Goal: Task Accomplishment & Management: Manage account settings

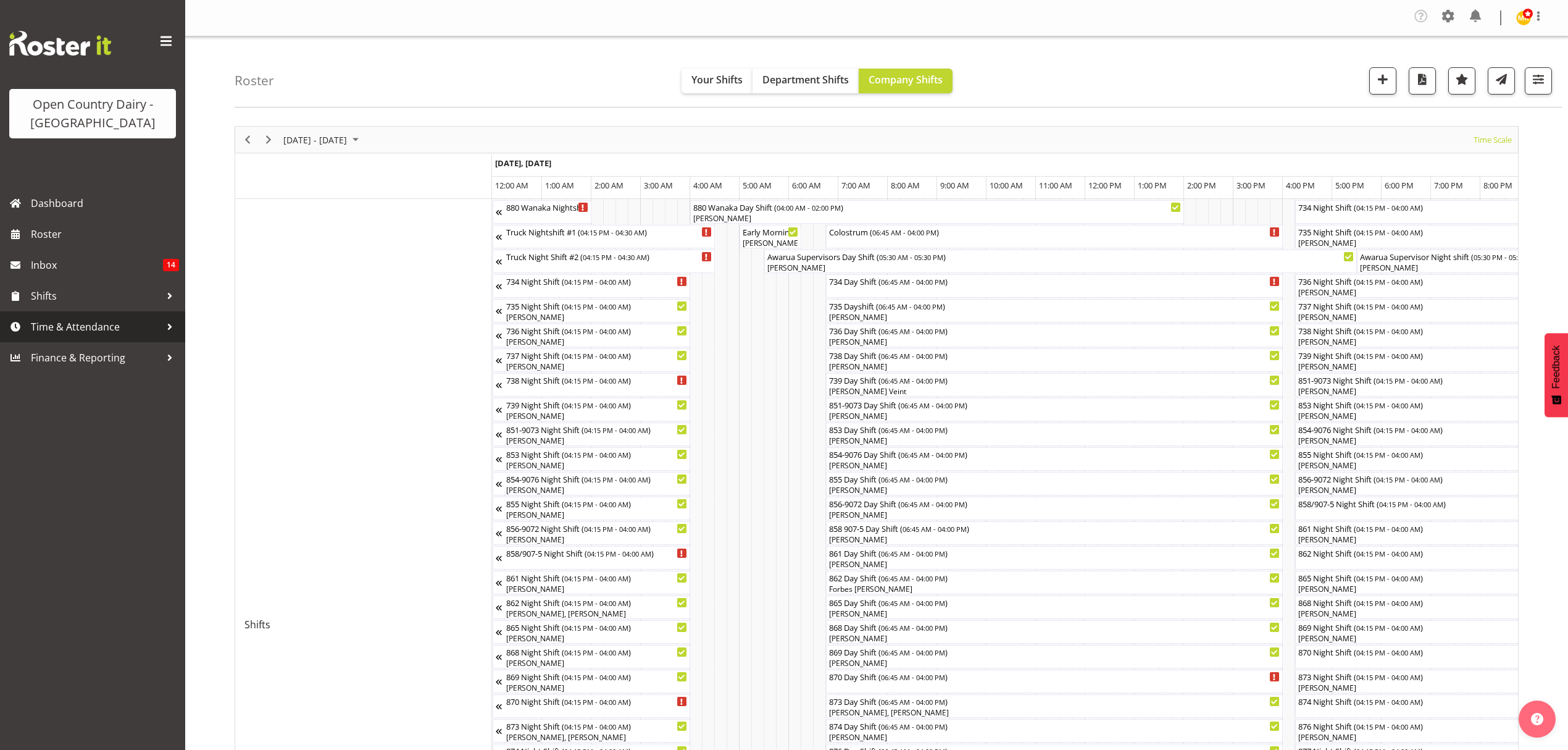
click at [132, 332] on span "Time & Attendance" at bounding box center [96, 327] width 129 height 18
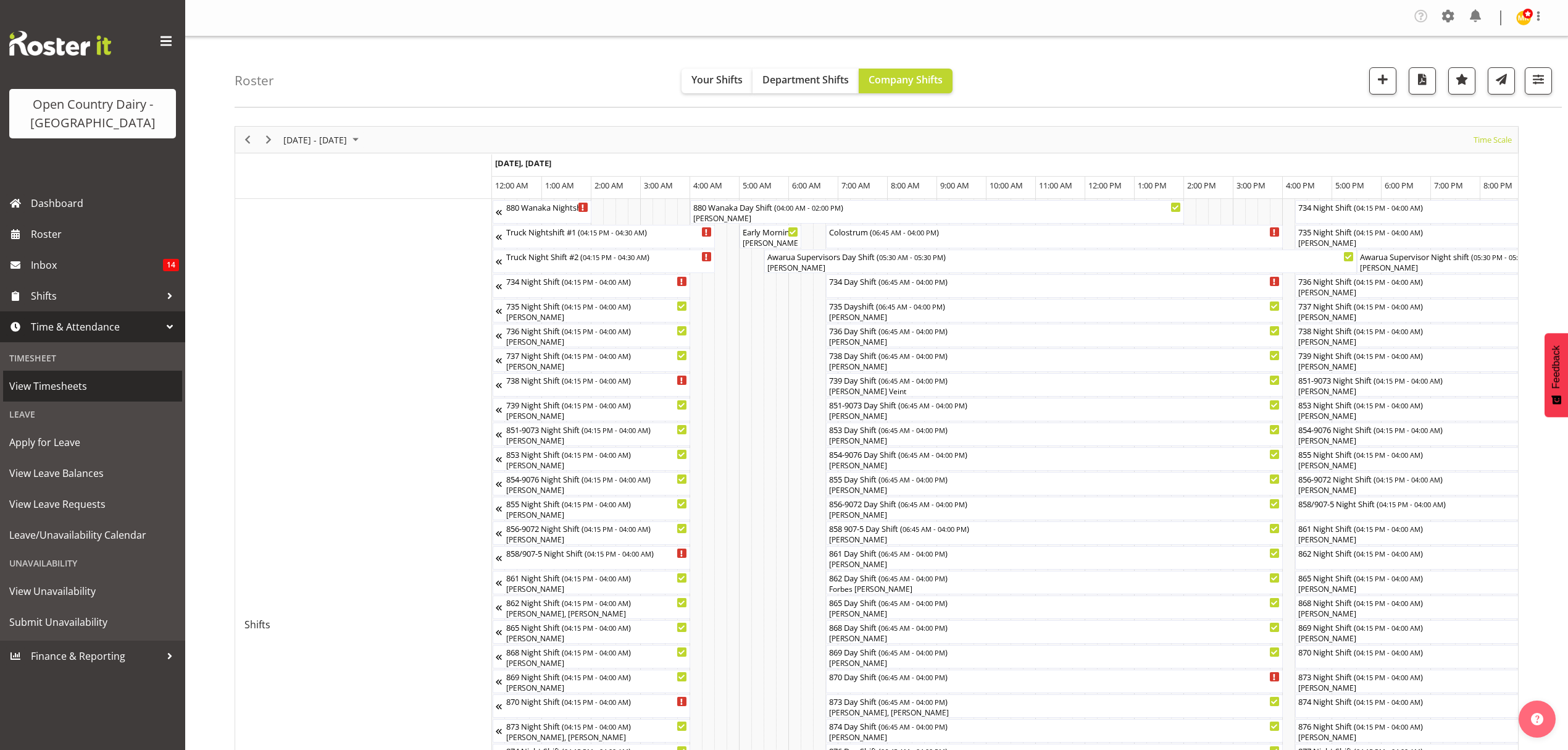
click at [127, 376] on span "View Timesheets" at bounding box center [92, 385] width 167 height 18
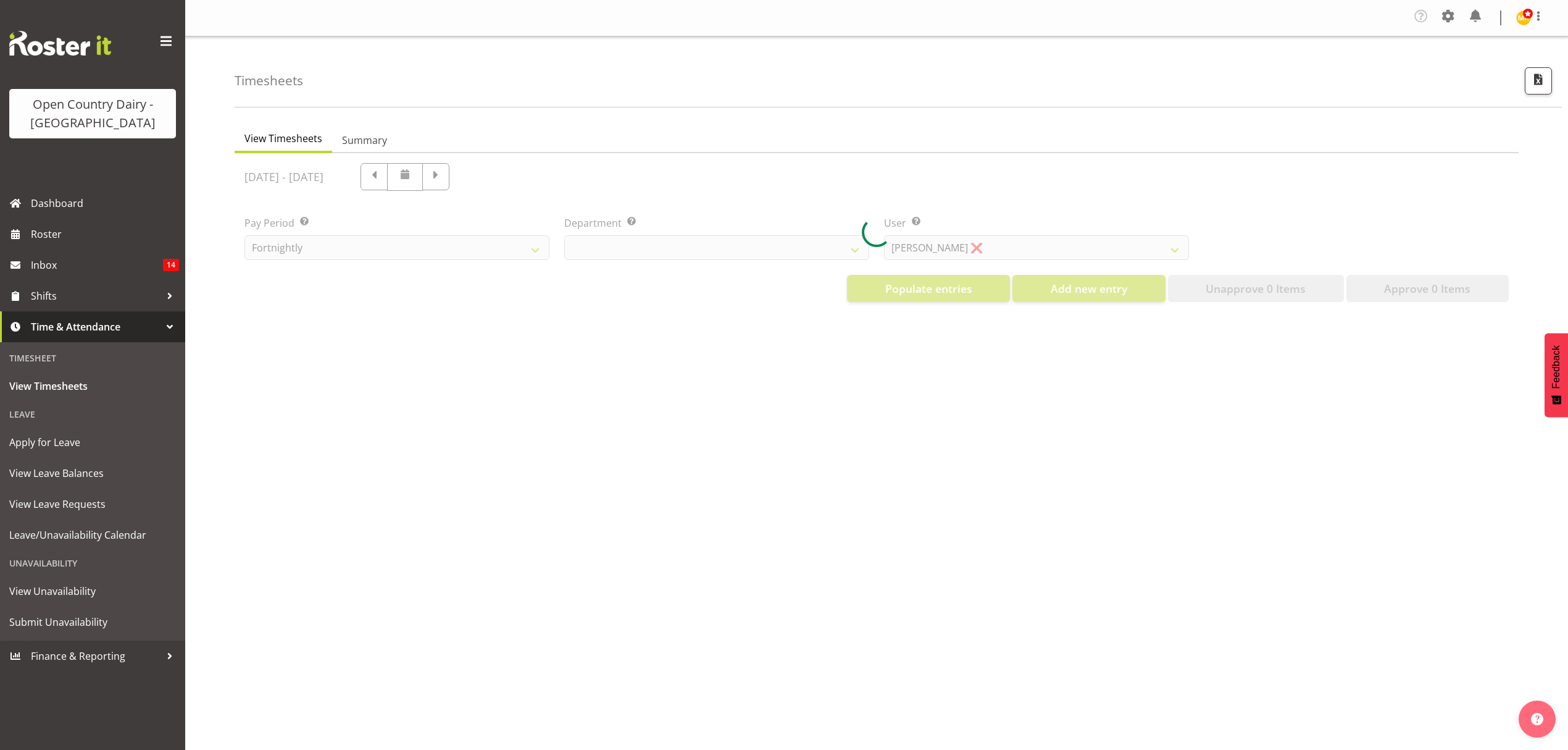
select select "699"
select select "8449"
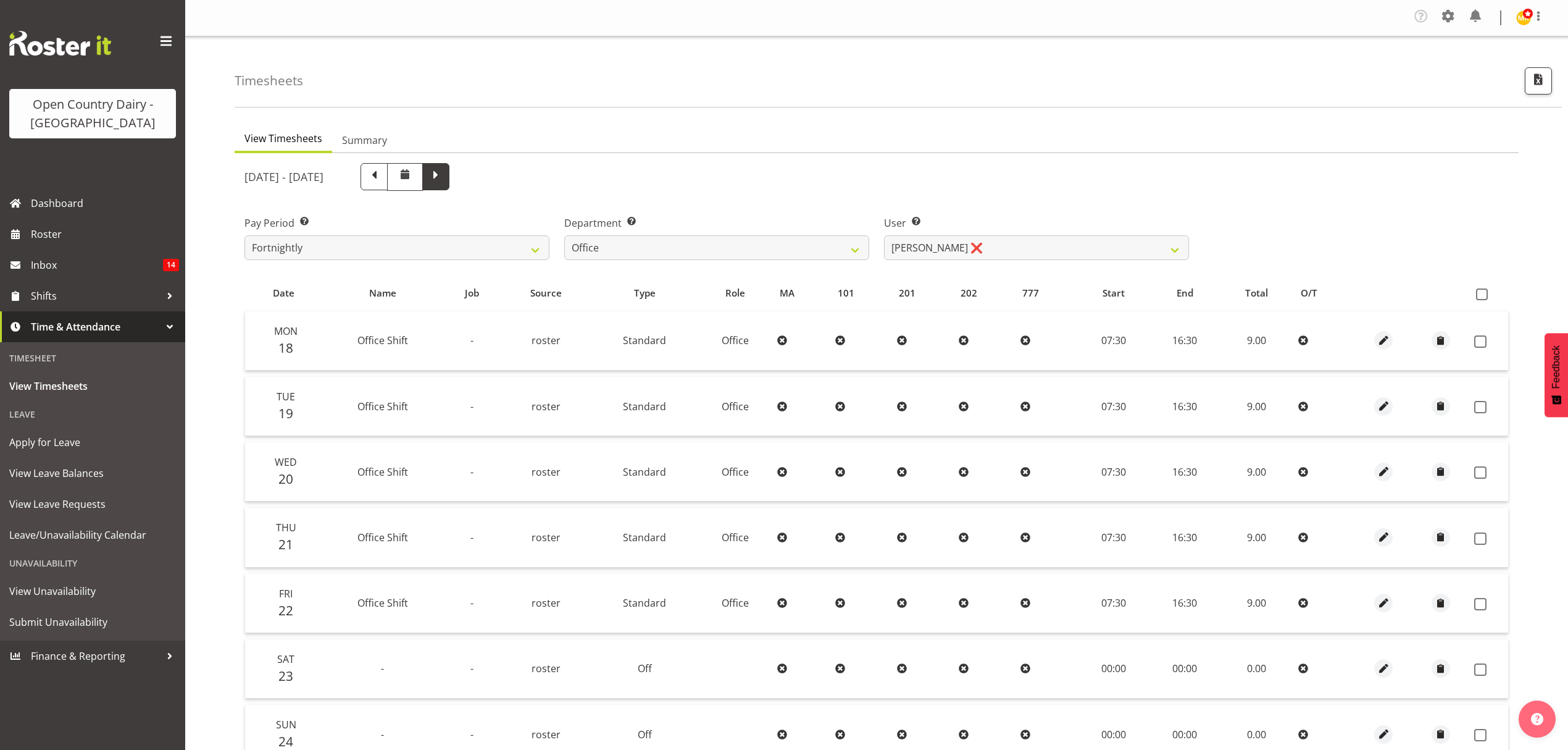
click at [444, 169] on span at bounding box center [436, 175] width 16 height 16
select select
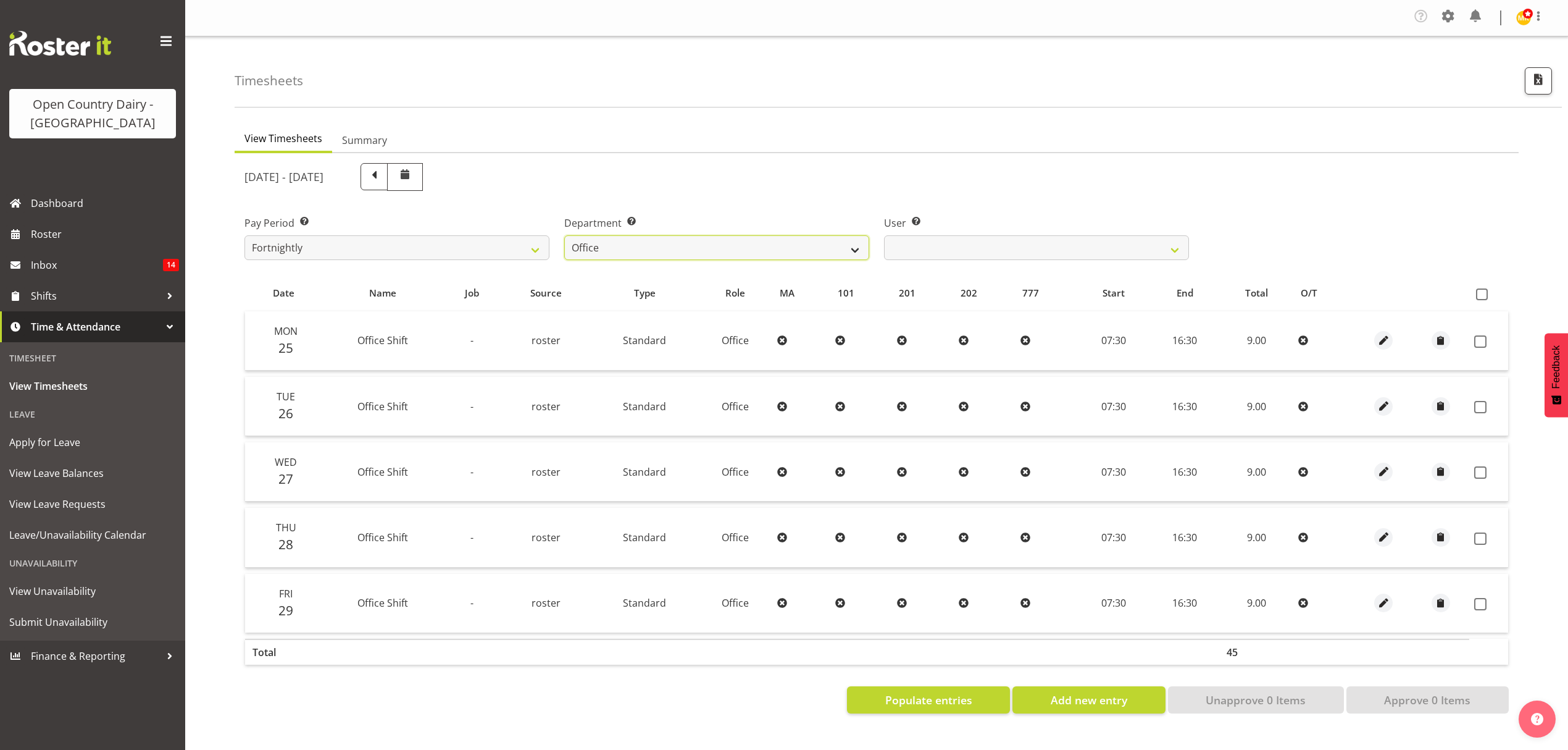
click at [721, 246] on select "734 735 736 737 738 739 851 852 853 854 855 856 858 861 862 865 868 869 870 873" at bounding box center [716, 247] width 305 height 24
select select "905"
click at [564, 236] on select "734 735 736 737 738 739 851 852 853 854 855 856 858 861 862 865 868 869 870 873" at bounding box center [716, 247] width 305 height 24
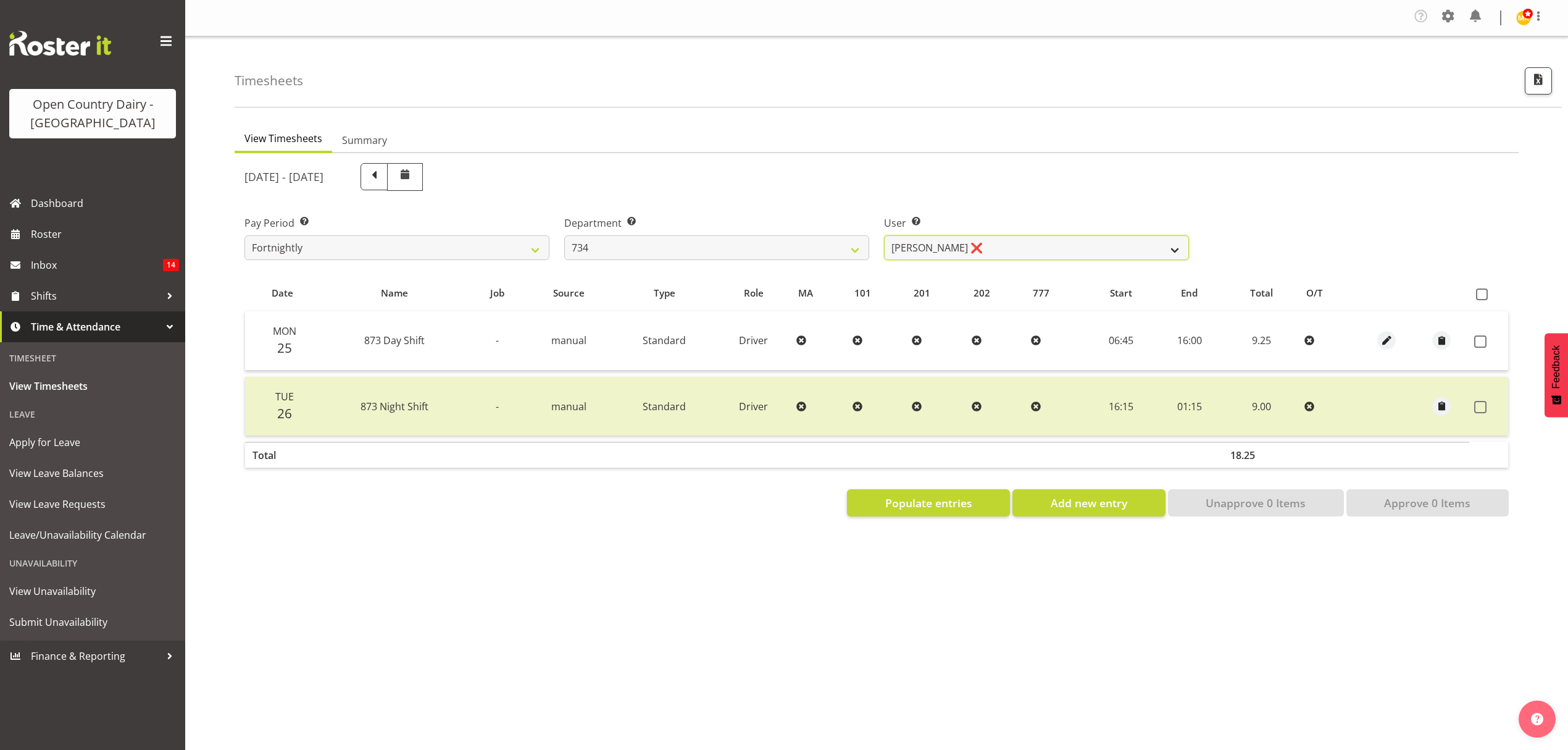
click at [955, 252] on select "[PERSON_NAME] ❌ [PERSON_NAME] ❌ [PERSON_NAME] ❌ [PERSON_NAME] ❌" at bounding box center [1036, 247] width 305 height 24
click at [884, 236] on select "[PERSON_NAME] ❌ [PERSON_NAME] ❌ [PERSON_NAME] ❌ [PERSON_NAME] ❌" at bounding box center [1036, 247] width 305 height 24
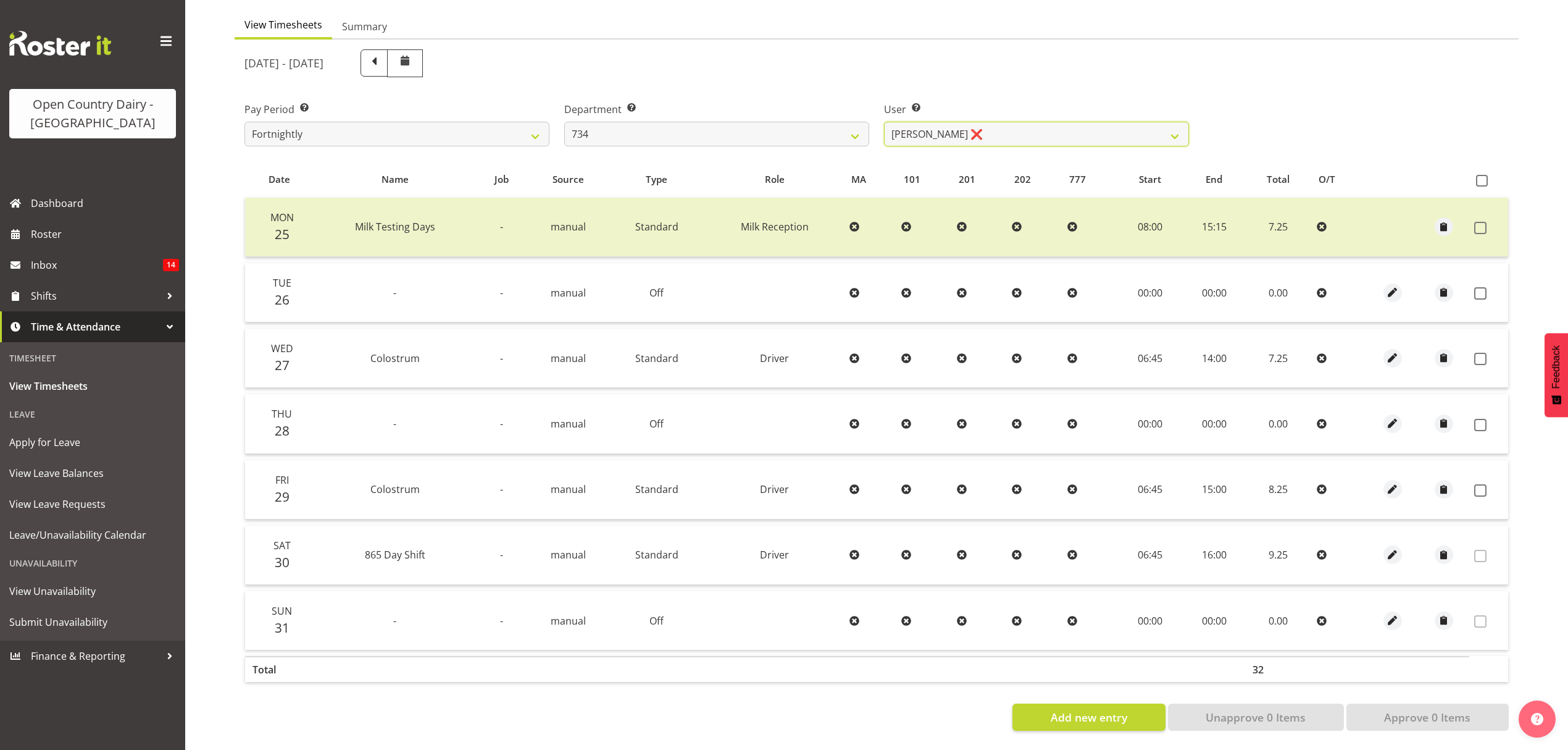
scroll to position [123, 0]
click at [961, 134] on select "[PERSON_NAME] ❌ [PERSON_NAME] ❌ [PERSON_NAME] ❌ [PERSON_NAME] ❌" at bounding box center [1036, 134] width 305 height 24
click at [967, 127] on select "[PERSON_NAME] ❌ [PERSON_NAME] ❌ [PERSON_NAME] ❌ [PERSON_NAME] ❌" at bounding box center [1036, 134] width 305 height 24
click at [884, 122] on select "[PERSON_NAME] ❌ [PERSON_NAME] ❌ [PERSON_NAME] ❌ [PERSON_NAME] ❌" at bounding box center [1036, 134] width 305 height 24
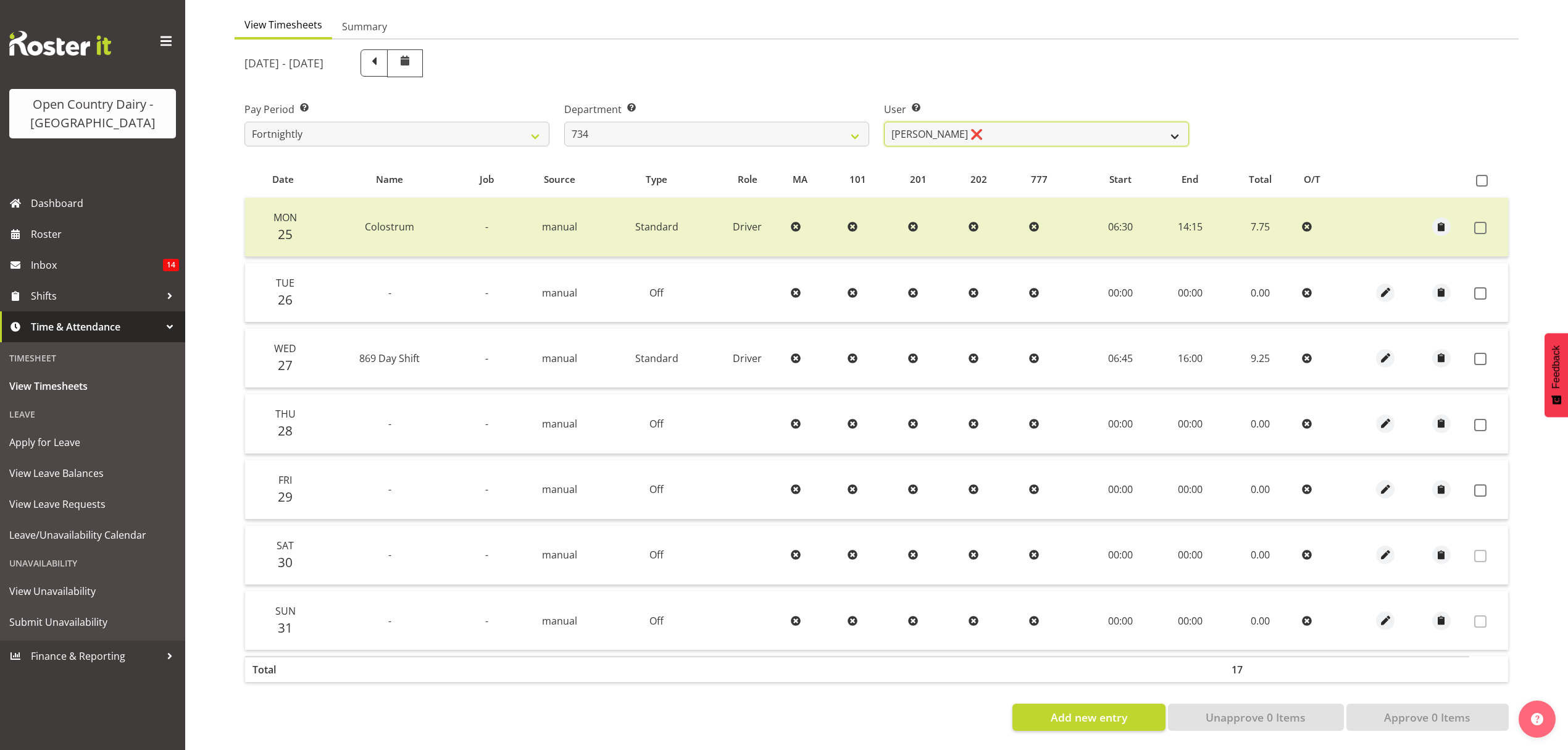
click at [1073, 123] on select "[PERSON_NAME] ❌ [PERSON_NAME] ❌ [PERSON_NAME] ❌ [PERSON_NAME] ❌" at bounding box center [1036, 134] width 305 height 24
select select "7493"
click at [884, 122] on select "[PERSON_NAME] ❌ [PERSON_NAME] ❌ [PERSON_NAME] ❌ [PERSON_NAME] ❌" at bounding box center [1036, 134] width 305 height 24
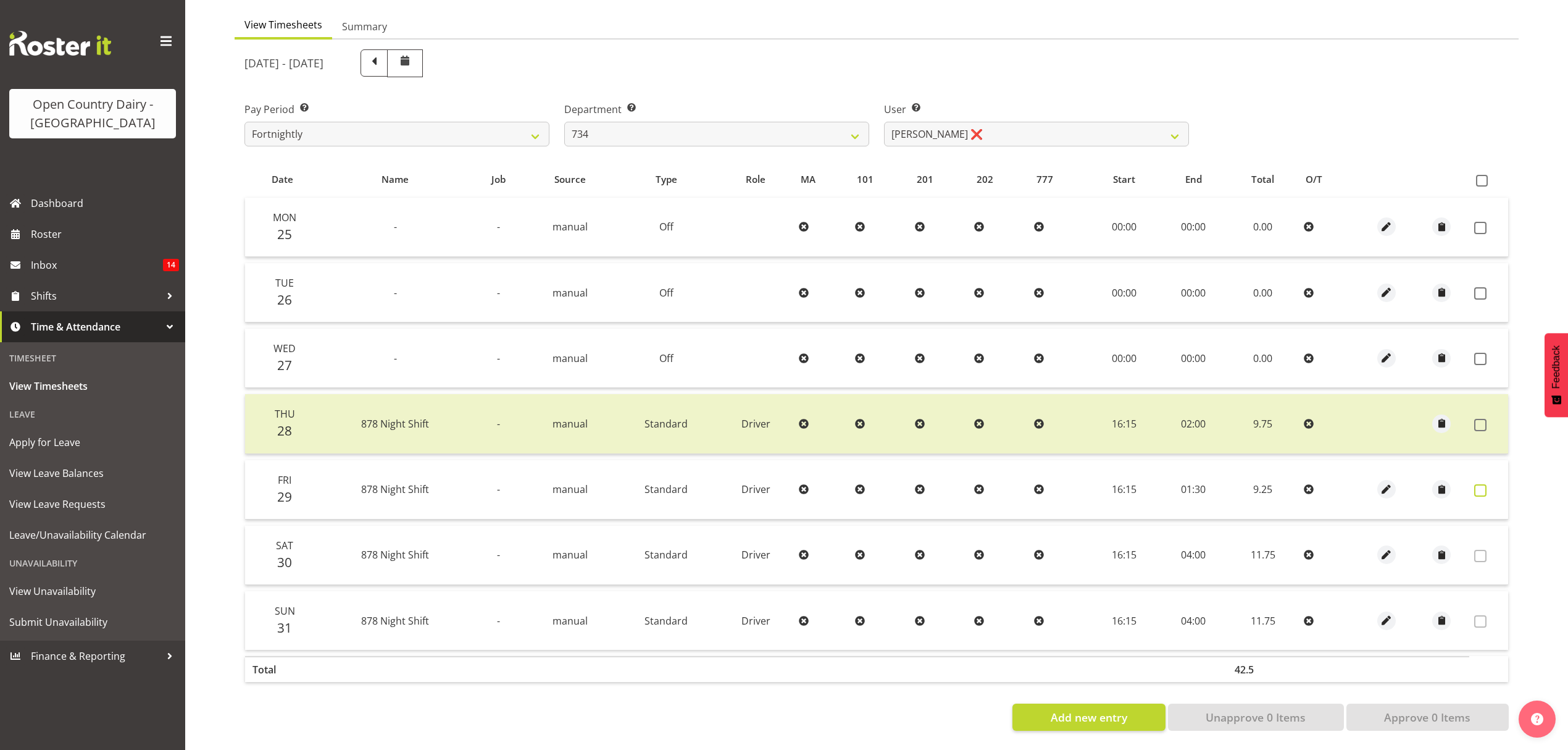
click at [1485, 484] on span at bounding box center [1481, 490] width 13 height 13
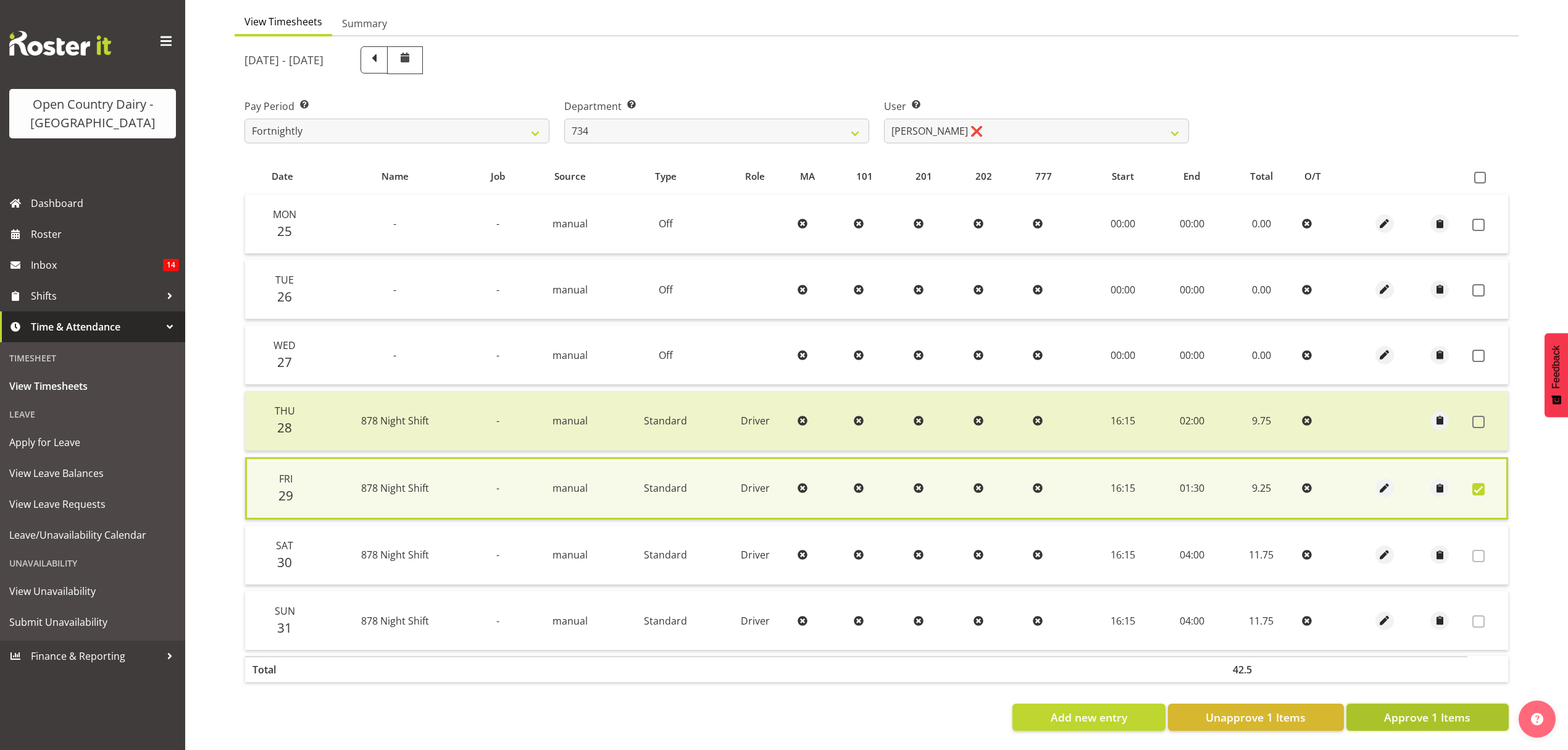
click at [1441, 712] on span "Approve 1 Items" at bounding box center [1427, 716] width 87 height 16
checkbox input "false"
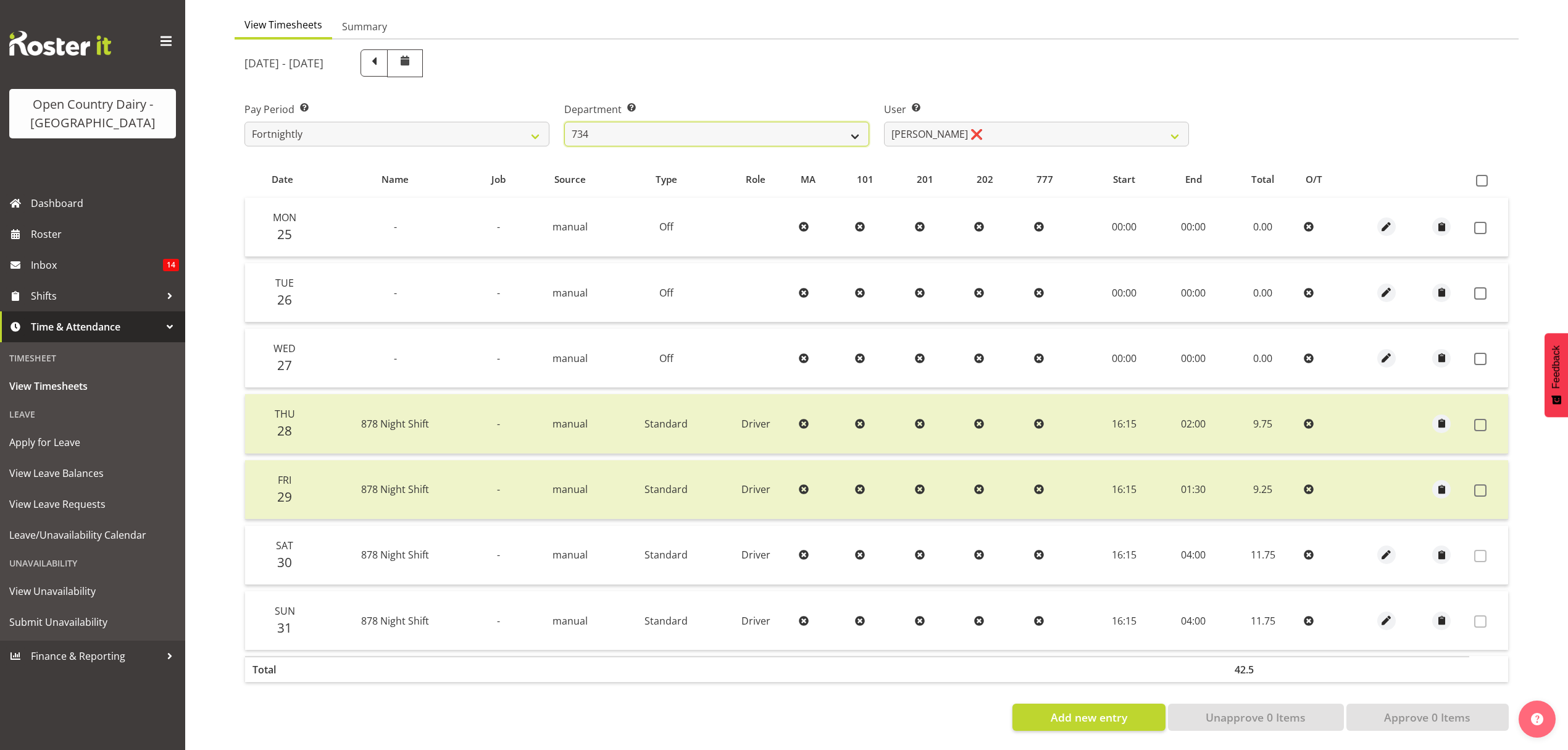
click at [698, 127] on select "734 735 736 737 738 739 851 852 853 854 855 856 858 861 862 865 868 869 870 873" at bounding box center [716, 134] width 305 height 24
select select "909"
click at [564, 122] on select "734 735 736 737 738 739 851 852 853 854 855 856 858 861 862 865 868 869 870 873" at bounding box center [716, 134] width 305 height 24
select select "7397"
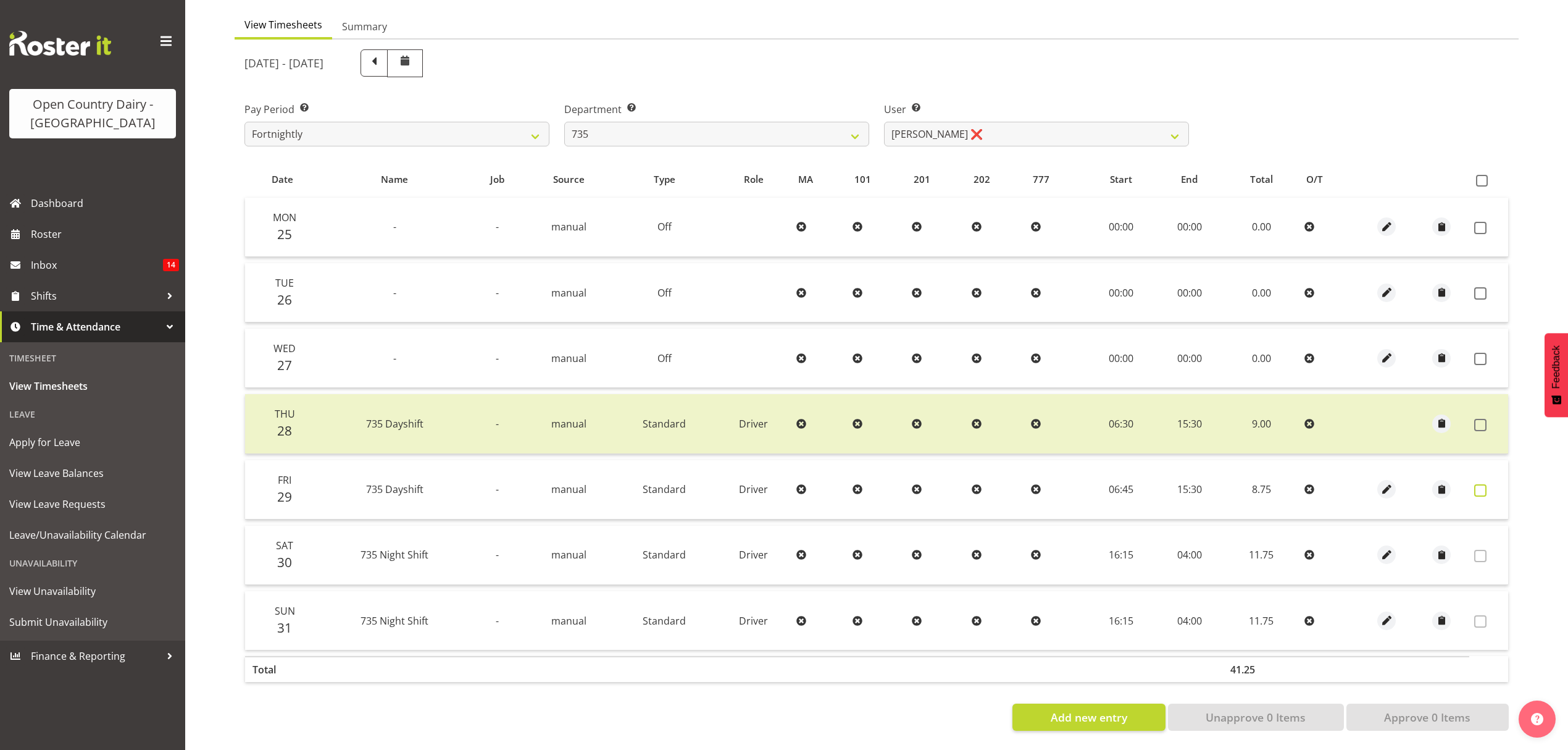
click at [1477, 484] on span at bounding box center [1481, 490] width 13 height 13
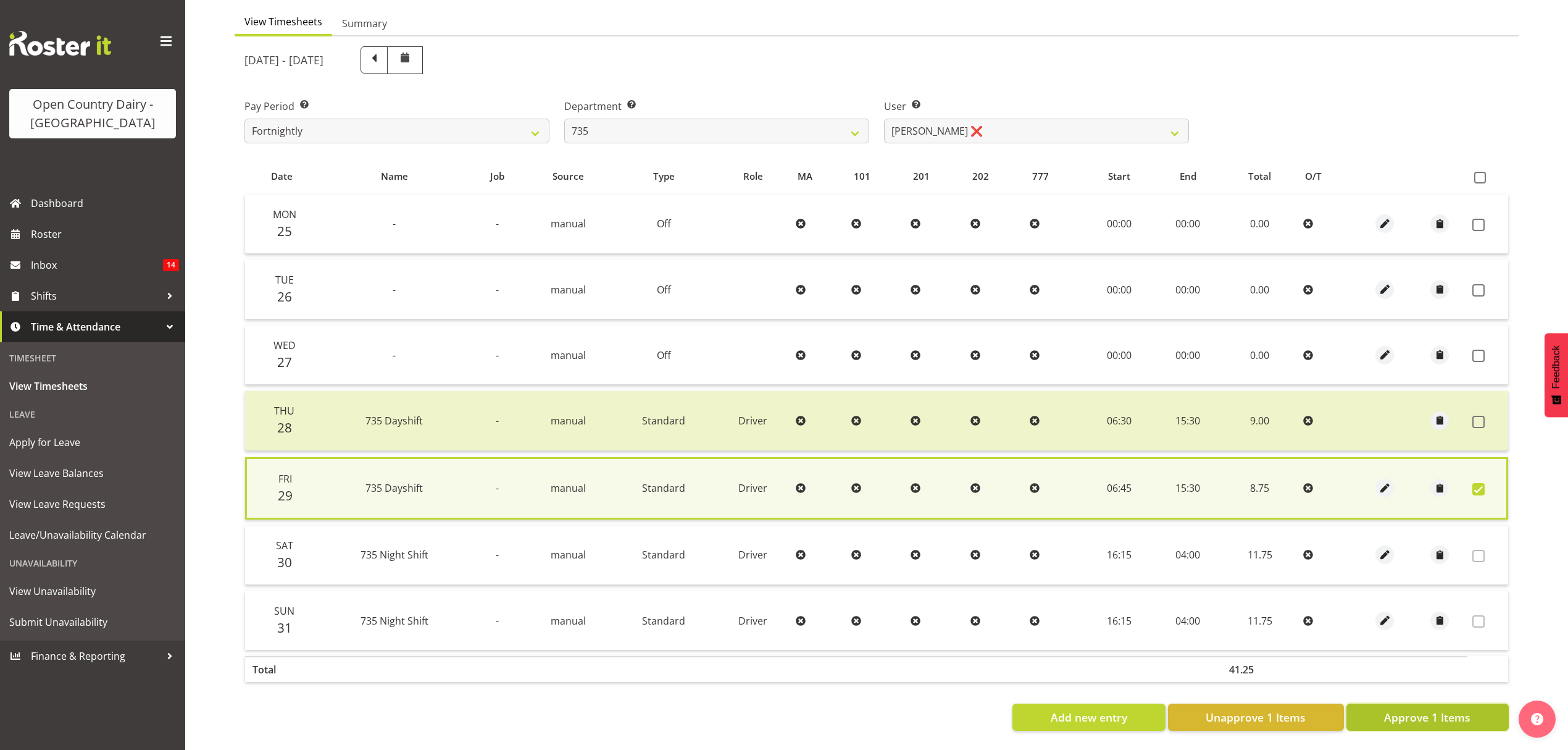
click at [1435, 709] on span "Approve 1 Items" at bounding box center [1427, 716] width 87 height 16
checkbox input "false"
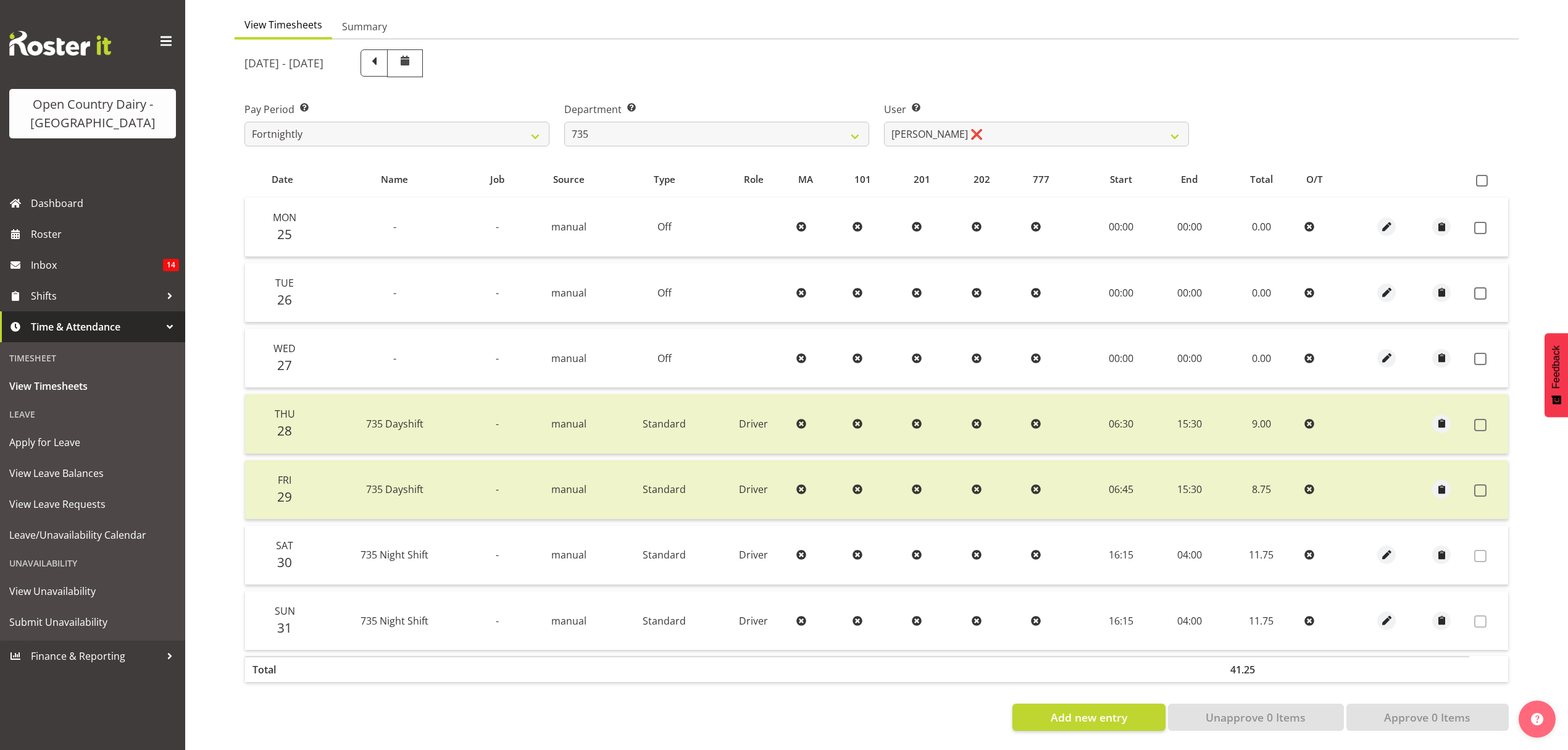
click at [726, 139] on div "Department Select which department you would like to view. 734 735 736 737 738 …" at bounding box center [716, 119] width 320 height 69
click at [727, 128] on select "734 735 736 737 738 739 851 852 853 854 855 856 858 861 862 865 868 869 870 873" at bounding box center [716, 134] width 305 height 24
click at [927, 127] on select "Brian Neas ❌ Cherie Williams ❌ Christopher Sutherland ❌ Stuart Craig ❌" at bounding box center [1036, 134] width 305 height 24
select select "9865"
click at [884, 122] on select "Brian Neas ❌ Cherie Williams ❌ Christopher Sutherland ❌ Stuart Craig ❌" at bounding box center [1036, 134] width 305 height 24
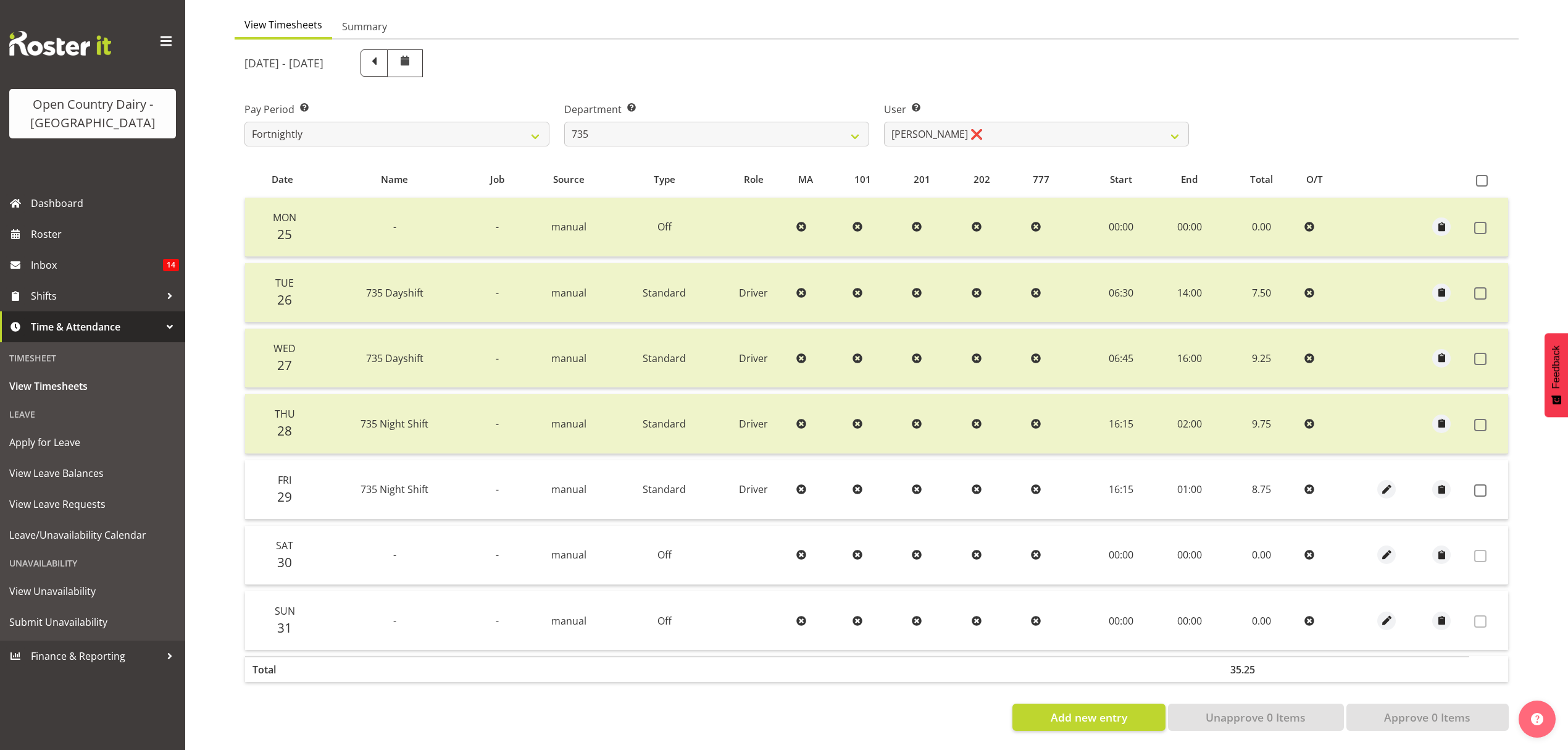
click at [1477, 485] on td at bounding box center [1489, 490] width 39 height 60
click at [1478, 484] on span at bounding box center [1481, 490] width 13 height 13
click at [1486, 484] on span at bounding box center [1481, 490] width 13 height 13
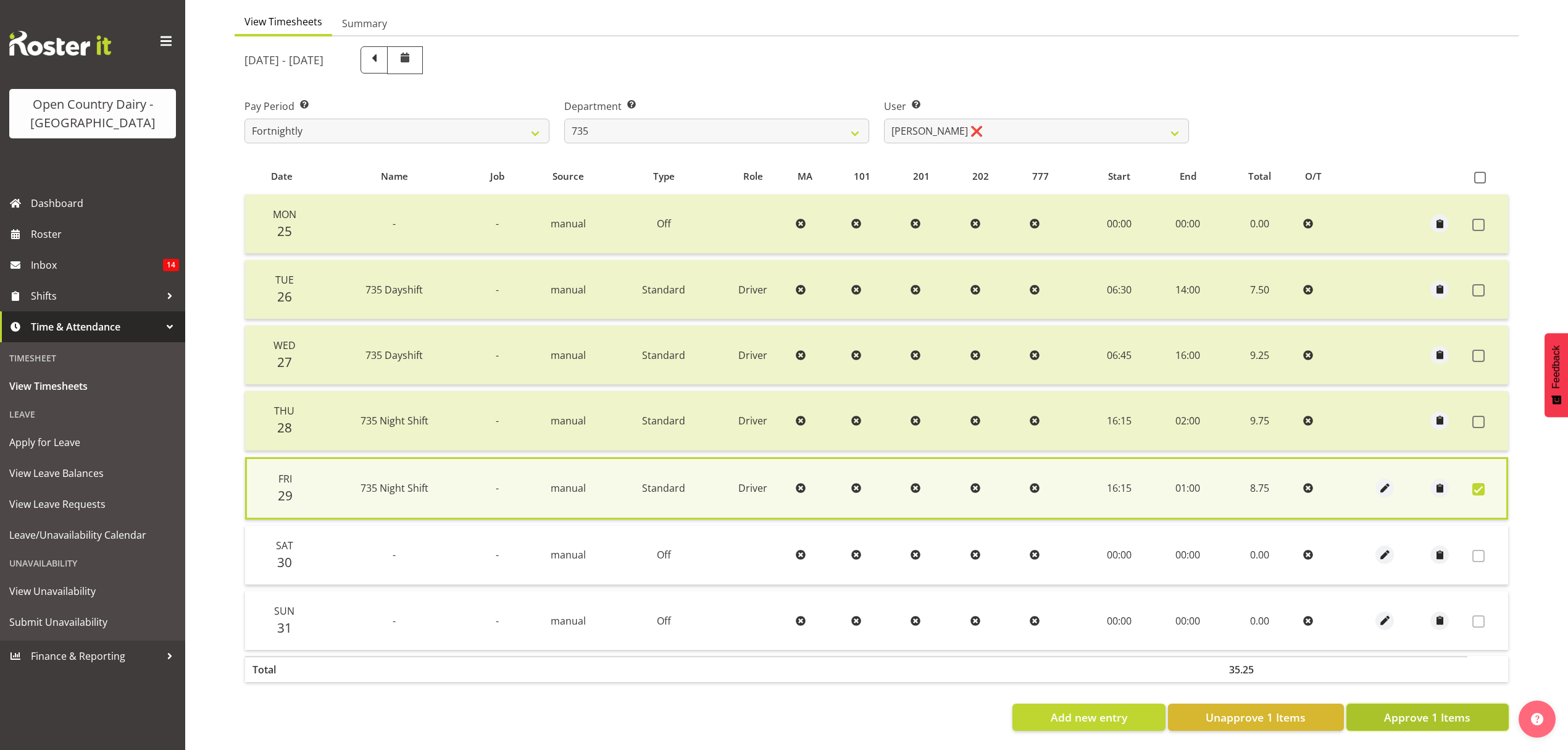
click at [1449, 711] on span "Approve 1 Items" at bounding box center [1427, 716] width 87 height 16
click at [1449, 711] on div "Add new entry Unapprove 1 Items Approve 1 Items" at bounding box center [877, 716] width 1265 height 27
checkbox input "false"
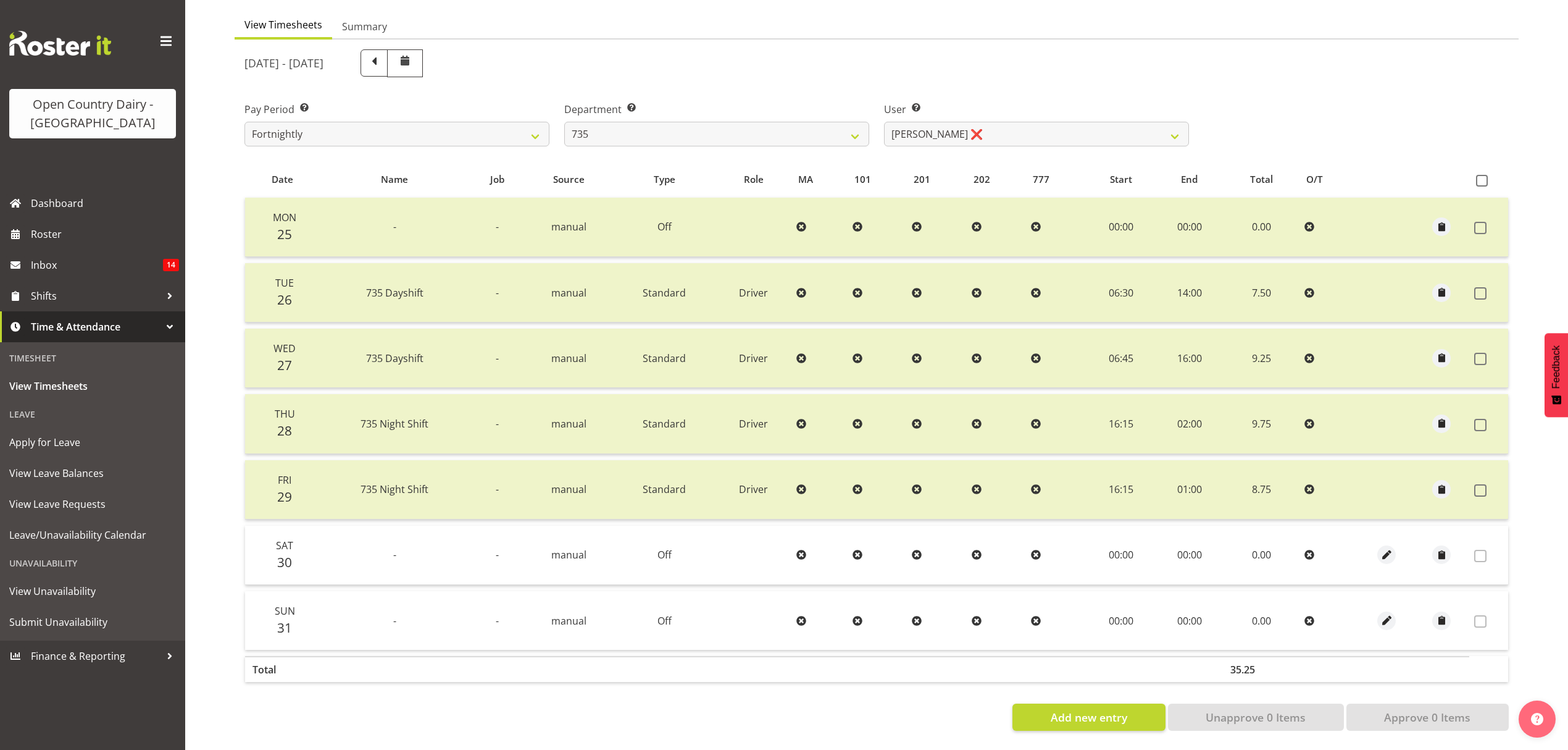
drag, startPoint x: 532, startPoint y: 684, endPoint x: 559, endPoint y: 684, distance: 27.0
click at [532, 684] on div "Date Name Job Source Type Role MA 101 201 202 777 Start End Total O/T Mon 25 - …" at bounding box center [877, 446] width 1265 height 569
click at [715, 127] on select "734 735 736 737 738 739 851 852 853 854 855 856 858 861 862 865 868 869 870 873" at bounding box center [716, 134] width 305 height 24
click at [963, 123] on select "Brian Neas ❌ Cherie Williams ❌ Christopher Sutherland ❌ Stuart Craig ❌" at bounding box center [1036, 134] width 305 height 24
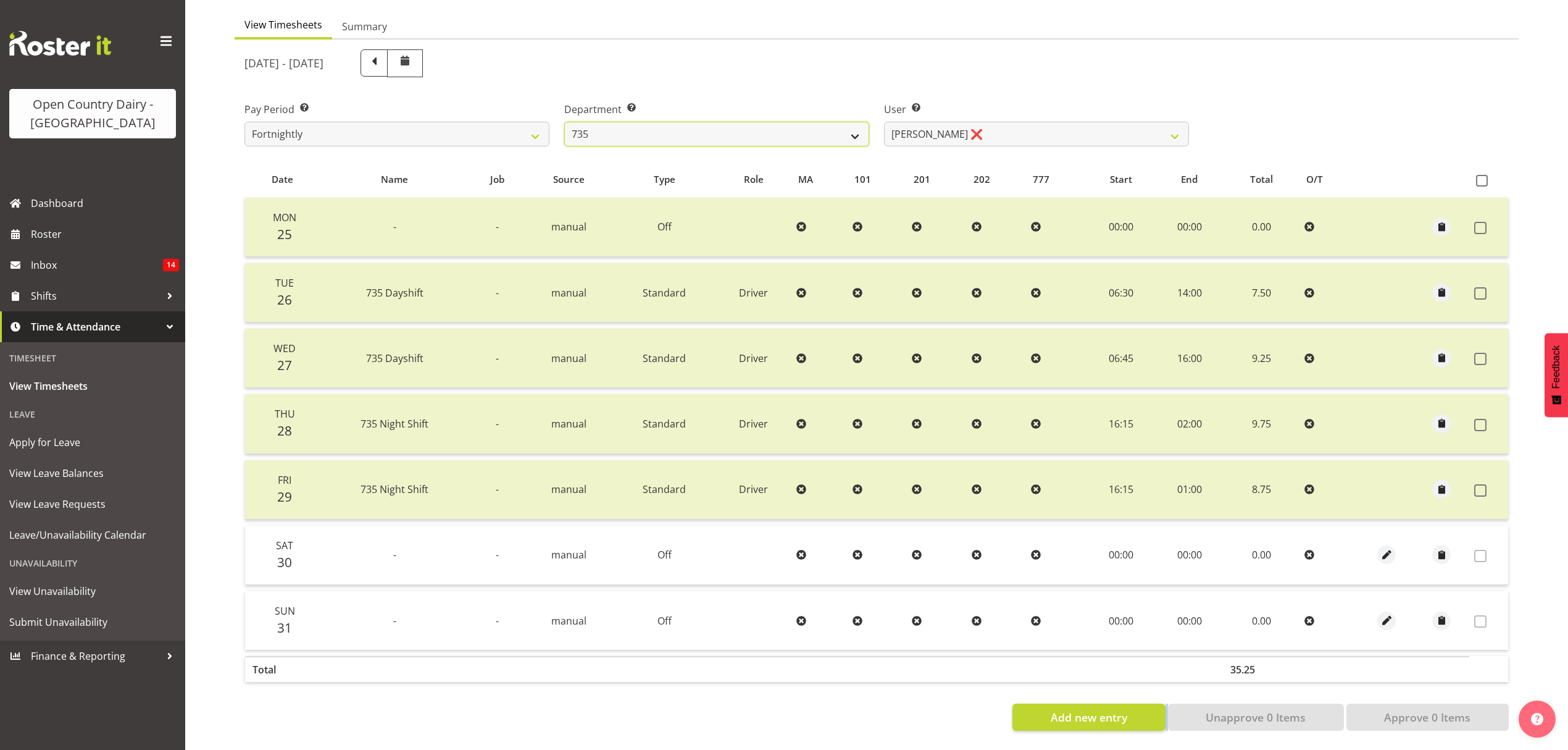
click at [805, 127] on select "734 735 736 737 738 739 851 852 853 854 855 856 858 861 862 865 868 869 870 873" at bounding box center [716, 134] width 305 height 24
select select "906"
click at [564, 122] on select "734 735 736 737 738 739 851 852 853 854 855 856 858 861 862 865 868 869 870 873" at bounding box center [716, 134] width 305 height 24
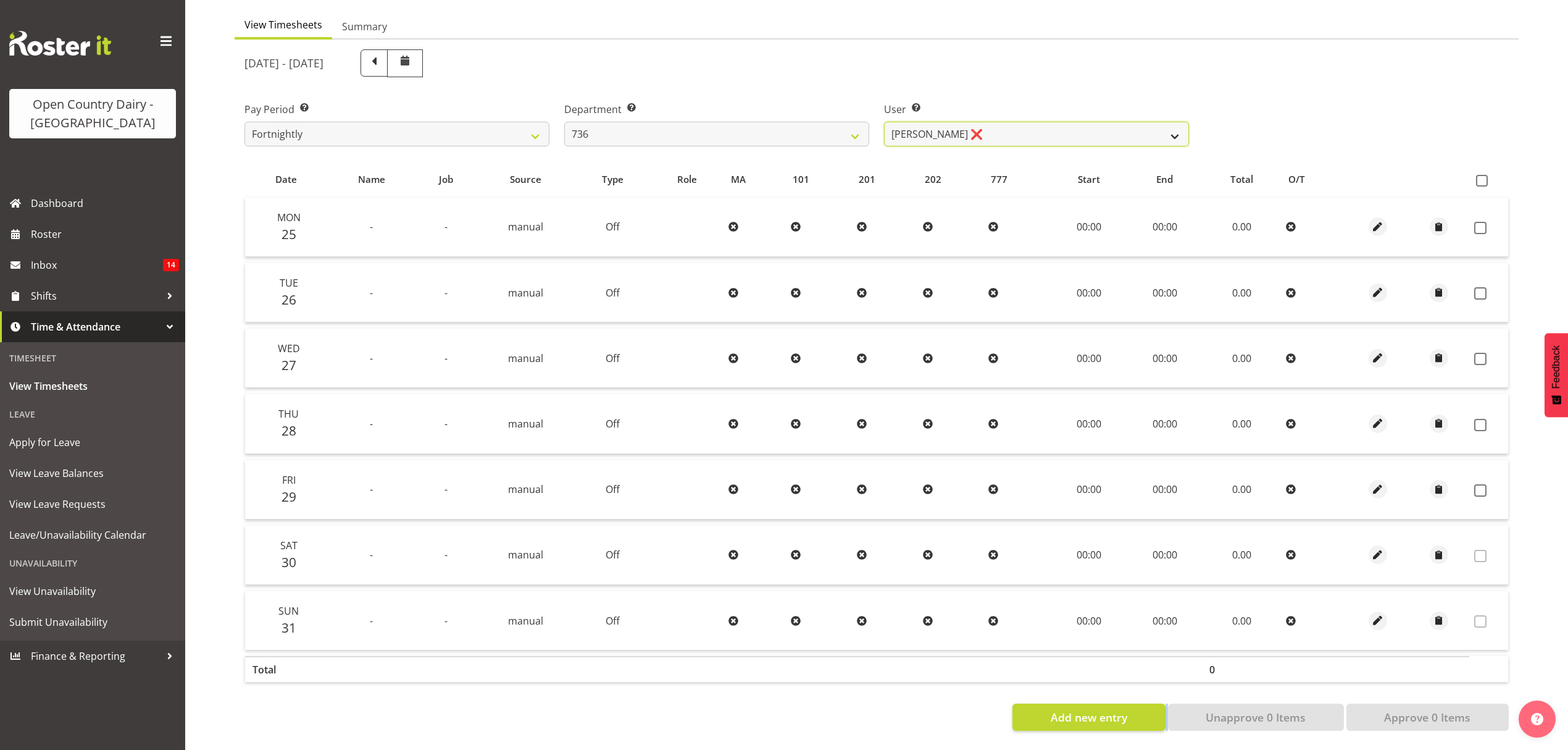
click at [993, 123] on select "Andy Van Brecht ❌ Gavin Hamilton ❌ Jamie Seaton ❌ Kerrod Ward ❌" at bounding box center [1036, 134] width 305 height 24
click at [884, 122] on select "Andy Van Brecht ❌ Gavin Hamilton ❌ Jamie Seaton ❌ Kerrod Ward ❌" at bounding box center [1036, 134] width 305 height 24
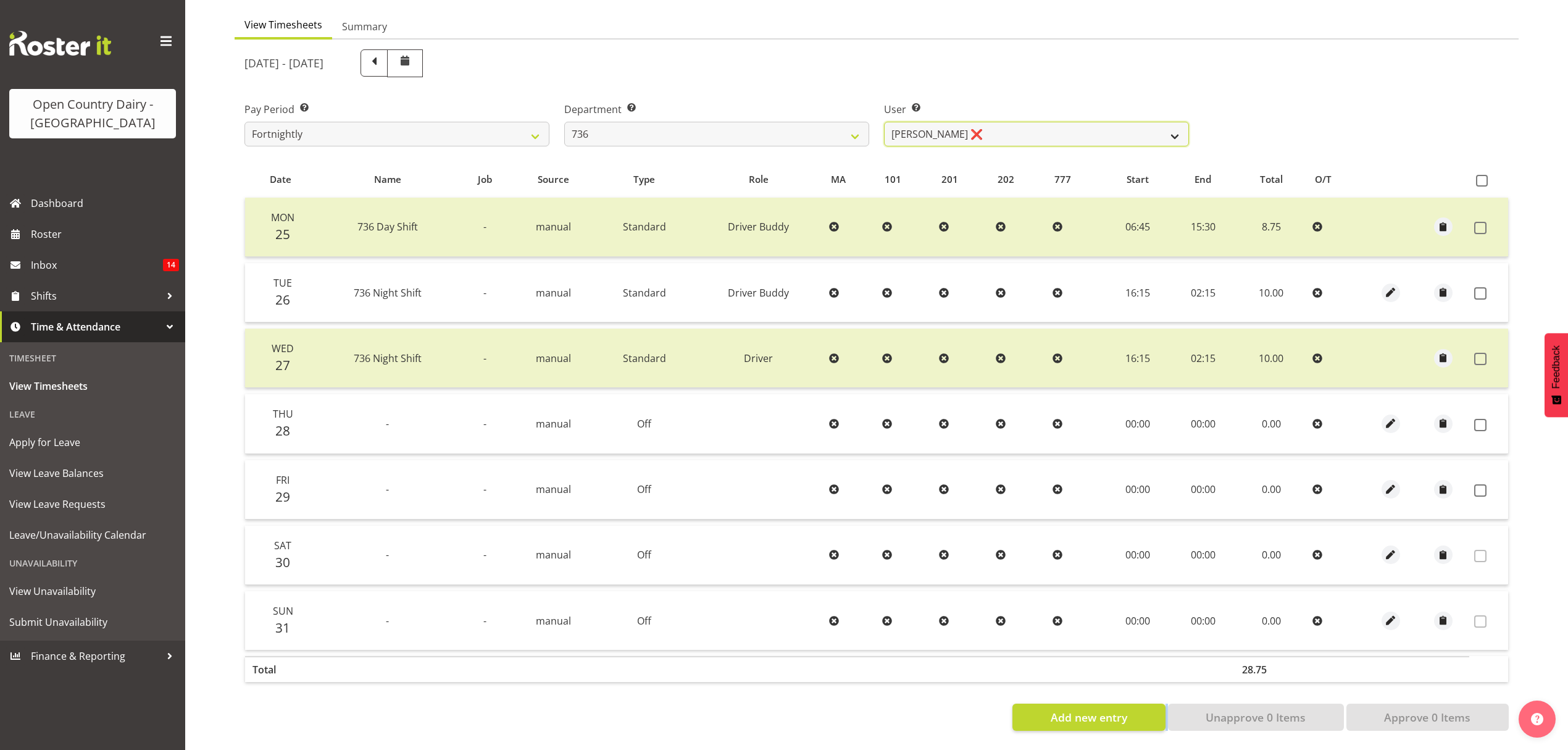
click at [983, 134] on select "Andy Van Brecht ❌ Gavin Hamilton ❌ Jamie Seaton ❌ Kerrod Ward ❌" at bounding box center [1036, 134] width 305 height 24
select select "11647"
click at [884, 122] on select "Andy Van Brecht ❌ Gavin Hamilton ❌ Jamie Seaton ❌ Kerrod Ward ❌" at bounding box center [1036, 134] width 305 height 24
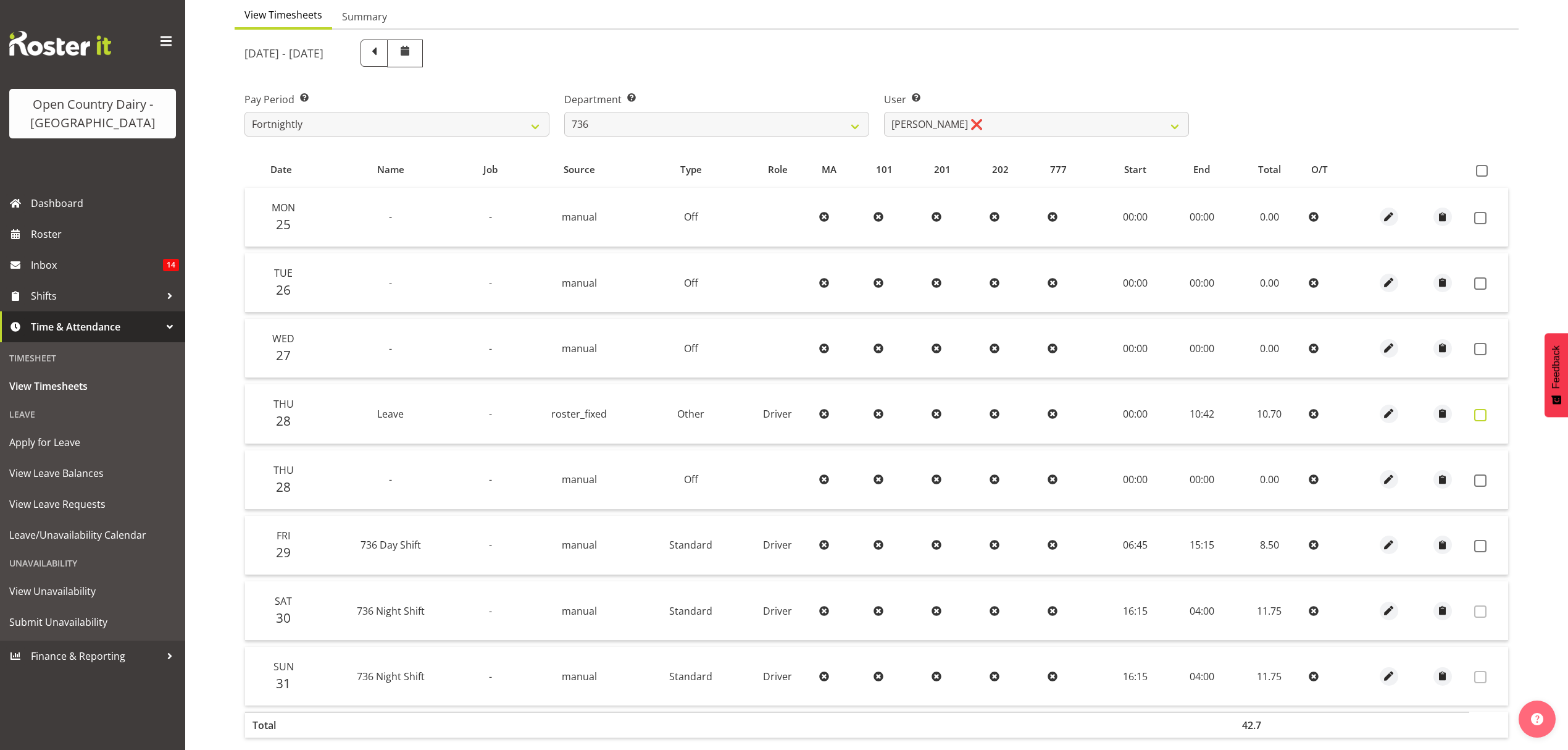
click at [1482, 416] on span at bounding box center [1481, 415] width 13 height 13
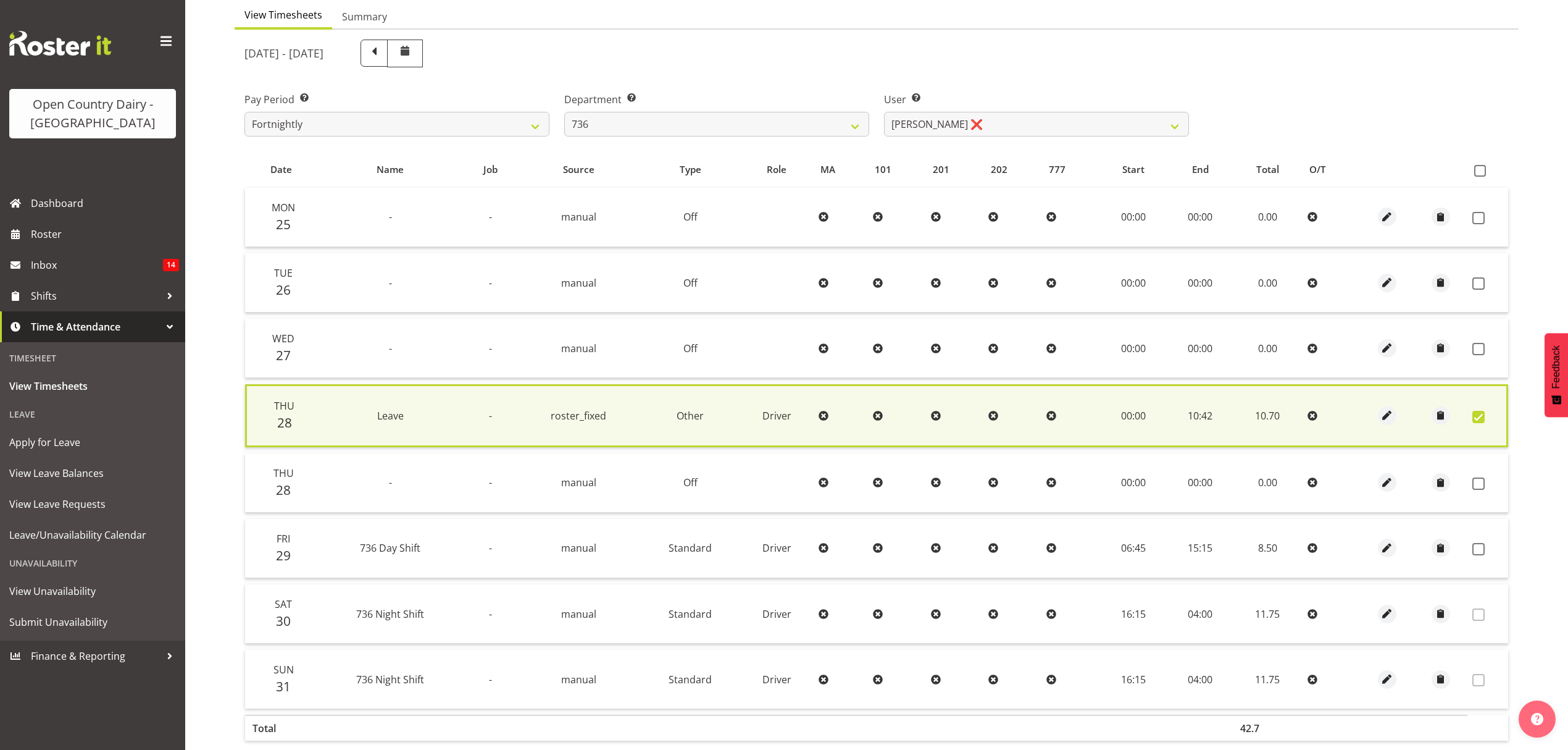
click at [1482, 416] on span at bounding box center [1478, 417] width 13 height 13
checkbox input "false"
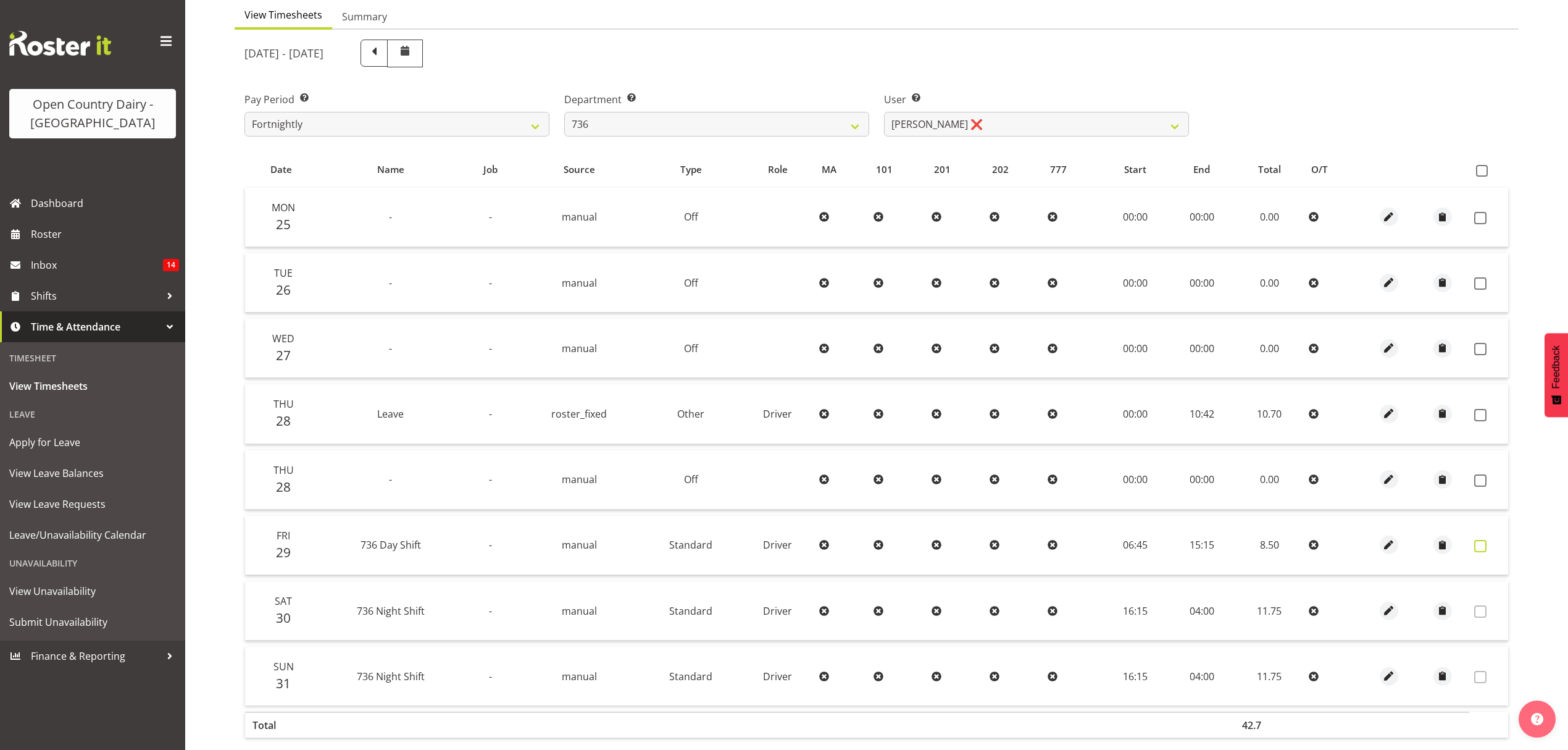
click at [1478, 547] on span at bounding box center [1481, 546] width 13 height 13
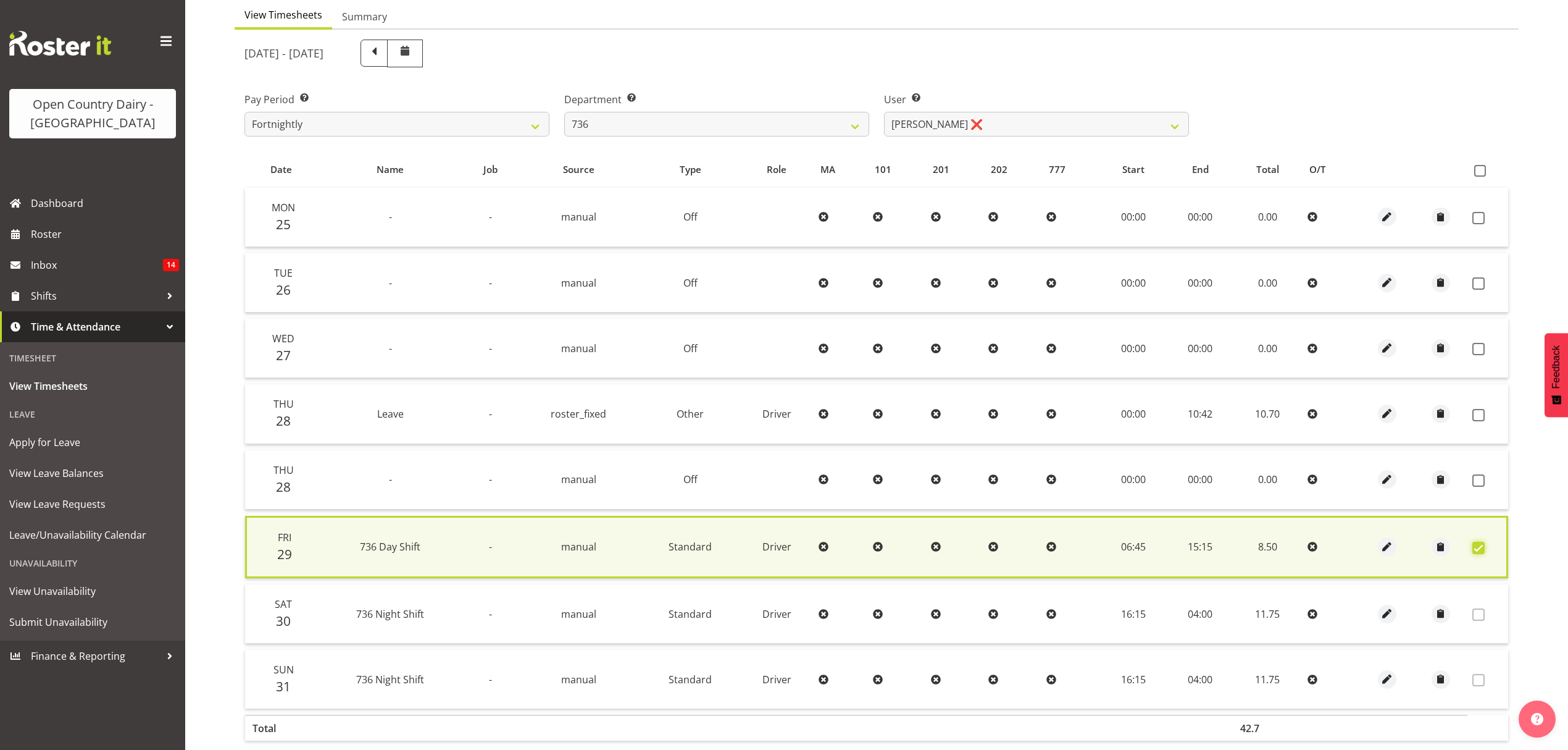
scroll to position [191, 0]
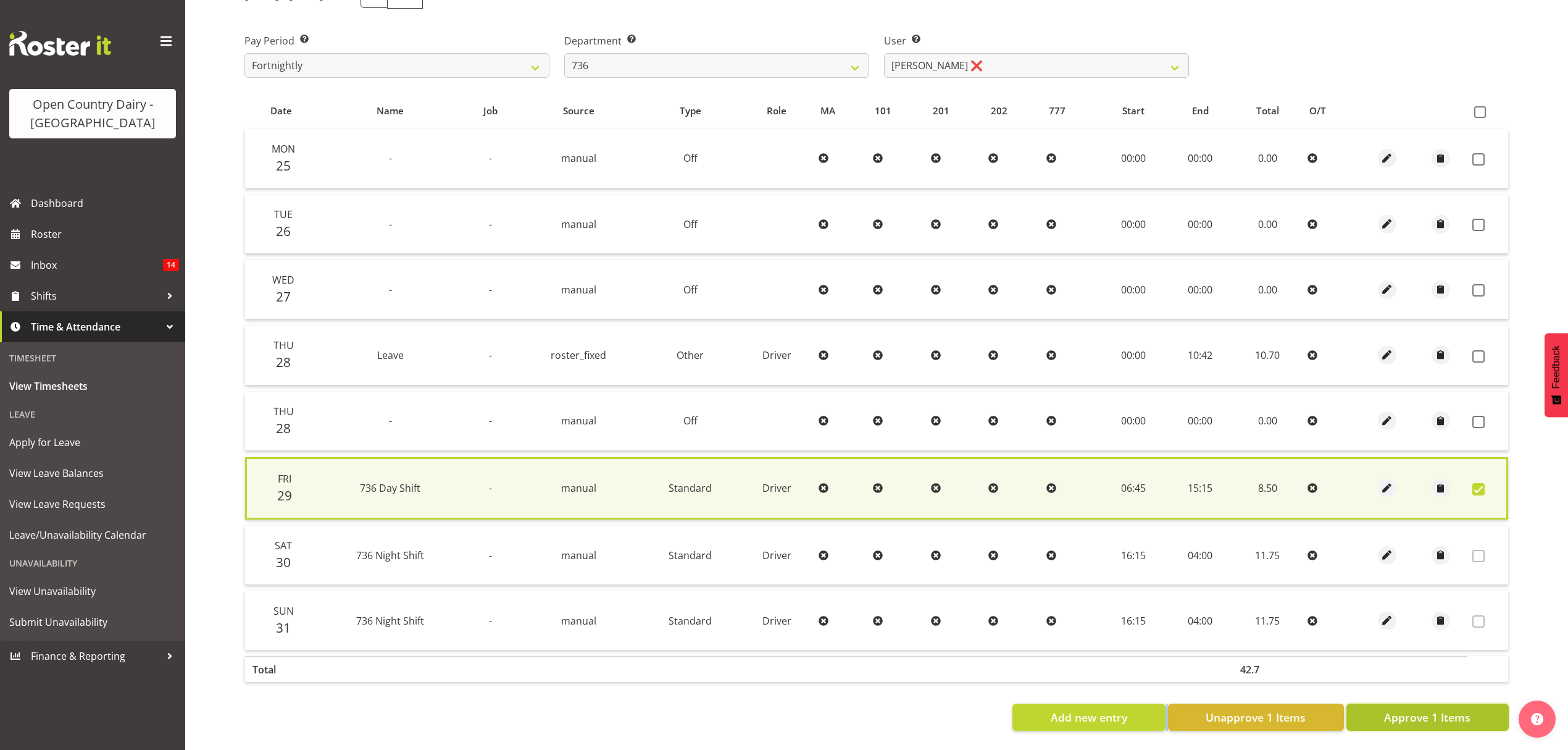
click at [1429, 709] on span "Approve 1 Items" at bounding box center [1427, 716] width 87 height 16
checkbox input "false"
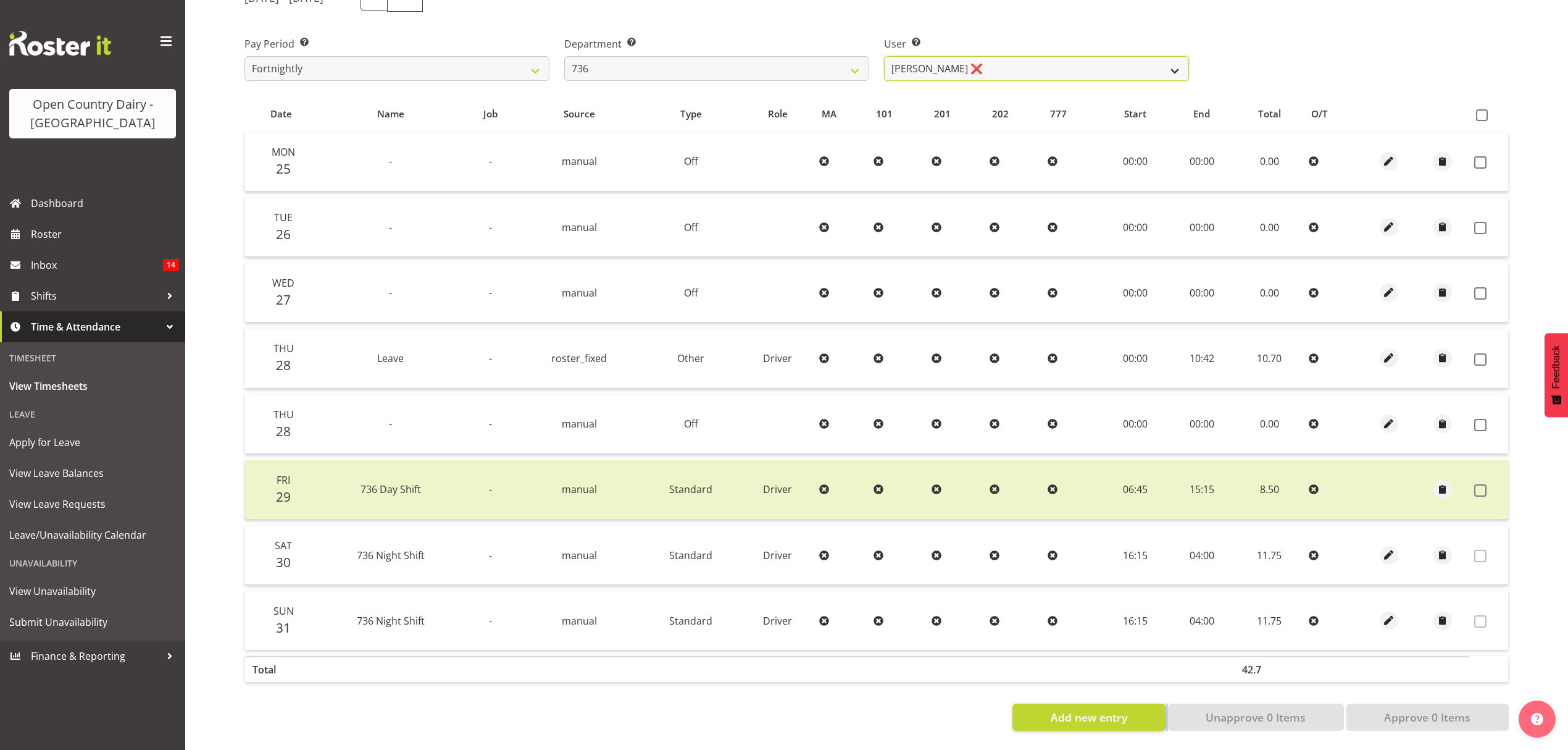
click at [950, 62] on select "Andy Van Brecht ❌ Gavin Hamilton ❌ Jamie Seaton ❌ Kerrod Ward ❌" at bounding box center [1036, 68] width 305 height 24
click at [815, 62] on select "734 735 736 737 738 739 851 852 853 854 855 856 858 861 862 865 868 869 870 873" at bounding box center [716, 68] width 305 height 24
select select "903"
click at [564, 56] on select "734 735 736 737 738 739 851 852 853 854 855 856 858 861 862 865 868 869 870 873" at bounding box center [716, 68] width 305 height 24
select select "10983"
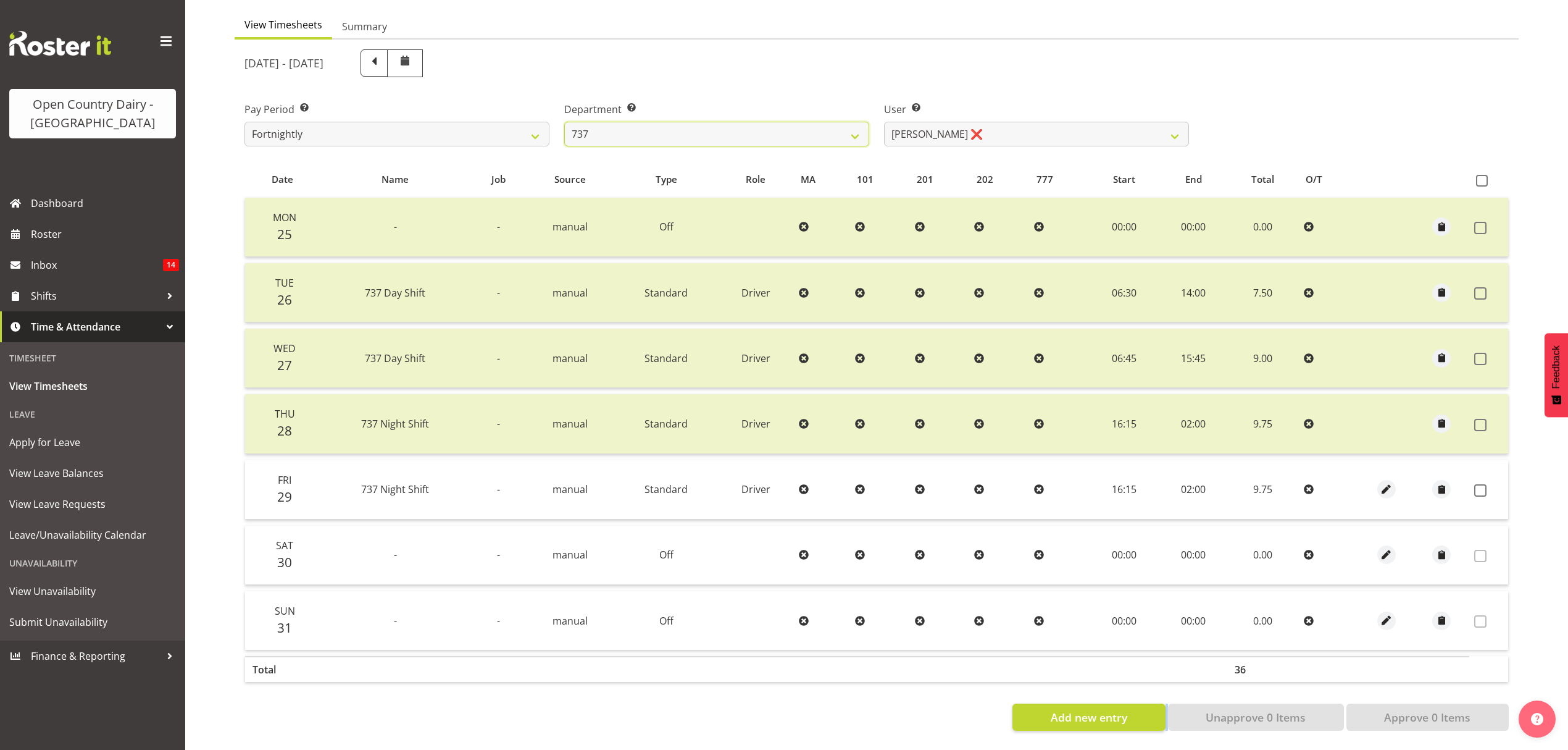
scroll to position [123, 0]
click at [1478, 484] on span at bounding box center [1481, 490] width 13 height 13
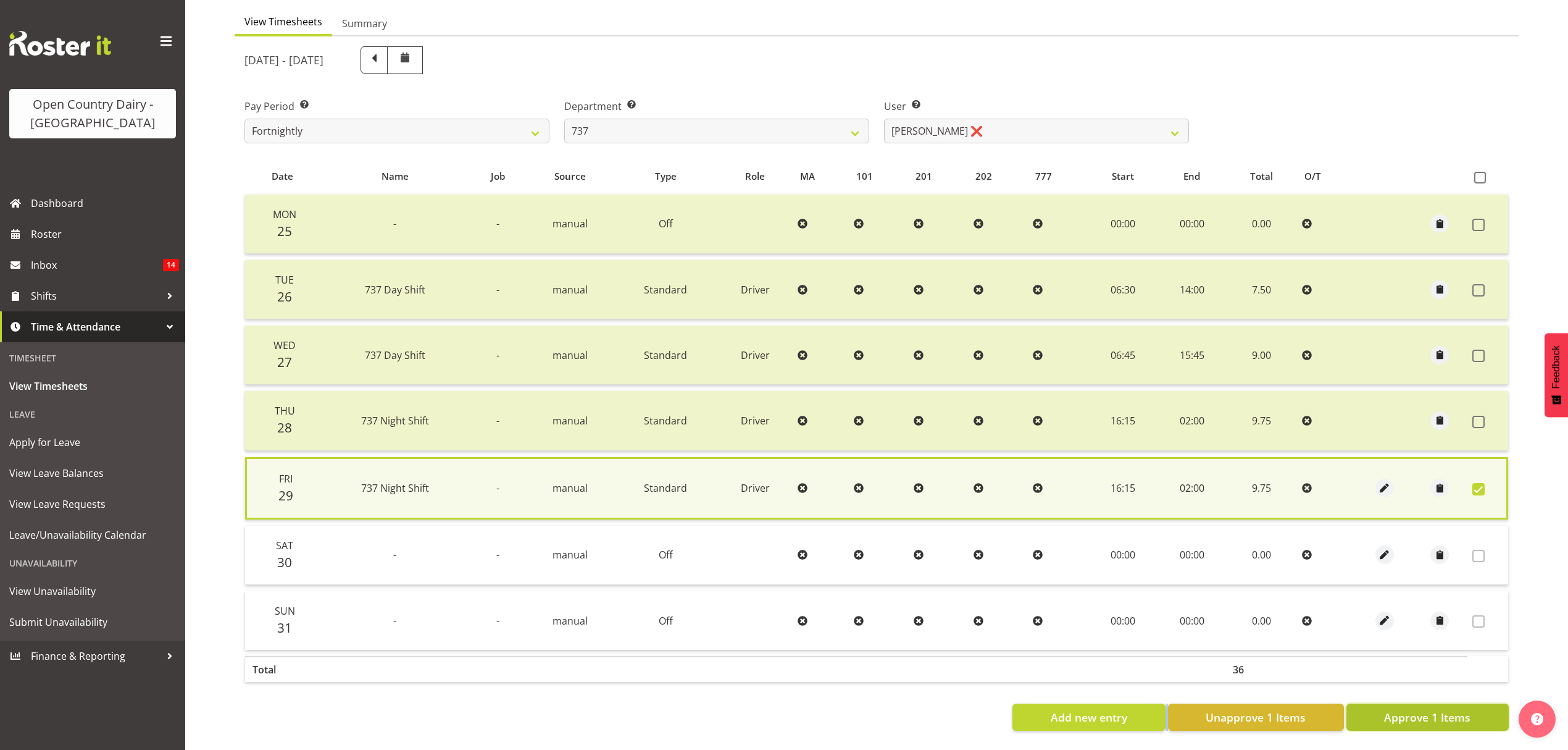
click at [1450, 709] on span "Approve 1 Items" at bounding box center [1427, 716] width 87 height 16
checkbox input "false"
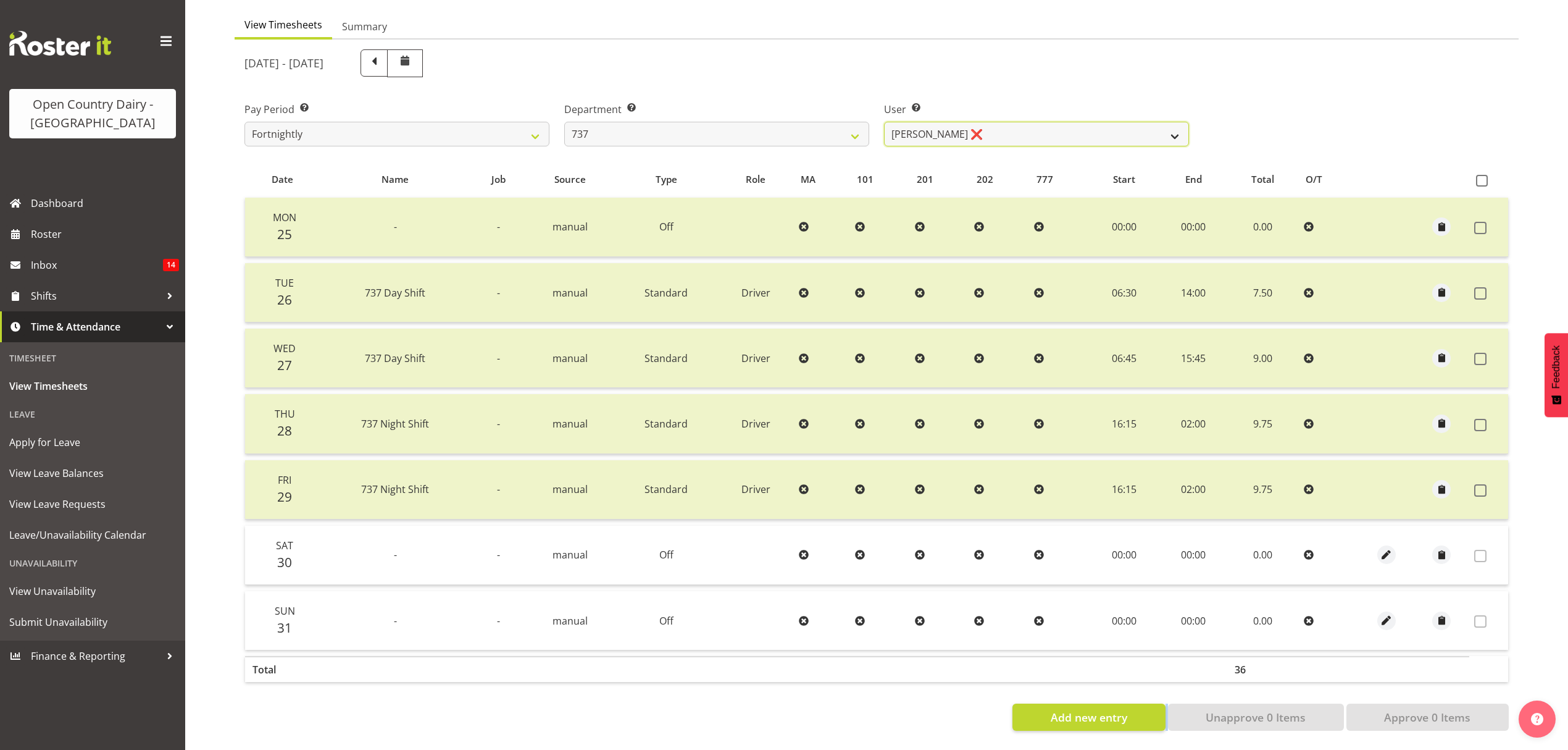
click at [1027, 122] on select "Andrew Crawford ❌ Ashley Bragg ❌ Jack Townley ❌ Richard Turnbull ❌" at bounding box center [1036, 134] width 305 height 24
click at [711, 124] on select "734 735 736 737 738 739 851 852 853 854 855 856 858 861 862 865 868 869 870 873" at bounding box center [716, 134] width 305 height 24
select select "904"
click at [564, 122] on select "734 735 736 737 738 739 851 852 853 854 855 856 858 861 862 865 868 869 870 873" at bounding box center [716, 134] width 305 height 24
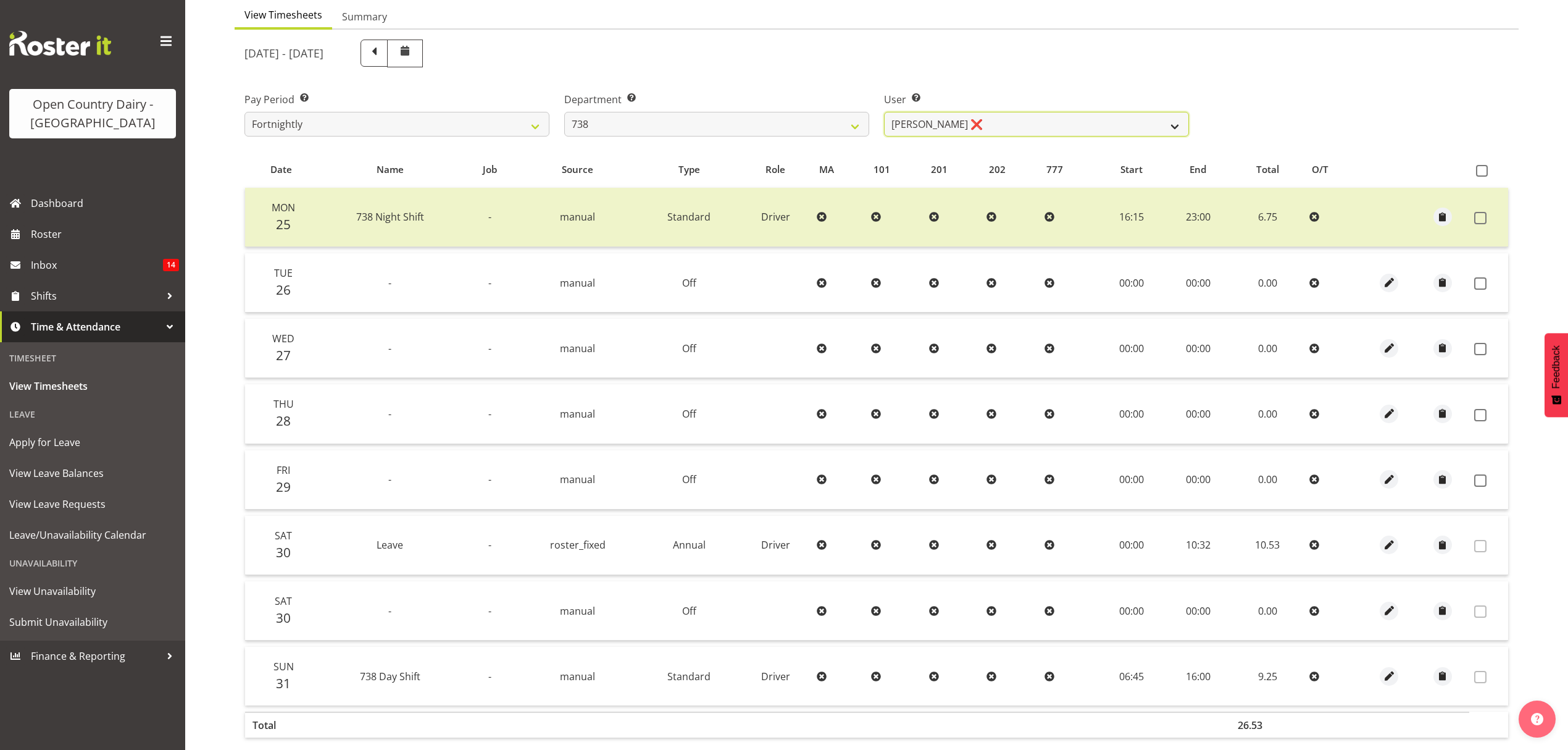
click at [990, 129] on select "Christopher Gamble ❌ Marcy Tuuta ❌ Raymond Campbell ❌ Tama Irvine ❌" at bounding box center [1036, 123] width 305 height 24
select select "11703"
click at [884, 113] on select "Christopher Gamble ❌ Marcy Tuuta ❌ Raymond Campbell ❌ Tama Irvine ❌" at bounding box center [1036, 123] width 305 height 24
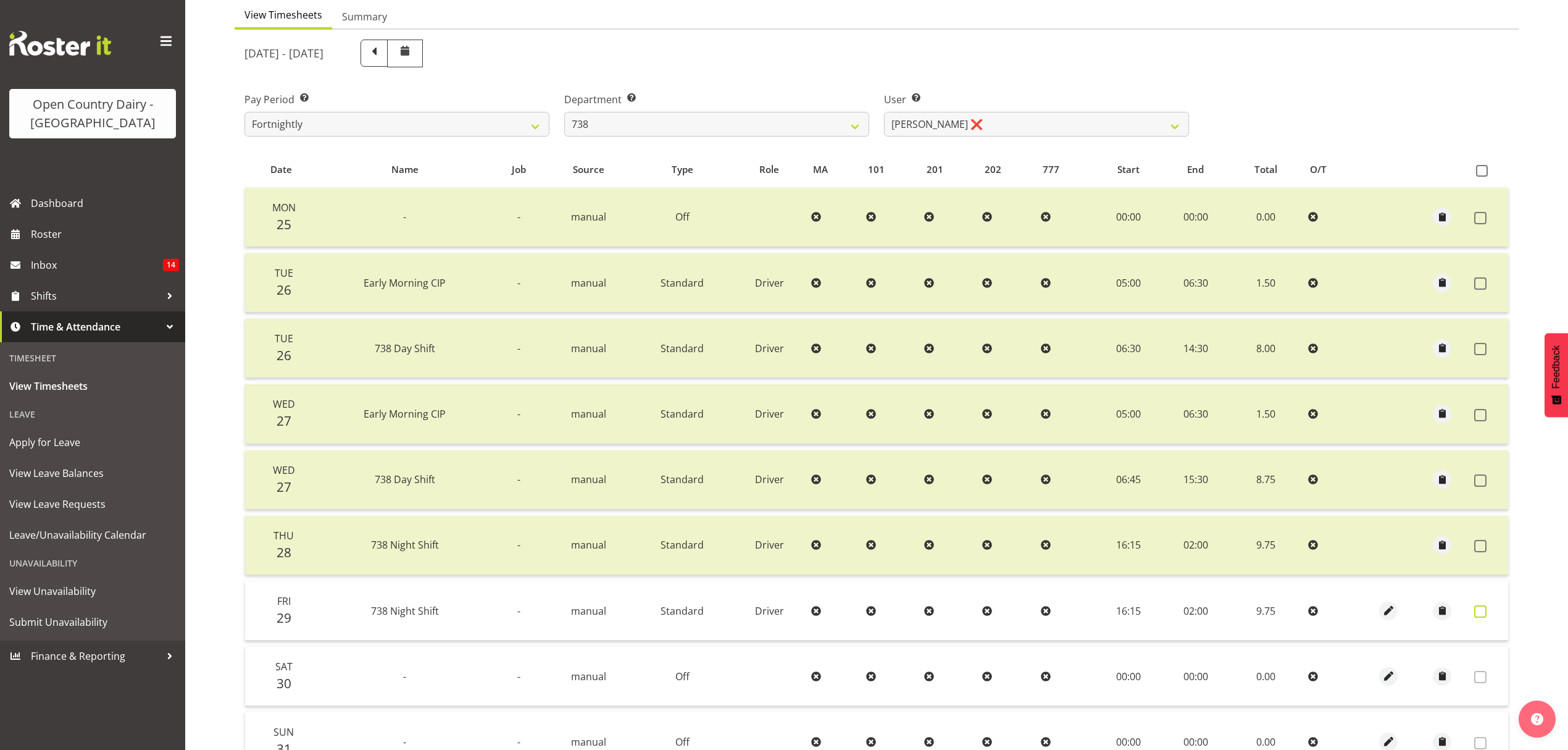
click at [1477, 610] on span at bounding box center [1481, 611] width 13 height 13
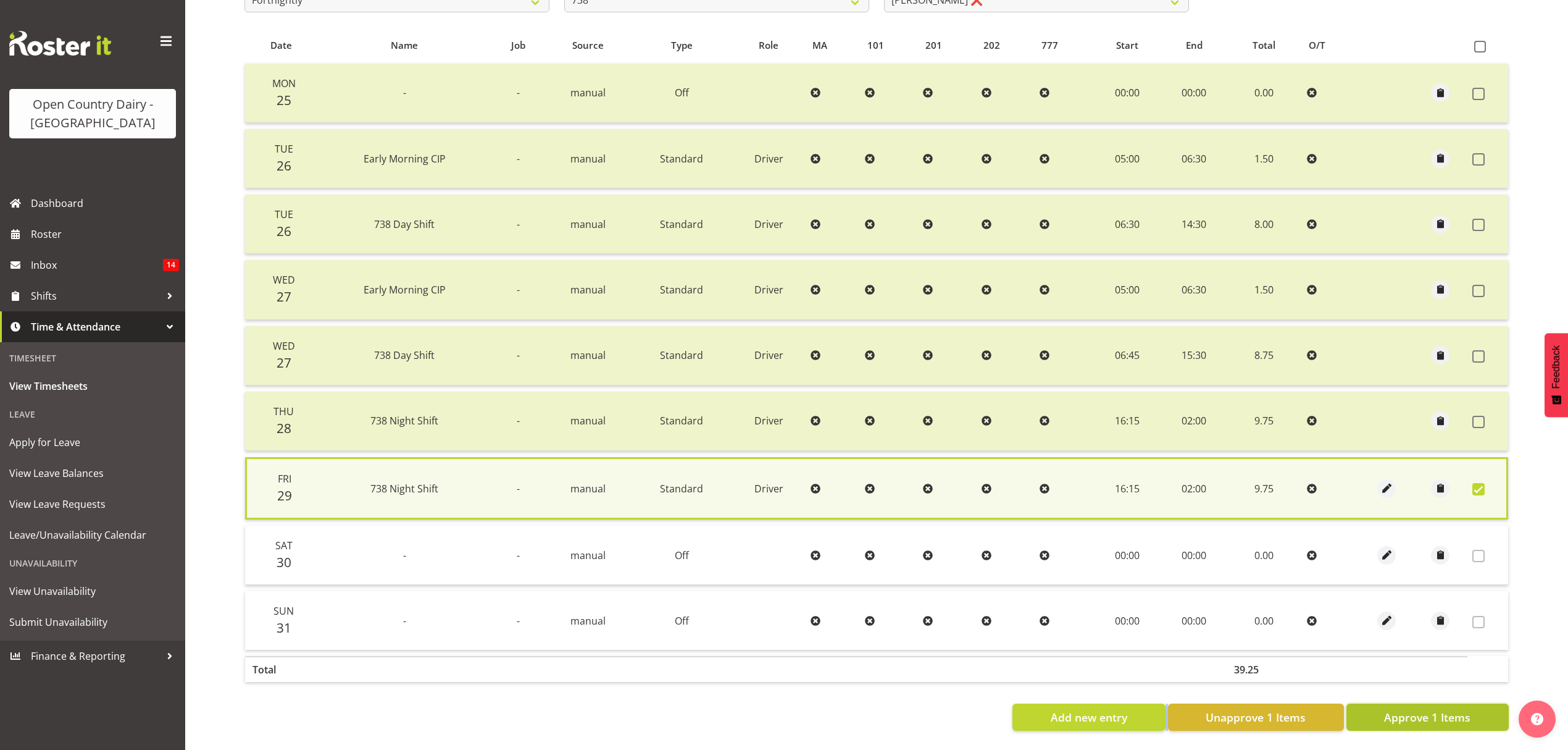
click at [1450, 709] on span "Approve 1 Items" at bounding box center [1427, 716] width 87 height 16
checkbox input "false"
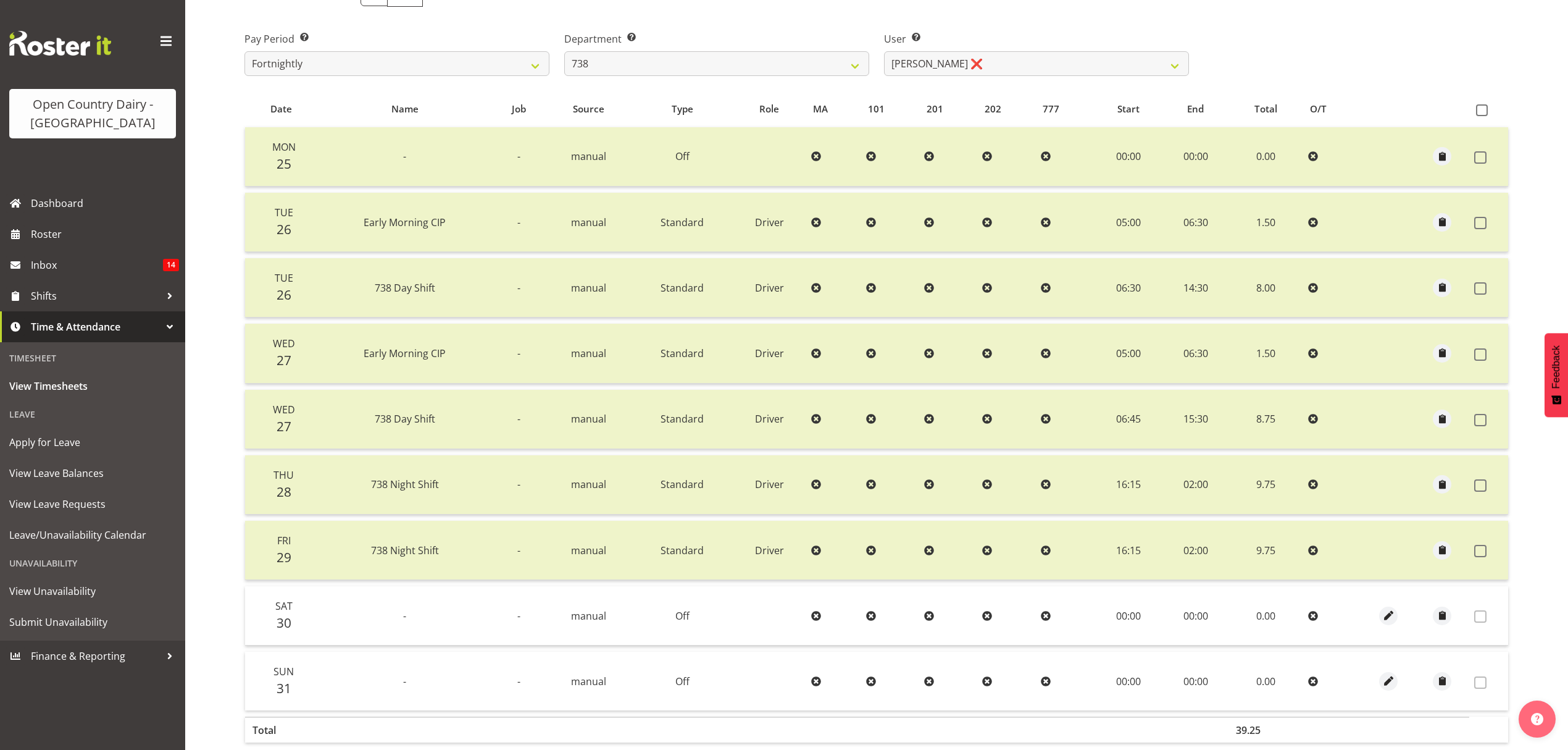
scroll to position [8, 0]
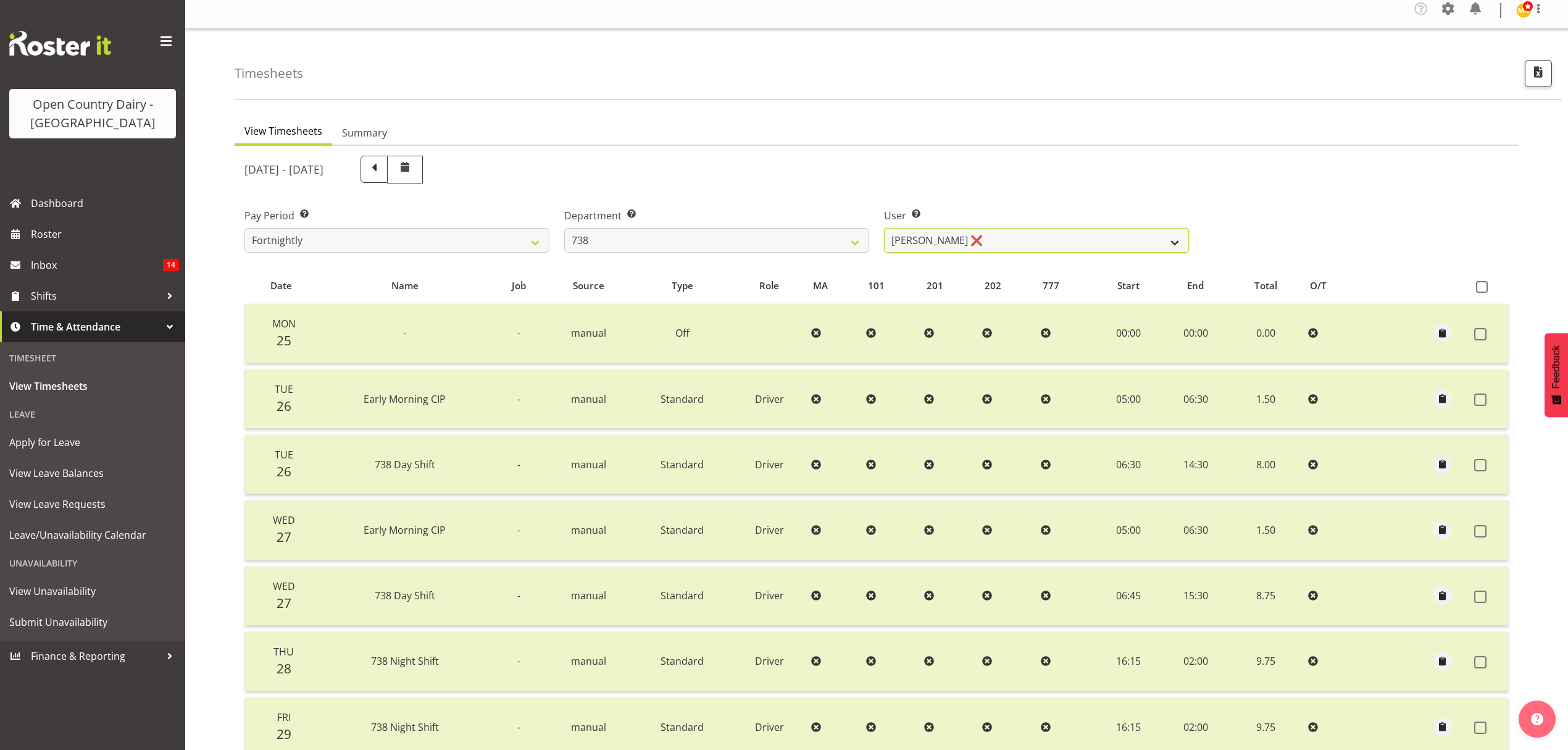
click at [943, 240] on select "Christopher Gamble ❌ Marcy Tuuta ❌ Raymond Campbell ❌ Tama Irvine ❌" at bounding box center [1036, 239] width 305 height 24
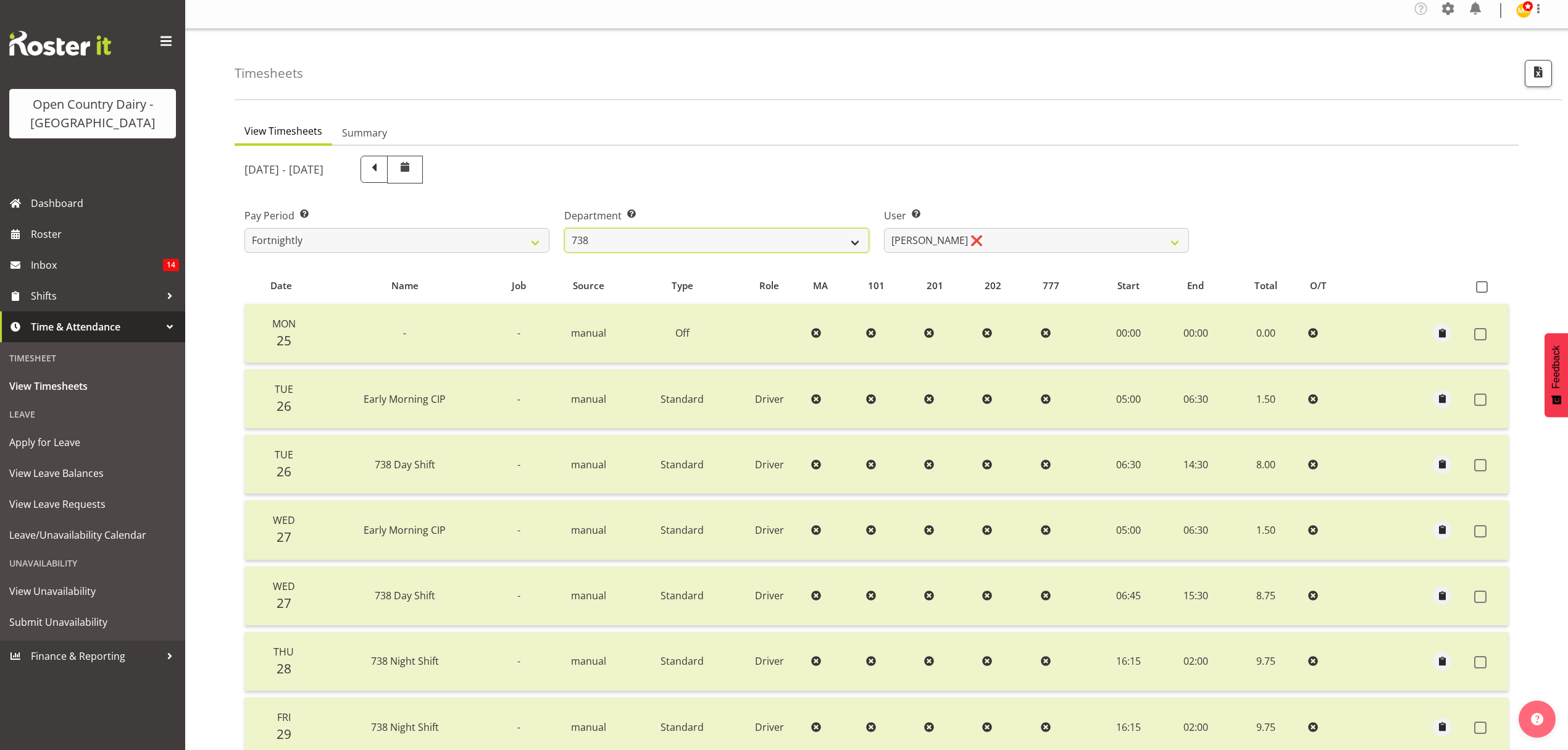
click at [780, 237] on select "734 735 736 737 738 739 851 852 853 854 855 856 858 861 862 865 868 869 870 873" at bounding box center [716, 239] width 305 height 24
select select "902"
click at [564, 228] on select "734 735 736 737 738 739 851 852 853 854 855 856 858 861 862 865 868 869 870 873" at bounding box center [716, 239] width 305 height 24
select select "11649"
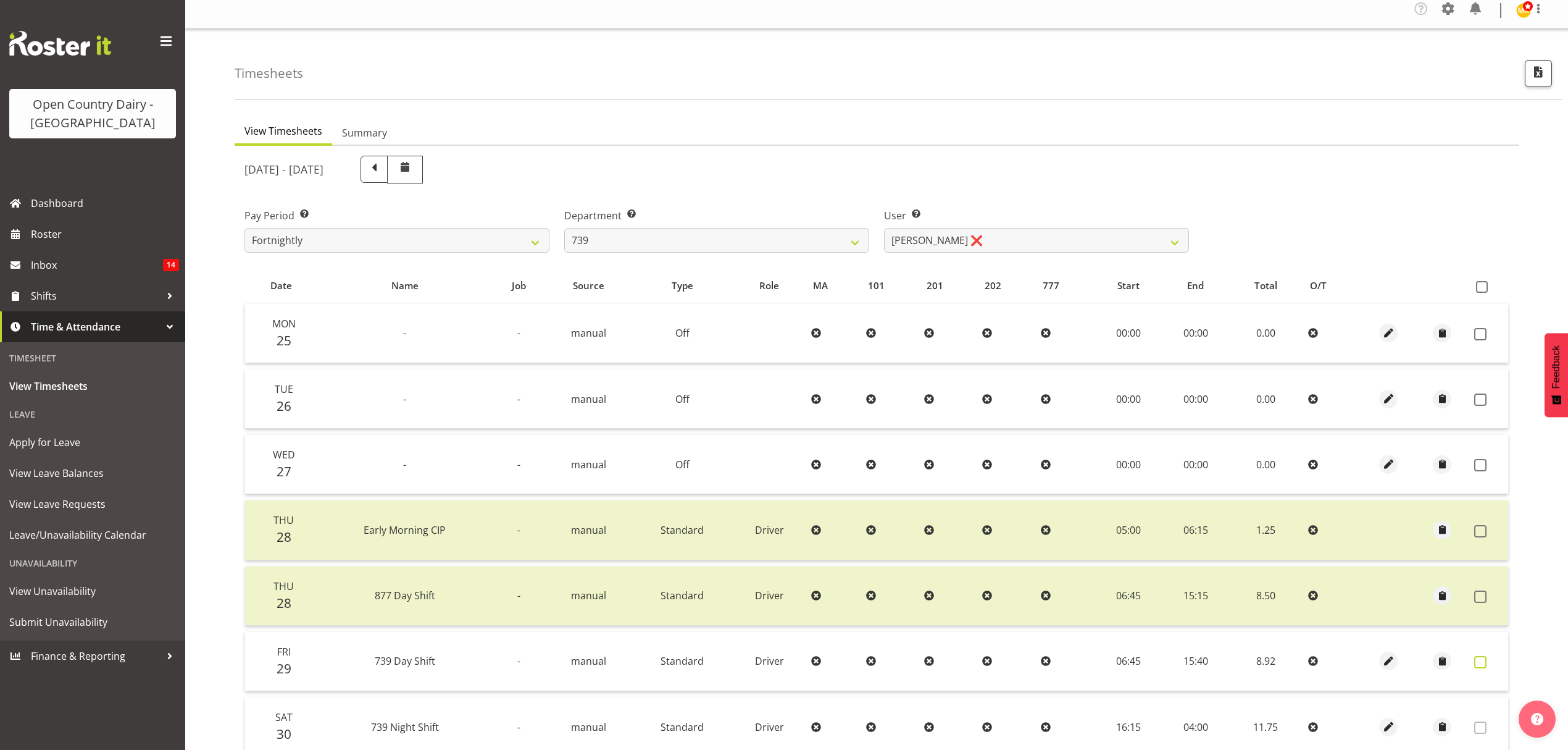
click at [1486, 658] on span at bounding box center [1481, 662] width 13 height 13
click at [1486, 658] on label at bounding box center [1484, 662] width 19 height 13
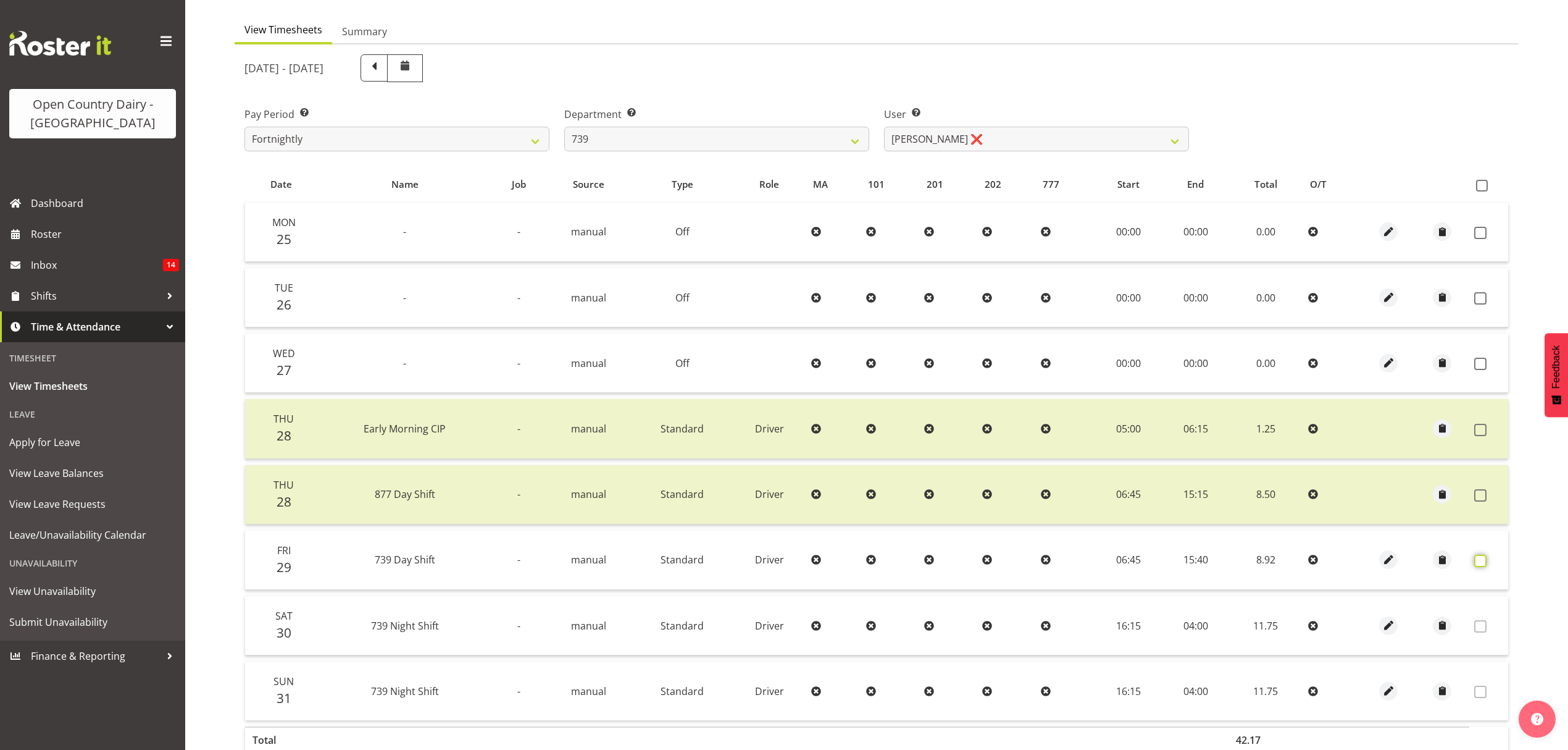
scroll to position [189, 0]
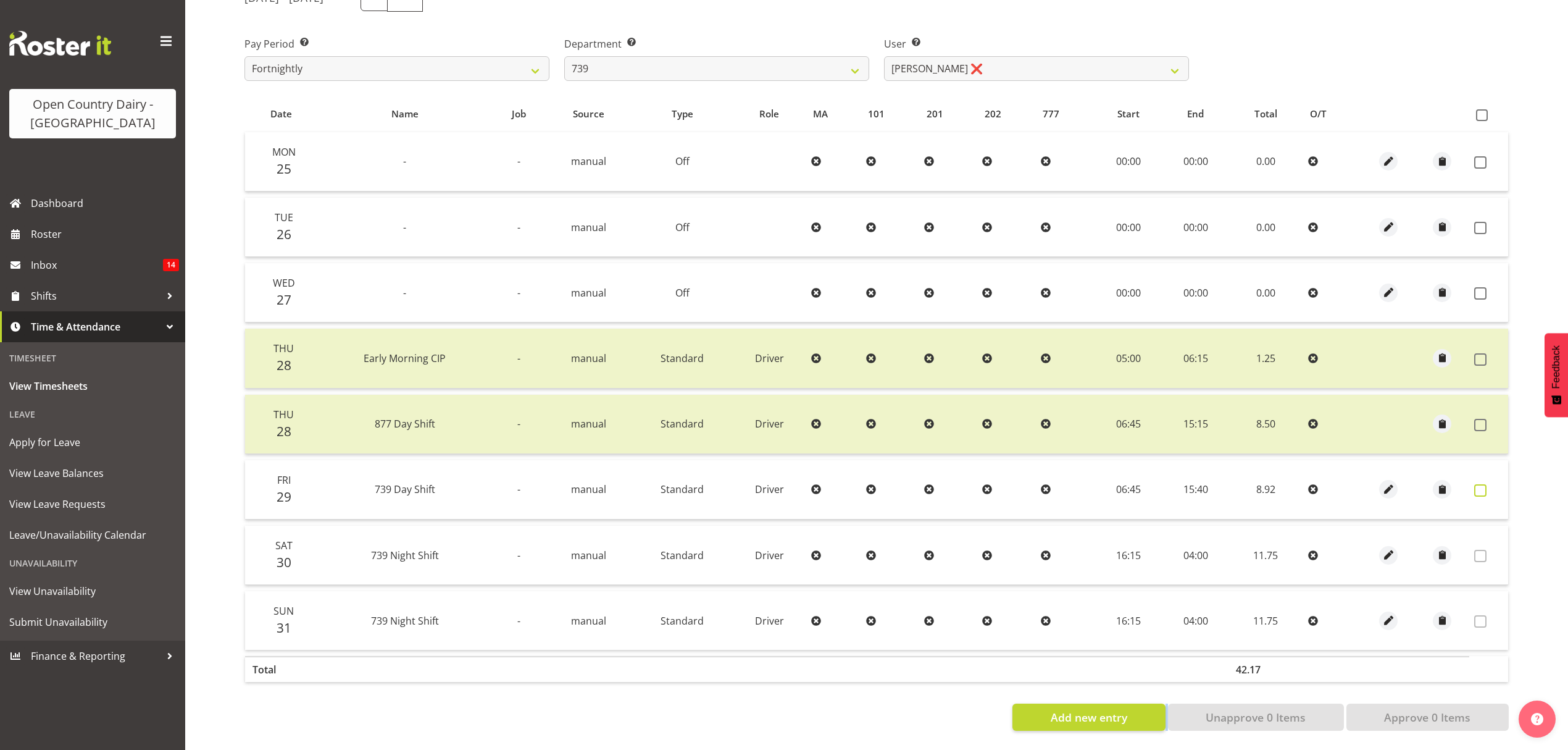
click at [1475, 484] on span at bounding box center [1481, 490] width 13 height 13
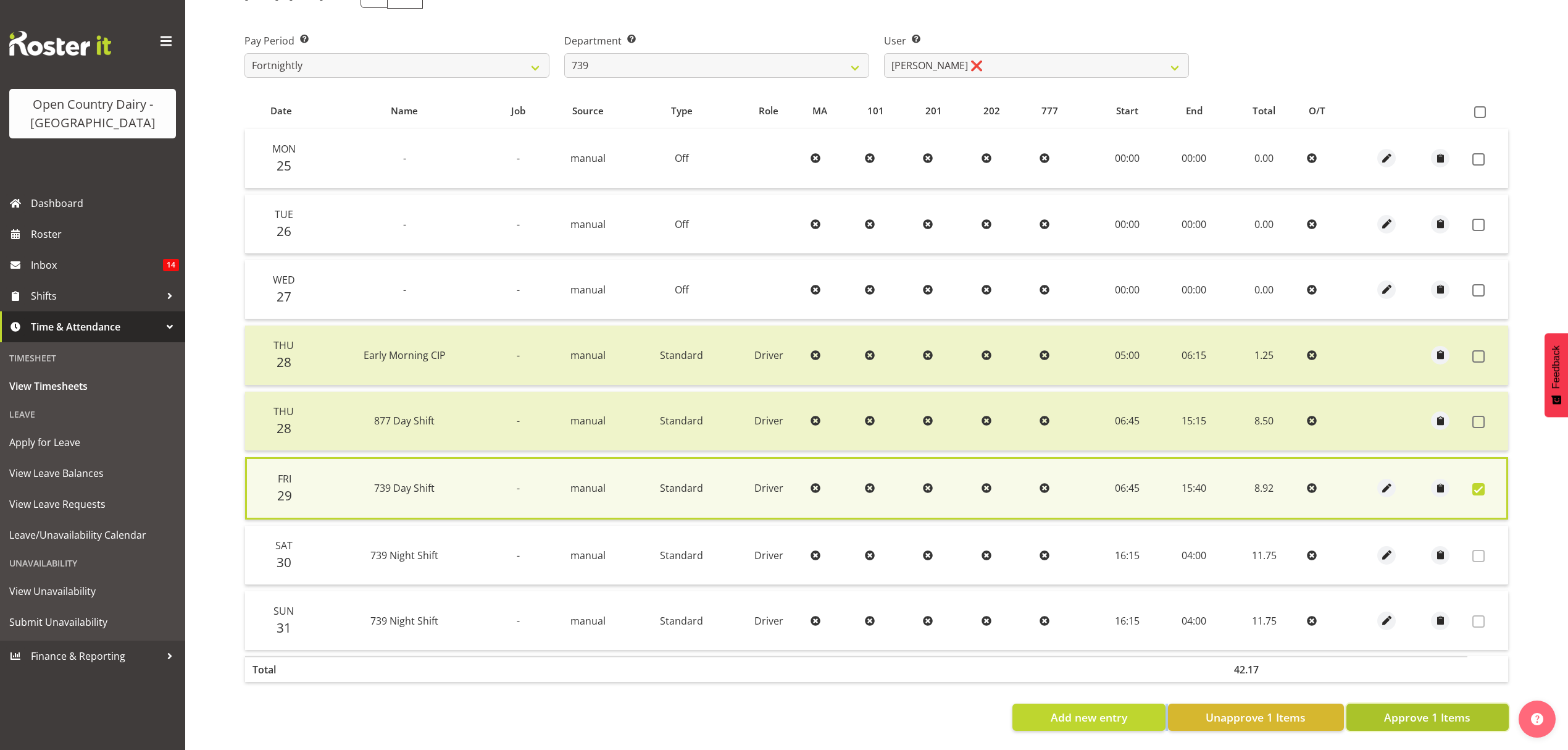
click at [1471, 709] on span "Approve 1 Items" at bounding box center [1427, 716] width 87 height 16
checkbox input "false"
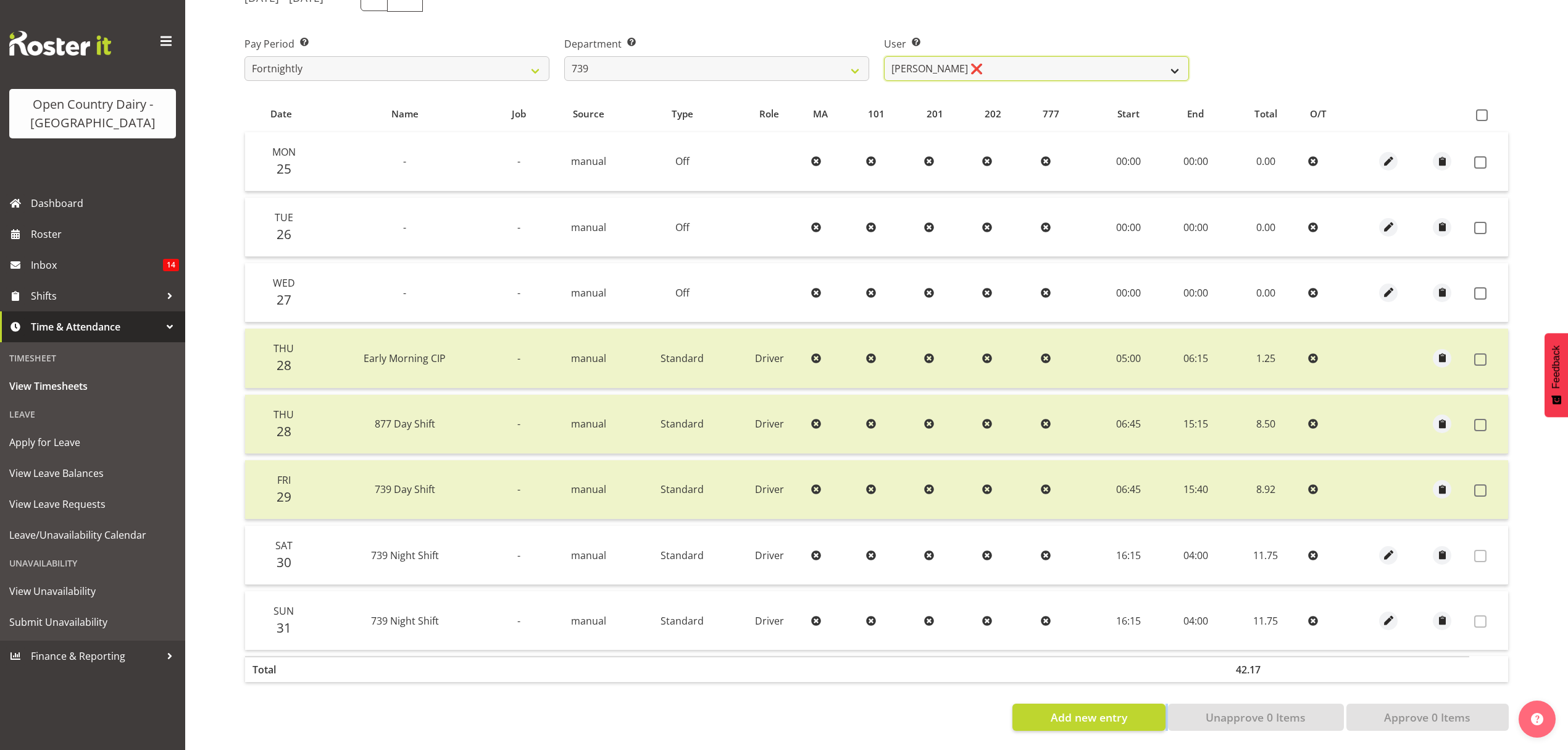
click at [925, 60] on select "Erika McNaught ❌ Rachel Fletcher ❌ Rick Murphy ❌ Tish Veint ❌" at bounding box center [1036, 68] width 305 height 24
select select "11702"
click at [884, 56] on select "Erika McNaught ❌ Rachel Fletcher ❌ Rick Murphy ❌ Tish Veint ❌" at bounding box center [1036, 68] width 305 height 24
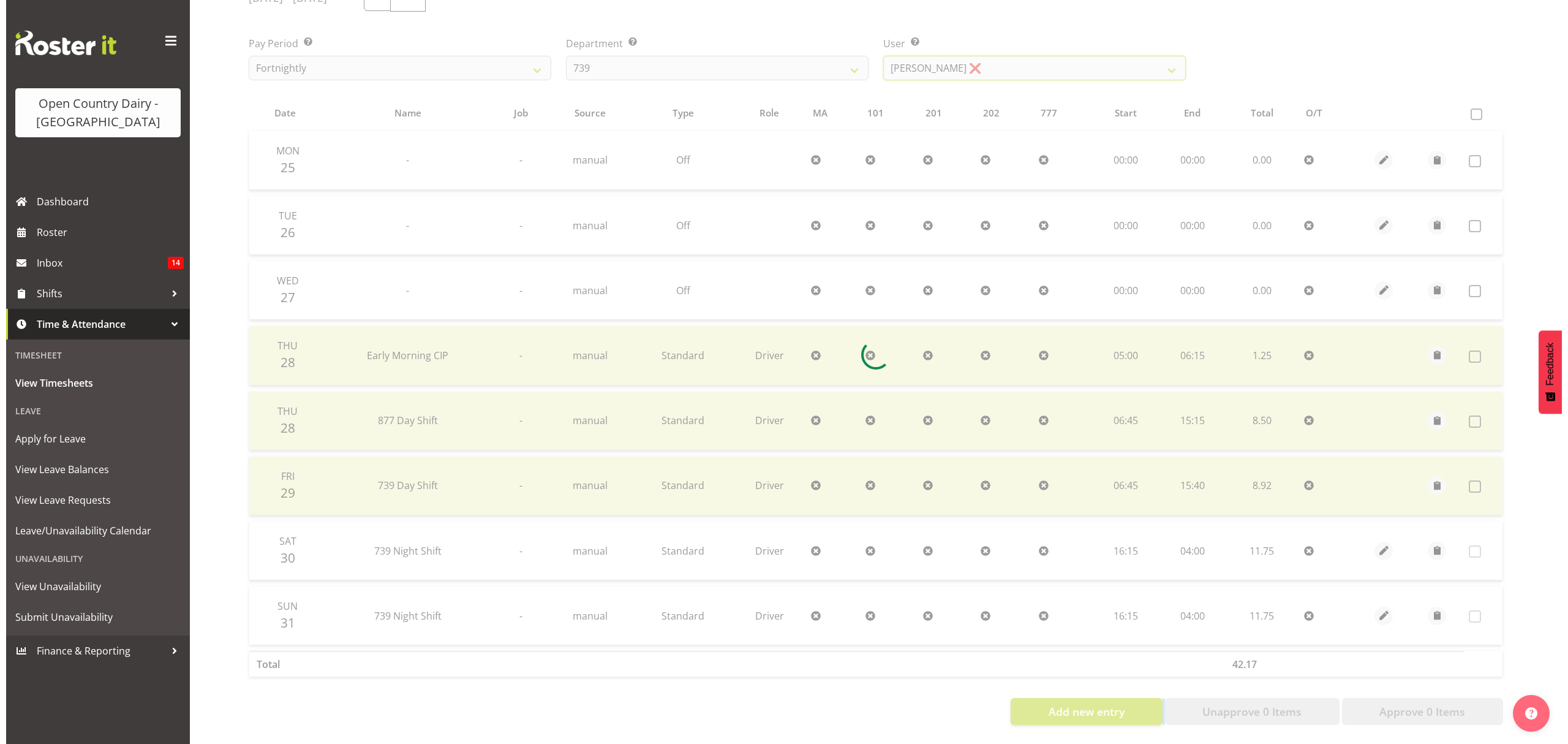
scroll to position [122, 0]
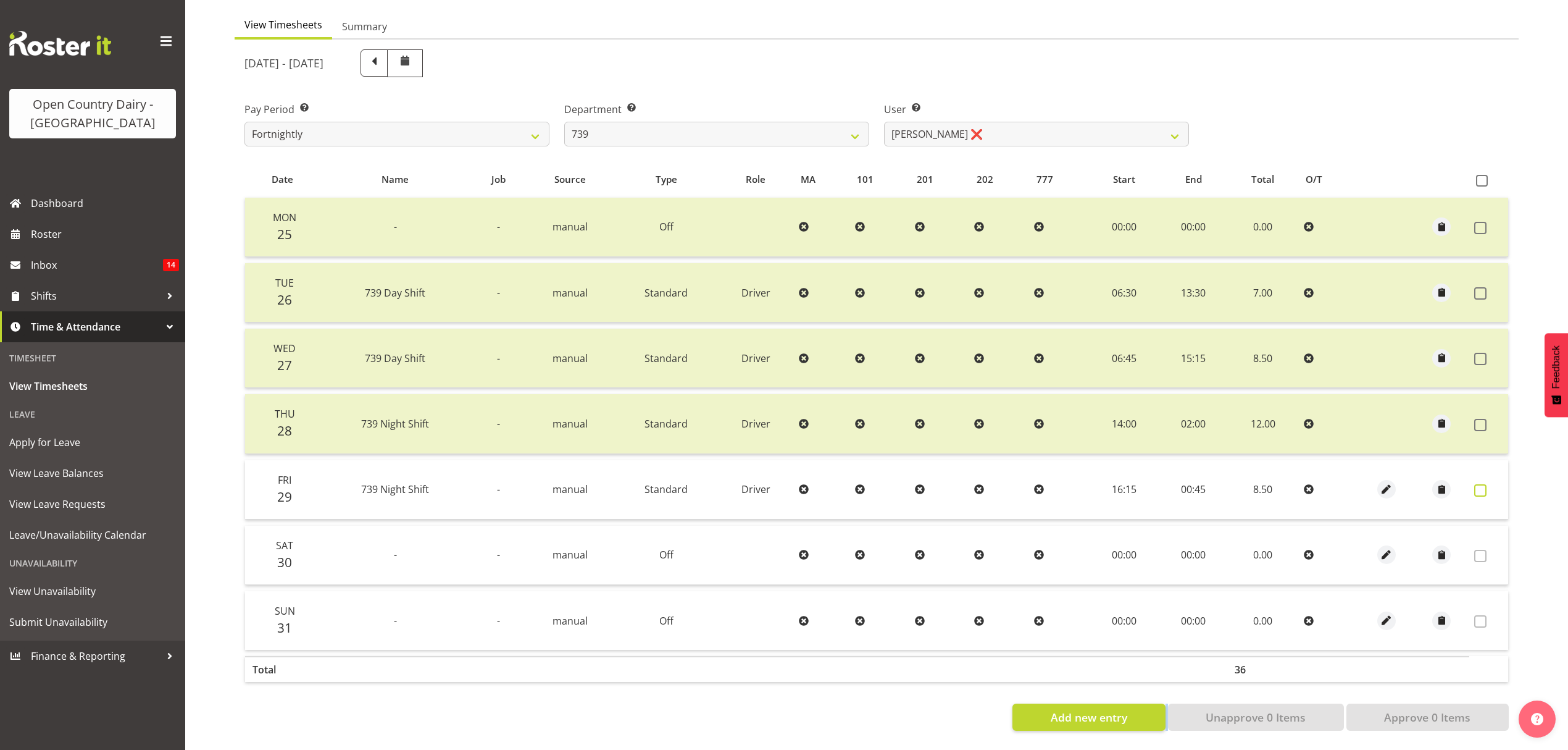
click at [1480, 484] on span at bounding box center [1481, 490] width 13 height 13
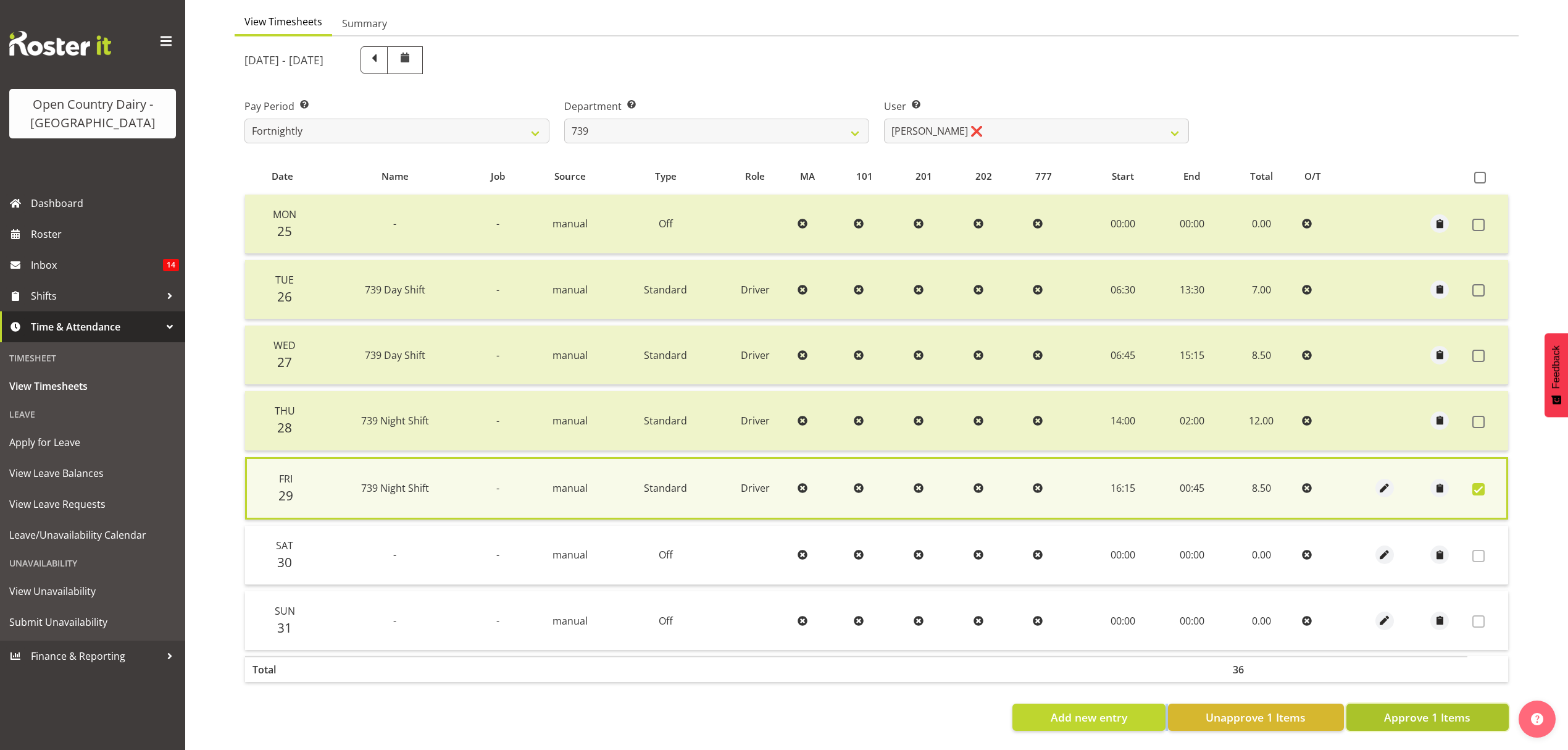
click at [1448, 709] on span "Approve 1 Items" at bounding box center [1427, 716] width 87 height 16
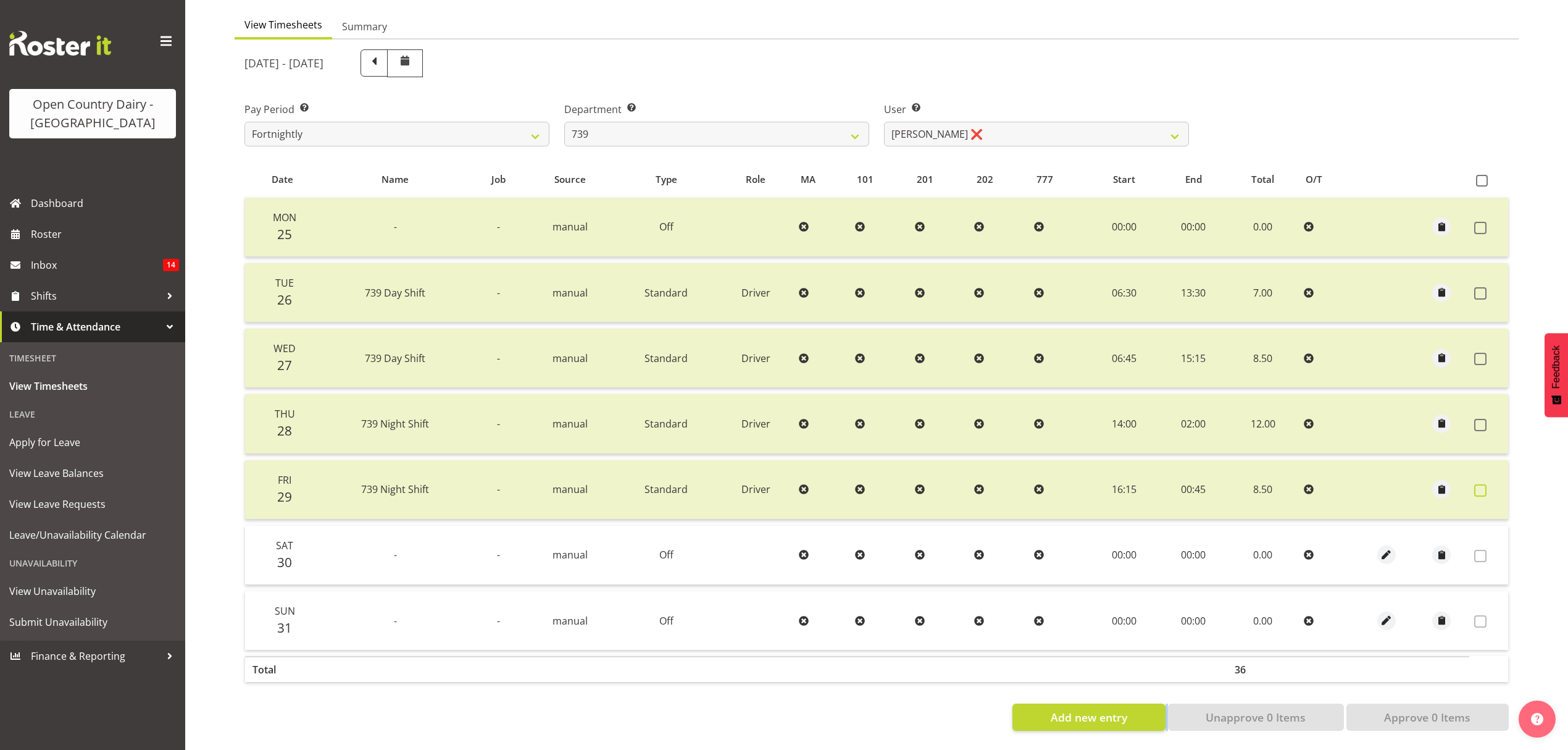
click at [1475, 484] on span at bounding box center [1481, 490] width 13 height 13
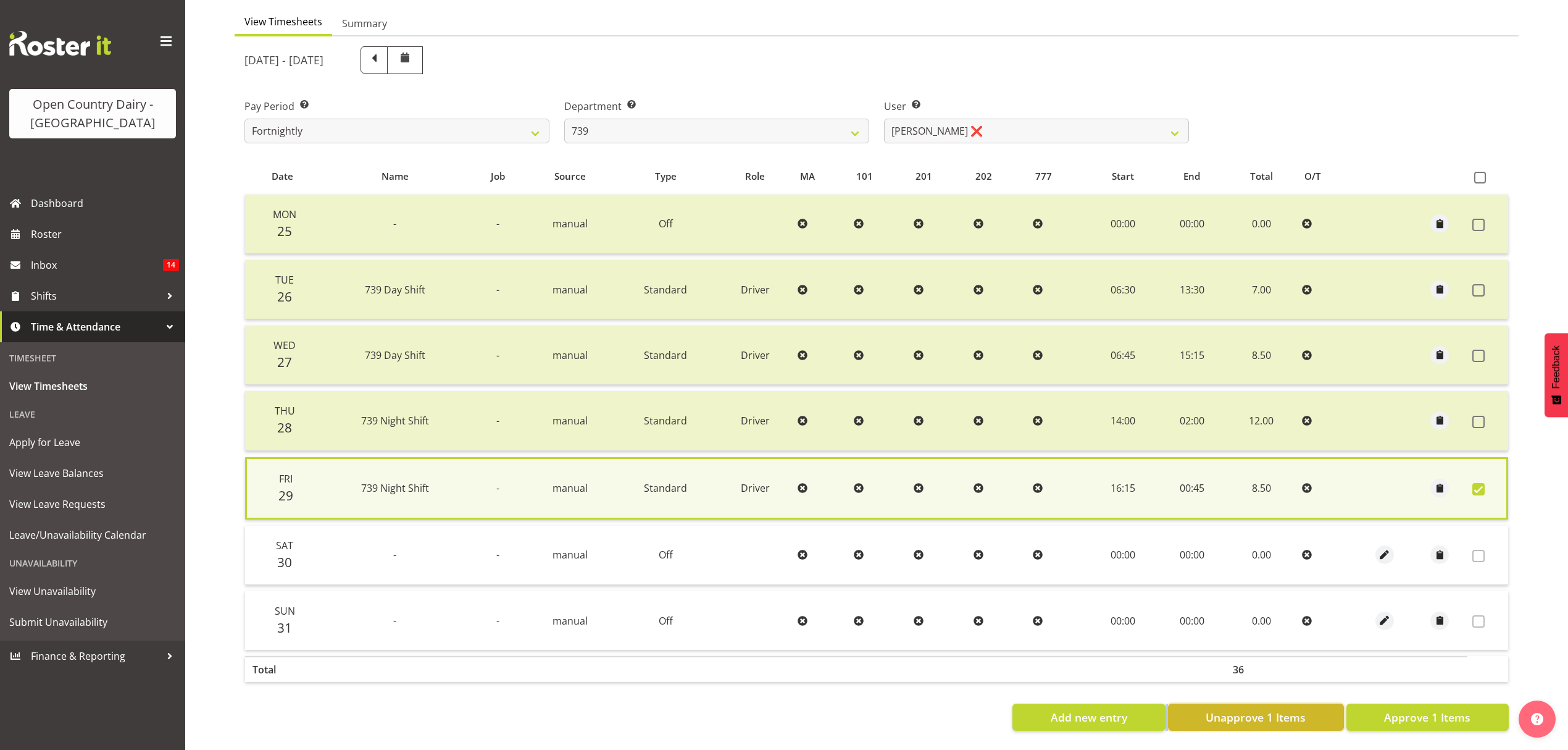
click at [1251, 712] on span "Unapprove 1 Items" at bounding box center [1256, 716] width 100 height 16
checkbox input "false"
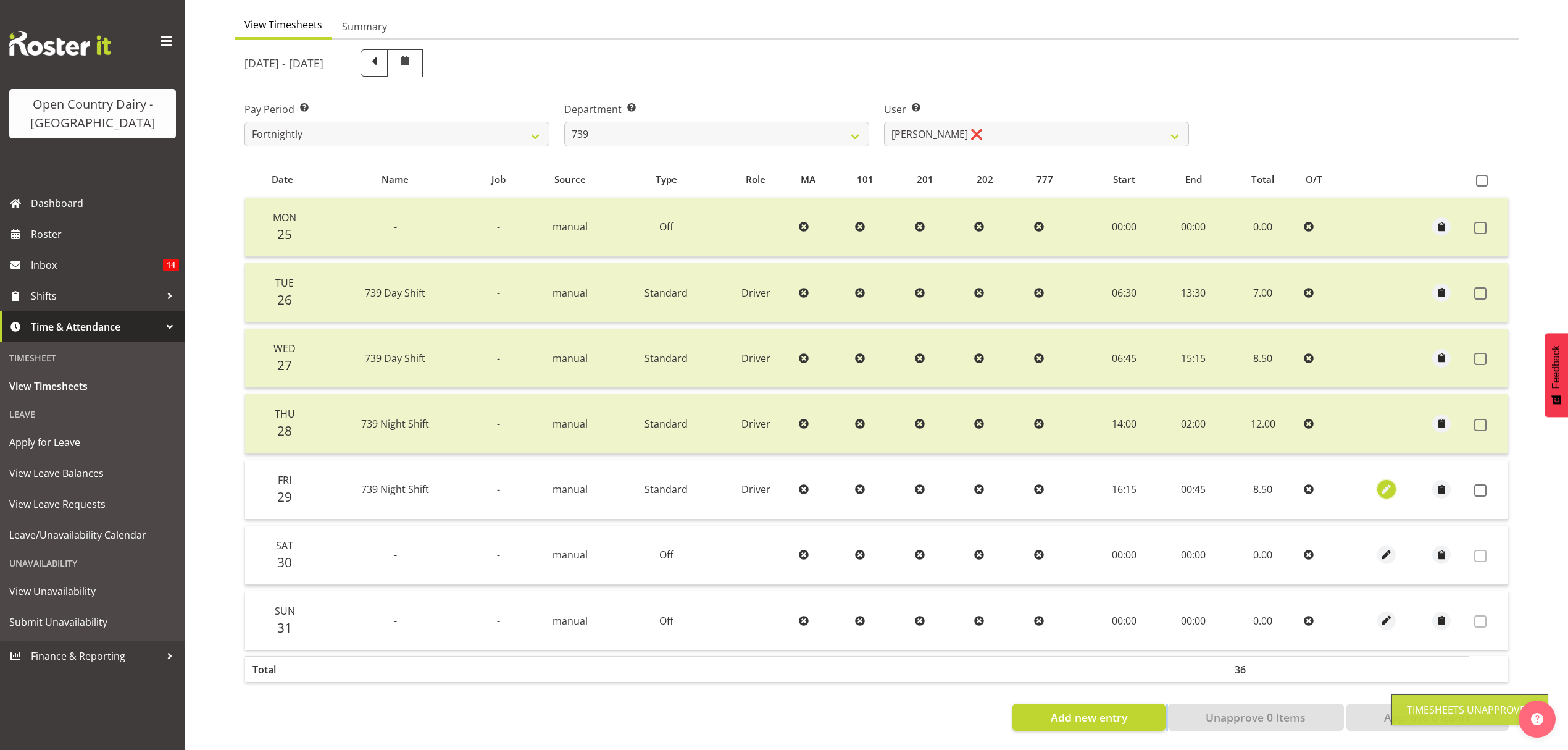
click at [1381, 482] on span "button" at bounding box center [1386, 489] width 14 height 14
select select "Standard"
select select "7"
select select "2025"
select select "45"
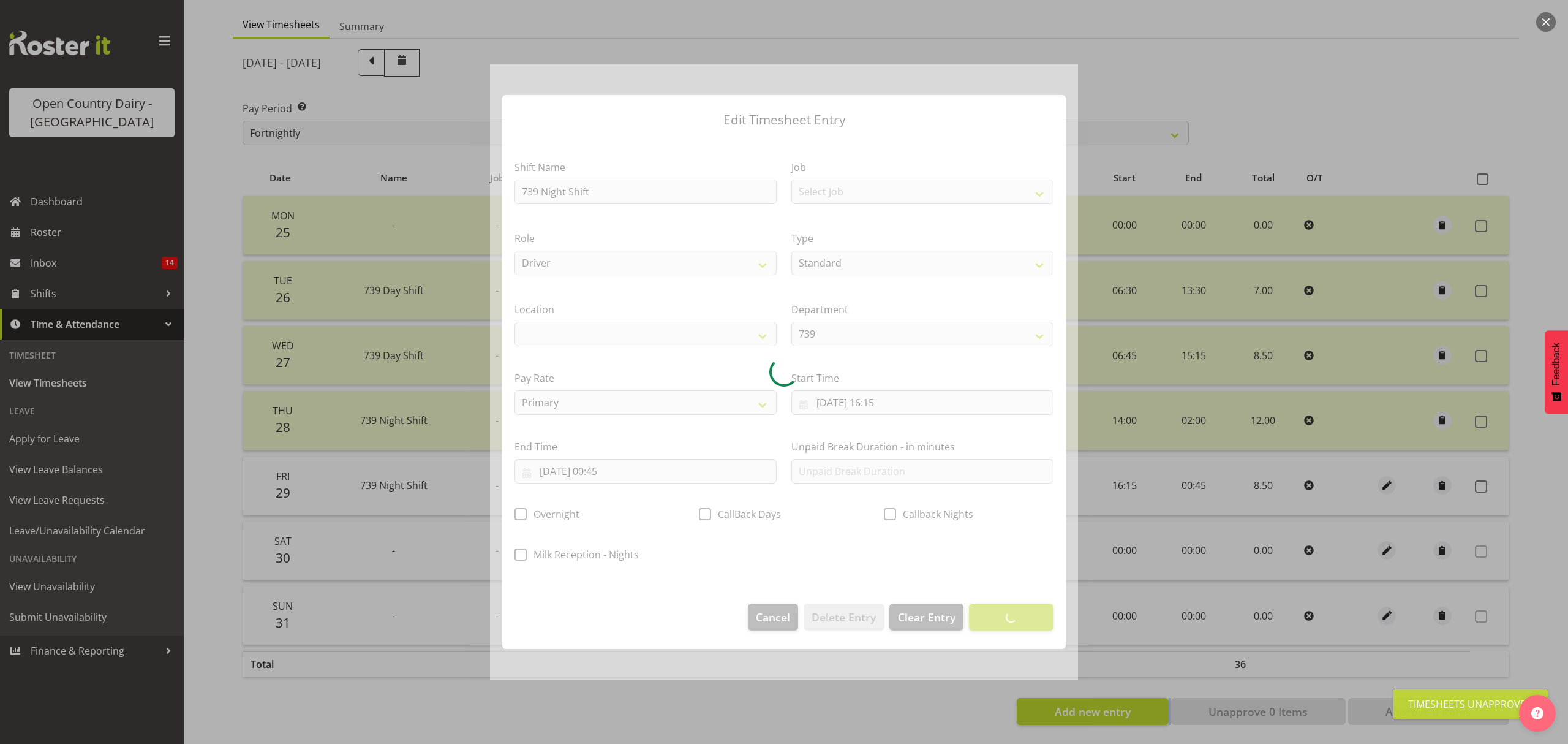
select select
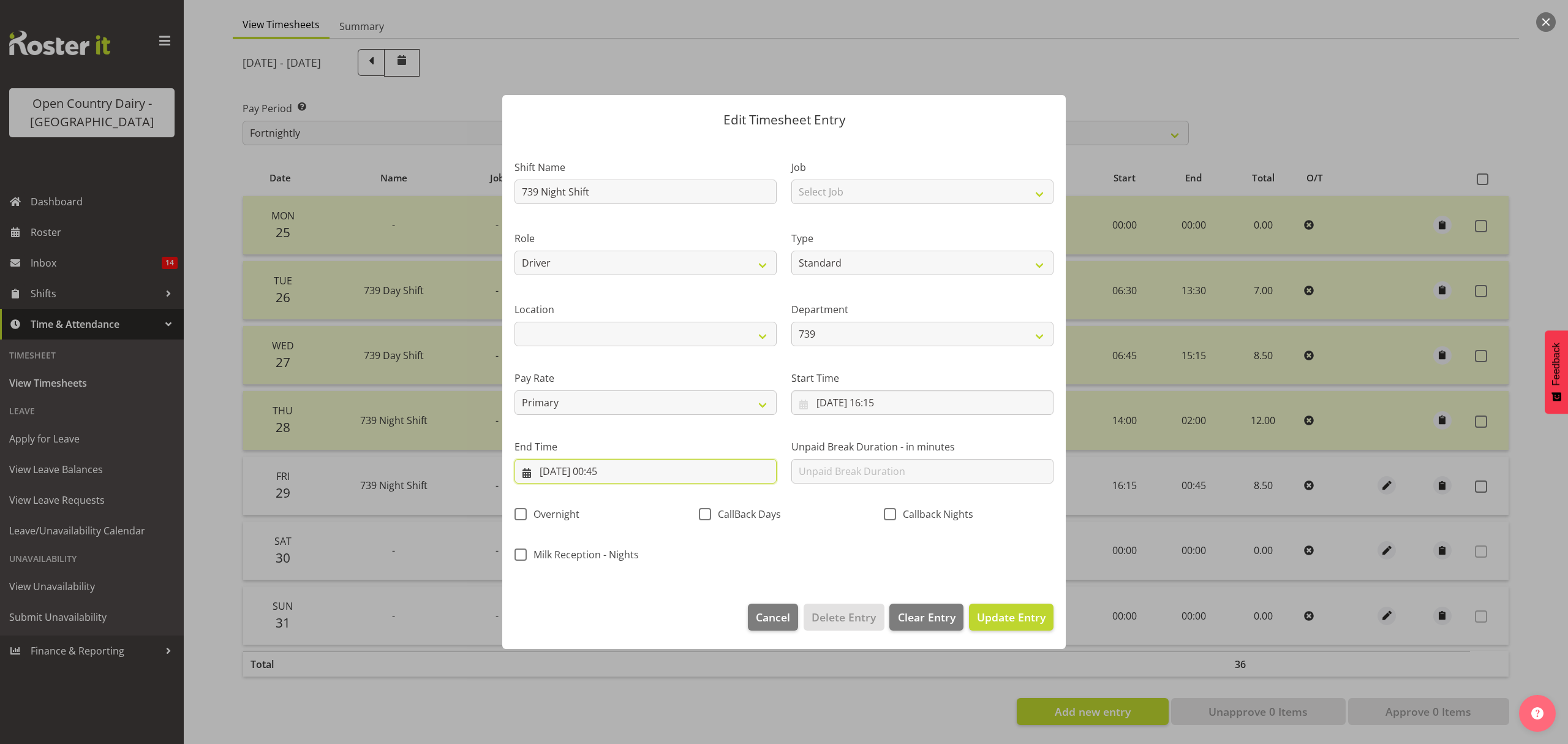
click at [616, 467] on input "30/08/2025, 00:45" at bounding box center [646, 471] width 262 height 24
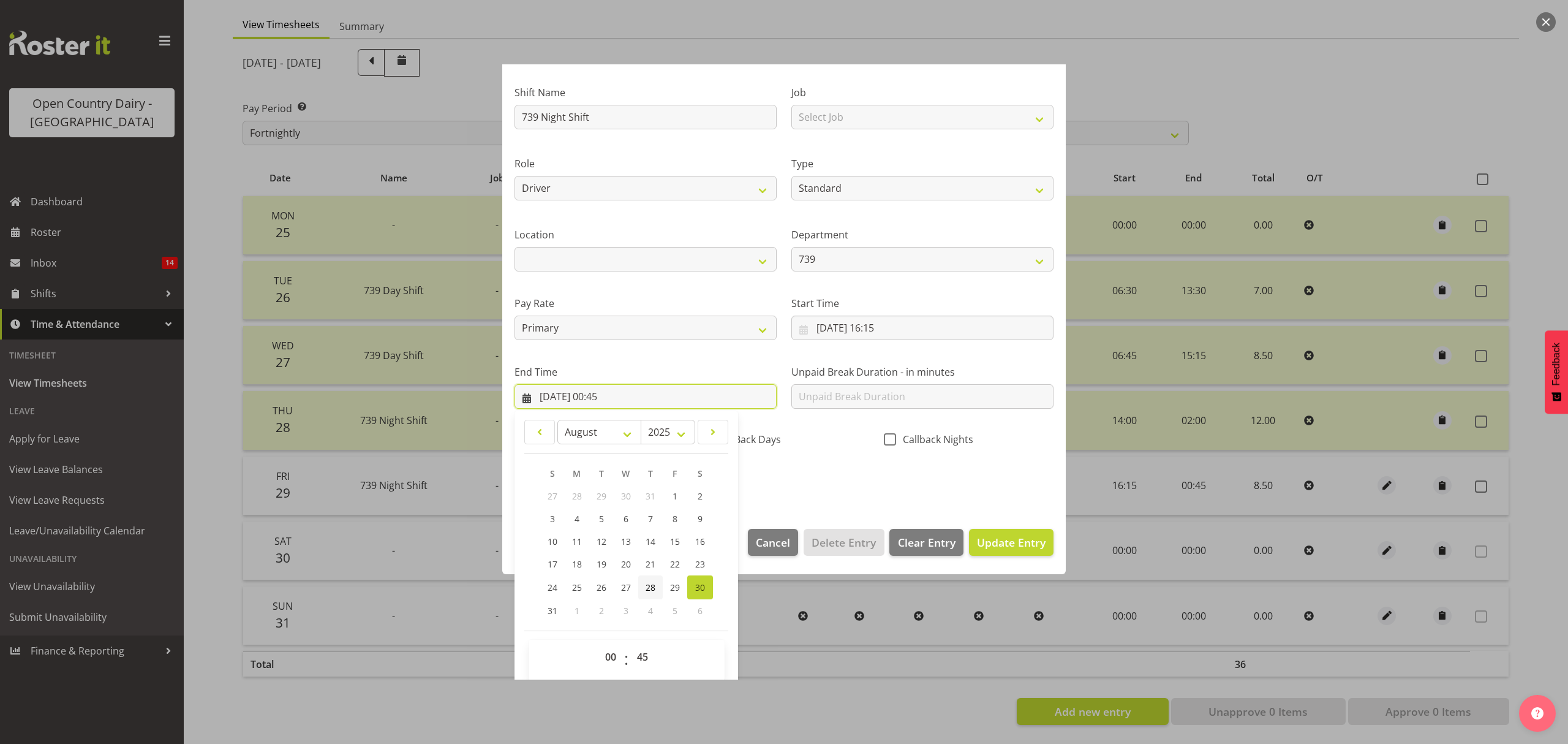
scroll to position [83, 0]
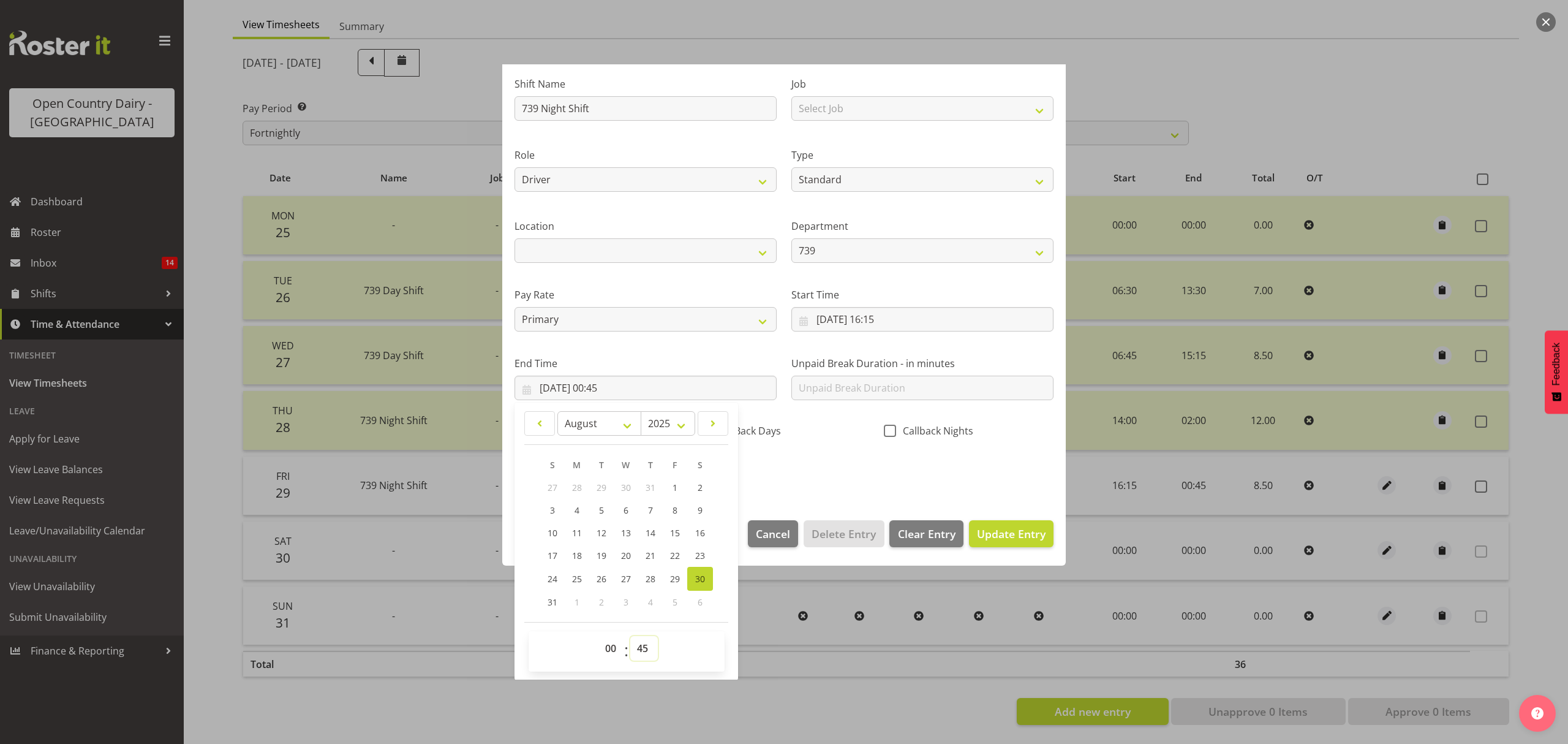
click at [649, 644] on select "00 01 02 03 04 05 06 07 08 09 10 11 12 13 14 15 16 17 18 19 20 21 22 23 24 25 2…" at bounding box center [644, 647] width 27 height 24
select select "30"
click at [631, 637] on select "00 01 02 03 04 05 06 07 08 09 10 11 12 13 14 15 16 17 18 19 20 21 22 23 24 25 2…" at bounding box center [644, 647] width 27 height 24
type input "30/08/2025, 00:30"
drag, startPoint x: 831, startPoint y: 452, endPoint x: 993, endPoint y: 537, distance: 182.9
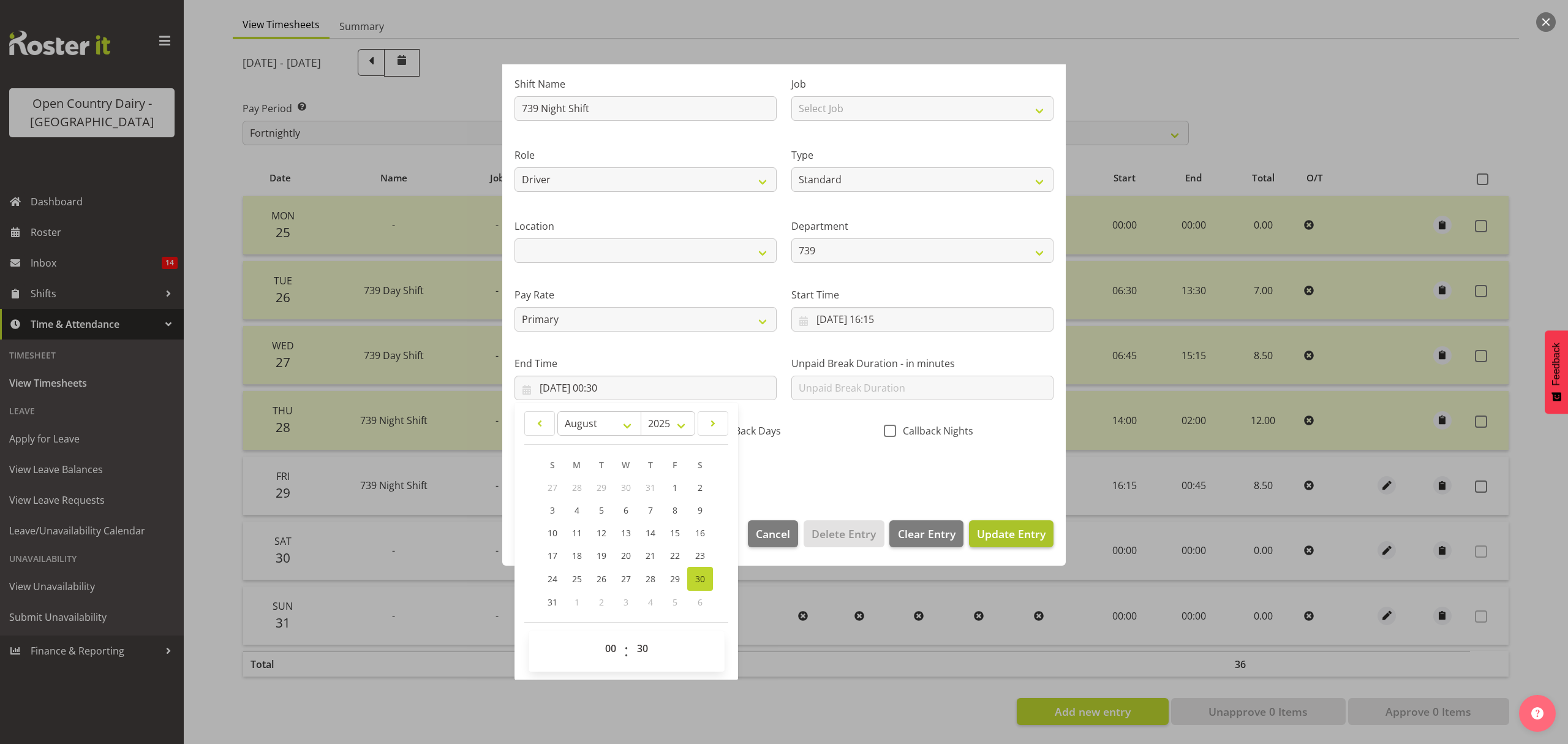
click at [831, 452] on div "Shift Name 739 Night Shift Job Select Job Connecting /unconnecting Trailers Mee…" at bounding box center [784, 273] width 554 height 429
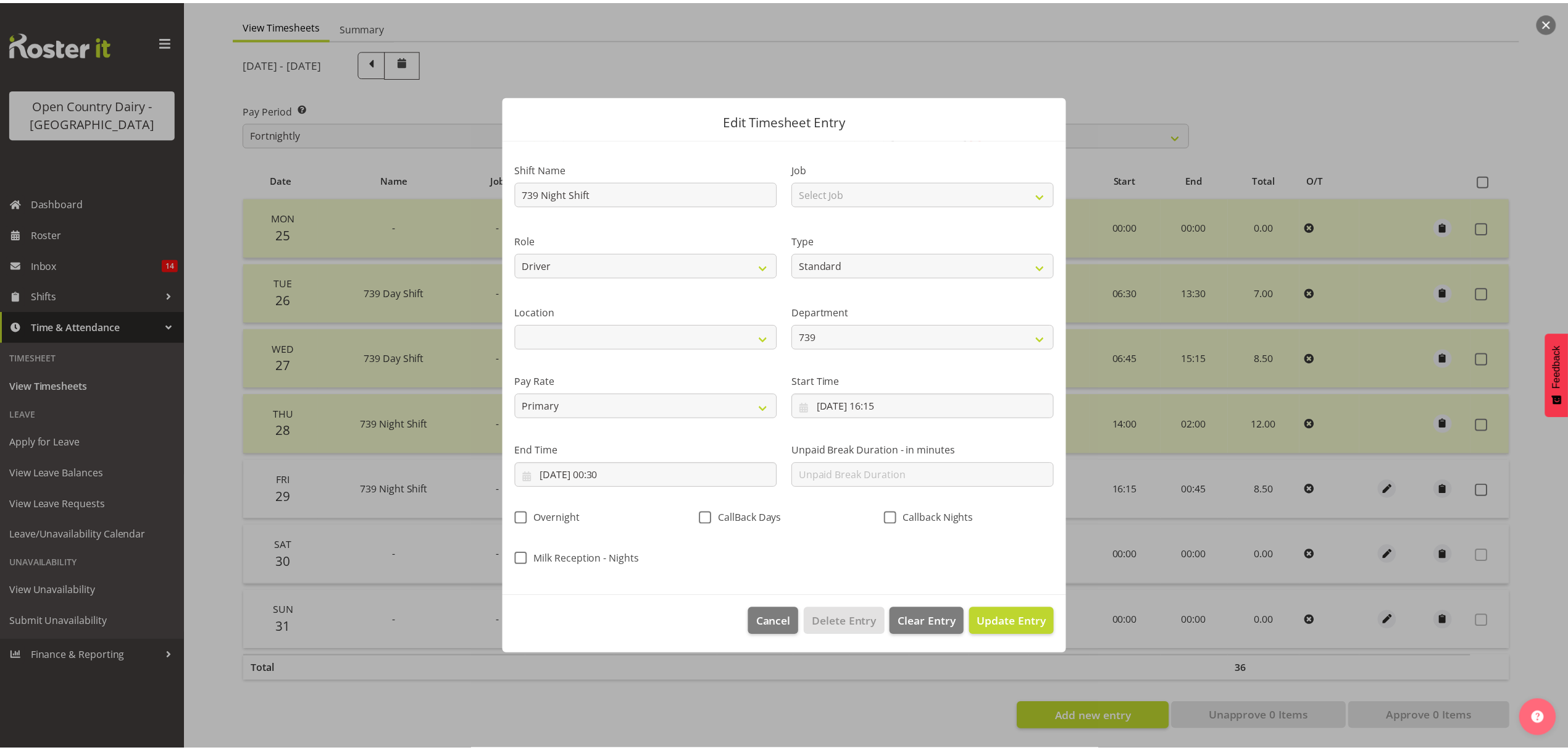
scroll to position [0, 0]
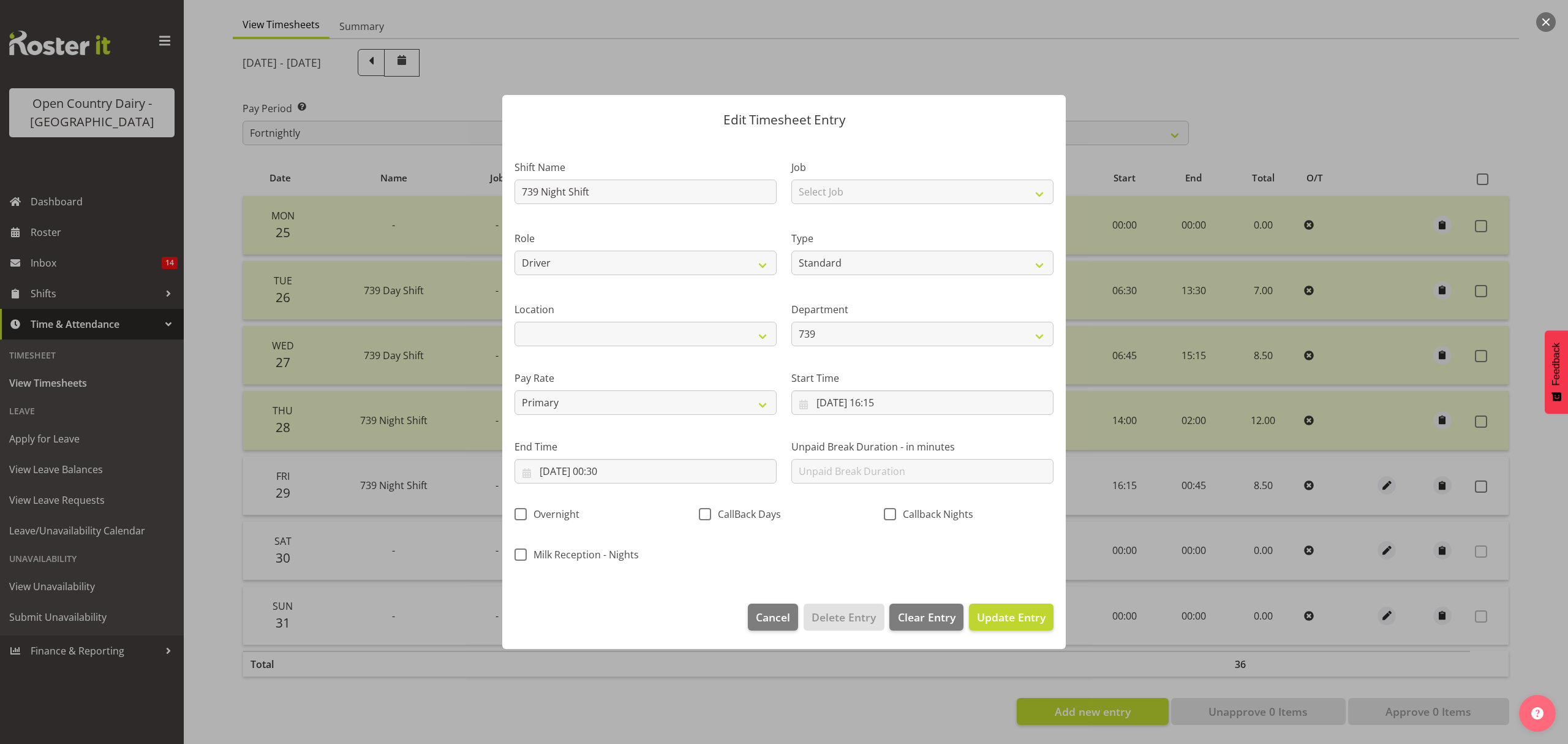
drag, startPoint x: 996, startPoint y: 542, endPoint x: 1005, endPoint y: 577, distance: 36.1
click at [996, 545] on div "Shift Name 739 Night Shift Job Select Job Connecting /unconnecting Trailers Mee…" at bounding box center [784, 357] width 554 height 429
click at [1008, 617] on span "Update Entry" at bounding box center [1011, 617] width 68 height 15
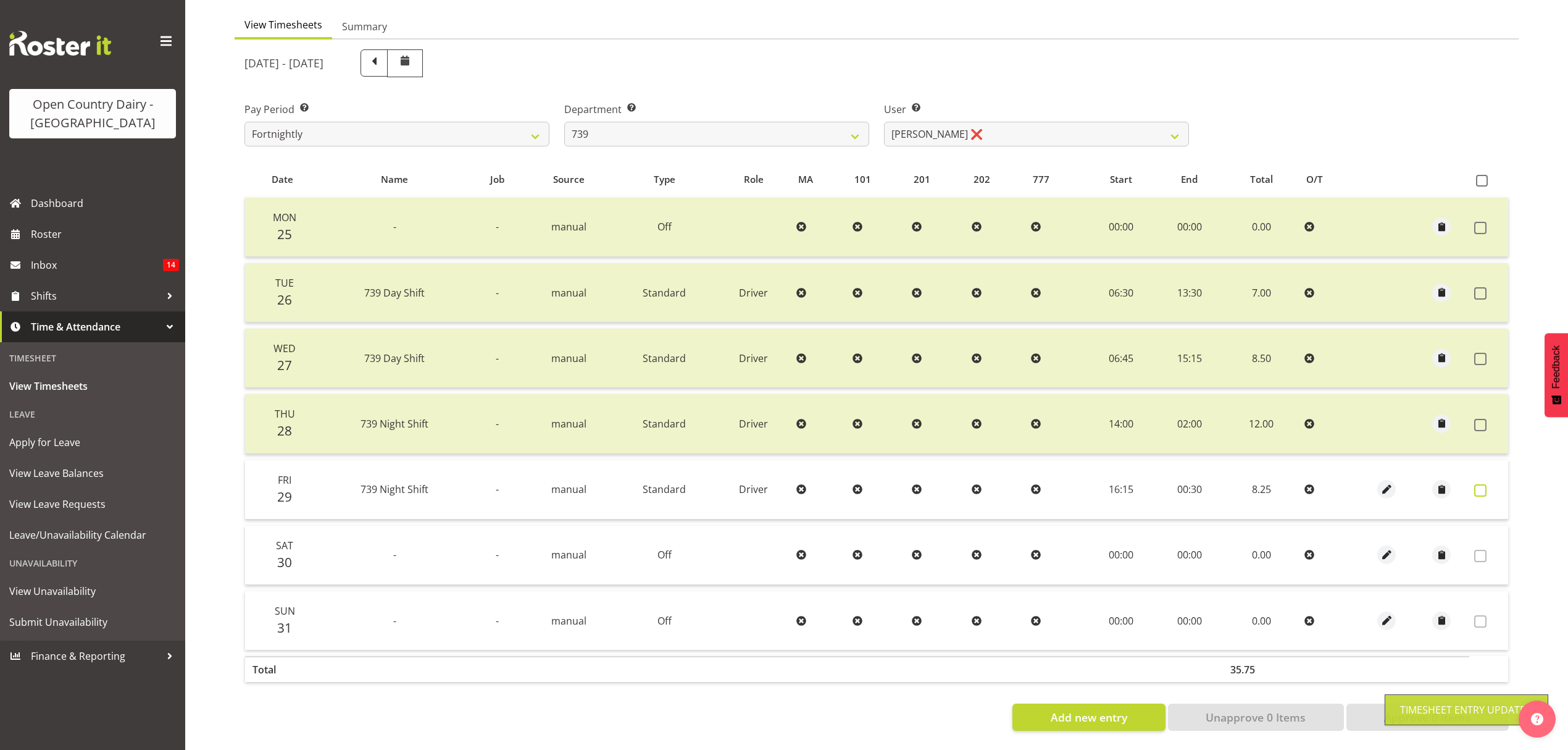
click at [1484, 485] on span at bounding box center [1481, 490] width 13 height 13
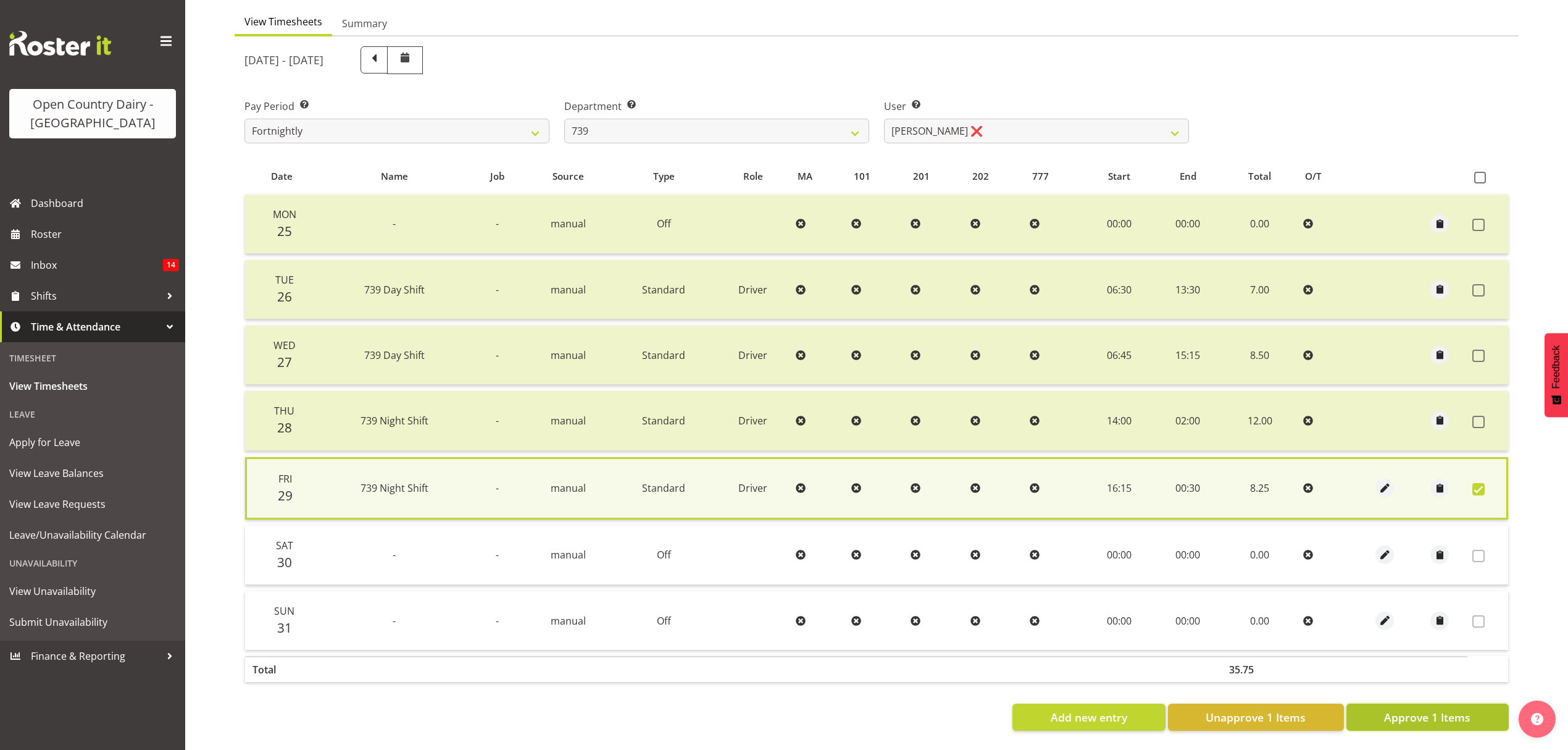
click at [1383, 705] on button "Approve 1 Items" at bounding box center [1428, 716] width 162 height 27
checkbox input "false"
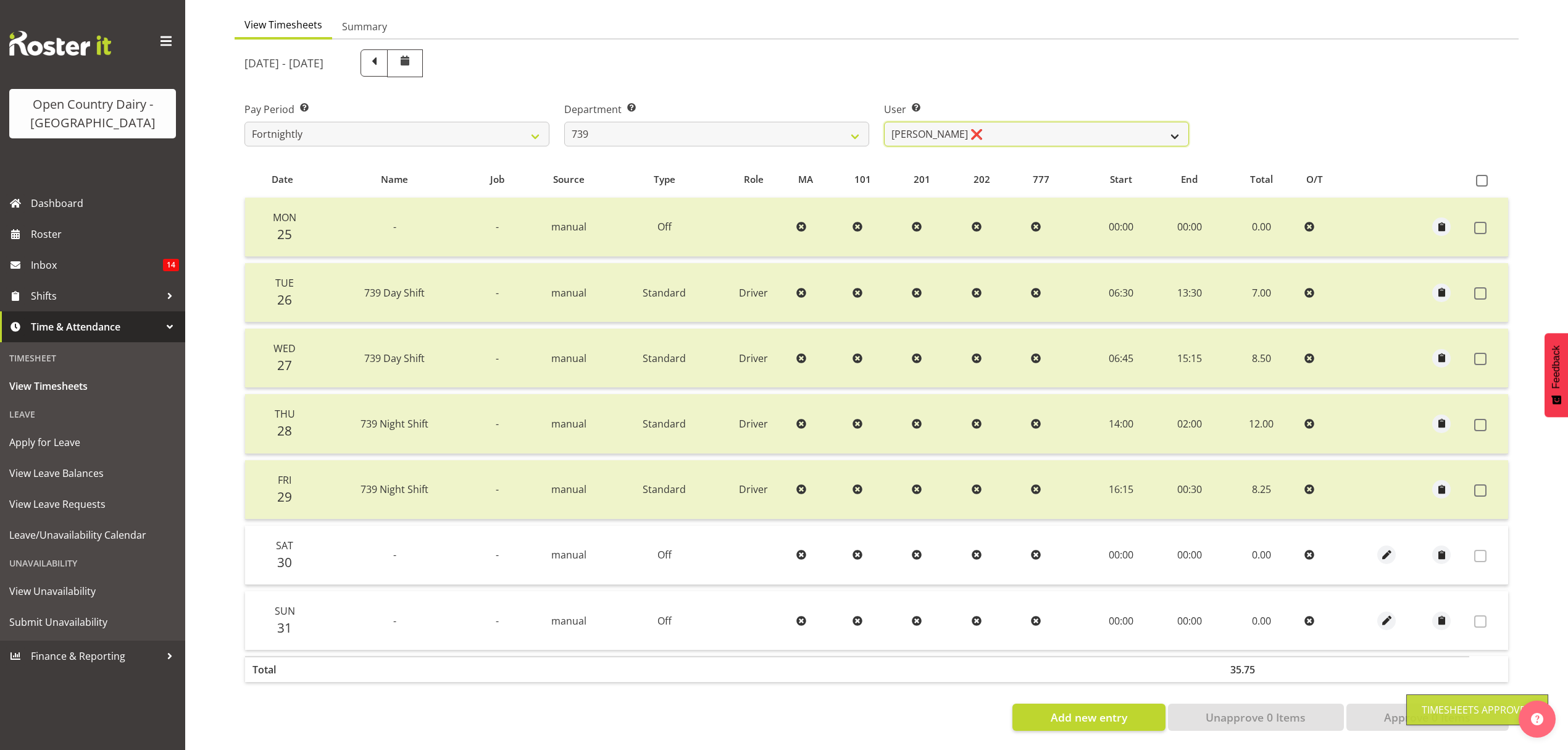
click at [935, 122] on select "Erika McNaught ❌ Rachel Fletcher ❌ Rick Murphy ❌ Tish Veint ❌" at bounding box center [1036, 134] width 305 height 24
click at [852, 122] on select "734 735 736 737 738 739 851 852 853 854 855 856 858 861 862 865 868 869 870 873" at bounding box center [716, 134] width 305 height 24
select select "667"
click at [564, 122] on select "734 735 736 737 738 739 851 852 853 854 855 856 858 861 862 865 868 869 870 873" at bounding box center [716, 134] width 305 height 24
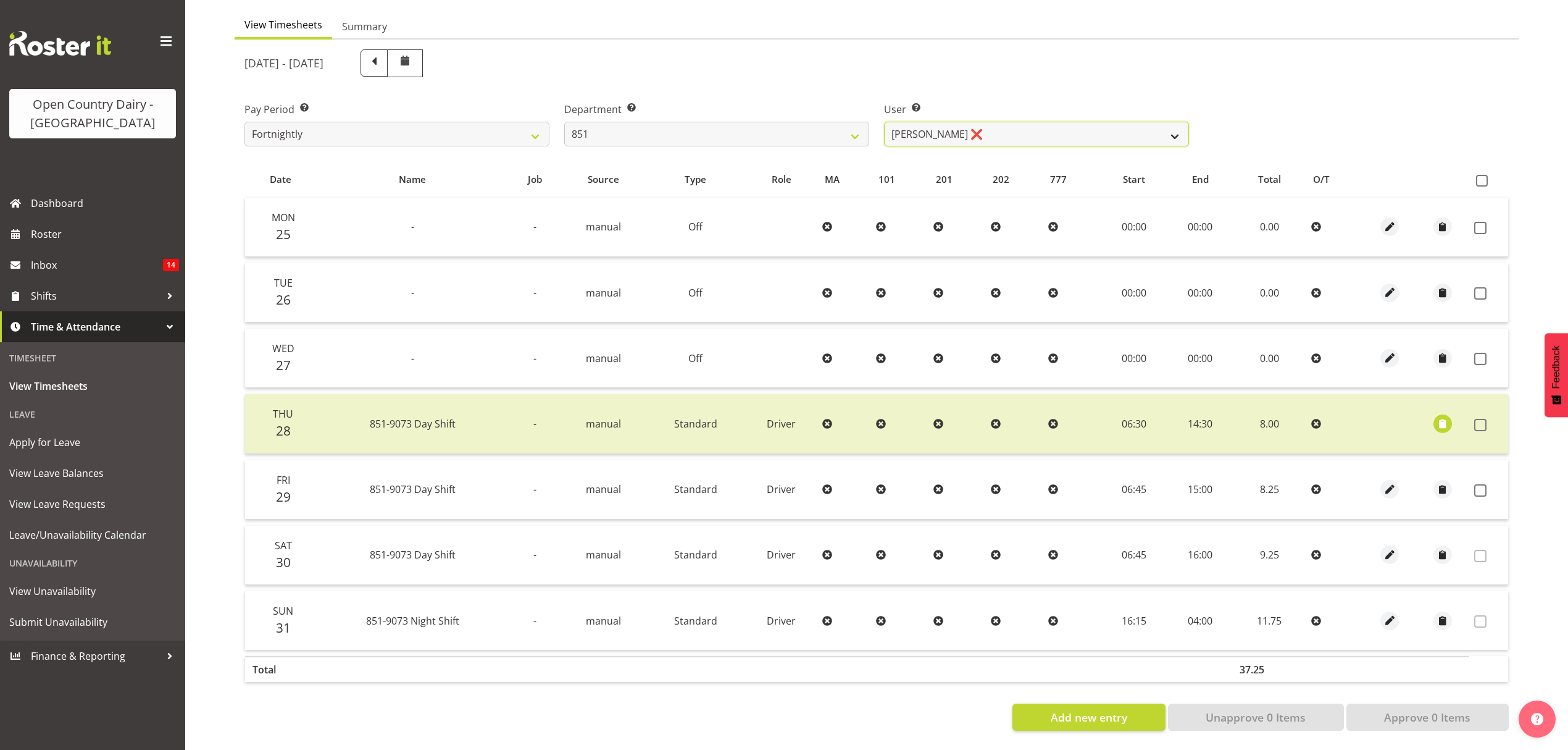
click at [957, 122] on select "Hayden Batt ❌ Martin Black ❌ Stacey Wilson ❌" at bounding box center [1036, 134] width 305 height 24
select select "7425"
click at [884, 122] on select "Hayden Batt ❌ Martin Black ❌ Stacey Wilson ❌" at bounding box center [1036, 134] width 305 height 24
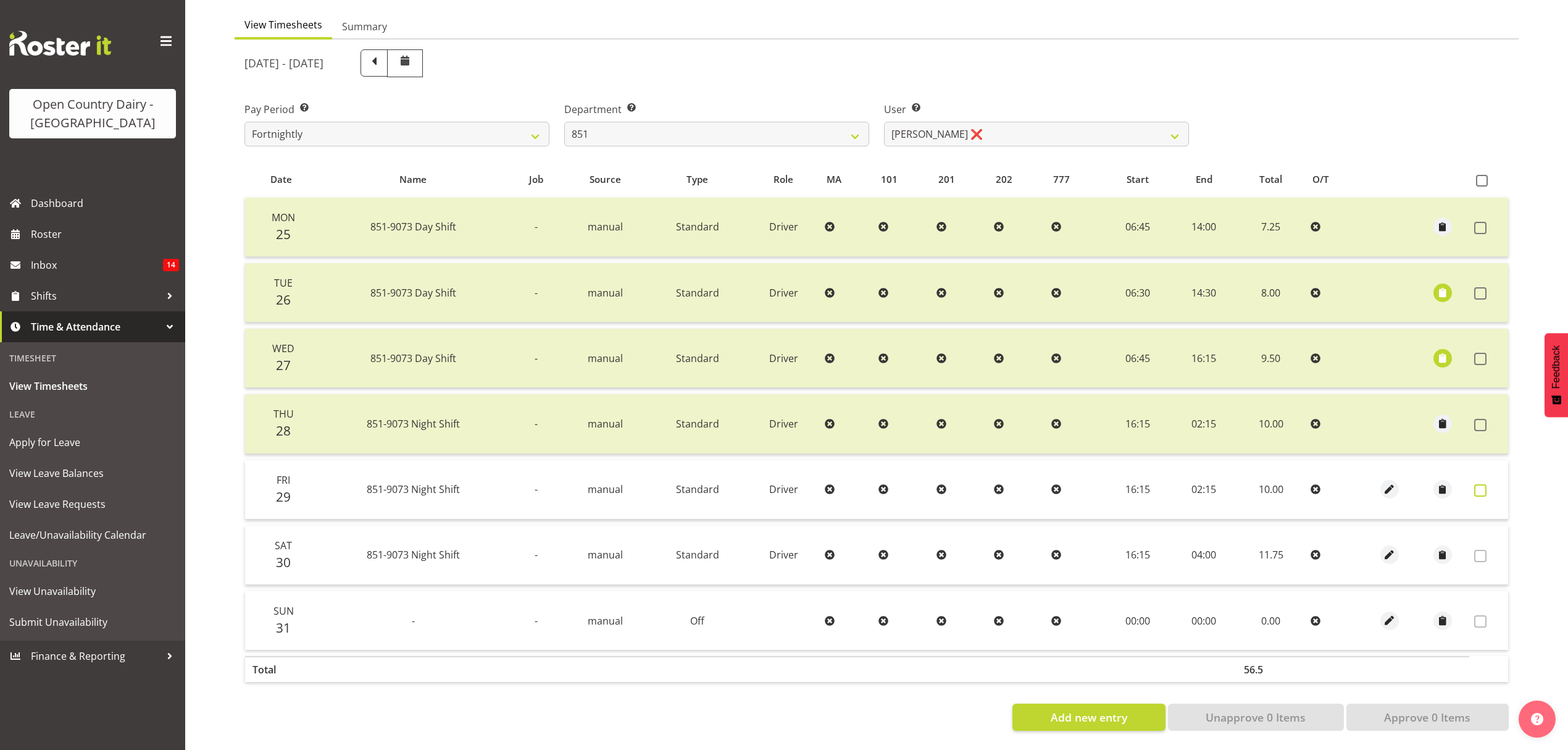
click at [1488, 484] on label at bounding box center [1484, 490] width 19 height 13
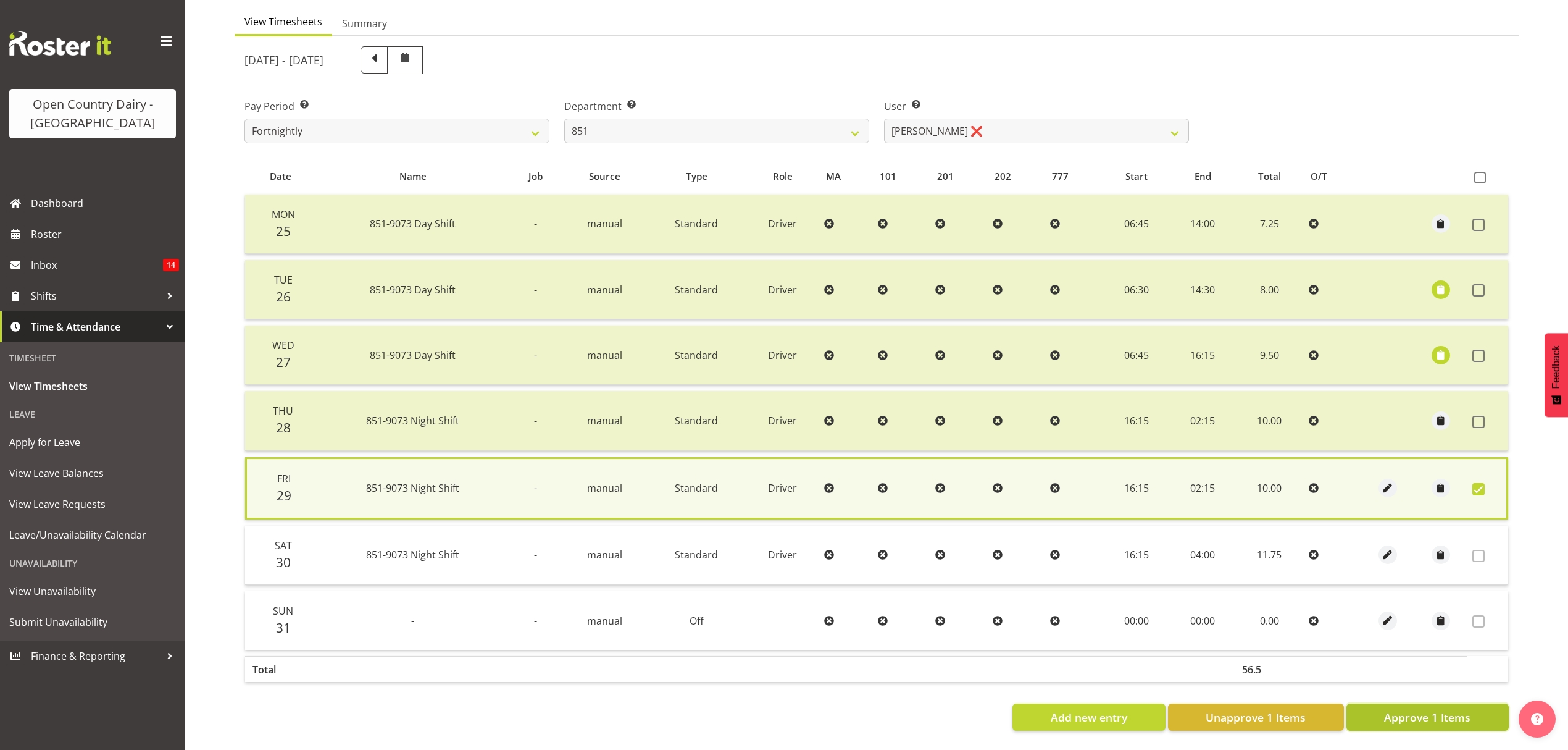
click at [1413, 709] on span "Approve 1 Items" at bounding box center [1427, 716] width 87 height 16
checkbox input "false"
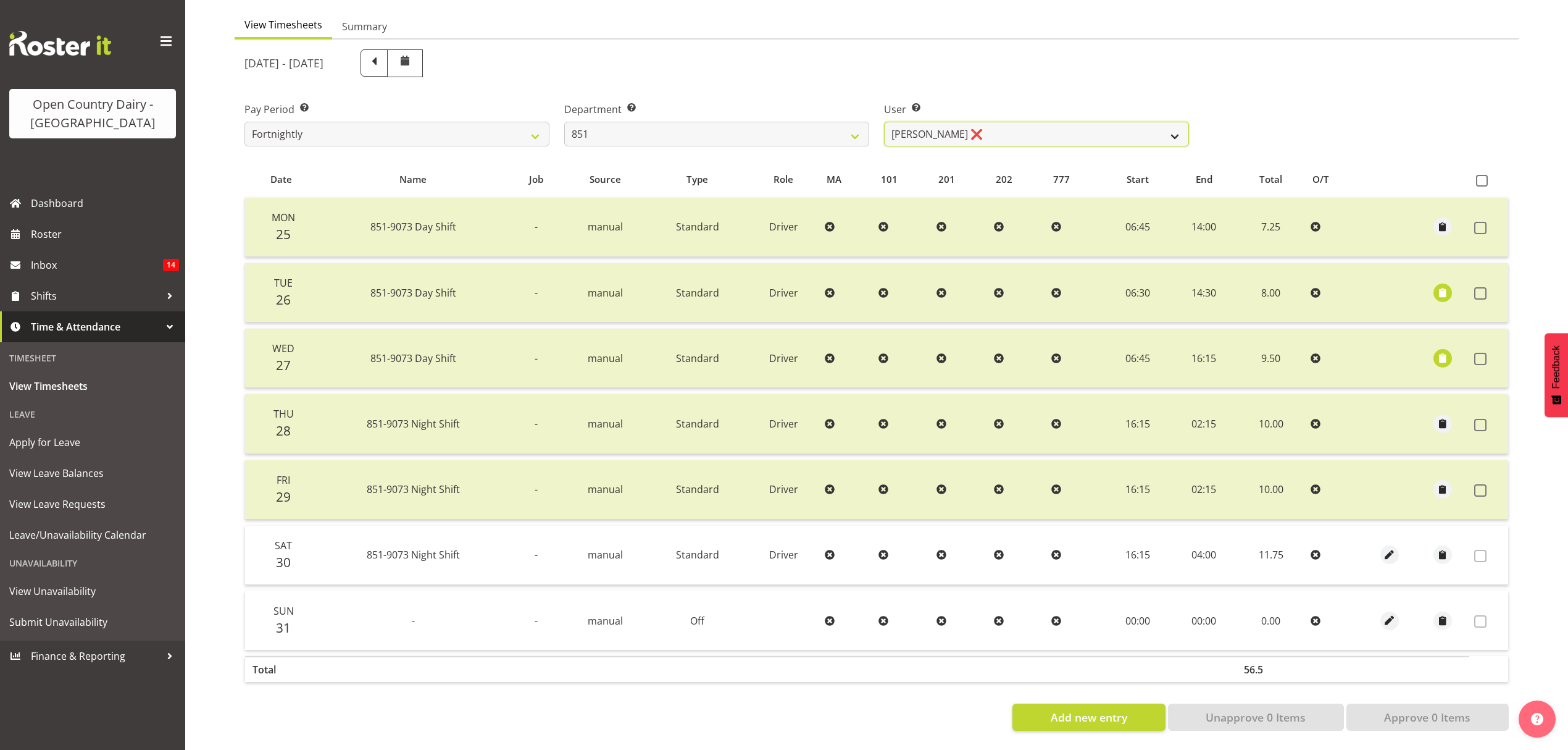
click at [921, 122] on select "Hayden Batt ❌ Martin Black ❌ Stacey Wilson ❌" at bounding box center [1036, 134] width 305 height 24
select select "7420"
click at [884, 122] on select "Hayden Batt ❌ Martin Black ❌ Stacey Wilson ❌" at bounding box center [1036, 134] width 305 height 24
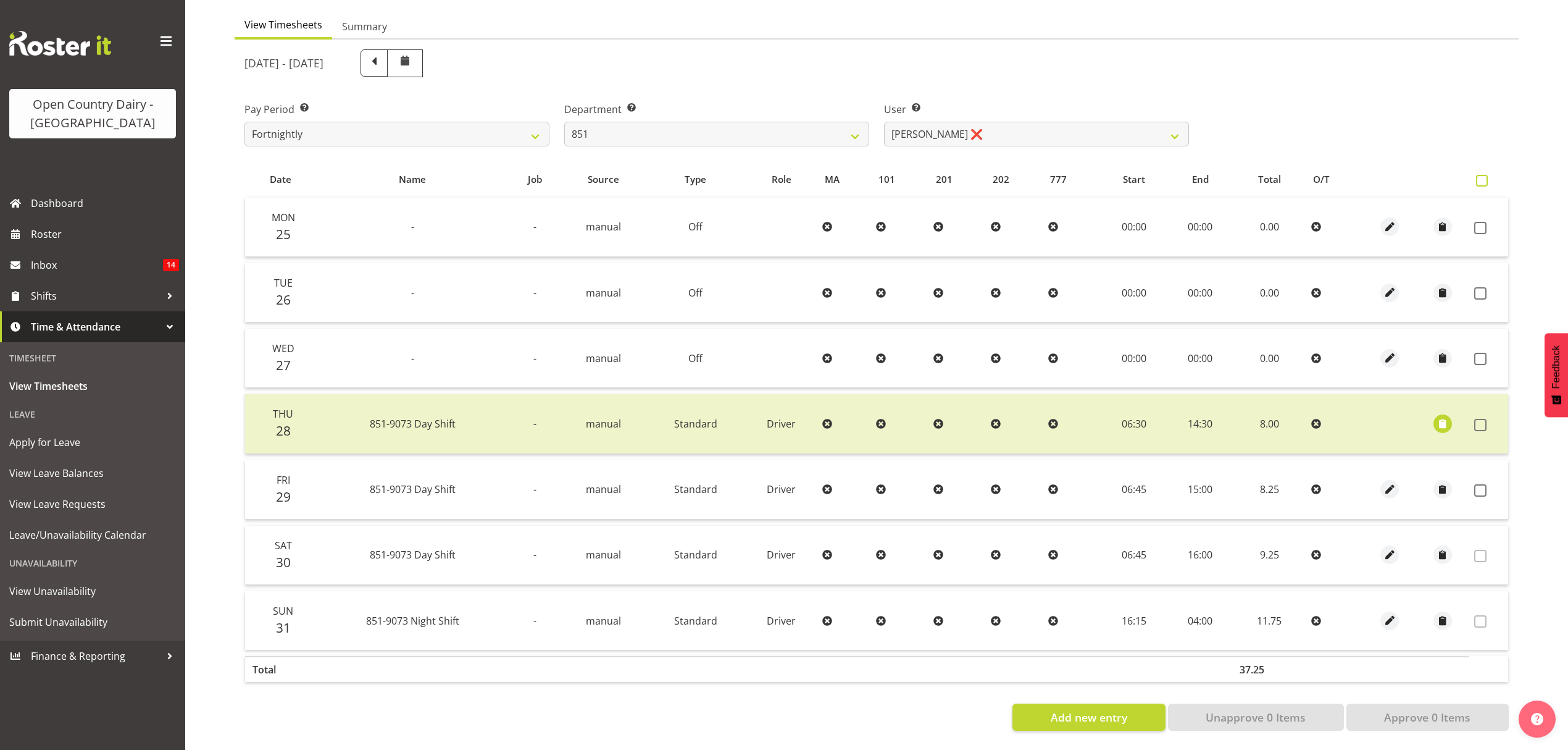
click at [1486, 176] on span at bounding box center [1482, 181] width 12 height 12
click at [1484, 176] on input "checkbox" at bounding box center [1481, 181] width 8 height 8
checkbox input "true"
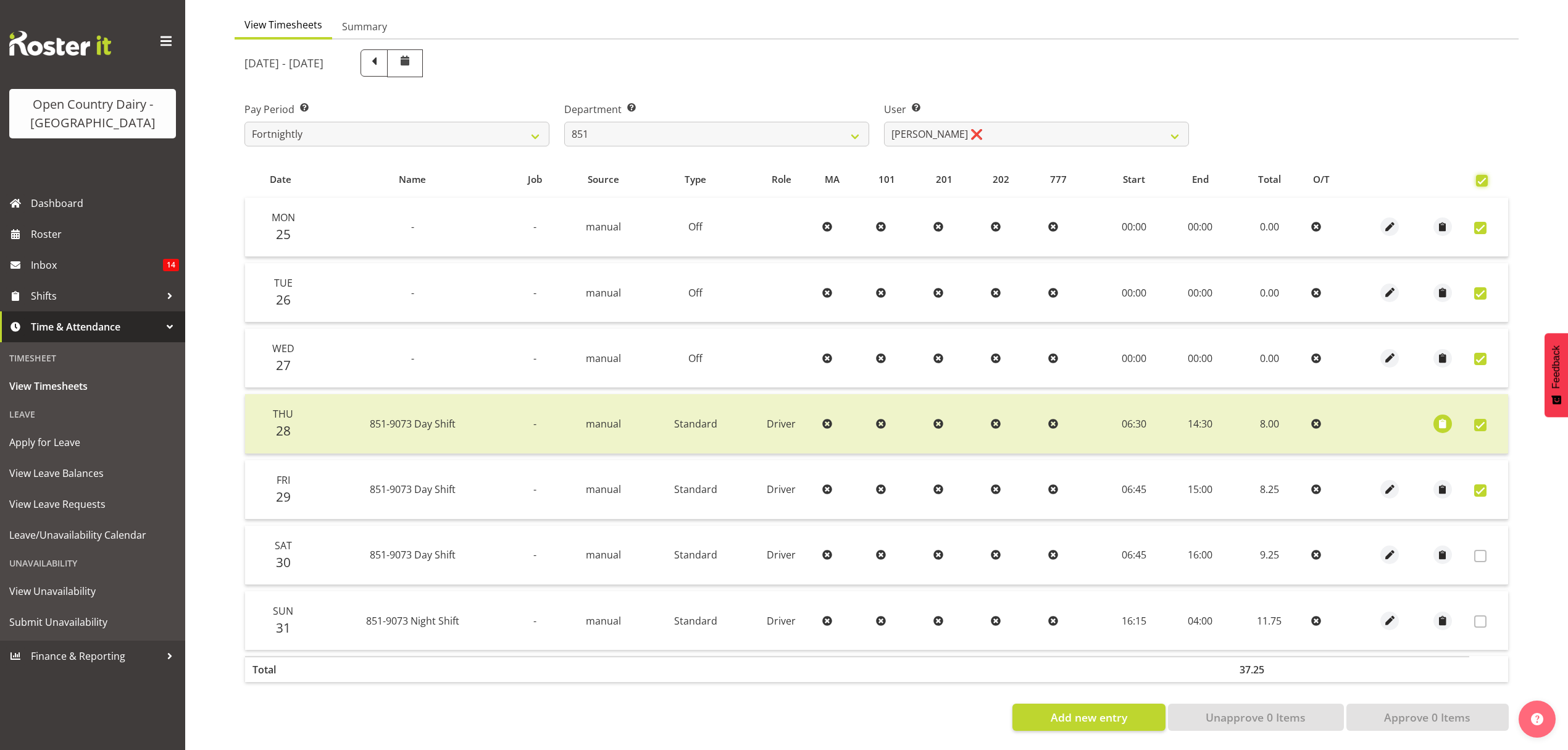
checkbox input "true"
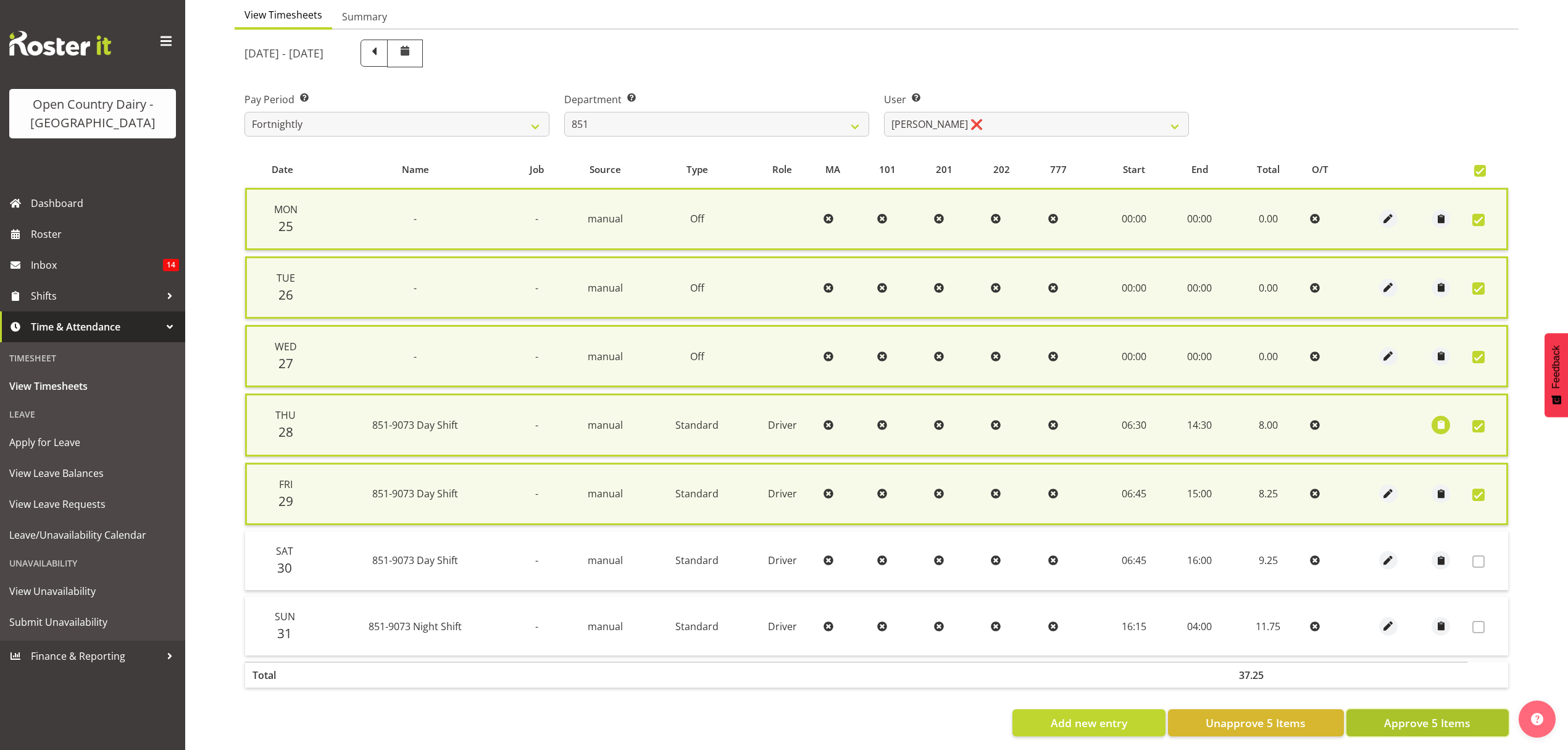
click at [1428, 715] on span "Approve 5 Items" at bounding box center [1427, 722] width 87 height 16
checkbox input "false"
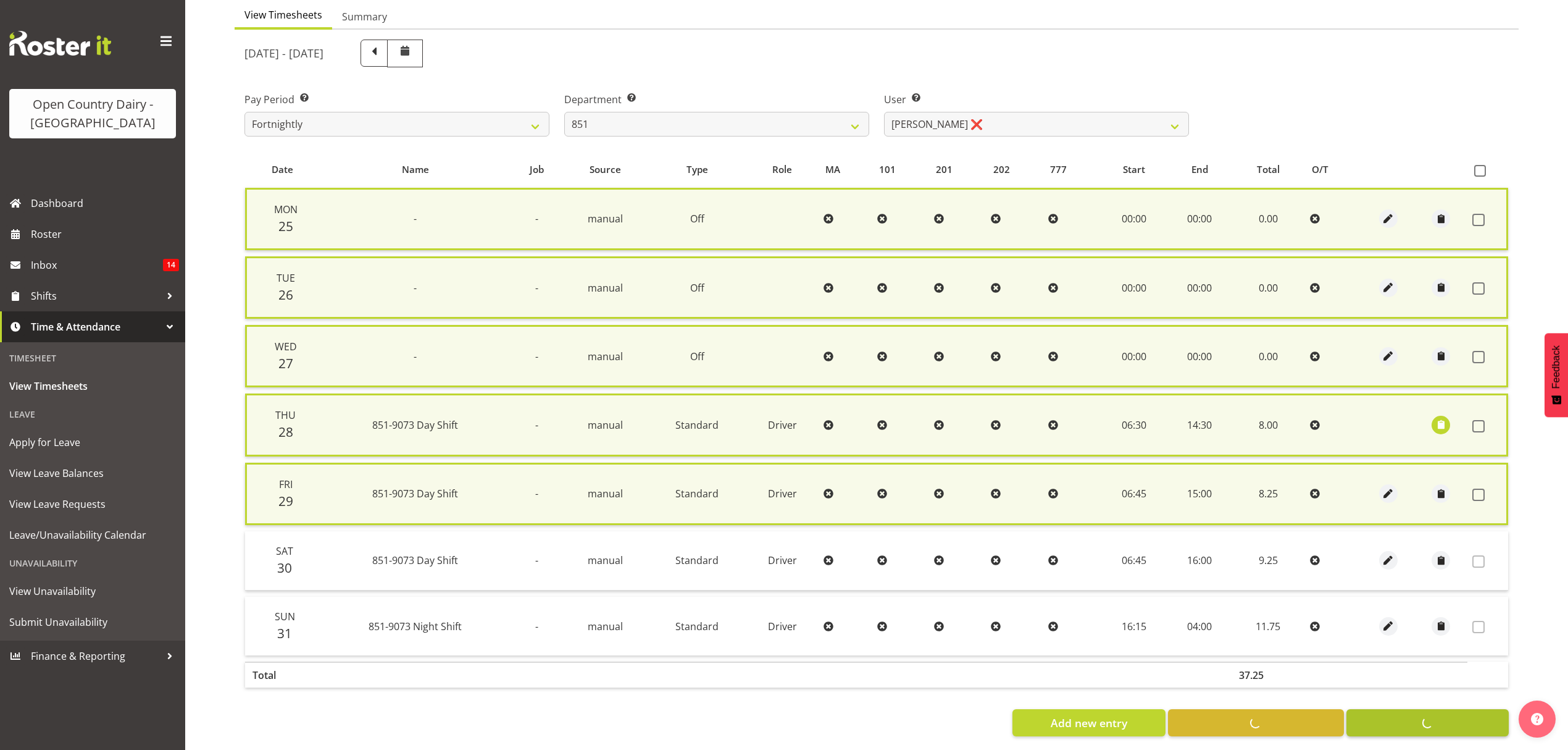
checkbox input "false"
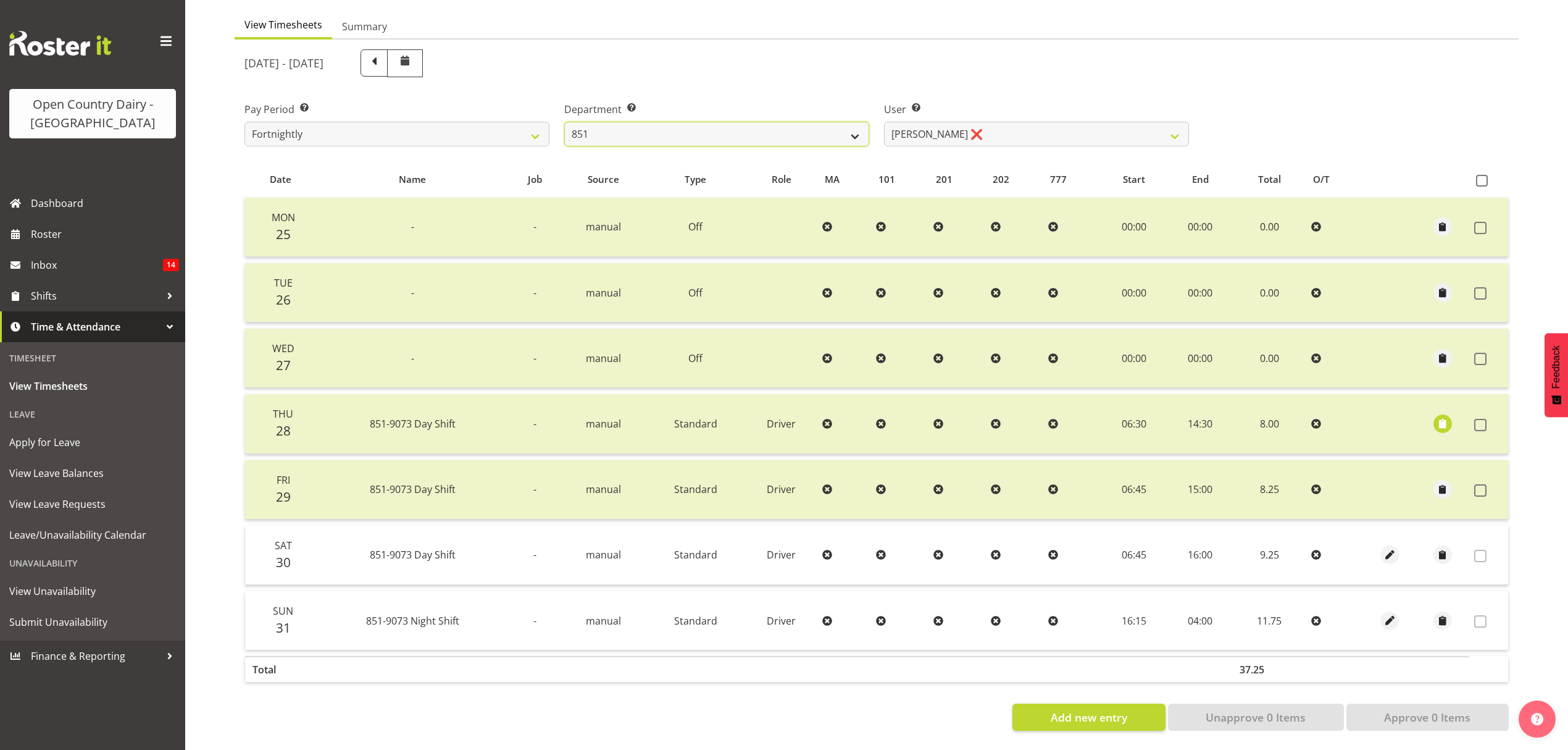
click at [805, 123] on select "734 735 736 737 738 739 851 852 853 854 855 856 858 861 862 865 868 869 870 873" at bounding box center [716, 134] width 305 height 24
select select "816"
click at [564, 122] on select "734 735 736 737 738 739 851 852 853 854 855 856 858 861 862 865 868 869 870 873" at bounding box center [716, 134] width 305 height 24
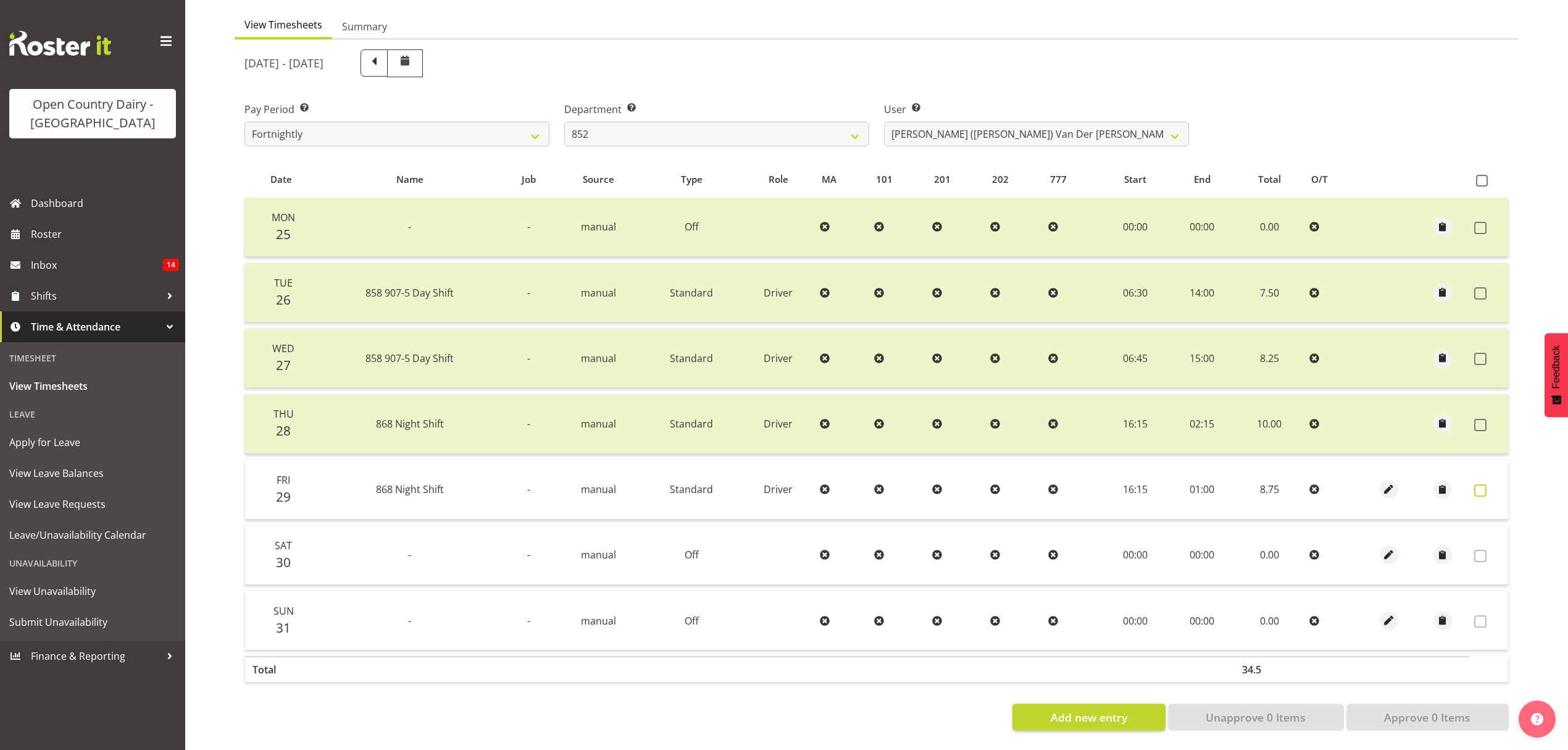
click at [1495, 480] on td at bounding box center [1489, 490] width 39 height 60
click at [1486, 484] on span at bounding box center [1481, 490] width 13 height 13
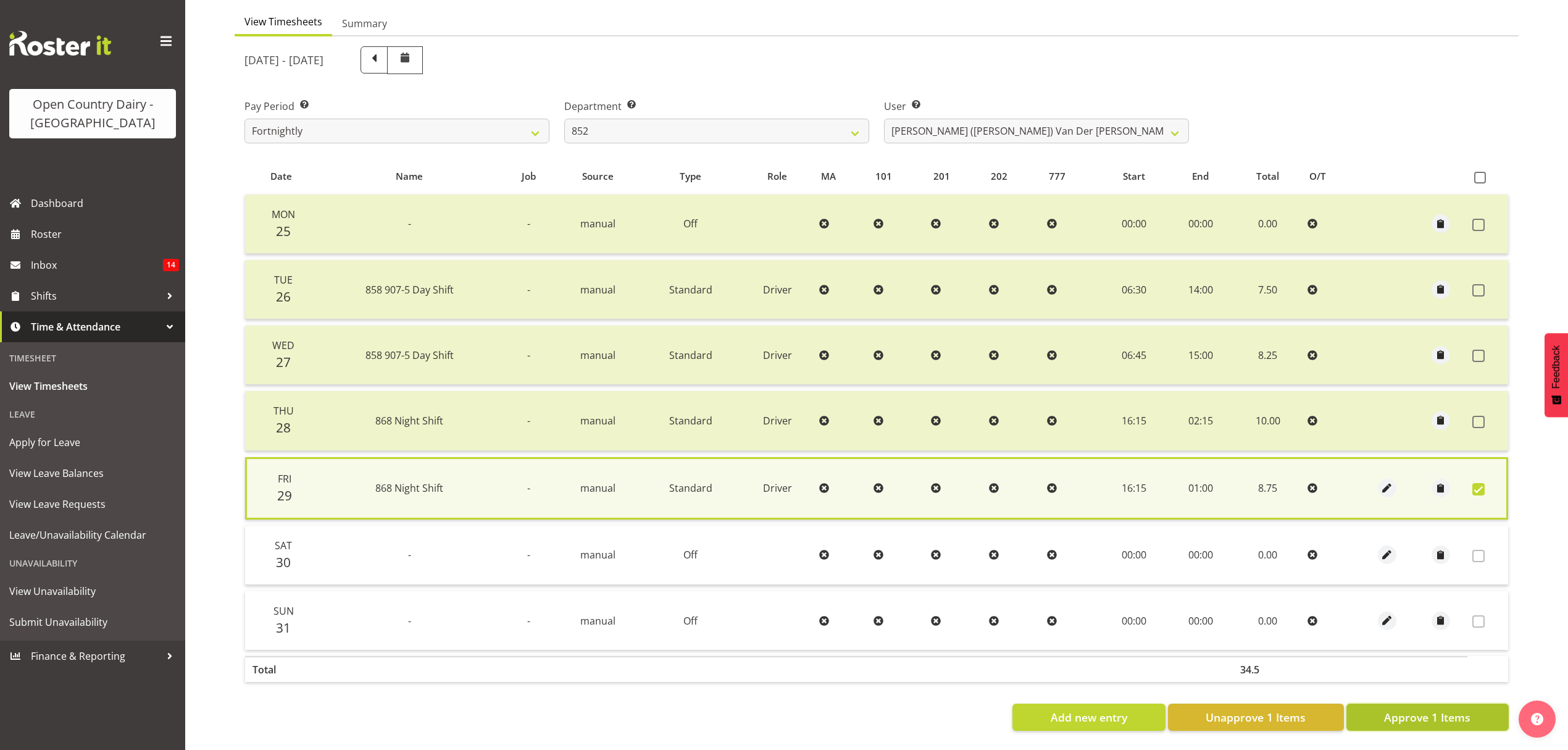
click at [1468, 709] on span "Approve 1 Items" at bounding box center [1427, 716] width 87 height 16
checkbox input "false"
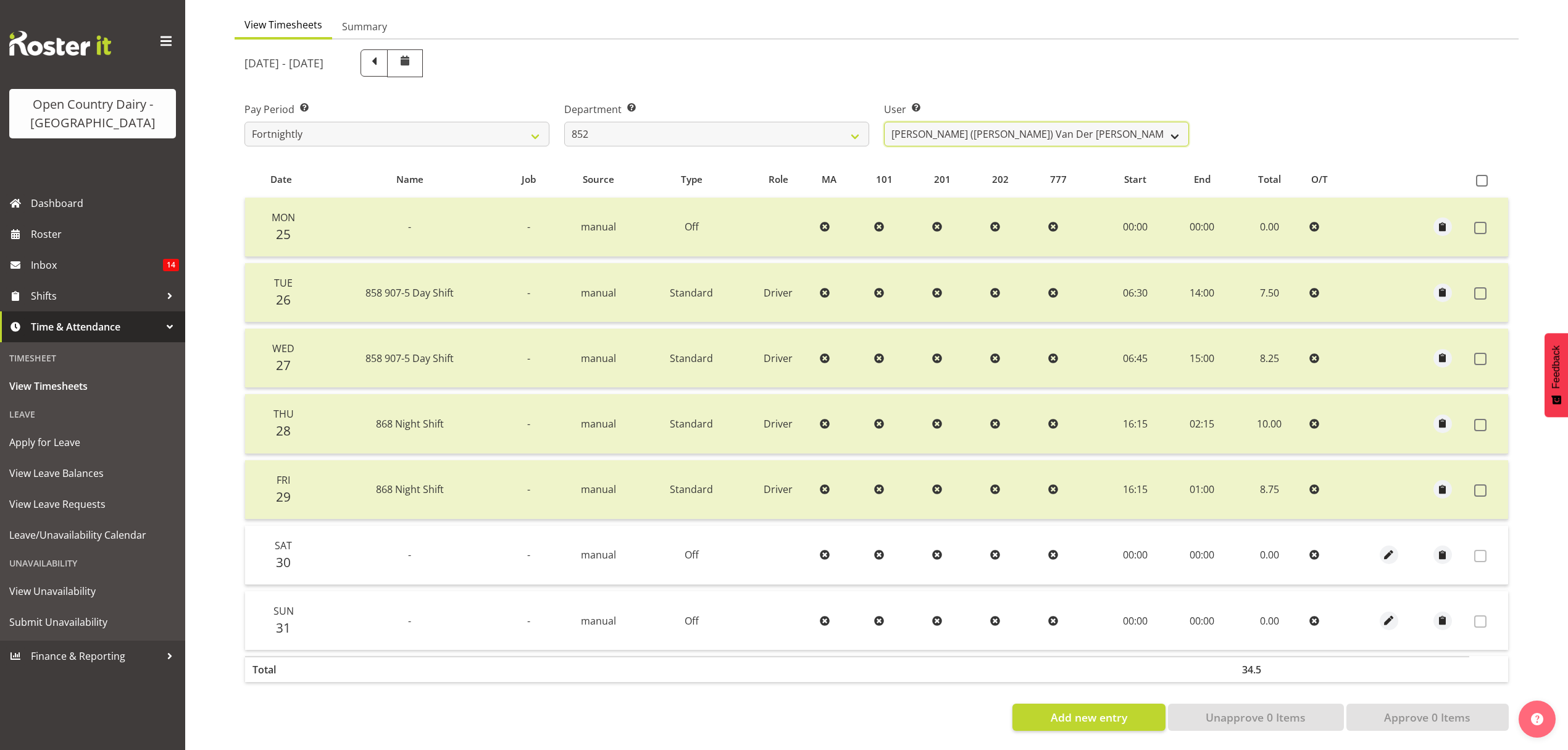
click at [939, 122] on select "Gert (Gerry) Van Der Berg ❌ Glenn Tither ❌ Jason Gough ❌ Richard Aitken ❌" at bounding box center [1036, 134] width 305 height 24
click at [852, 122] on select "734 735 736 737 738 739 851 852 853 854 855 856 858 861 862 865 868 869 870 873" at bounding box center [716, 134] width 305 height 24
select select "669"
click at [564, 122] on select "734 735 736 737 738 739 851 852 853 854 855 856 858 861 862 865 868 869 870 873" at bounding box center [716, 134] width 305 height 24
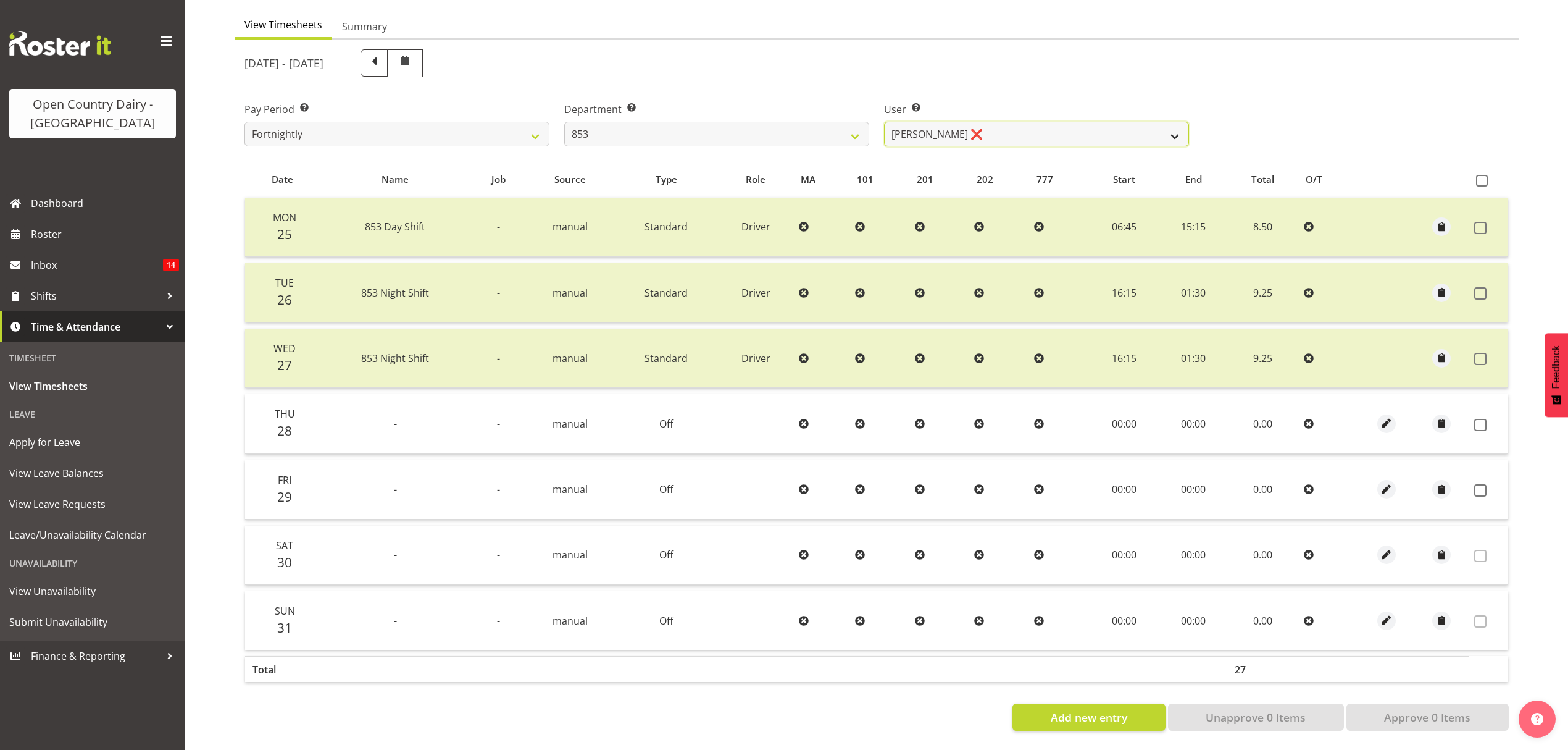
click at [936, 134] on select "[PERSON_NAME] ❌ [PERSON_NAME] ❌ [PERSON_NAME] ❌ [PERSON_NAME] ❌" at bounding box center [1036, 134] width 305 height 24
select select "7439"
click at [884, 122] on select "[PERSON_NAME] ❌ [PERSON_NAME] ❌ [PERSON_NAME] ❌ [PERSON_NAME] ❌" at bounding box center [1036, 134] width 305 height 24
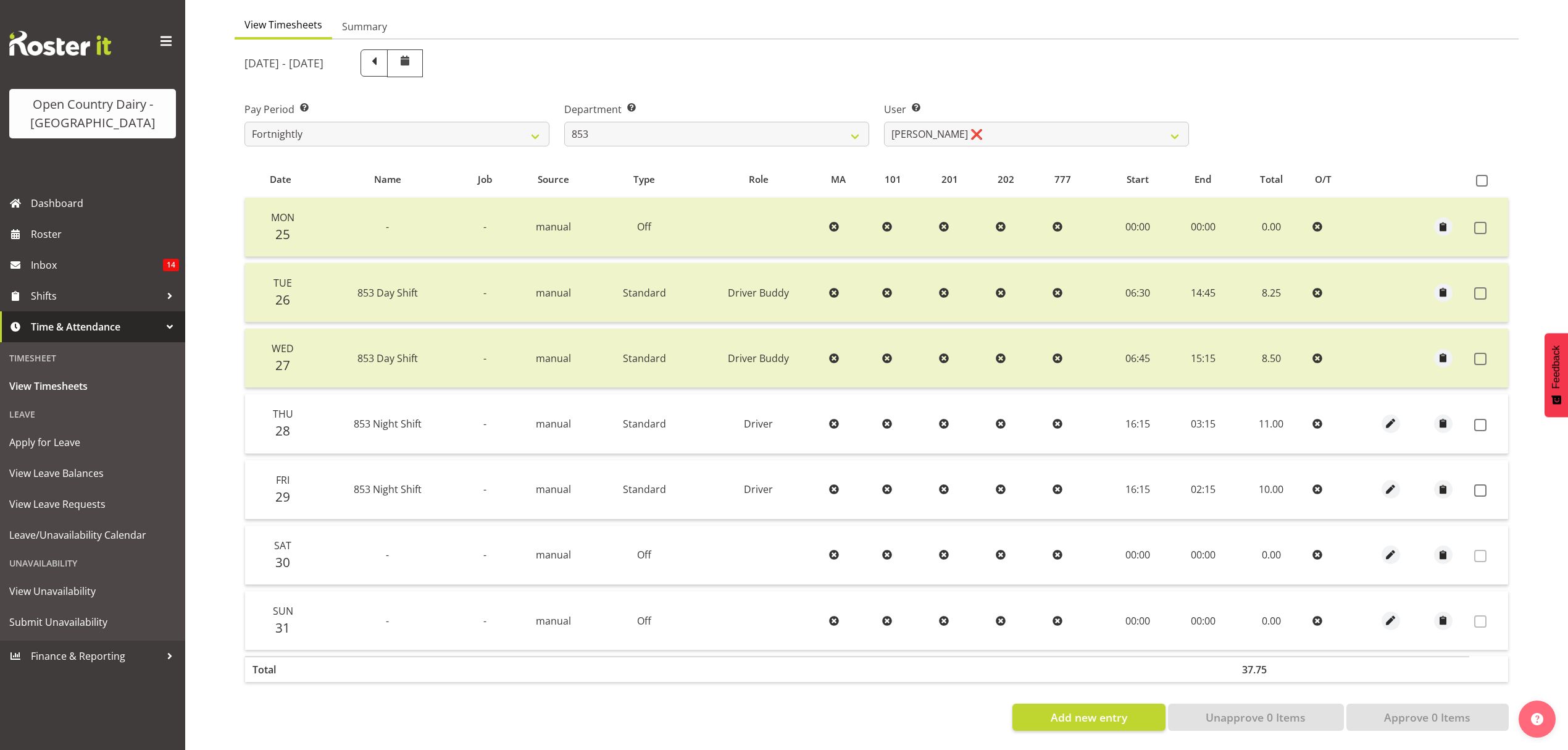
click at [1477, 421] on td at bounding box center [1489, 423] width 39 height 60
click at [1481, 418] on span at bounding box center [1481, 424] width 13 height 13
checkbox input "true"
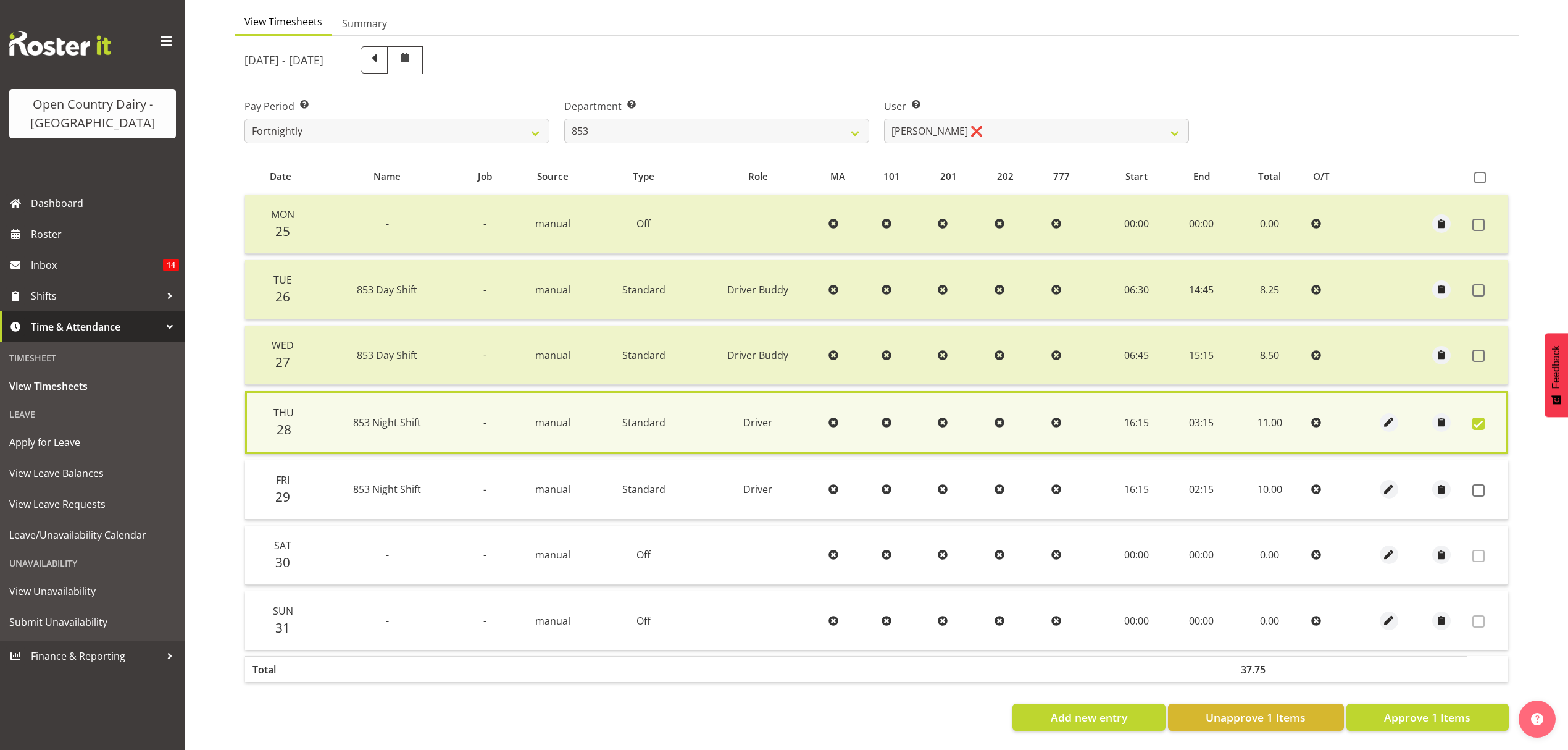
drag, startPoint x: 1476, startPoint y: 483, endPoint x: 1476, endPoint y: 511, distance: 28.0
click at [1476, 484] on span at bounding box center [1478, 490] width 13 height 13
checkbox input "true"
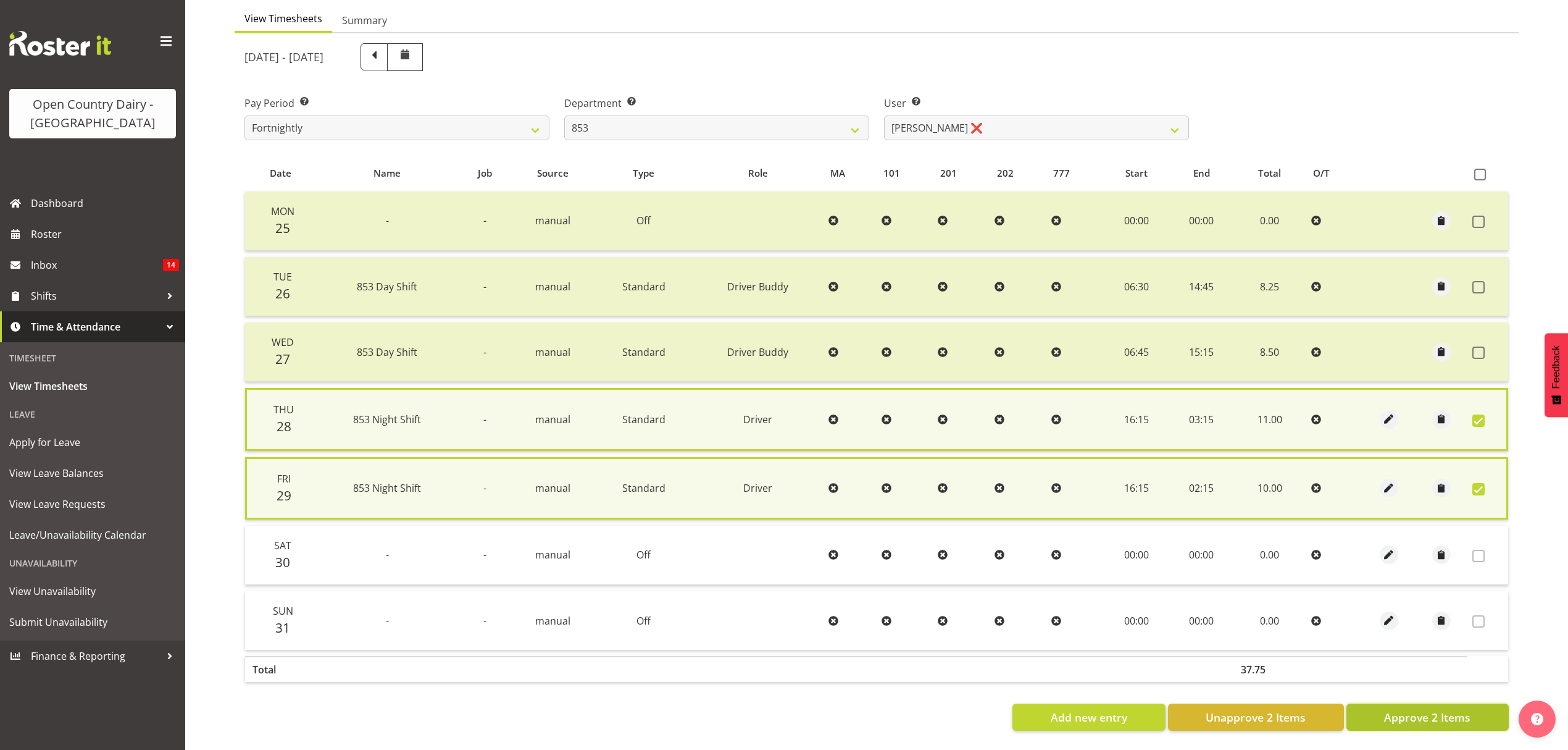
click at [1446, 712] on span "Approve 2 Items" at bounding box center [1427, 716] width 87 height 16
click at [1446, 712] on div "Add new entry Unapprove 2 Items Approve 2 Items" at bounding box center [877, 716] width 1265 height 27
checkbox input "false"
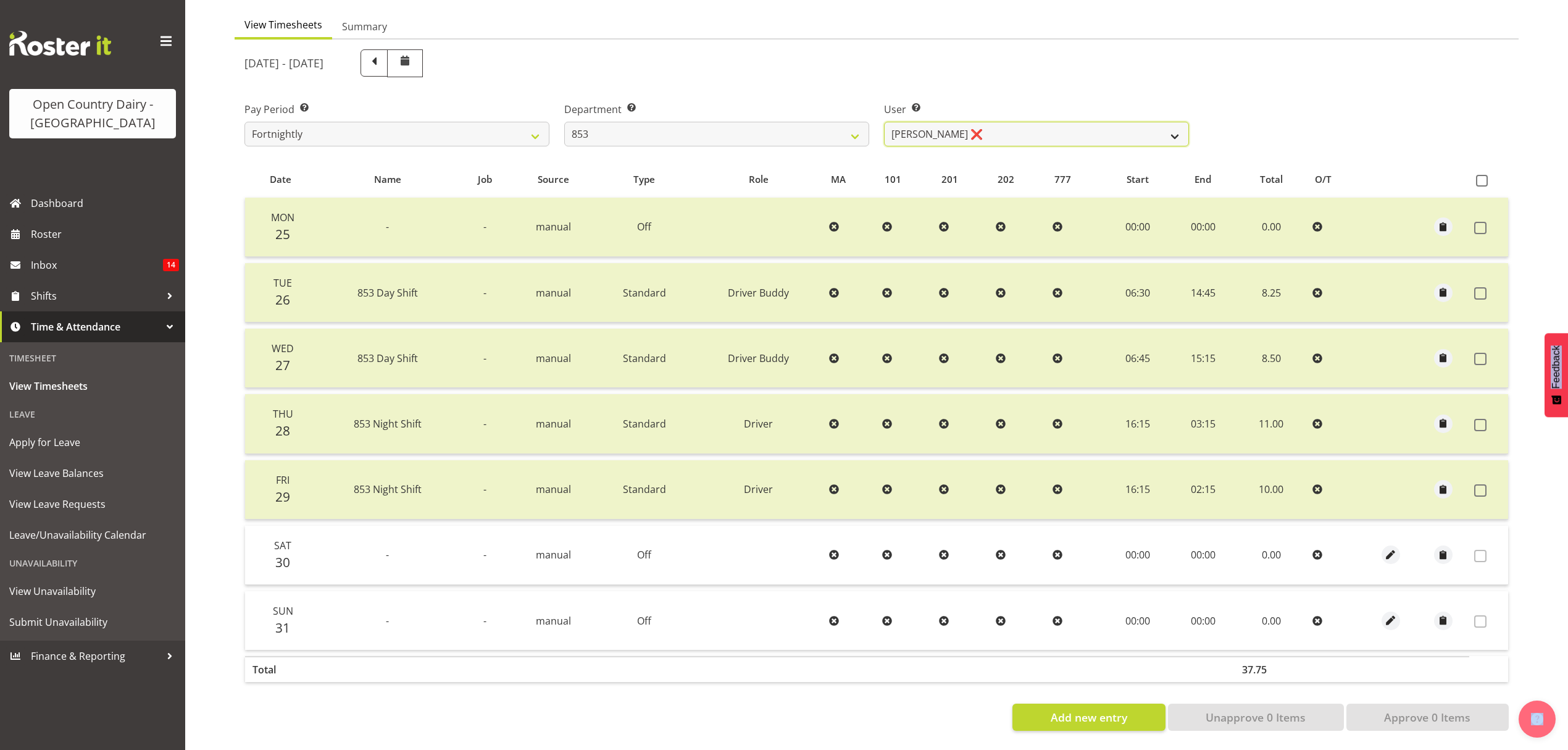
click at [1080, 122] on select "[PERSON_NAME] ❌ [PERSON_NAME] ❌ [PERSON_NAME] ❌ [PERSON_NAME] ❌" at bounding box center [1036, 134] width 305 height 24
select select "10131"
click at [884, 122] on select "[PERSON_NAME] ❌ [PERSON_NAME] ❌ [PERSON_NAME] ❌ [PERSON_NAME] ❌" at bounding box center [1036, 134] width 305 height 24
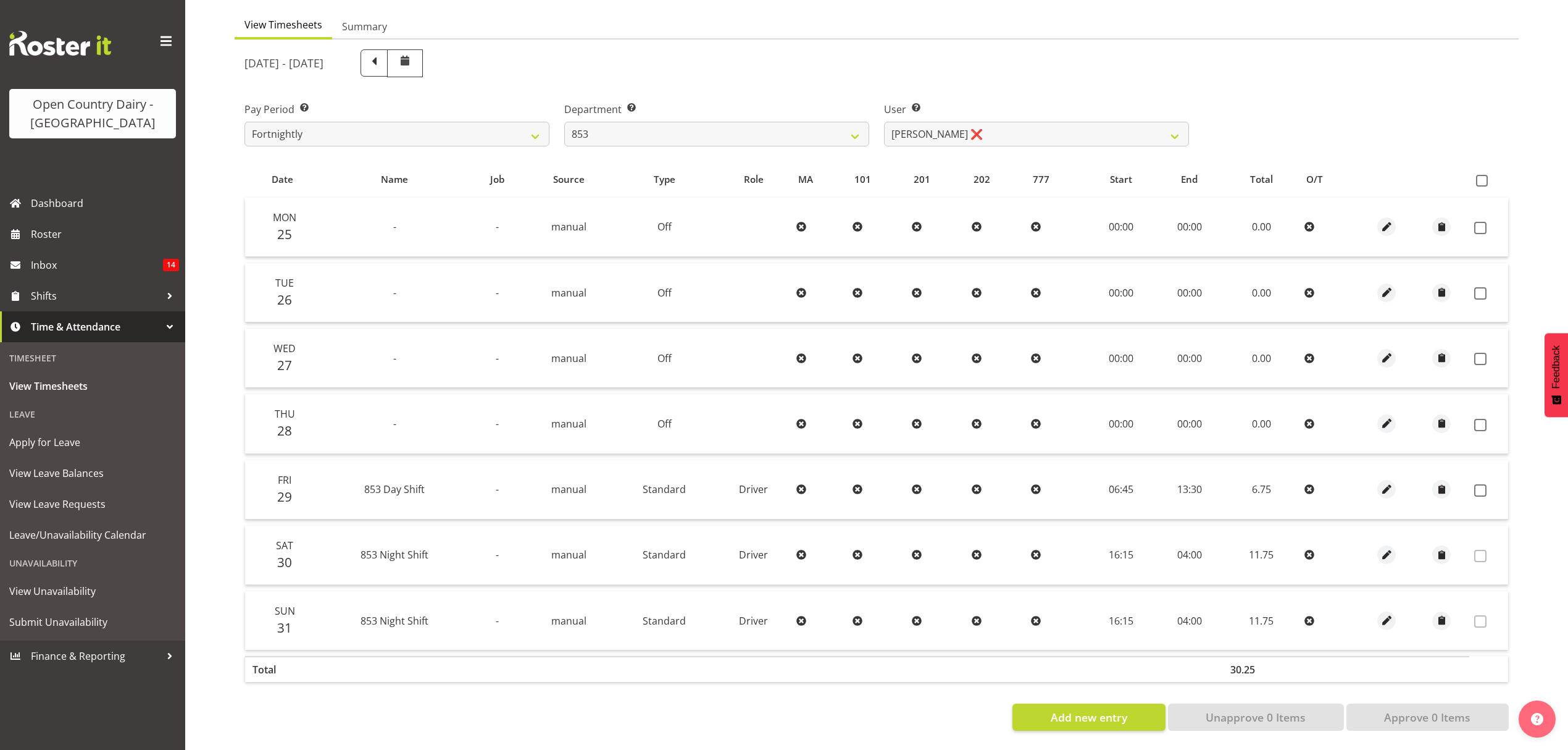
click at [853, 139] on div "Department Select which department you would like to view. 734 735 736 737 738 …" at bounding box center [716, 119] width 320 height 69
click at [853, 125] on select "734 735 736 737 738 739 851 852 853 854 855 856 858 861 862 865 868 869 870 873" at bounding box center [716, 134] width 305 height 24
select select "755"
click at [564, 122] on select "734 735 736 737 738 739 851 852 853 854 855 856 858 861 862 865 868 869 870 873" at bounding box center [716, 134] width 305 height 24
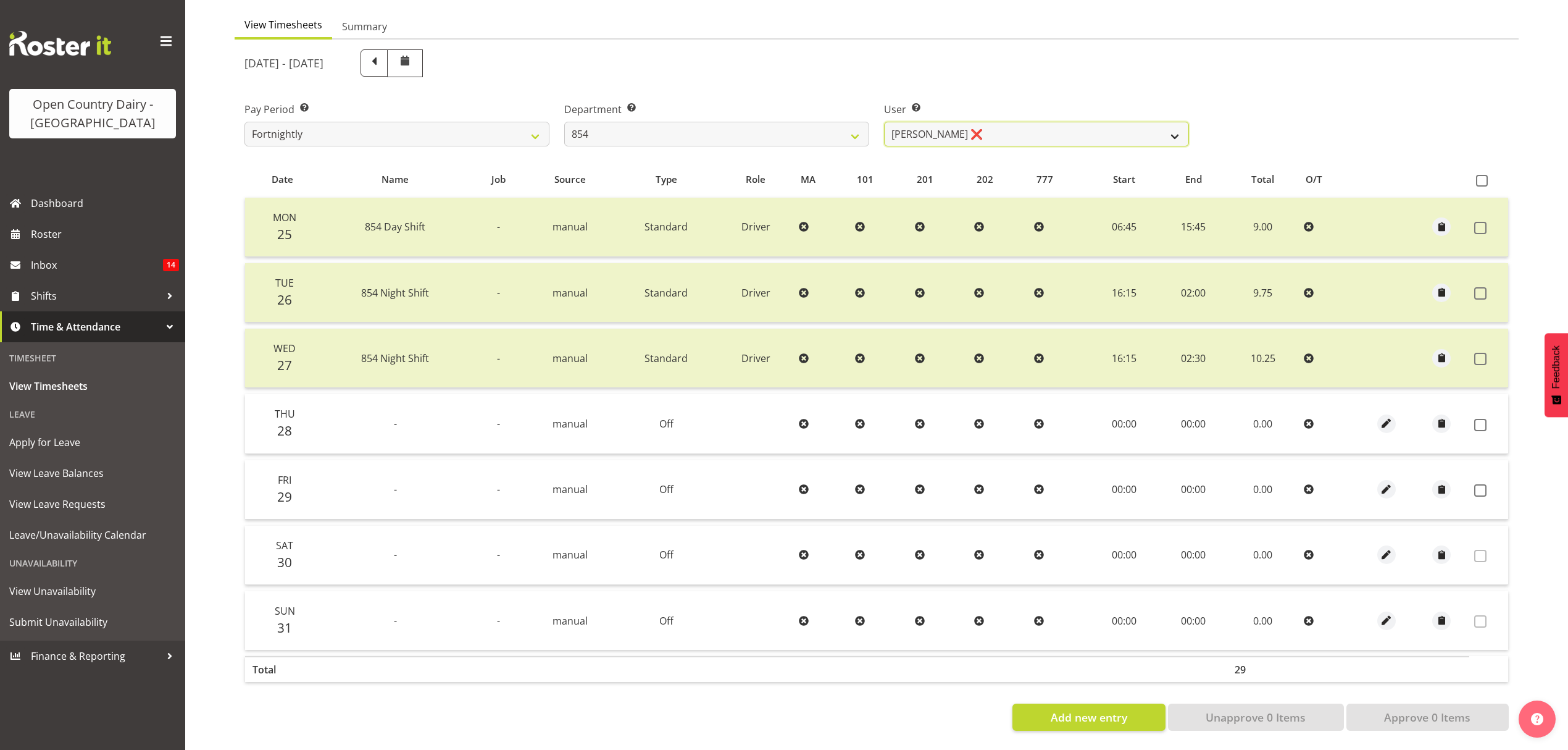
click at [971, 129] on select "Carl Johnstone ❌ John Rook ❌ Karl Nicol ❌ Raymond George ❌" at bounding box center [1036, 134] width 305 height 24
select select "9851"
click at [884, 122] on select "Carl Johnstone ❌ John Rook ❌ Karl Nicol ❌ Raymond George ❌" at bounding box center [1036, 134] width 305 height 24
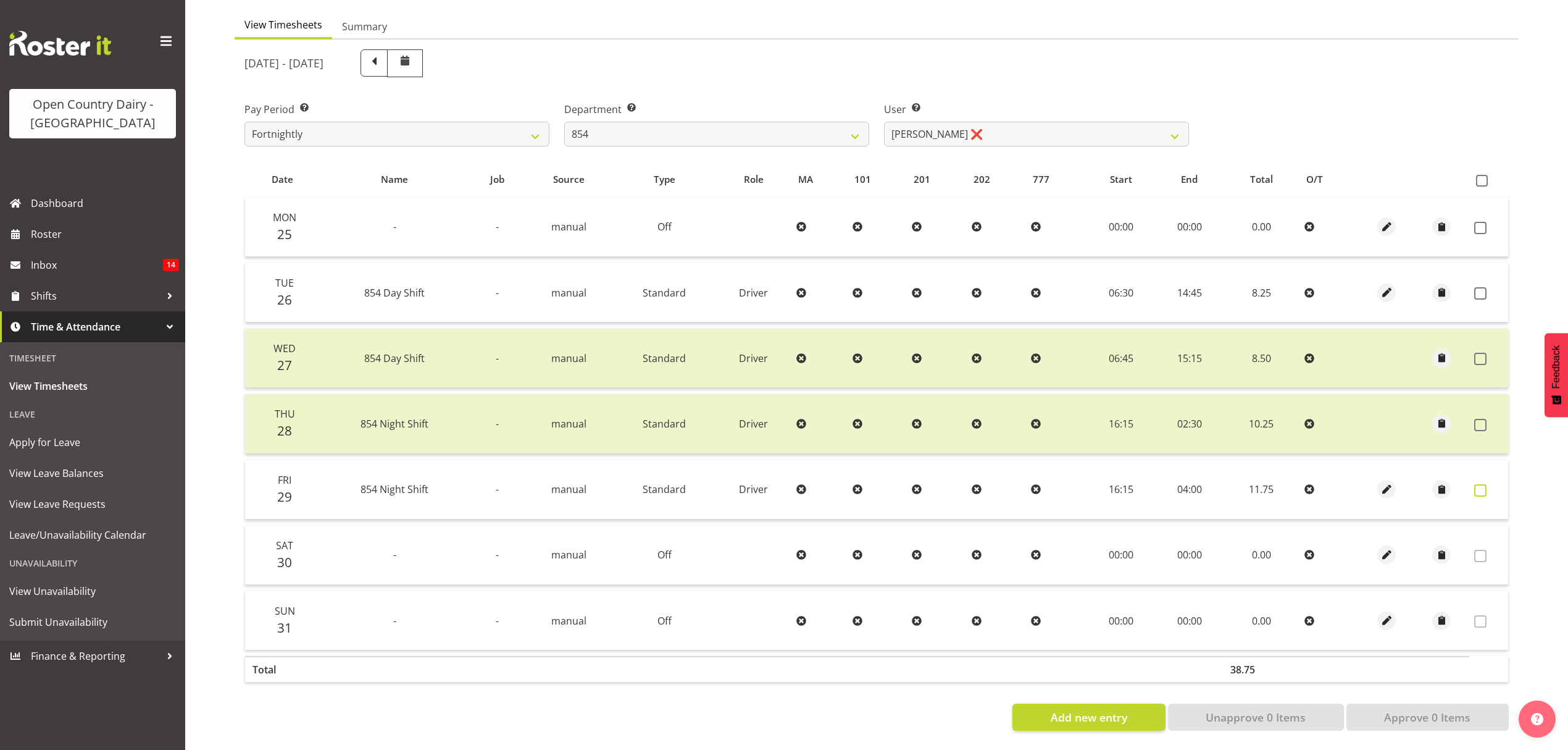
click at [1476, 484] on span at bounding box center [1481, 490] width 13 height 13
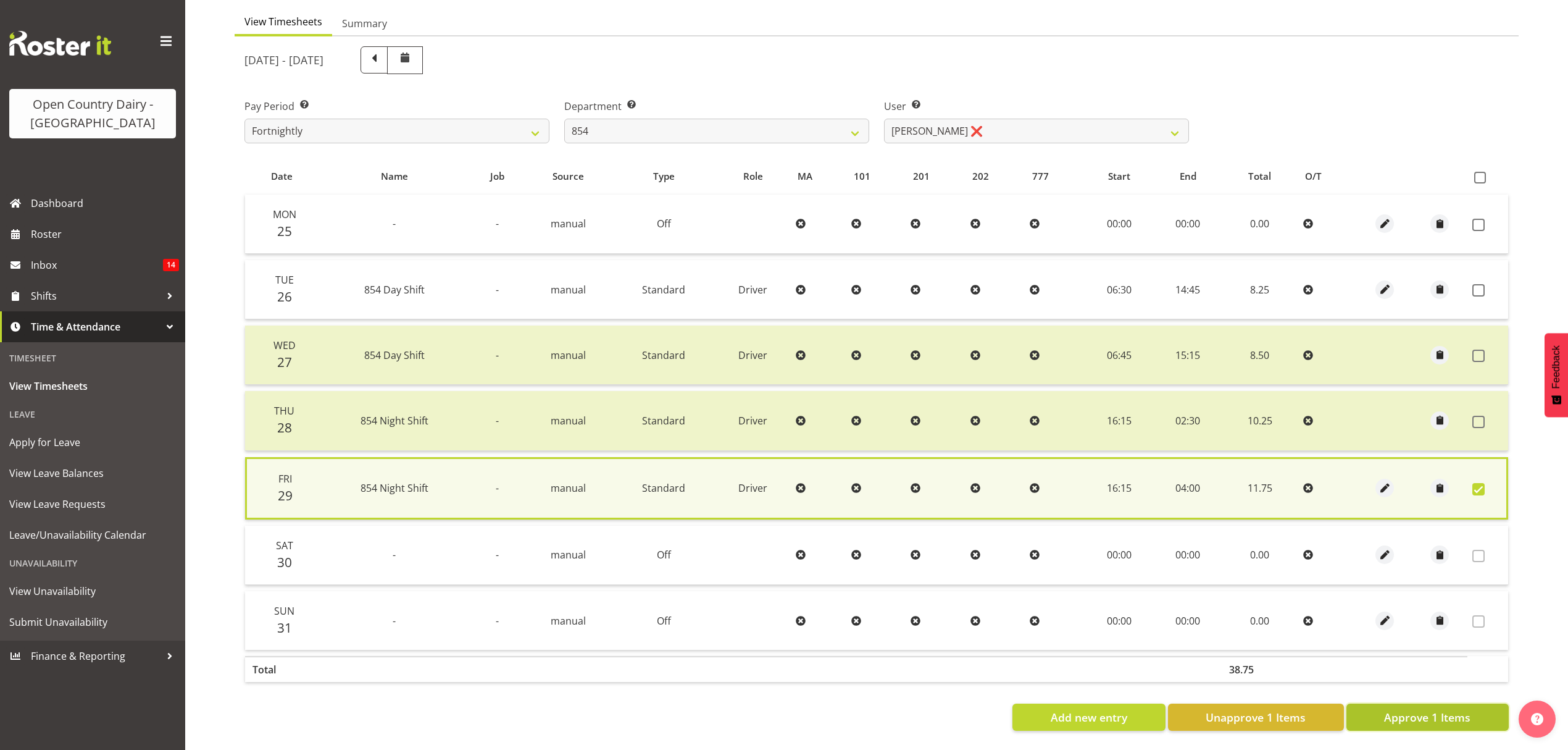
click at [1444, 720] on button "Approve 1 Items" at bounding box center [1428, 716] width 162 height 27
checkbox input "false"
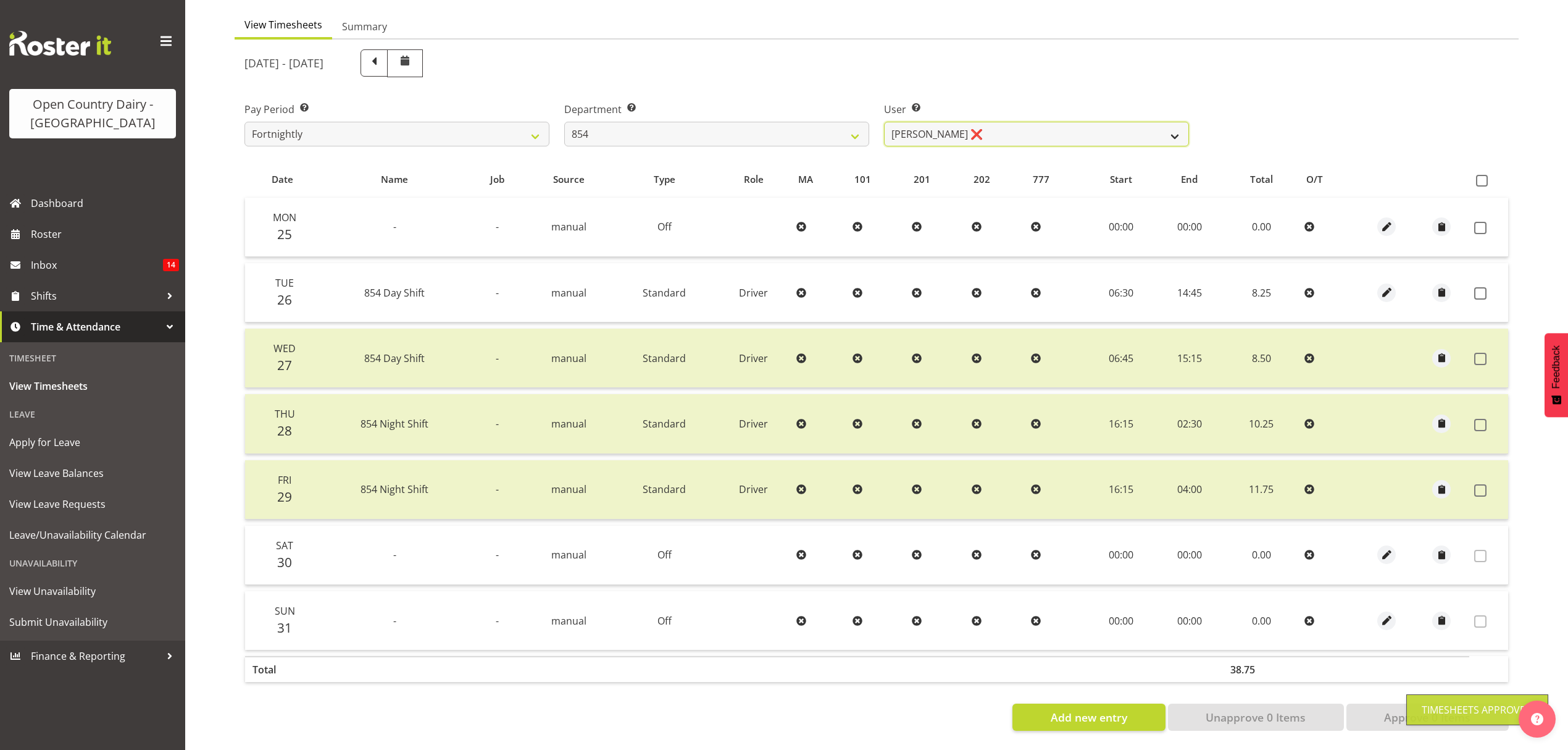
click at [1123, 122] on select "Carl Johnstone ❌ John Rook ❌ Karl Nicol ❌ Raymond George ❌" at bounding box center [1036, 134] width 305 height 24
click at [1052, 134] on select "Carl Johnstone ❌ John Rook ❌ Karl Nicol ❌ Raymond George ❌" at bounding box center [1036, 134] width 305 height 24
select select "10054"
click at [884, 122] on select "Carl Johnstone ❌ John Rook ❌ Karl Nicol ❌ Raymond George ❌" at bounding box center [1036, 134] width 305 height 24
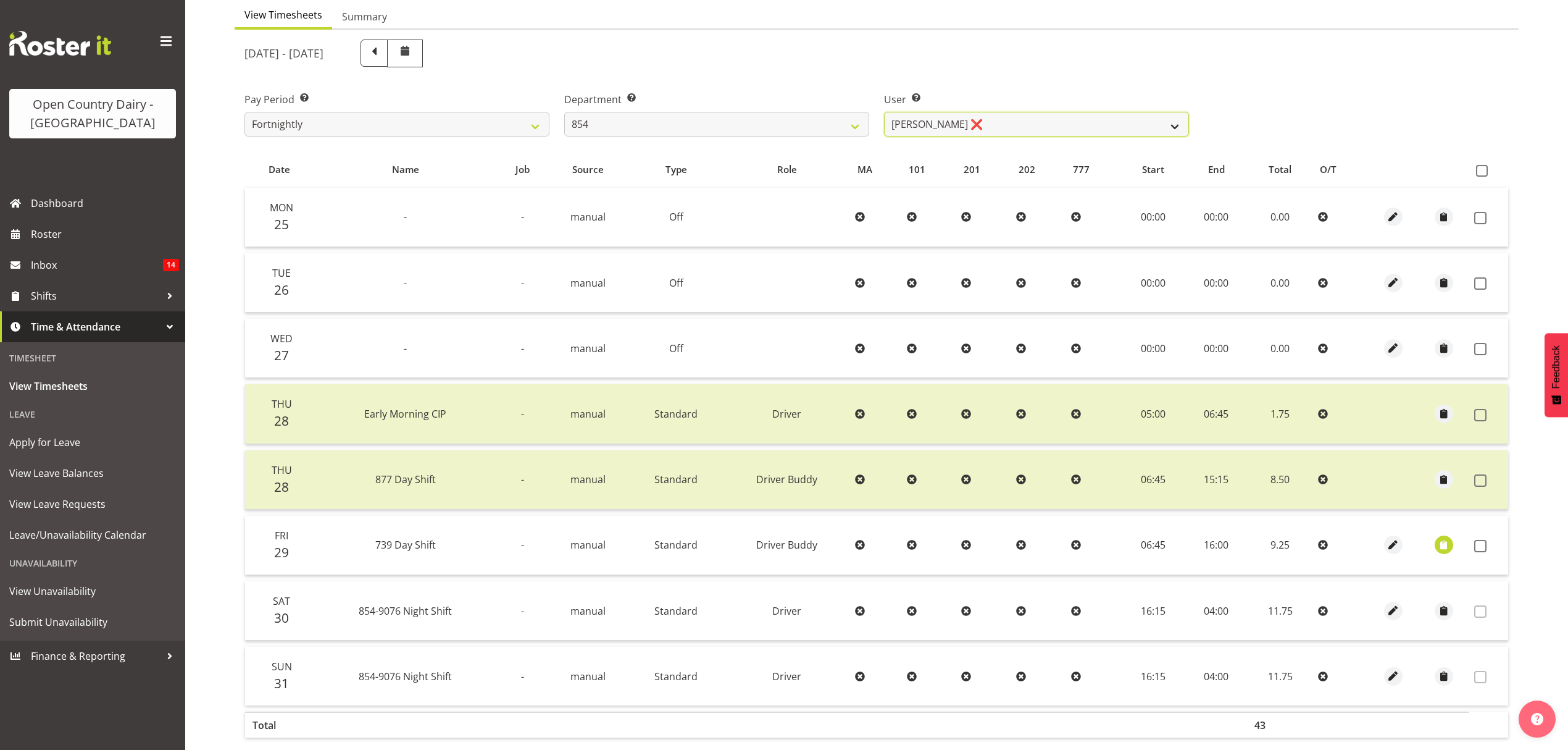
click at [1083, 136] on select "Carl Johnstone ❌ John Rook ❌ Karl Nicol ❌ Raymond George ❌" at bounding box center [1036, 123] width 305 height 24
click at [1083, 134] on select "Carl Johnstone ❌ John Rook ❌ Karl Nicol ❌ Raymond George ❌" at bounding box center [1036, 123] width 305 height 24
click at [852, 120] on select "734 735 736 737 738 739 851 852 853 854 855 856 858 861 862 865 868 869 870 873" at bounding box center [716, 123] width 305 height 24
select select "669"
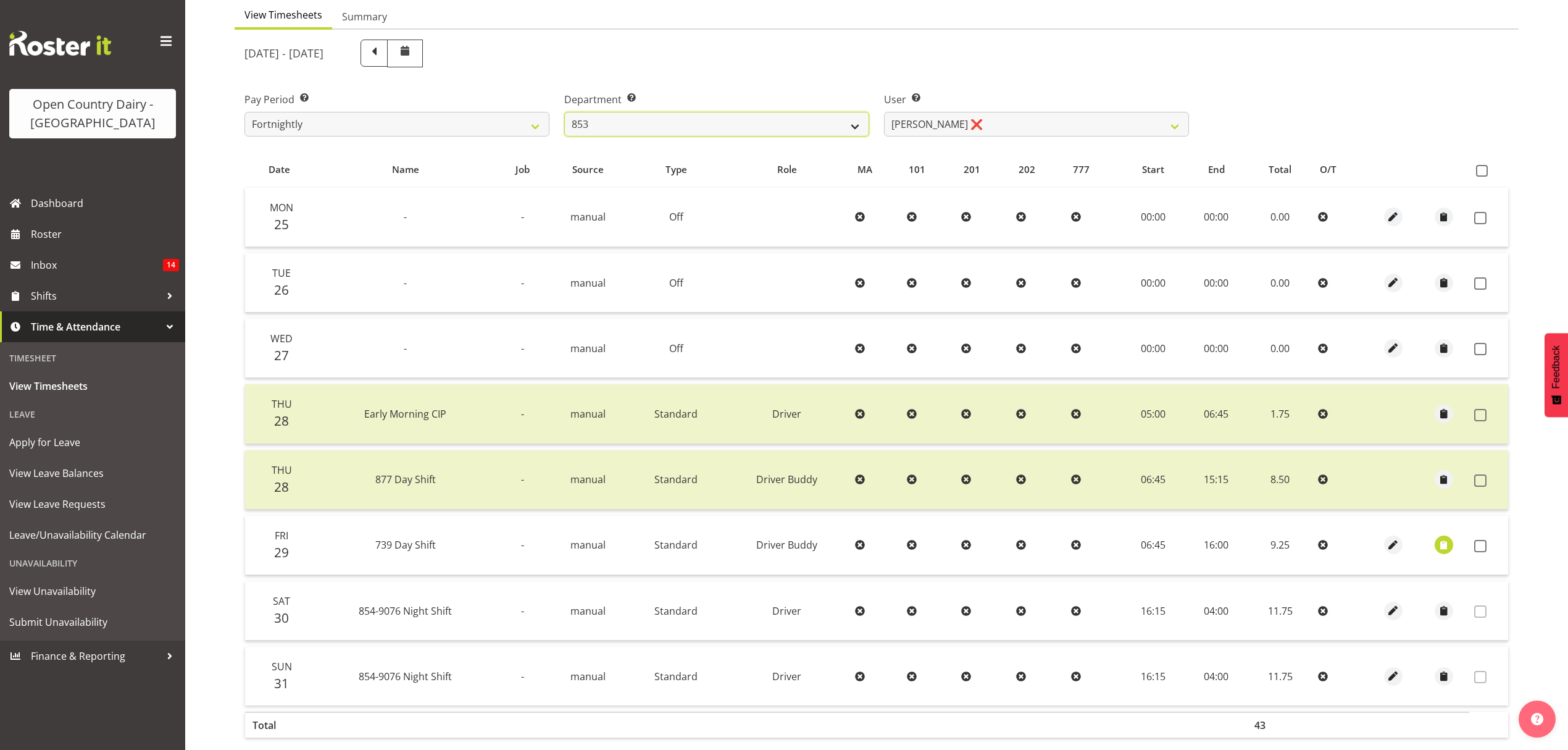
click at [564, 113] on select "734 735 736 737 738 739 851 852 853 854 855 856 858 861 862 865 868 869 870 873" at bounding box center [716, 123] width 305 height 24
select select "7394"
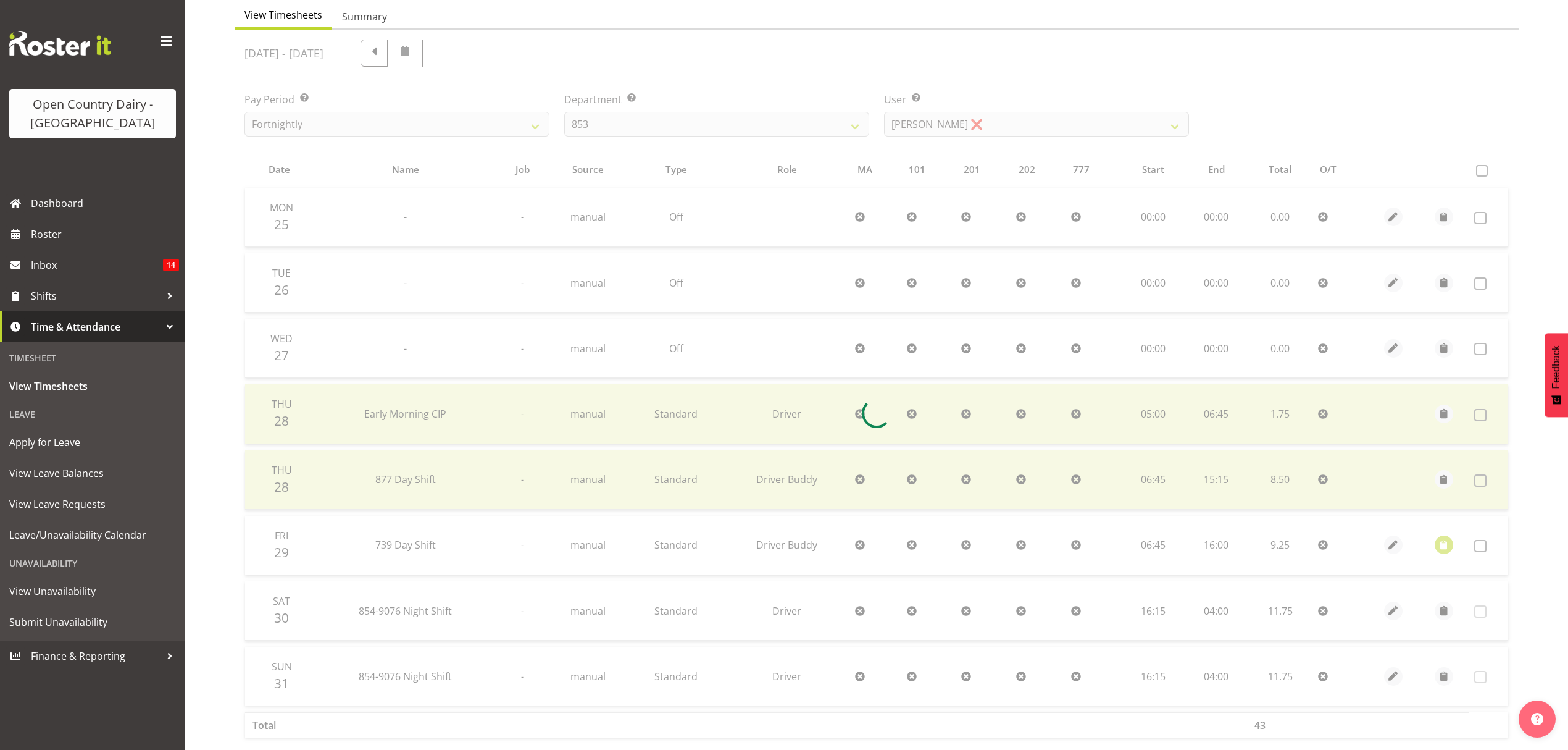
click at [1029, 128] on div at bounding box center [876, 412] width 1284 height 766
click at [1029, 127] on div at bounding box center [876, 412] width 1284 height 766
click at [1379, 144] on div at bounding box center [876, 412] width 1284 height 766
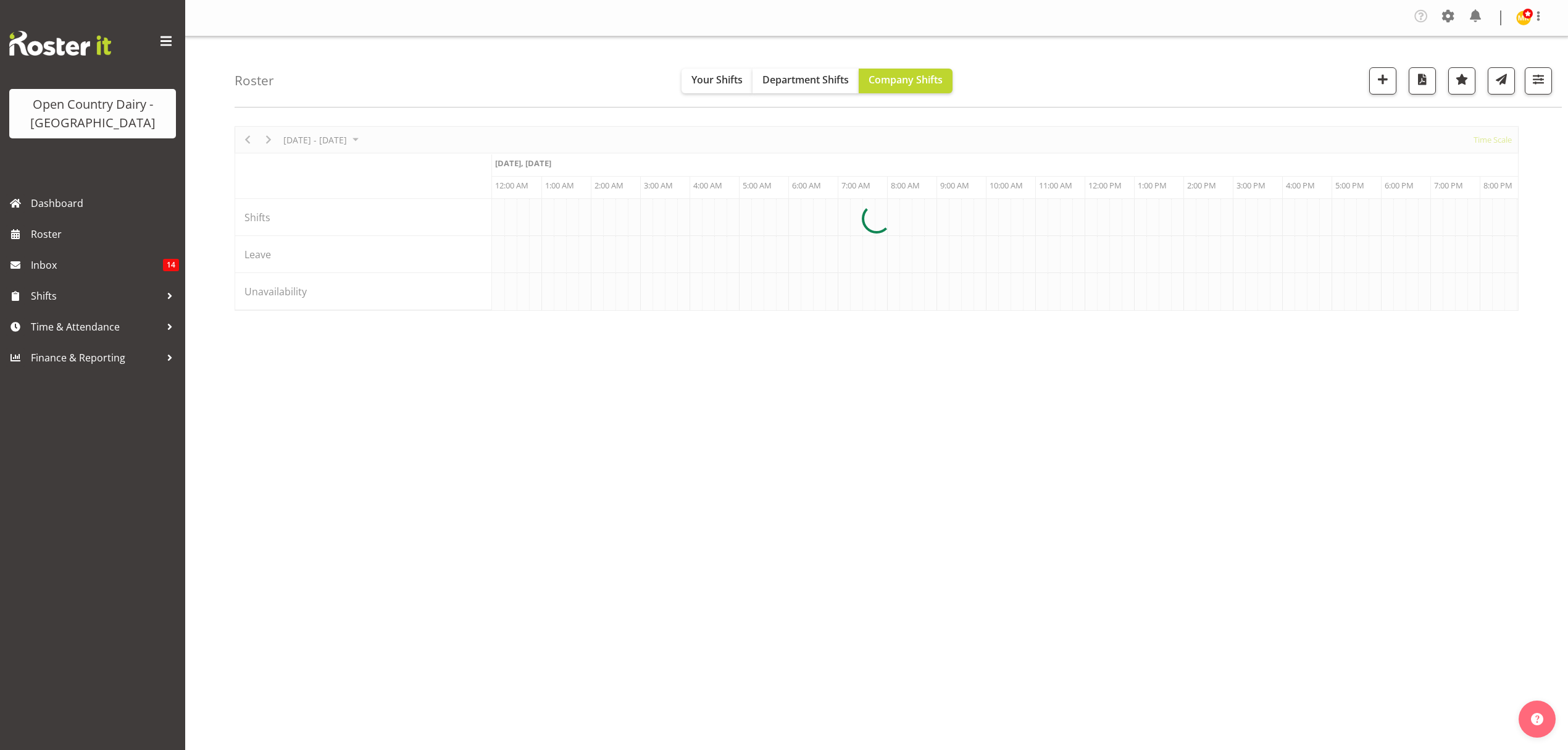
scroll to position [0, 5928]
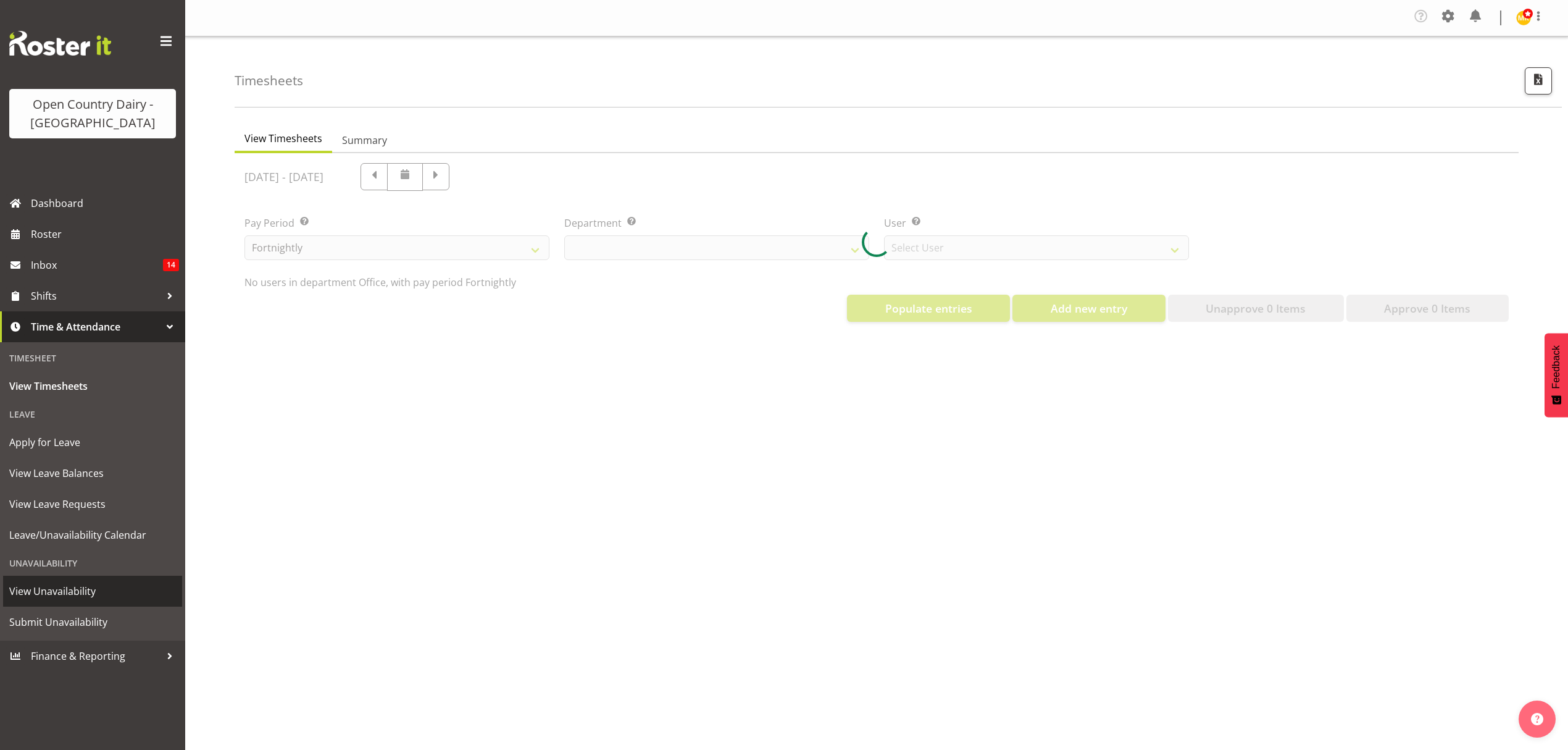
select select "699"
select select "8449"
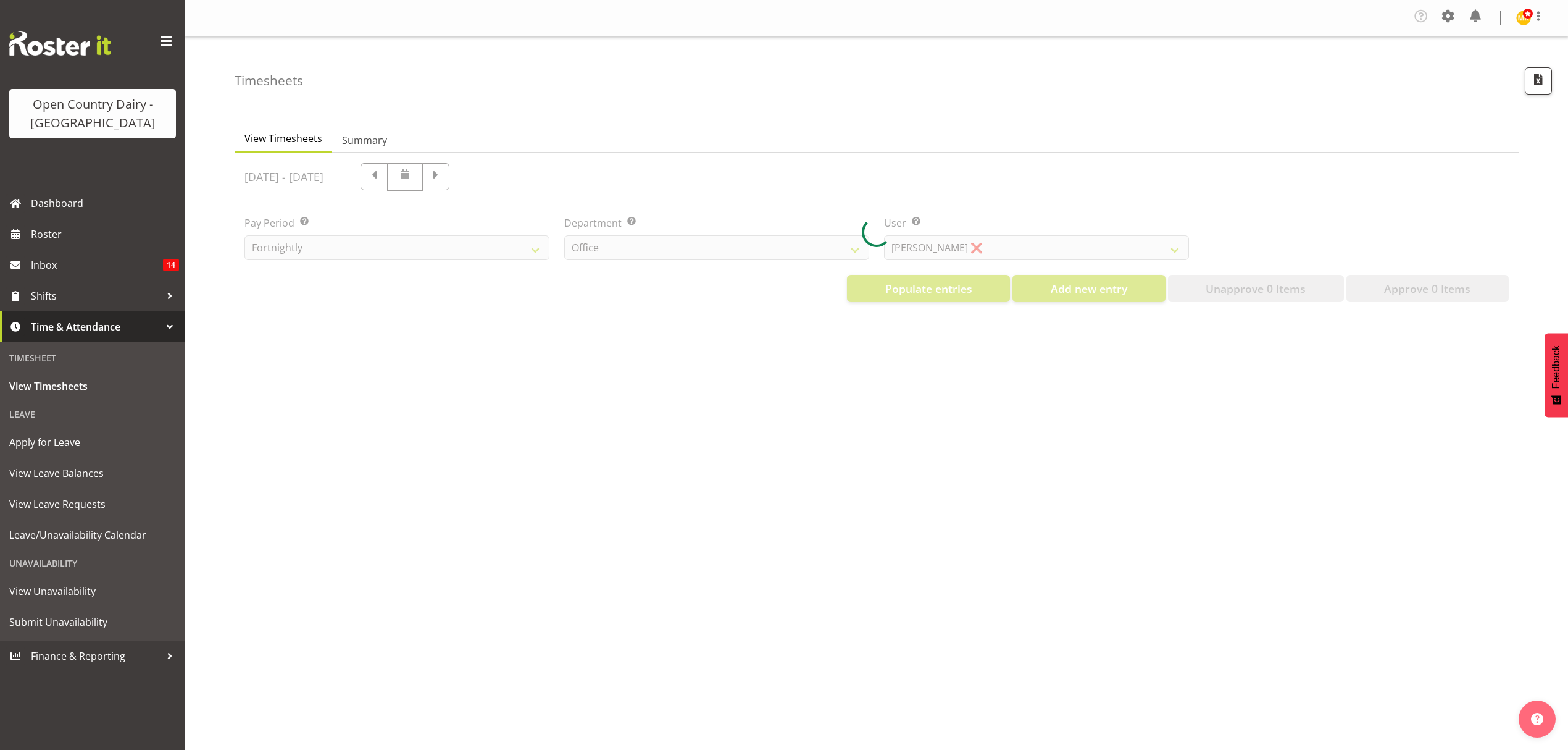
click at [598, 349] on div "View Timesheets Summary [DATE] - [DATE] Pay Period Select which pay period you …" at bounding box center [901, 364] width 1334 height 494
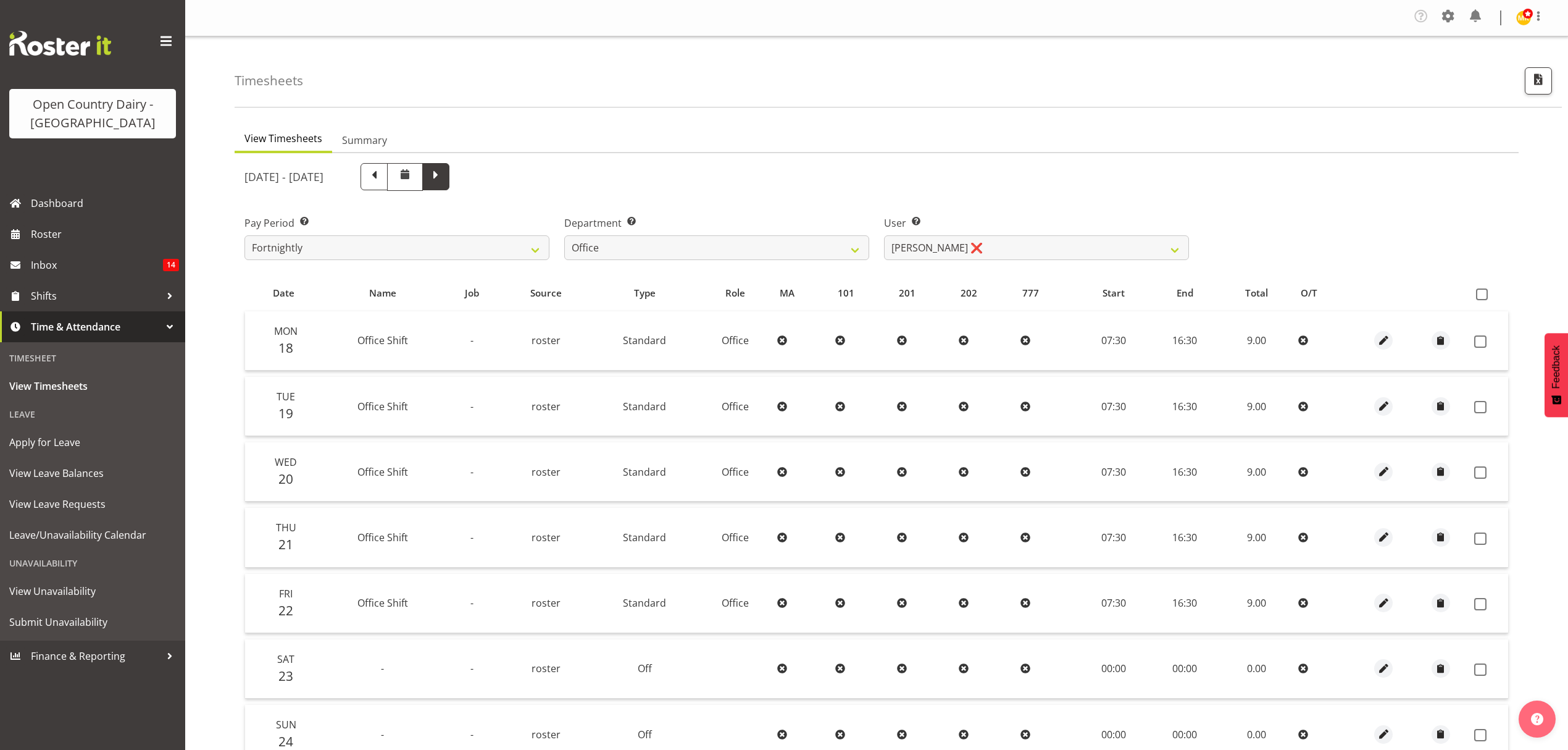
click at [449, 169] on span at bounding box center [436, 176] width 27 height 27
select select
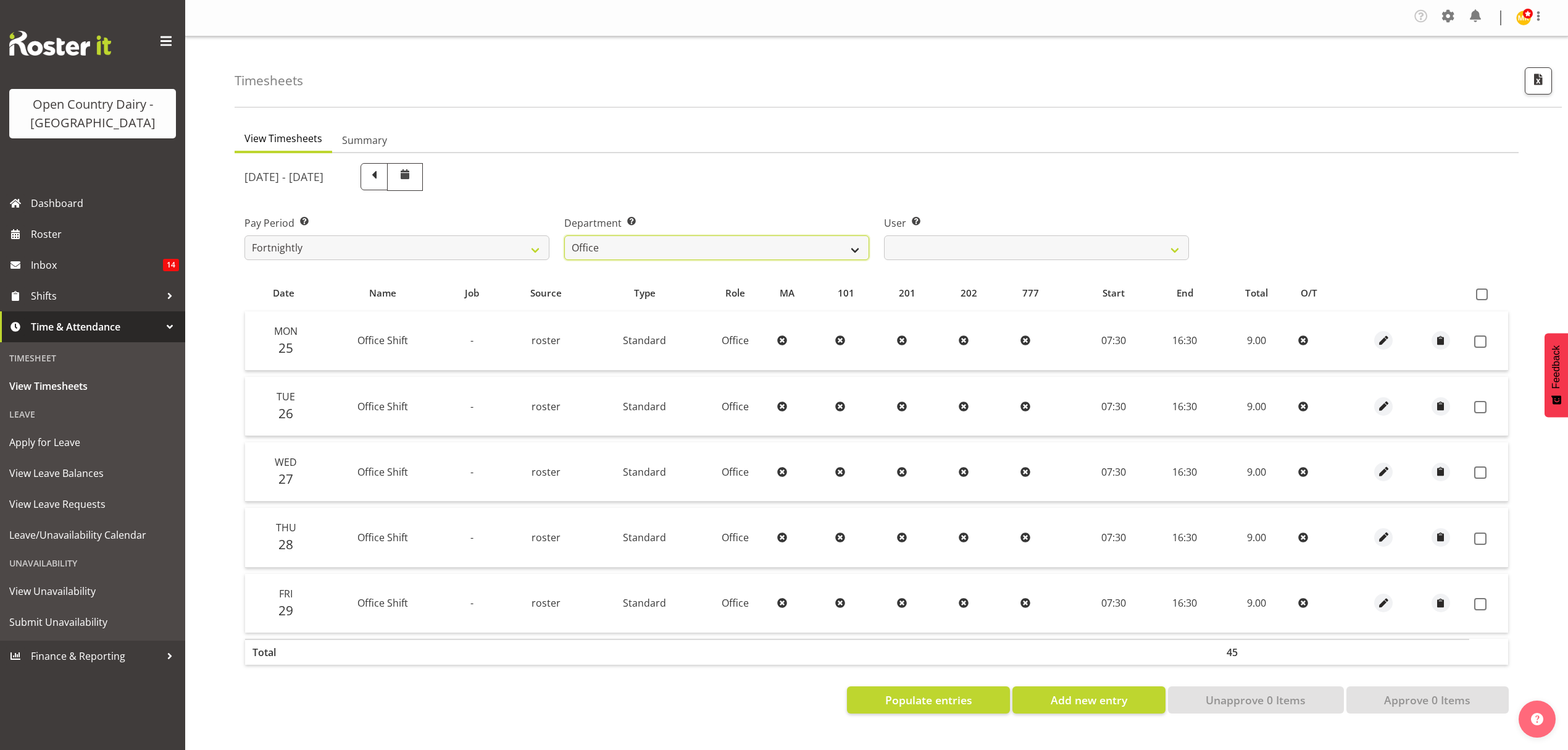
click at [843, 255] on select "734 735 736 737 738 739 851 852 853 854 855 856 858 861 862 865 868 869 870 873" at bounding box center [716, 247] width 305 height 24
select select "669"
click at [564, 236] on select "734 735 736 737 738 739 851 852 853 854 855 856 858 861 862 865 868 869 870 873" at bounding box center [716, 247] width 305 height 24
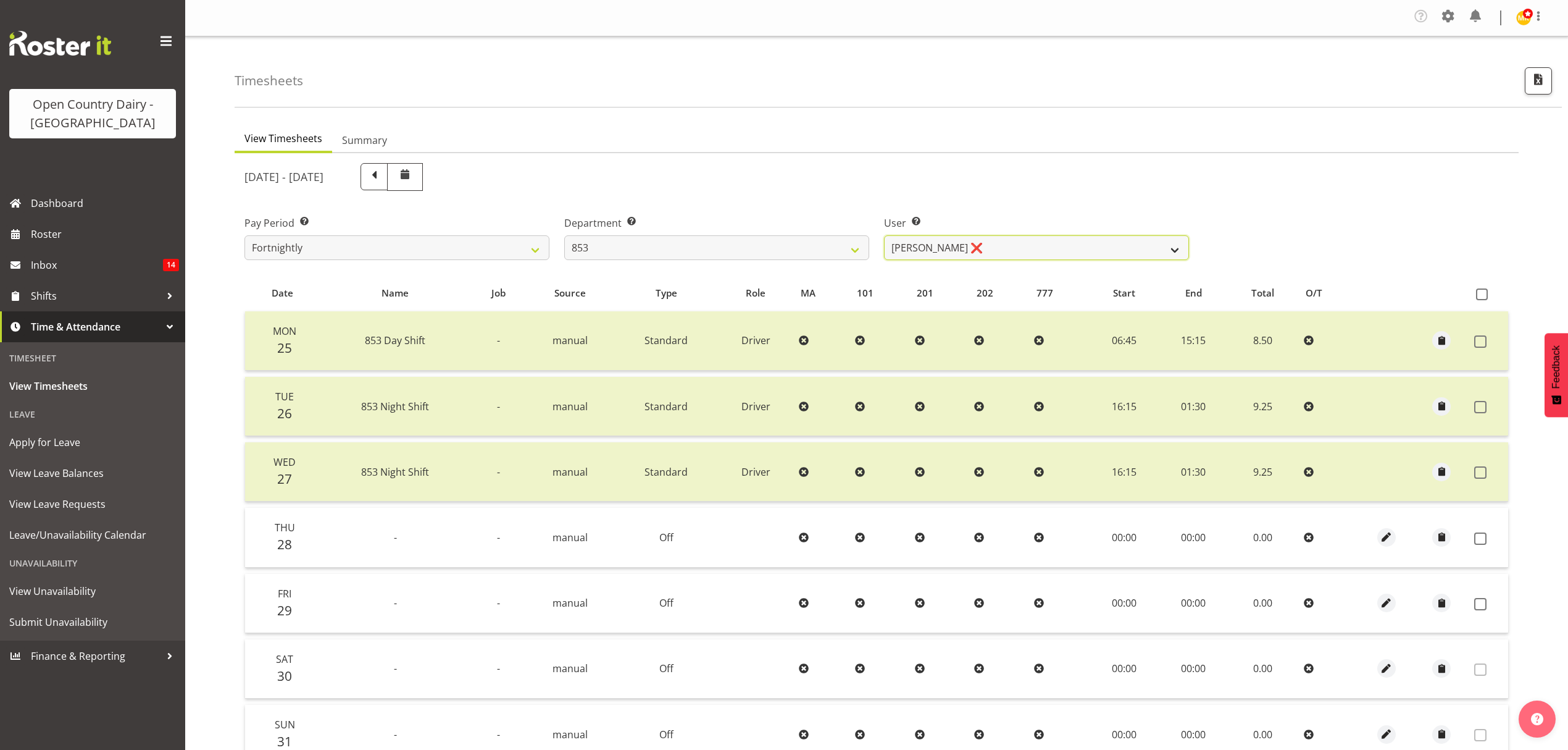
click at [947, 255] on select "[PERSON_NAME] ❌ [PERSON_NAME] ❌ [PERSON_NAME] ❌ [PERSON_NAME] ❌" at bounding box center [1036, 247] width 305 height 24
select select "10131"
click at [884, 236] on select "[PERSON_NAME] ❌ [PERSON_NAME] ❌ [PERSON_NAME] ❌ [PERSON_NAME] ❌" at bounding box center [1036, 247] width 305 height 24
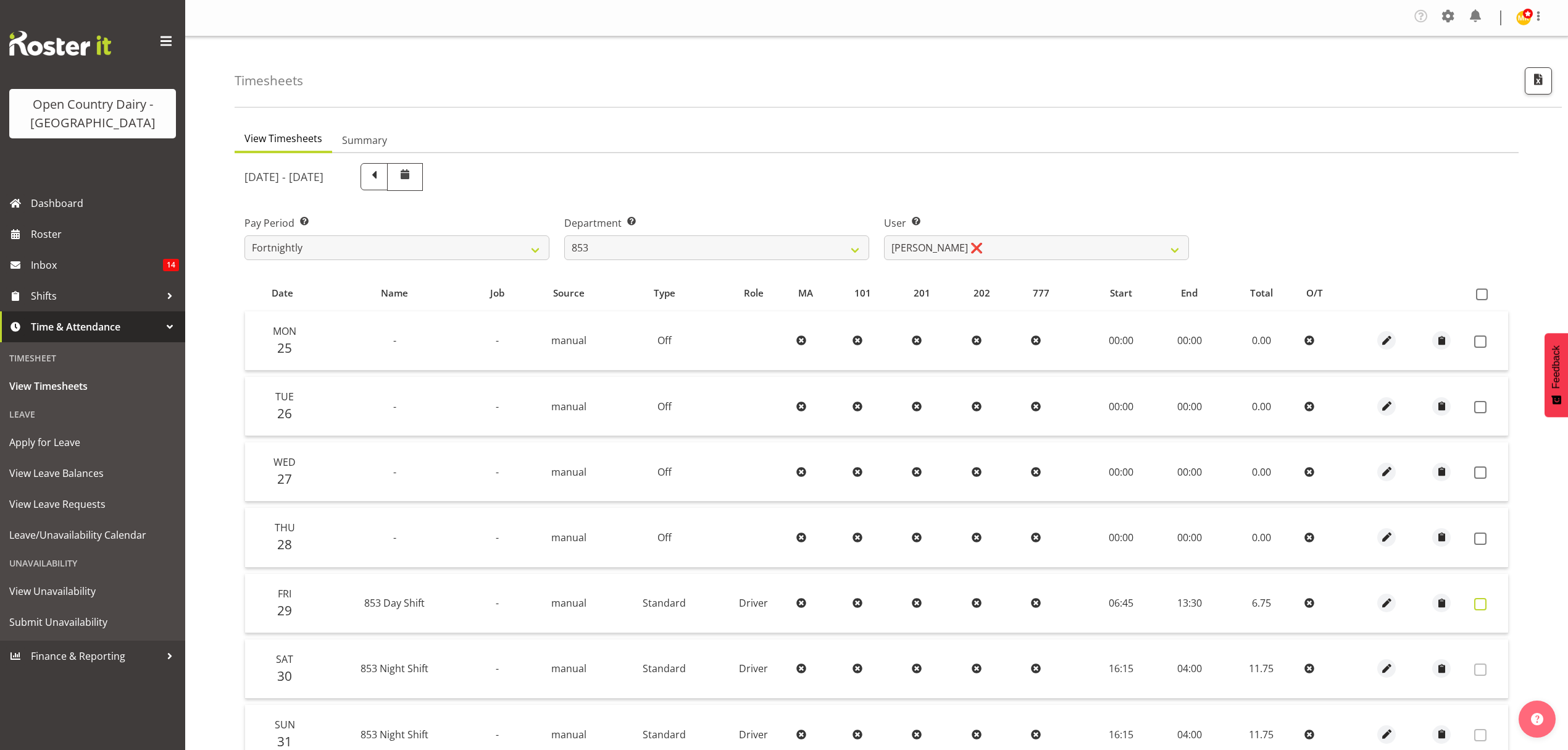
click at [1480, 603] on span at bounding box center [1481, 604] width 13 height 13
checkbox input "true"
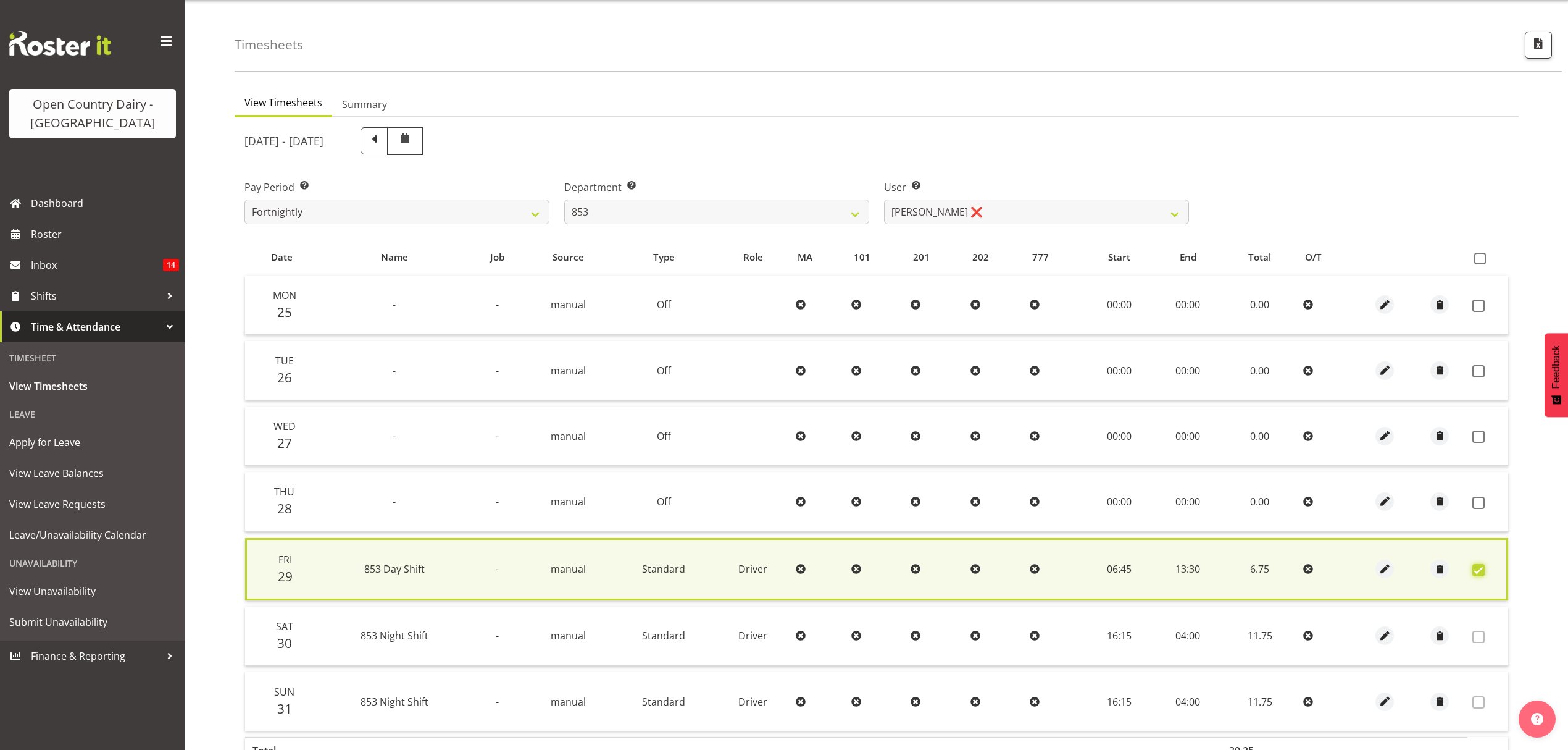
scroll to position [126, 0]
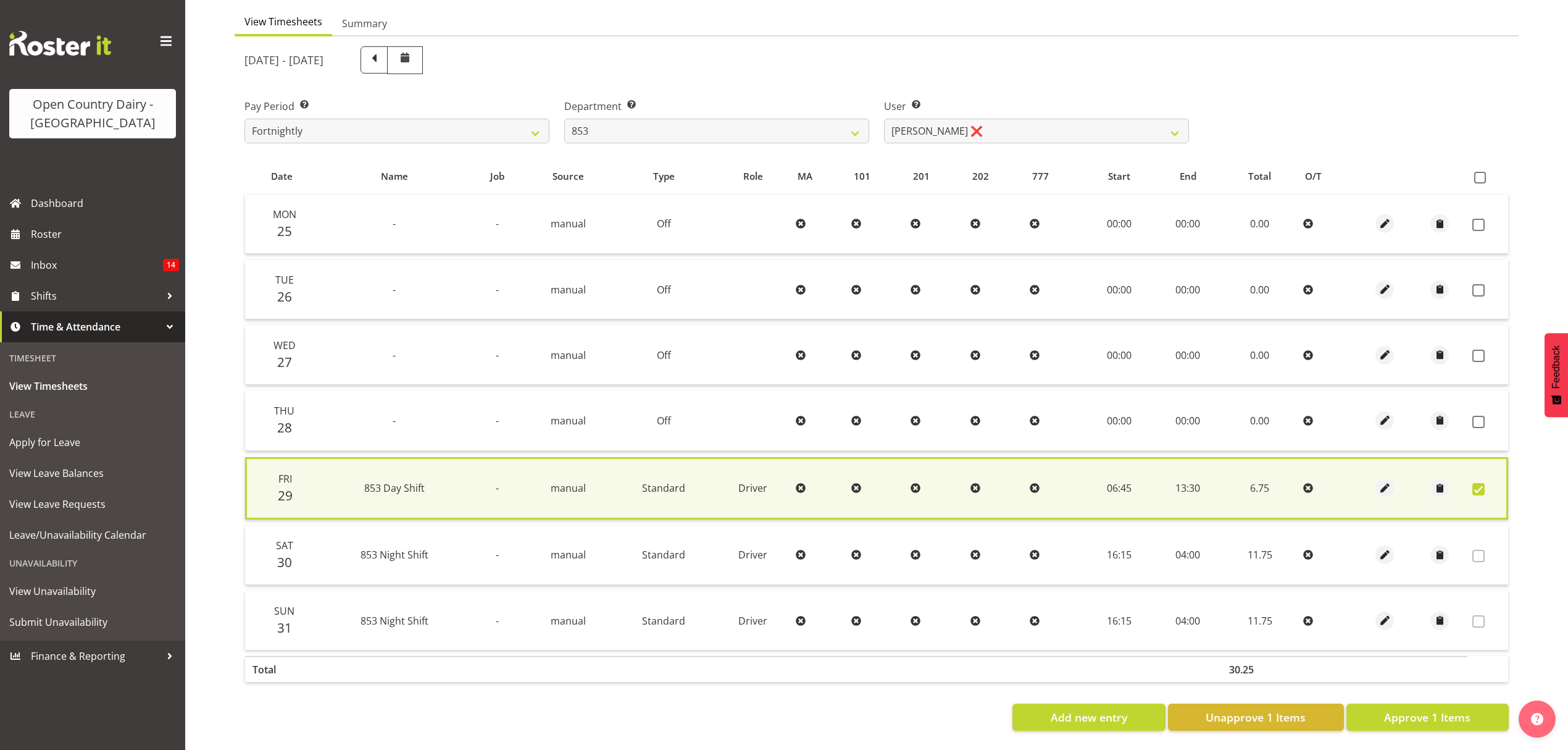
click at [1477, 165] on th at bounding box center [1488, 176] width 41 height 24
click at [1477, 171] on span at bounding box center [1481, 177] width 12 height 12
click at [1477, 174] on input "checkbox" at bounding box center [1479, 178] width 8 height 8
checkbox input "true"
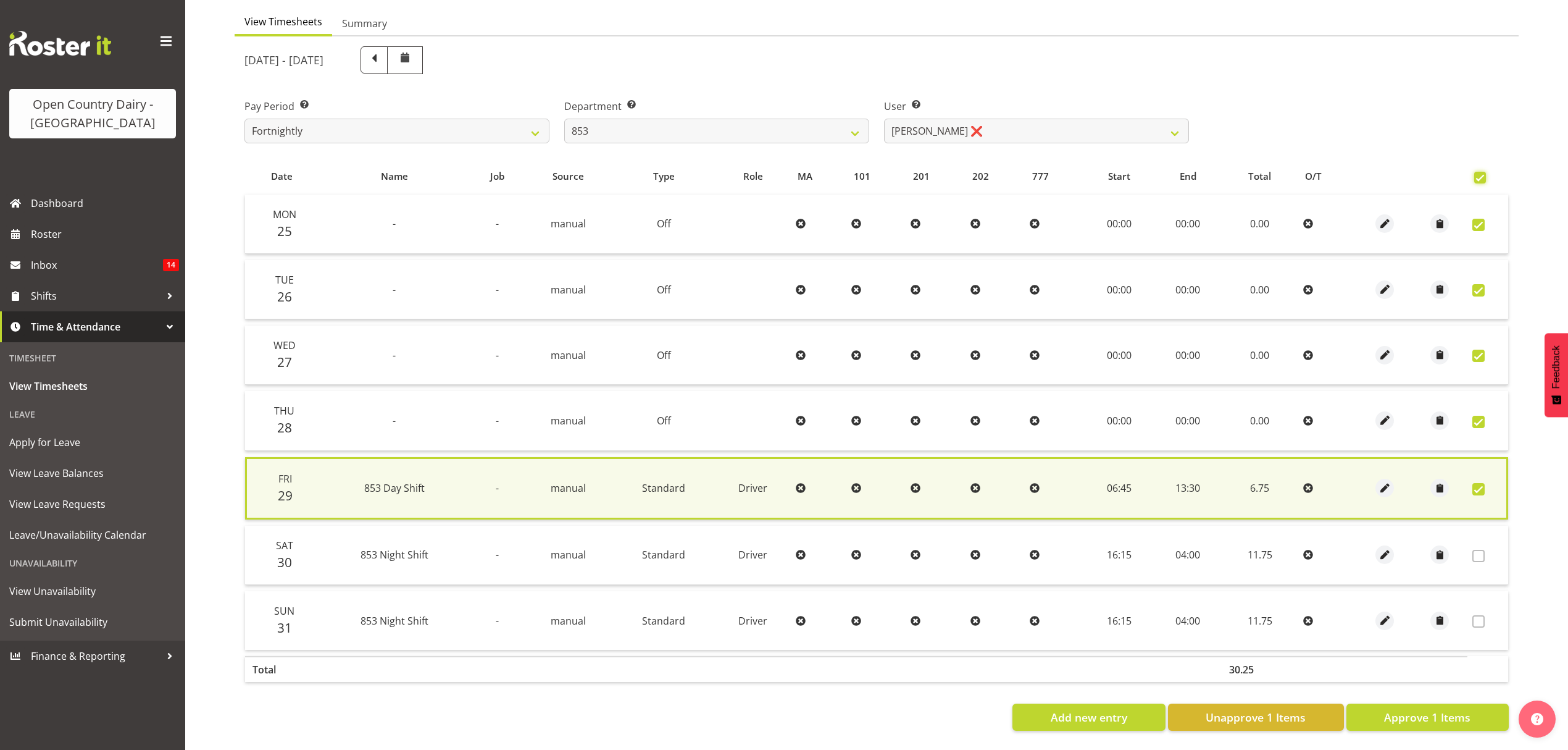
checkbox input "true"
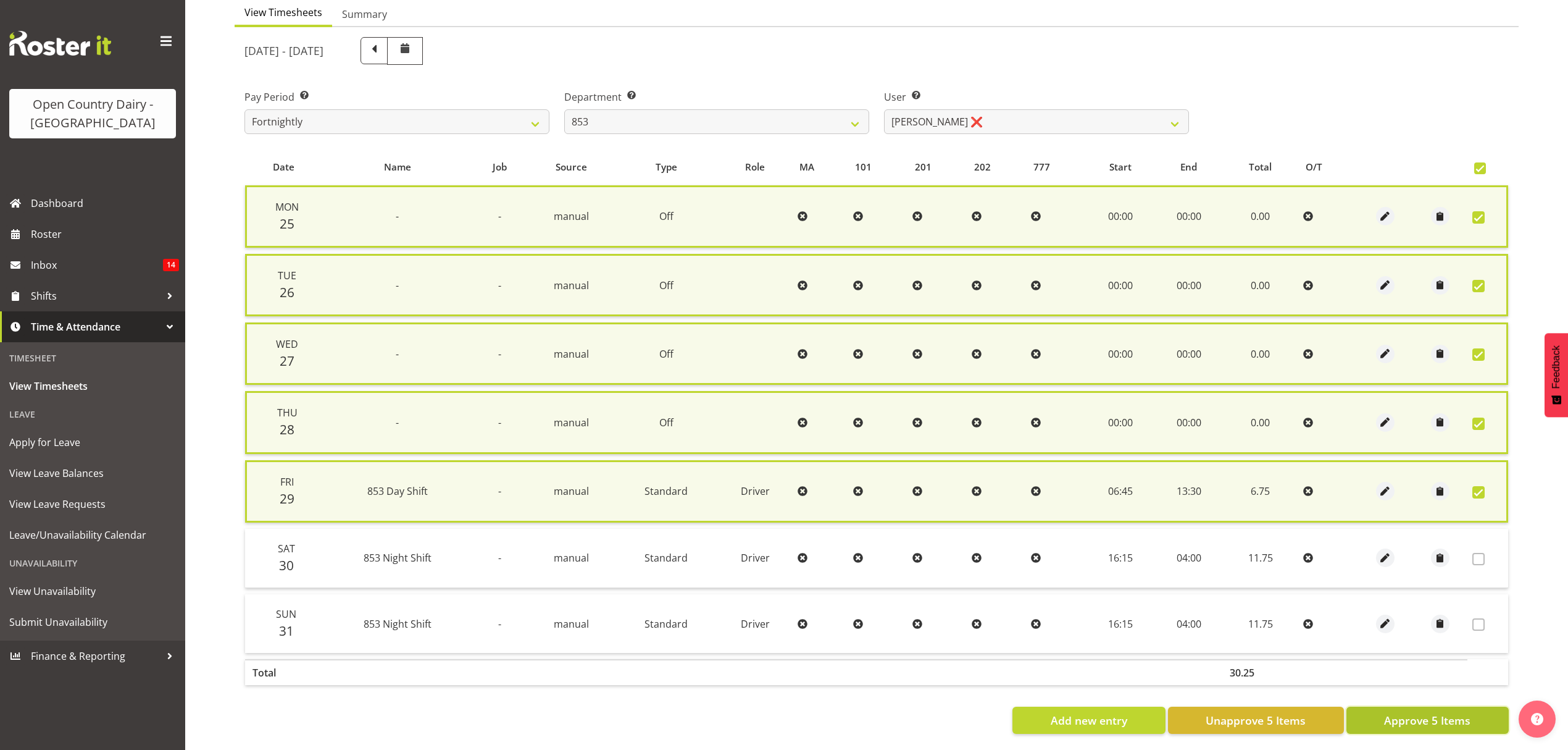
click at [1428, 712] on span "Approve 5 Items" at bounding box center [1427, 720] width 87 height 16
checkbox input "false"
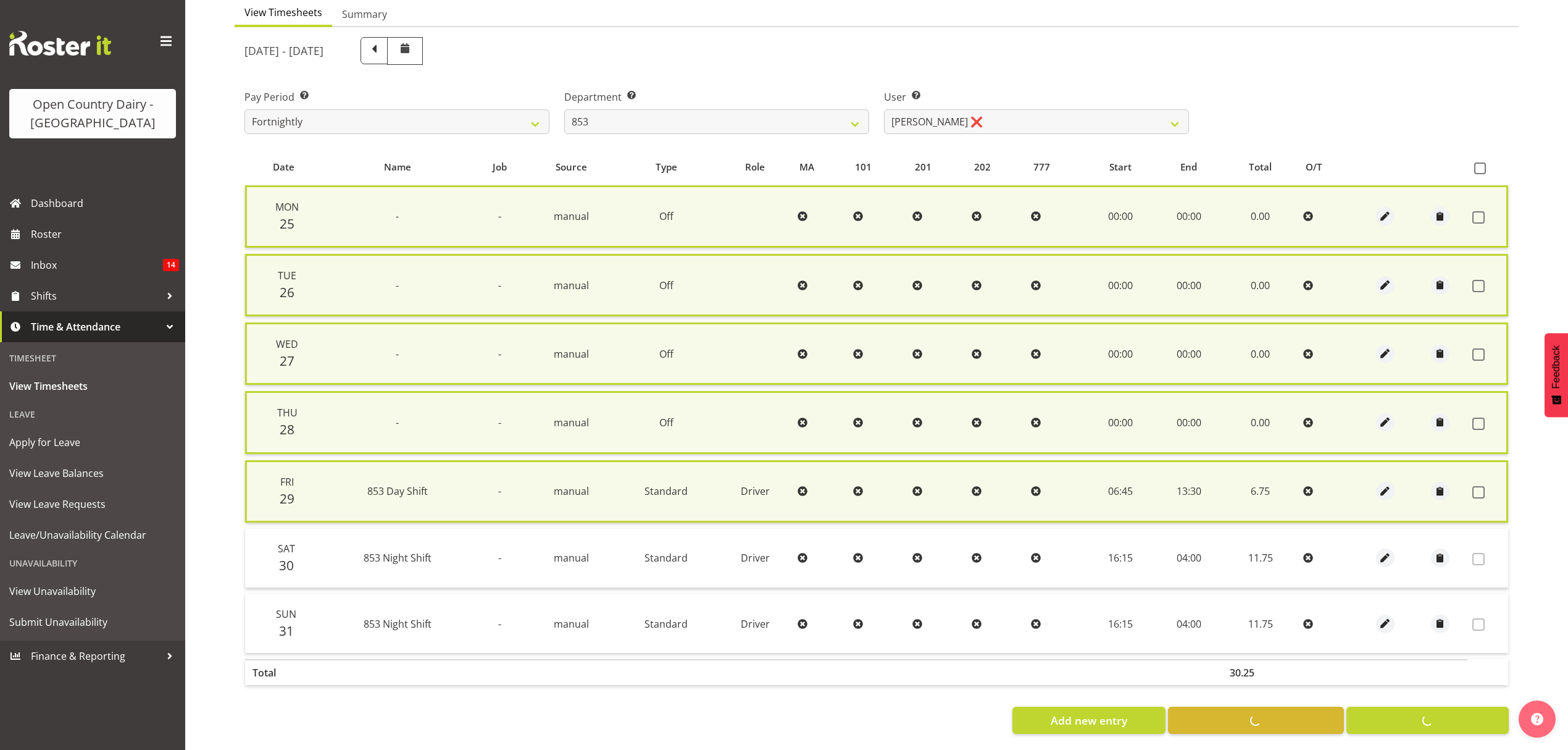
checkbox input "false"
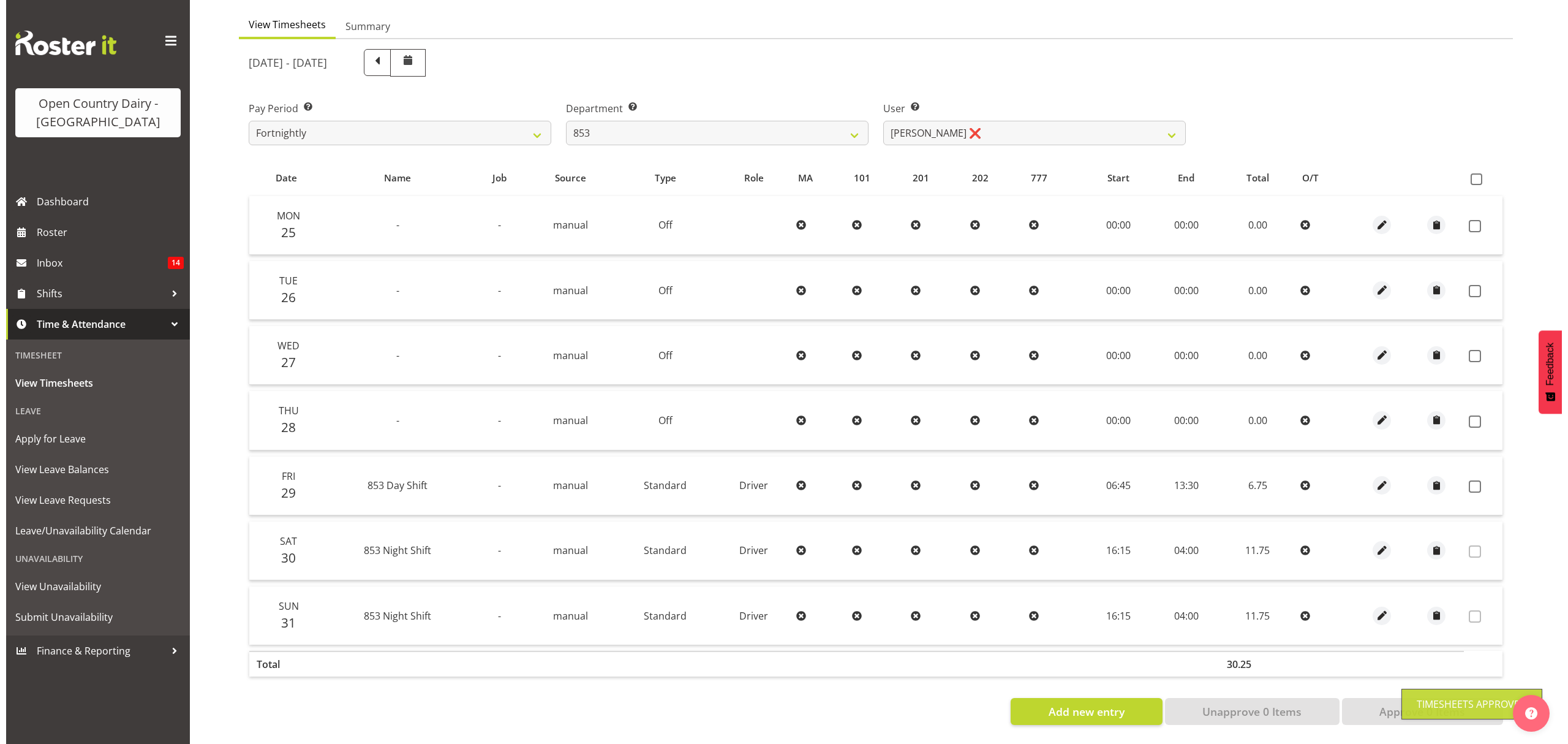
scroll to position [122, 0]
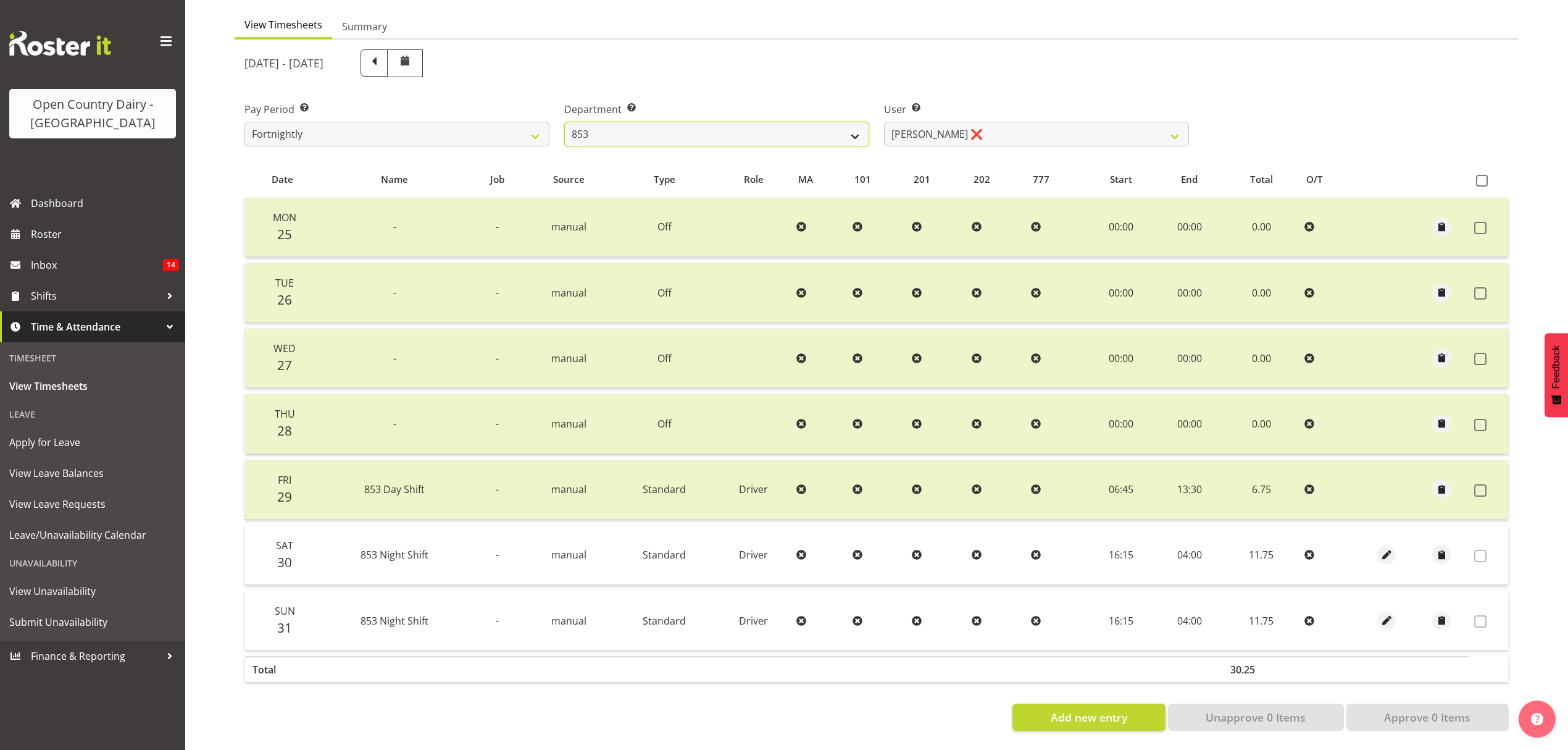
click at [843, 123] on select "734 735 736 737 738 739 851 852 853 854 855 856 858 861 862 865 868 869 870 873" at bounding box center [716, 134] width 305 height 24
select select "668"
click at [564, 122] on select "734 735 736 737 738 739 851 852 853 854 855 856 858 861 862 865 868 869 870 873" at bounding box center [716, 134] width 305 height 24
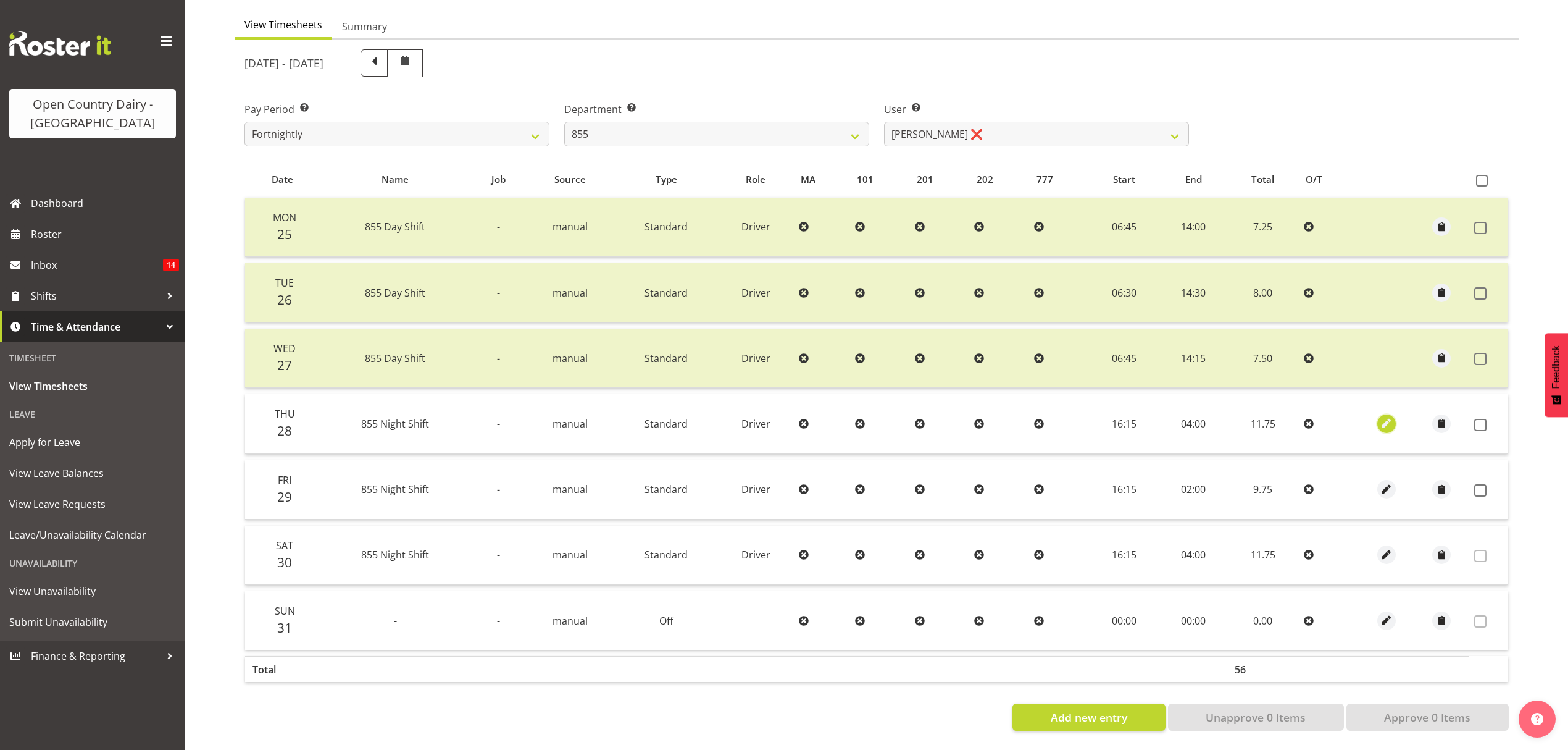
click at [1379, 417] on span "button" at bounding box center [1386, 423] width 14 height 14
select select "Standard"
select select "7"
select select "2025"
select select "4"
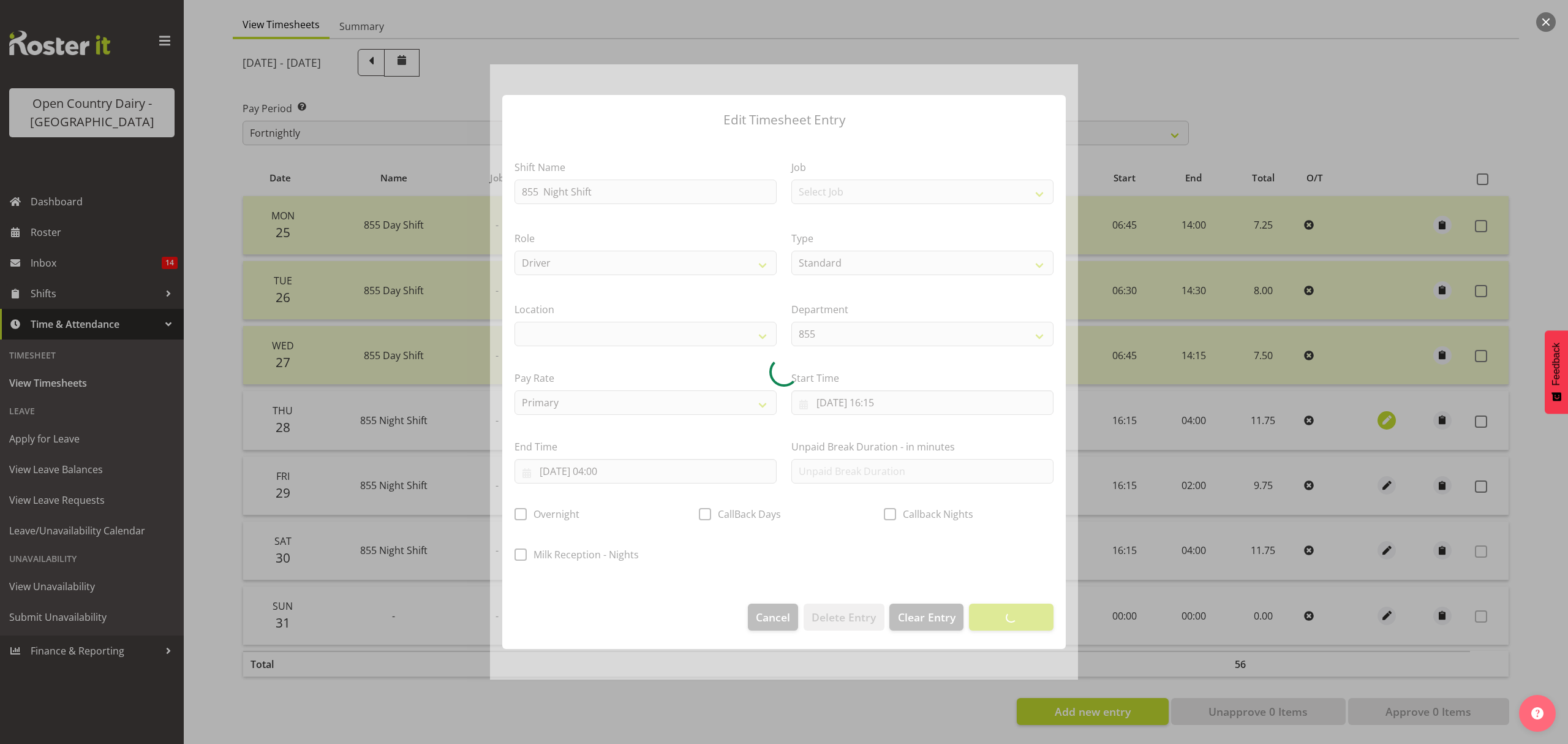
select select
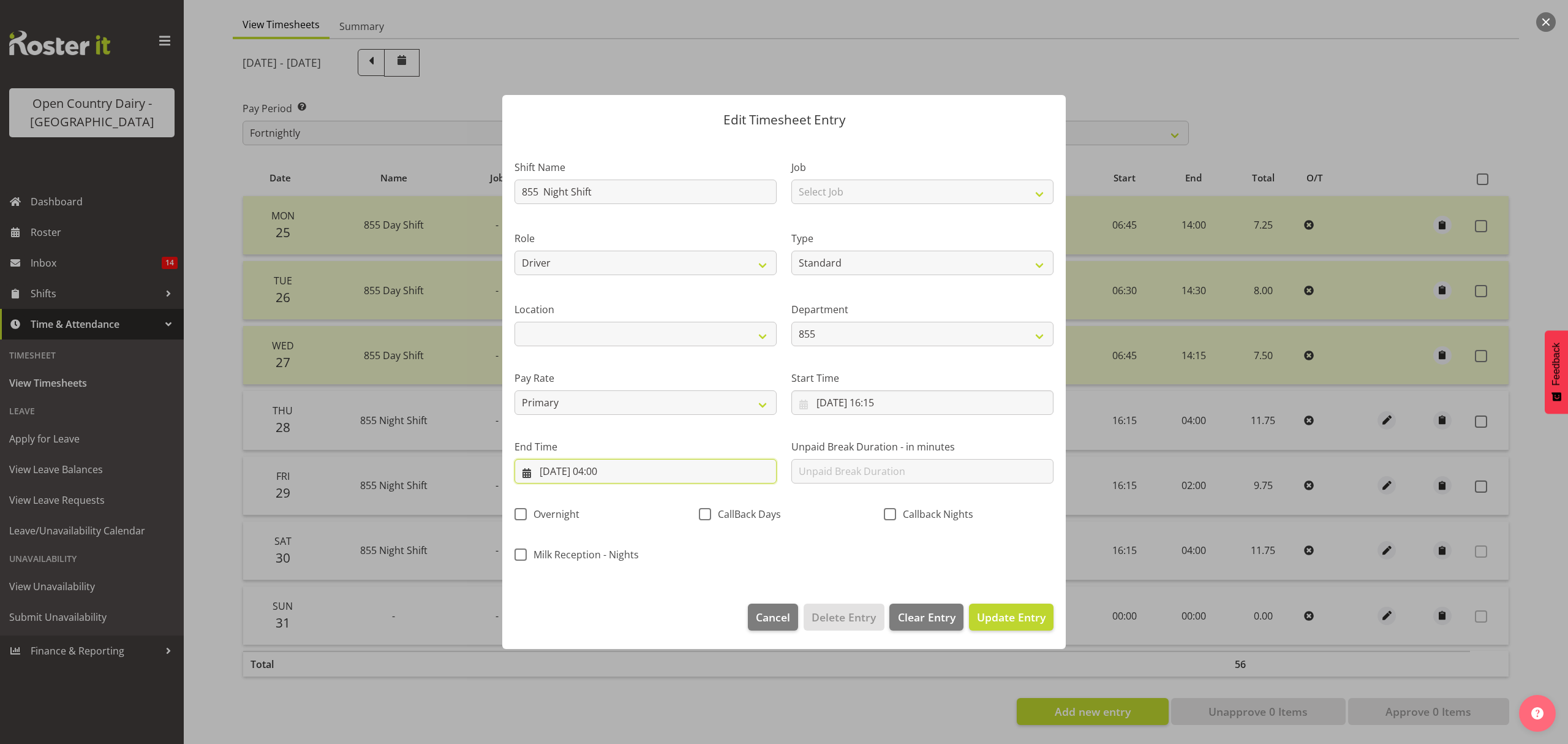
click at [620, 471] on input "[DATE] 04:00" at bounding box center [646, 471] width 262 height 24
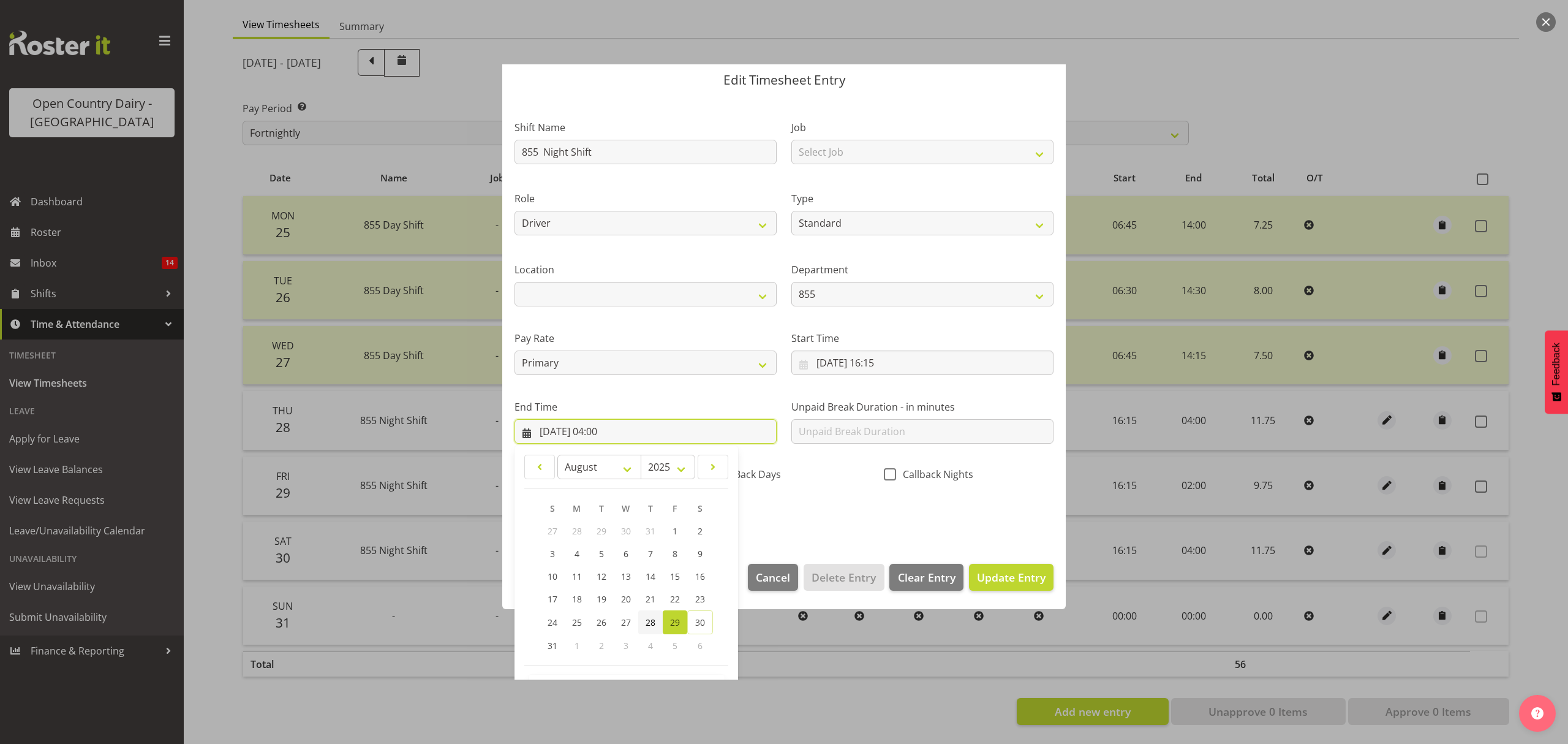
scroll to position [83, 0]
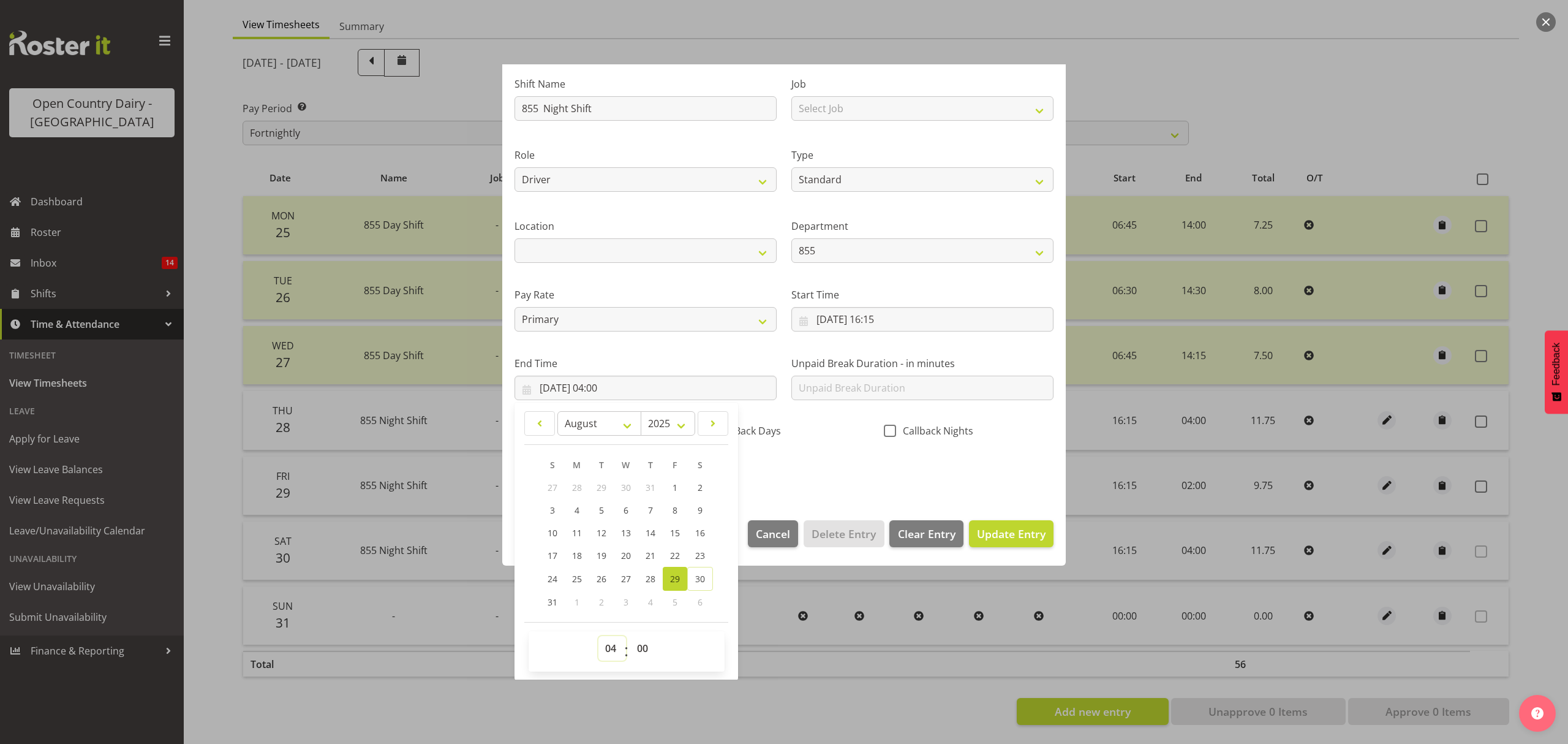
click at [604, 653] on select "00 01 02 03 04 05 06 07 08 09 10 11 12 13 14 15 16 17 18 19 20 21 22 23" at bounding box center [612, 647] width 27 height 24
select select "3"
click at [598, 637] on select "00 01 02 03 04 05 06 07 08 09 10 11 12 13 14 15 16 17 18 19 20 21 22 23" at bounding box center [612, 647] width 27 height 24
type input "[DATE] 03:00"
click at [645, 649] on select "00 01 02 03 04 05 06 07 08 09 10 11 12 13 14 15 16 17 18 19 20 21 22 23 24 25 2…" at bounding box center [644, 647] width 27 height 24
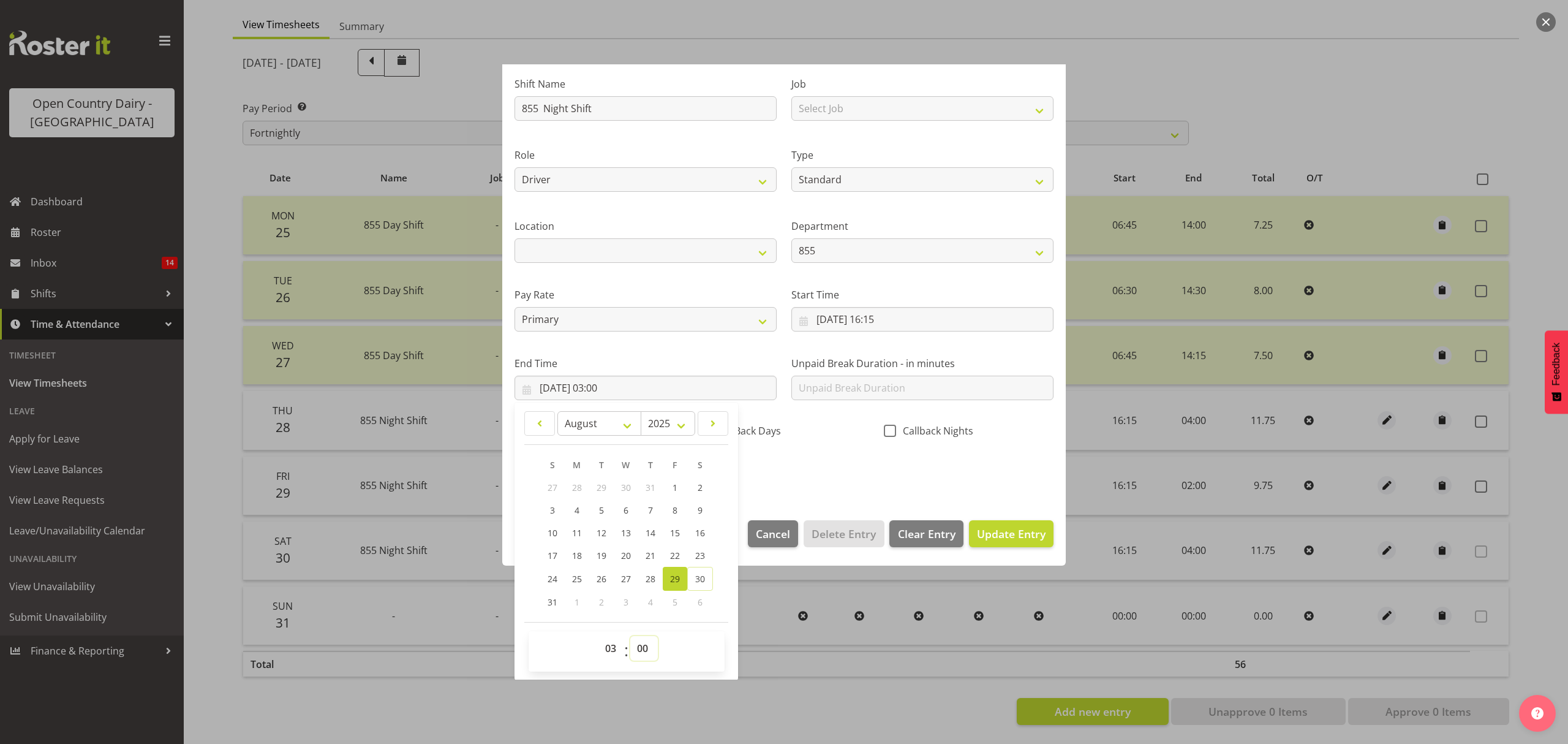
select select "15"
click at [631, 637] on select "00 01 02 03 04 05 06 07 08 09 10 11 12 13 14 15 16 17 18 19 20 21 22 23 24 25 2…" at bounding box center [644, 647] width 27 height 24
type input "[DATE] 03:15"
click at [839, 457] on div "Shift Name 855 Night Shift Job Select Job Connecting /unconnecting Trailers Mee…" at bounding box center [784, 273] width 554 height 429
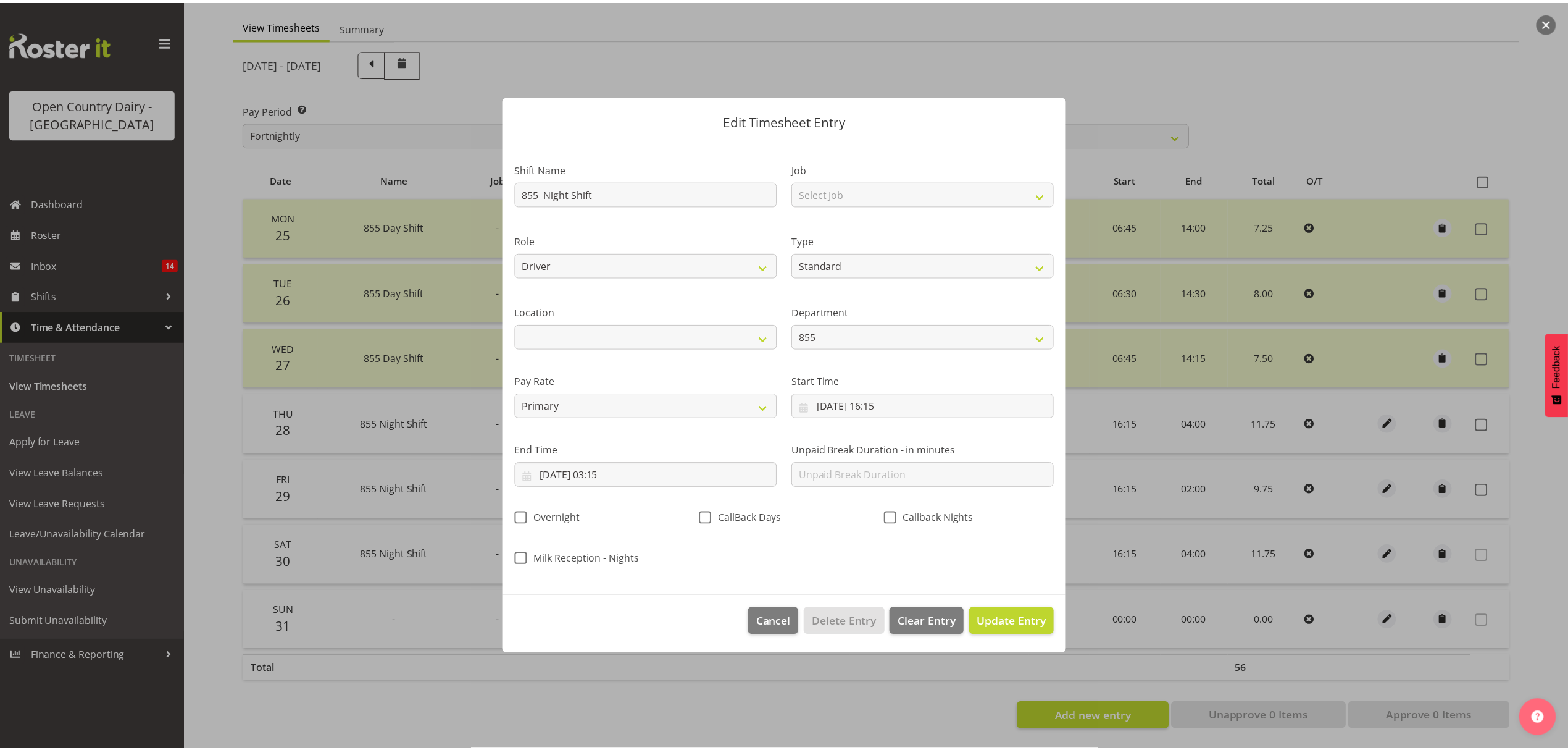
scroll to position [0, 0]
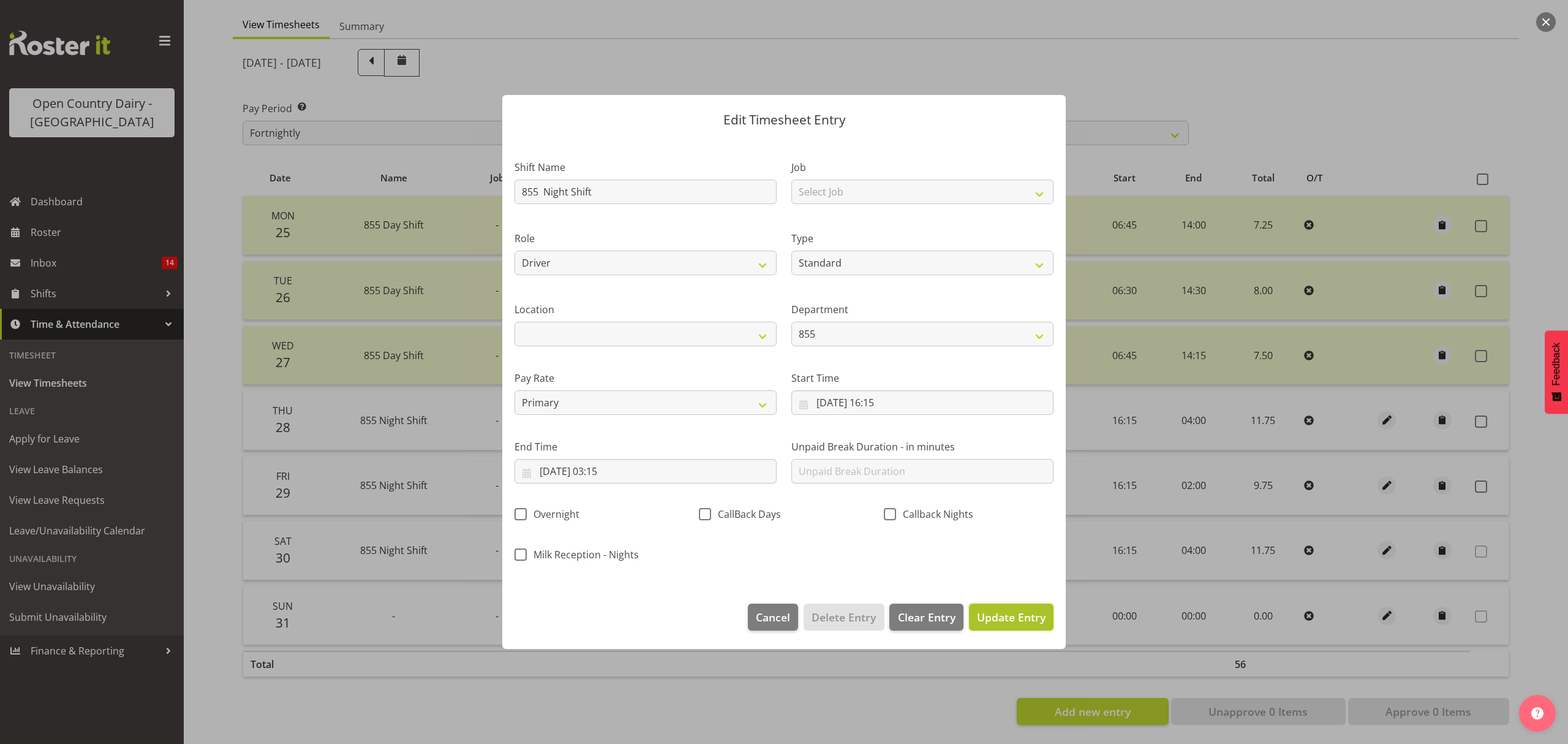
click at [993, 615] on span "Update Entry" at bounding box center [1011, 617] width 68 height 15
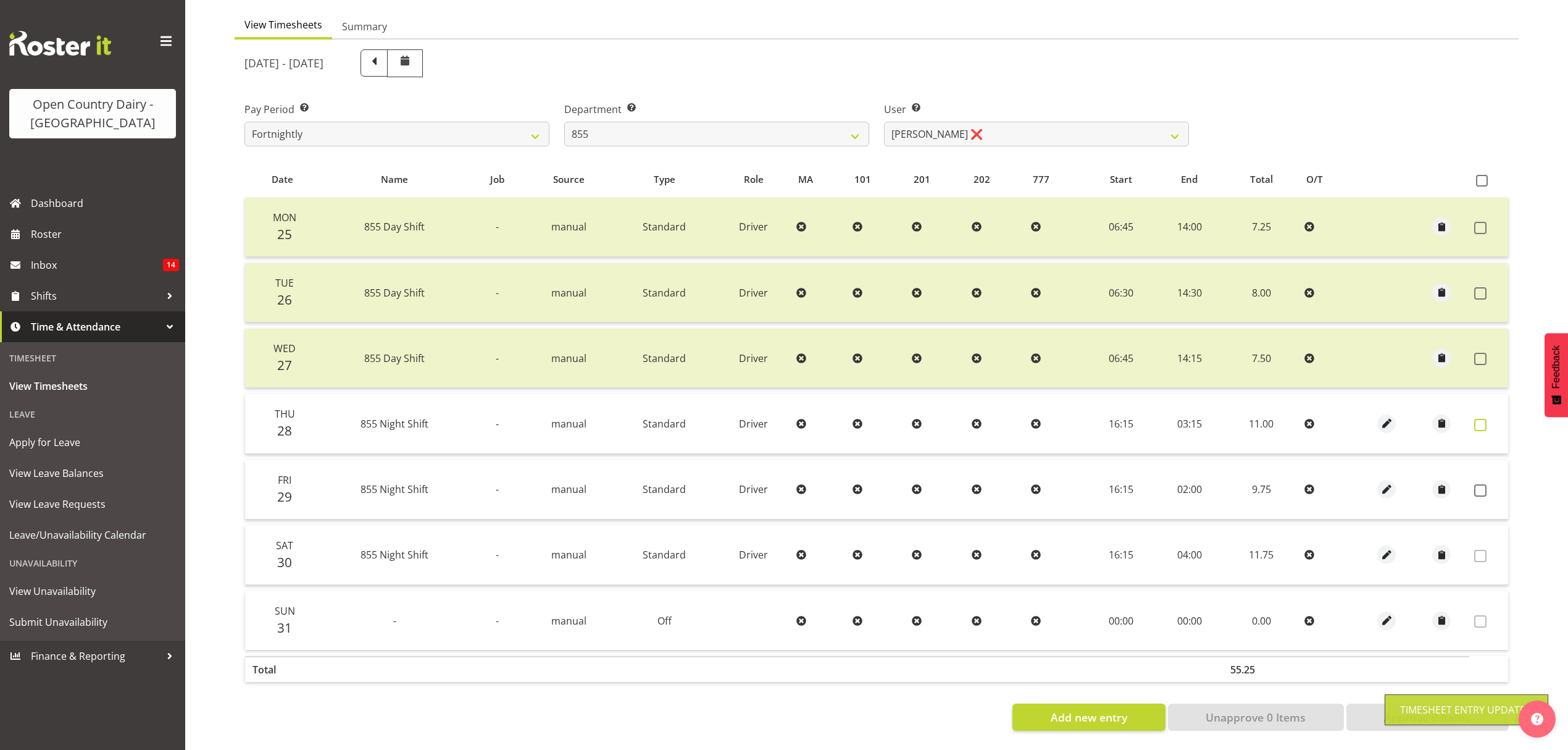
click at [1480, 418] on span at bounding box center [1481, 424] width 13 height 13
checkbox input "true"
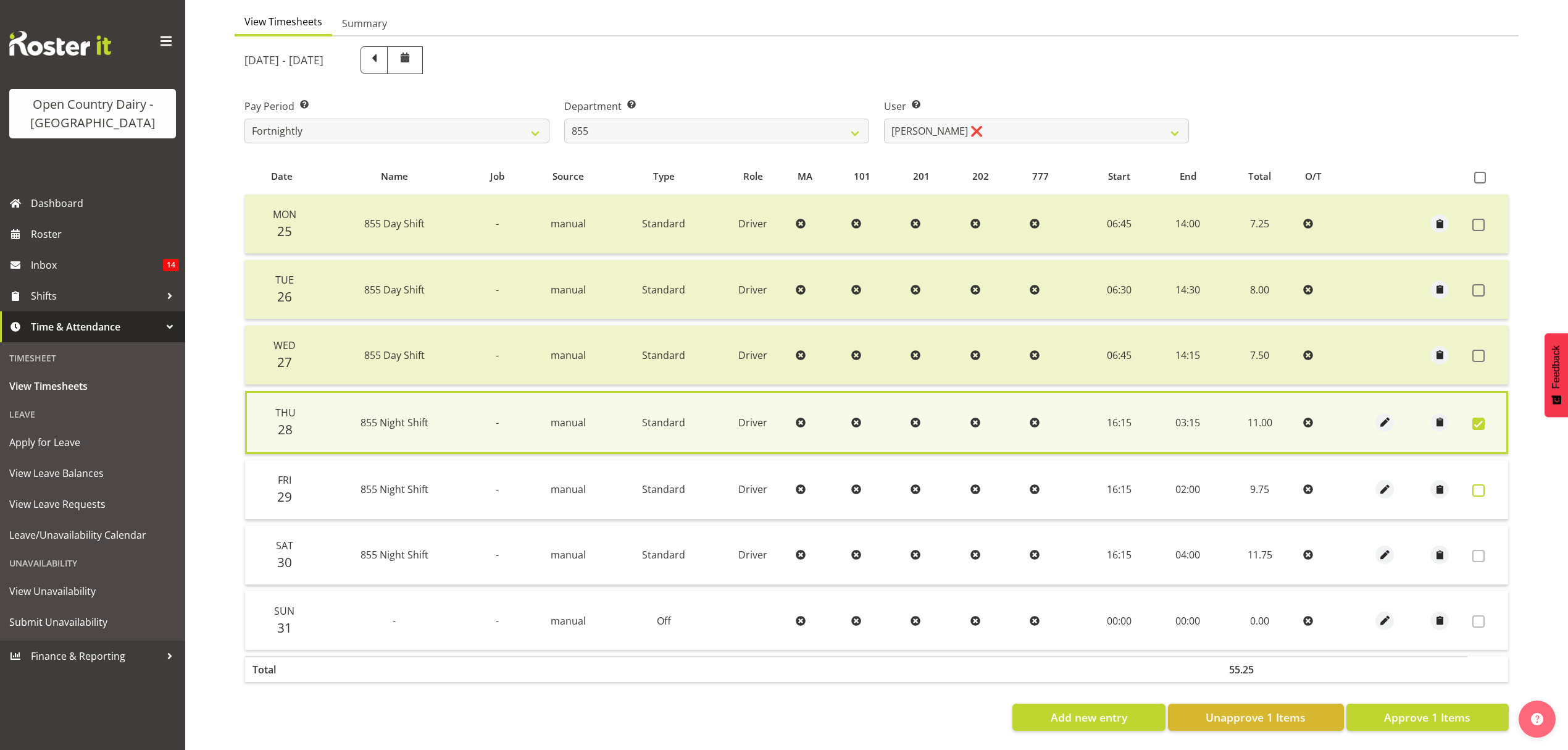
click at [1480, 484] on span at bounding box center [1478, 490] width 13 height 13
checkbox input "true"
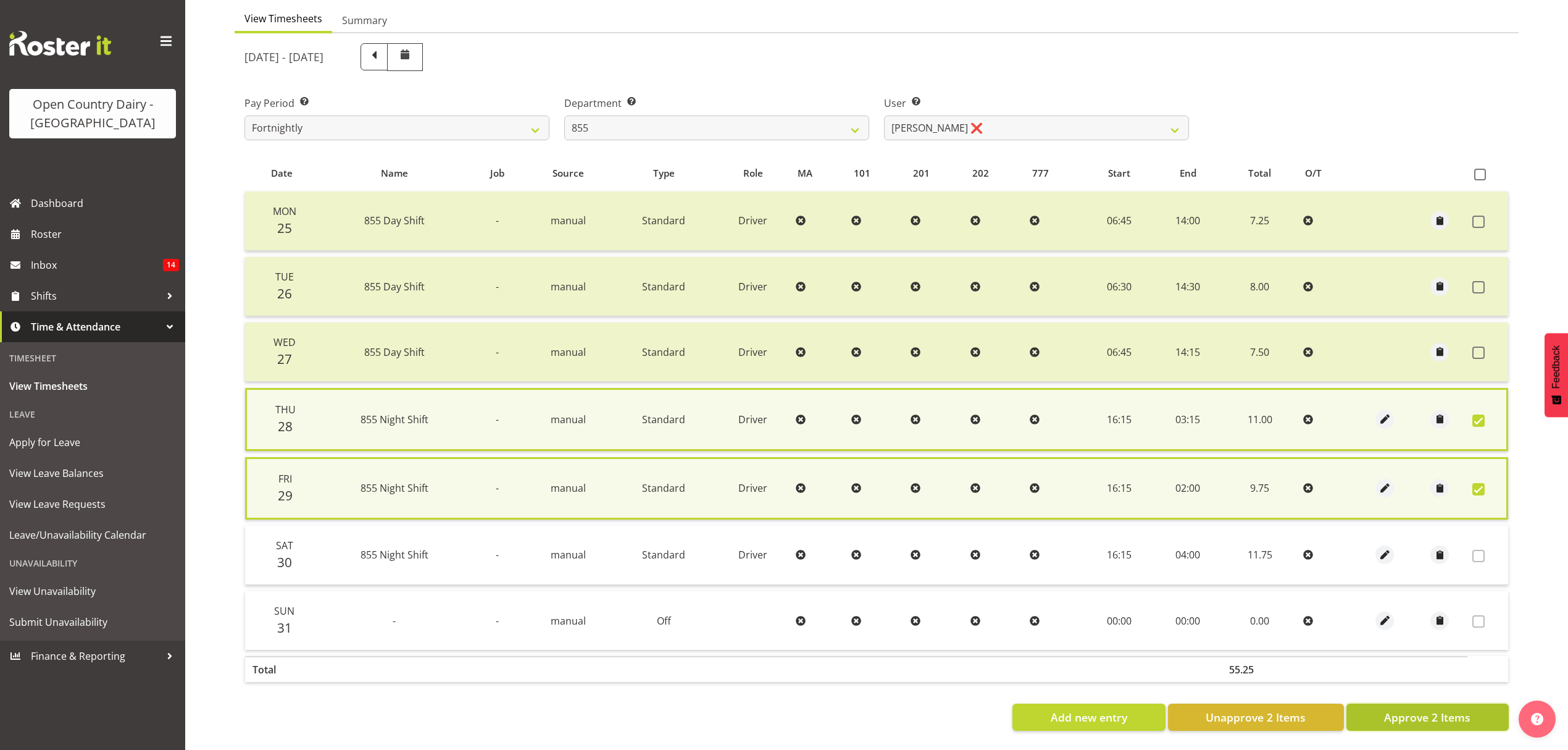
click at [1451, 709] on span "Approve 2 Items" at bounding box center [1427, 716] width 87 height 16
checkbox input "false"
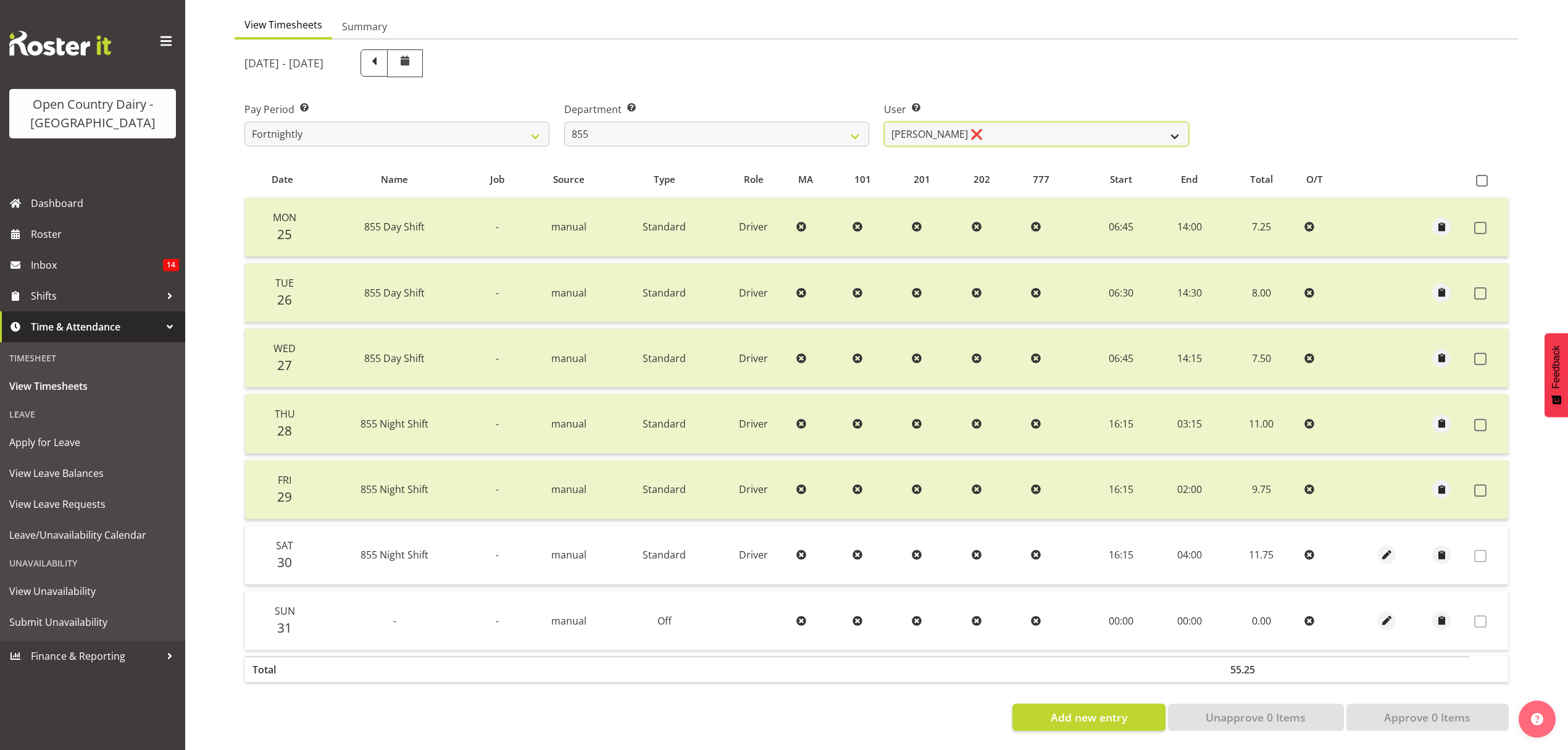
click at [1088, 122] on select "[PERSON_NAME] ❌ [PERSON_NAME] ❌ [PERSON_NAME] ❌" at bounding box center [1036, 134] width 305 height 24
select select "7374"
click at [884, 122] on select "[PERSON_NAME] ❌ [PERSON_NAME] ❌ [PERSON_NAME] ❌" at bounding box center [1036, 134] width 305 height 24
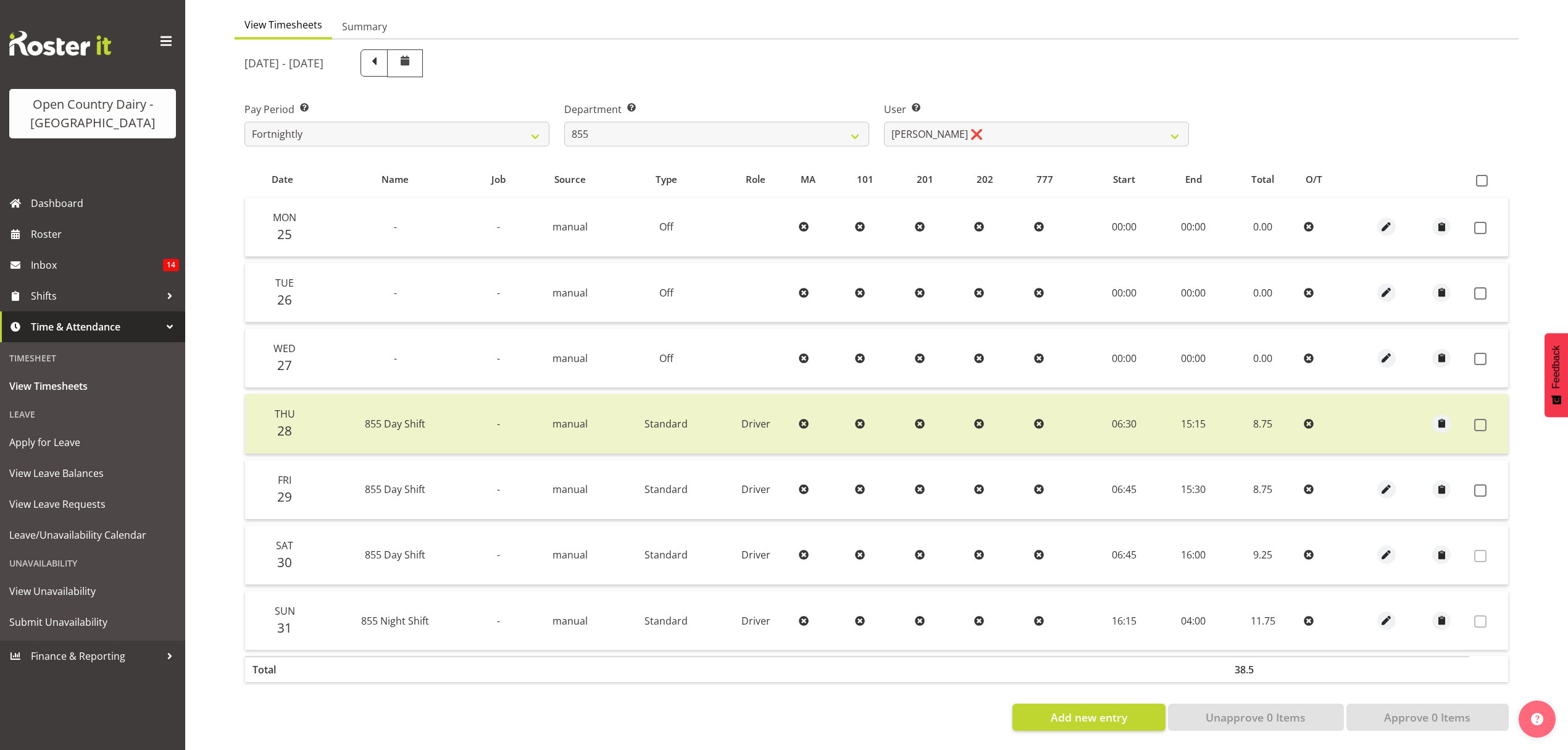
drag, startPoint x: 1462, startPoint y: 480, endPoint x: 1475, endPoint y: 480, distance: 13.0
click at [1462, 480] on td at bounding box center [1442, 490] width 55 height 60
click at [1475, 484] on span at bounding box center [1481, 490] width 13 height 13
checkbox input "true"
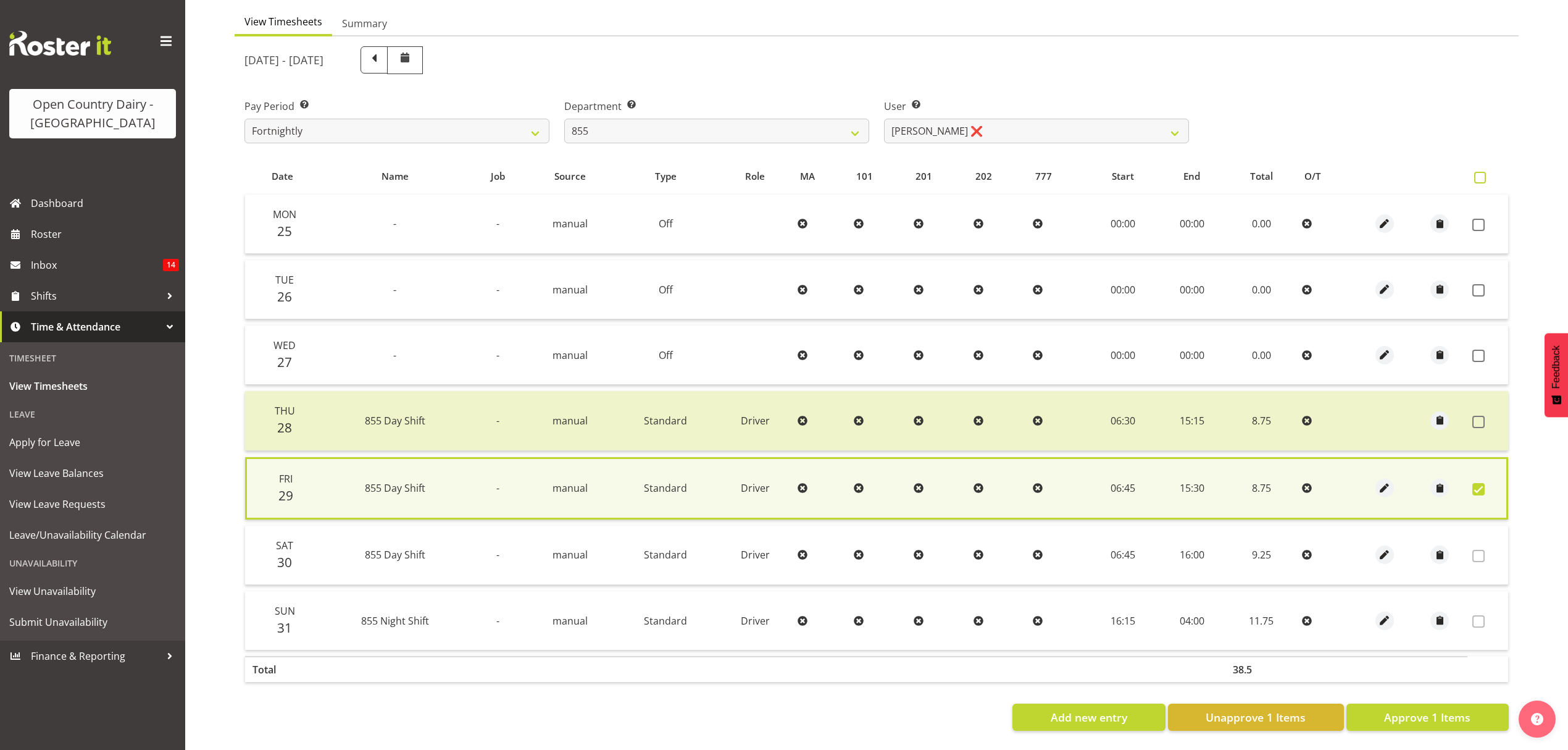
click at [1481, 171] on span at bounding box center [1481, 177] width 12 height 12
click at [1481, 174] on input "checkbox" at bounding box center [1479, 178] width 8 height 8
checkbox input "true"
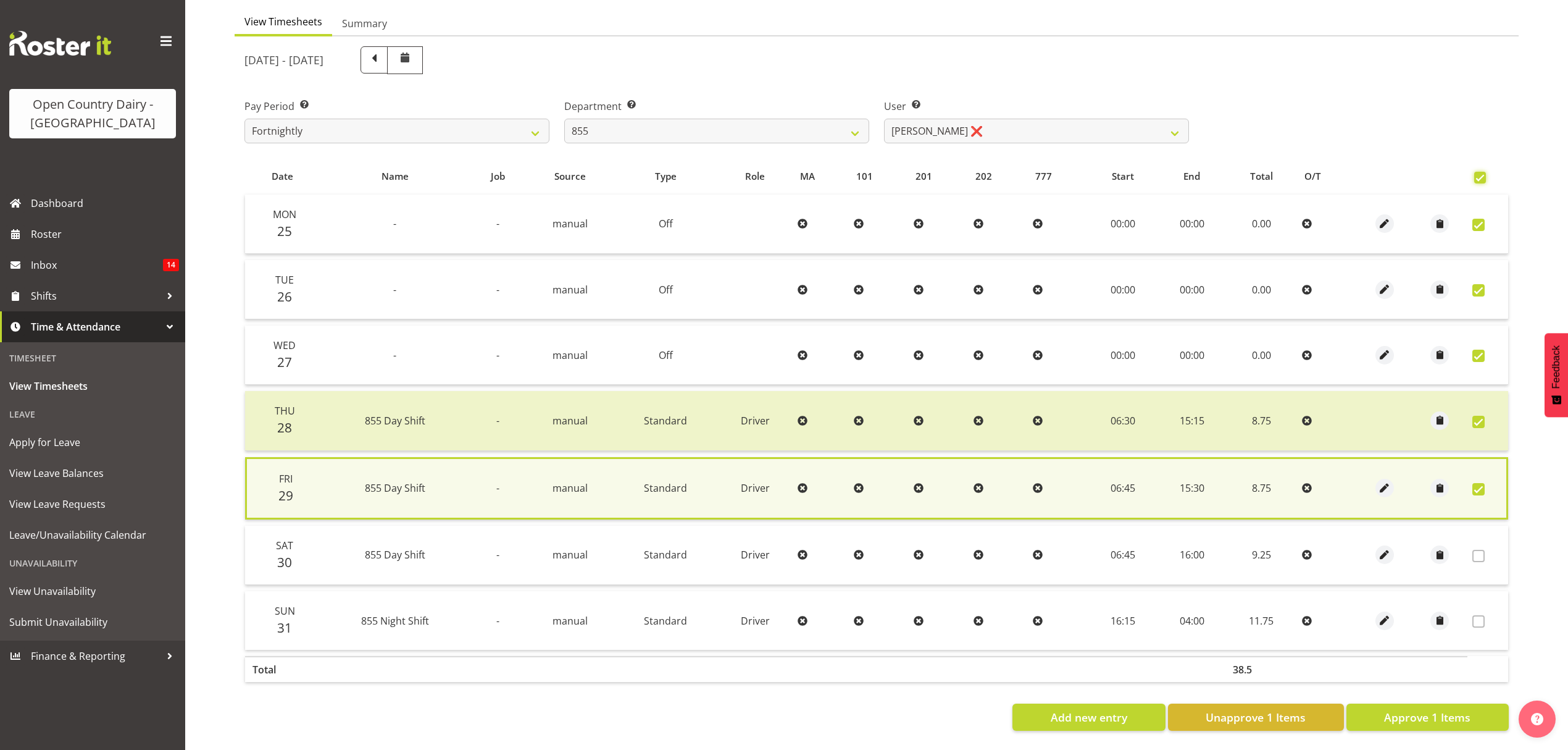
checkbox input "true"
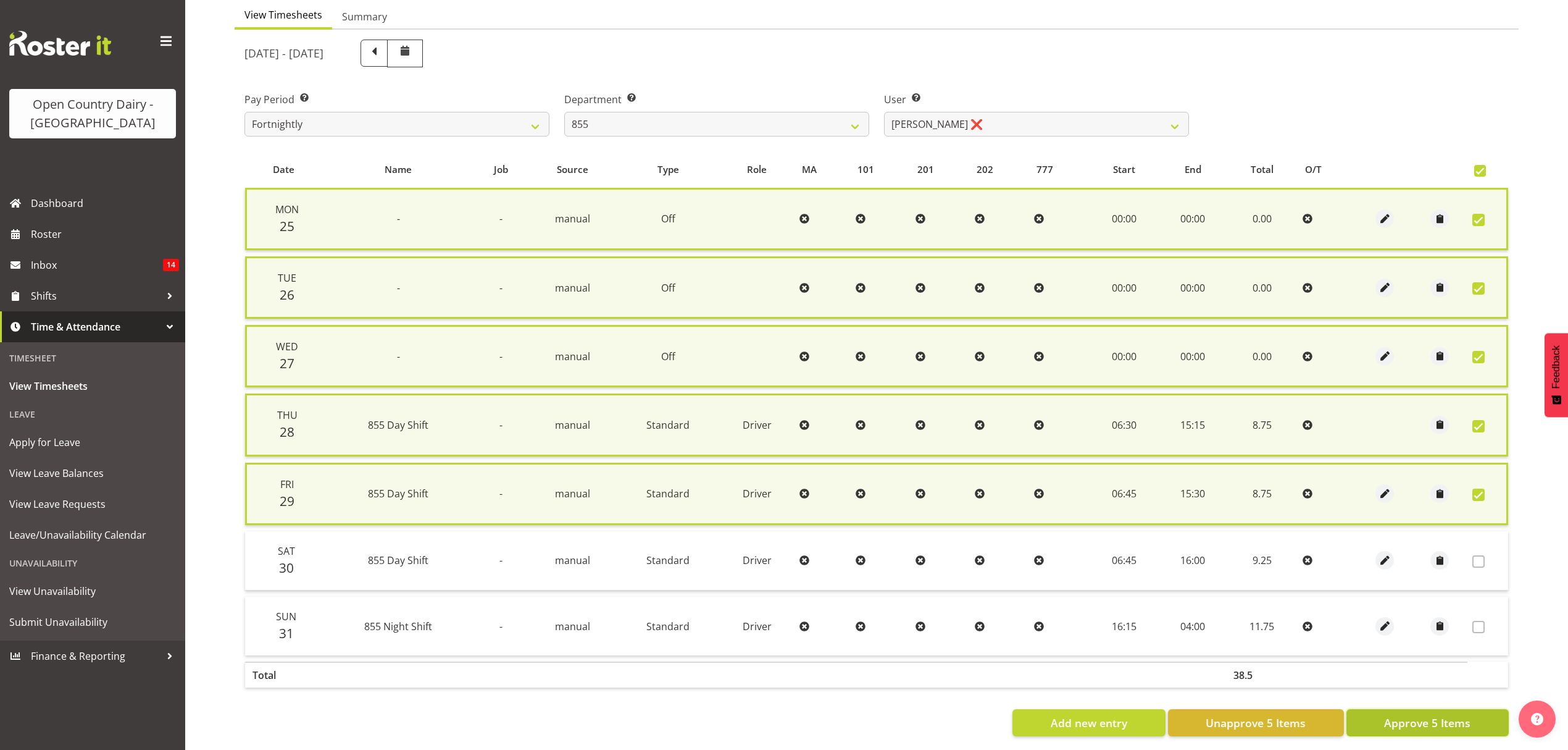
click at [1417, 715] on span "Approve 5 Items" at bounding box center [1427, 722] width 87 height 16
checkbox input "false"
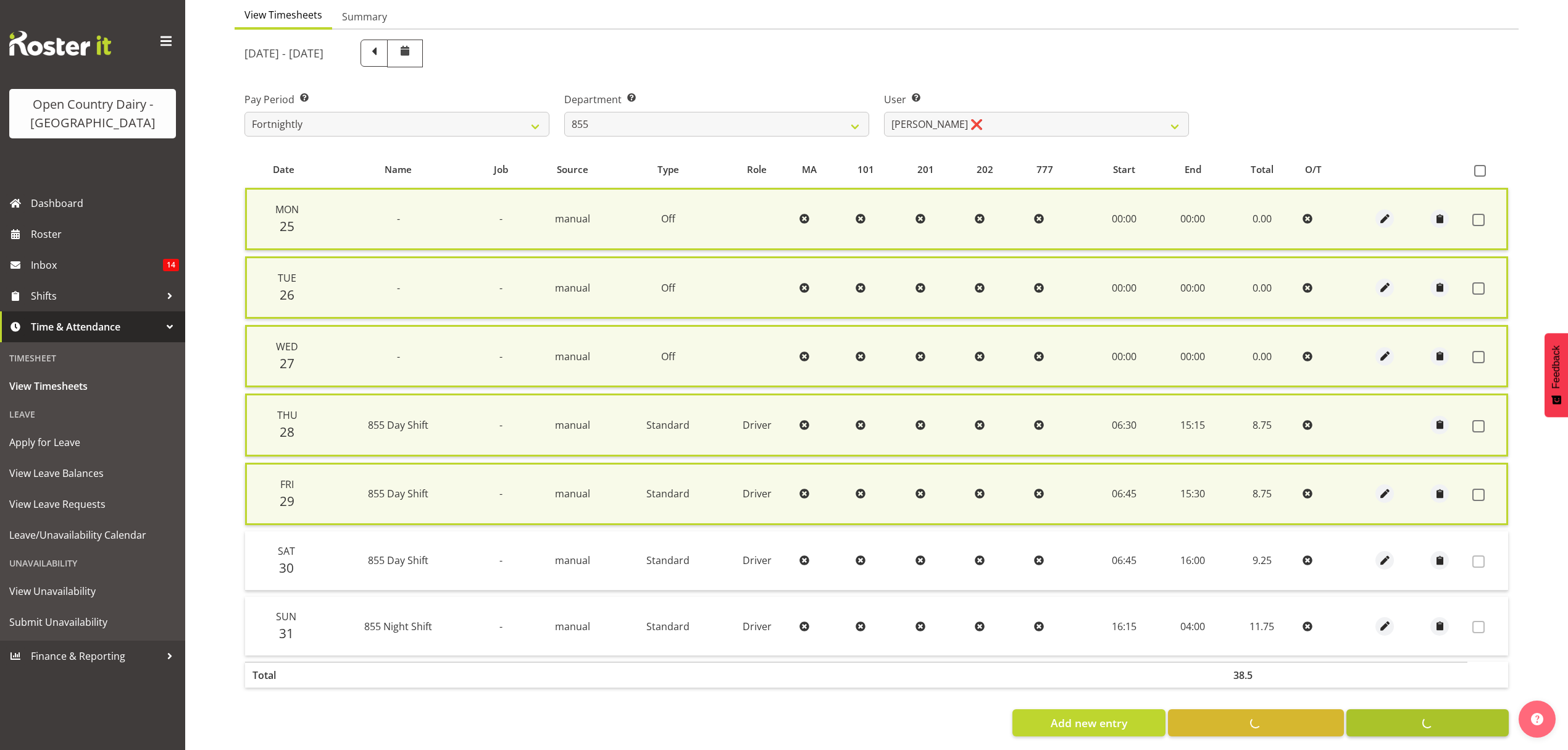
checkbox input "false"
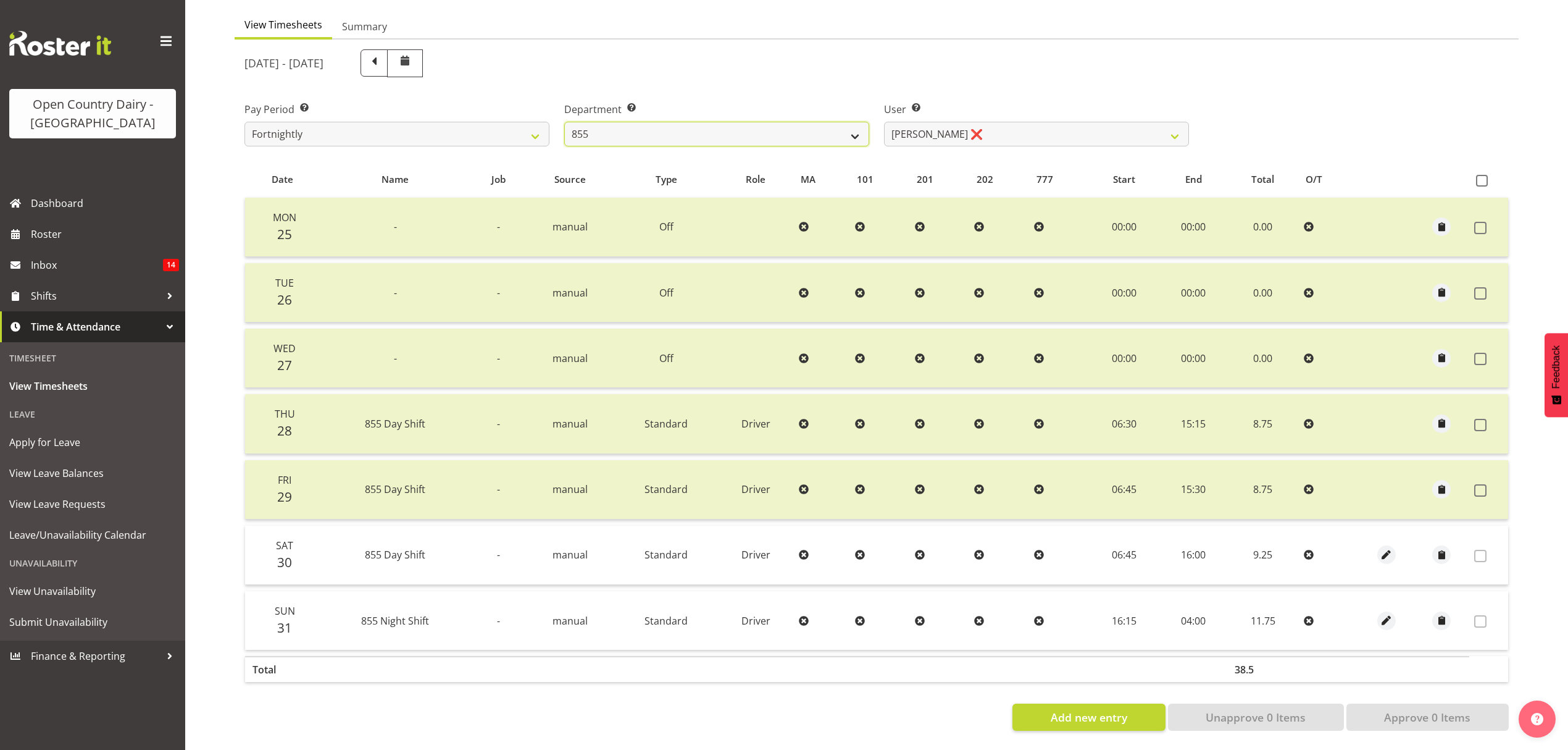
click at [800, 129] on select "734 735 736 737 738 739 851 852 853 854 855 856 858 861 862 865 868 869 870 873" at bounding box center [716, 134] width 305 height 24
click at [968, 128] on select "[PERSON_NAME] ❌ [PERSON_NAME] ❌ [PERSON_NAME] ❌" at bounding box center [1036, 134] width 305 height 24
click at [869, 128] on div "Department Select which department you would like to view. 734 735 736 737 738 …" at bounding box center [716, 119] width 320 height 69
click at [847, 129] on select "734 735 736 737 738 739 851 852 853 854 855 856 858 861 862 865 868 869 870 873" at bounding box center [716, 134] width 305 height 24
select select "671"
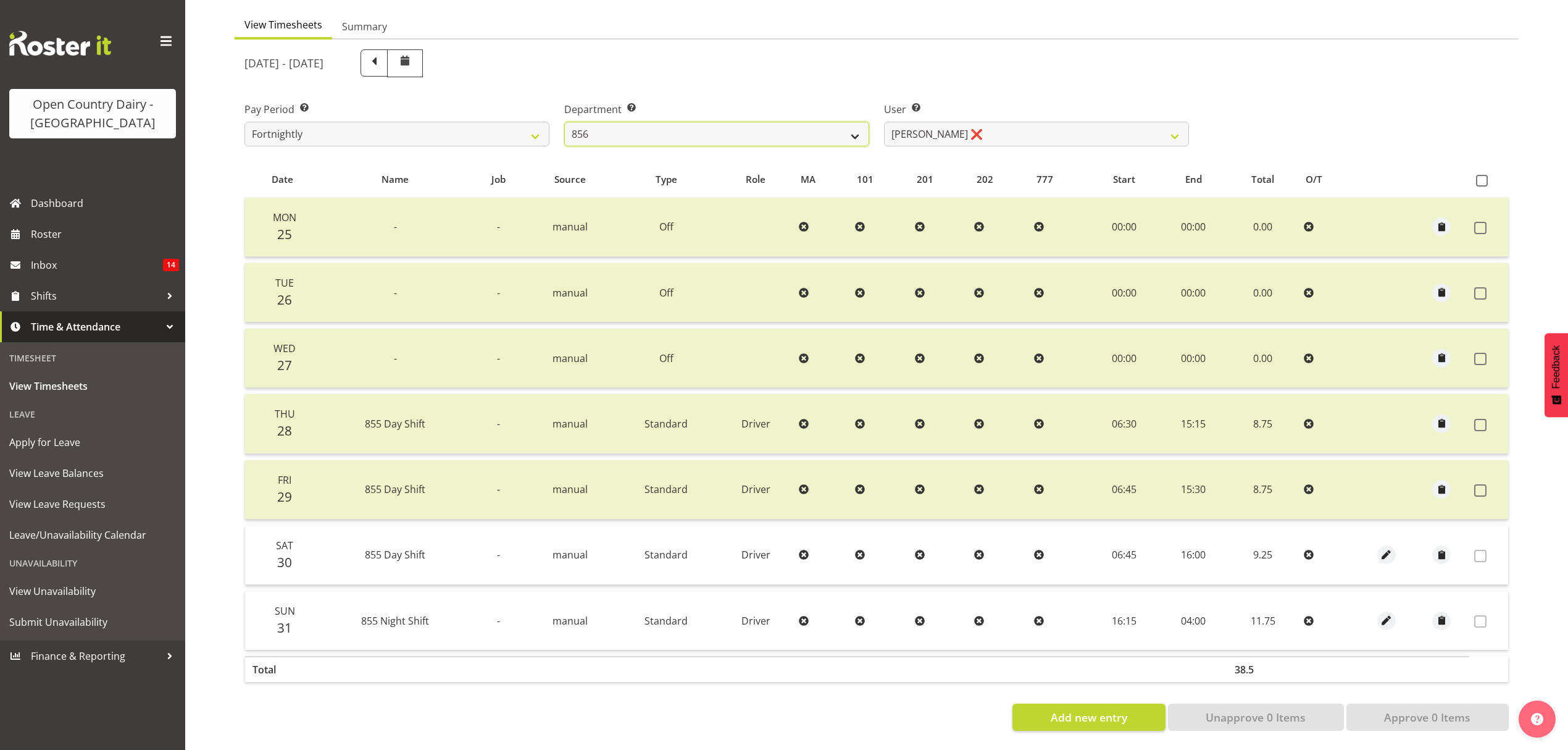
click at [564, 122] on select "734 735 736 737 738 739 851 852 853 854 855 856 858 861 862 865 868 869 870 873" at bounding box center [716, 134] width 305 height 24
select select "7395"
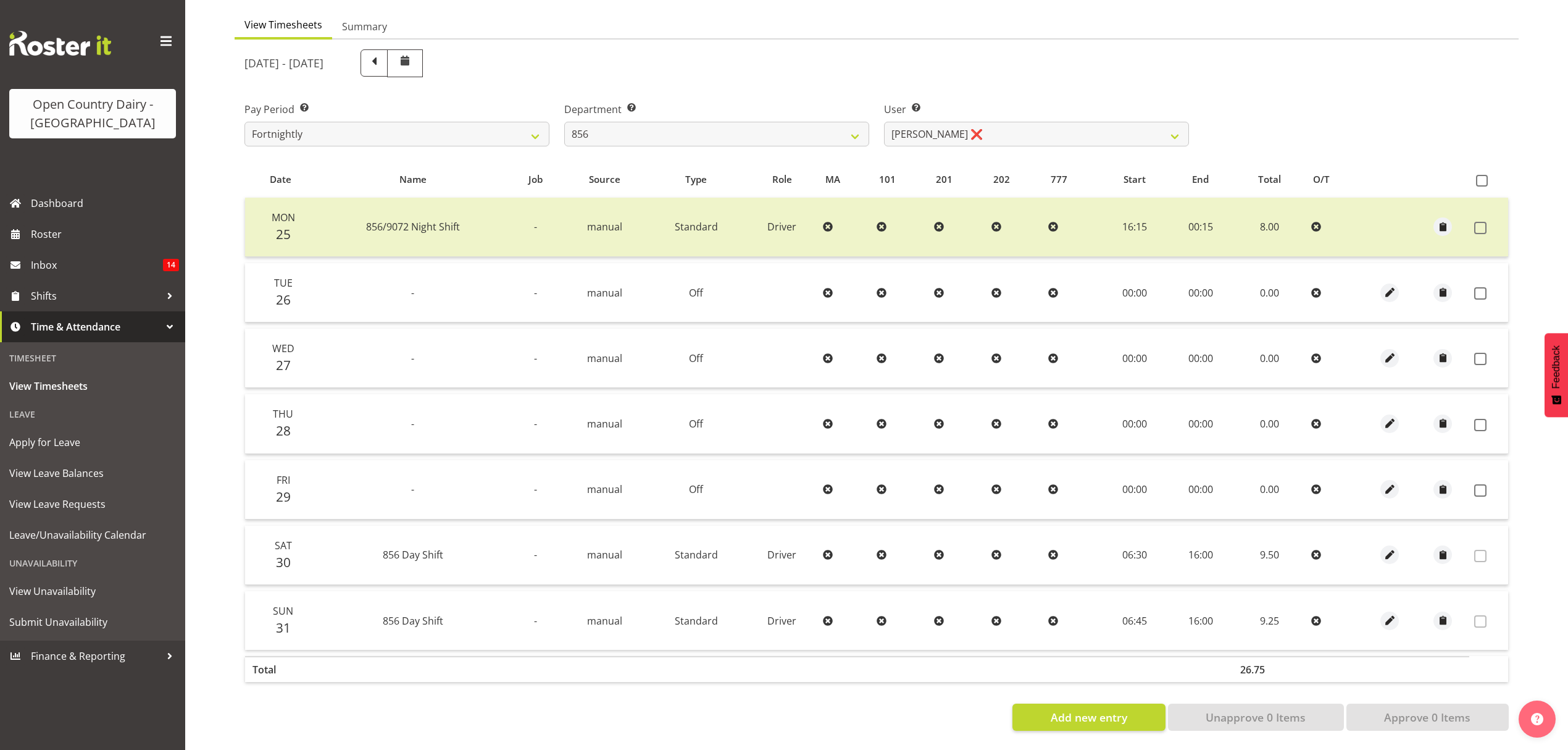
click at [1475, 173] on th at bounding box center [1489, 180] width 39 height 24
click at [1480, 175] on span at bounding box center [1482, 181] width 12 height 12
click at [1480, 176] on input "checkbox" at bounding box center [1481, 181] width 8 height 8
checkbox input "true"
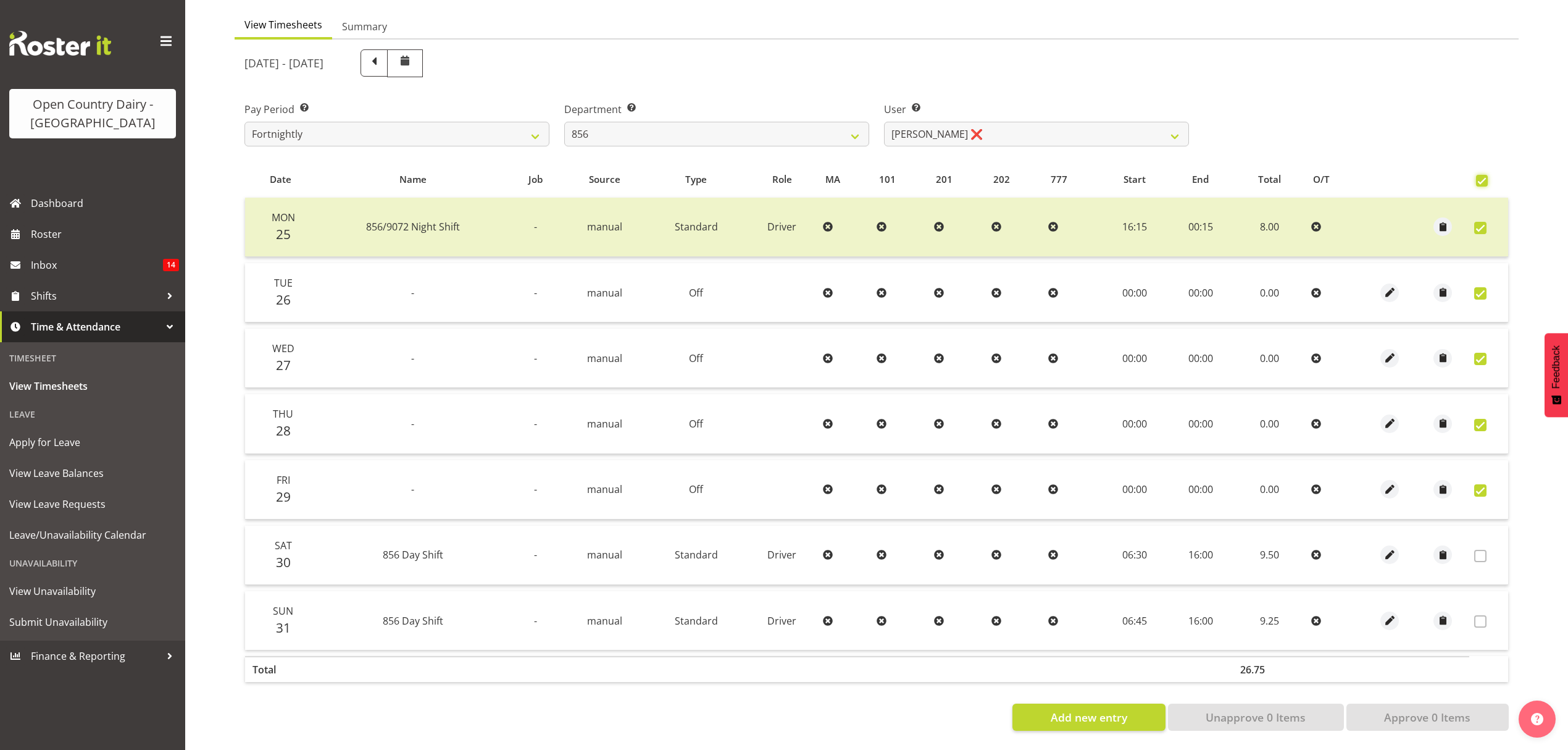
checkbox input "true"
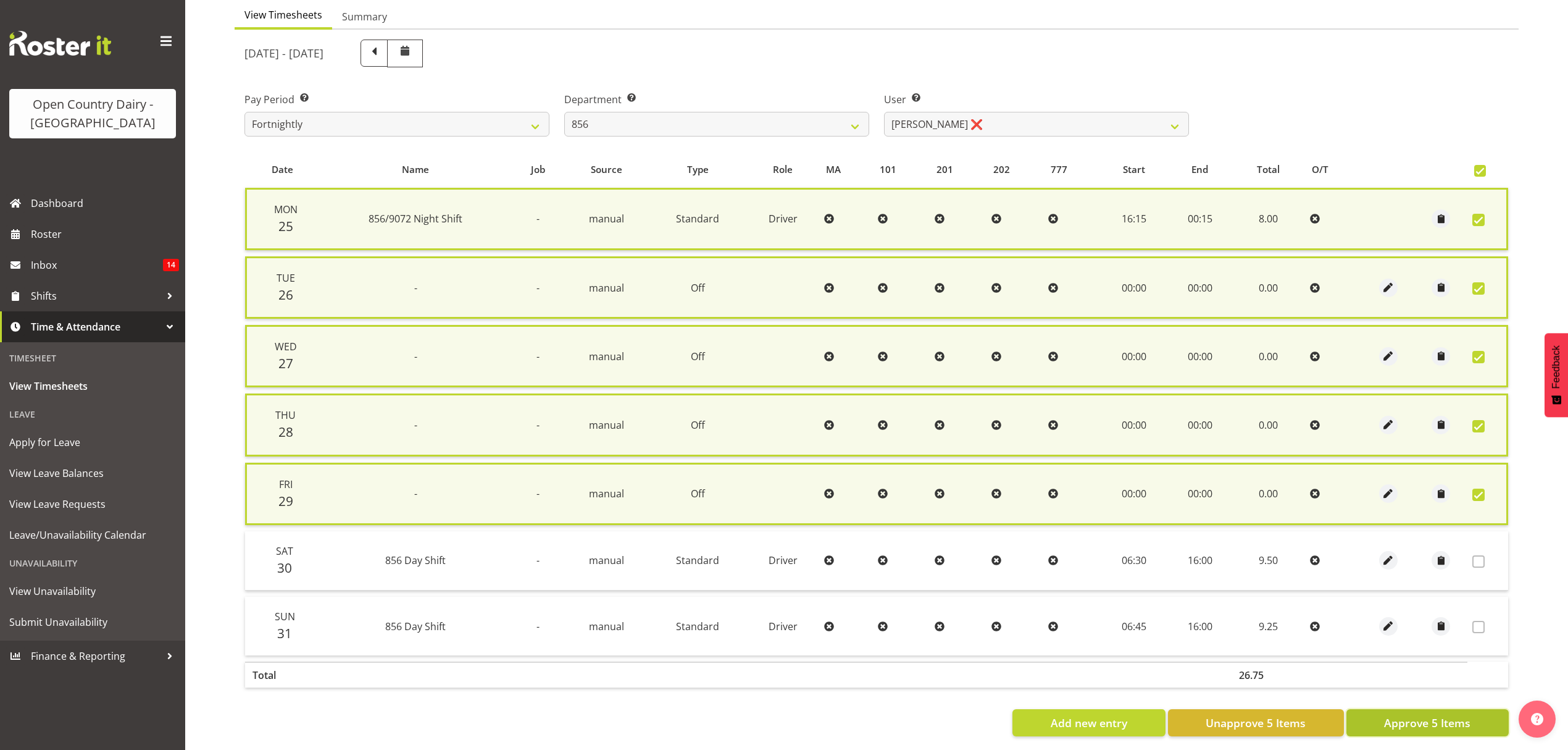
click at [1407, 709] on button "Approve 5 Items" at bounding box center [1428, 722] width 162 height 27
checkbox input "false"
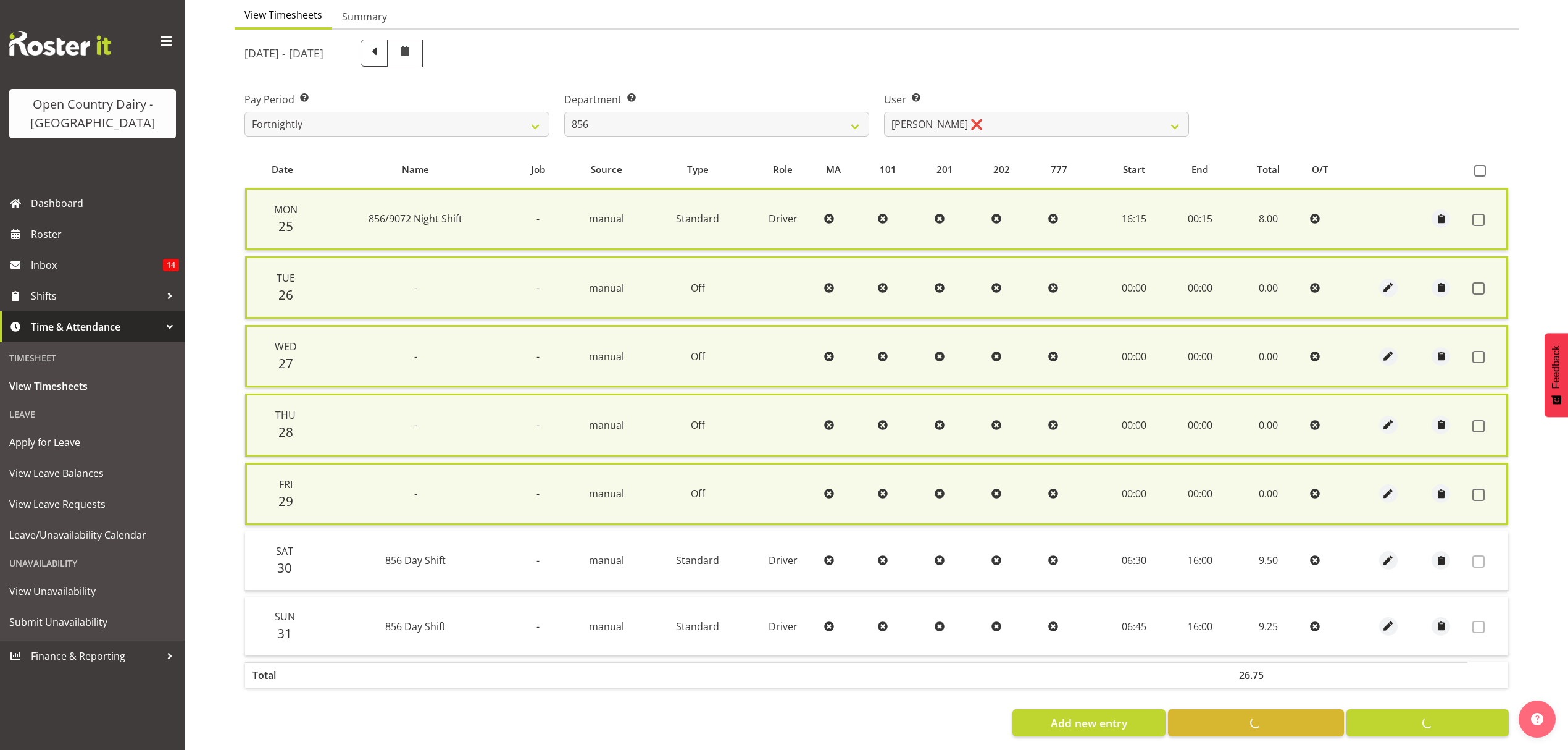
checkbox input "false"
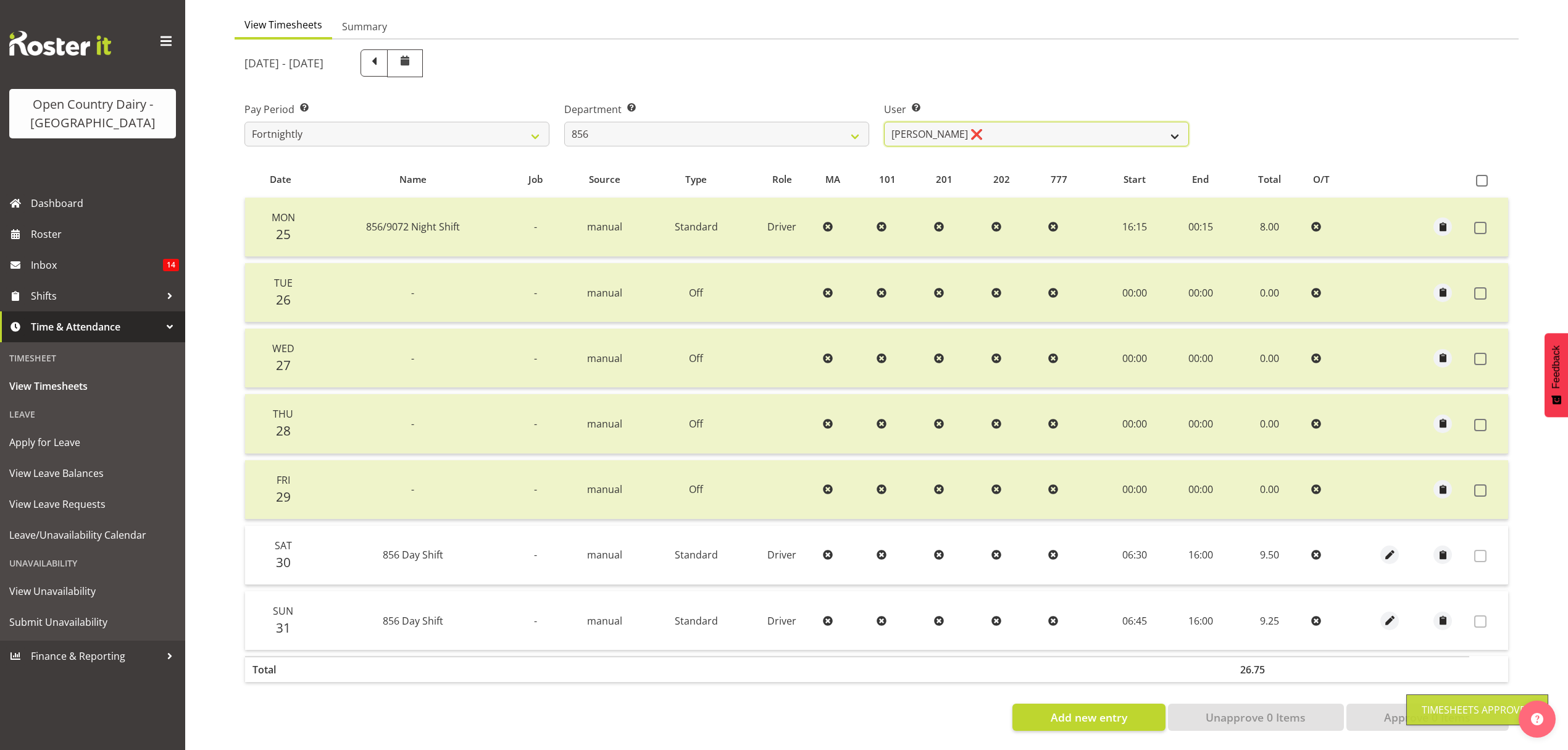
click at [1046, 122] on select "[PERSON_NAME] ❌ [PERSON_NAME] ❌ [PERSON_NAME] ❌ [PERSON_NAME] ❌" at bounding box center [1036, 134] width 305 height 24
click at [884, 122] on select "[PERSON_NAME] ❌ [PERSON_NAME] ❌ [PERSON_NAME] ❌ [PERSON_NAME] ❌" at bounding box center [1036, 134] width 305 height 24
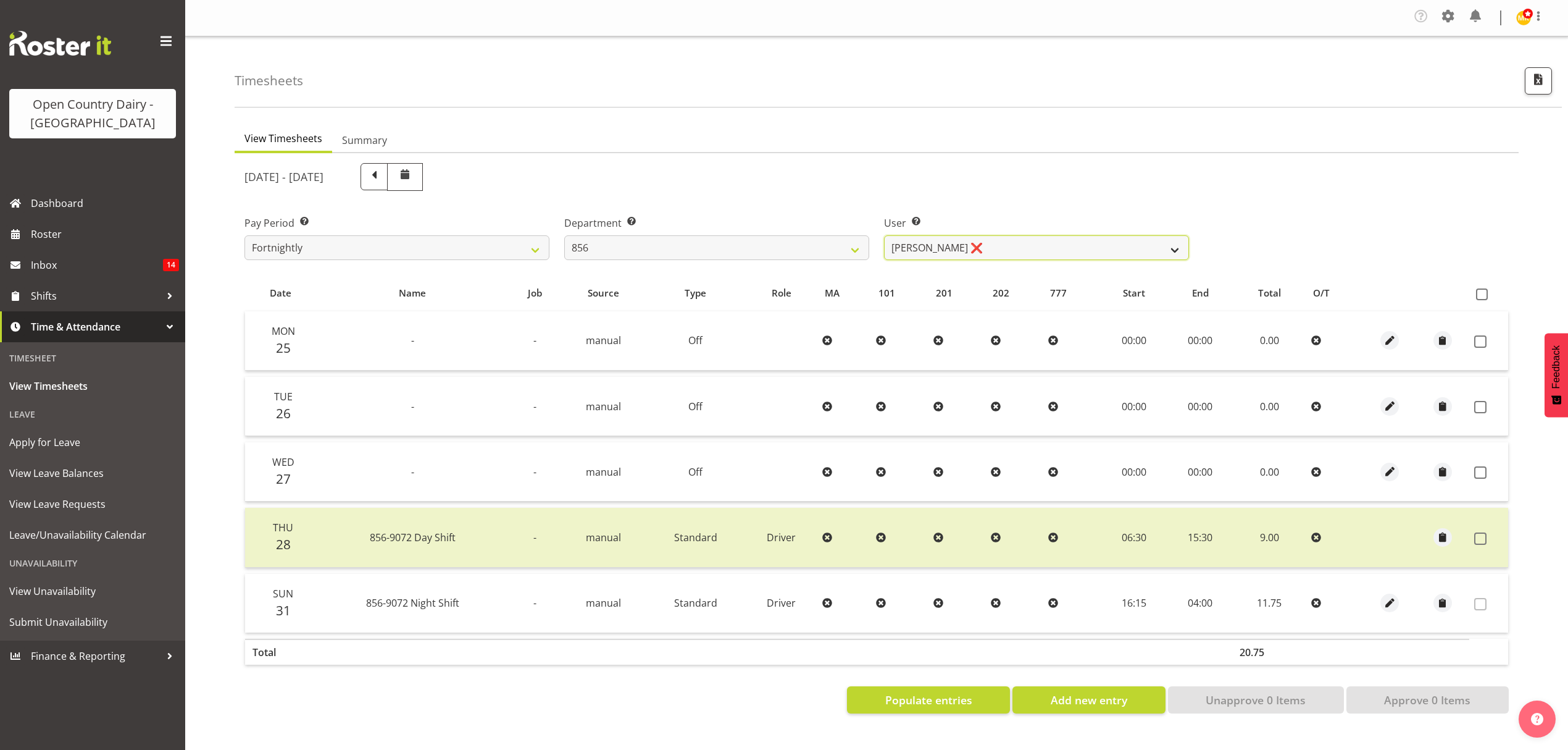
click at [1009, 250] on select "[PERSON_NAME] ❌ [PERSON_NAME] ❌ [PERSON_NAME] ❌ [PERSON_NAME] ❌" at bounding box center [1036, 247] width 305 height 24
select select "8441"
click at [884, 236] on select "[PERSON_NAME] ❌ [PERSON_NAME] ❌ [PERSON_NAME] ❌ [PERSON_NAME] ❌" at bounding box center [1036, 247] width 305 height 24
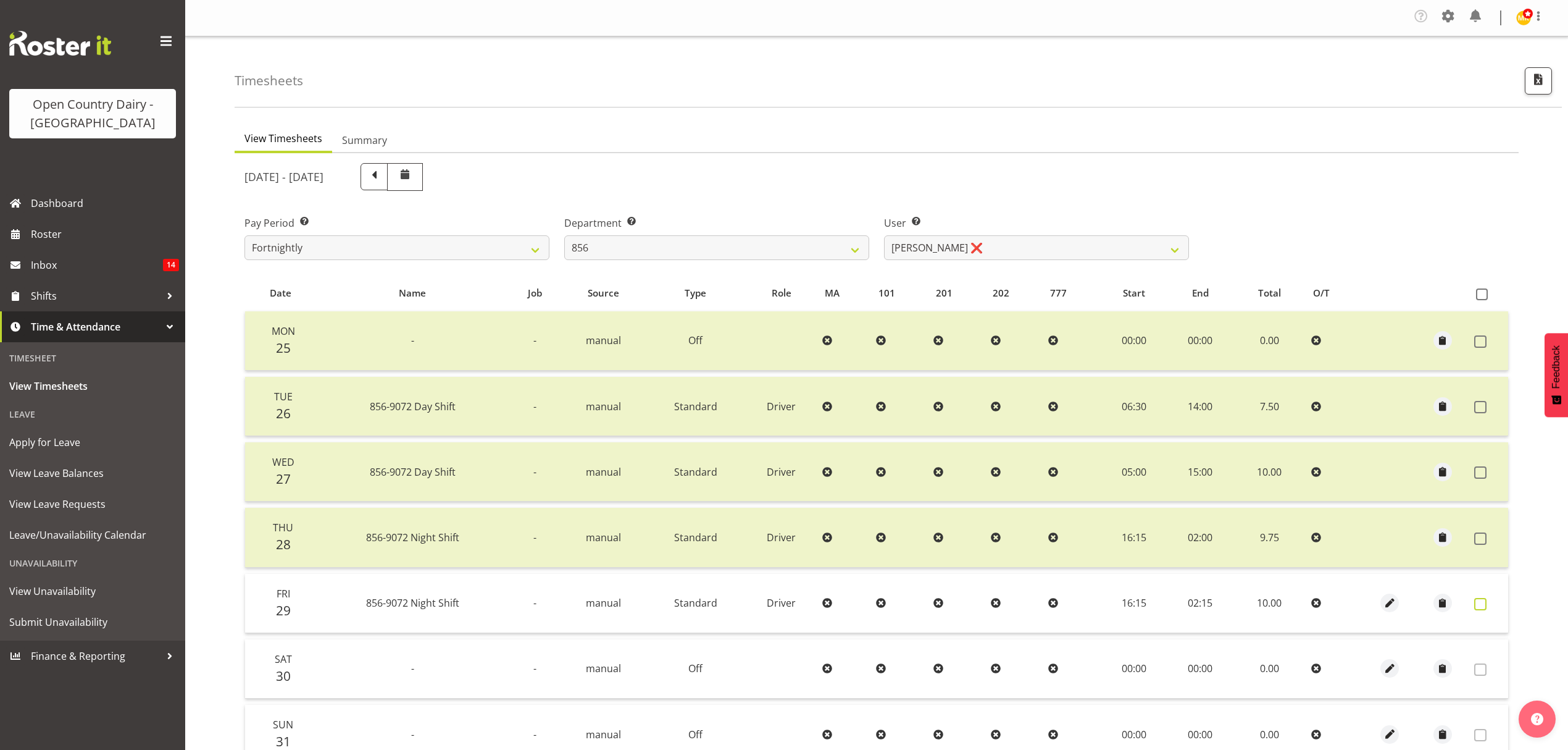
click at [1477, 604] on span at bounding box center [1481, 604] width 13 height 13
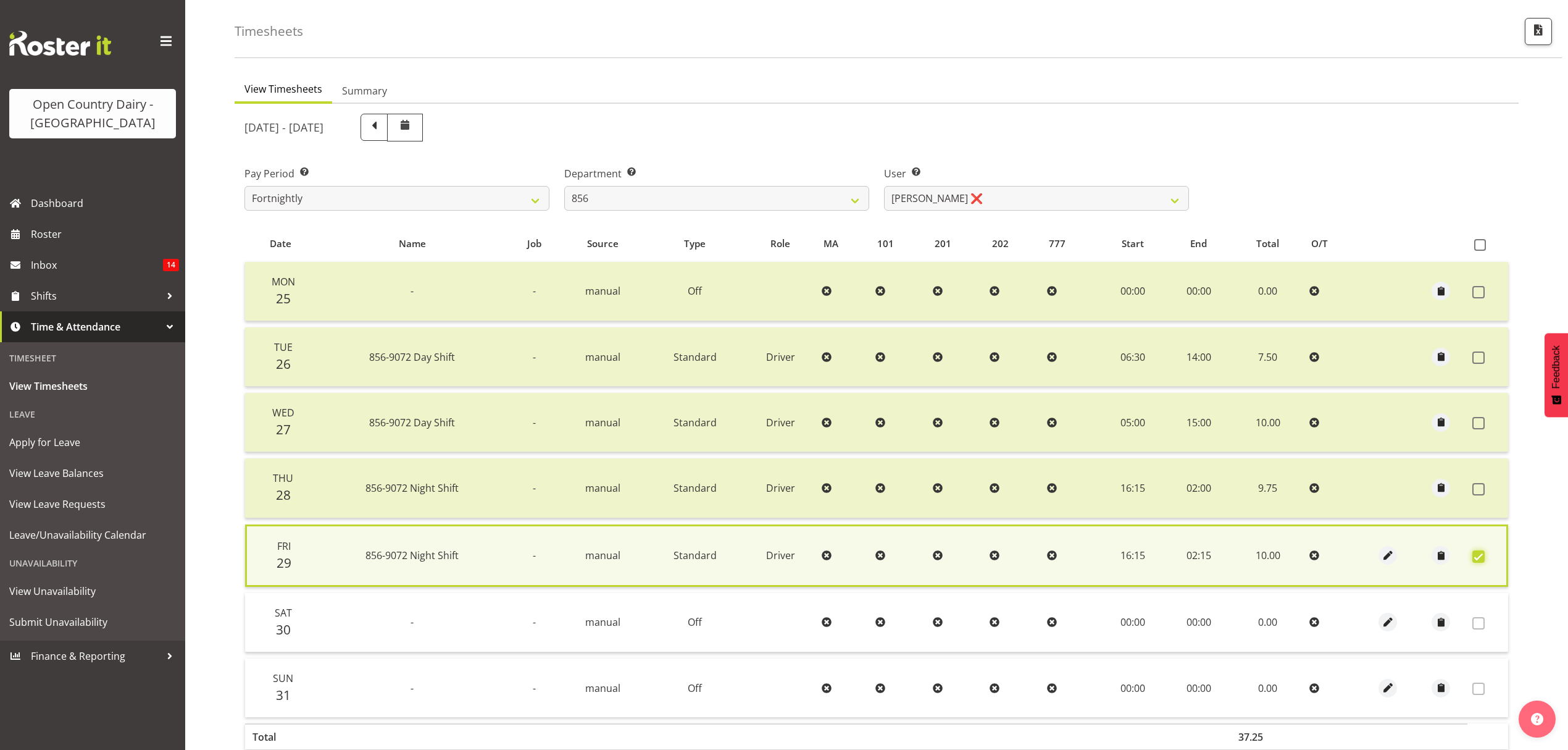
scroll to position [126, 0]
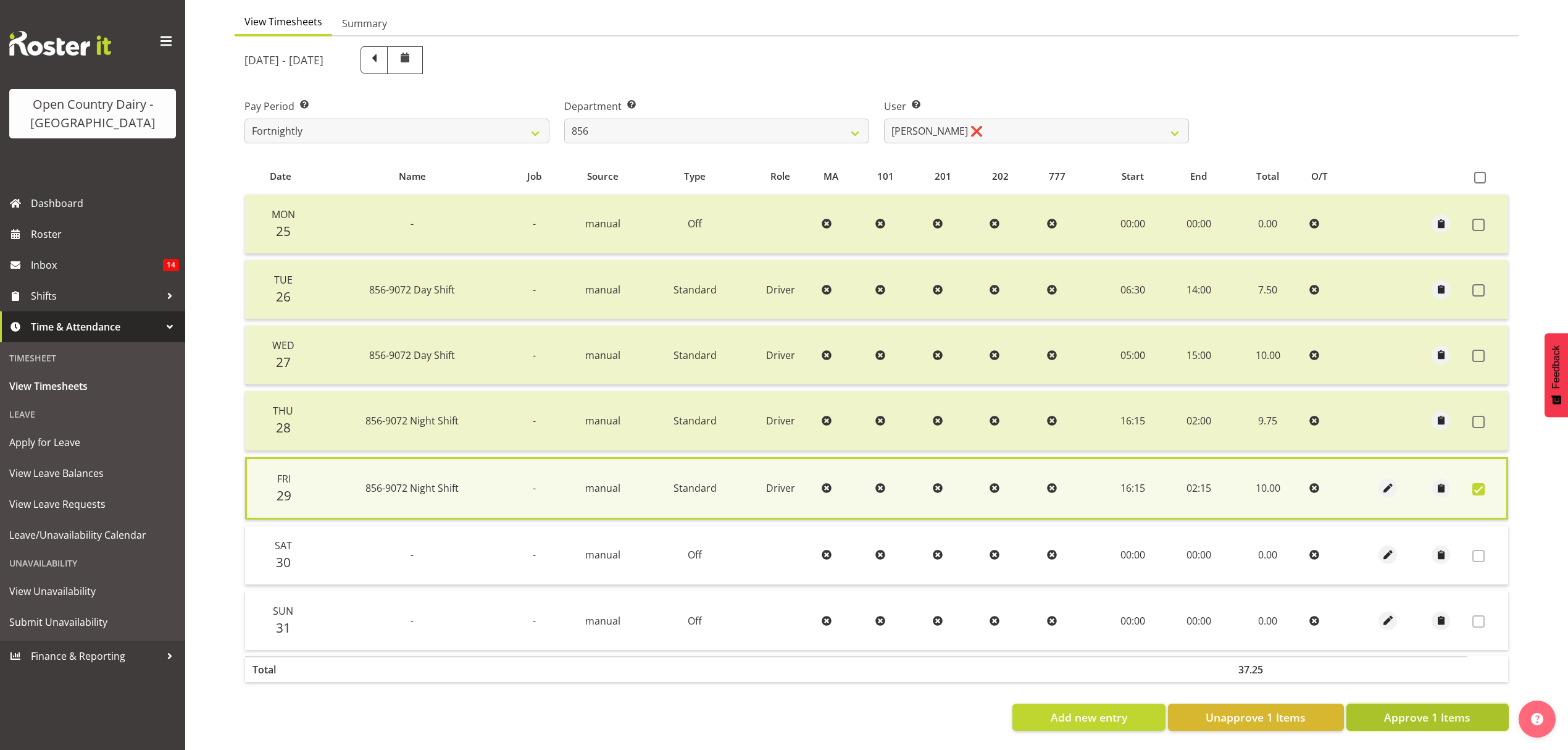
click at [1457, 714] on button "Approve 1 Items" at bounding box center [1428, 716] width 162 height 27
click at [1457, 714] on div "Add new entry Unapprove 1 Items Approve 1 Items" at bounding box center [877, 716] width 1265 height 27
checkbox input "false"
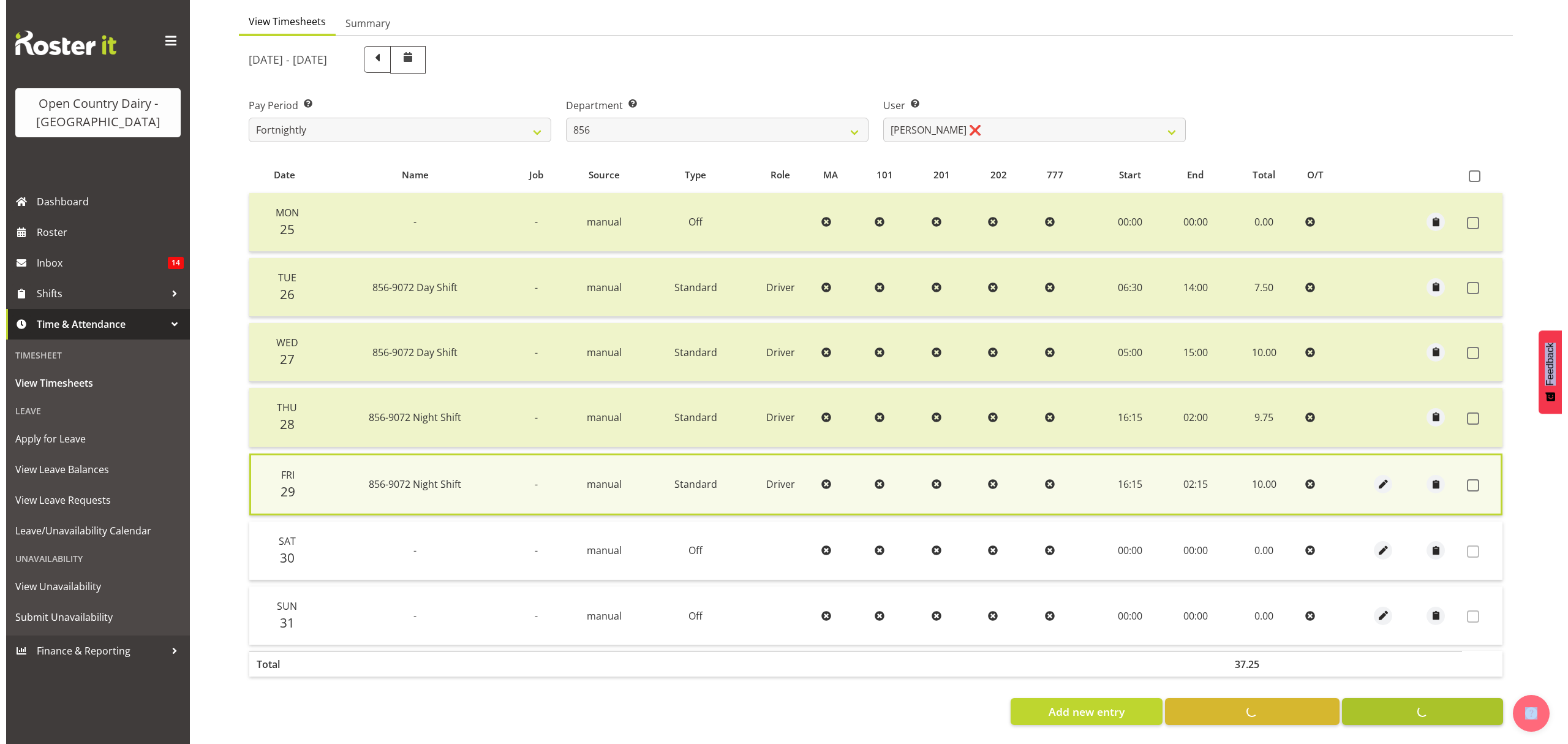
scroll to position [122, 0]
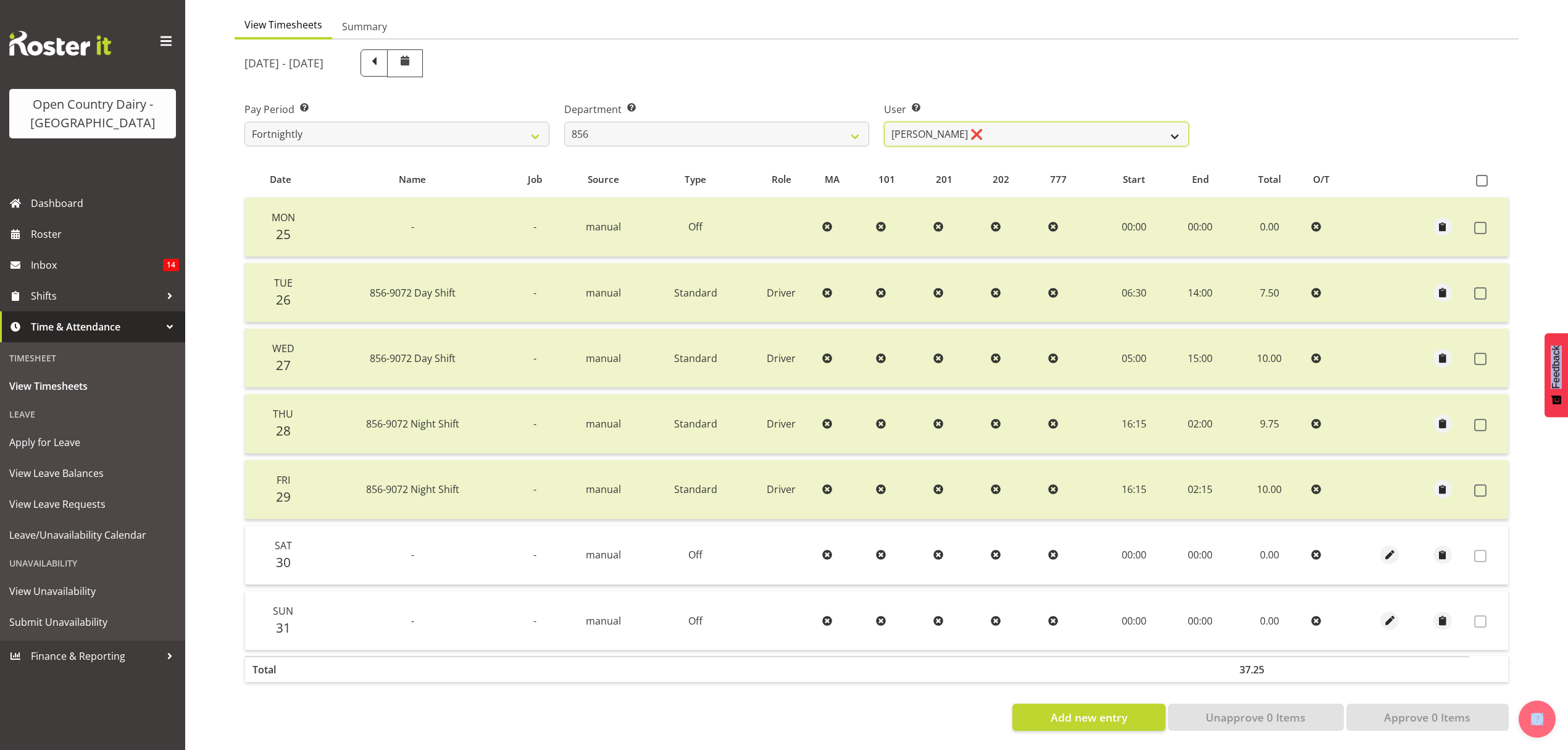
click at [1052, 122] on select "[PERSON_NAME] ❌ [PERSON_NAME] ❌ [PERSON_NAME] ❌ [PERSON_NAME] ❌" at bounding box center [1036, 134] width 305 height 24
click at [811, 122] on select "734 735 736 737 738 739 851 852 853 854 855 856 858 861 862 865 868 869 870 873" at bounding box center [716, 134] width 305 height 24
select select "783"
click at [564, 122] on select "734 735 736 737 738 739 851 852 853 854 855 856 858 861 862 865 868 869 870 873" at bounding box center [716, 134] width 305 height 24
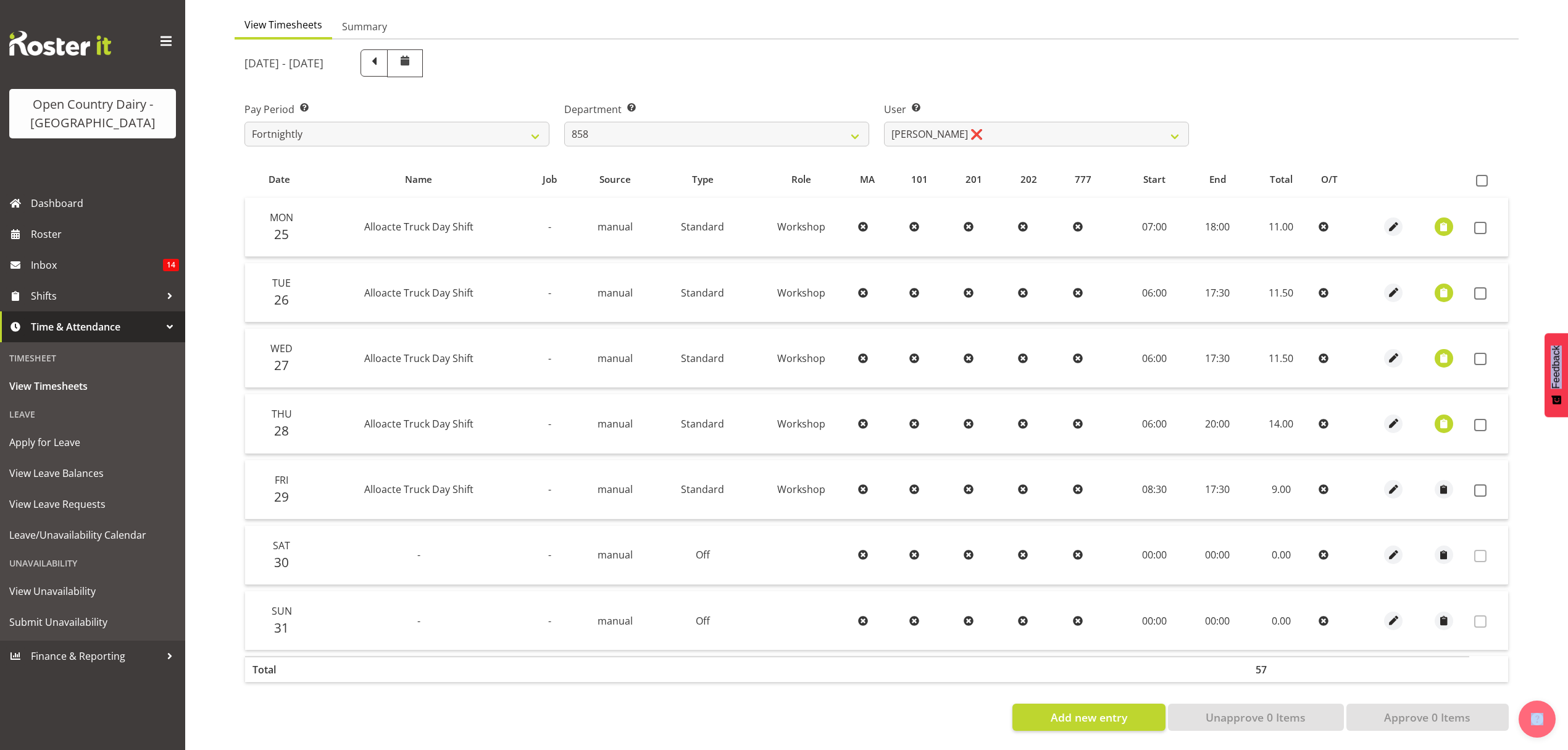
click at [959, 139] on div "User Select user. Note: This is filtered down by the previous two drop-down ite…" at bounding box center [1036, 119] width 320 height 69
click at [1071, 125] on select "[PERSON_NAME] ❌ [PERSON_NAME] ❌ [PERSON_NAME] ❌" at bounding box center [1036, 134] width 305 height 24
select select "9850"
click at [884, 122] on select "[PERSON_NAME] ❌ [PERSON_NAME] ❌ [PERSON_NAME] ❌" at bounding box center [1036, 134] width 305 height 24
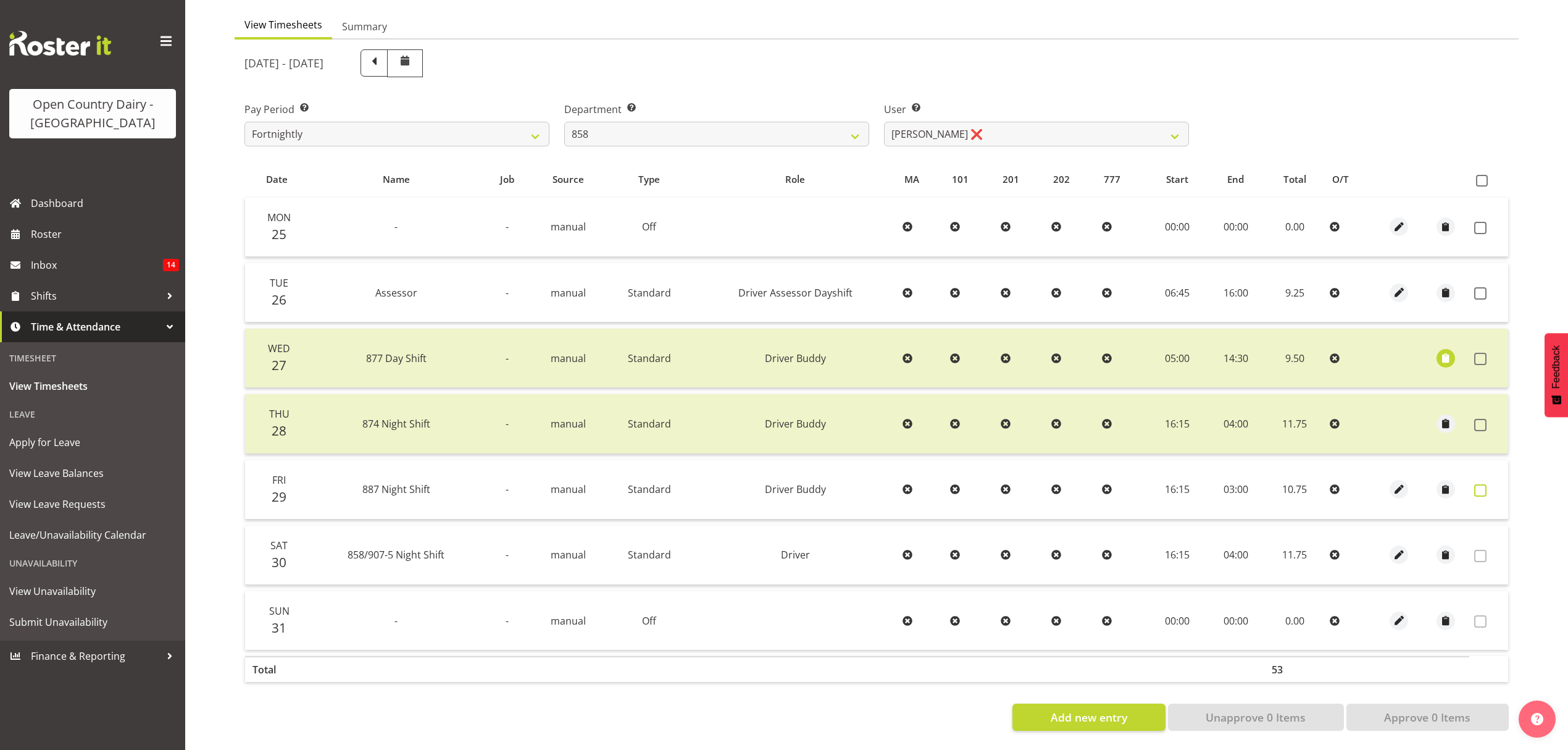
click at [1478, 484] on span at bounding box center [1481, 490] width 13 height 13
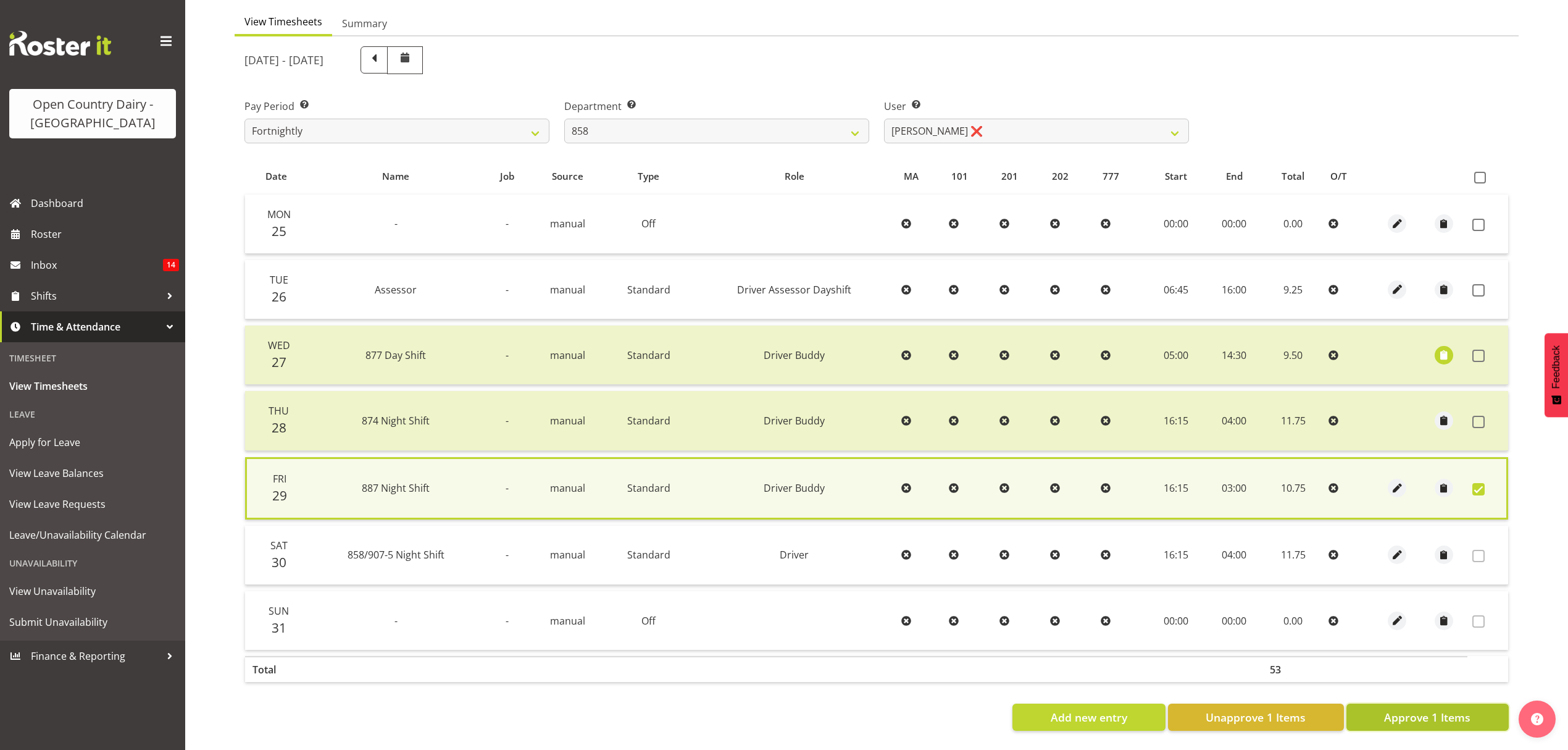
click at [1461, 714] on span "Approve 1 Items" at bounding box center [1427, 716] width 87 height 16
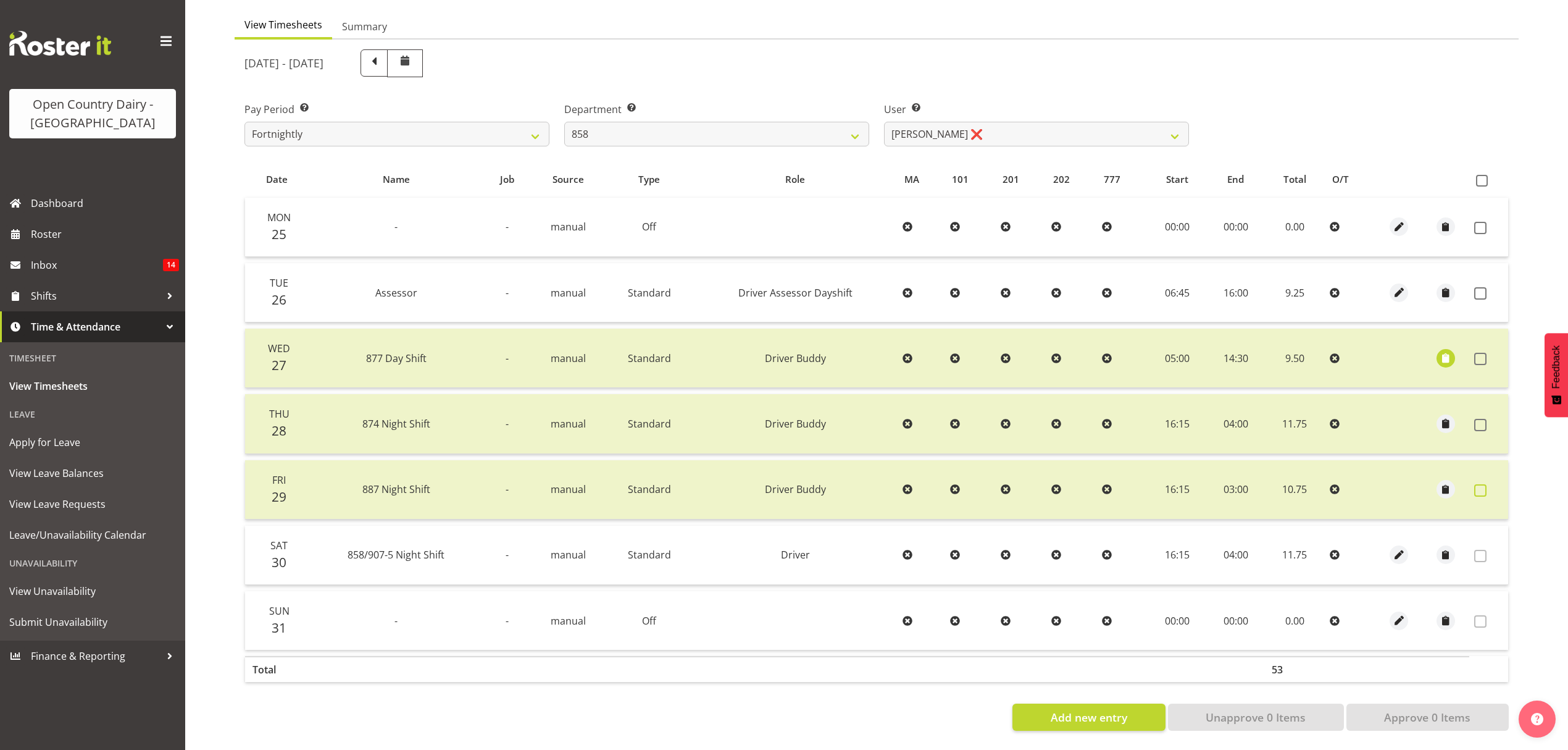
click at [1483, 484] on span at bounding box center [1481, 490] width 13 height 13
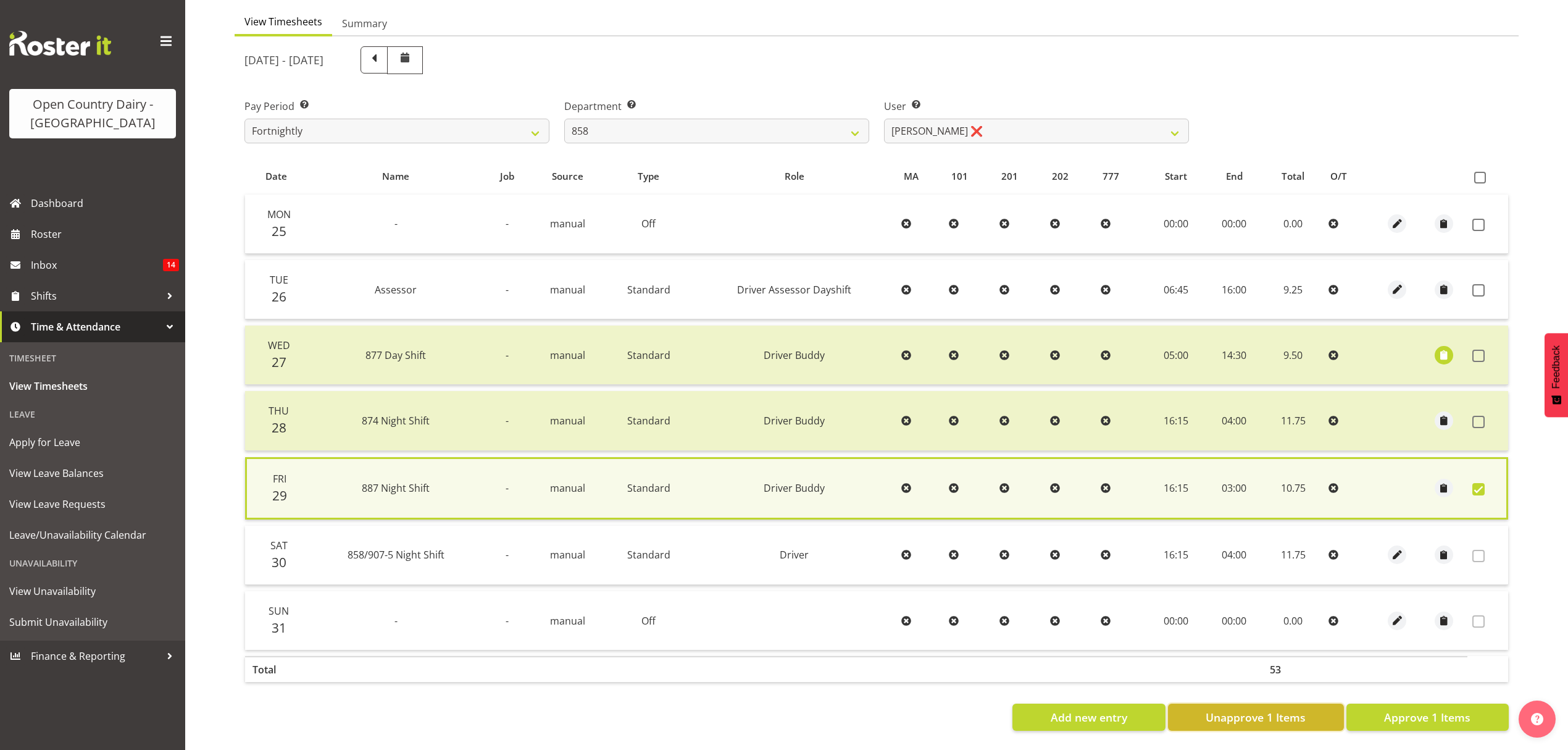
click at [1282, 709] on span "Unapprove 1 Items" at bounding box center [1256, 716] width 100 height 16
checkbox input "false"
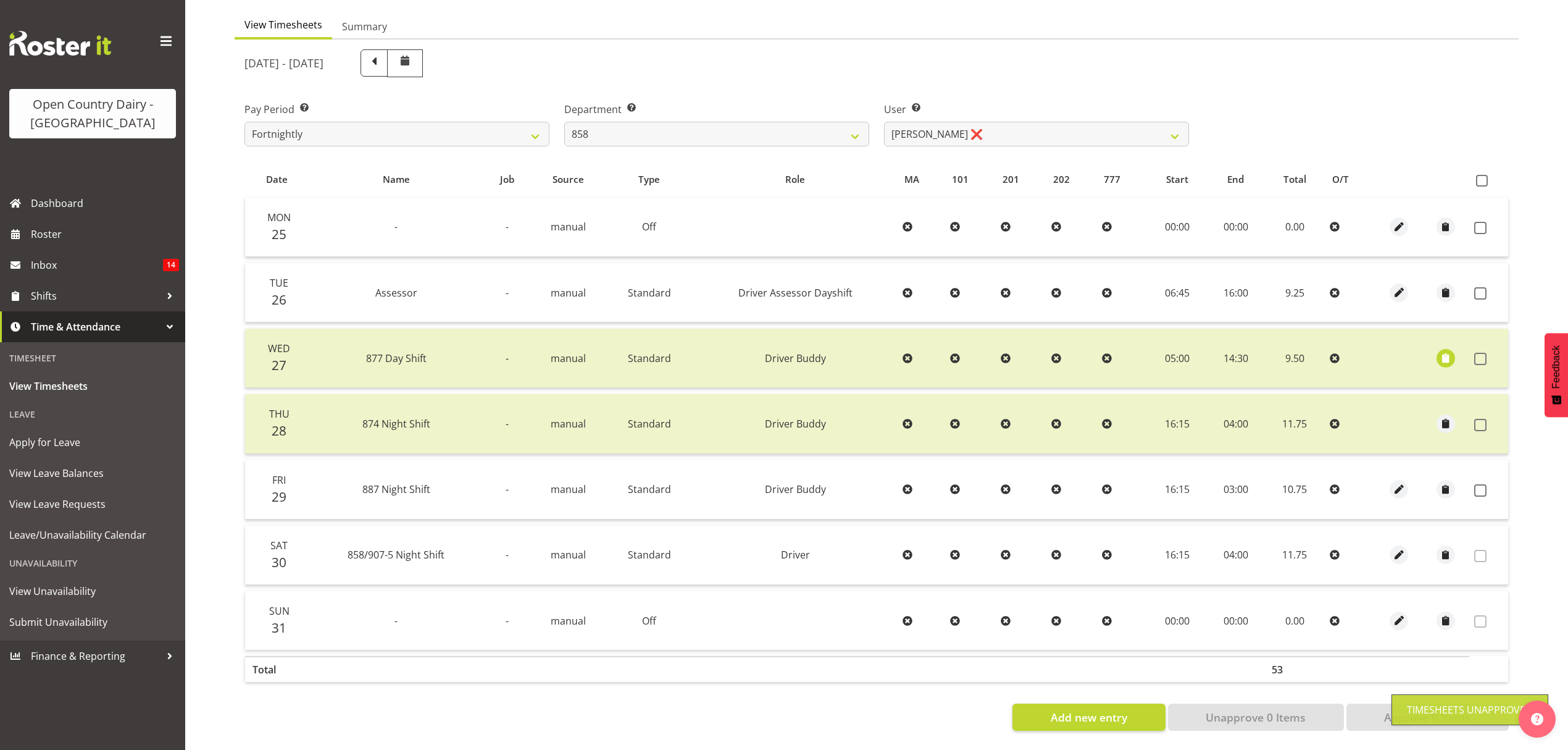
click at [1389, 480] on div at bounding box center [1399, 489] width 37 height 18
click at [1400, 482] on span "button" at bounding box center [1399, 489] width 14 height 14
select select "1437"
select select "Standard"
select select "908"
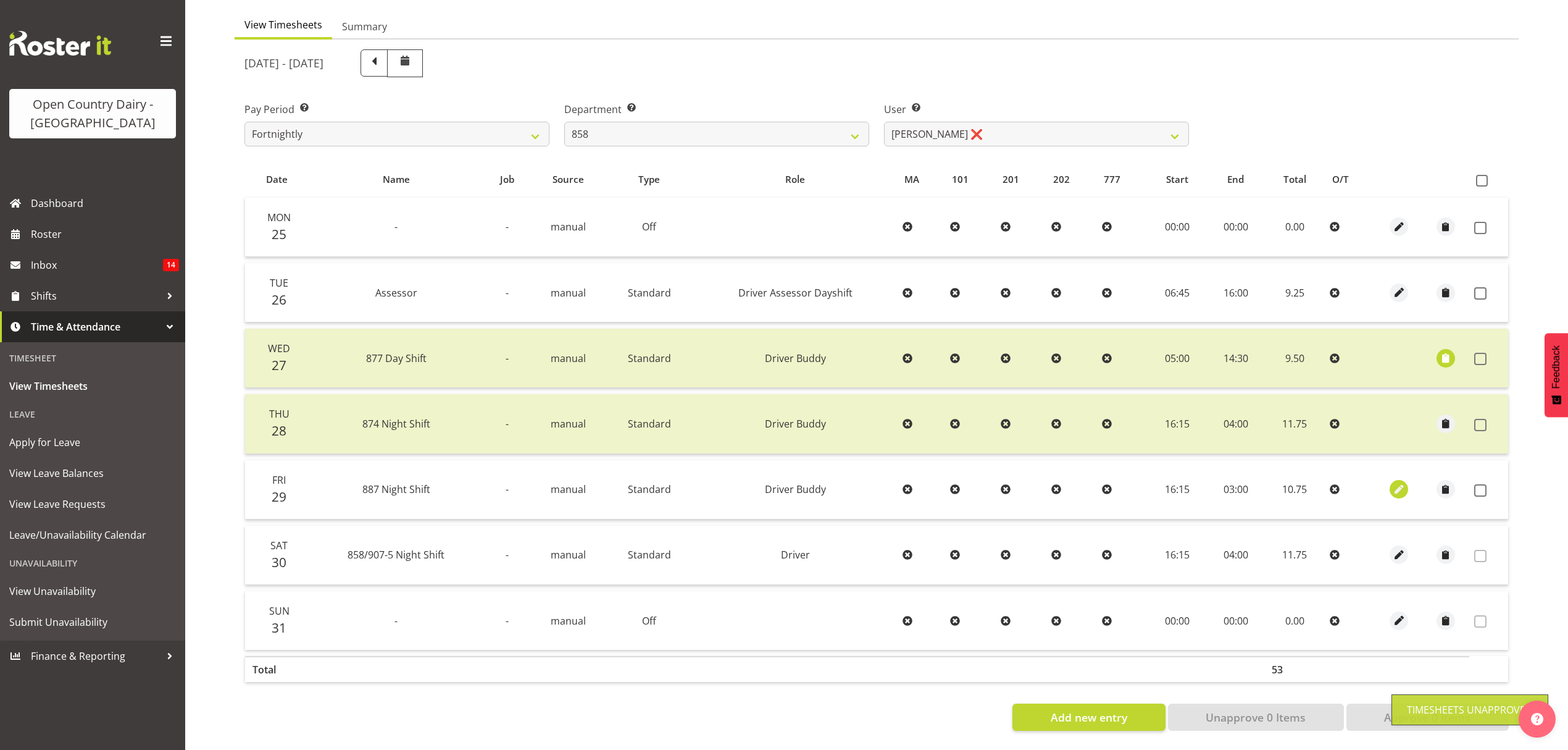
select select "tertiary"
select select "7"
select select "2025"
select select "3"
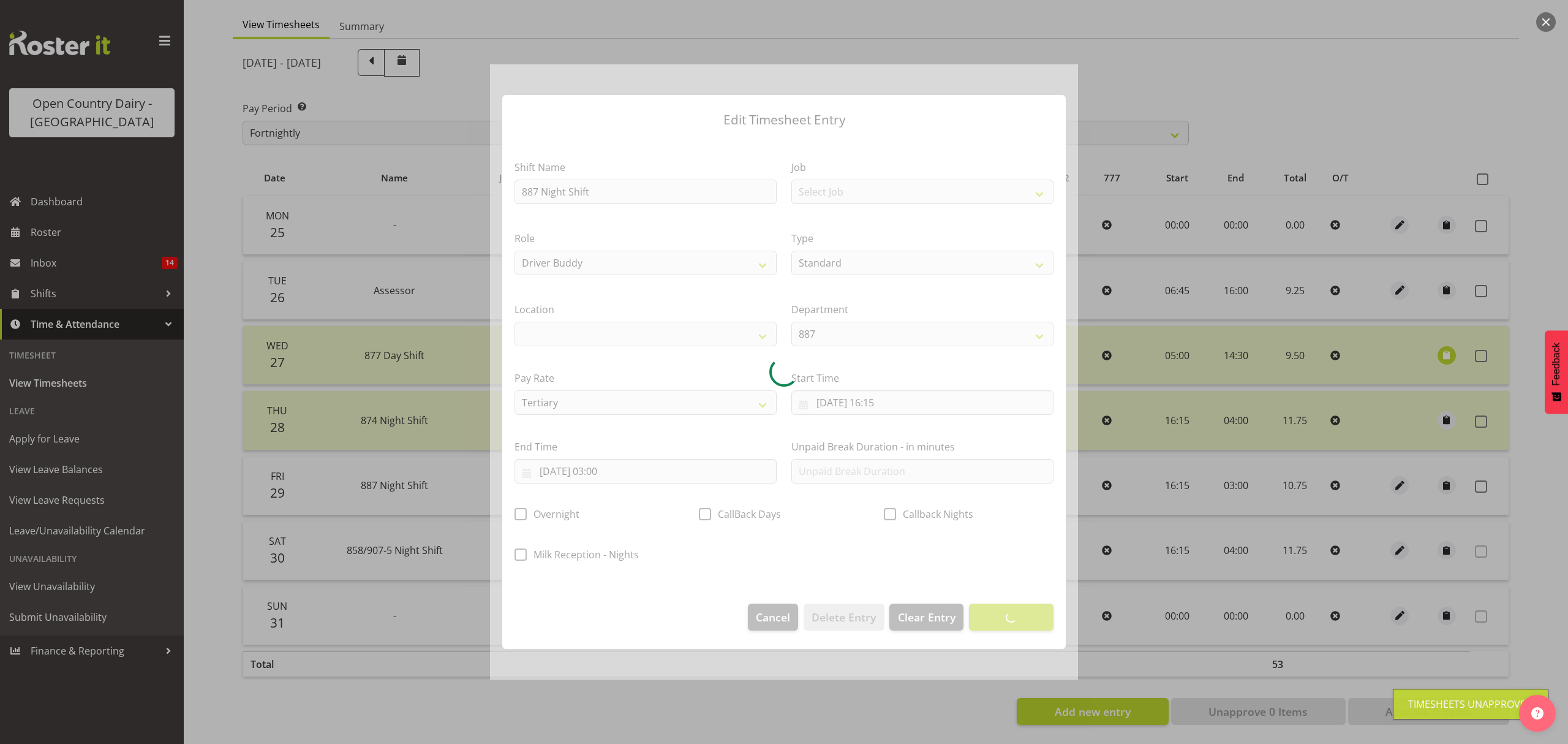
select select
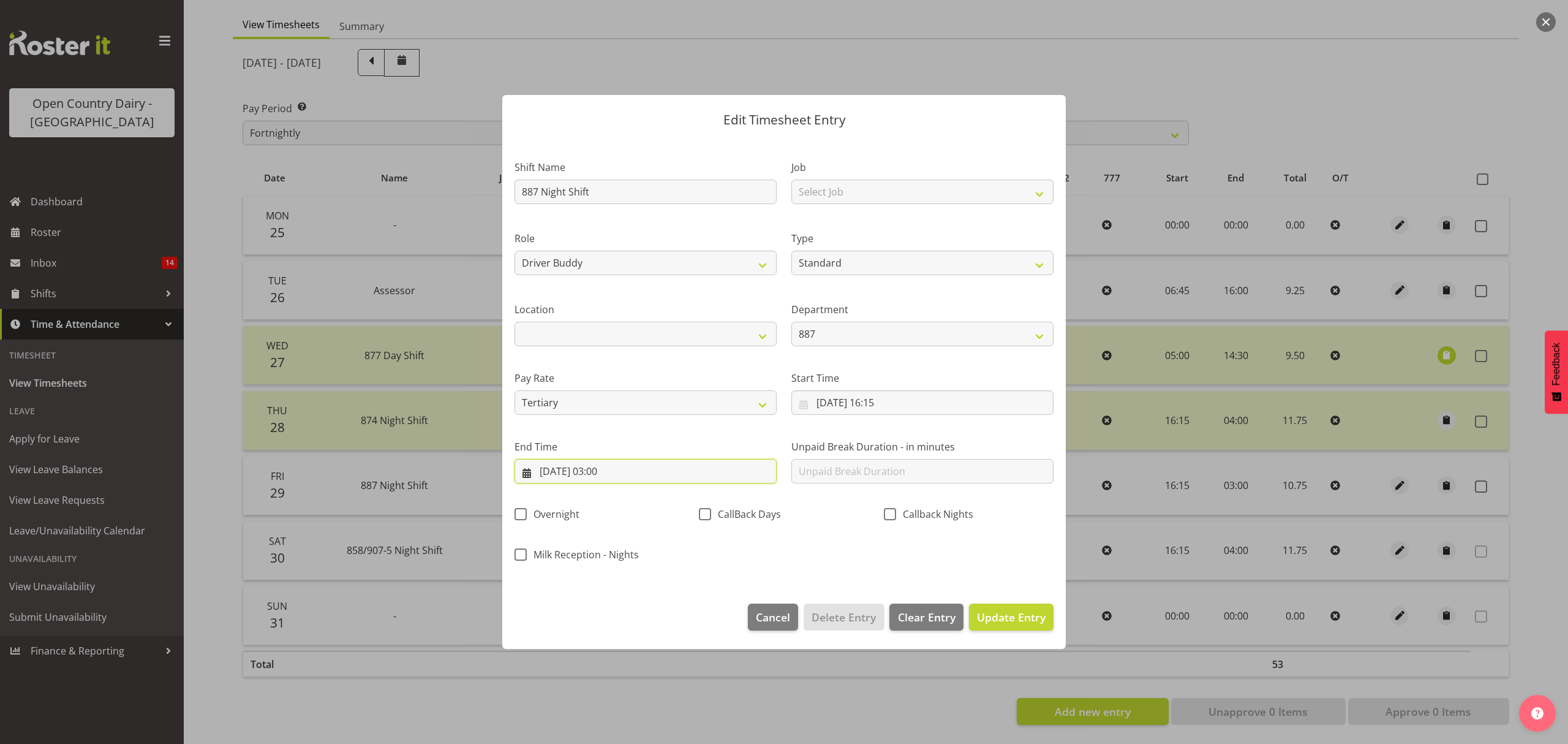
click at [618, 471] on input "[DATE] 03:00" at bounding box center [646, 471] width 262 height 24
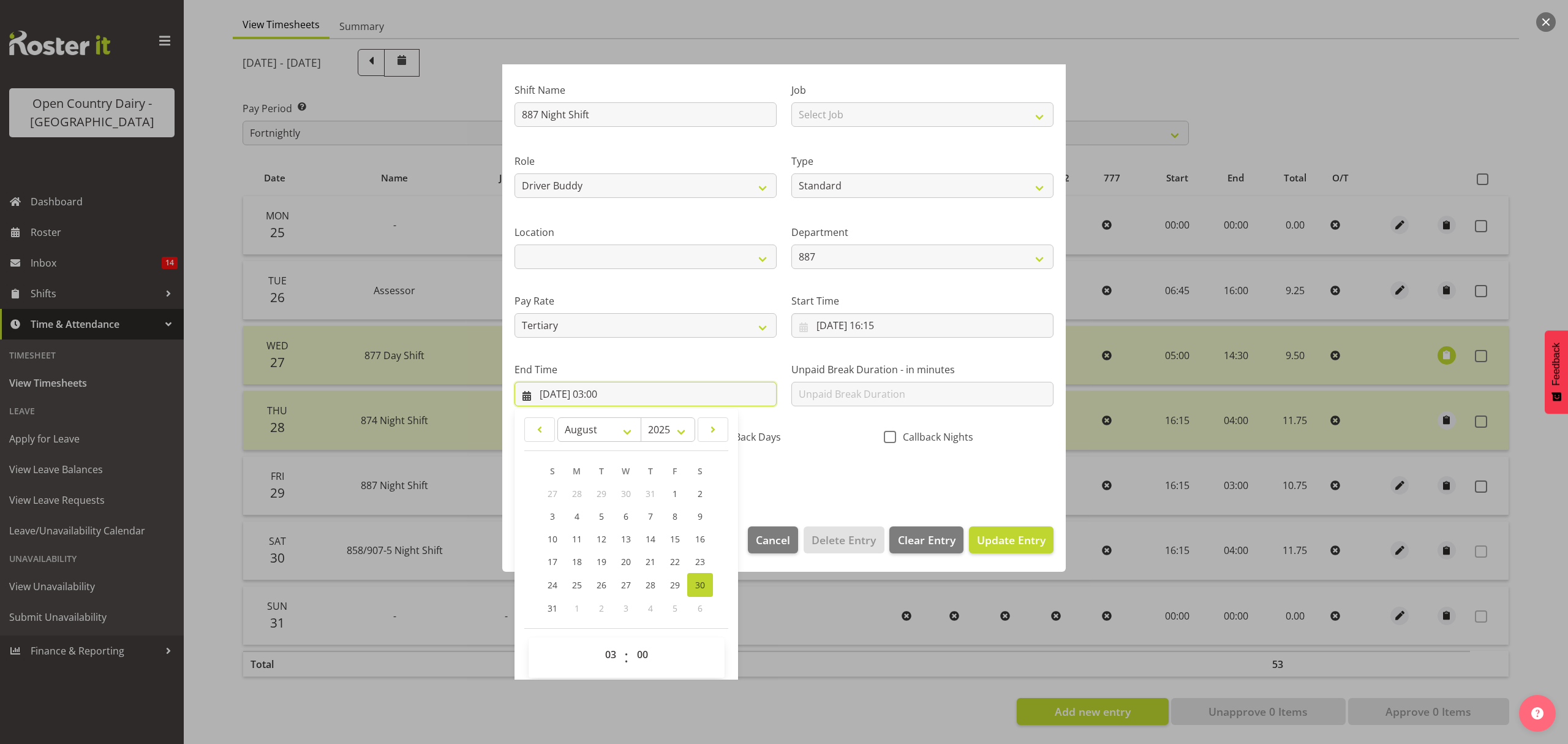
scroll to position [83, 0]
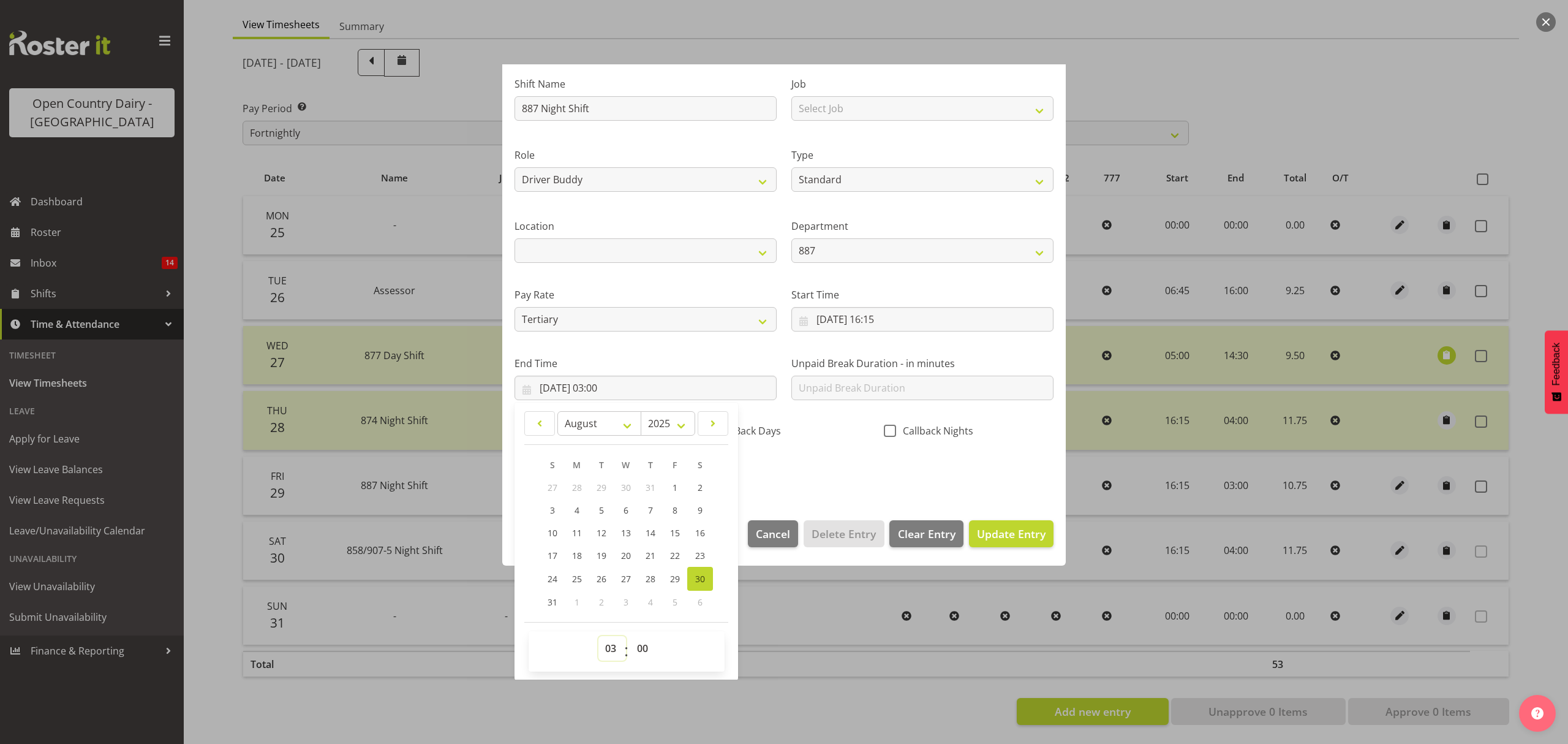
click at [617, 645] on select "00 01 02 03 04 05 06 07 08 09 10 11 12 13 14 15 16 17 18 19 20 21 22 23" at bounding box center [612, 647] width 27 height 24
select select "2"
click at [598, 637] on select "00 01 02 03 04 05 06 07 08 09 10 11 12 13 14 15 16 17 18 19 20 21 22 23" at bounding box center [612, 647] width 27 height 24
type input "[DATE] 02:00"
click at [816, 458] on div "Shift Name 887 Night Shift Job Select Job Connecting /unconnecting Trailers Mee…" at bounding box center [784, 273] width 554 height 429
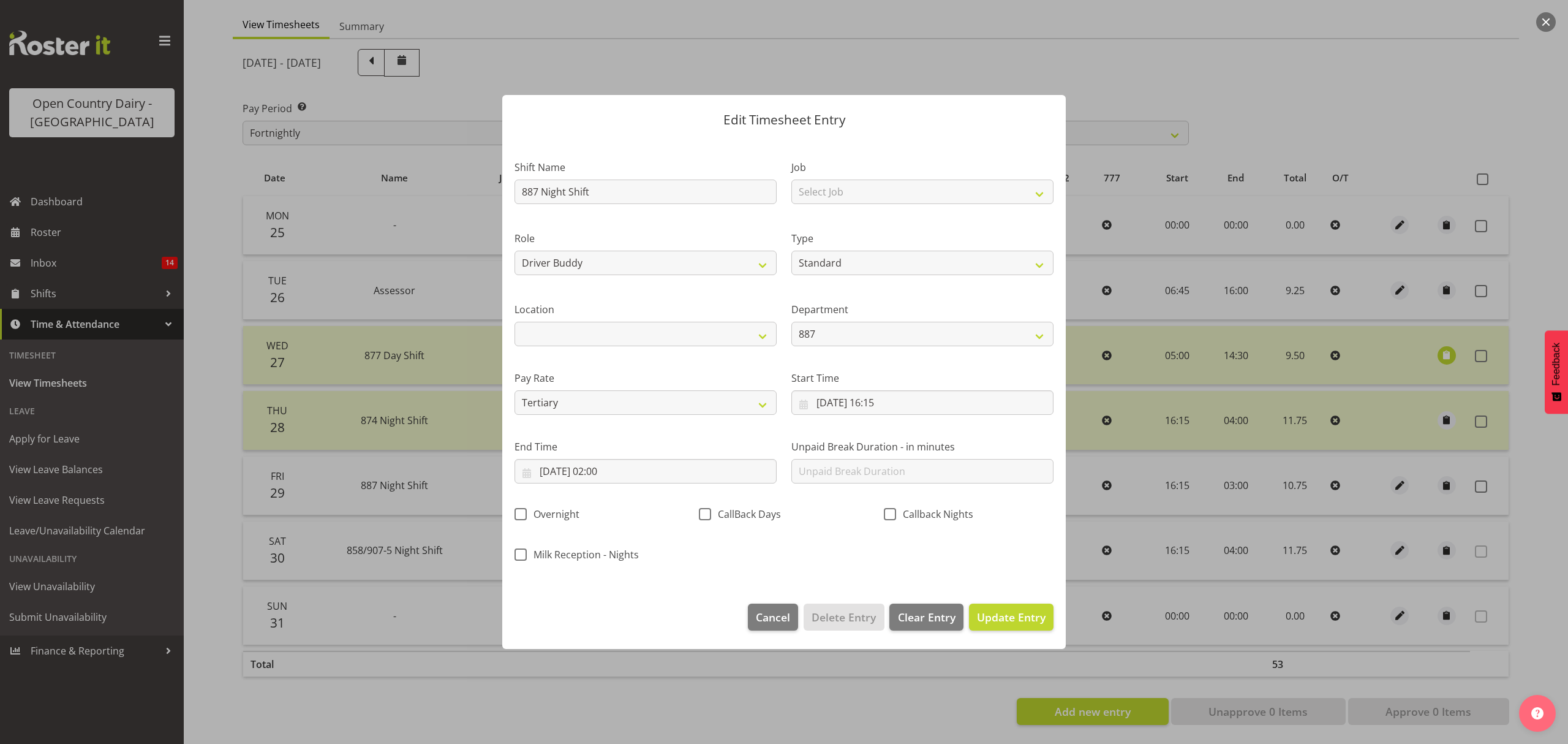
scroll to position [0, 0]
click at [982, 532] on div "Shift Name 887 Night Shift Job Select Job Connecting /unconnecting Trailers Mee…" at bounding box center [784, 357] width 554 height 429
click at [1006, 608] on button "Update Entry" at bounding box center [1011, 617] width 84 height 27
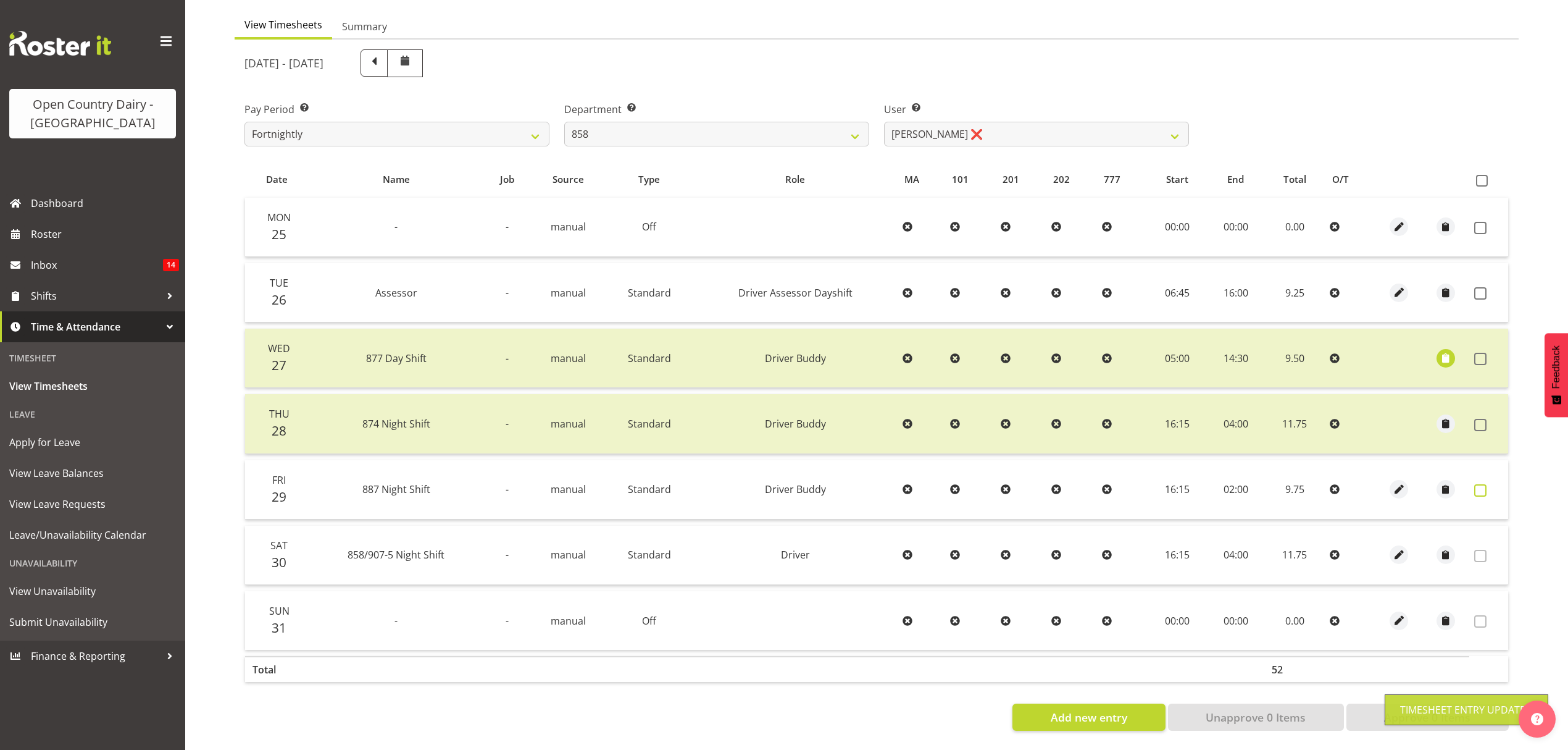
click at [1490, 484] on label at bounding box center [1484, 490] width 19 height 13
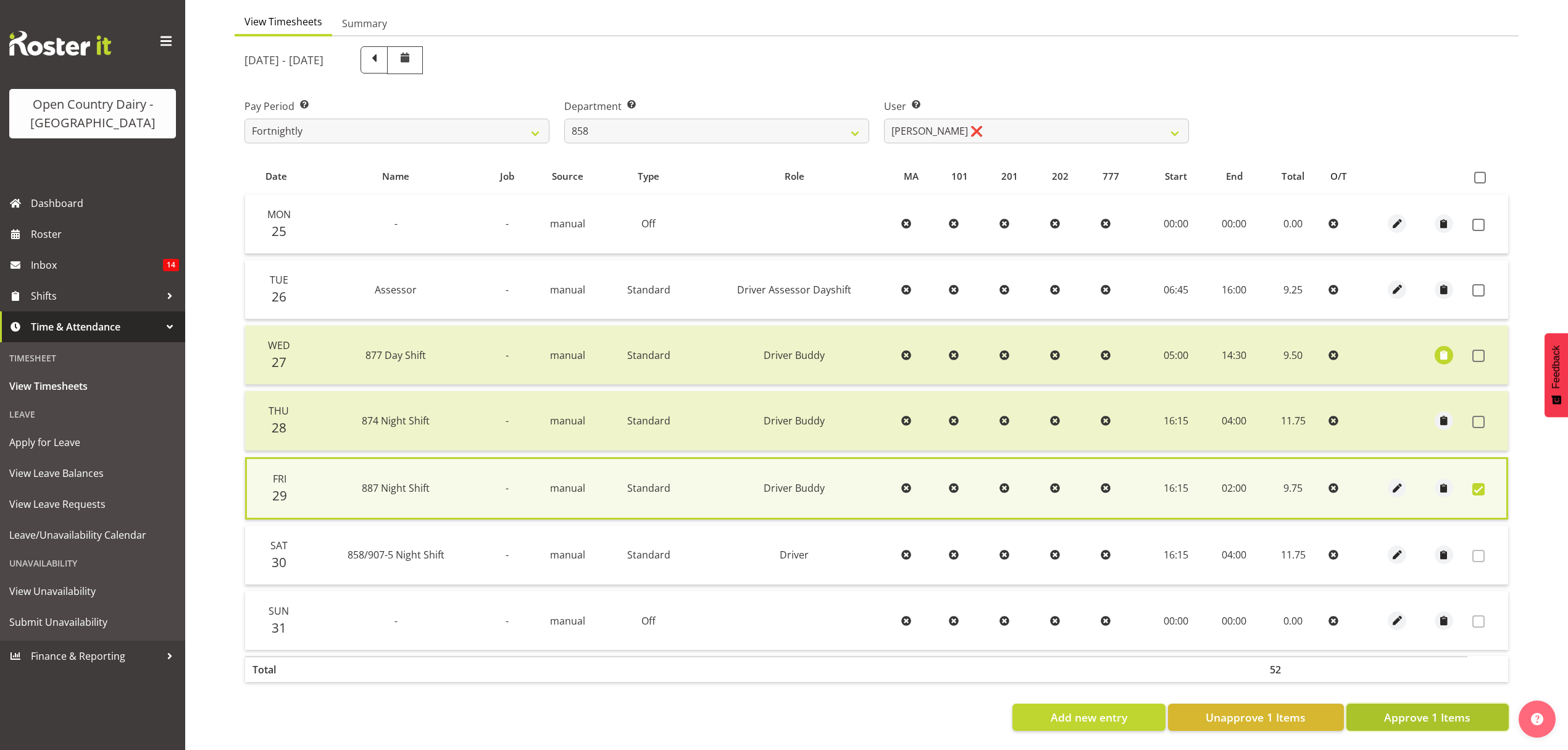
click at [1384, 703] on button "Approve 1 Items" at bounding box center [1428, 716] width 162 height 27
checkbox input "false"
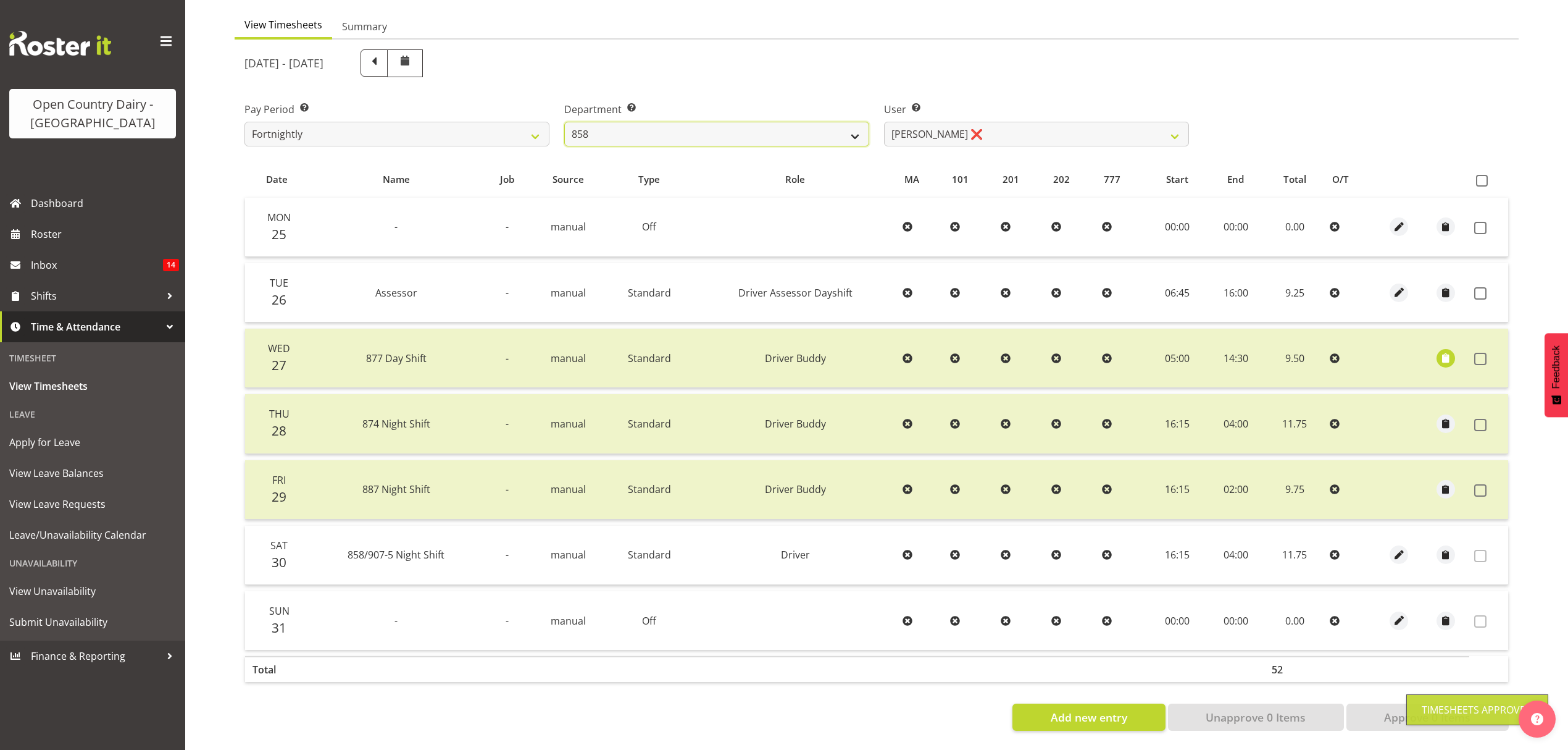
click at [774, 132] on select "734 735 736 737 738 739 851 852 853 854 855 856 858 861 862 865 868 869 870 873" at bounding box center [716, 134] width 305 height 24
select select "675"
click at [564, 122] on select "734 735 736 737 738 739 851 852 853 854 855 856 858 861 862 865 868 869 870 873" at bounding box center [716, 134] width 305 height 24
select select "7389"
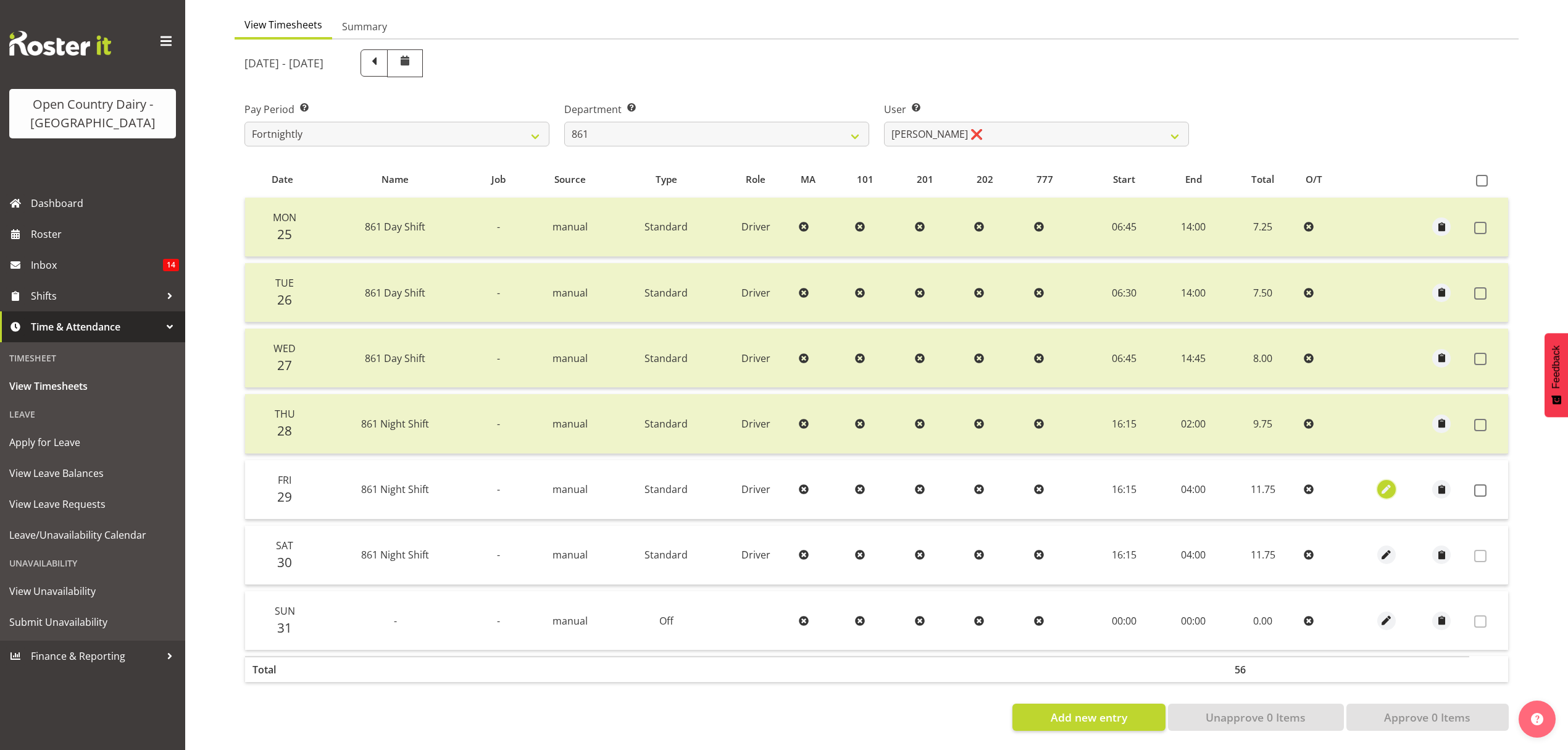
click at [1379, 483] on span "button" at bounding box center [1386, 489] width 14 height 14
select select "Standard"
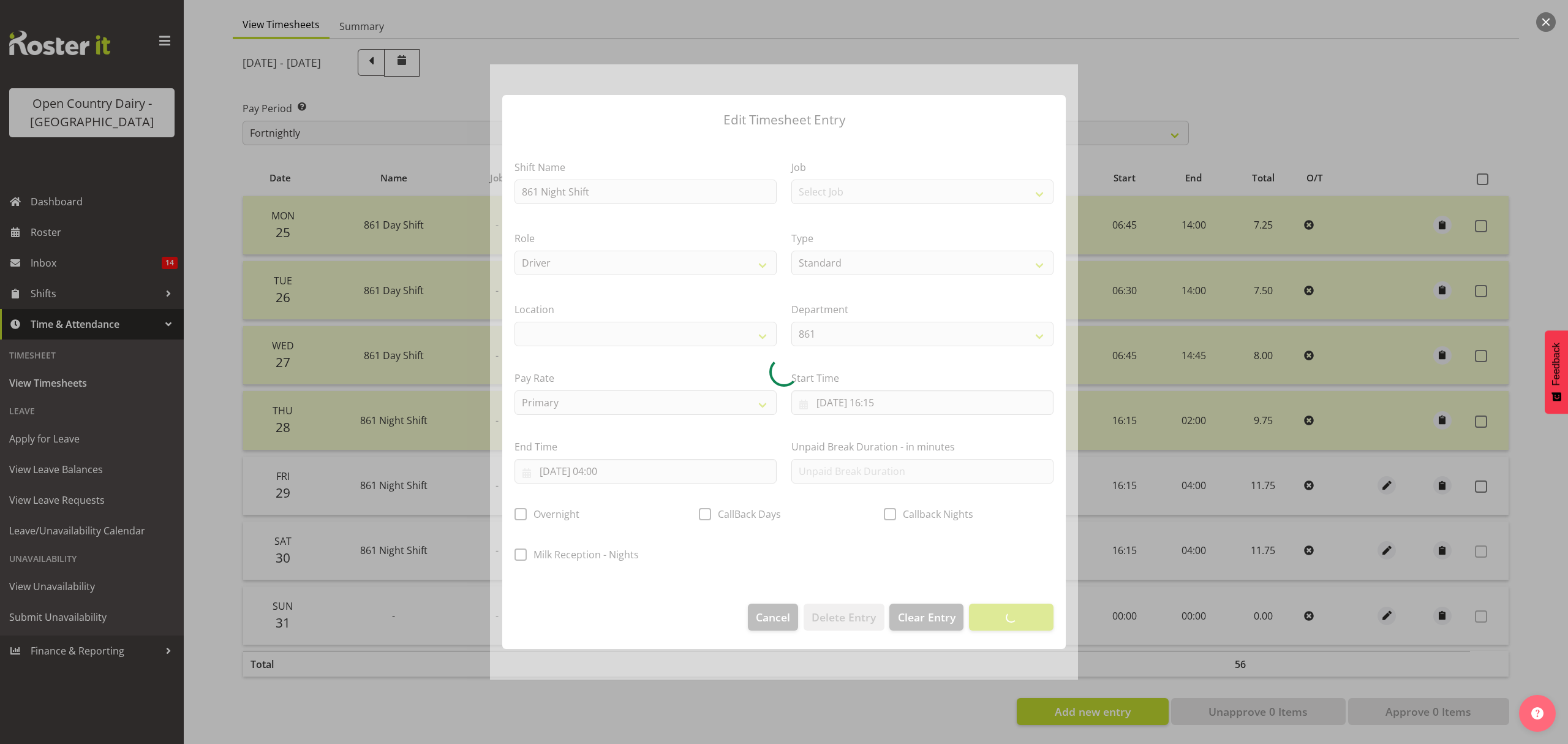
select select
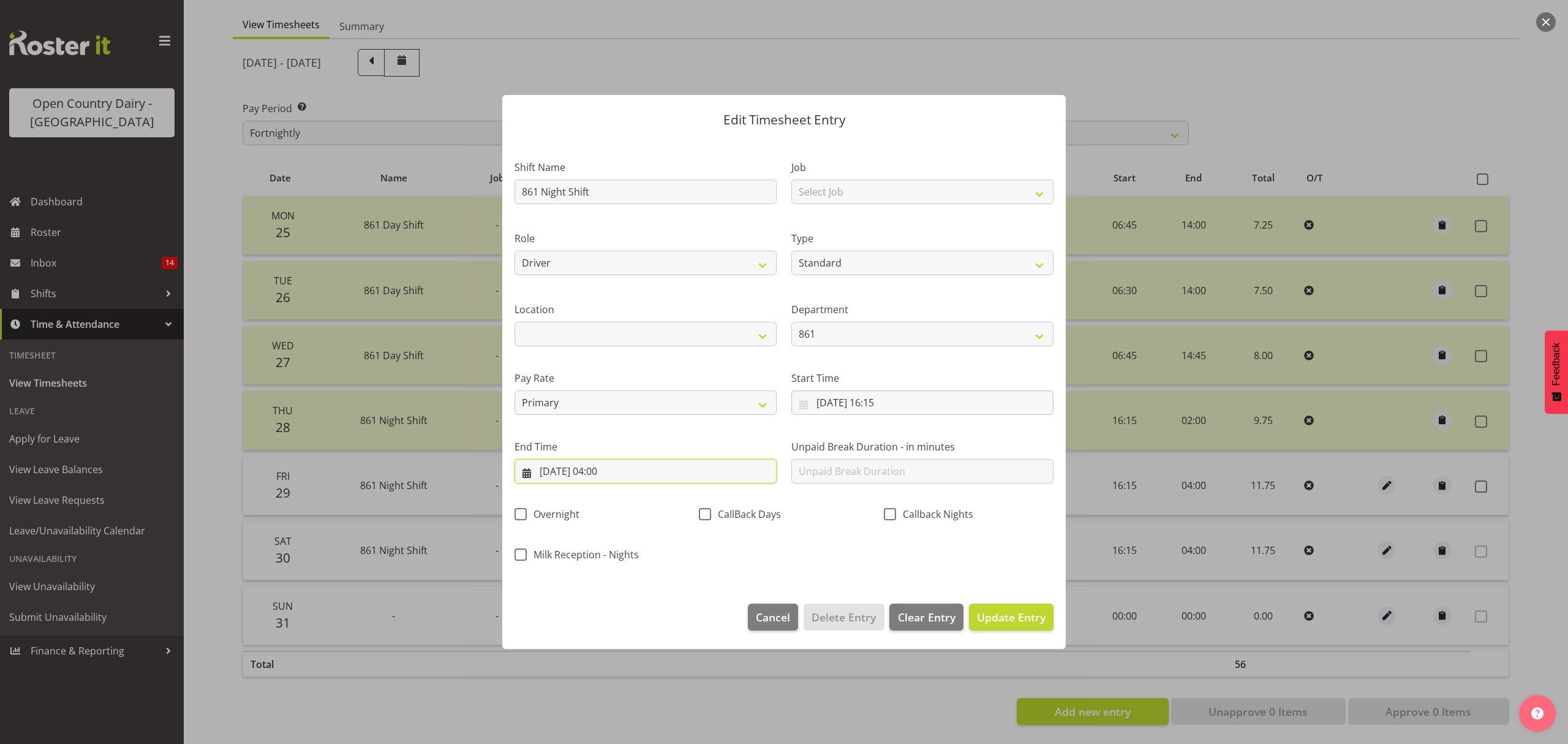
click at [631, 469] on input "[DATE] 04:00" at bounding box center [646, 471] width 262 height 24
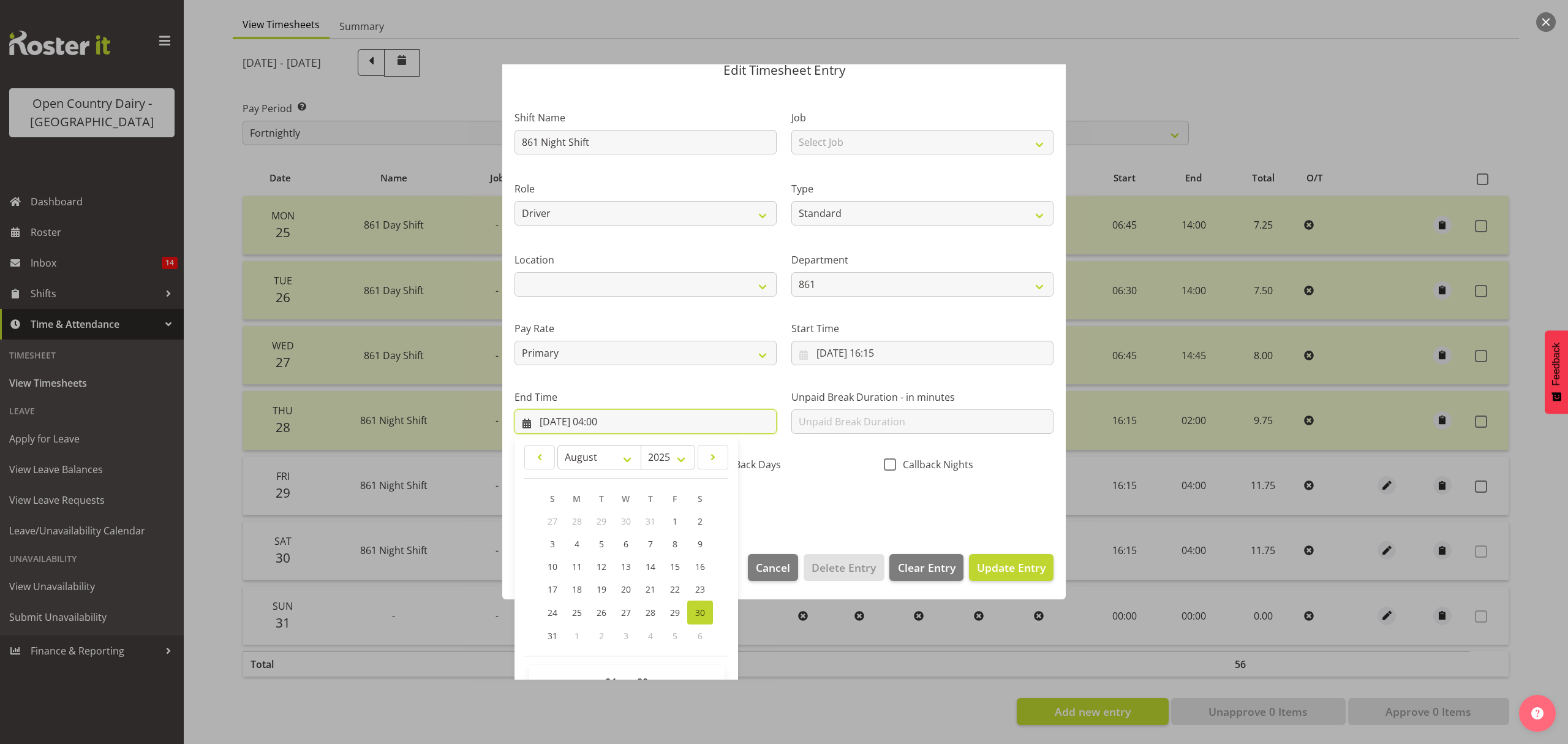
scroll to position [83, 0]
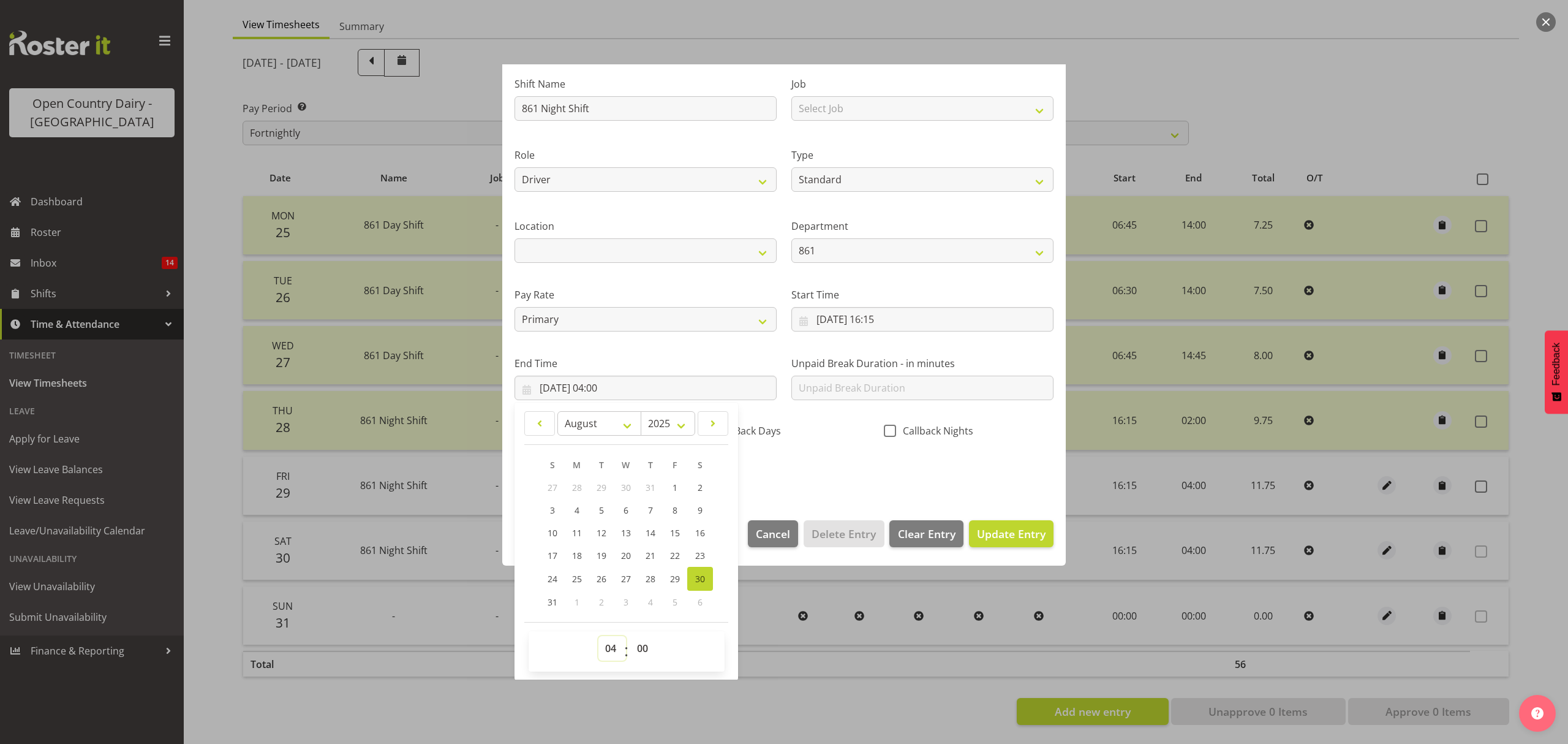
click at [610, 642] on select "00 01 02 03 04 05 06 07 08 09 10 11 12 13 14 15 16 17 18 19 20 21 22 23" at bounding box center [612, 647] width 27 height 24
select select "1"
click at [598, 637] on select "00 01 02 03 04 05 06 07 08 09 10 11 12 13 14 15 16 17 18 19 20 21 22 23" at bounding box center [612, 647] width 27 height 24
type input "[DATE] 01:00"
click at [643, 648] on select "00 01 02 03 04 05 06 07 08 09 10 11 12 13 14 15 16 17 18 19 20 21 22 23 24 25 2…" at bounding box center [644, 647] width 27 height 24
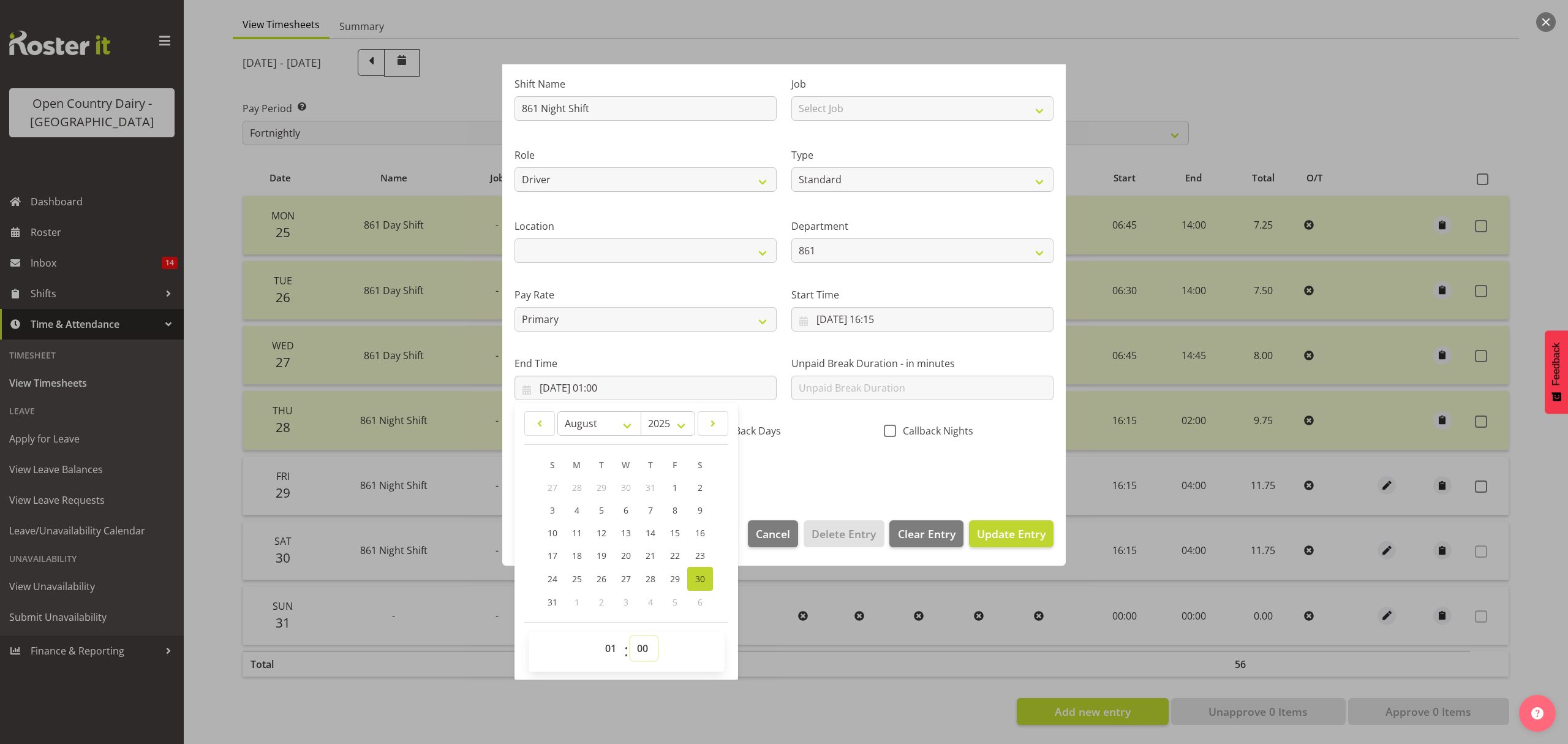
select select "15"
click at [631, 637] on select "00 01 02 03 04 05 06 07 08 09 10 11 12 13 14 15 16 17 18 19 20 21 22 23 24 25 2…" at bounding box center [644, 647] width 27 height 24
type input "[DATE] 01:15"
click at [811, 481] on div "Shift Name 861 Night Shift Job Select Job Connecting /unconnecting Trailers Mee…" at bounding box center [784, 273] width 554 height 429
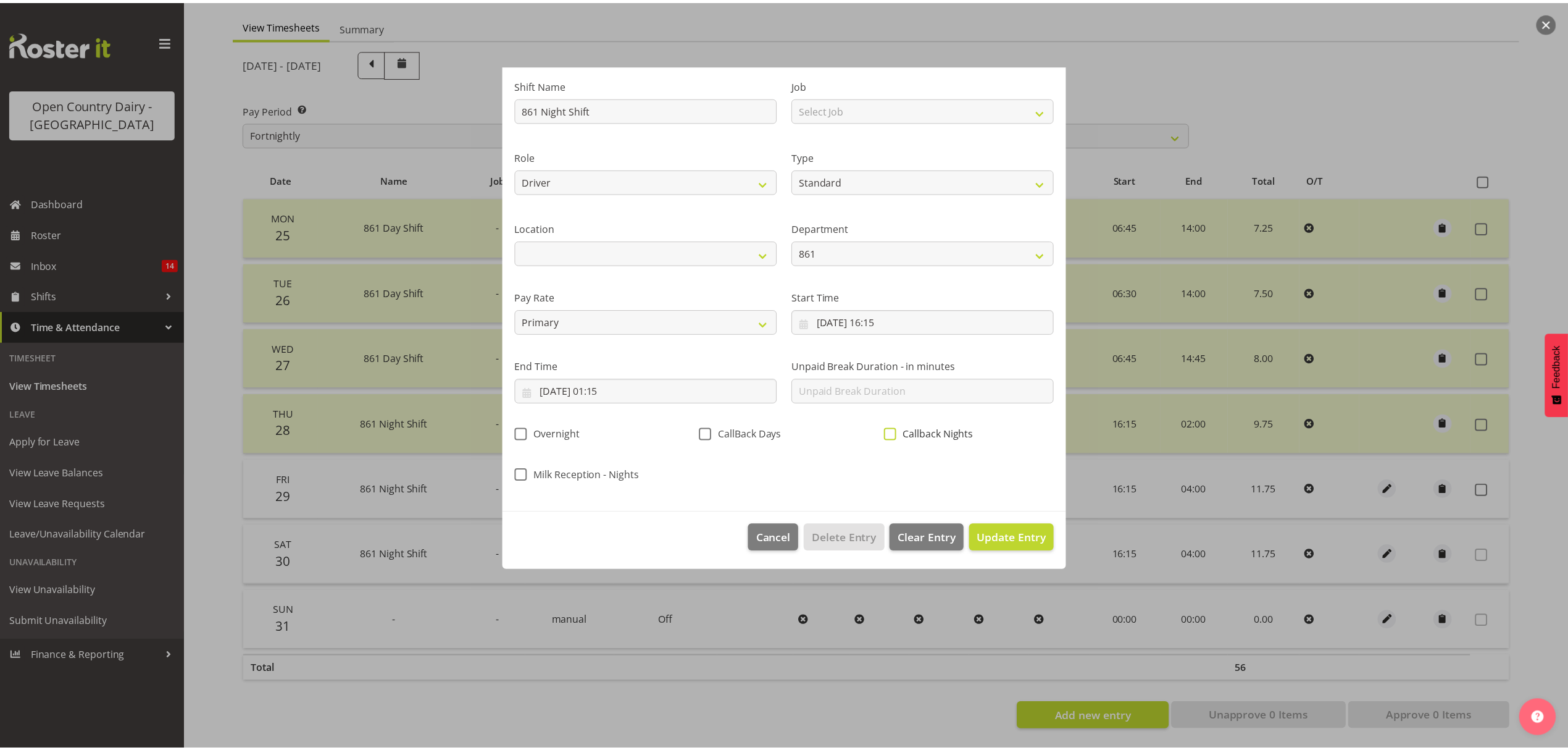
scroll to position [0, 0]
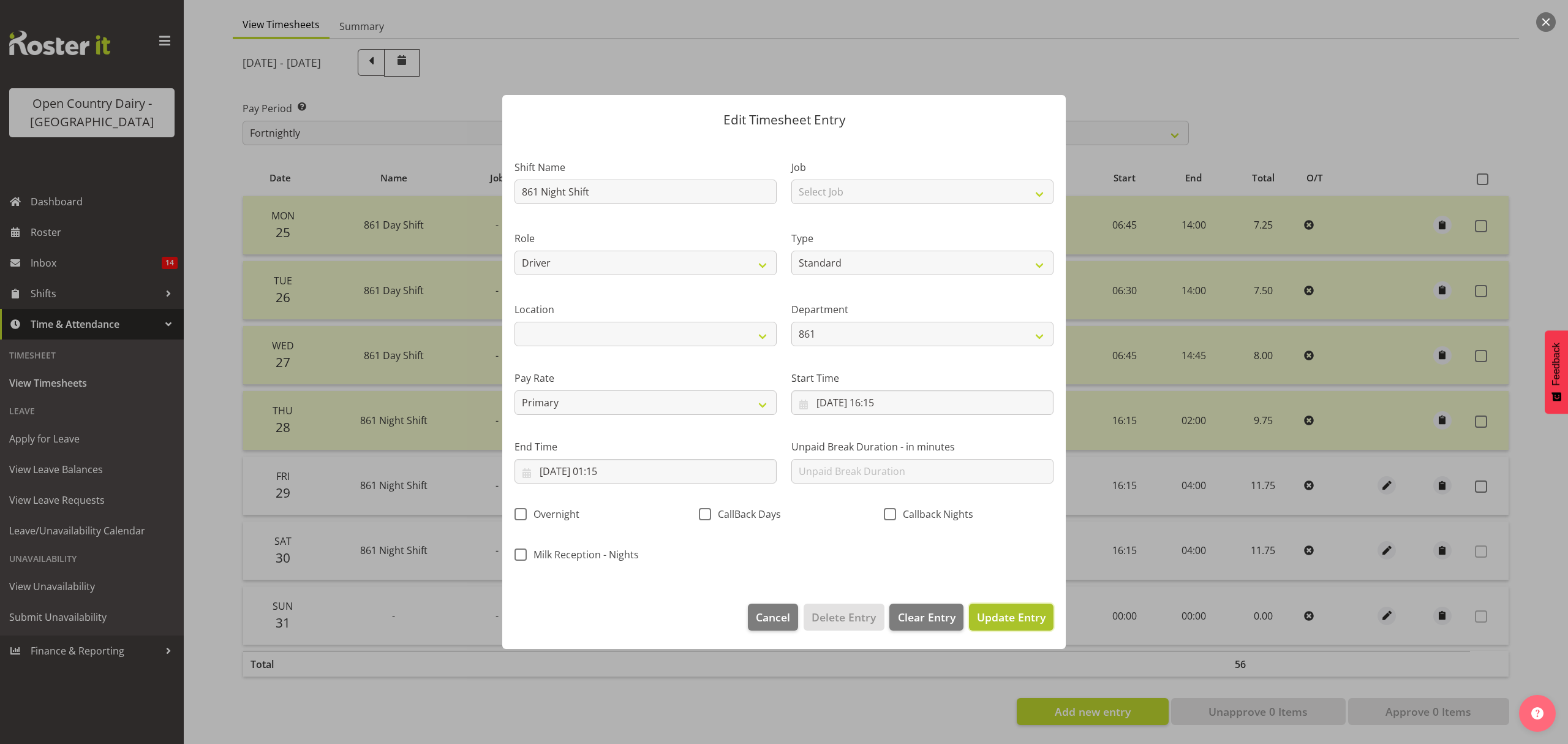
click at [991, 617] on span "Update Entry" at bounding box center [1011, 617] width 68 height 15
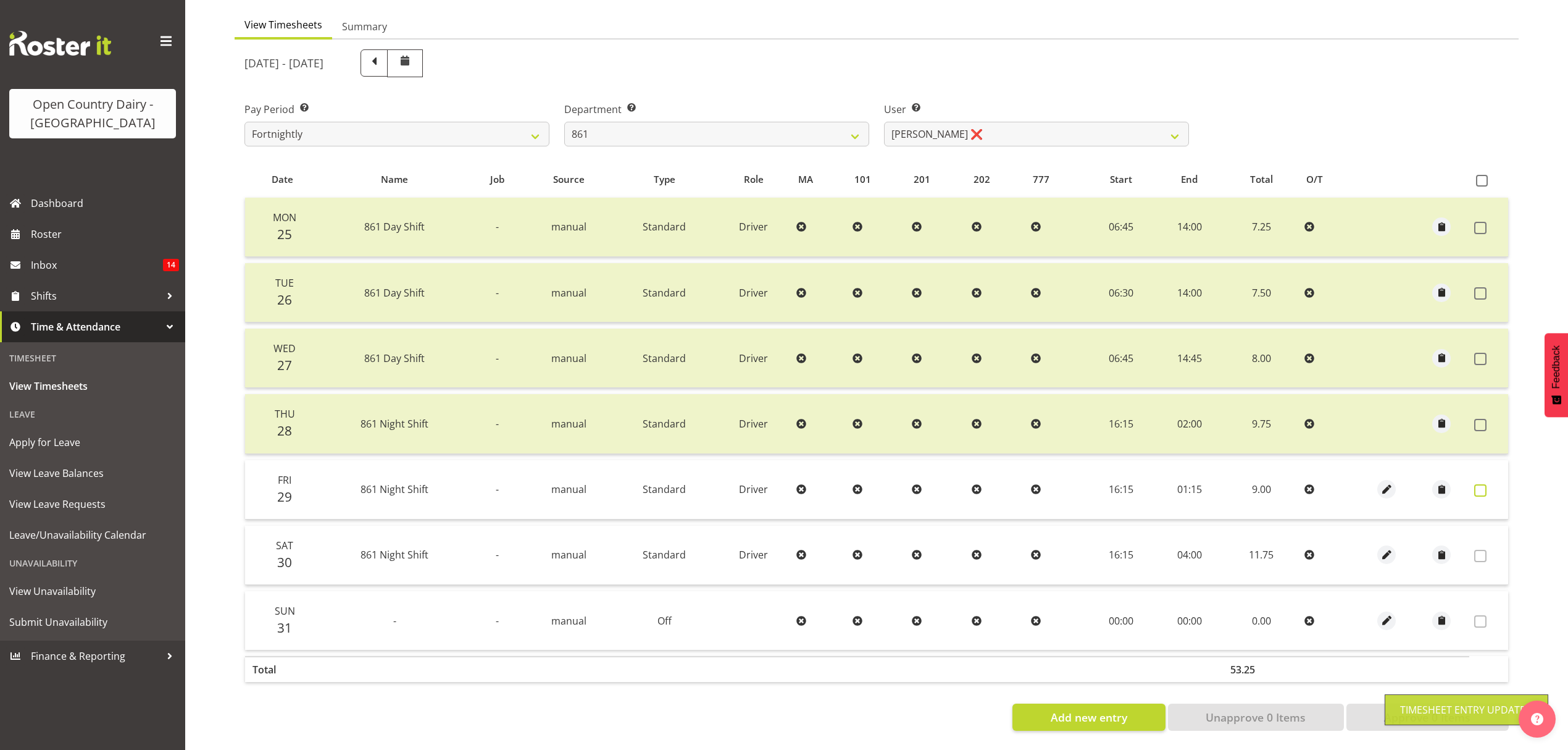
click at [1484, 484] on span at bounding box center [1481, 490] width 13 height 13
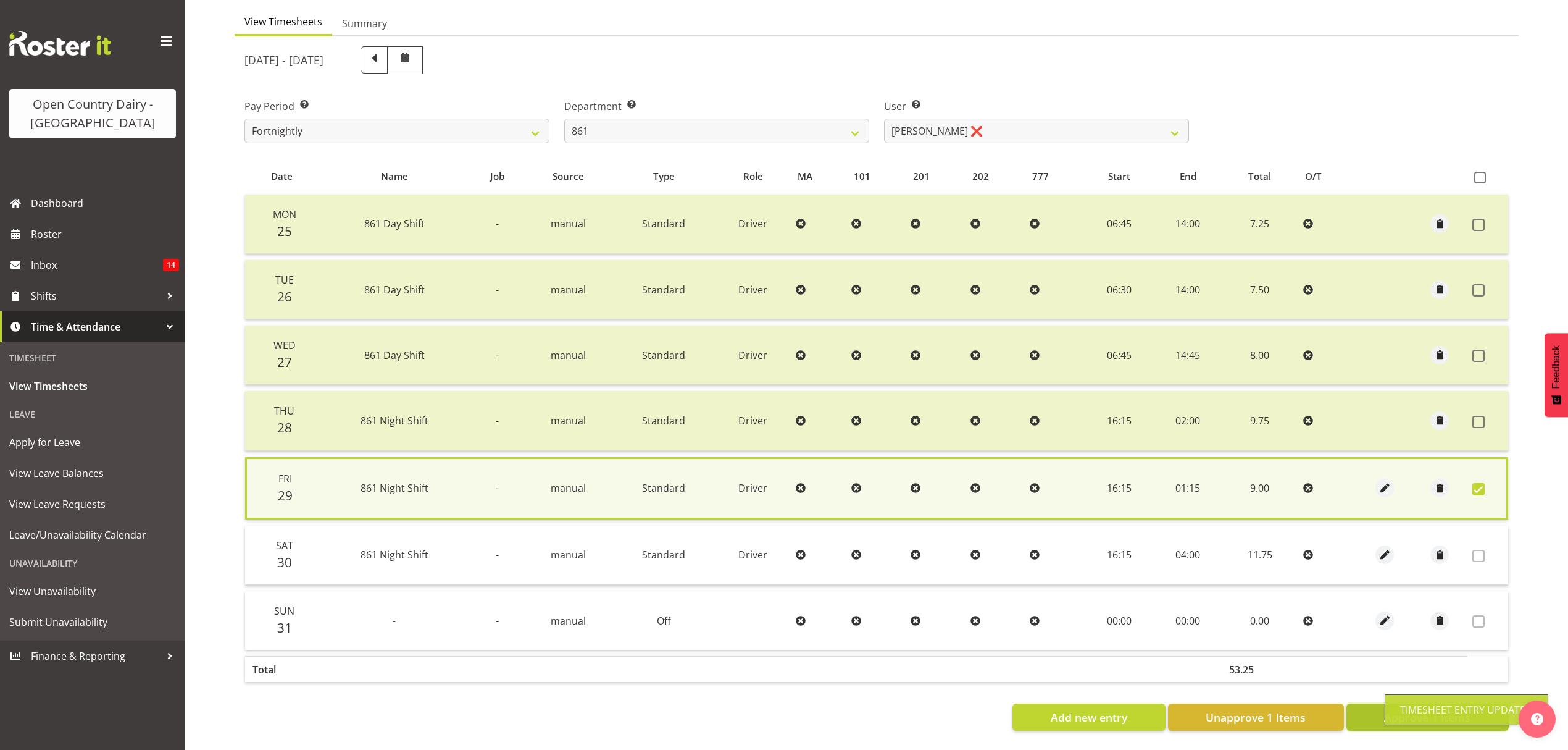
click at [1384, 709] on span "Approve 1 Items" at bounding box center [1427, 716] width 87 height 16
checkbox input "false"
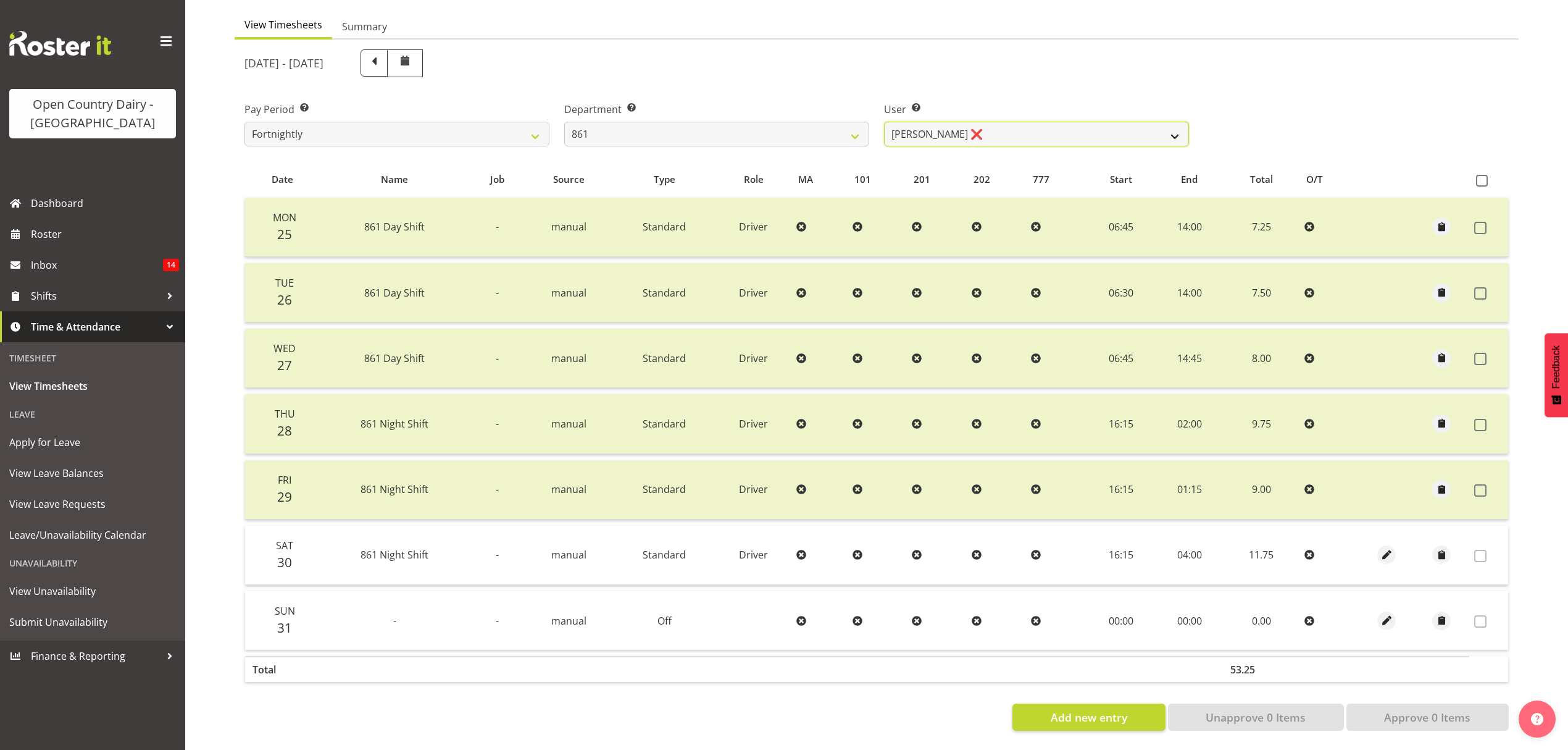
drag, startPoint x: 957, startPoint y: 119, endPoint x: 952, endPoint y: 124, distance: 7.1
click at [957, 122] on select "[PERSON_NAME] ❌ [PERSON_NAME] ❌ [PERSON_NAME] ❌" at bounding box center [1036, 134] width 305 height 24
select select "7460"
click at [884, 122] on select "[PERSON_NAME] ❌ [PERSON_NAME] ❌ [PERSON_NAME] ❌" at bounding box center [1036, 134] width 305 height 24
click at [0, 0] on div at bounding box center [0, 0] width 0 height 0
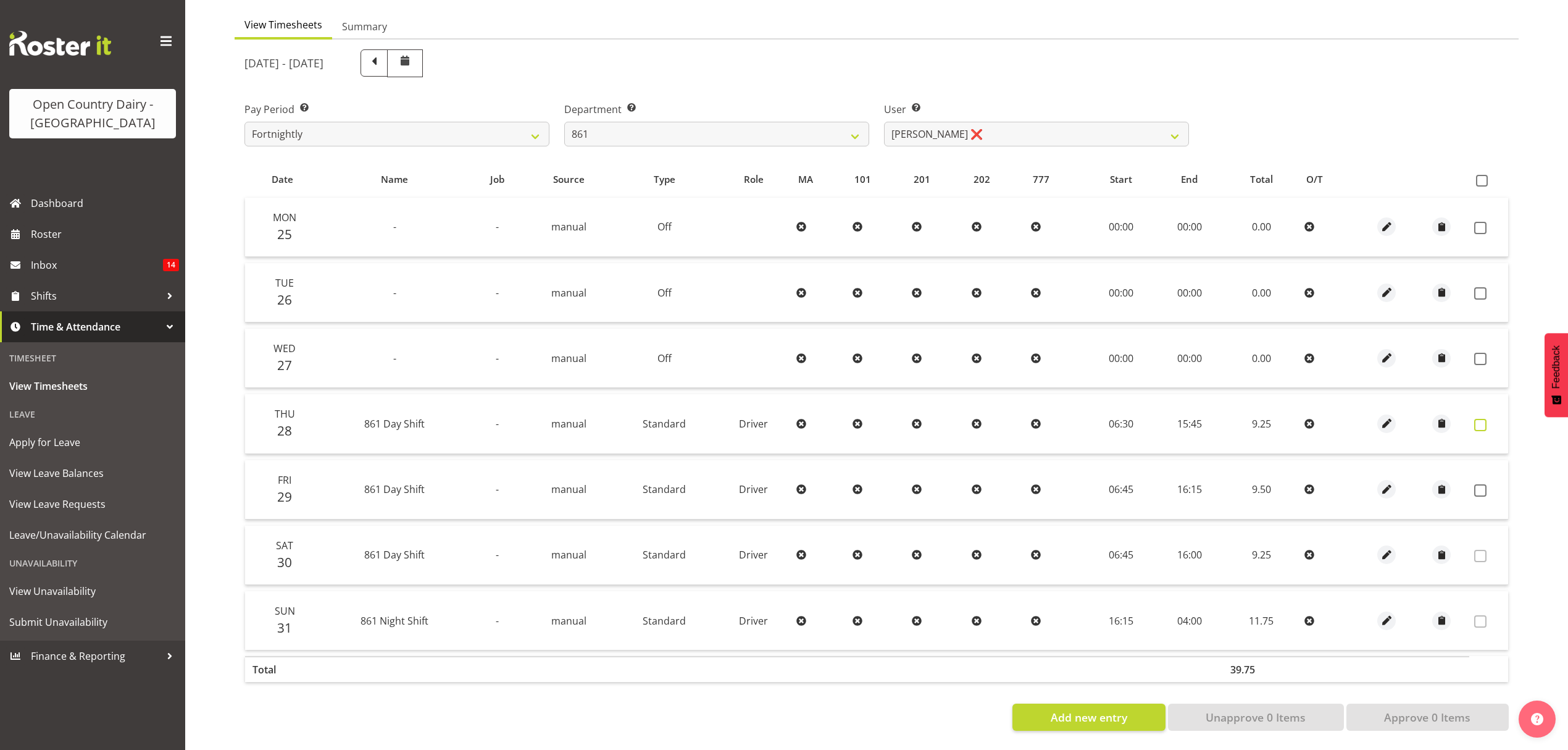
click at [1492, 418] on label at bounding box center [1484, 424] width 19 height 13
checkbox input "true"
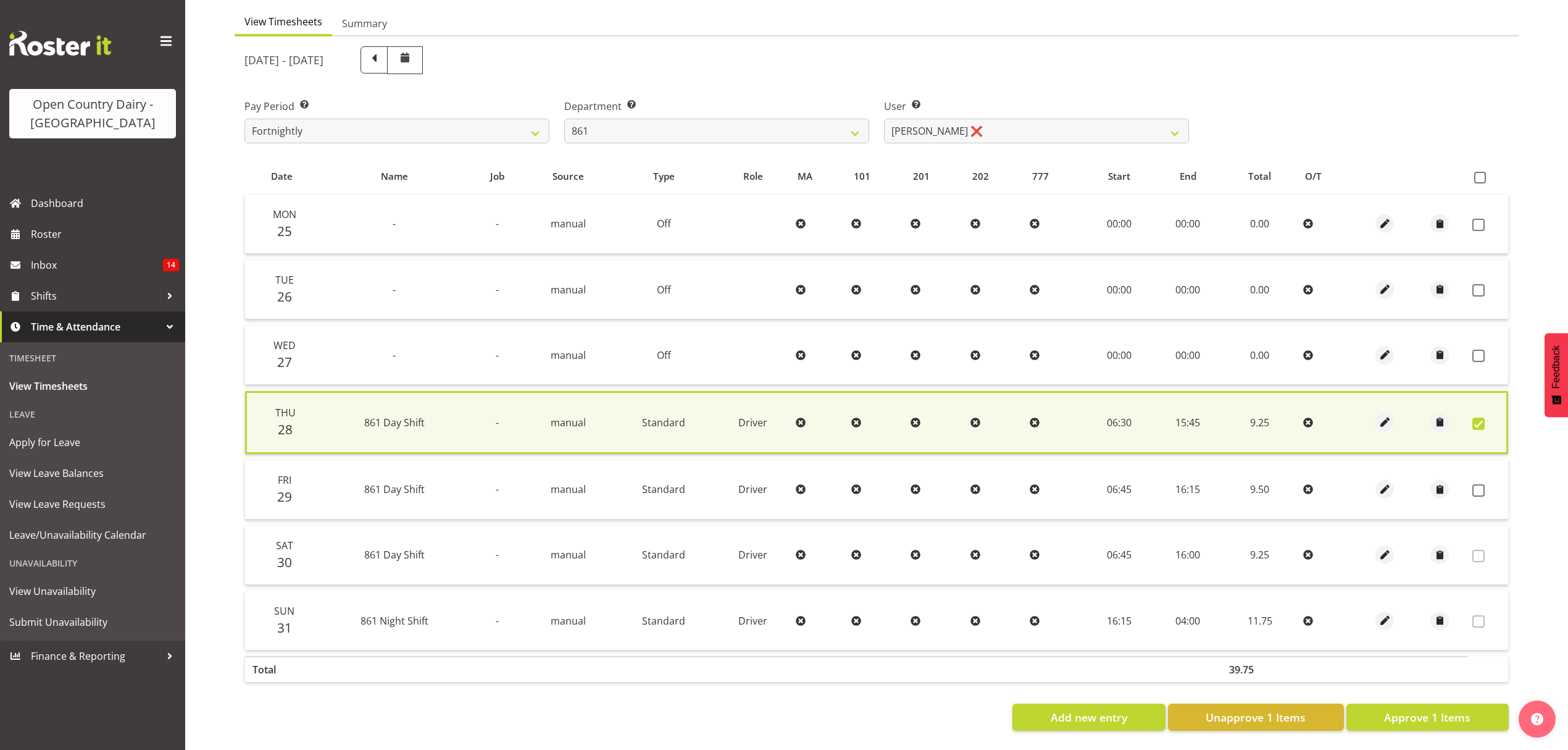
click at [1487, 472] on td at bounding box center [1488, 490] width 41 height 60
click at [1487, 484] on label at bounding box center [1481, 490] width 19 height 13
checkbox input "true"
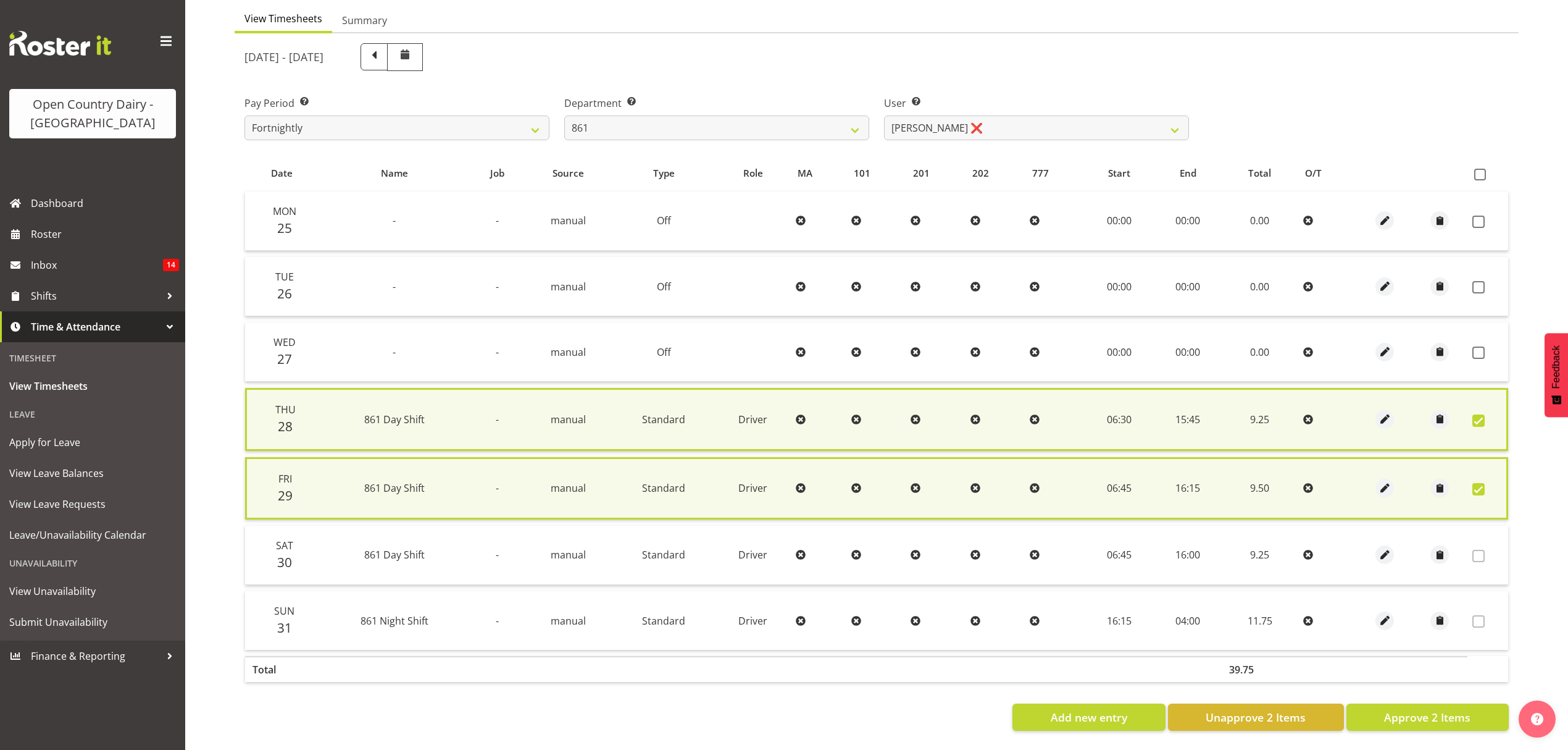
click at [1478, 416] on span at bounding box center [1478, 420] width 13 height 13
checkbox input "false"
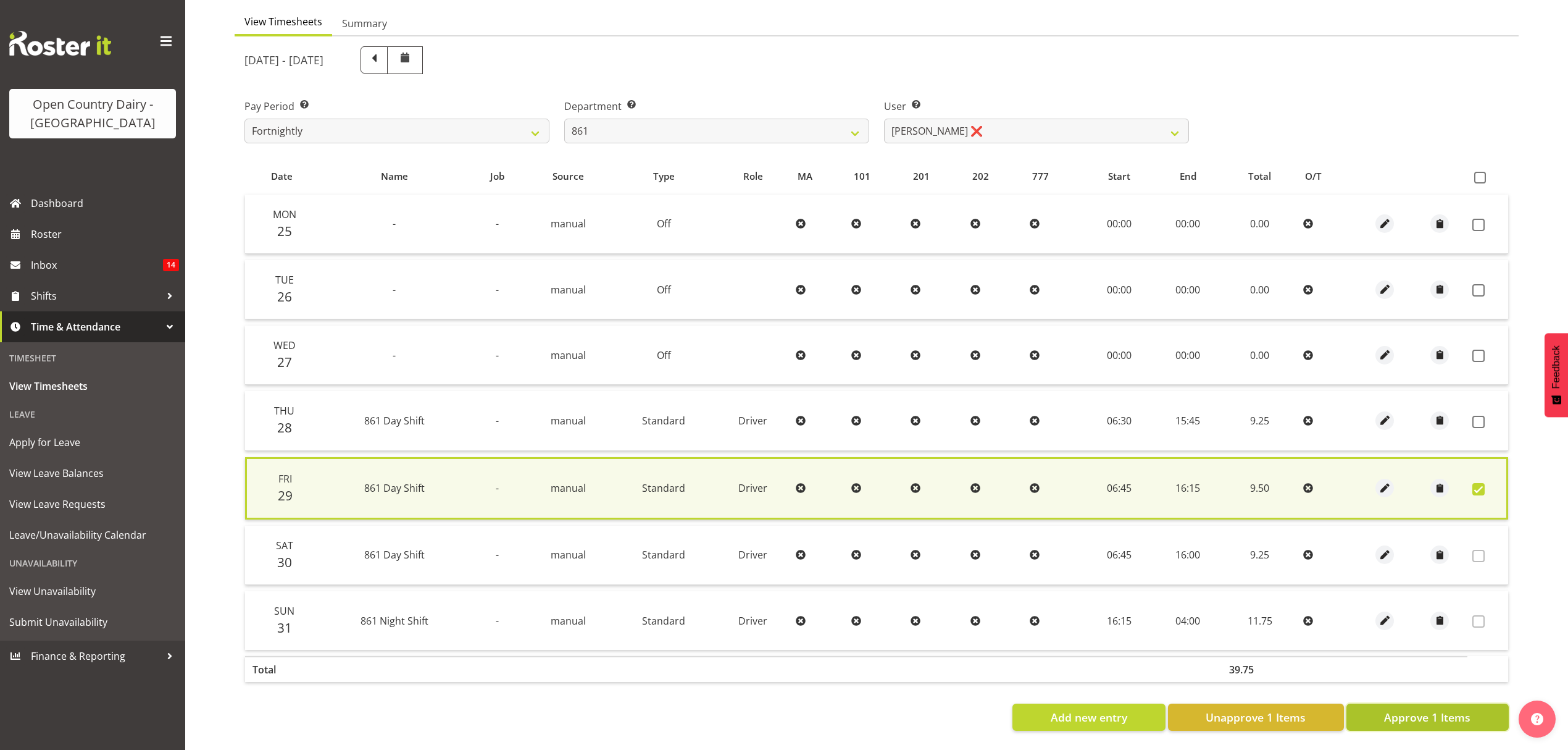
click at [1453, 709] on span "Approve 1 Items" at bounding box center [1427, 716] width 87 height 16
checkbox input "false"
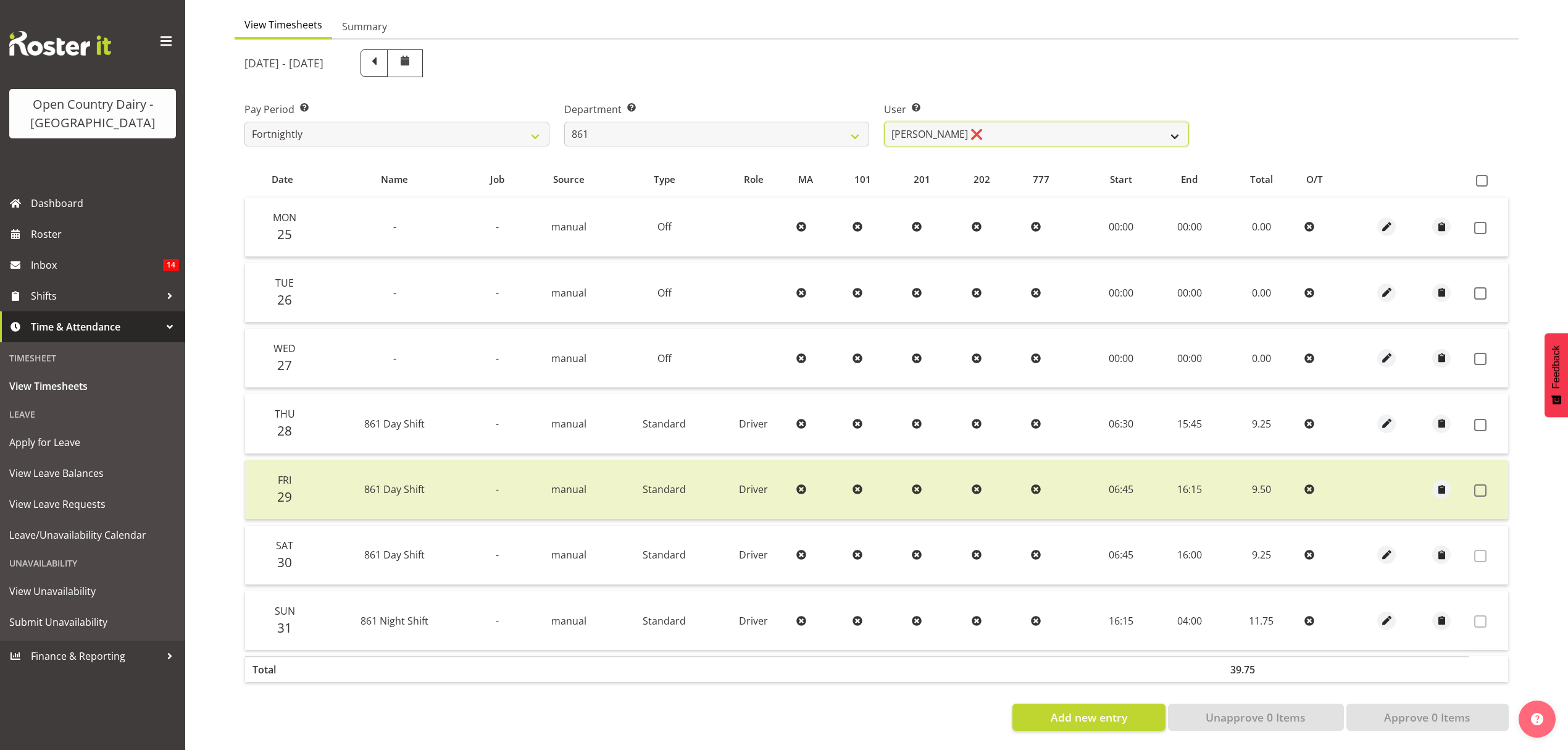
click at [1030, 132] on select "[PERSON_NAME] ❌ [PERSON_NAME] ❌ [PERSON_NAME] ❌" at bounding box center [1036, 134] width 305 height 24
click at [801, 127] on select "734 735 736 737 738 739 851 852 853 854 855 856 858 861 862 865 868 869 870 873" at bounding box center [716, 134] width 305 height 24
select select "676"
click at [564, 122] on select "734 735 736 737 738 739 851 852 853 854 855 856 858 861 862 865 868 869 870 873" at bounding box center [716, 134] width 305 height 24
select select "10213"
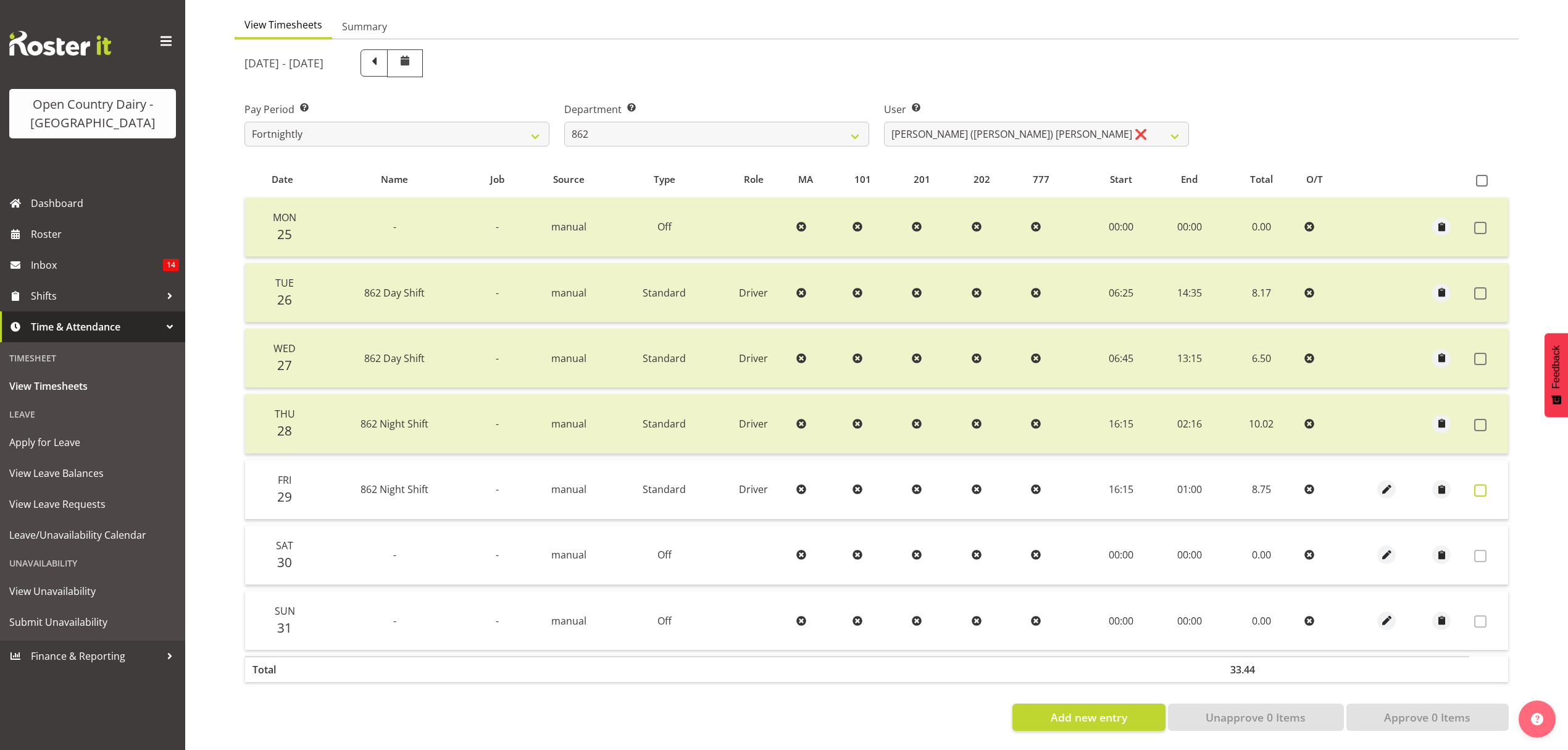
click at [1486, 484] on span at bounding box center [1481, 490] width 13 height 13
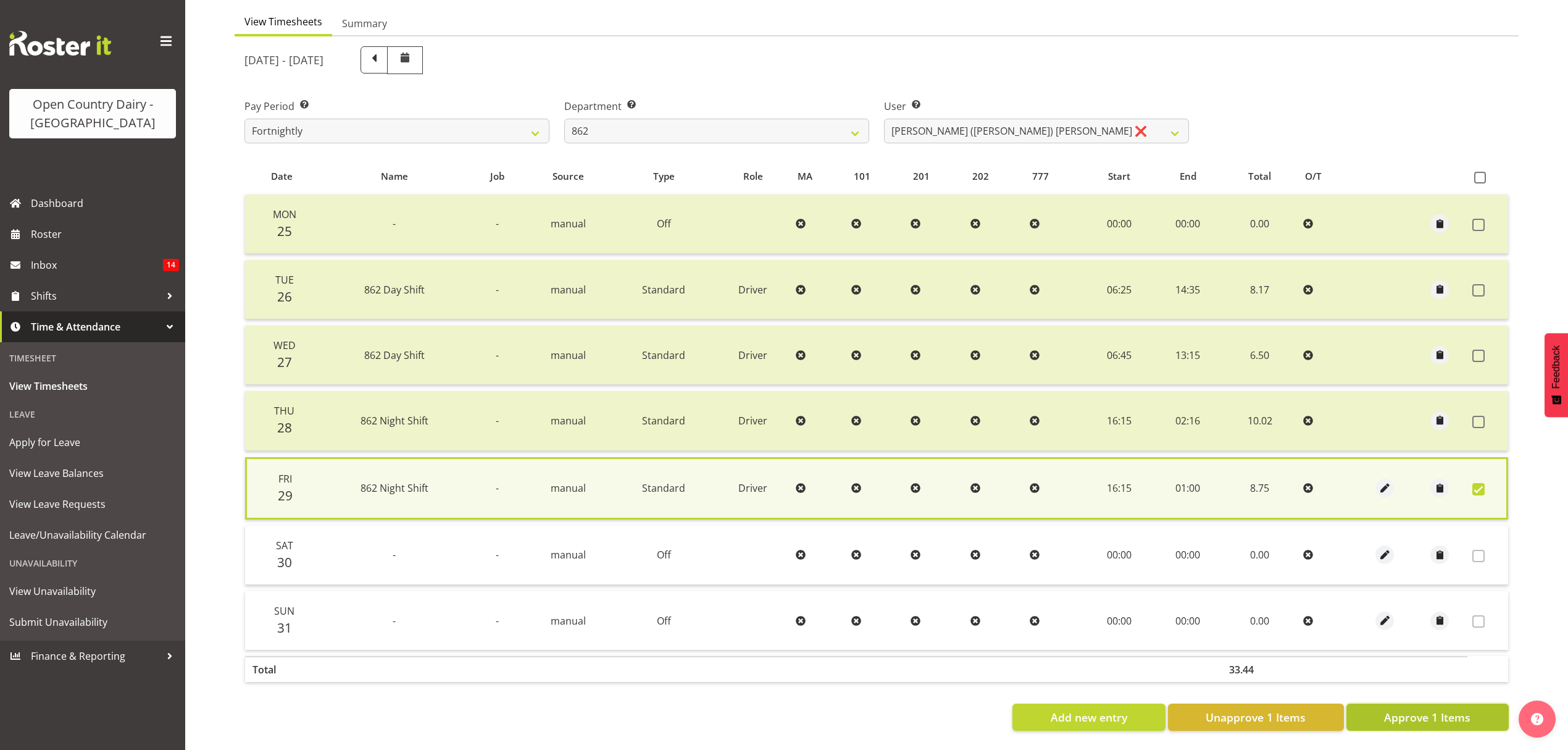
click at [1471, 709] on span "Approve 1 Items" at bounding box center [1427, 716] width 87 height 16
checkbox input "false"
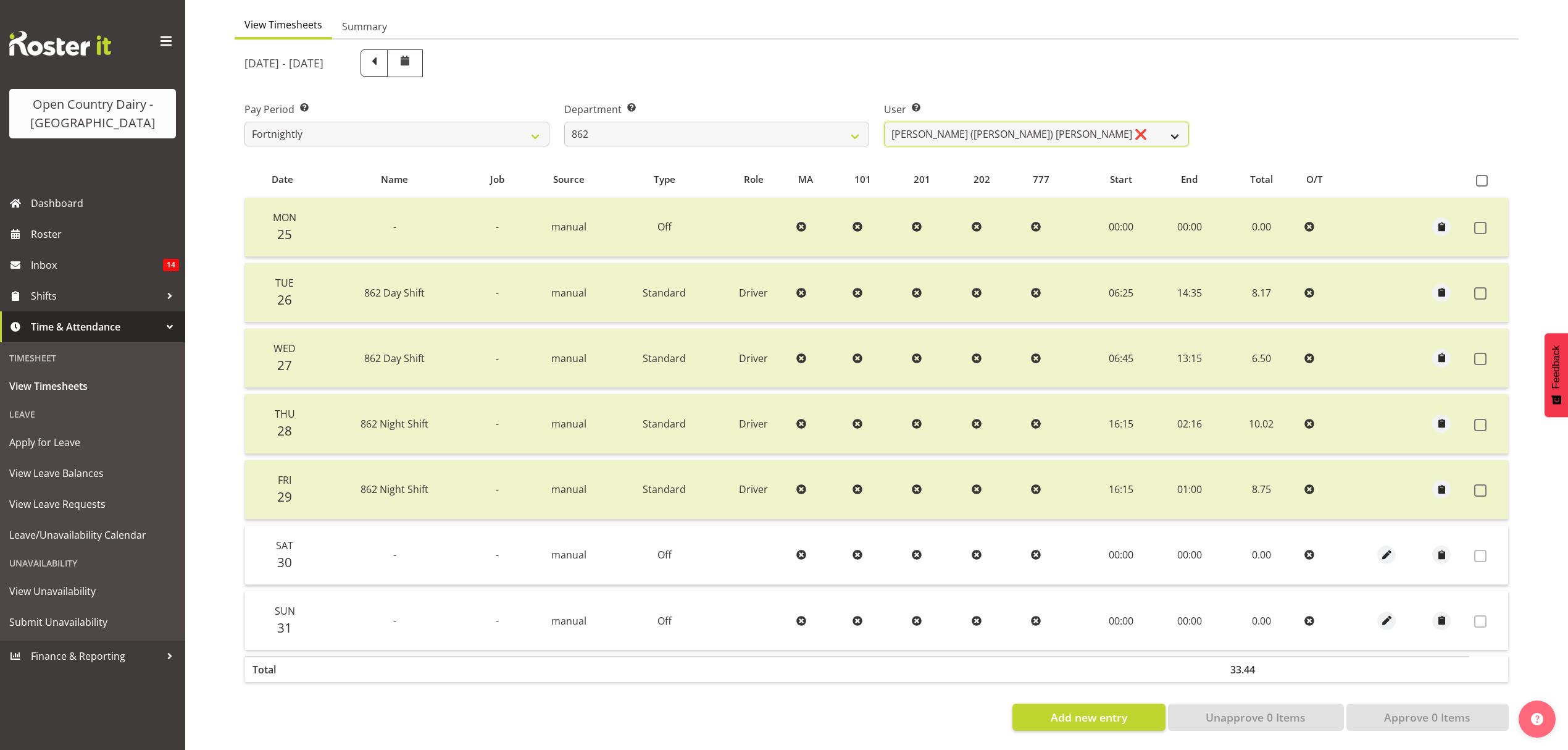
click at [1018, 134] on select "[PERSON_NAME] ([PERSON_NAME]) [PERSON_NAME] ❌ [PERSON_NAME] ❌ Forbes [PERSON_NA…" at bounding box center [1036, 134] width 305 height 24
click at [859, 122] on select "734 735 736 737 738 739 851 852 853 854 855 856 858 861 862 865 868 869 870 873" at bounding box center [716, 134] width 305 height 24
select select "678"
click at [564, 122] on select "734 735 736 737 738 739 851 852 853 854 855 856 858 861 862 865 868 869 870 873" at bounding box center [716, 134] width 305 height 24
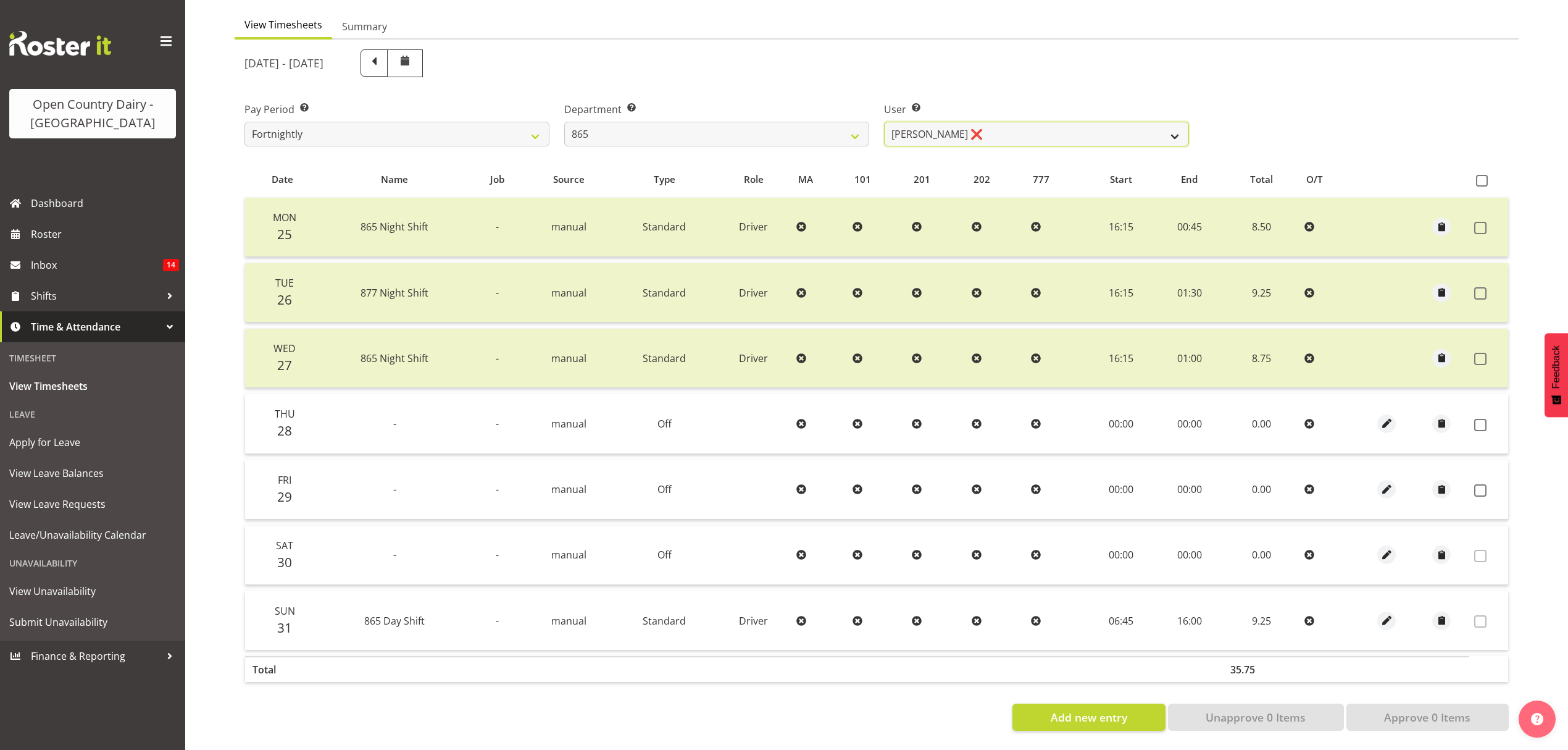
click at [1041, 129] on select "[PERSON_NAME] ❌ [PERSON_NAME] ❌ [PERSON_NAME] ❌" at bounding box center [1036, 134] width 305 height 24
select select "7487"
click at [884, 122] on select "[PERSON_NAME] ❌ [PERSON_NAME] ❌ [PERSON_NAME] ❌" at bounding box center [1036, 134] width 305 height 24
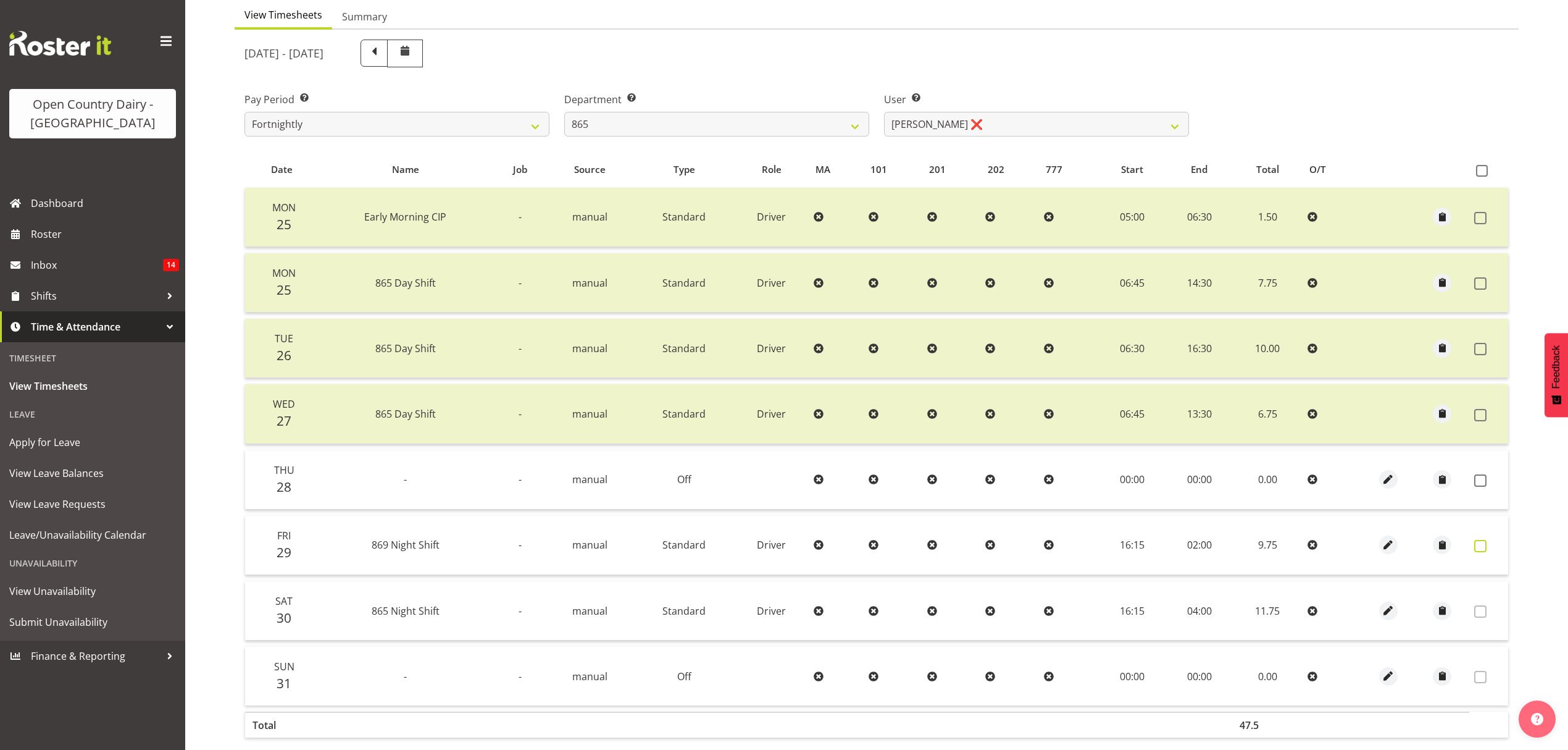
click at [1482, 547] on span at bounding box center [1481, 546] width 13 height 13
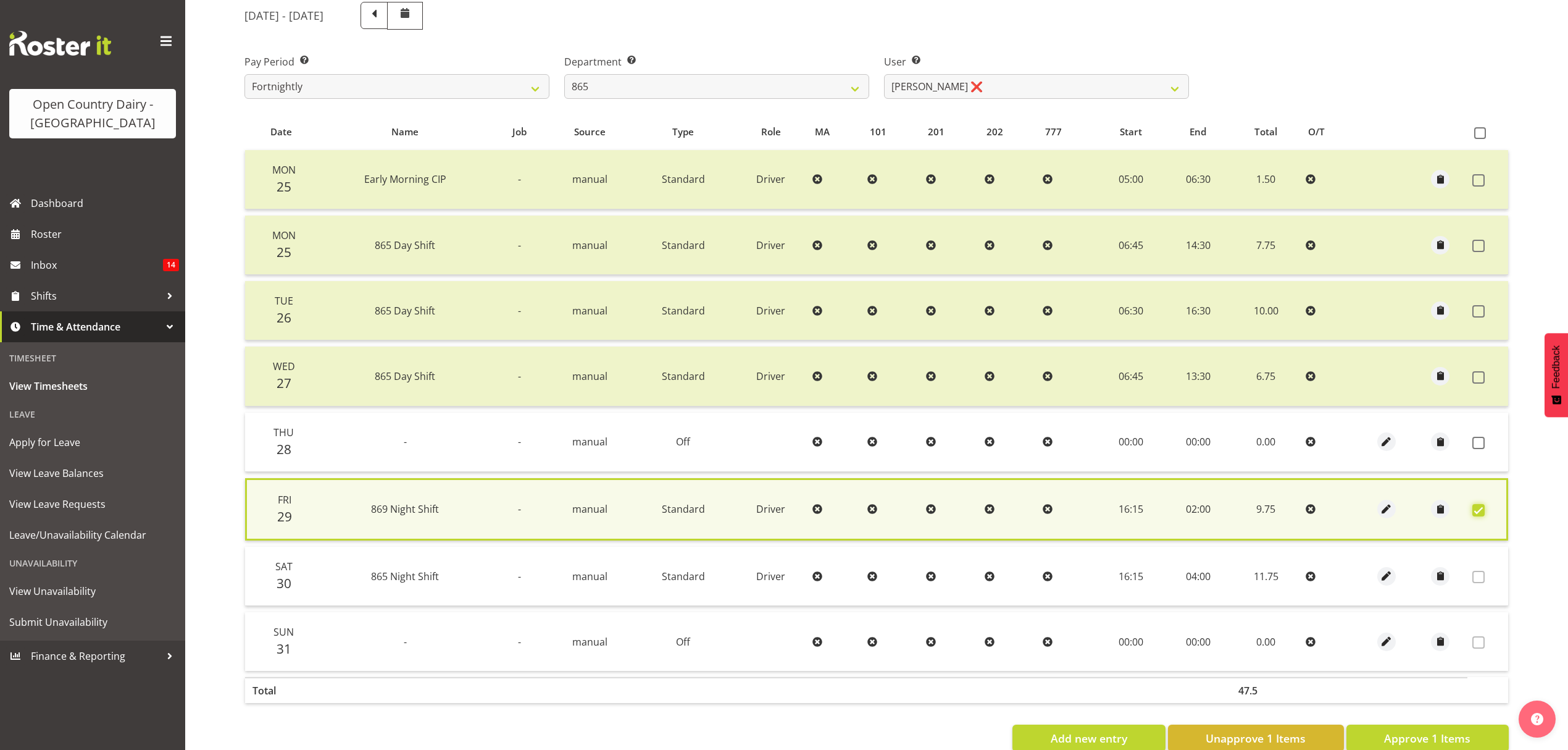
scroll to position [191, 0]
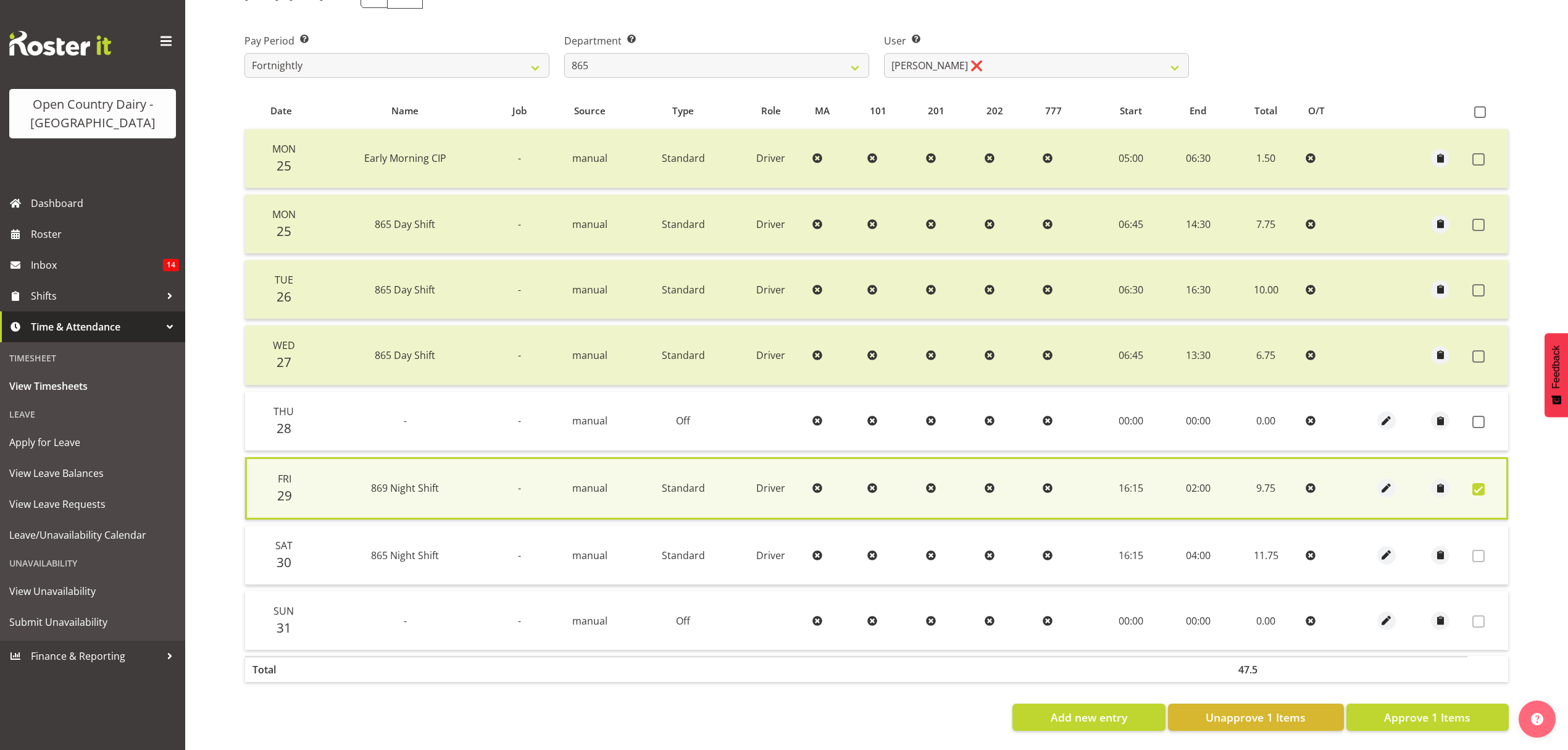
click at [1450, 687] on div "Date Name Job Source Type Role MA 101 201 202 777 Start End Total O/T Mon 25 Ea…" at bounding box center [877, 411] width 1265 height 637
click at [1444, 687] on div "Date Name Job Source Type Role MA 101 201 202 777 Start End Total O/T Mon 25 Ea…" at bounding box center [877, 411] width 1265 height 637
click at [1445, 710] on span "Approve 1 Items" at bounding box center [1427, 716] width 87 height 16
click at [1445, 710] on div "Add new entry Unapprove 1 Items Approve 1 Items" at bounding box center [877, 716] width 1265 height 27
checkbox input "false"
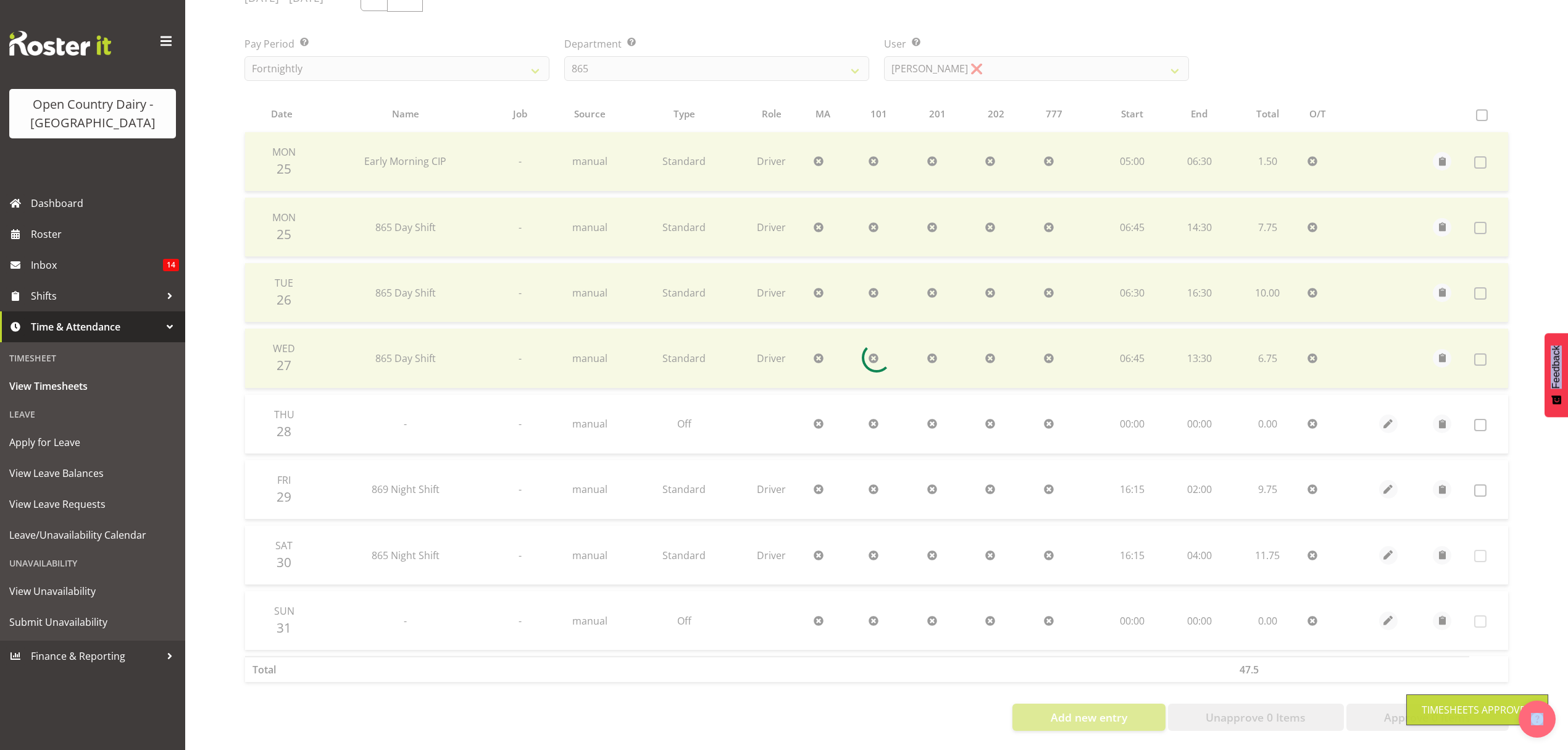
scroll to position [189, 0]
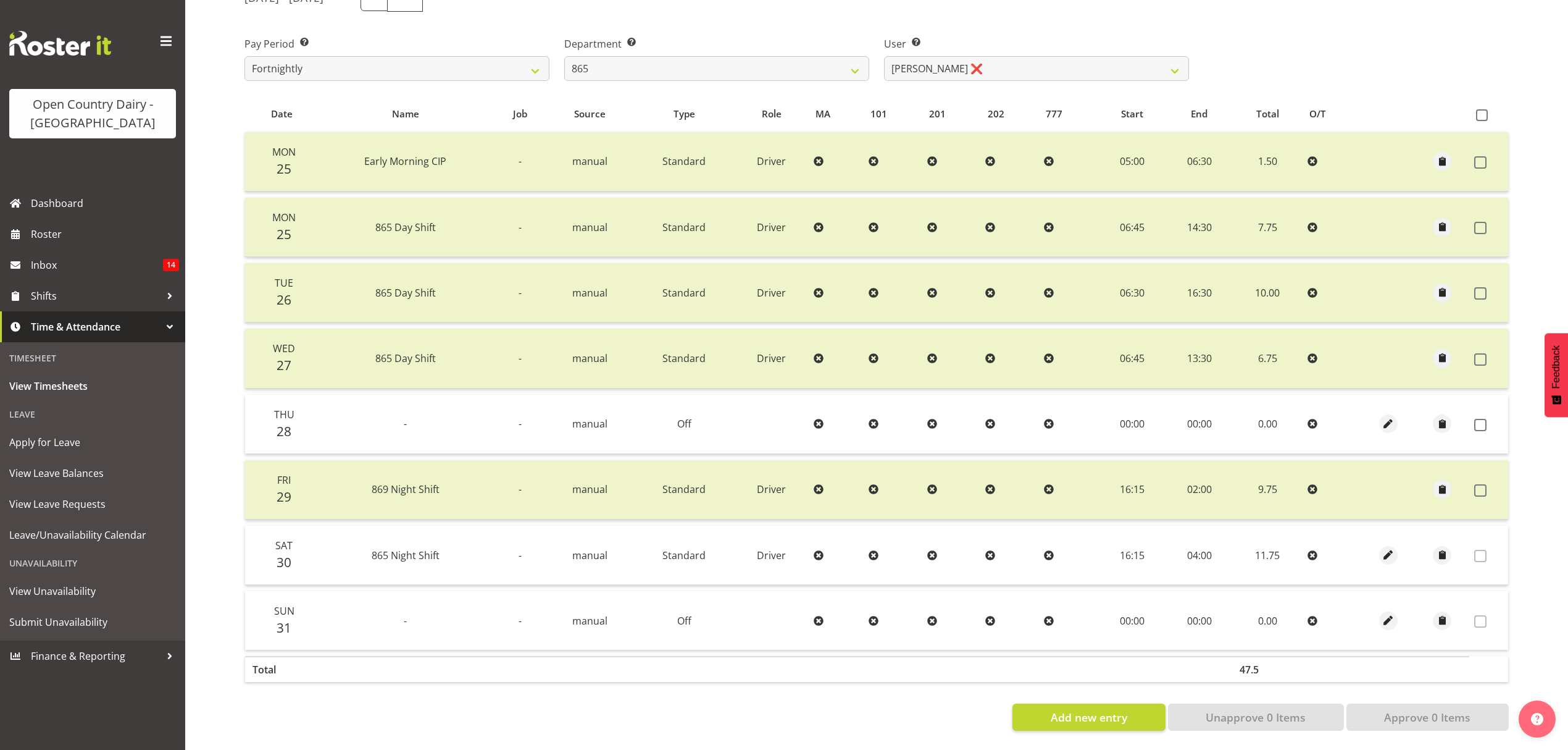
drag, startPoint x: 1018, startPoint y: 77, endPoint x: 1025, endPoint y: 57, distance: 21.2
click at [1018, 74] on div "User Select user. Note: This is filtered down by the previous two drop-down ite…" at bounding box center [1036, 54] width 320 height 69
click at [1025, 57] on select "[PERSON_NAME] ❌ [PERSON_NAME] ❌ [PERSON_NAME] ❌" at bounding box center [1036, 68] width 305 height 24
select select "9760"
click at [884, 56] on select "[PERSON_NAME] ❌ [PERSON_NAME] ❌ [PERSON_NAME] ❌" at bounding box center [1036, 68] width 305 height 24
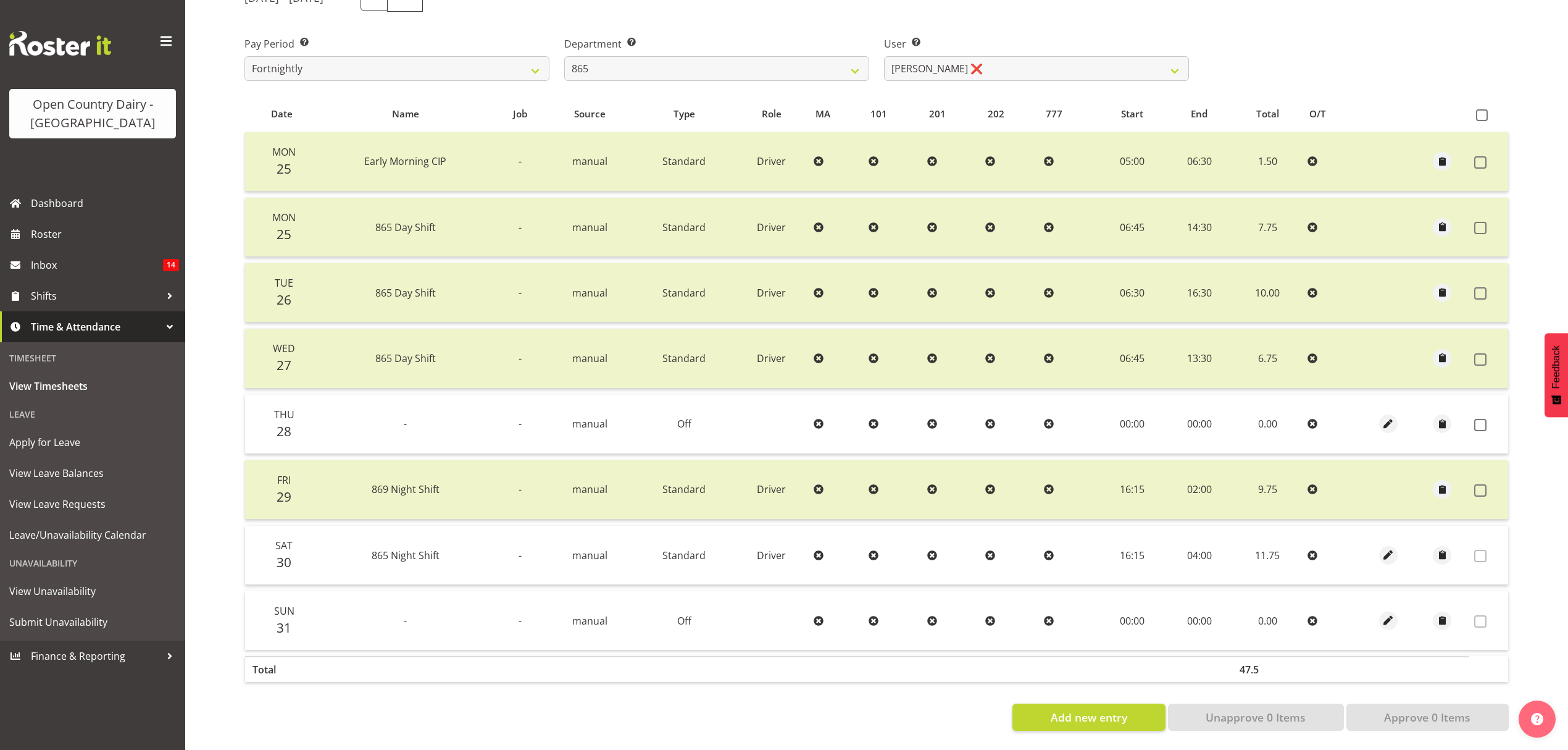
click at [0, 0] on div at bounding box center [0, 0] width 0 height 0
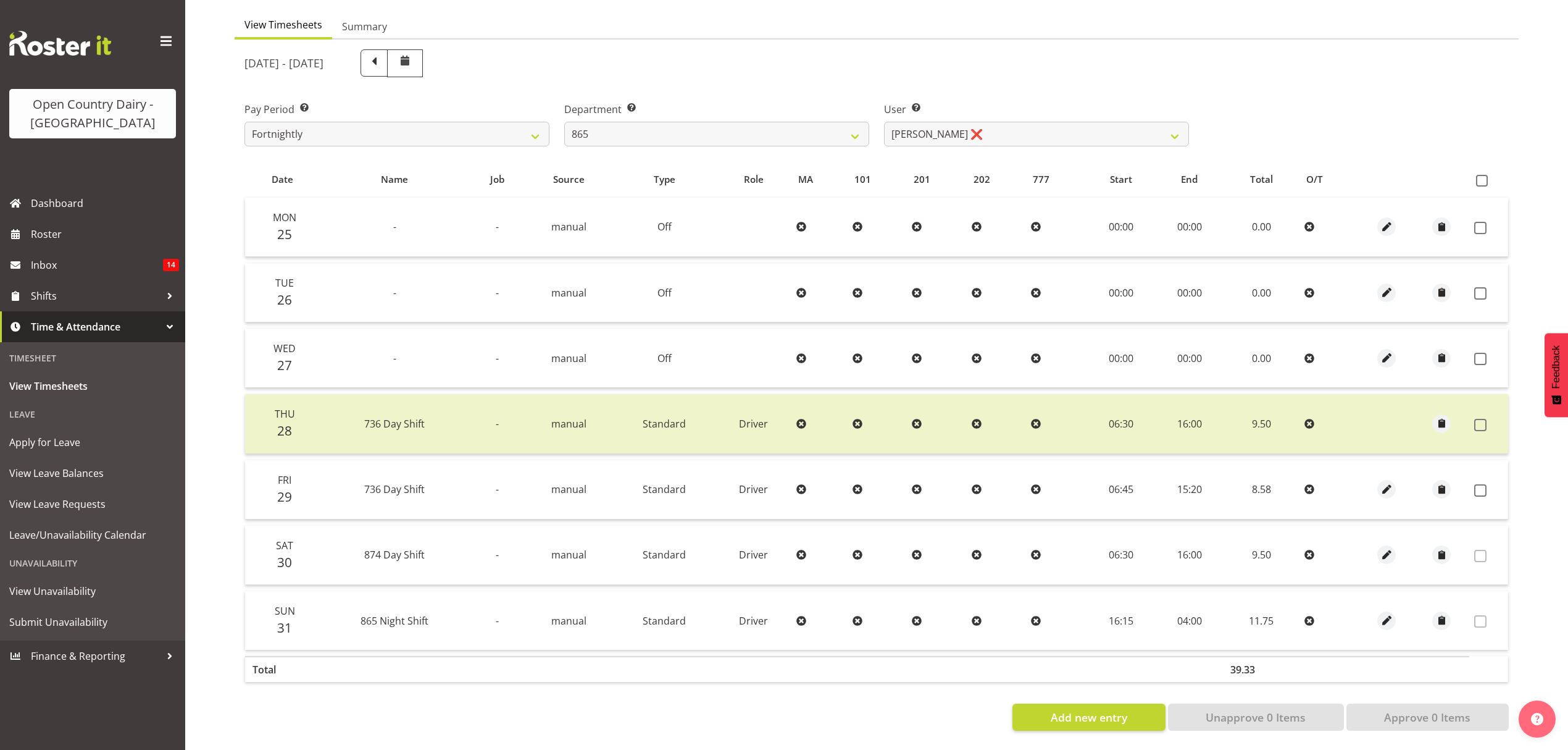
scroll to position [123, 0]
click at [1481, 484] on span at bounding box center [1481, 490] width 13 height 13
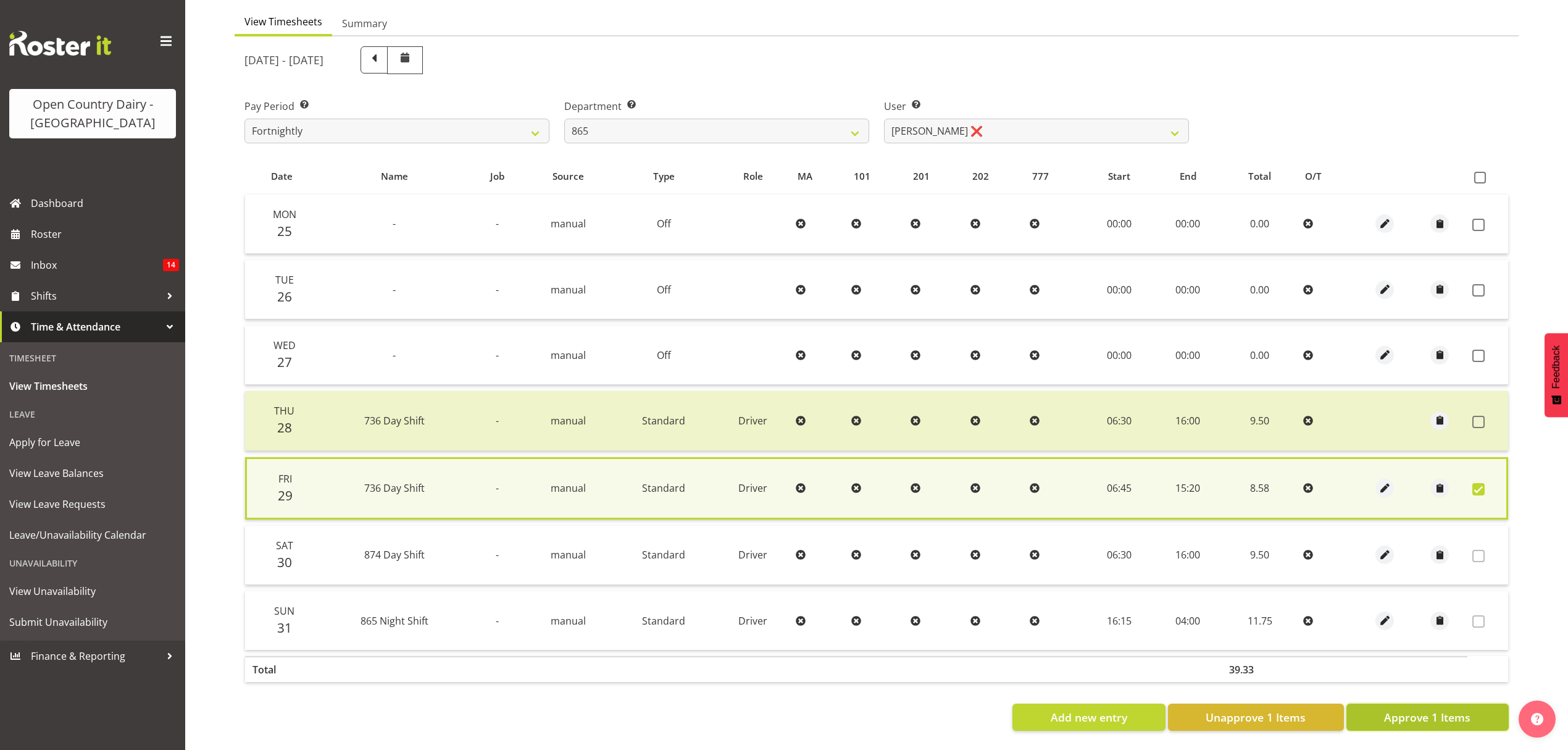
click at [1463, 709] on span "Approve 1 Items" at bounding box center [1427, 716] width 87 height 16
checkbox input "false"
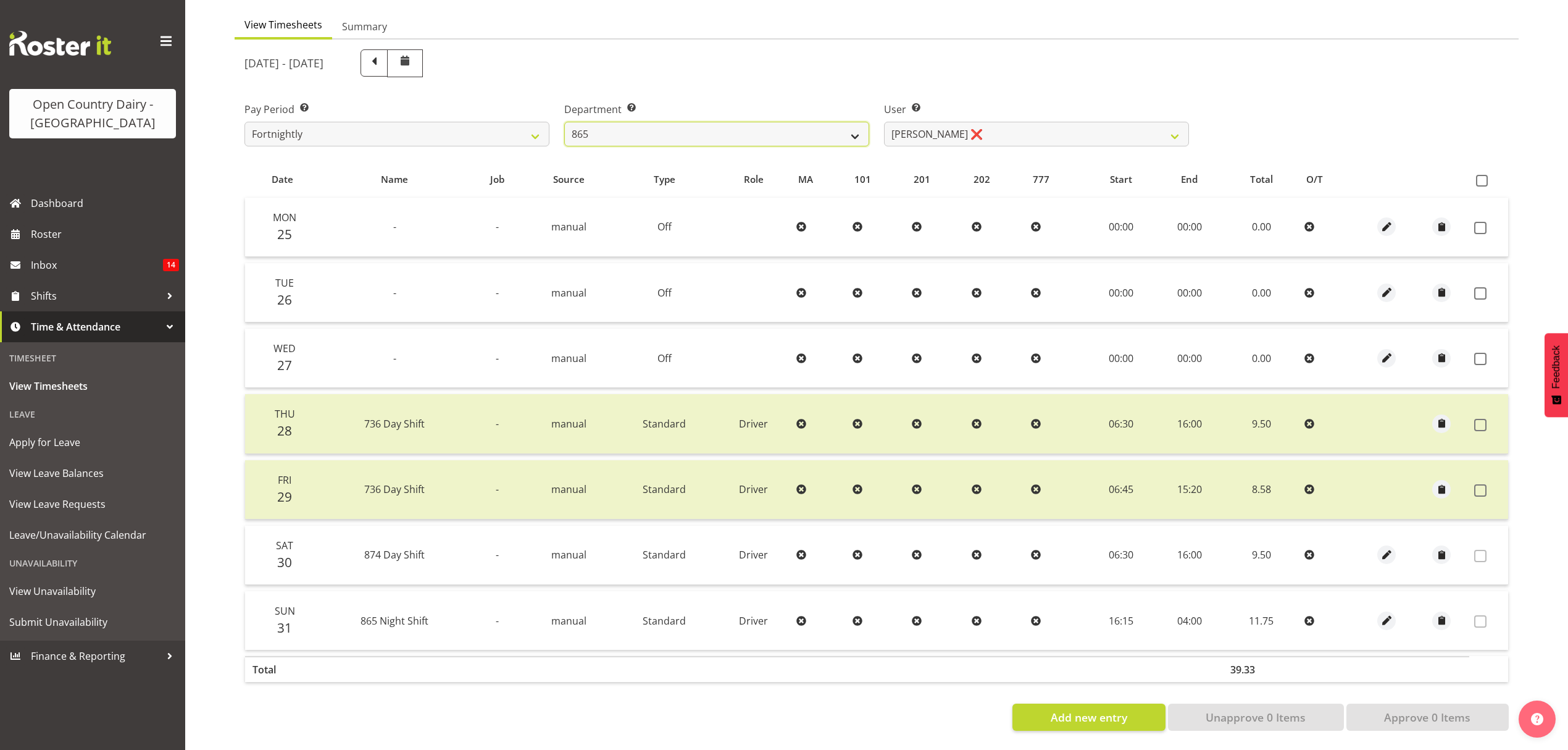
click at [730, 125] on select "734 735 736 737 738 739 851 852 853 854 855 856 858 861 862 865 868 869 870 873" at bounding box center [716, 134] width 305 height 24
click at [998, 122] on select "[PERSON_NAME] ❌ [PERSON_NAME] ❌ [PERSON_NAME] ❌" at bounding box center [1036, 134] width 305 height 24
click at [692, 125] on select "734 735 736 737 738 739 851 852 853 854 855 856 858 861 862 865 868 869 870 873" at bounding box center [716, 134] width 305 height 24
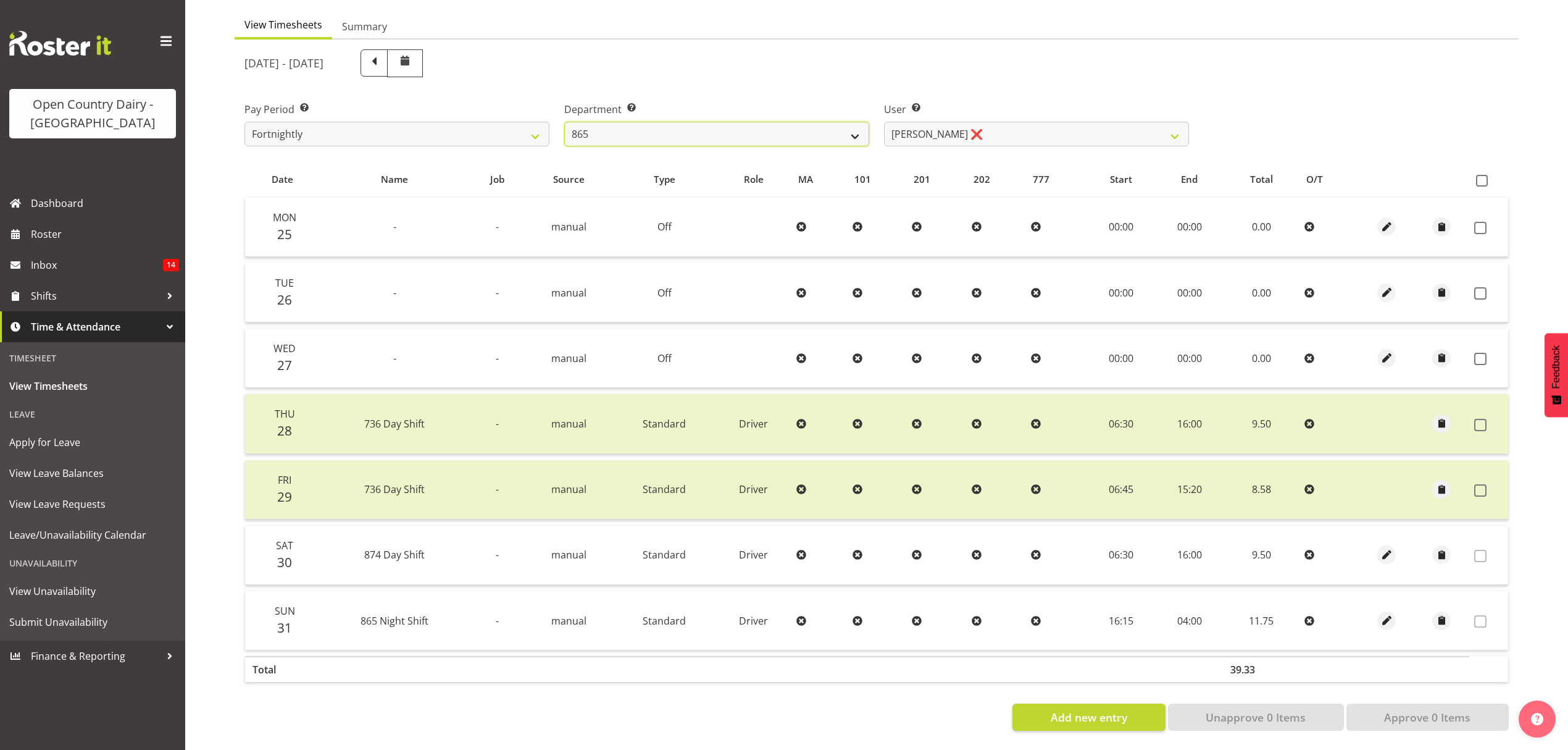
select select "681"
click at [564, 122] on select "734 735 736 737 738 739 851 852 853 854 855 856 858 861 862 865 868 869 870 873" at bounding box center [716, 134] width 305 height 24
select select "7377"
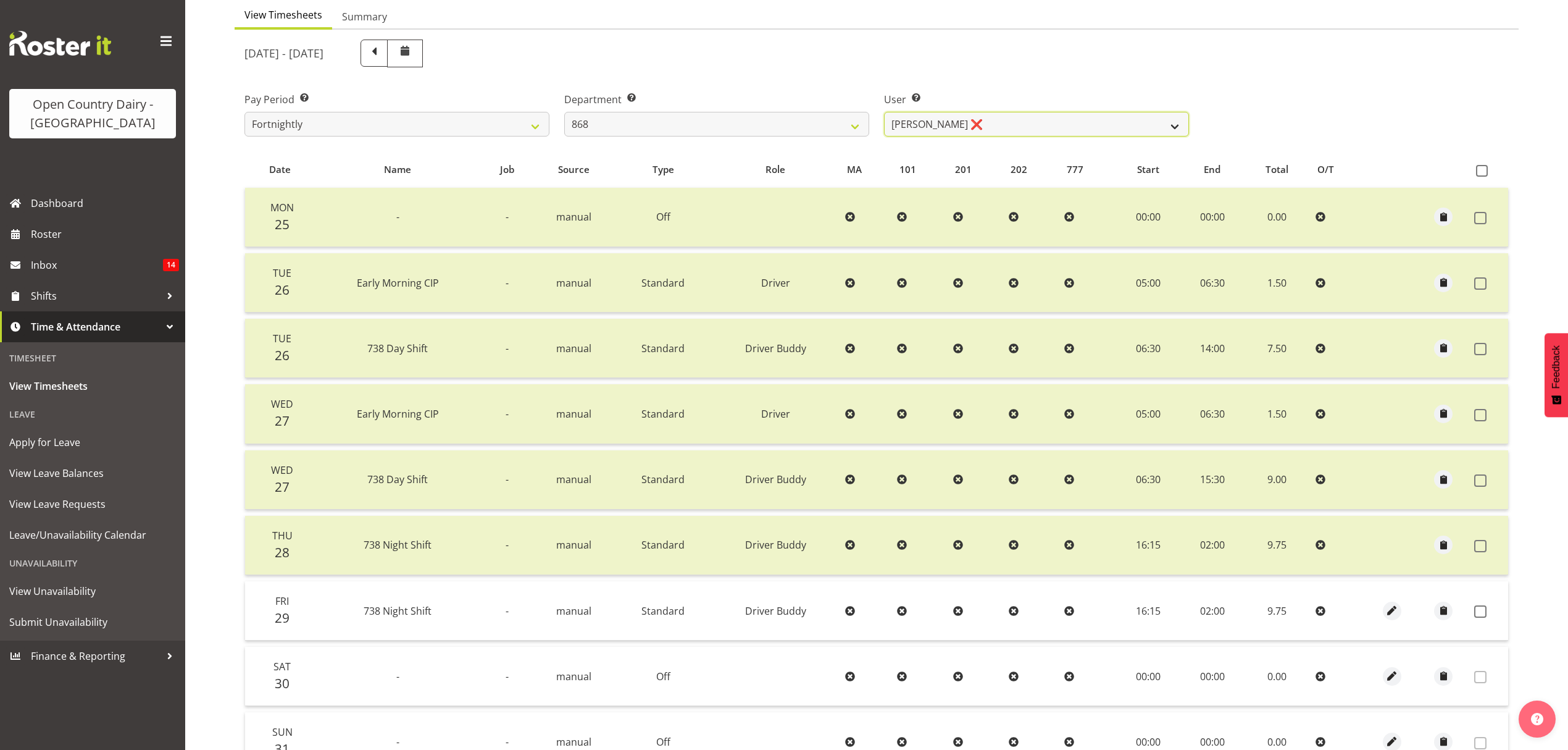
click at [972, 134] on select "[PERSON_NAME] ❌ [PERSON_NAME] ❌ [PERSON_NAME] ❌ [PERSON_NAME] ❌" at bounding box center [1036, 123] width 305 height 24
click at [1475, 615] on label at bounding box center [1484, 611] width 19 height 13
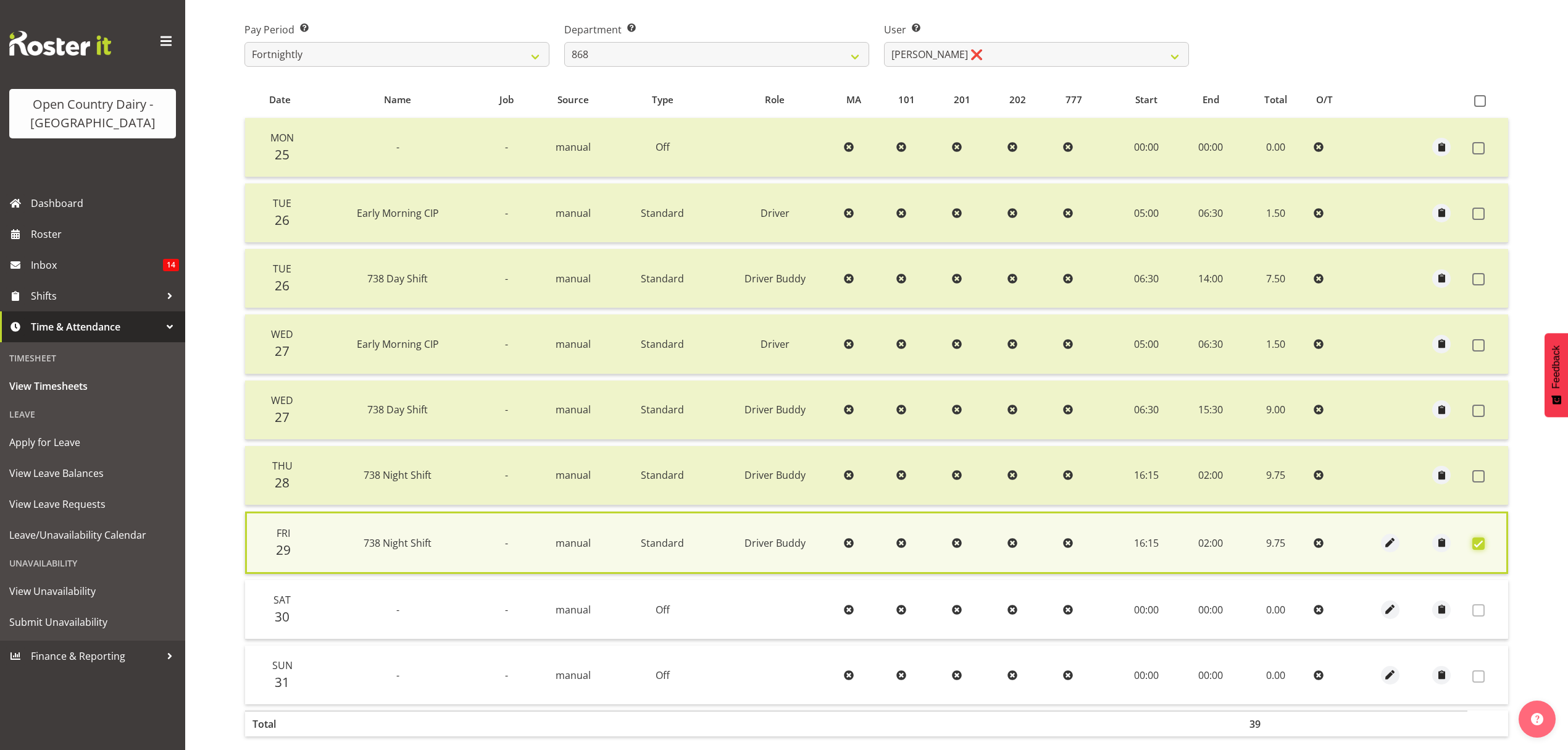
scroll to position [257, 0]
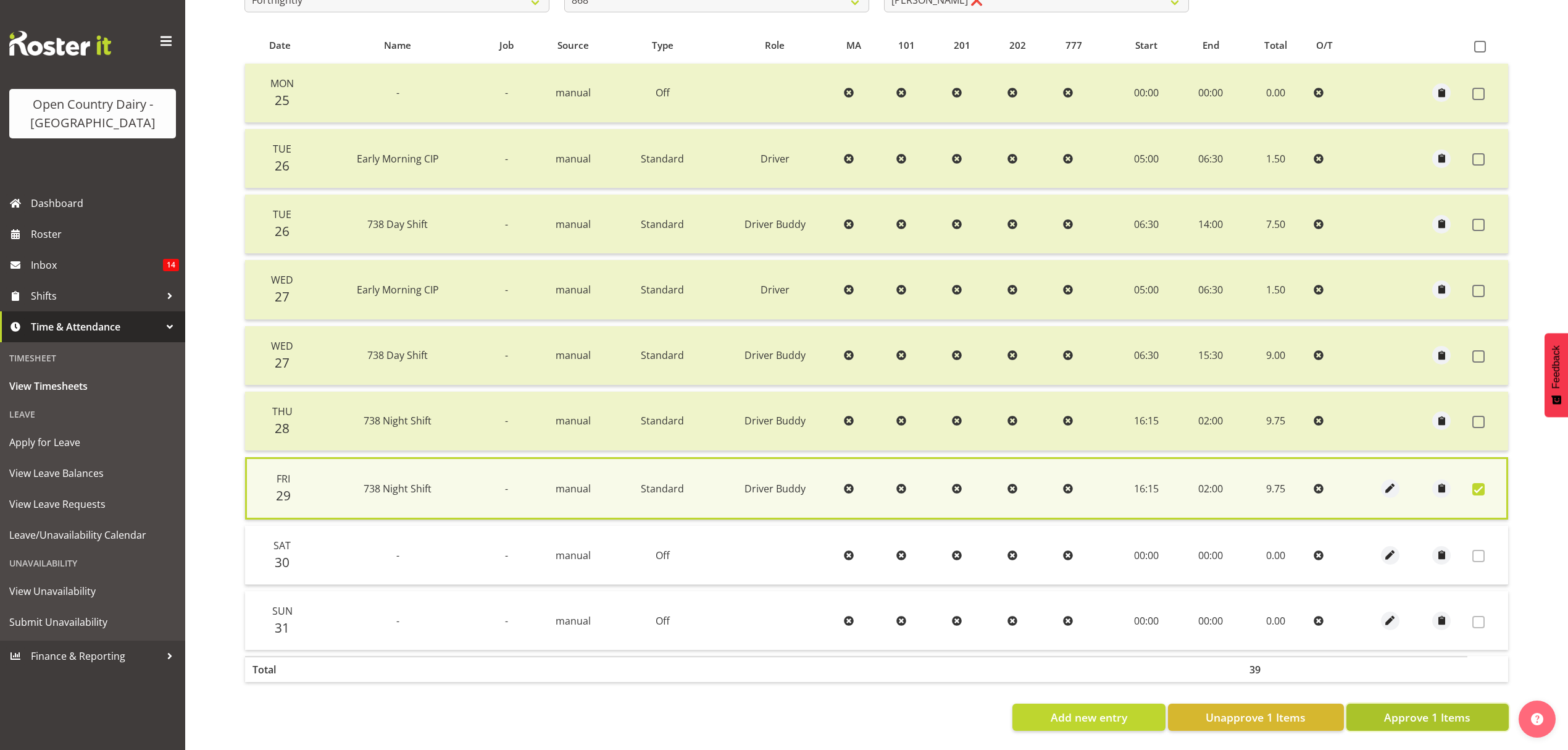
click at [1459, 709] on span "Approve 1 Items" at bounding box center [1427, 716] width 87 height 16
checkbox input "false"
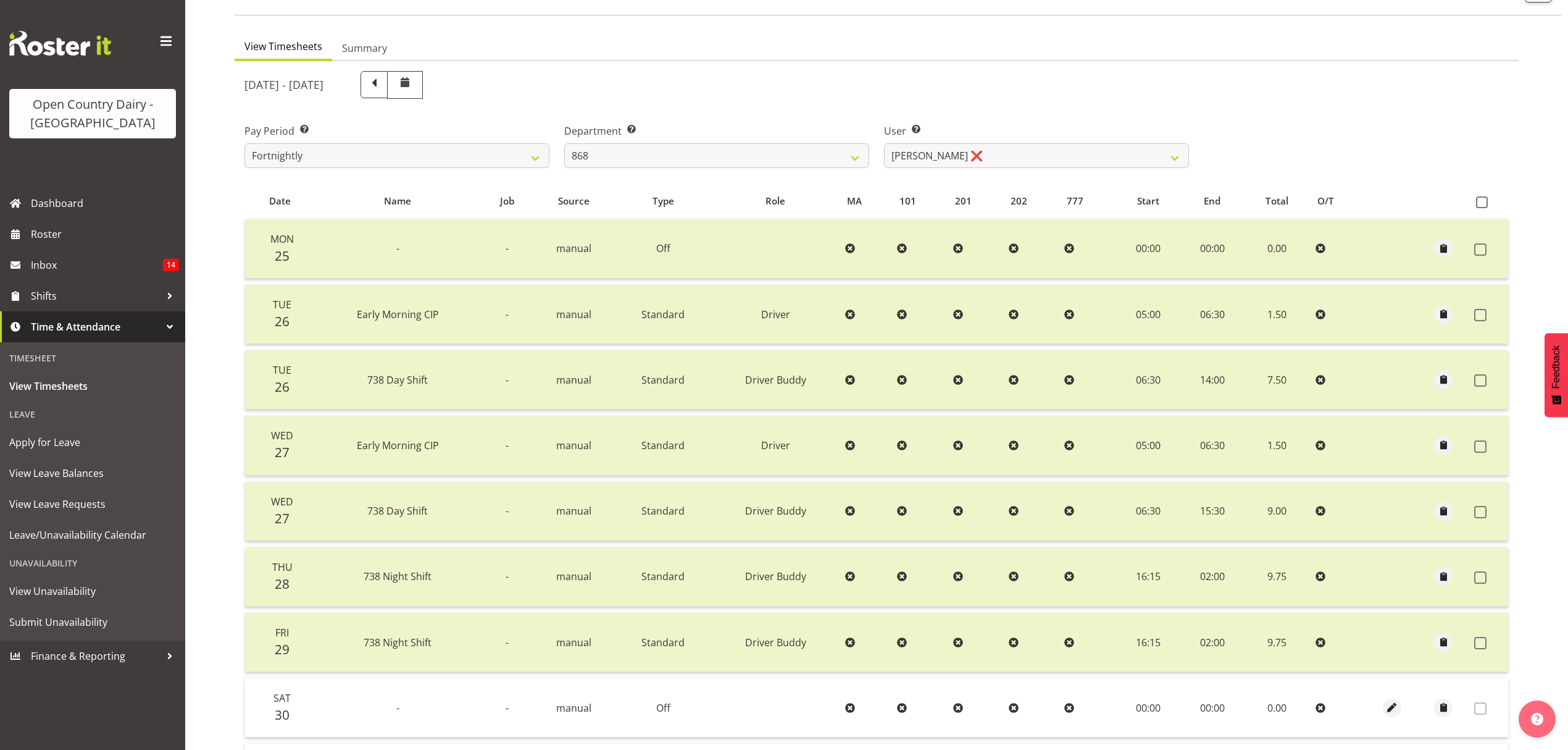
scroll to position [90, 0]
click at [1055, 155] on select "[PERSON_NAME] ❌ [PERSON_NAME] ❌ [PERSON_NAME] ❌ [PERSON_NAME] ❌" at bounding box center [1036, 158] width 305 height 24
select select "9866"
click at [884, 146] on select "[PERSON_NAME] ❌ [PERSON_NAME] ❌ [PERSON_NAME] ❌ [PERSON_NAME] ❌" at bounding box center [1036, 158] width 305 height 24
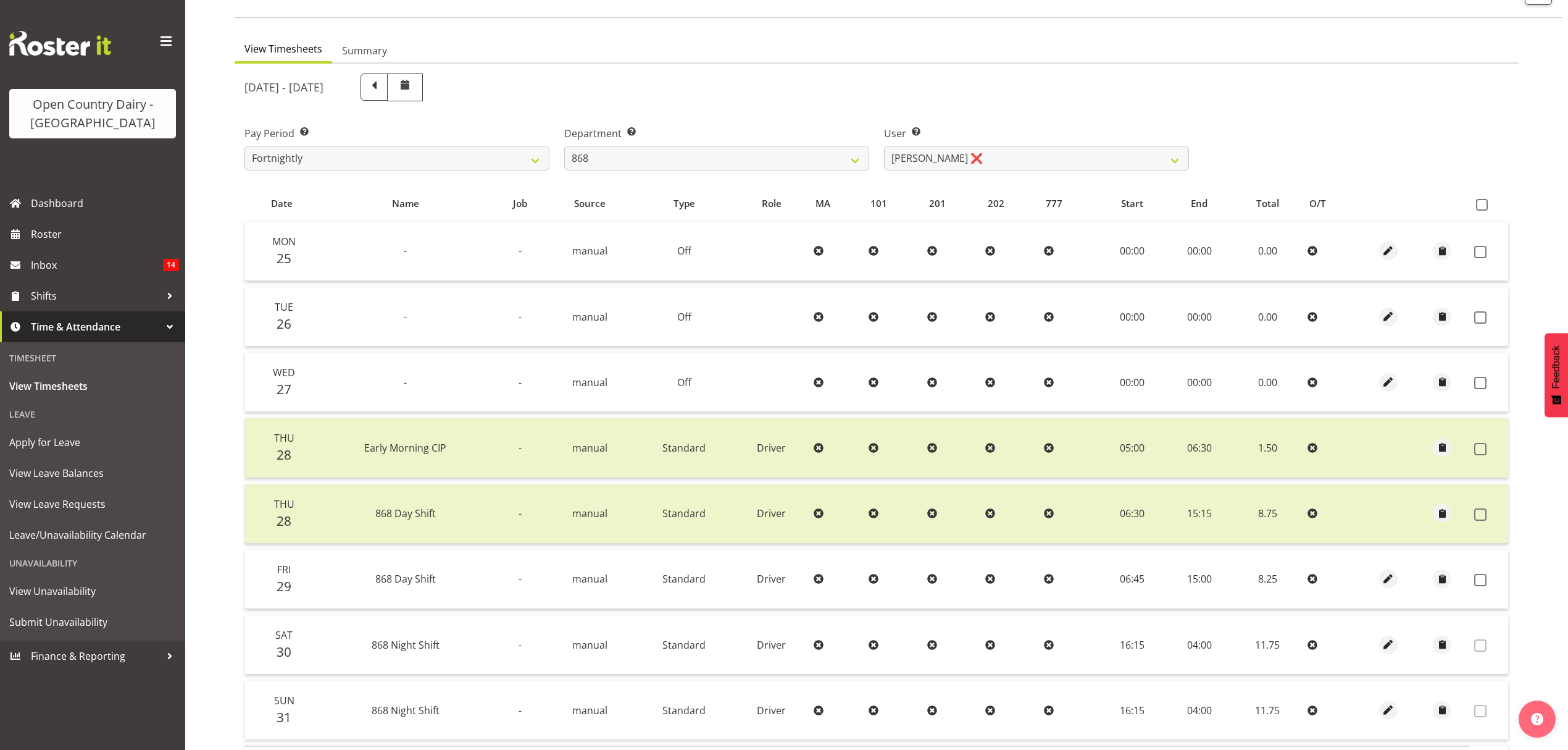
click at [1491, 568] on td at bounding box center [1489, 579] width 39 height 60
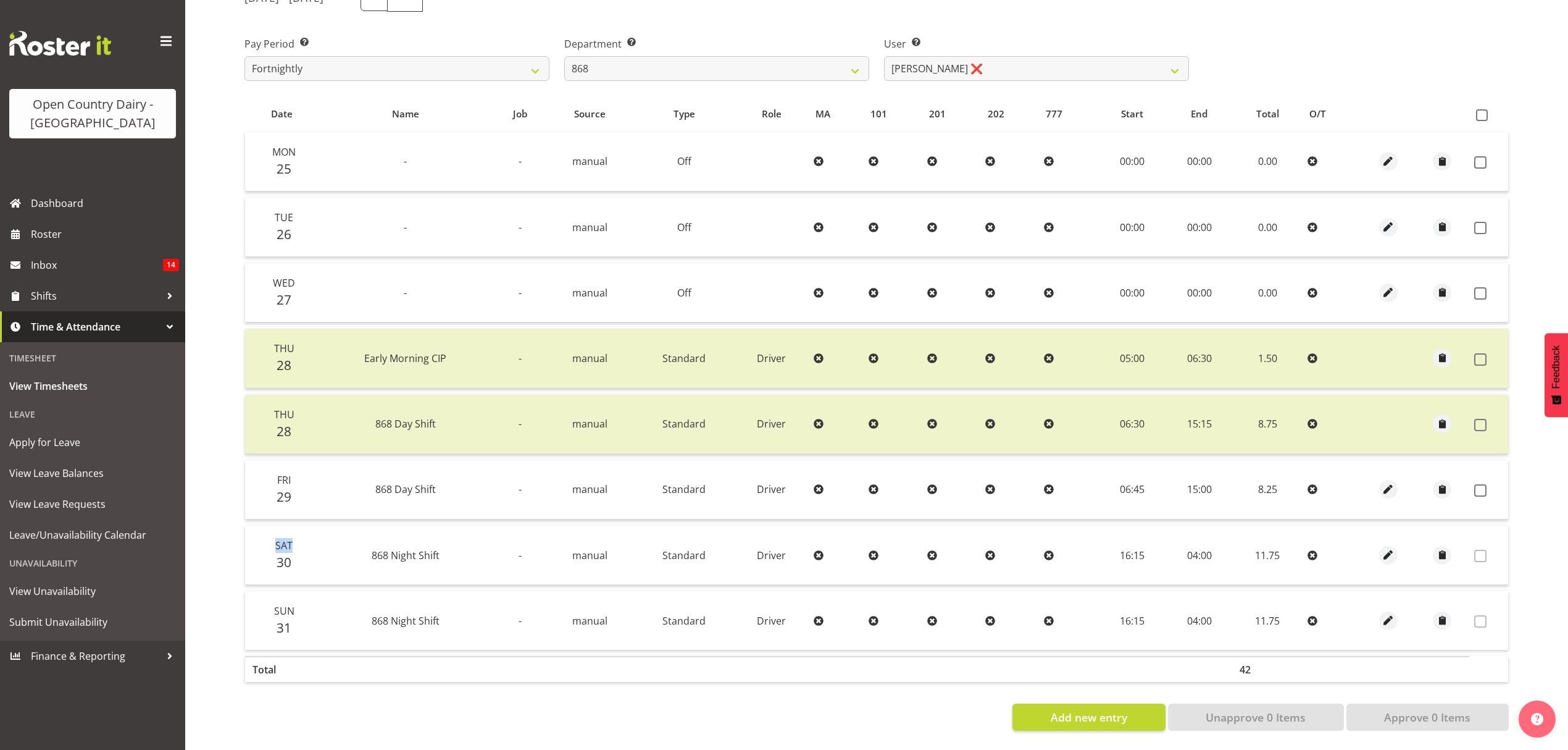
scroll to position [189, 0]
click at [1477, 484] on span at bounding box center [1481, 490] width 13 height 13
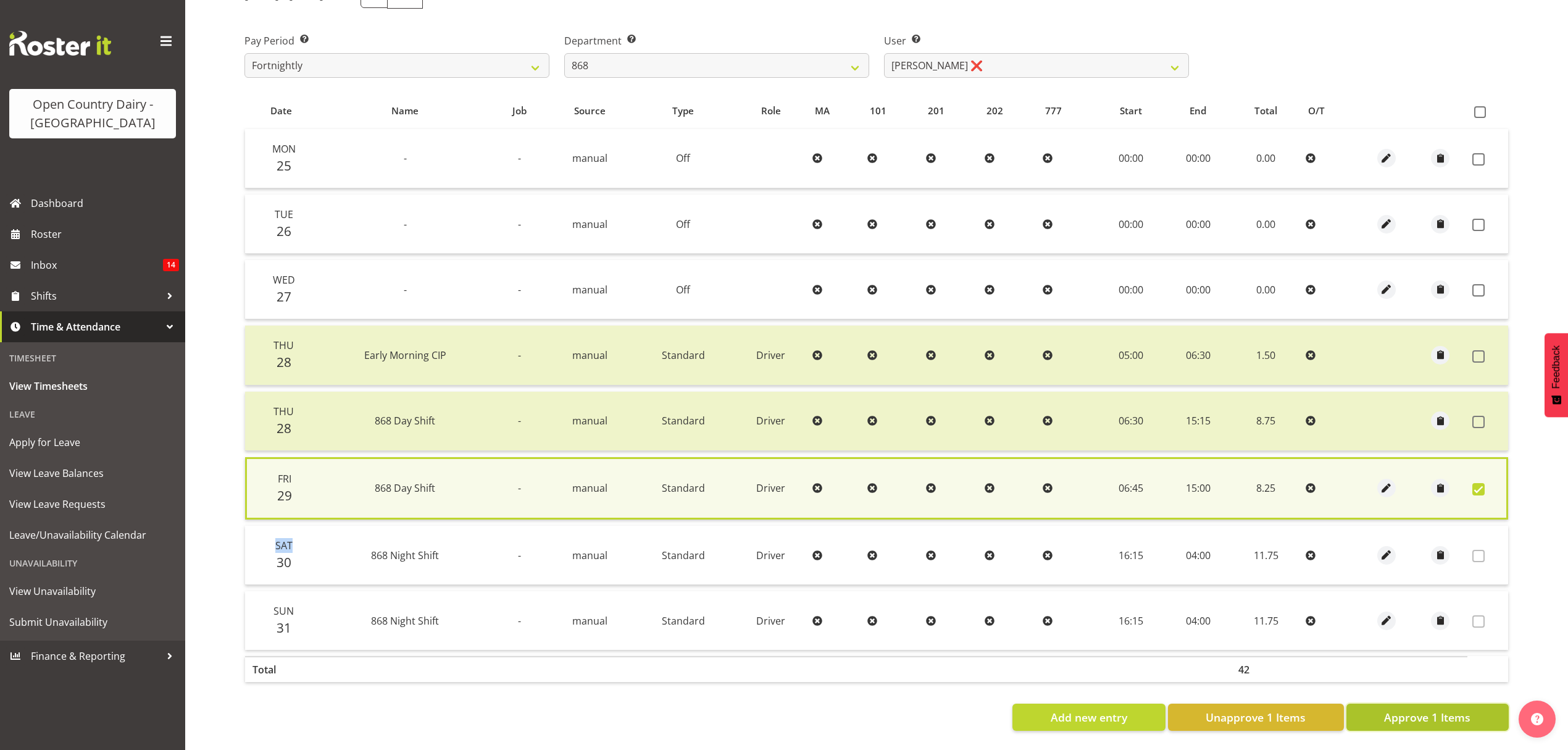
click at [1468, 709] on span "Approve 1 Items" at bounding box center [1427, 716] width 87 height 16
checkbox input "false"
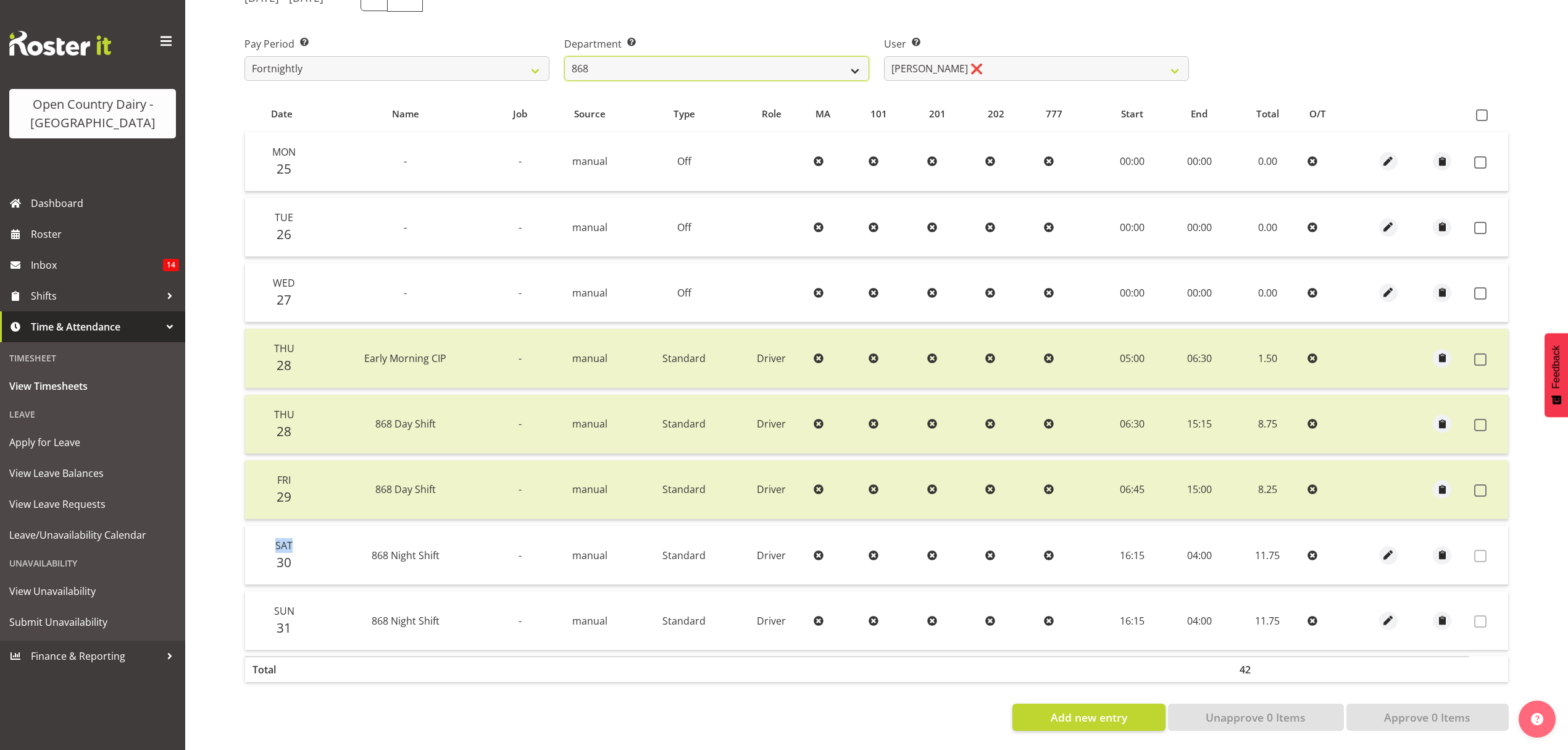
click at [811, 60] on select "734 735 736 737 738 739 851 852 853 854 855 856 858 861 862 865 868 869 870 873" at bounding box center [716, 68] width 305 height 24
select select "676"
click at [564, 56] on select "734 735 736 737 738 739 851 852 853 854 855 856 858 861 862 865 868 869 870 873" at bounding box center [716, 68] width 305 height 24
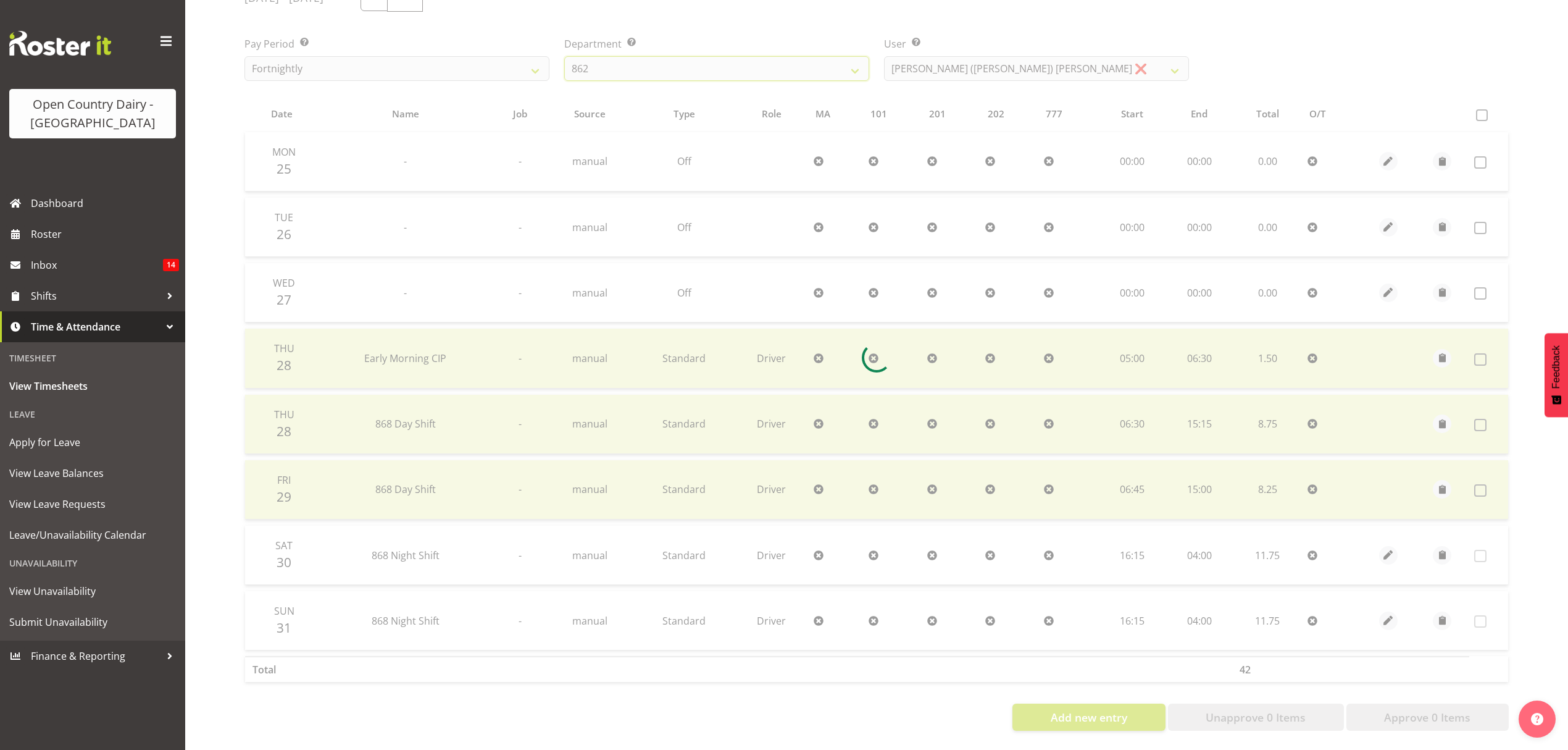
scroll to position [123, 0]
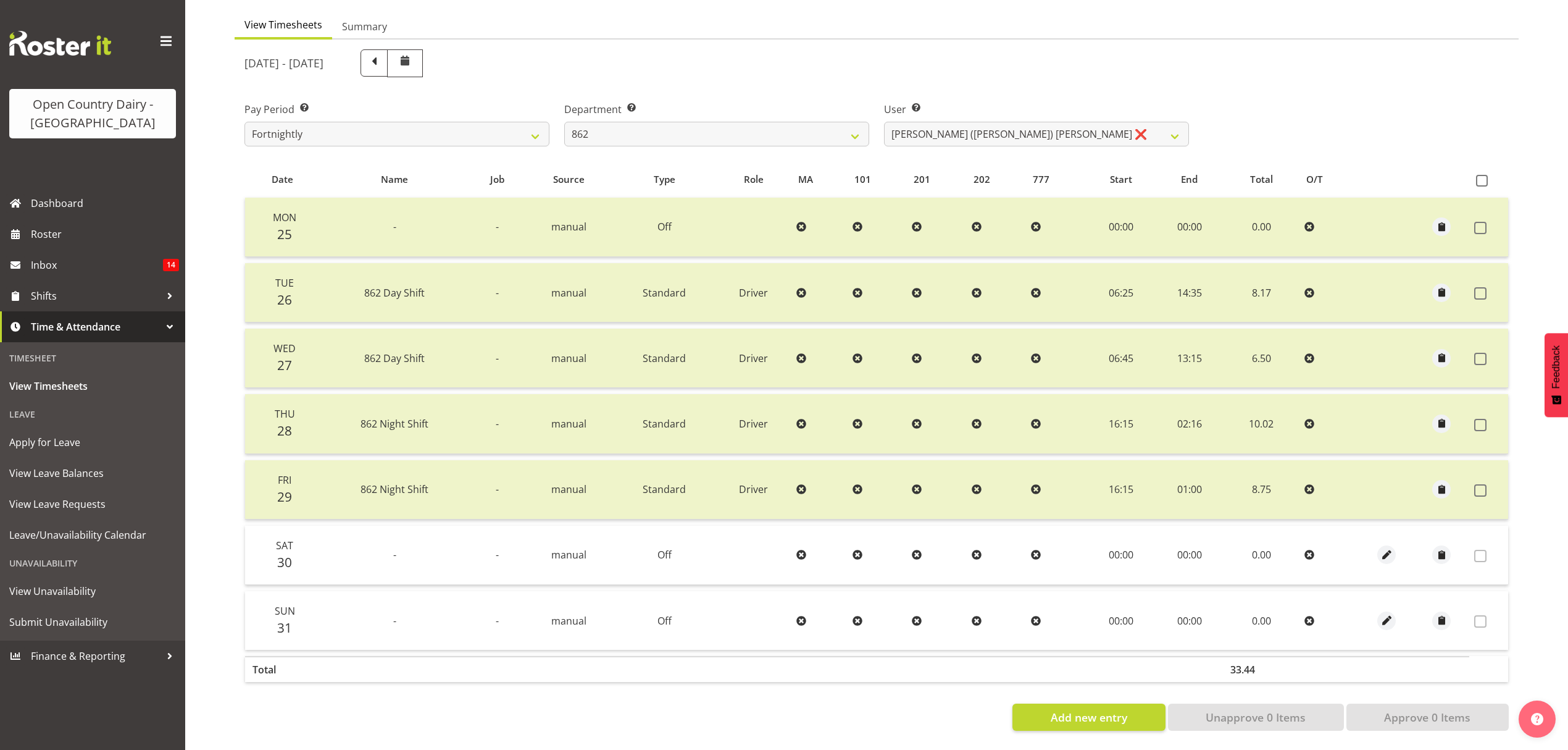
click at [991, 108] on div "User Select user. Note: This is filtered down by the previous two drop-down ite…" at bounding box center [1036, 123] width 305 height 45
click at [991, 126] on select "[PERSON_NAME] ([PERSON_NAME]) [PERSON_NAME] ❌ [PERSON_NAME] ❌ Forbes [PERSON_NA…" at bounding box center [1036, 134] width 305 height 24
select select "11652"
click at [884, 122] on select "[PERSON_NAME] ([PERSON_NAME]) [PERSON_NAME] ❌ [PERSON_NAME] ❌ Forbes [PERSON_NA…" at bounding box center [1036, 134] width 305 height 24
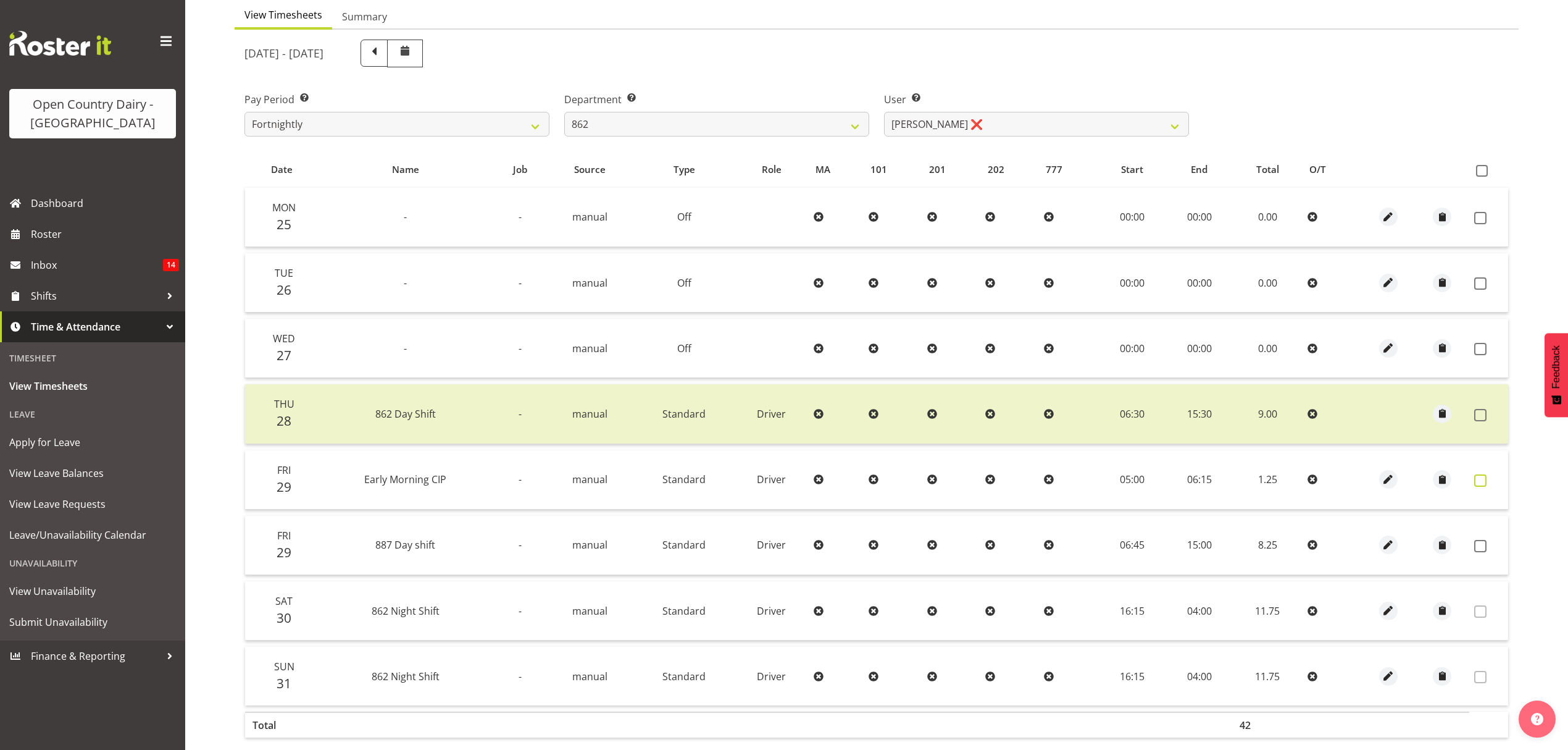
click at [1478, 483] on span at bounding box center [1481, 480] width 13 height 13
checkbox input "false"
click at [1481, 540] on span at bounding box center [1481, 546] width 13 height 13
checkbox input "true"
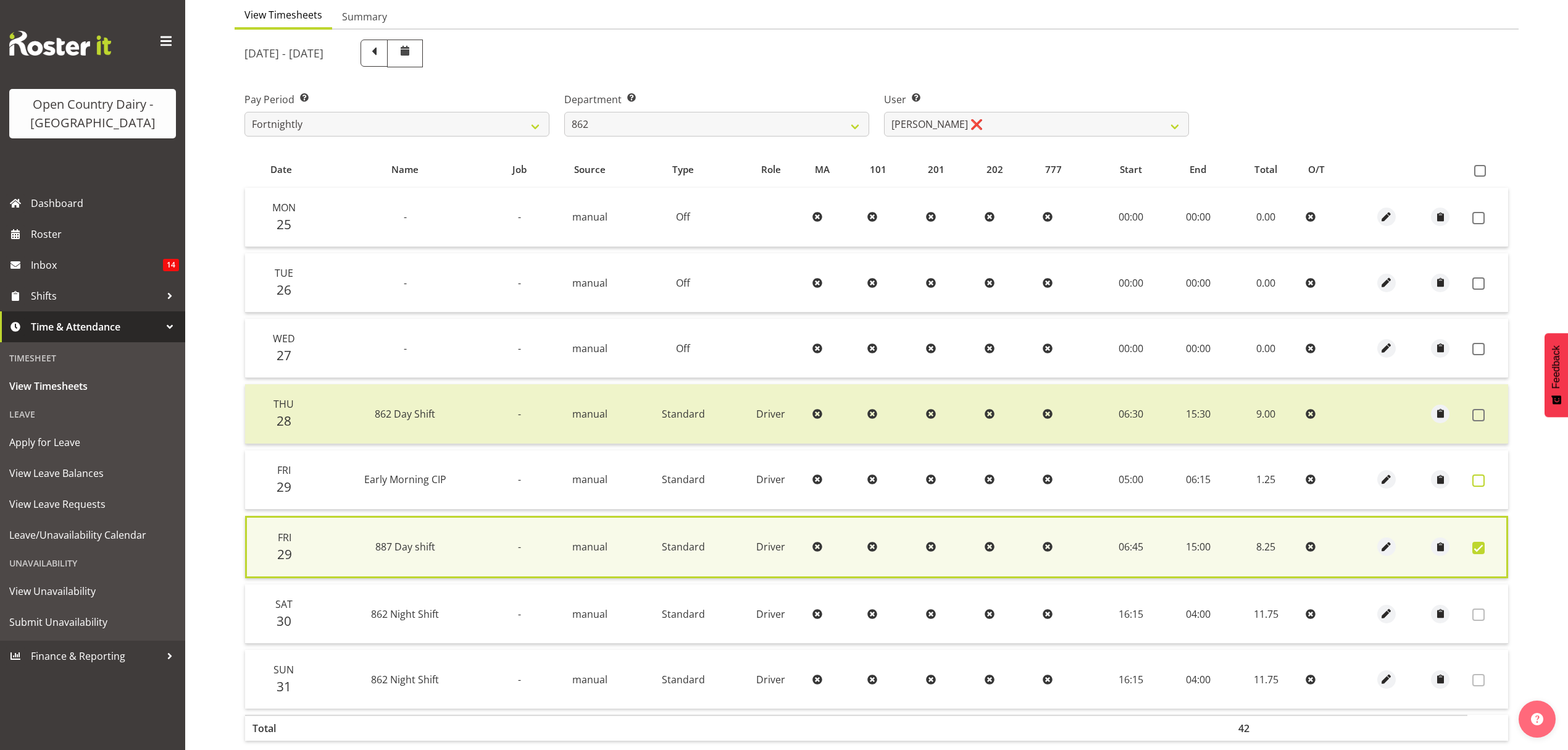
click at [1482, 480] on span at bounding box center [1478, 480] width 13 height 13
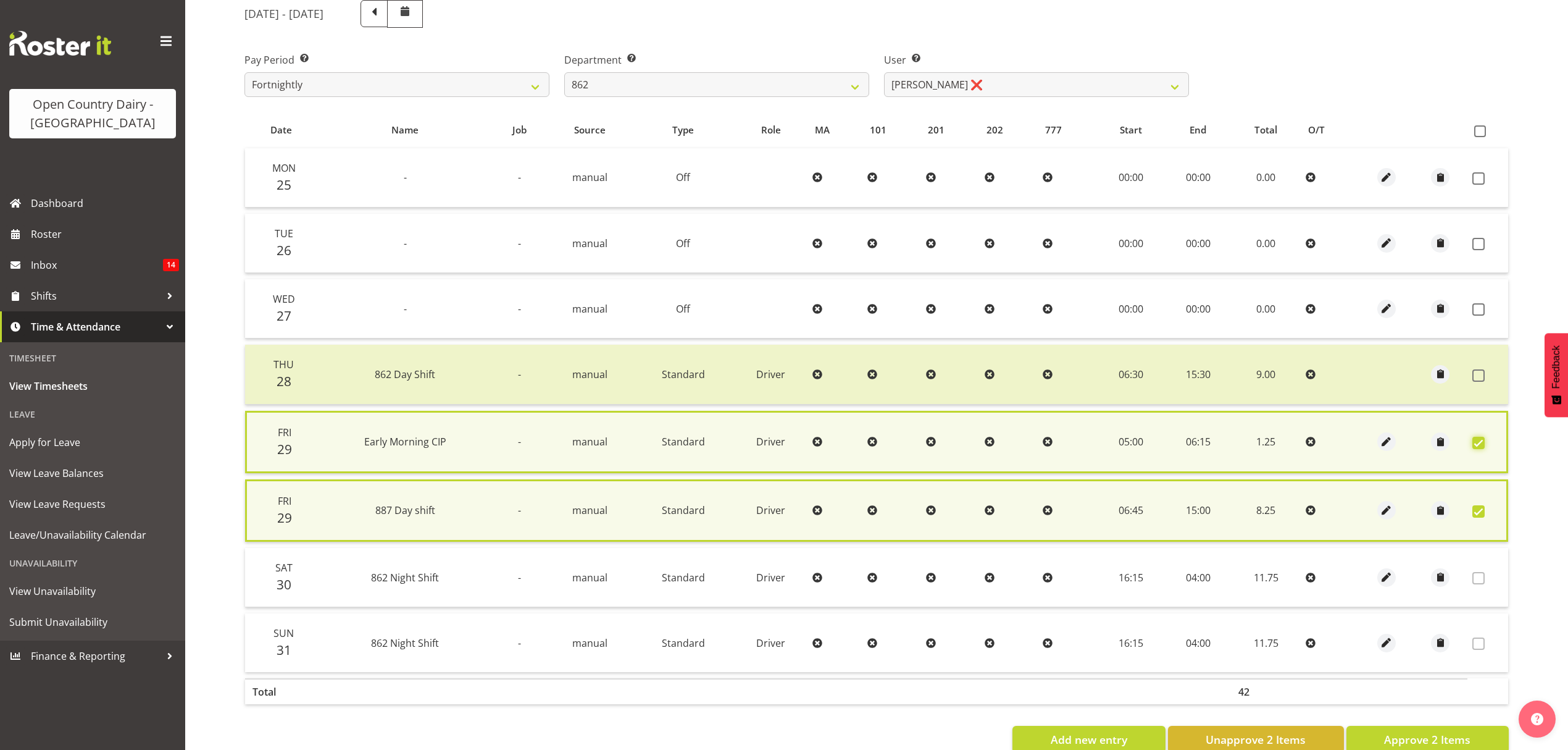
scroll to position [194, 0]
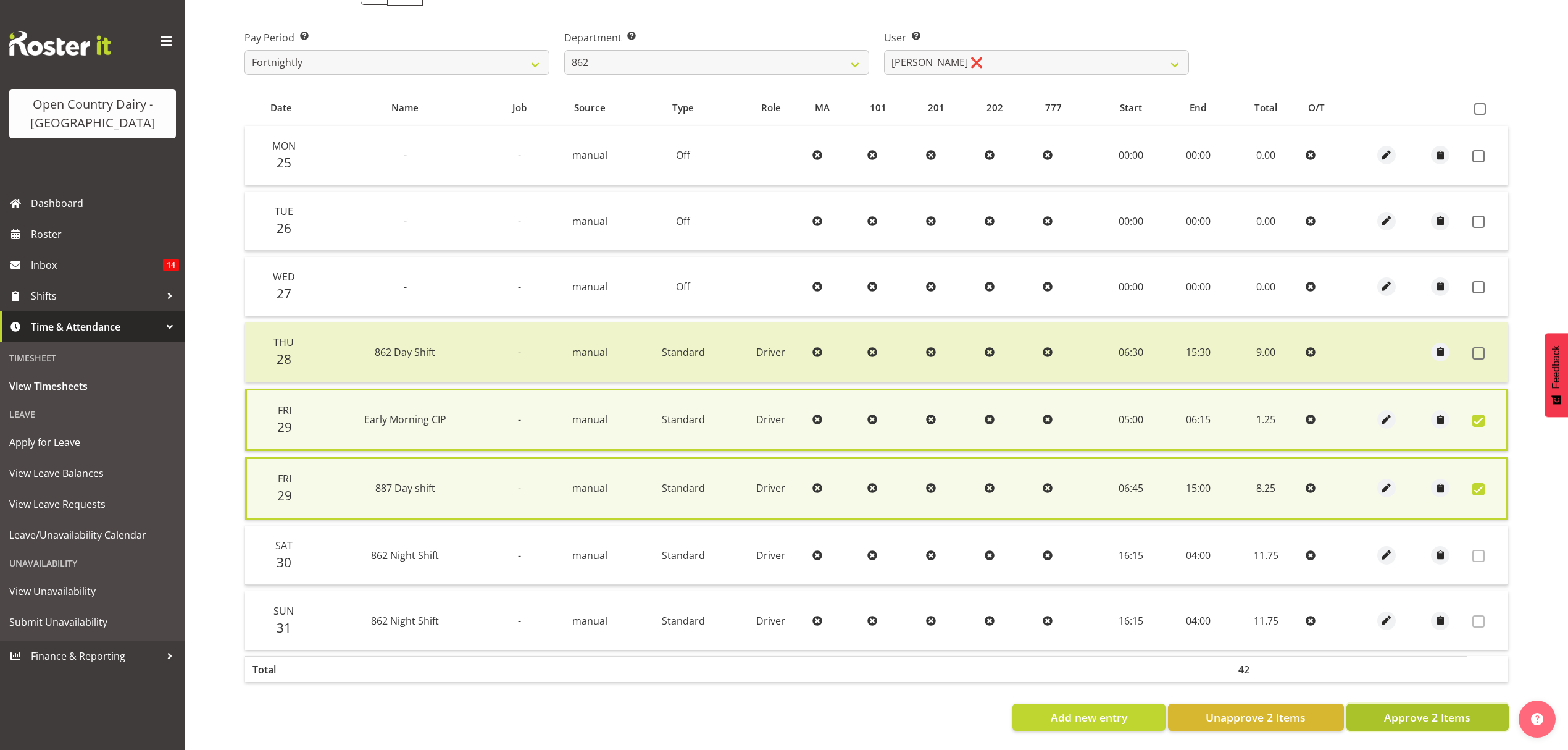
click at [1408, 709] on span "Approve 2 Items" at bounding box center [1427, 716] width 87 height 16
checkbox input "false"
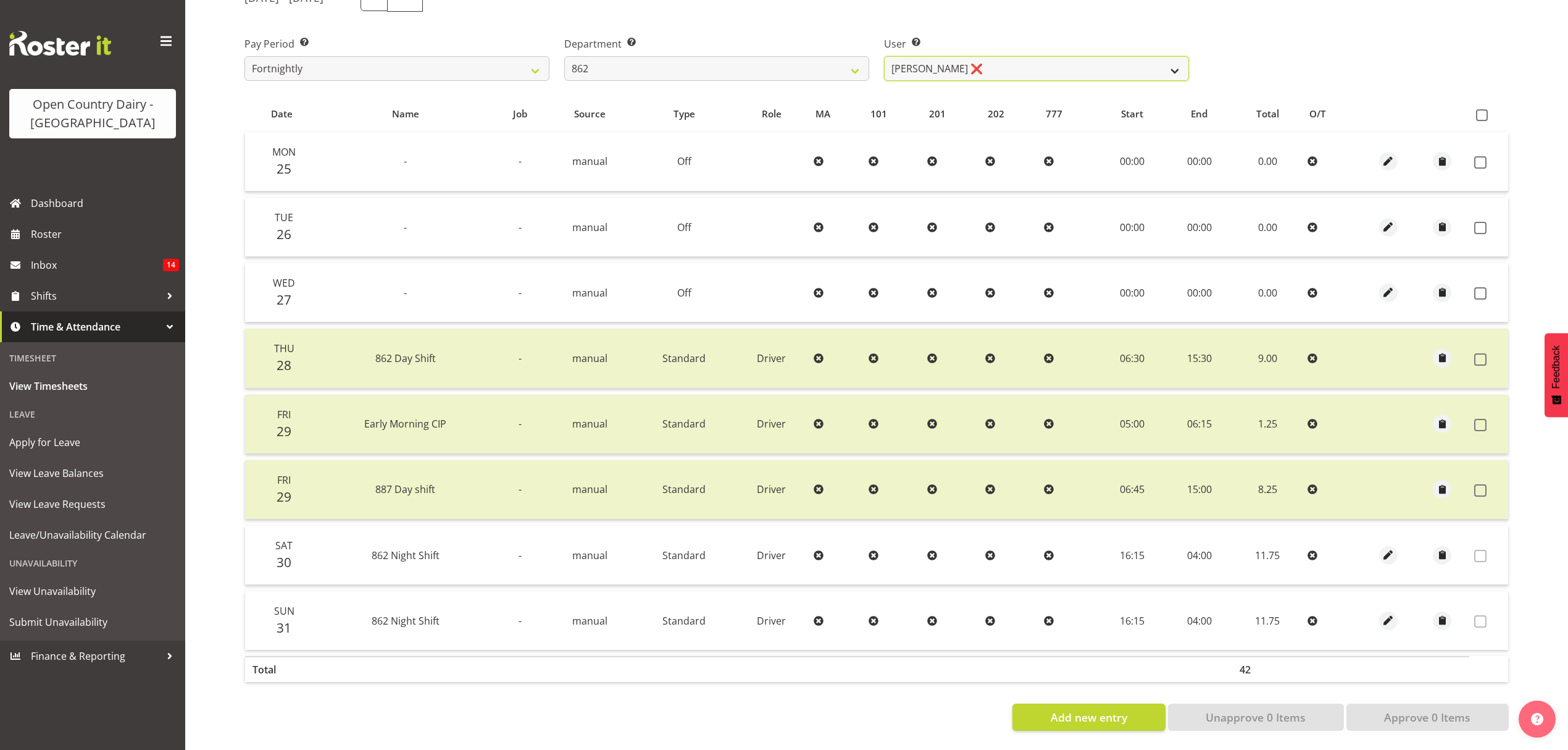
click at [902, 60] on select "[PERSON_NAME] ([PERSON_NAME]) [PERSON_NAME] ❌ [PERSON_NAME] ❌ Forbes [PERSON_NA…" at bounding box center [1036, 68] width 305 height 24
click at [820, 62] on select "734 735 736 737 738 739 851 852 853 854 855 856 858 861 862 865 868 869 870 873" at bounding box center [716, 68] width 305 height 24
select select "681"
click at [564, 56] on select "734 735 736 737 738 739 851 852 853 854 855 856 858 861 862 865 868 869 870 873" at bounding box center [716, 68] width 305 height 24
select select "7377"
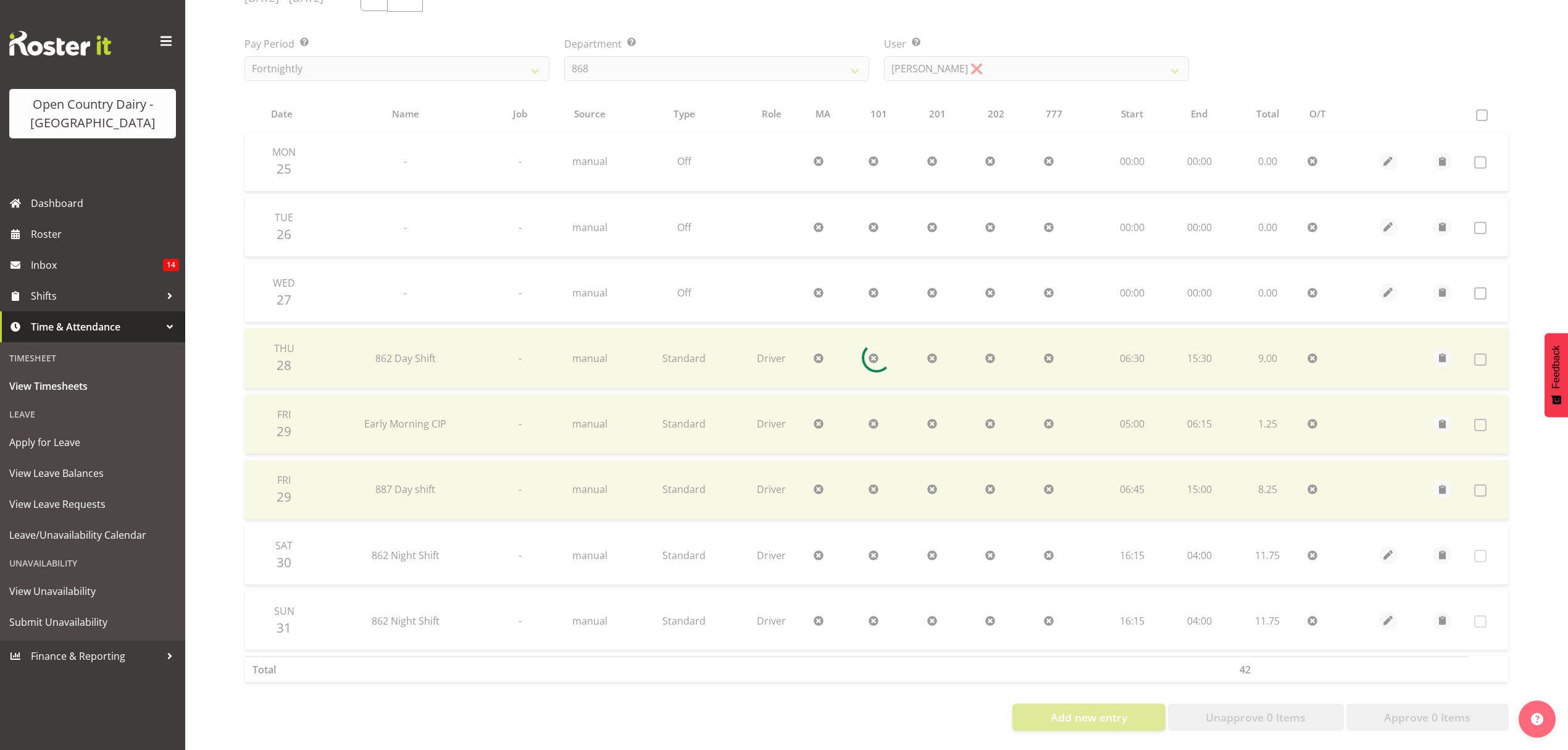
click at [680, 411] on div at bounding box center [876, 357] width 1284 height 766
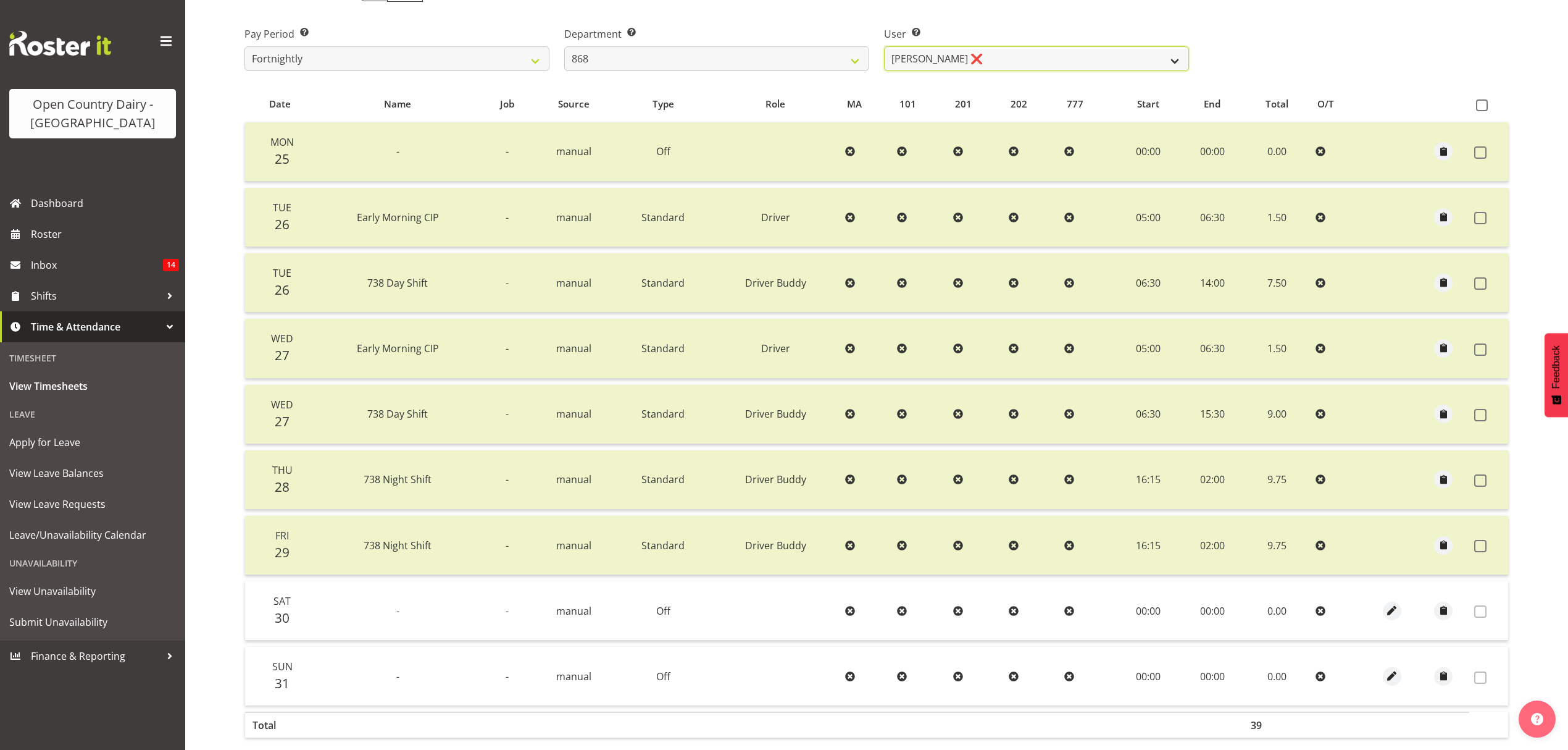
click at [943, 67] on select "[PERSON_NAME] ❌ [PERSON_NAME] ❌ [PERSON_NAME] ❌ [PERSON_NAME] ❌" at bounding box center [1036, 58] width 305 height 24
click at [801, 57] on select "734 735 736 737 738 739 851 852 853 854 855 856 858 861 862 865 868 869 870 873" at bounding box center [716, 58] width 305 height 24
select select "682"
click at [564, 46] on select "734 735 736 737 738 739 851 852 853 854 855 856 858 861 862 865 868 869 870 873" at bounding box center [716, 58] width 305 height 24
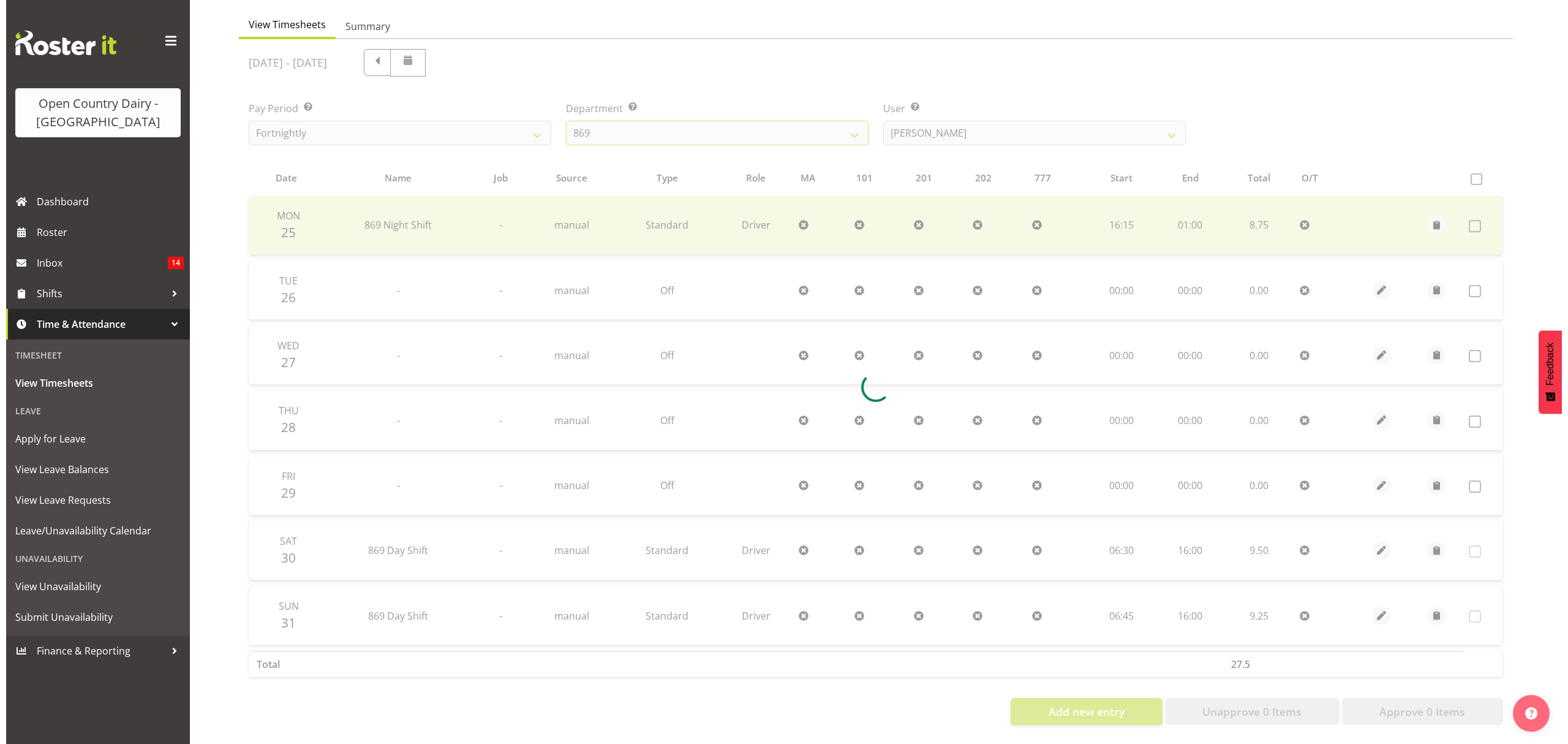
scroll to position [122, 0]
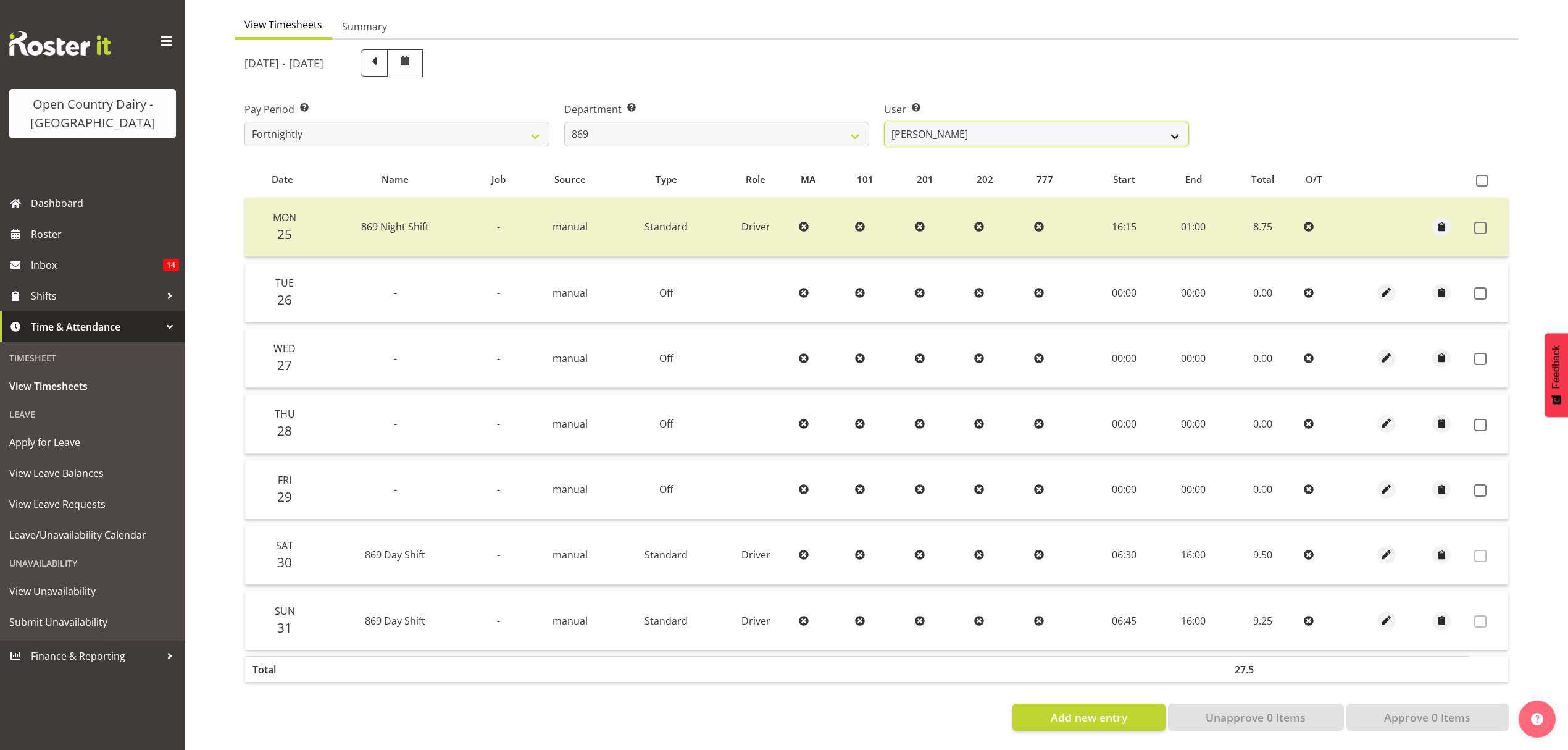
click at [991, 122] on select "[PERSON_NAME] ❌ [PERSON_NAME] ❌ [PERSON_NAME] ❌ [PERSON_NAME] ❌" at bounding box center [1036, 134] width 305 height 24
select select "7388"
click at [884, 122] on select "[PERSON_NAME] ❌ [PERSON_NAME] ❌ [PERSON_NAME] ❌ [PERSON_NAME] ❌" at bounding box center [1036, 134] width 305 height 24
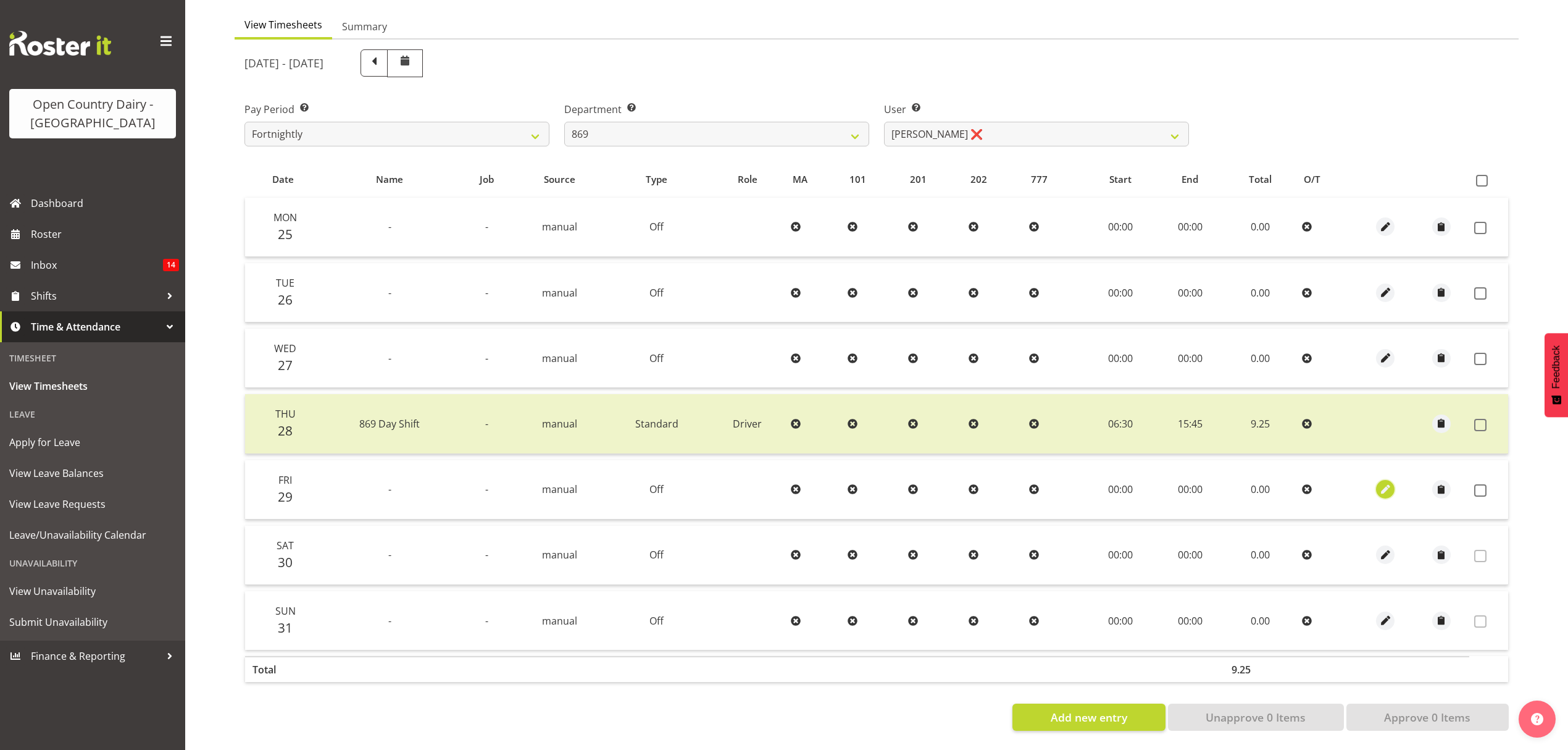
click at [1384, 483] on span "button" at bounding box center [1386, 489] width 14 height 14
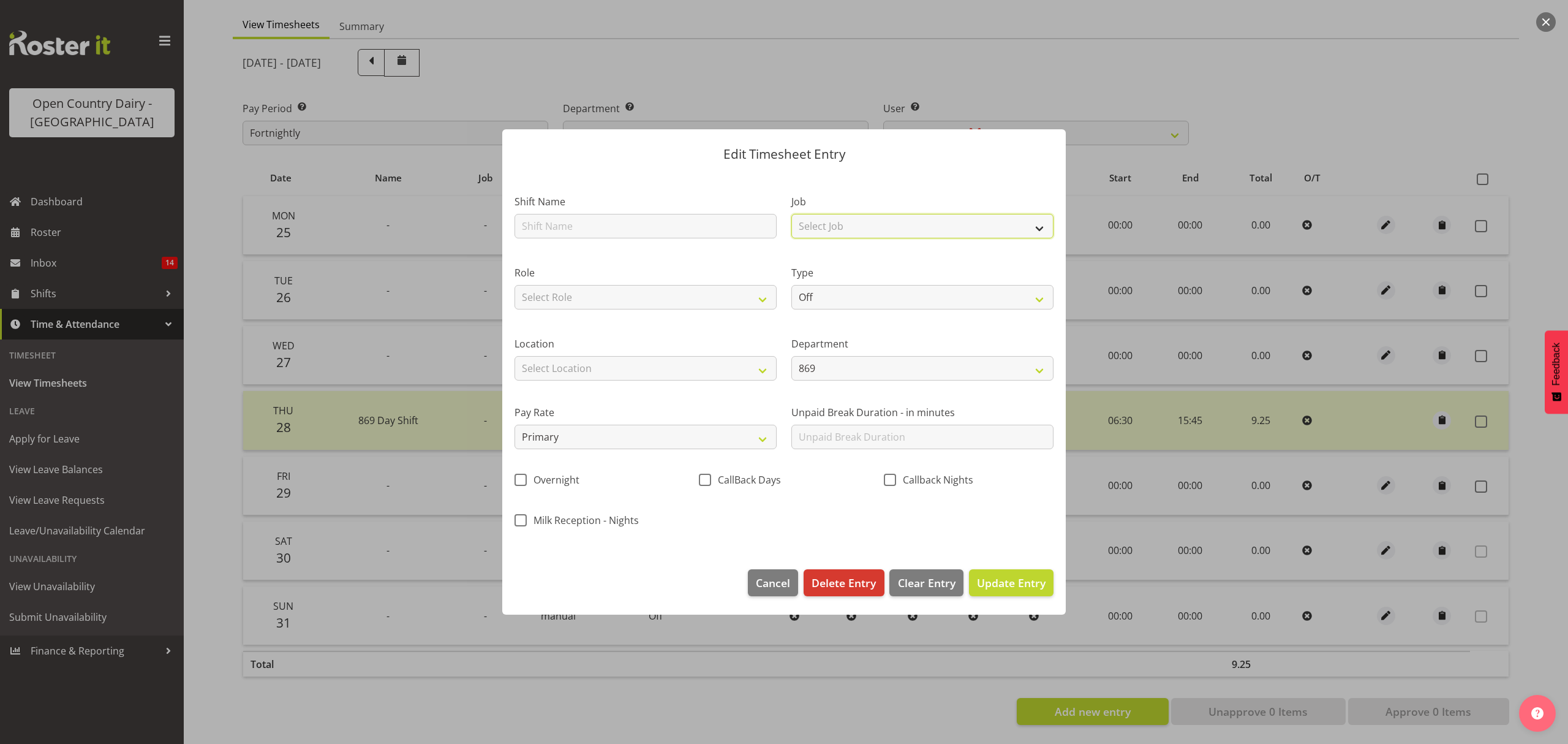
click at [806, 230] on select "Select Job Connecting /unconnecting Trailers Meeting" at bounding box center [922, 226] width 262 height 24
click at [760, 226] on input "text" at bounding box center [646, 226] width 262 height 24
type input "Day shift"
click at [843, 300] on select "Off Standard Public Holiday Public Holiday (Worked) Day In Lieu Annual Leave Si…" at bounding box center [922, 297] width 262 height 24
select select "Standard"
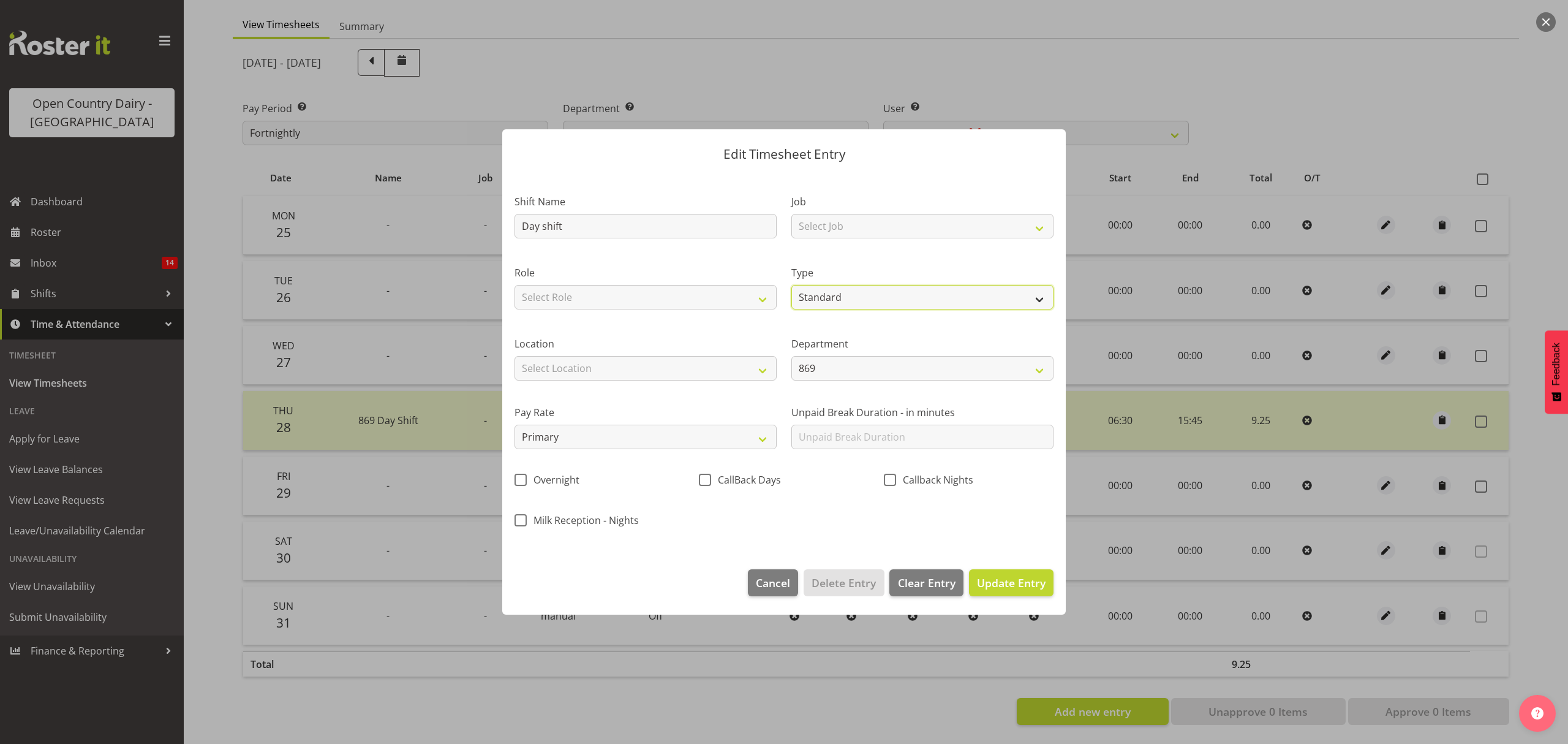
click at [791, 285] on select "Off Standard Public Holiday Public Holiday (Worked) Day In Lieu Annual Leave Si…" at bounding box center [922, 297] width 262 height 24
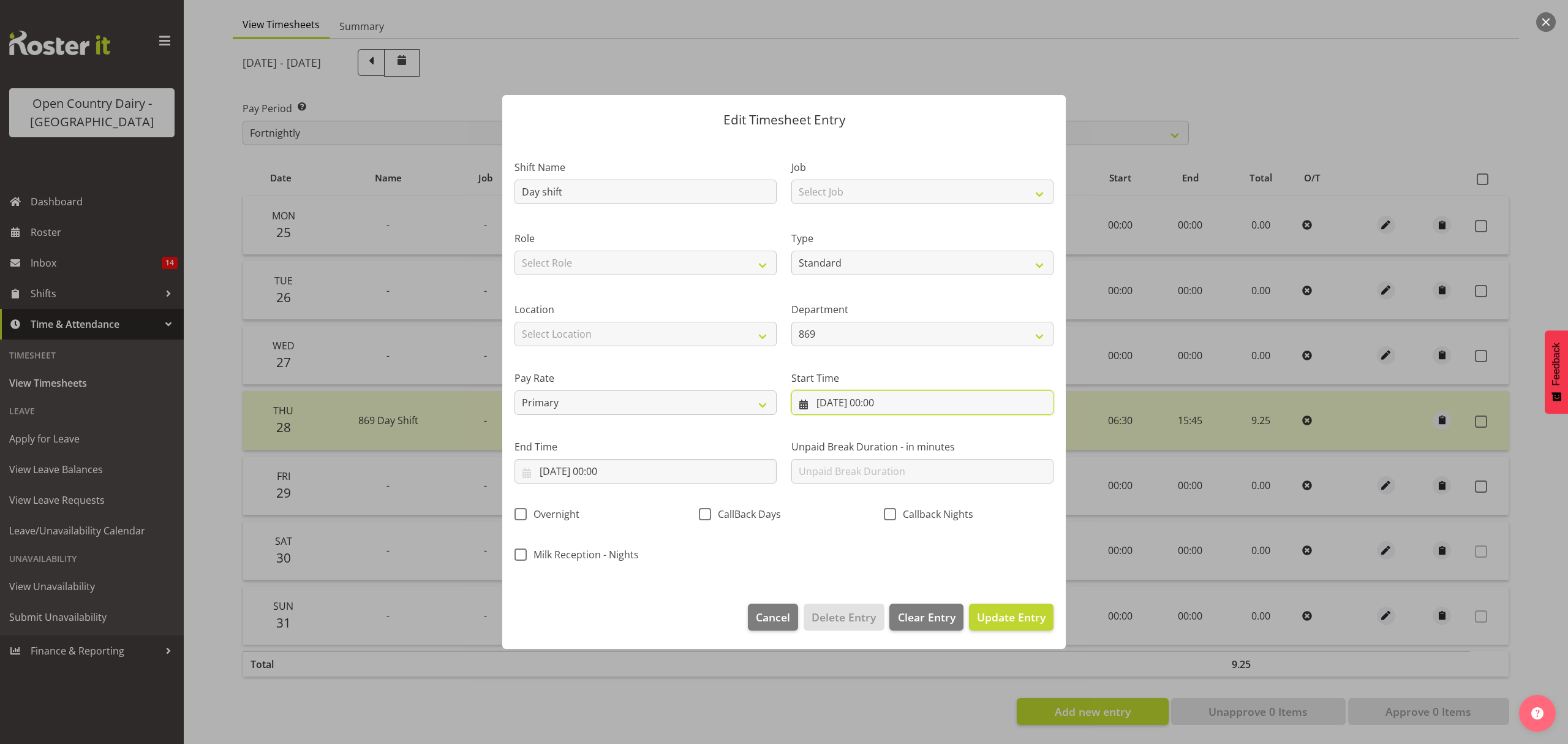
click at [868, 400] on input "[DATE] 00:00" at bounding box center [922, 402] width 262 height 24
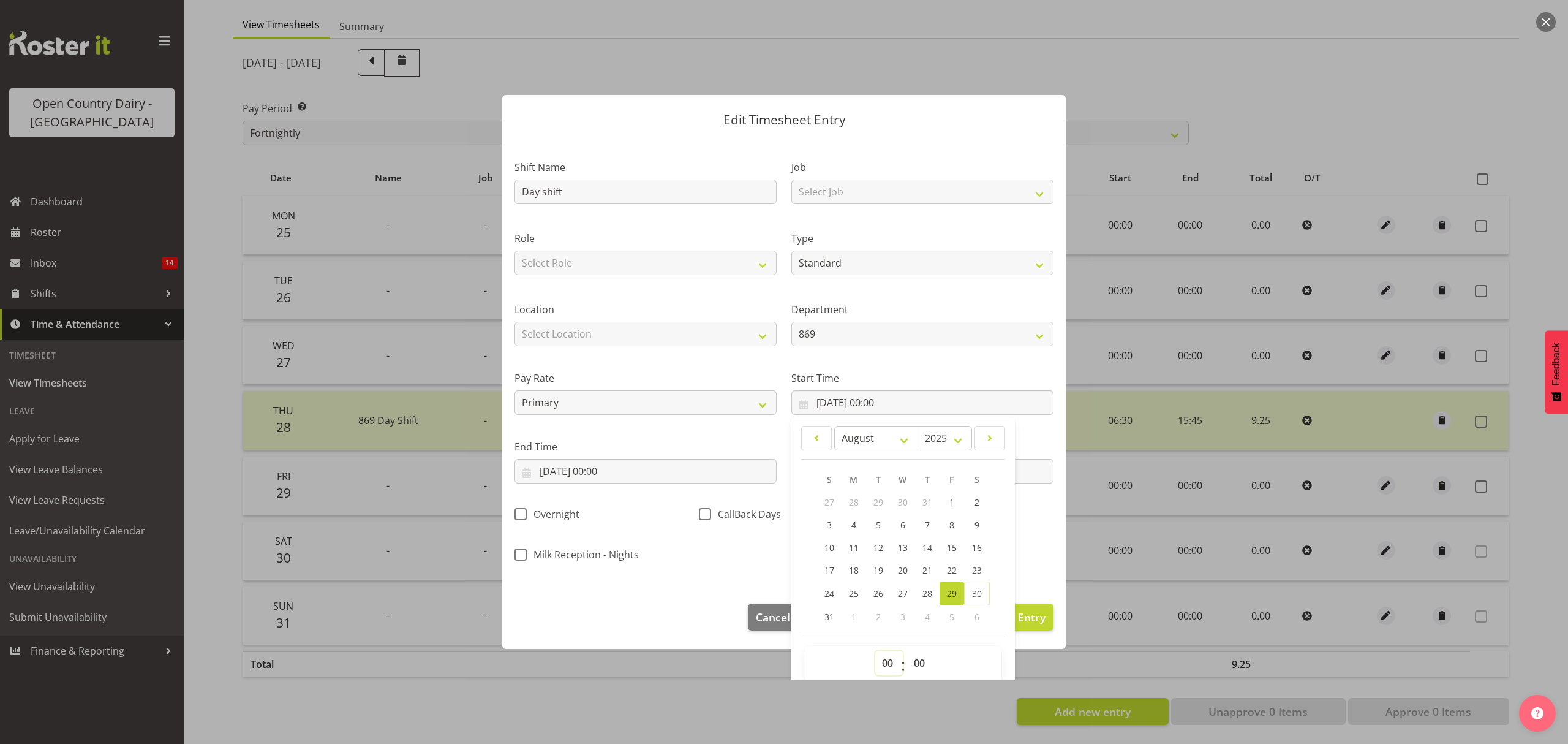
click at [885, 662] on select "00 01 02 03 04 05 06 07 08 09 10 11 12 13 14 15 16 17 18 19 20 21 22 23" at bounding box center [889, 662] width 27 height 24
select select "6"
click at [876, 652] on select "00 01 02 03 04 05 06 07 08 09 10 11 12 13 14 15 16 17 18 19 20 21 22 23" at bounding box center [889, 662] width 27 height 24
type input "[DATE] 06:00"
click at [907, 667] on select "00 01 02 03 04 05 06 07 08 09 10 11 12 13 14 15 16 17 18 19 20 21 22 23 24 25 2…" at bounding box center [921, 662] width 27 height 24
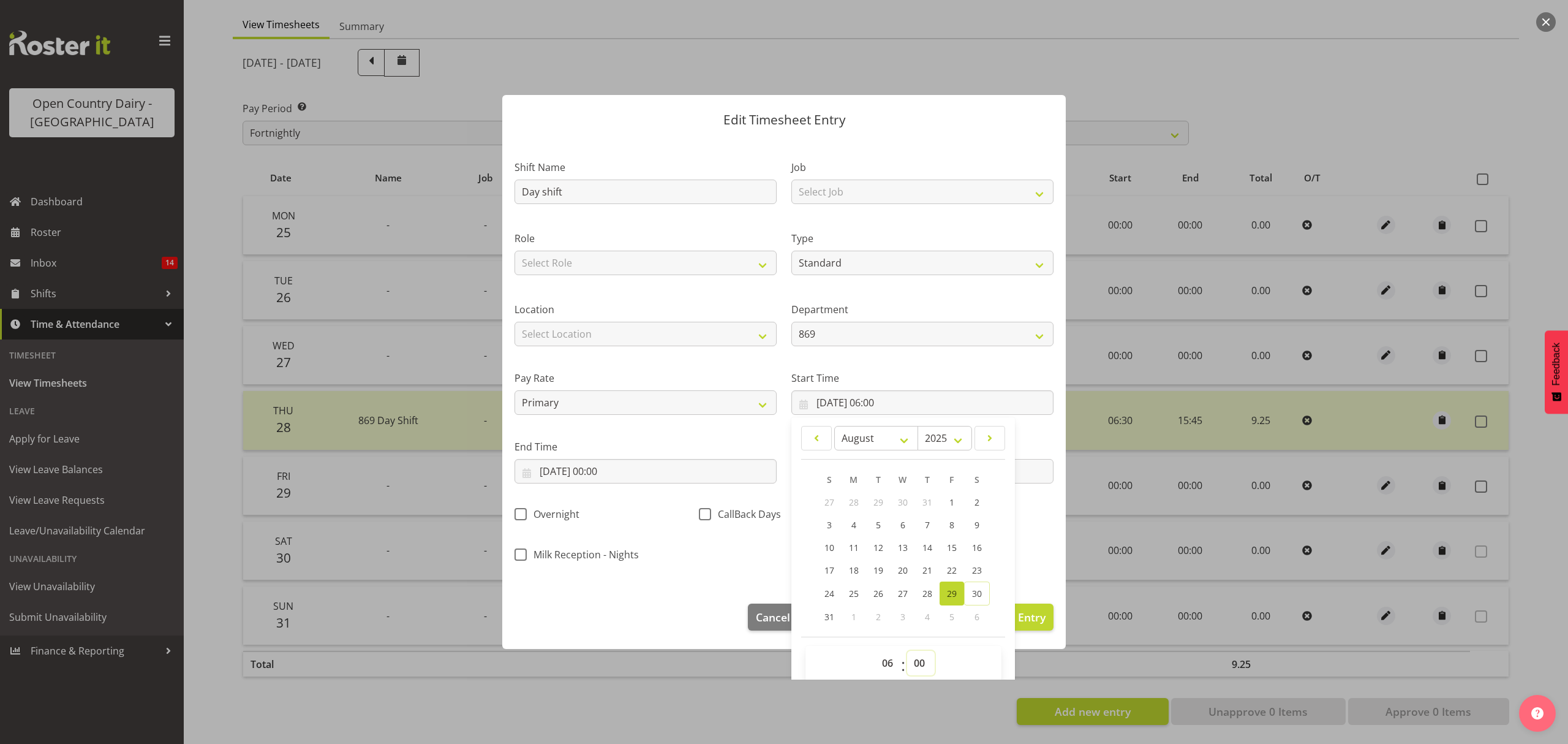
select select "30"
click at [907, 652] on select "00 01 02 03 04 05 06 07 08 09 10 11 12 13 14 15 16 17 18 19 20 21 22 23 24 25 2…" at bounding box center [921, 662] width 27 height 24
type input "[DATE] 06:30"
click at [767, 547] on div "Shift Name Day shift Job Select Job Connecting /unconnecting Trailers Meeting R…" at bounding box center [784, 357] width 554 height 429
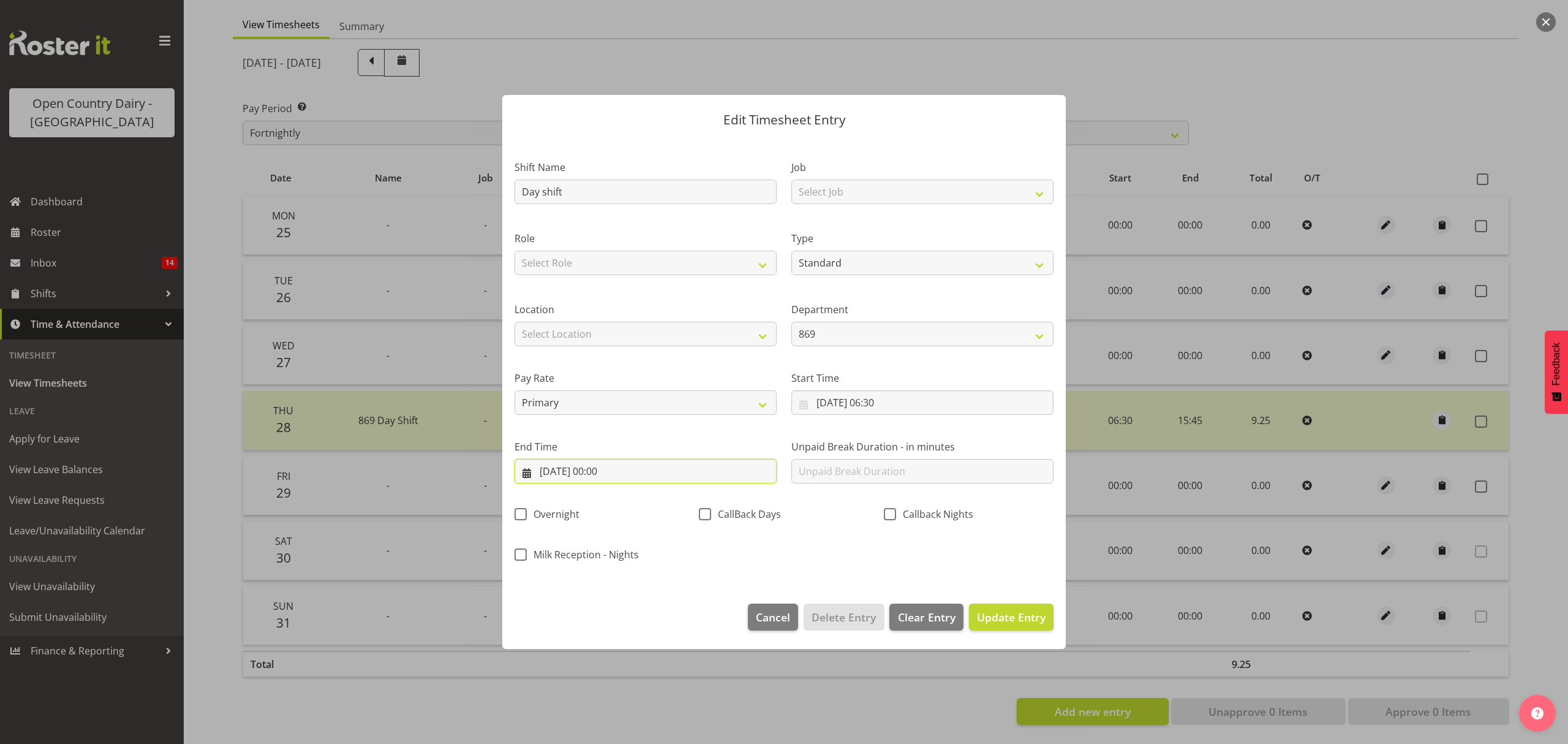
click at [689, 472] on input "[DATE] 00:00" at bounding box center [646, 471] width 262 height 24
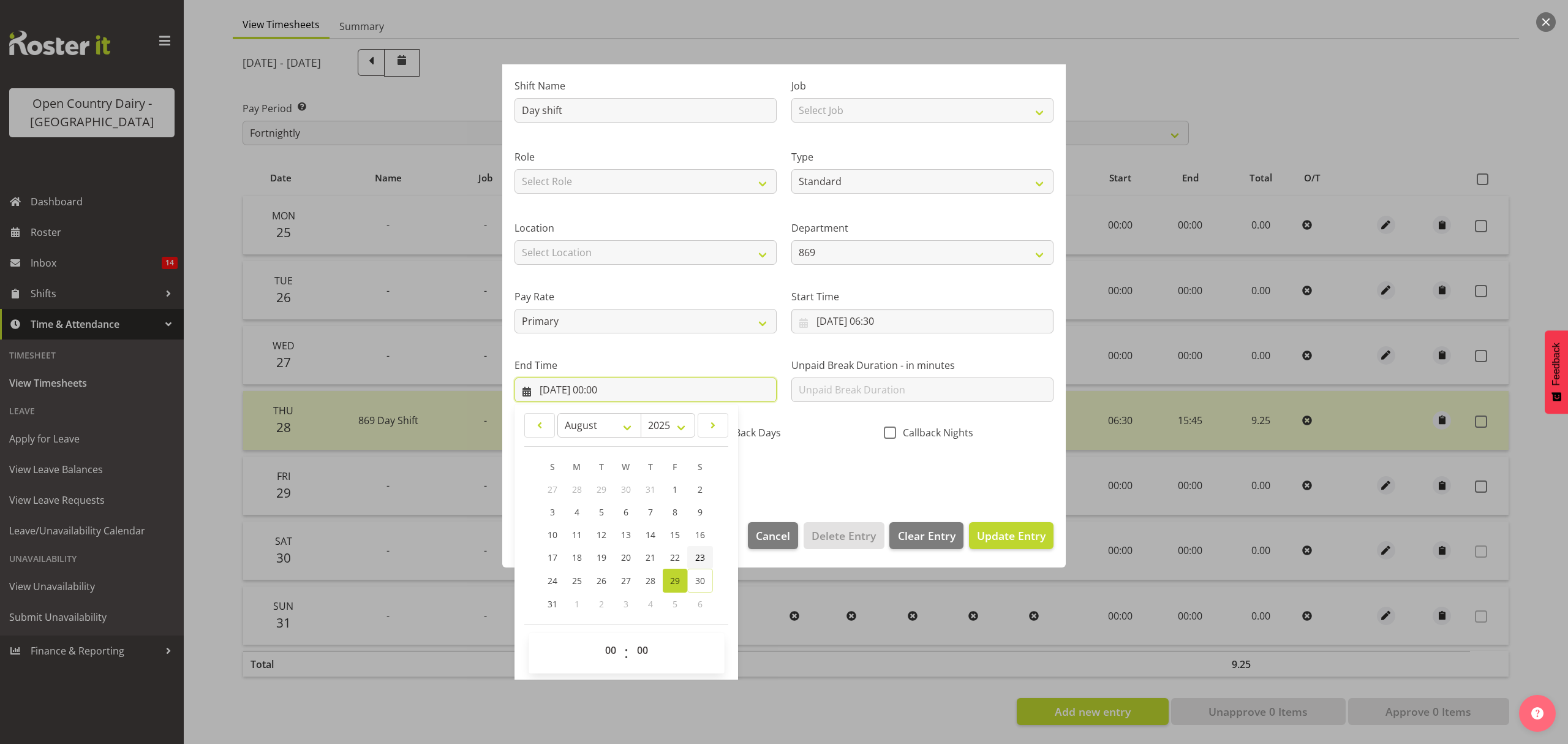
scroll to position [83, 0]
click at [612, 646] on select "00 01 02 03 04 05 06 07 08 09 10 11 12 13 14 15 16 17 18 19 20 21 22 23" at bounding box center [612, 647] width 27 height 24
select select "15"
click at [598, 637] on select "00 01 02 03 04 05 06 07 08 09 10 11 12 13 14 15 16 17 18 19 20 21 22 23" at bounding box center [612, 647] width 27 height 24
type input "[DATE] 15:00"
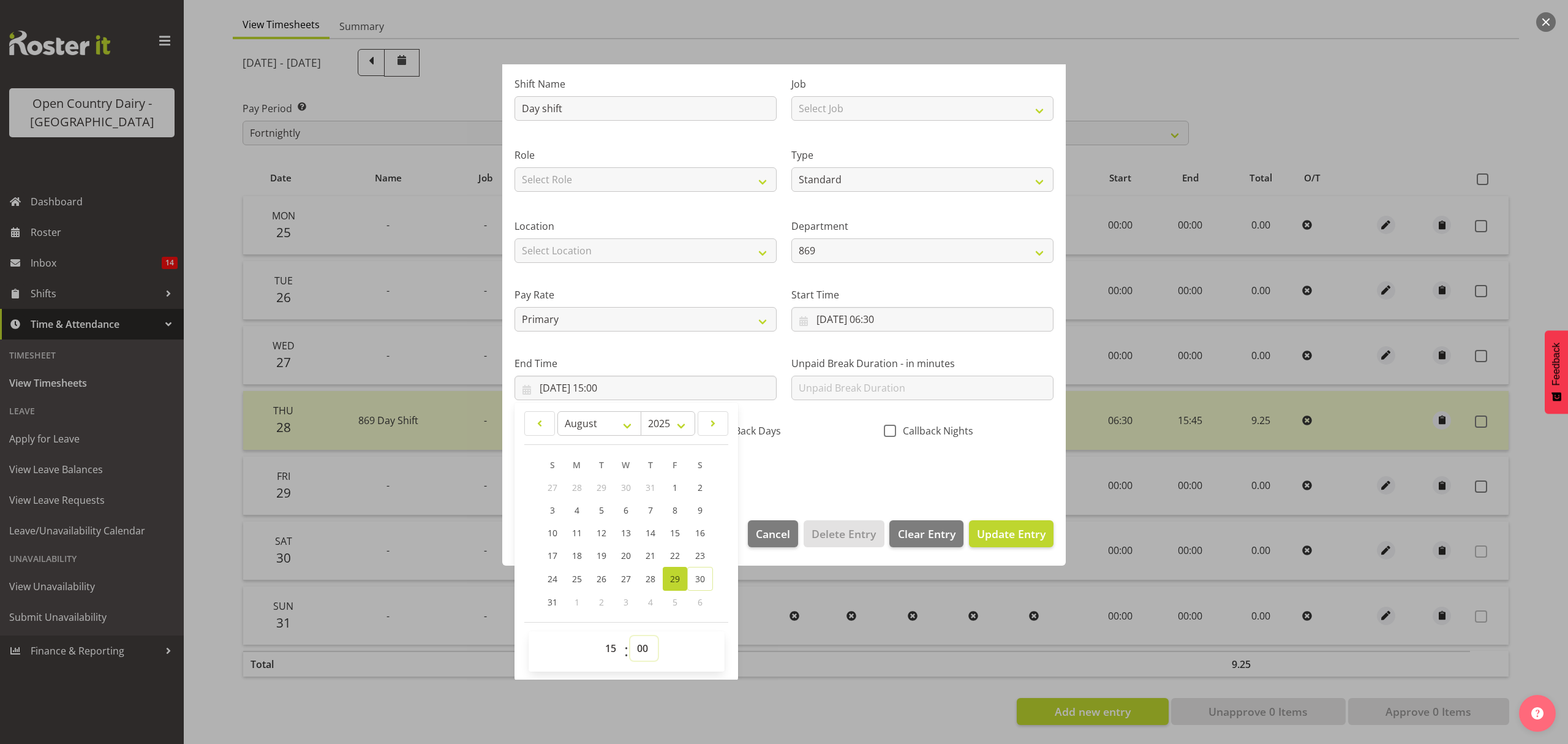
drag, startPoint x: 653, startPoint y: 663, endPoint x: 655, endPoint y: 640, distance: 23.1
click at [653, 664] on span "00 01 02 03 04 05 06 07 08 09 10 11 12 13 14 15 16 17 18 19 20 21 22 23 24 25 2…" at bounding box center [644, 651] width 27 height 31
select select "30"
click at [631, 637] on select "00 01 02 03 04 05 06 07 08 09 10 11 12 13 14 15 16 17 18 19 20 21 22 23 24 25 2…" at bounding box center [644, 647] width 27 height 24
type input "[DATE] 15:30"
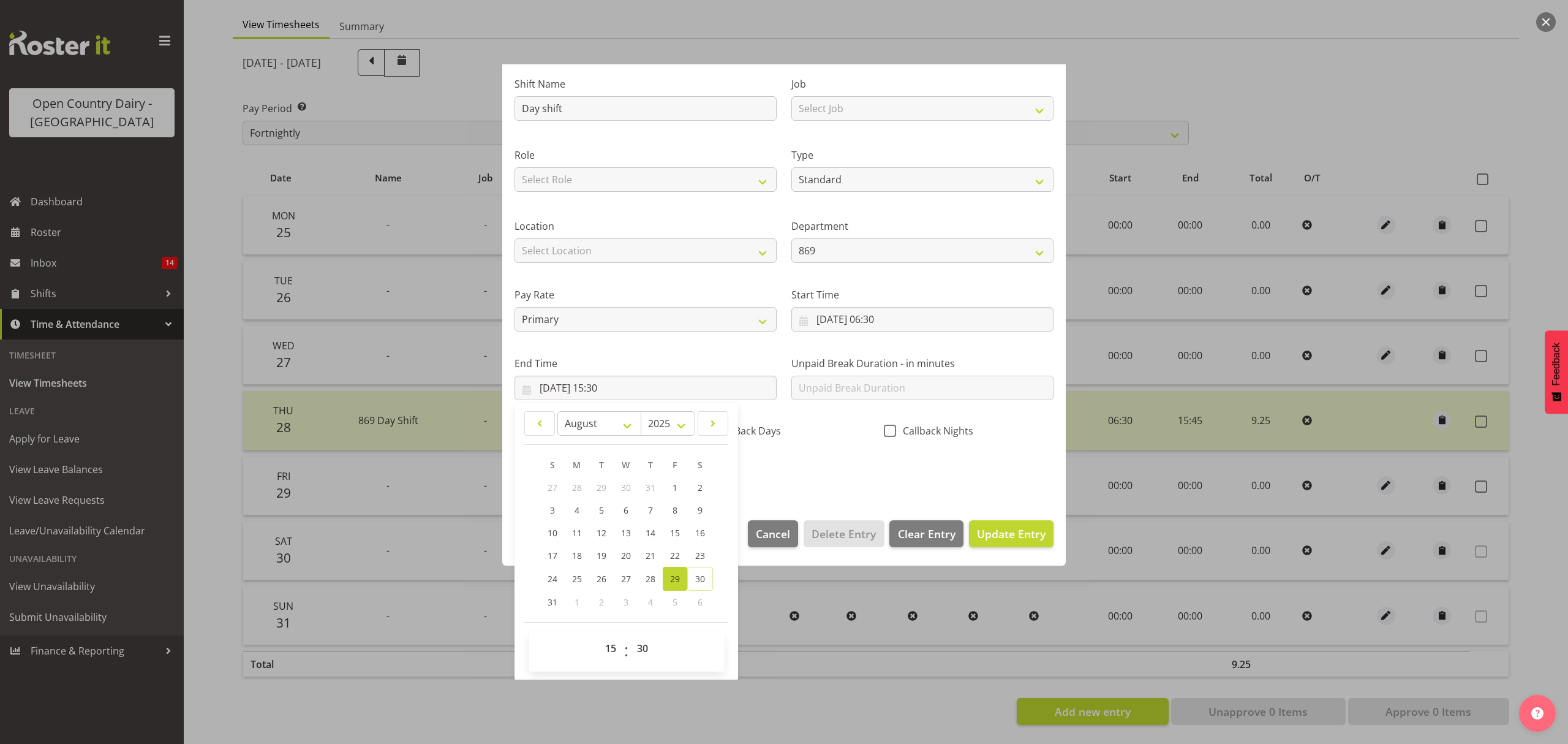
click at [794, 432] on div "CallBack Days" at bounding box center [784, 432] width 170 height 16
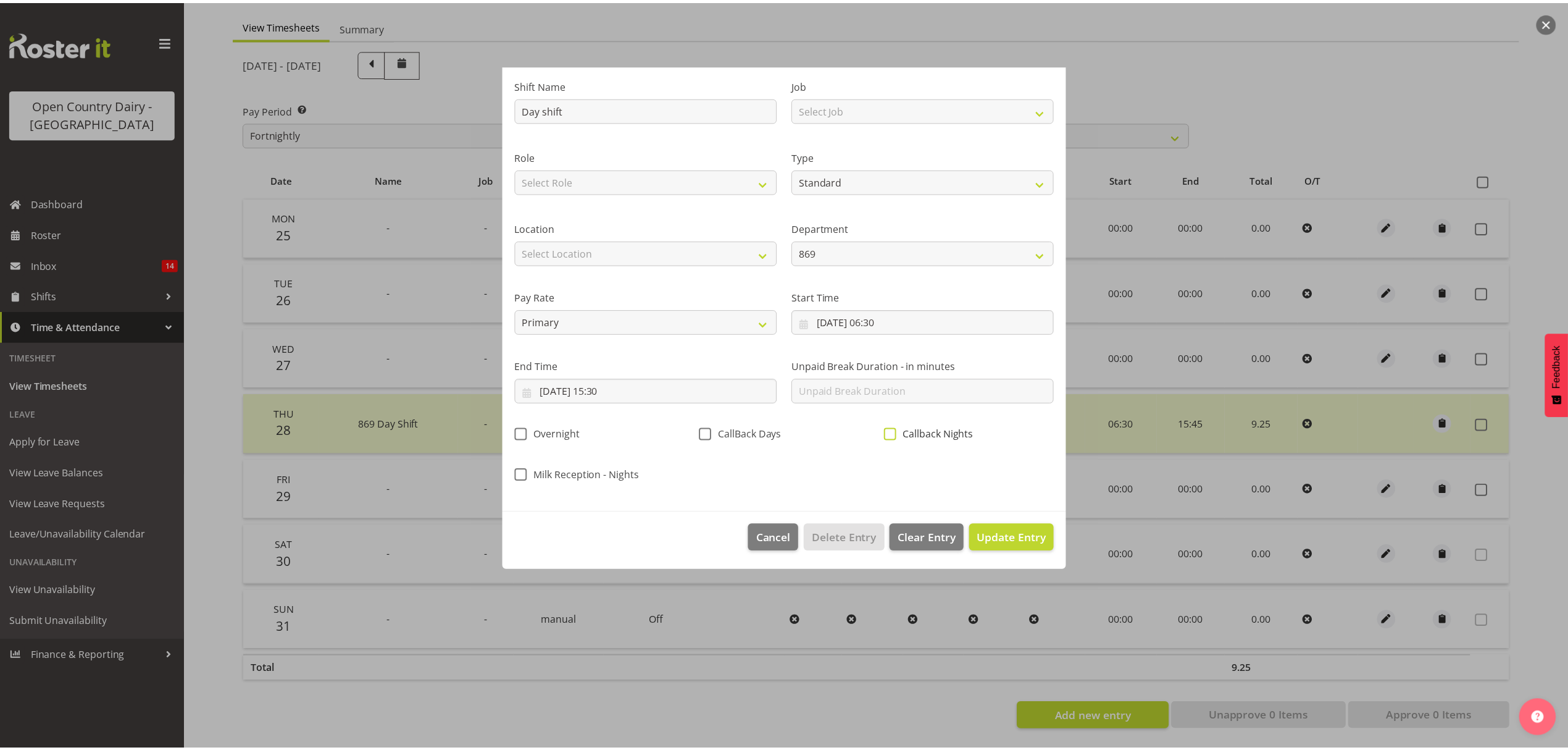
scroll to position [0, 0]
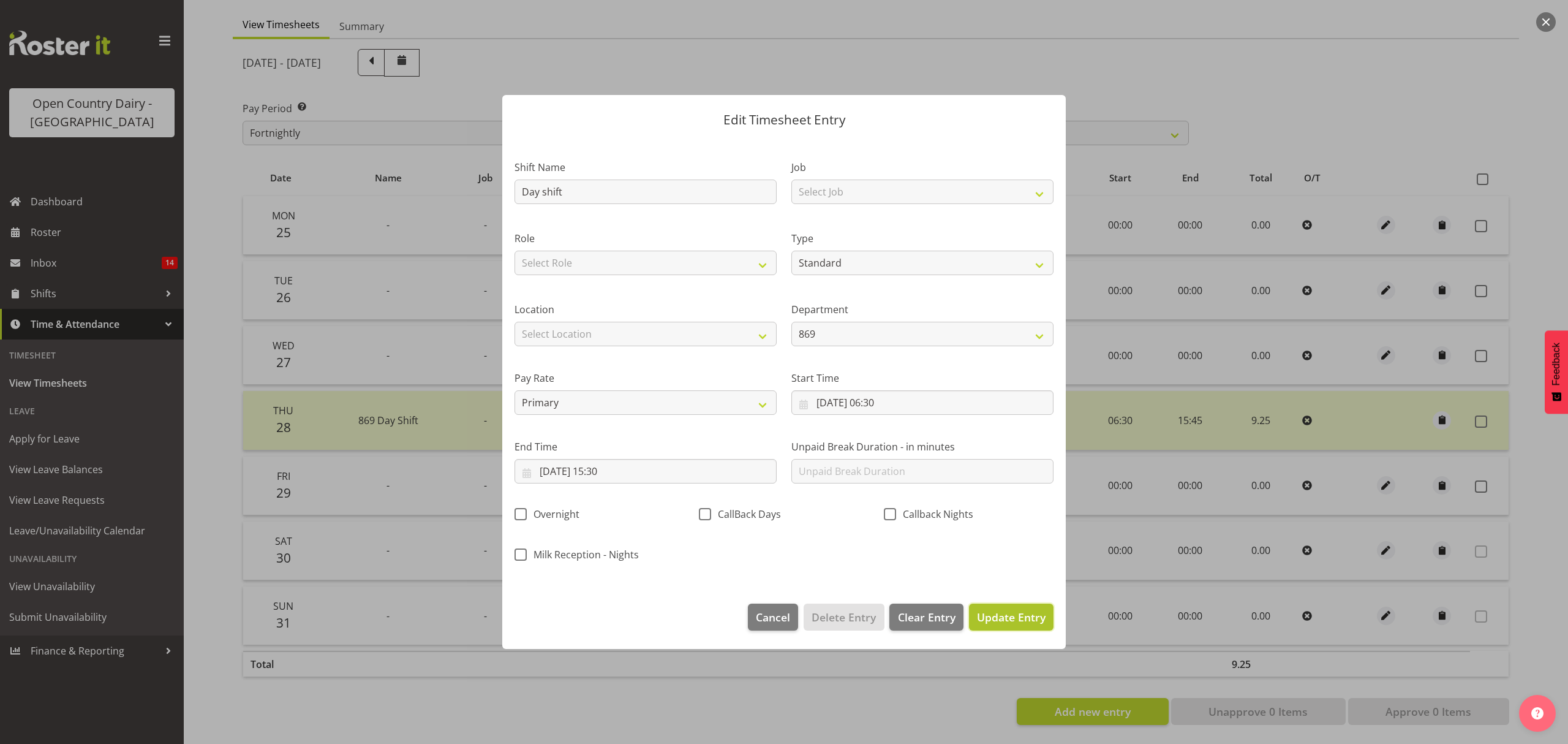
click at [1005, 619] on span "Update Entry" at bounding box center [1011, 617] width 68 height 15
click at [0, 0] on div at bounding box center [0, 0] width 0 height 0
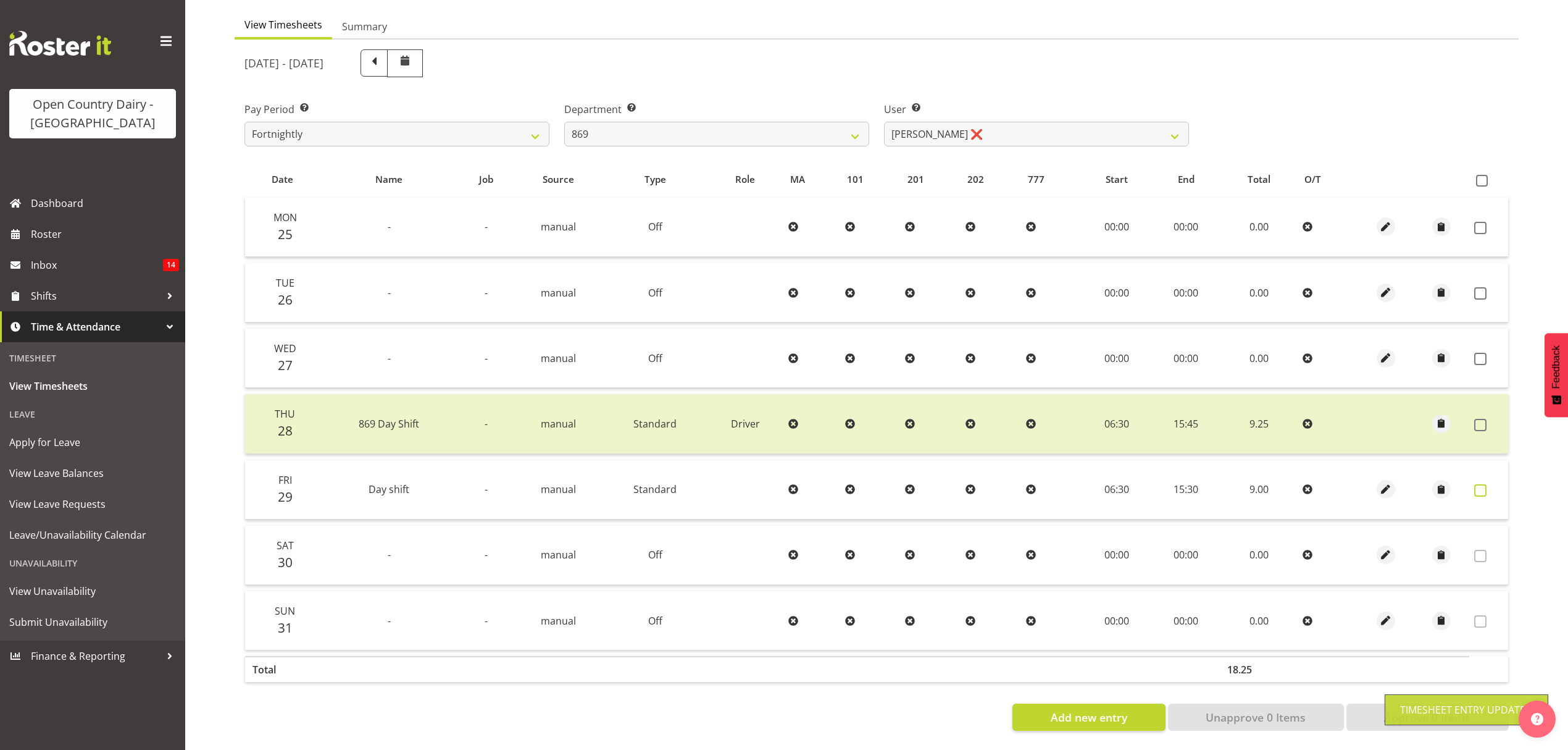
click at [1490, 484] on label at bounding box center [1484, 490] width 19 height 13
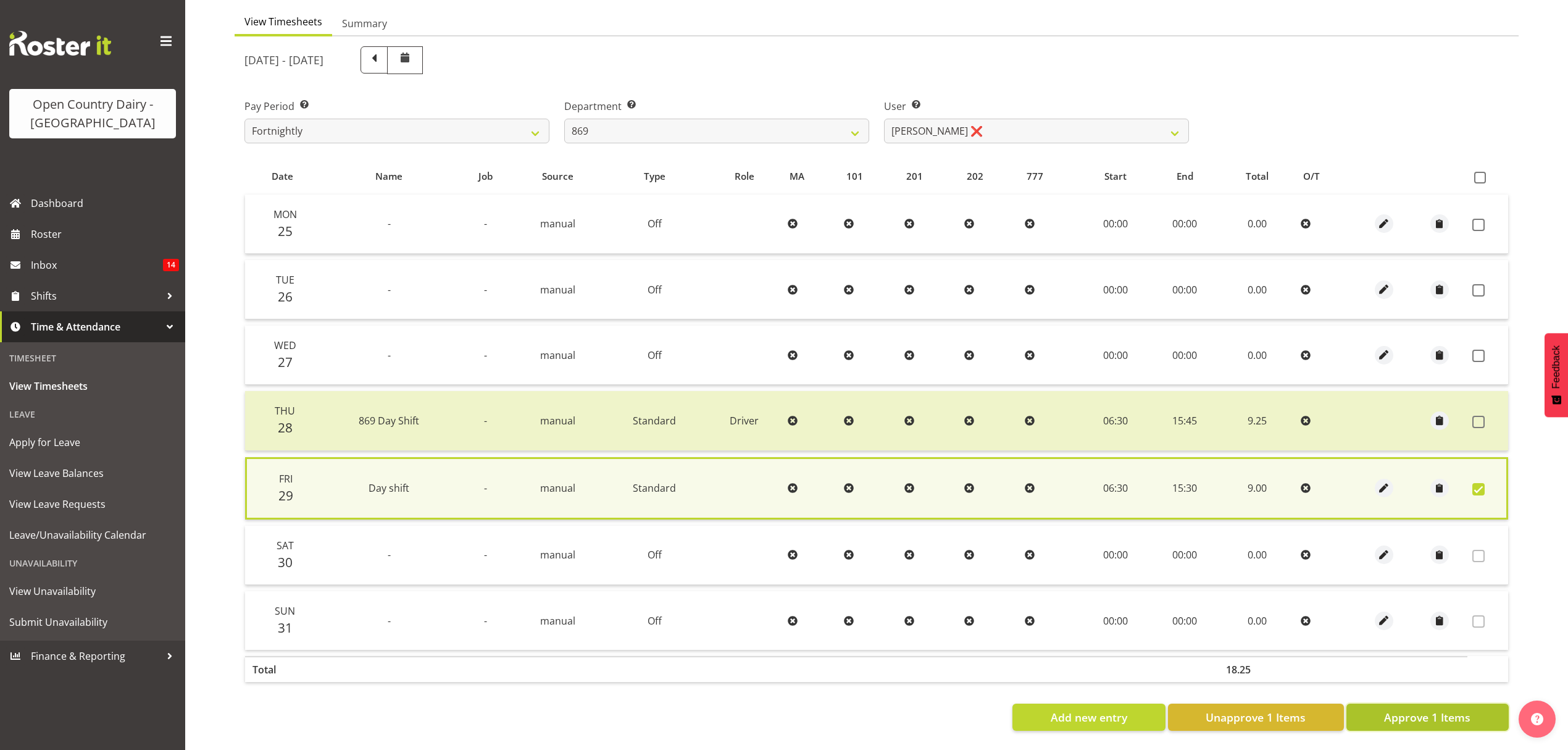
click at [1393, 710] on span "Approve 1 Items" at bounding box center [1427, 716] width 87 height 16
checkbox input "false"
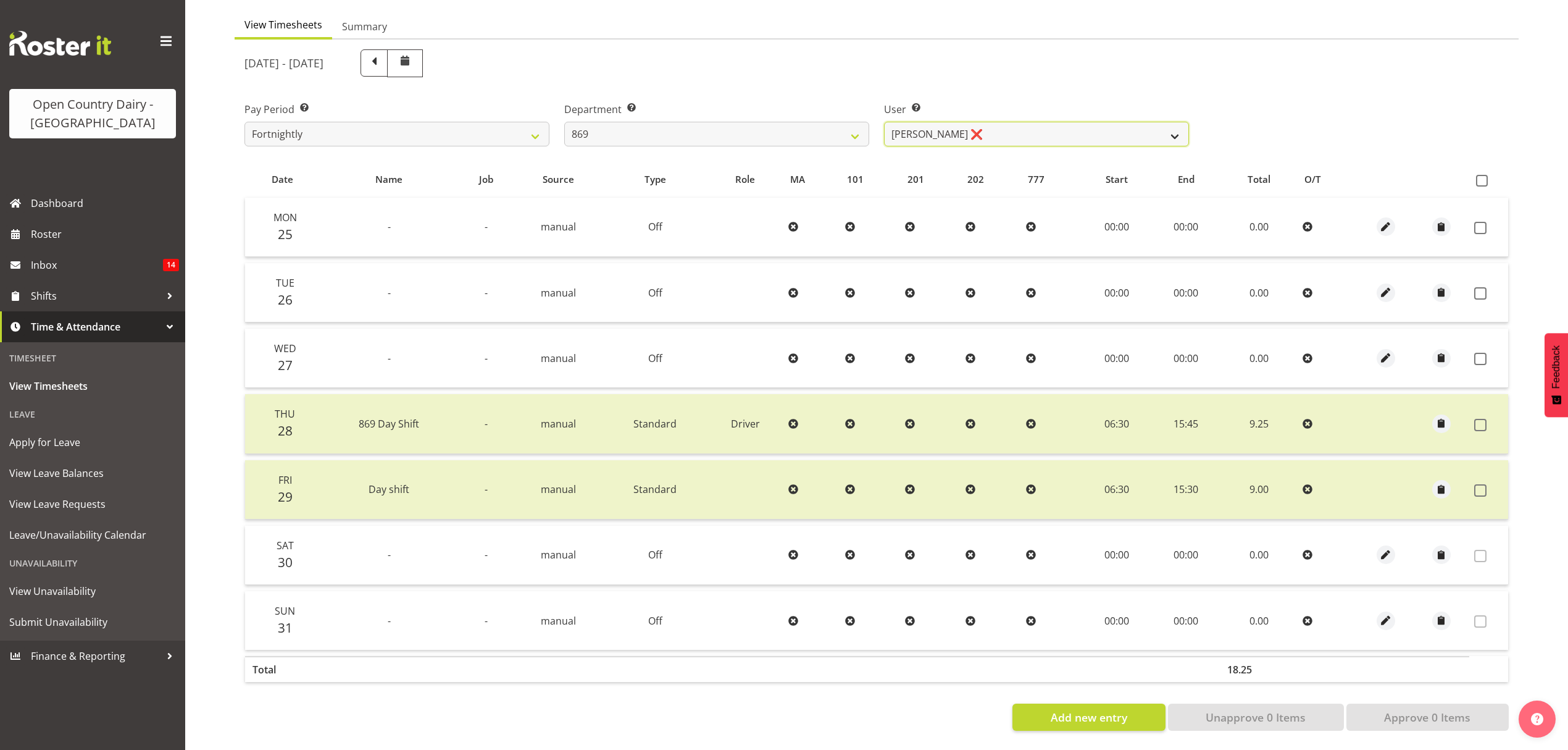
click at [922, 127] on select "[PERSON_NAME] ❌ [PERSON_NAME] ❌ [PERSON_NAME] ❌ [PERSON_NAME] ❌" at bounding box center [1036, 134] width 305 height 24
click at [853, 123] on select "734 735 736 737 738 739 851 852 853 854 855 856 858 861 862 865 868 869 870 873" at bounding box center [716, 134] width 305 height 24
select select "683"
click at [564, 122] on select "734 735 736 737 738 739 851 852 853 854 855 856 858 861 862 865 868 869 870 873" at bounding box center [716, 134] width 305 height 24
select select "7381"
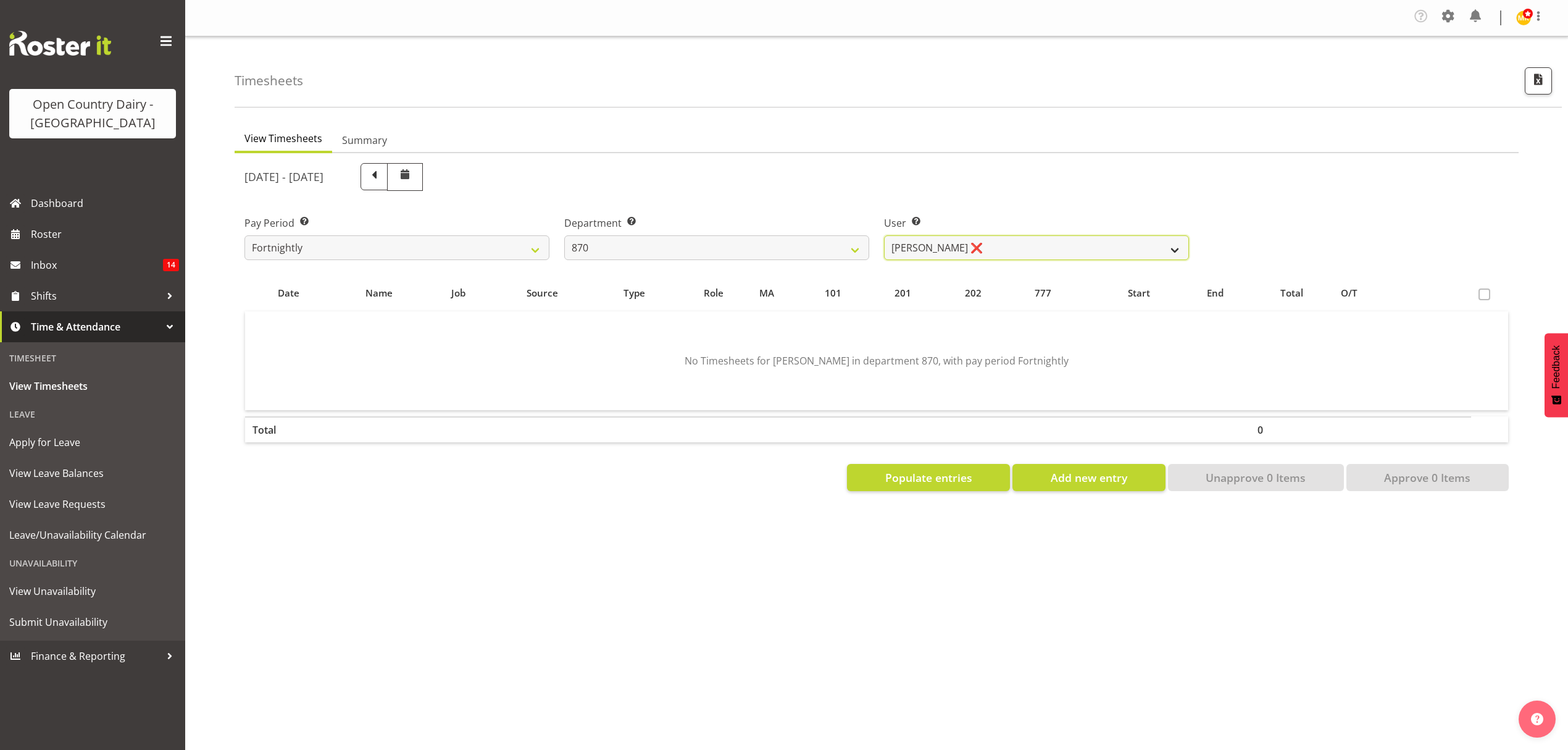
click at [1002, 250] on select "[PERSON_NAME] ❌ [PERSON_NAME] ❌ [PERSON_NAME] ❌" at bounding box center [1036, 247] width 305 height 24
click at [729, 250] on select "734 735 736 737 738 739 851 852 853 854 855 856 858 861 862 865 868 869 870 873" at bounding box center [716, 247] width 305 height 24
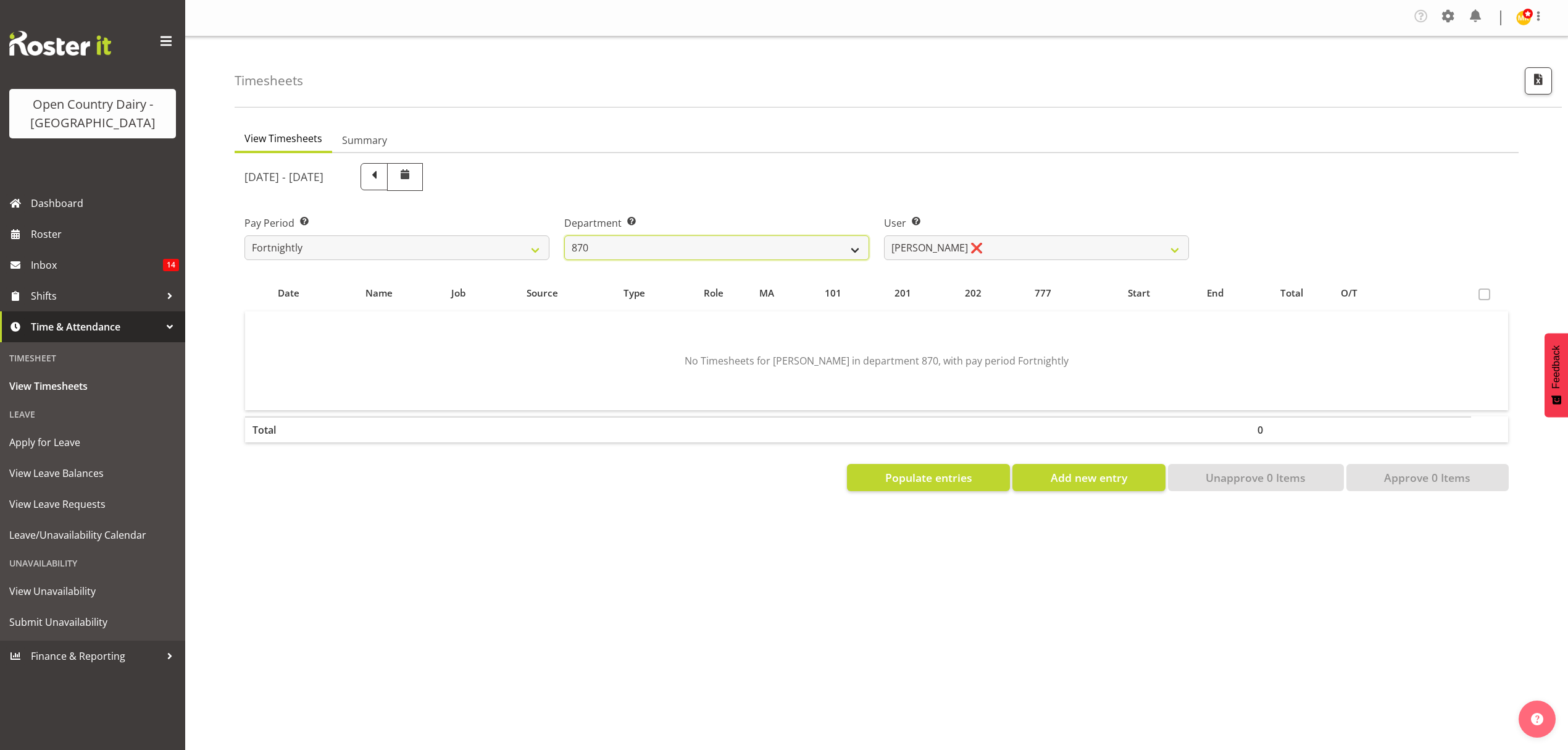
click at [729, 250] on select "734 735 736 737 738 739 851 852 853 854 855 856 858 861 862 865 868 869 870 873" at bounding box center [716, 247] width 305 height 24
select select "686"
click at [564, 236] on select "734 735 736 737 738 739 851 852 853 854 855 856 858 861 862 865 868 869 870 873" at bounding box center [716, 247] width 305 height 24
click at [614, 659] on div "Company Settings Roles & Skills Tasks Jobs Employees Locations & Departments Ac…" at bounding box center [877, 375] width 1383 height 750
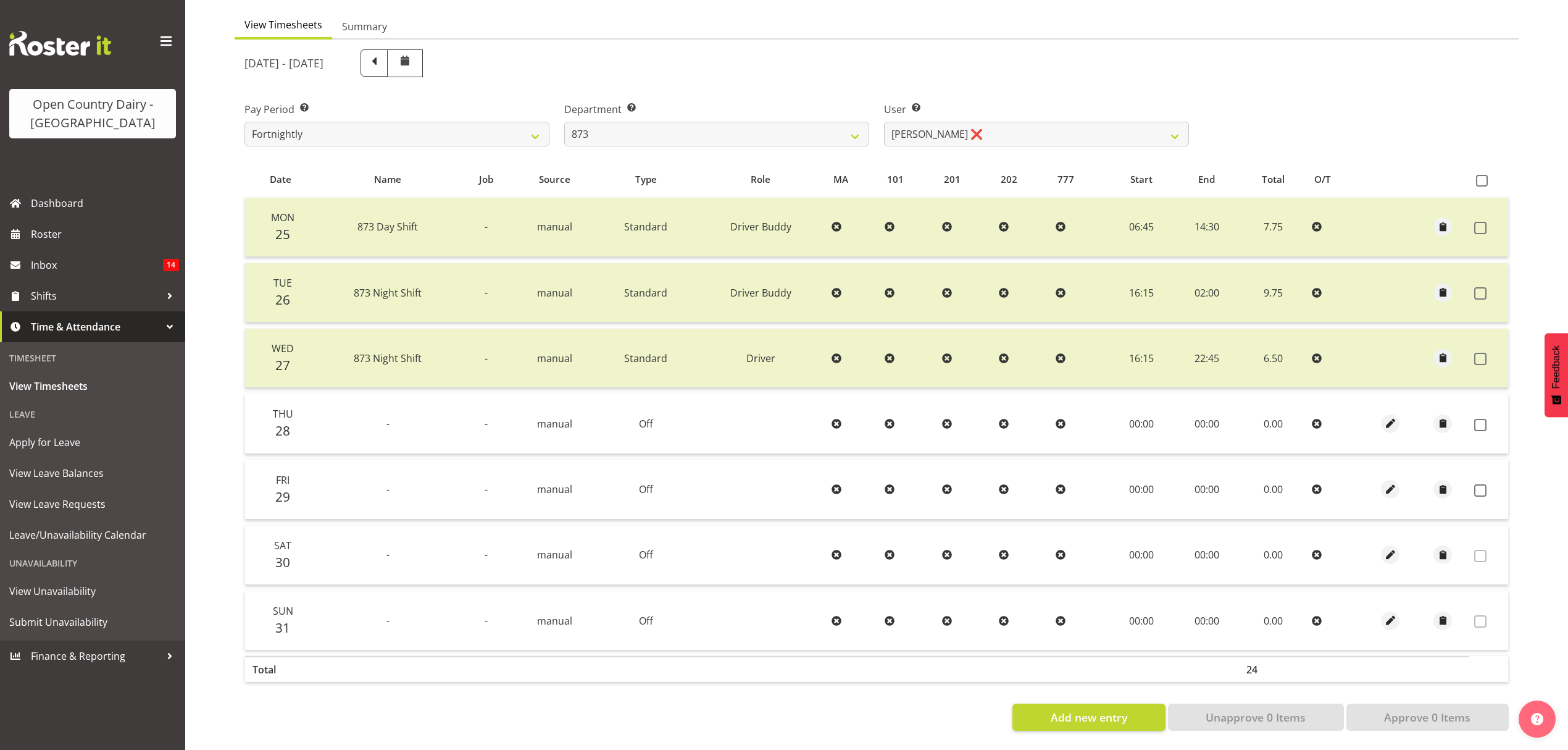
scroll to position [123, 0]
click at [1156, 127] on select "[PERSON_NAME] ❌ [PERSON_NAME] ❌ [PERSON_NAME] ❌ [PERSON_NAME] ❌" at bounding box center [1036, 134] width 305 height 24
select select "9758"
click at [884, 122] on select "[PERSON_NAME] ❌ [PERSON_NAME] ❌ [PERSON_NAME] ❌ [PERSON_NAME] ❌" at bounding box center [1036, 134] width 305 height 24
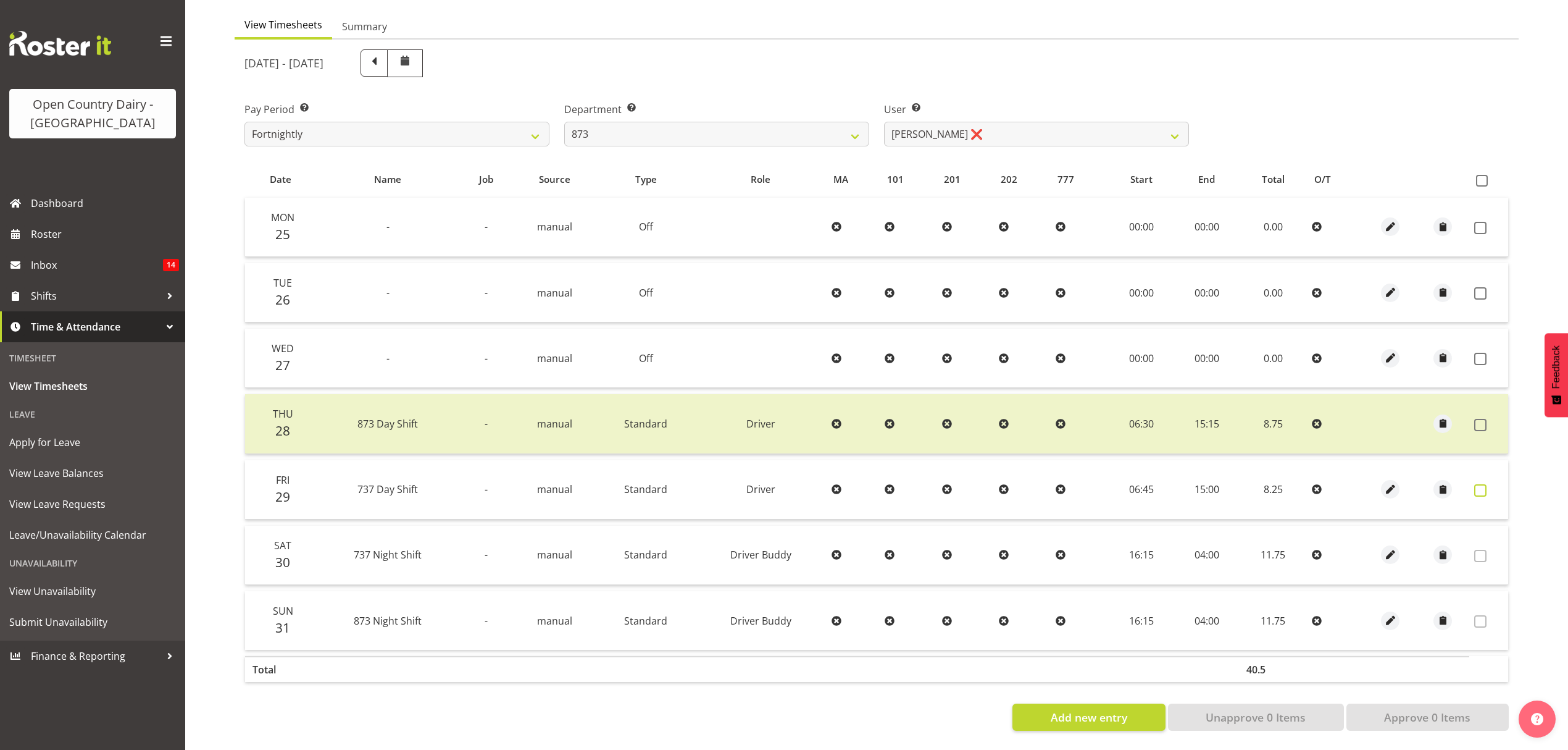
click at [1475, 484] on span at bounding box center [1481, 490] width 13 height 13
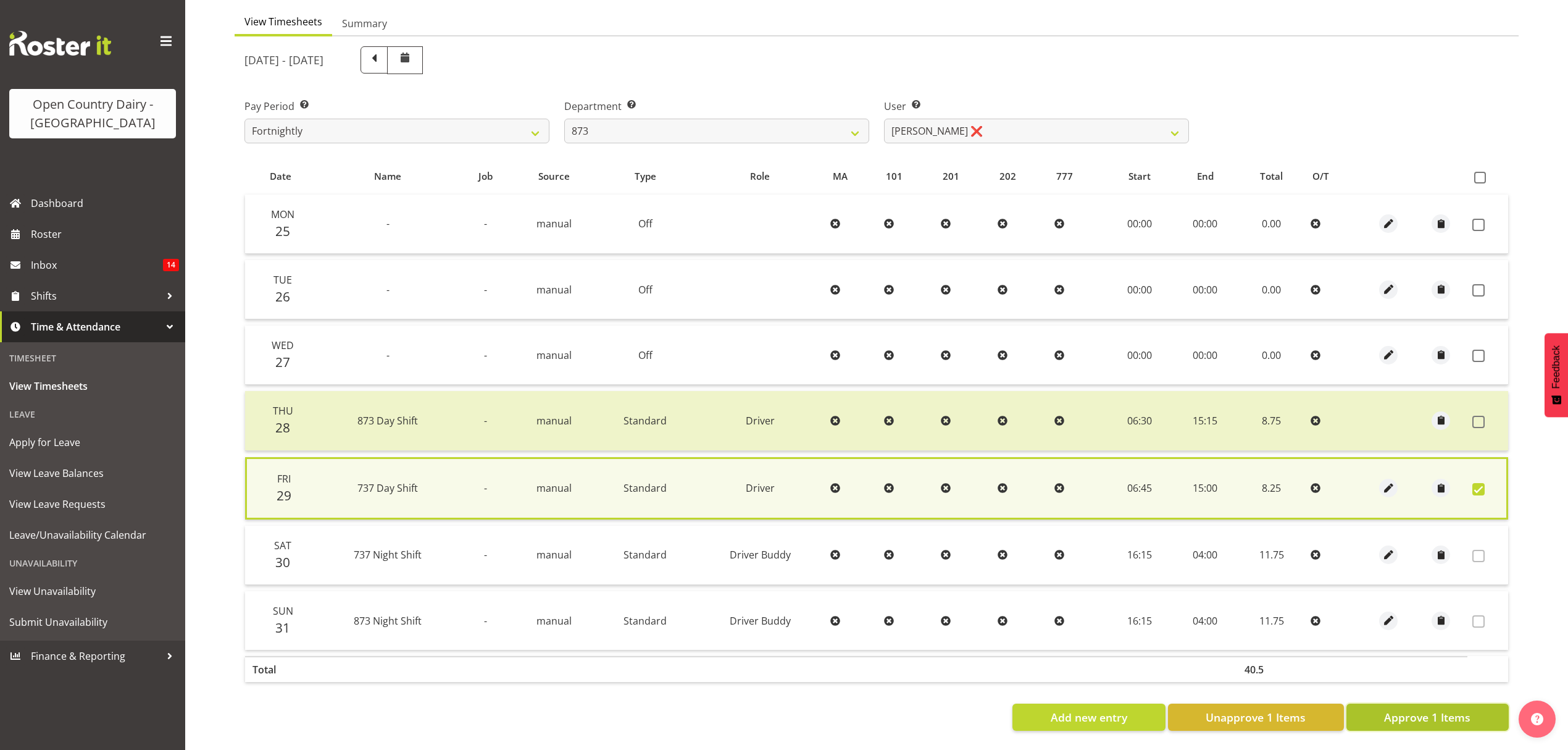
click at [1426, 709] on span "Approve 1 Items" at bounding box center [1427, 716] width 87 height 16
checkbox input "false"
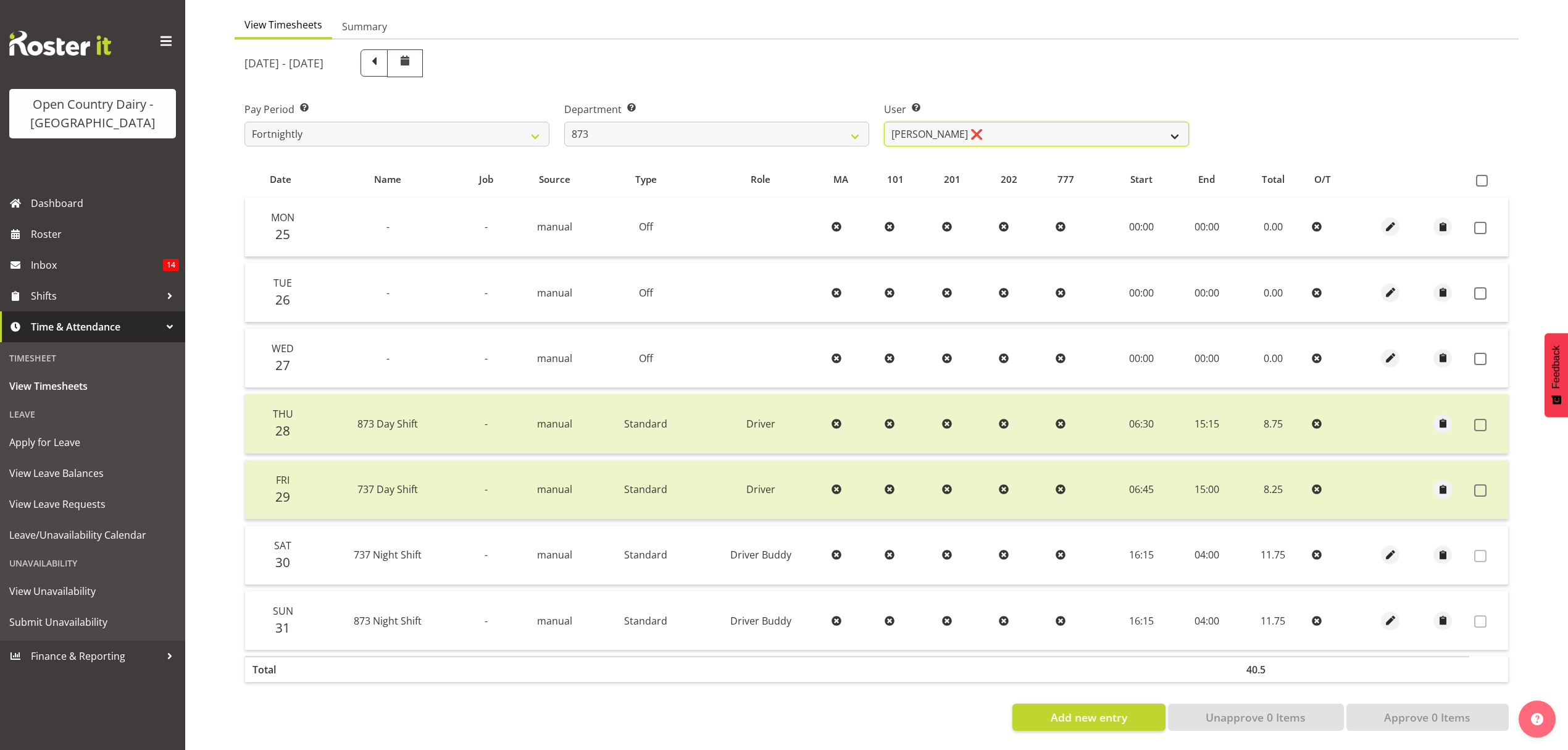
click at [1126, 136] on select "[PERSON_NAME] ❌ [PERSON_NAME] ❌ [PERSON_NAME] ❌ [PERSON_NAME] ❌" at bounding box center [1036, 134] width 305 height 24
select select "7516"
click at [884, 122] on select "[PERSON_NAME] ❌ [PERSON_NAME] ❌ [PERSON_NAME] ❌ [PERSON_NAME] ❌" at bounding box center [1036, 134] width 305 height 24
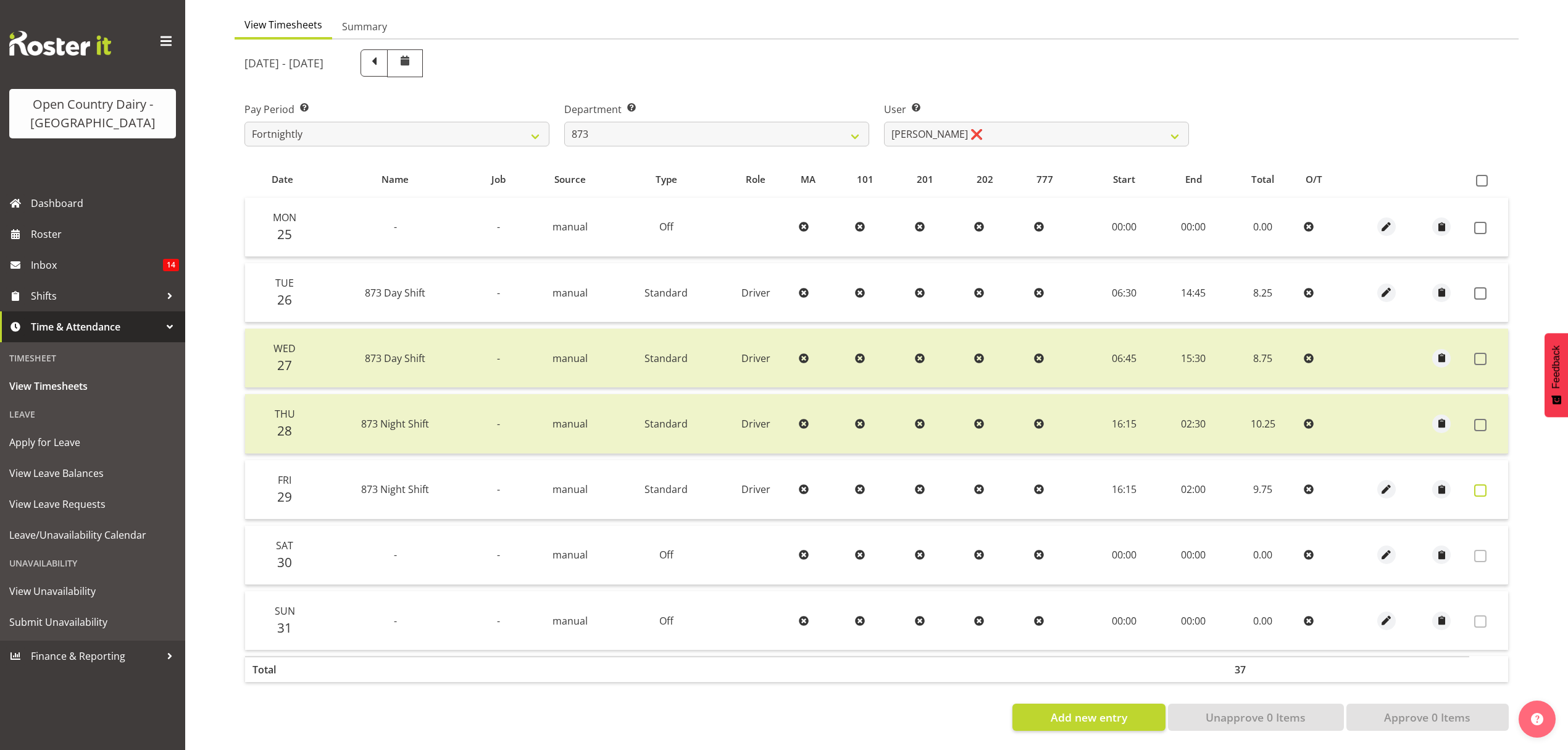
click at [1477, 484] on span at bounding box center [1481, 490] width 13 height 13
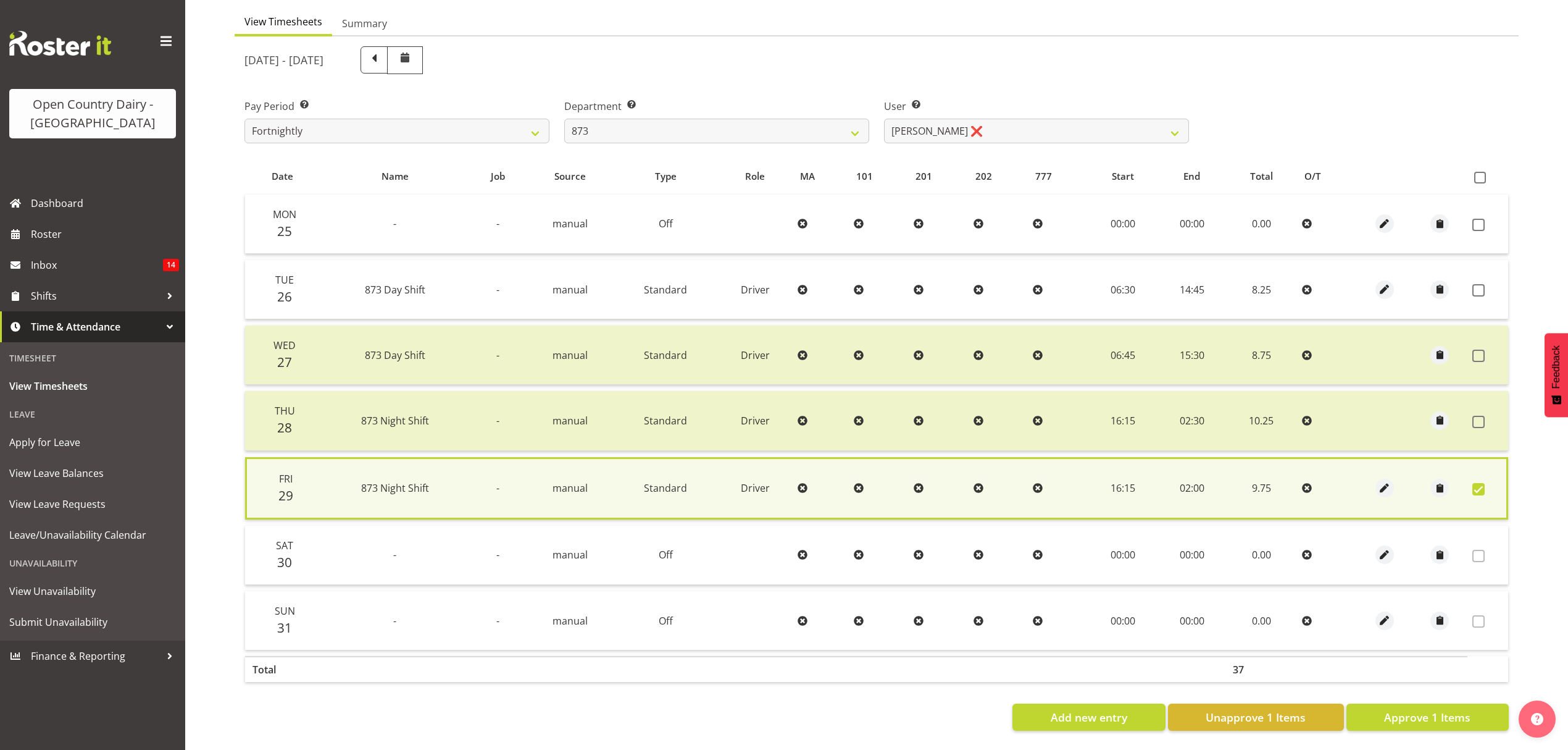
click at [1446, 685] on div "Date Name Job Source Type Role MA 101 201 202 777 Start End Total O/T Mon 25 - …" at bounding box center [877, 444] width 1265 height 573
click at [1440, 709] on span "Approve 1 Items" at bounding box center [1427, 716] width 87 height 16
click at [1440, 705] on div "Add new entry Unapprove 1 Items Approve 1 Items" at bounding box center [877, 716] width 1265 height 27
checkbox input "false"
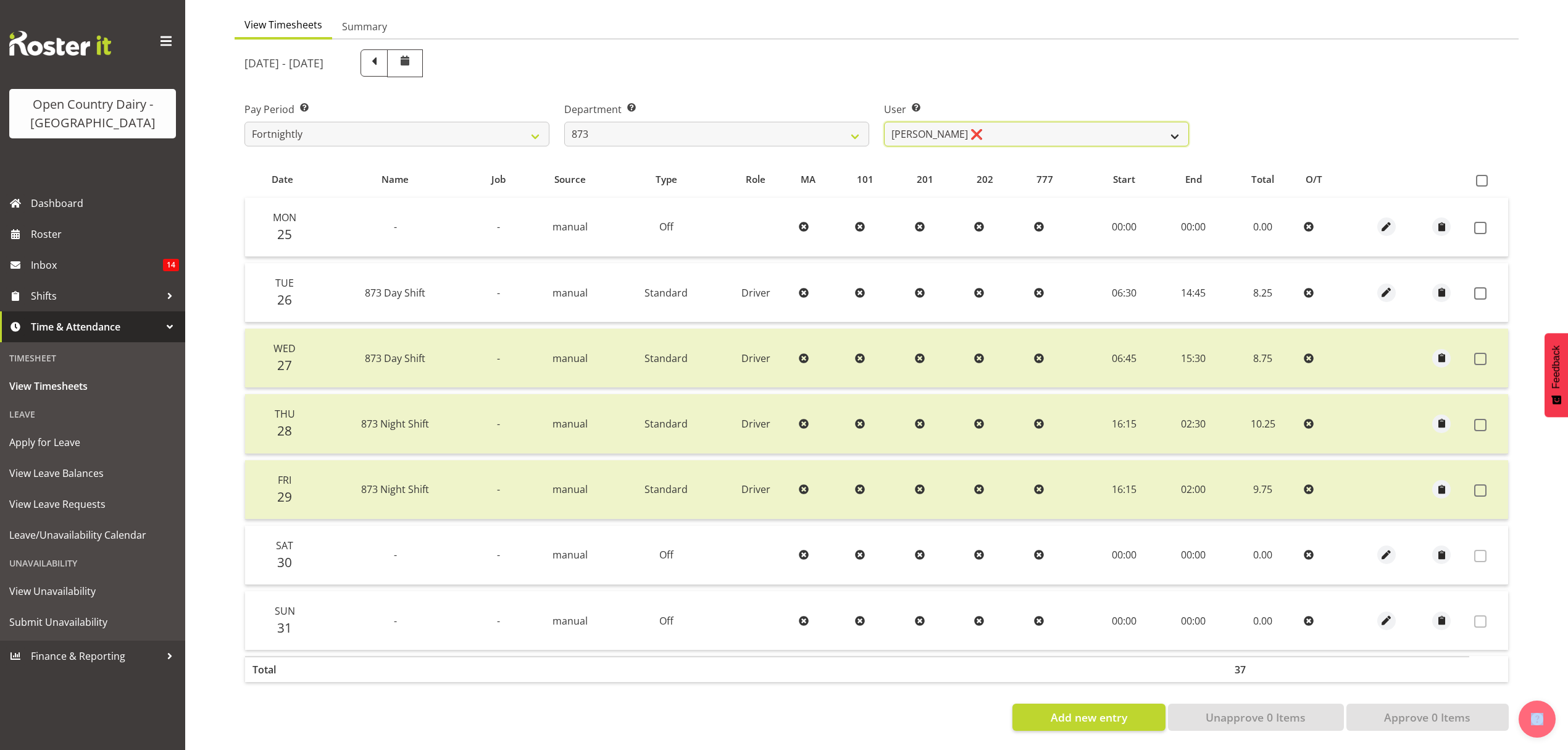
click at [1057, 122] on select "[PERSON_NAME] ❌ [PERSON_NAME] ❌ [PERSON_NAME] ❌ [PERSON_NAME] ❌" at bounding box center [1036, 134] width 305 height 24
click at [808, 127] on select "734 735 736 737 738 739 851 852 853 854 855 856 858 861 862 865 868 869 870 873" at bounding box center [716, 134] width 305 height 24
select select "687"
click at [564, 122] on select "734 735 736 737 738 739 851 852 853 854 855 856 858 861 862 865 868 869 870 873" at bounding box center [716, 134] width 305 height 24
select select "10197"
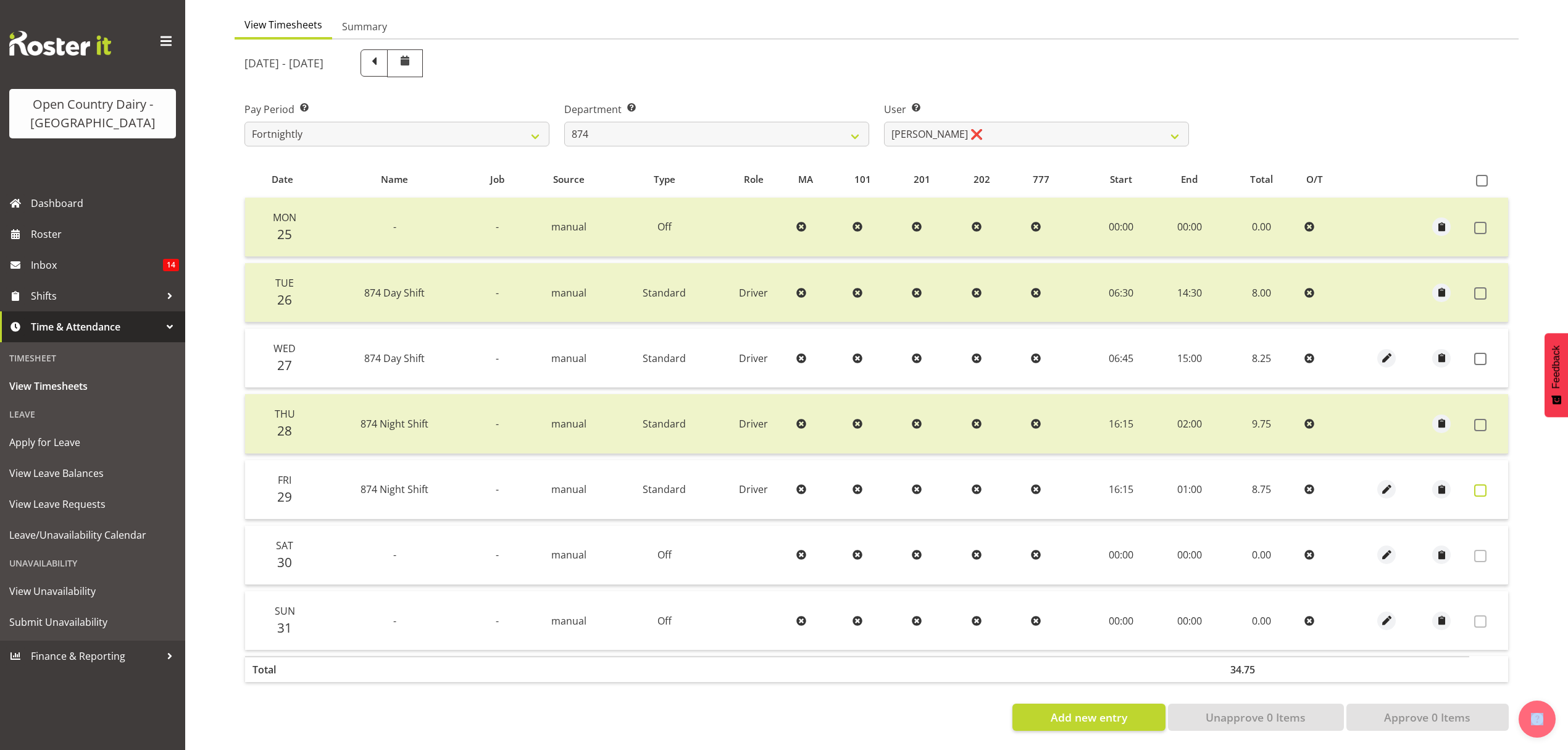
click at [1483, 484] on span at bounding box center [1481, 490] width 13 height 13
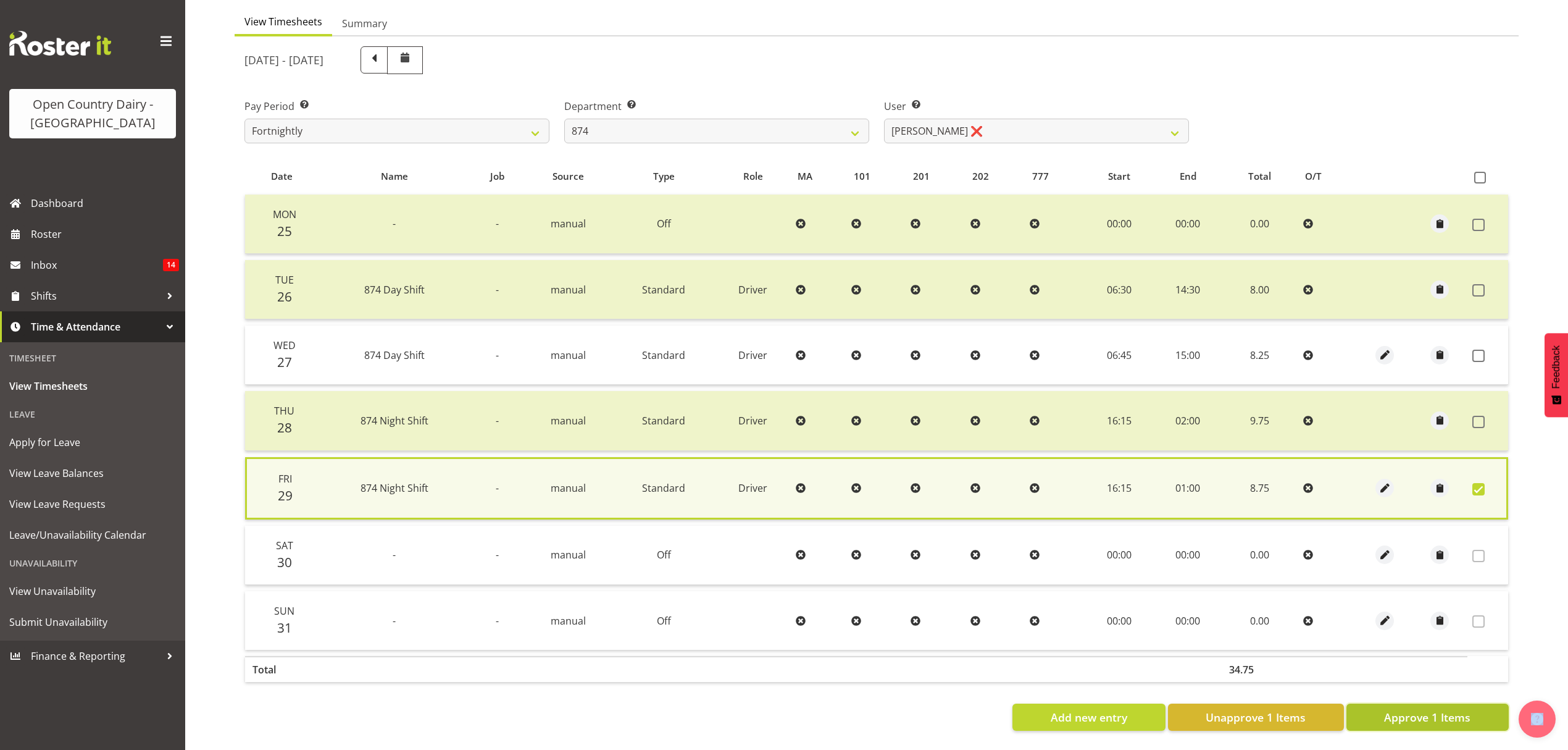
click at [1443, 709] on span "Approve 1 Items" at bounding box center [1427, 716] width 87 height 16
click at [1443, 703] on div "Add new entry Unapprove 1 Items Approve 1 Items" at bounding box center [877, 716] width 1265 height 27
checkbox input "false"
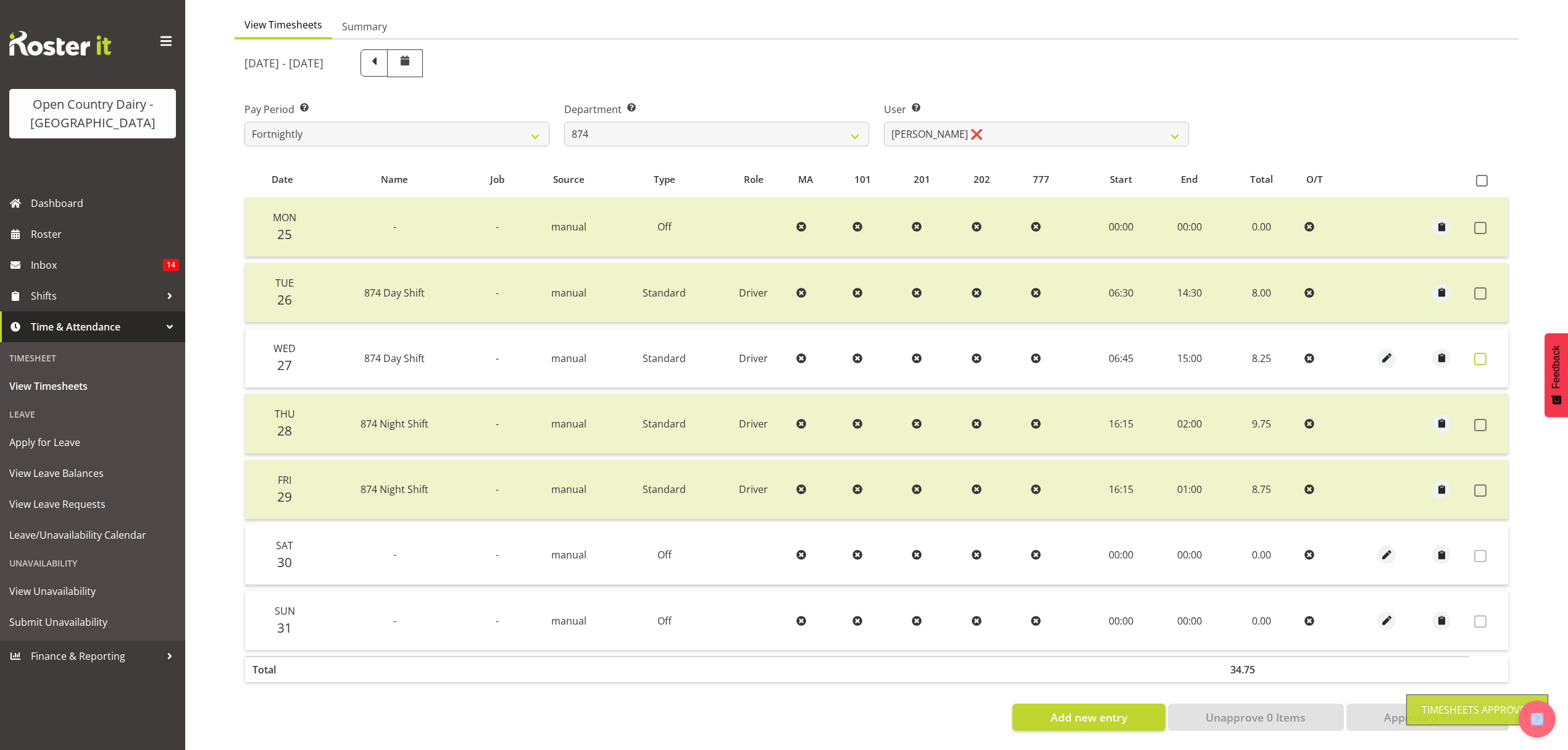
click at [1482, 353] on span at bounding box center [1481, 359] width 13 height 13
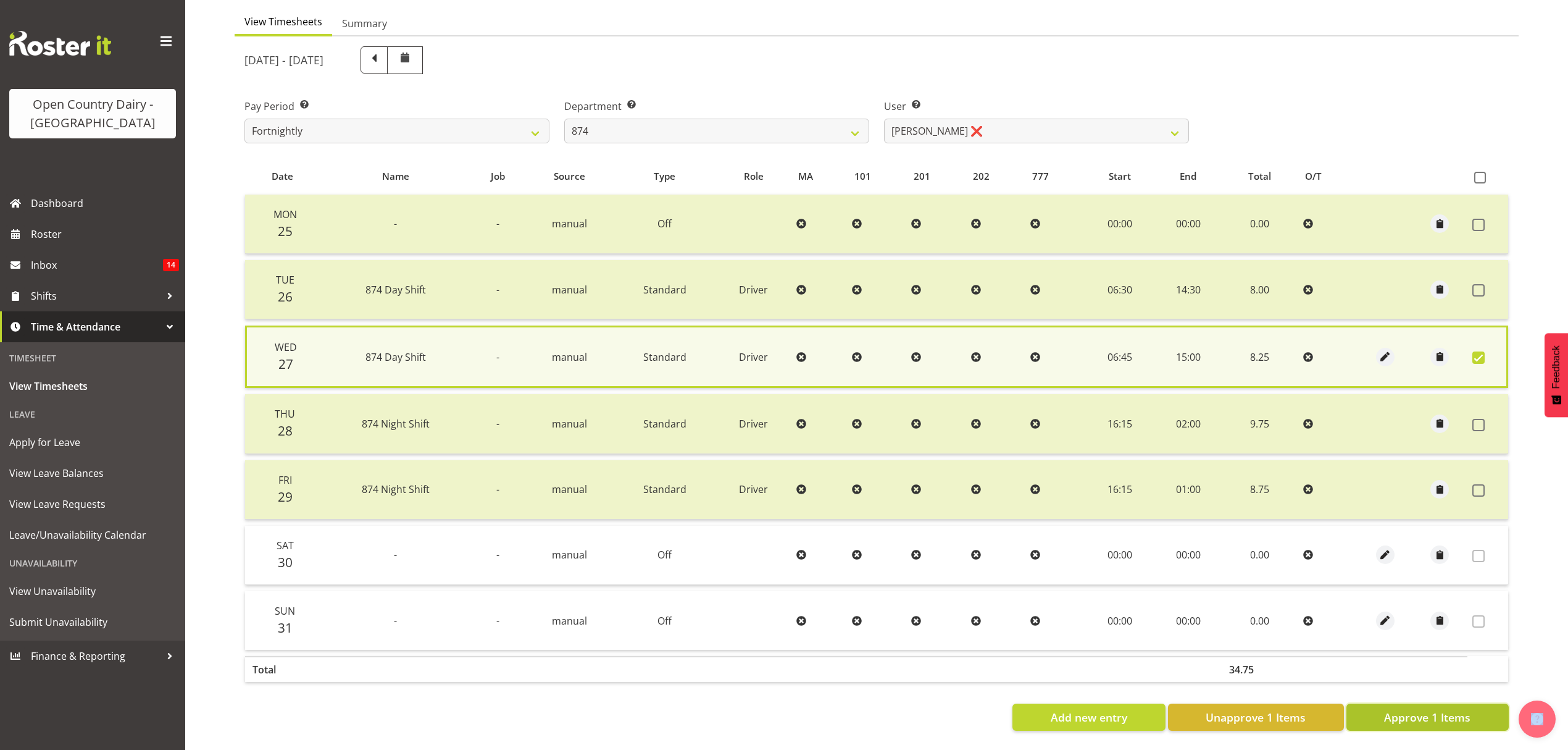
click at [1405, 709] on span "Approve 1 Items" at bounding box center [1427, 716] width 87 height 16
checkbox input "false"
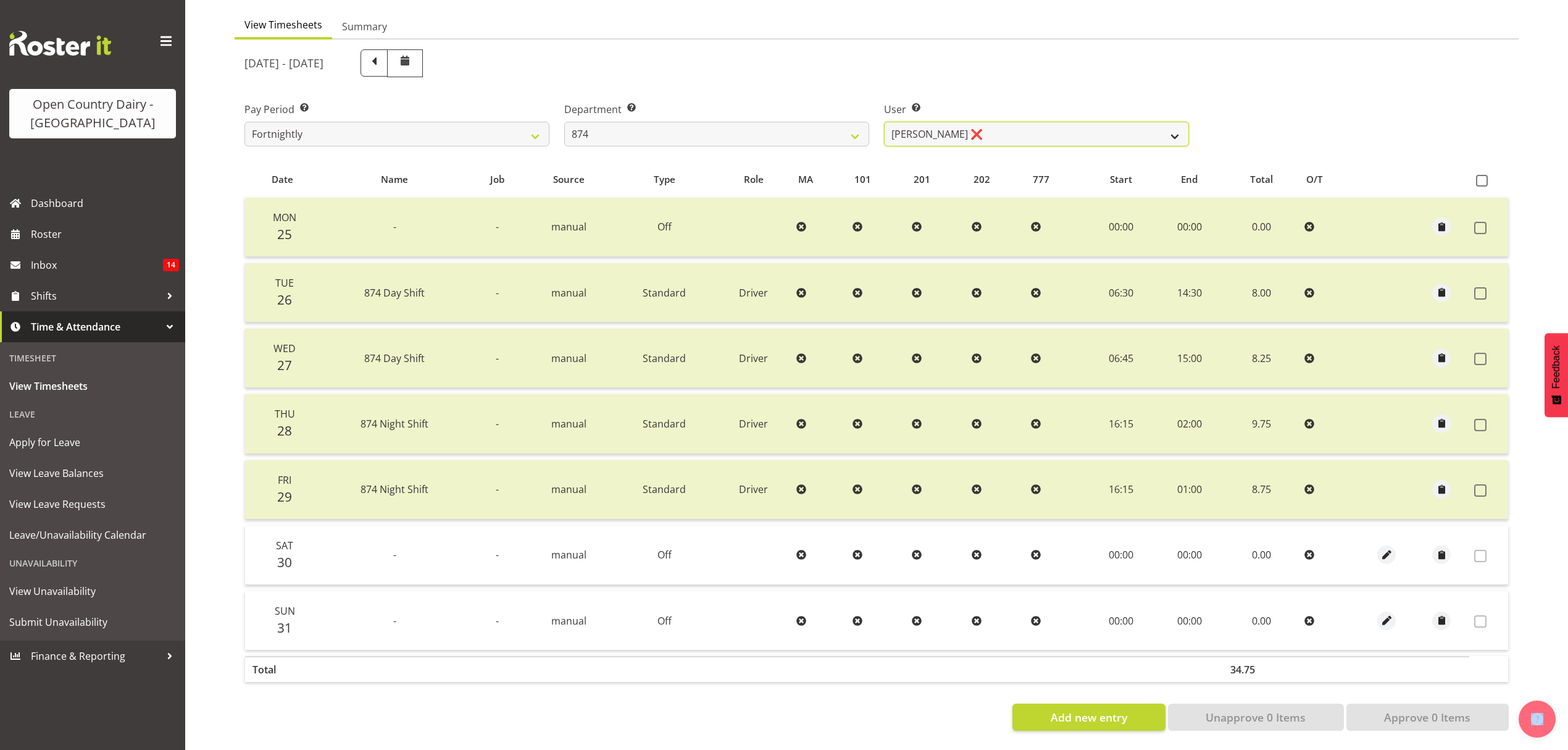
click at [1104, 122] on select "[PERSON_NAME] ❌ [PERSON_NAME] ❌ [PERSON_NAME] ❌ [PERSON_NAME] ❌" at bounding box center [1036, 134] width 305 height 24
select select "7508"
click at [884, 122] on select "[PERSON_NAME] ❌ [PERSON_NAME] ❌ [PERSON_NAME] ❌ [PERSON_NAME] ❌" at bounding box center [1036, 134] width 305 height 24
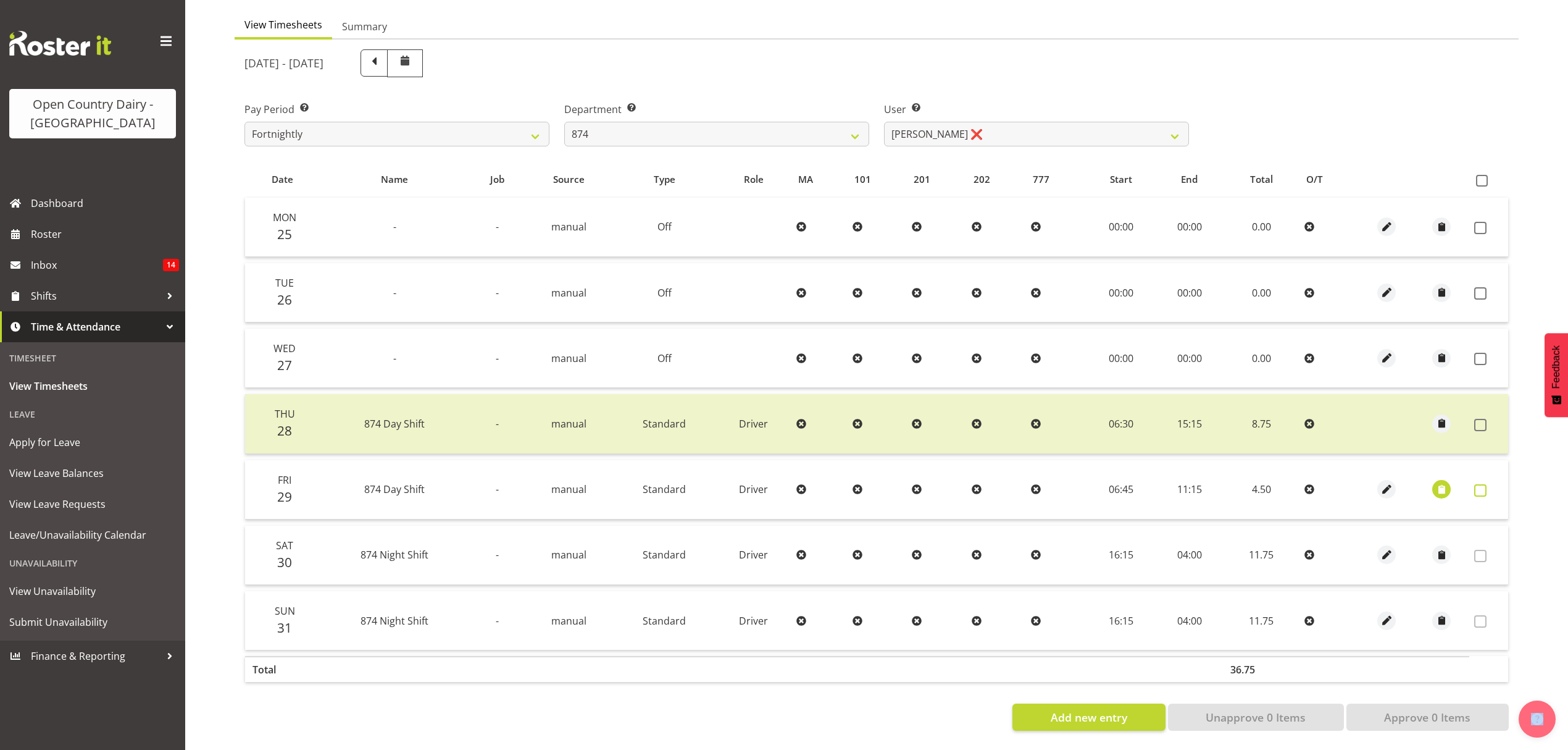
click at [1484, 484] on span at bounding box center [1481, 490] width 13 height 13
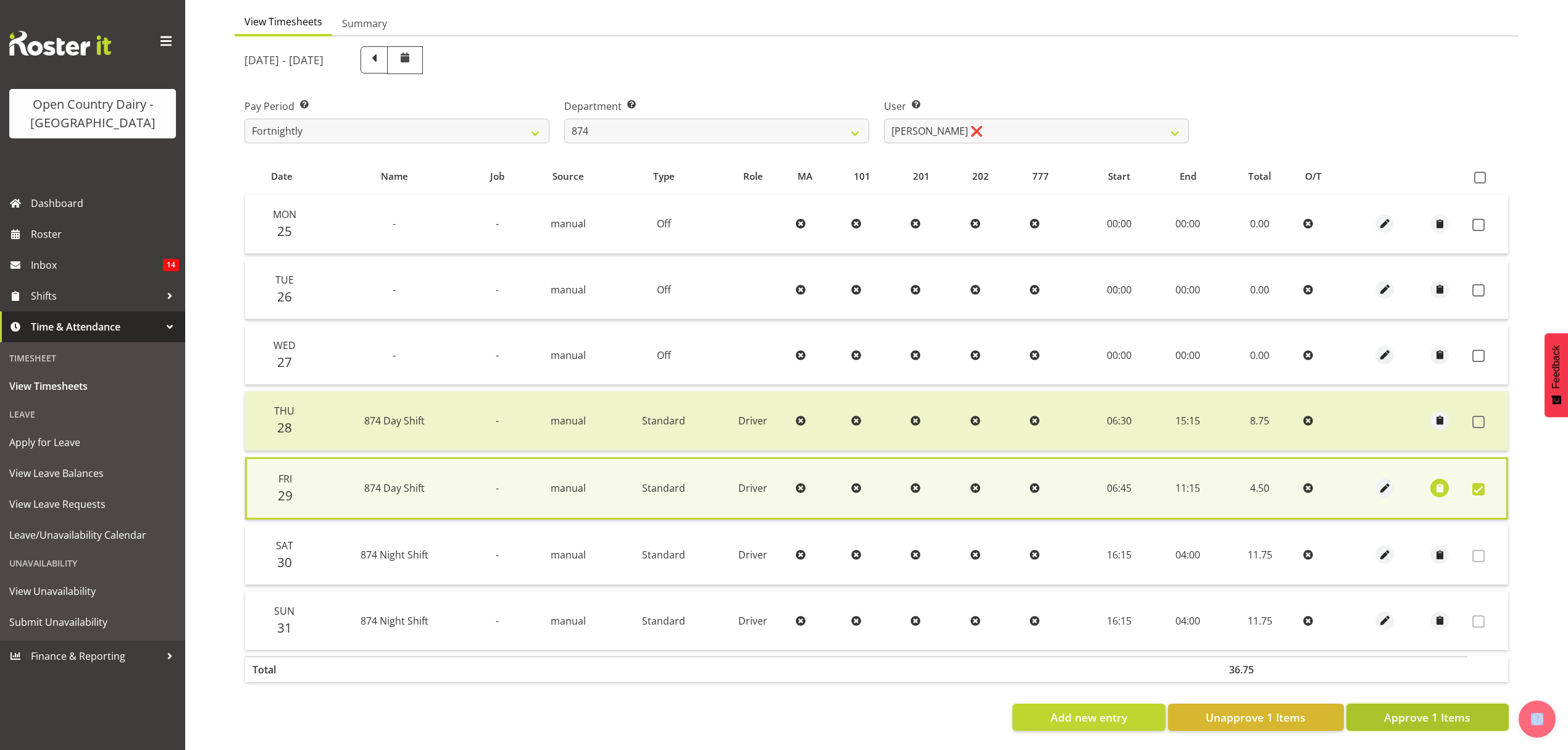
click at [1421, 709] on span "Approve 1 Items" at bounding box center [1427, 716] width 87 height 16
checkbox input "false"
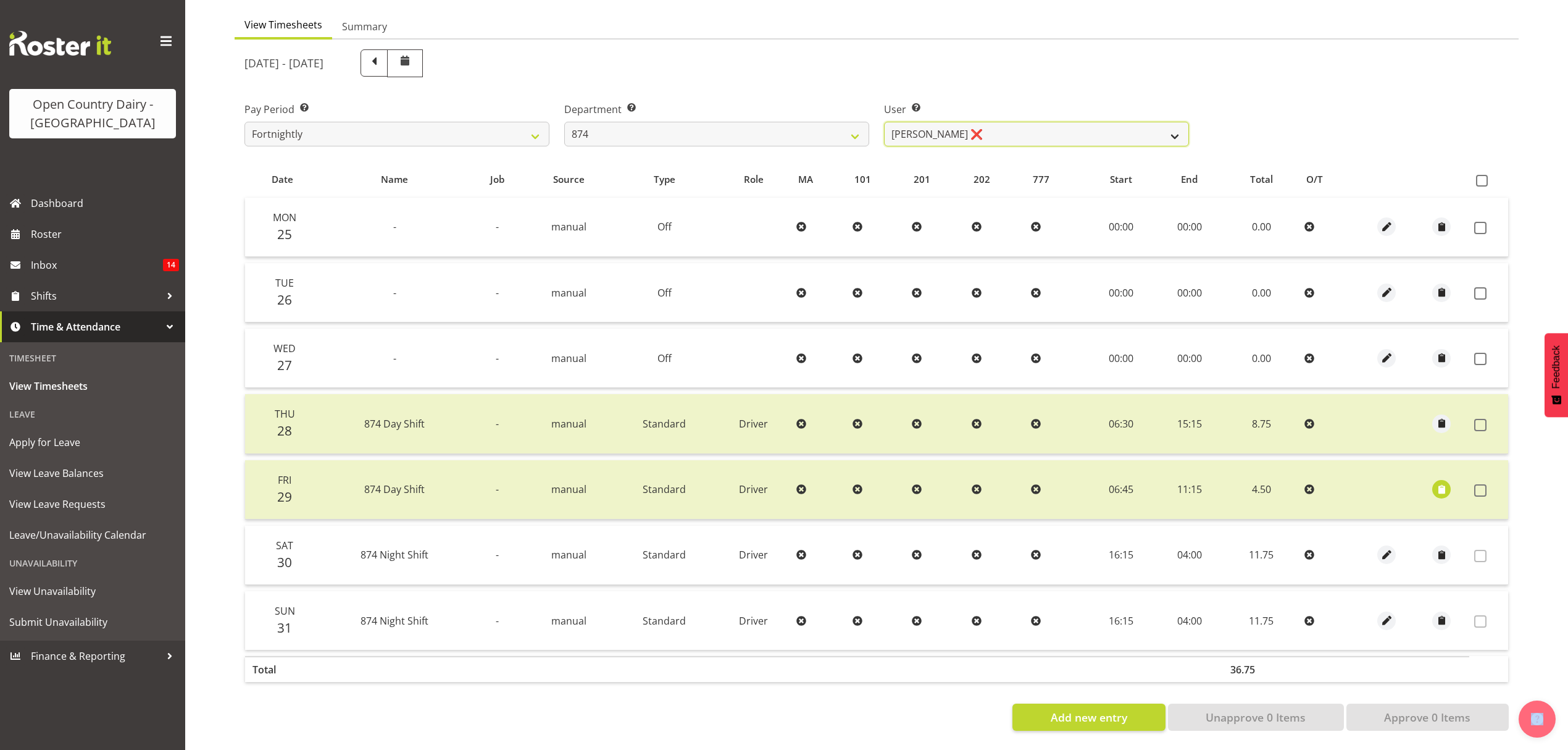
click at [901, 127] on select "[PERSON_NAME] ❌ [PERSON_NAME] ❌ [PERSON_NAME] ❌ [PERSON_NAME] ❌" at bounding box center [1036, 134] width 305 height 24
click at [805, 122] on select "734 735 736 737 738 739 851 852 853 854 855 856 858 861 862 865 868 869 870 873" at bounding box center [716, 134] width 305 height 24
select select "689"
click at [564, 122] on select "734 735 736 737 738 739 851 852 853 854 855 856 858 861 862 865 868 869 870 873" at bounding box center [716, 134] width 305 height 24
select select "7444"
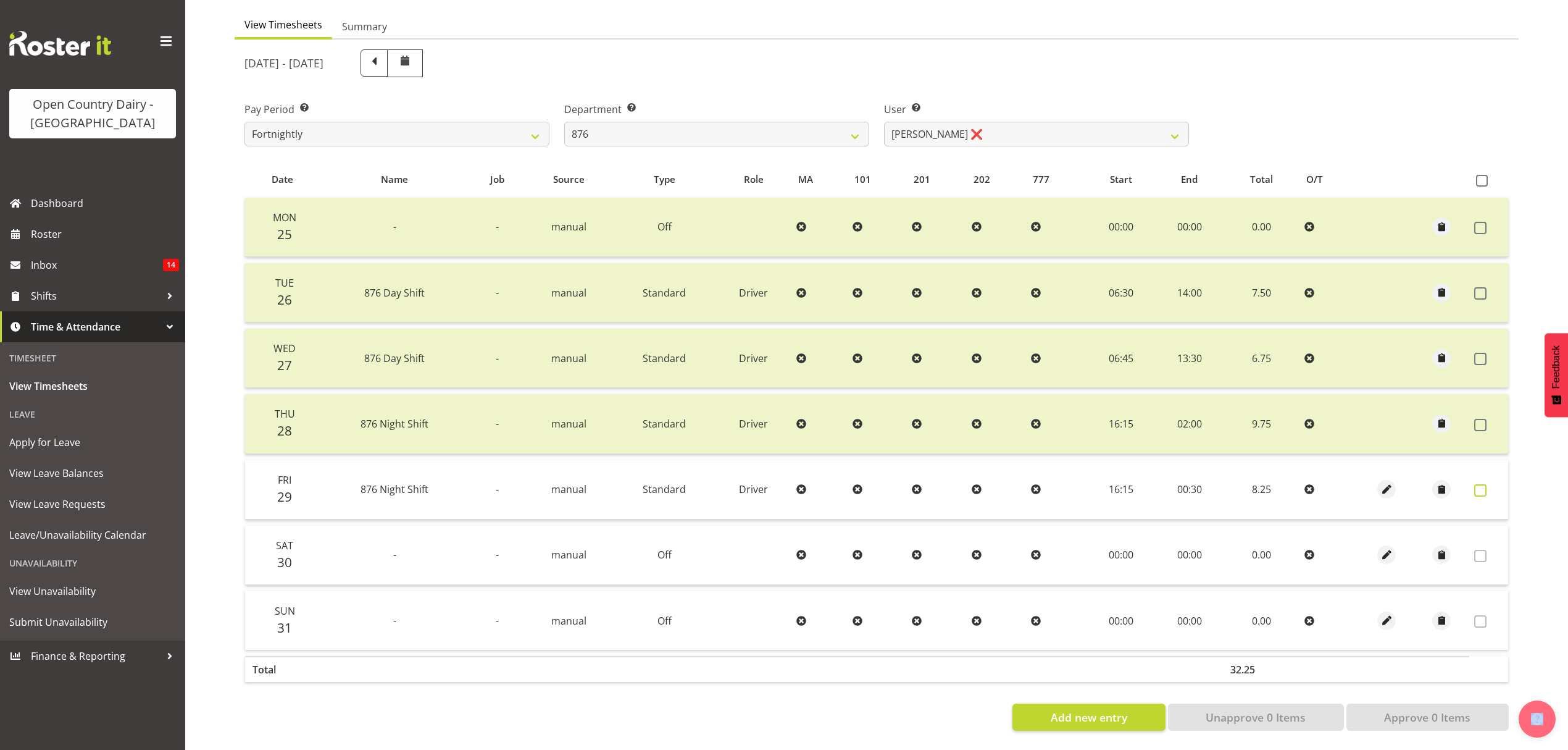
click at [1478, 484] on span at bounding box center [1481, 490] width 13 height 13
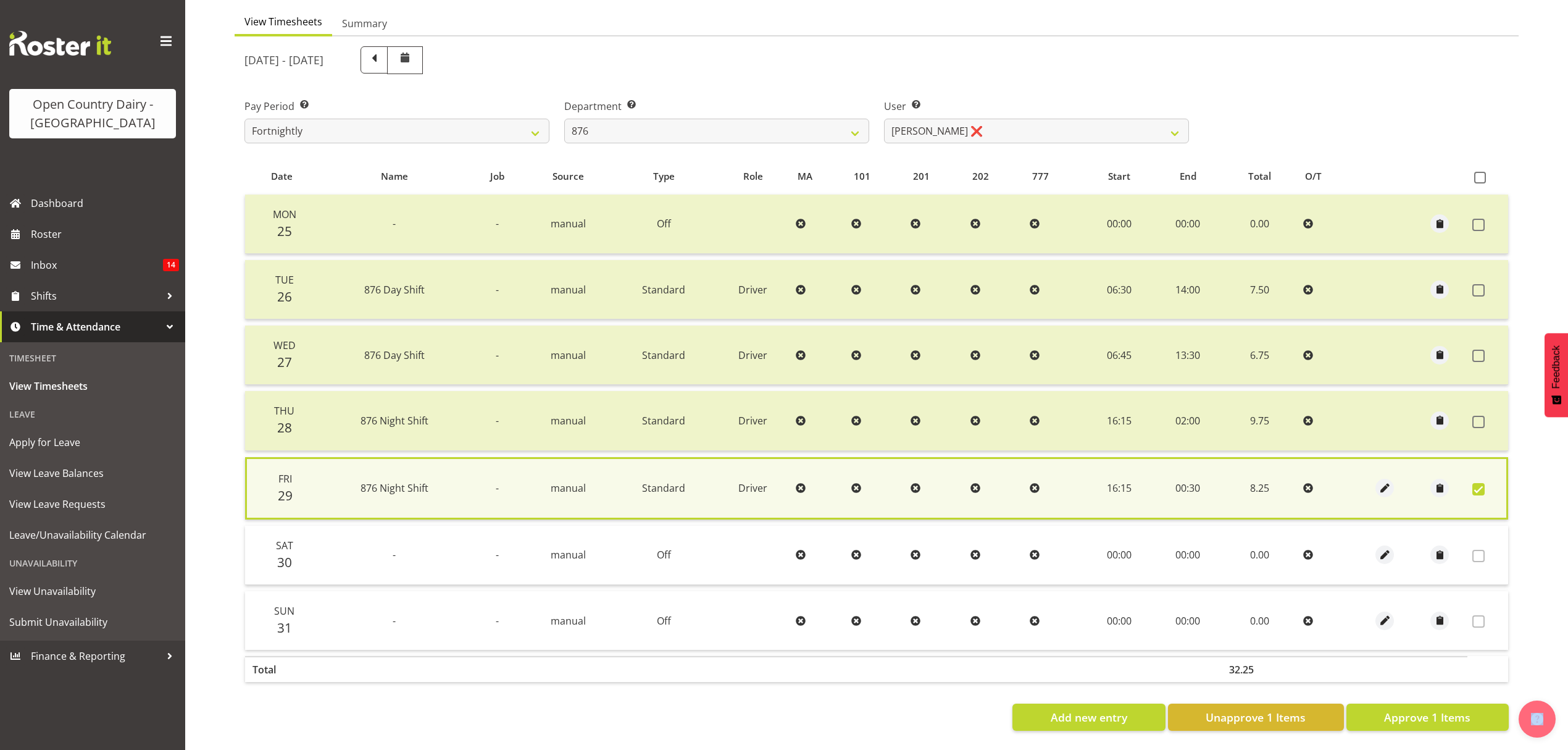
click at [1470, 690] on div "Date Name Job Source Type Role MA 101 201 202 777 Start End Total O/T Mon 25 - …" at bounding box center [877, 444] width 1265 height 573
click at [1471, 709] on span "Approve 1 Items" at bounding box center [1427, 716] width 87 height 16
checkbox input "false"
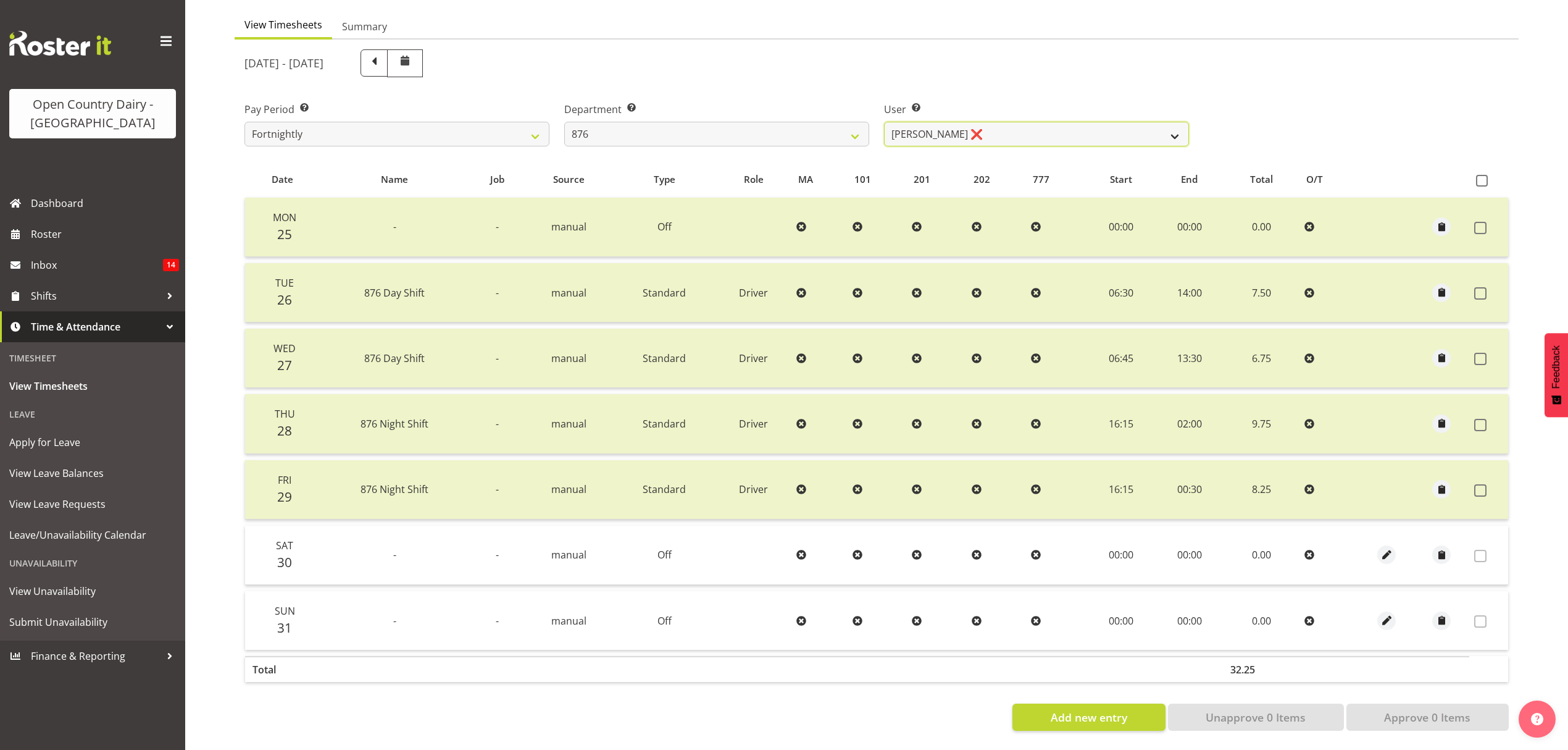
click at [1018, 122] on select "[PERSON_NAME] ❌ [PERSON_NAME] ❌ [PERSON_NAME] ❌ [PERSON_NAME] ❌" at bounding box center [1036, 134] width 305 height 24
select select "7440"
click at [884, 122] on select "[PERSON_NAME] ❌ [PERSON_NAME] ❌ [PERSON_NAME] ❌ [PERSON_NAME] ❌" at bounding box center [1036, 134] width 305 height 24
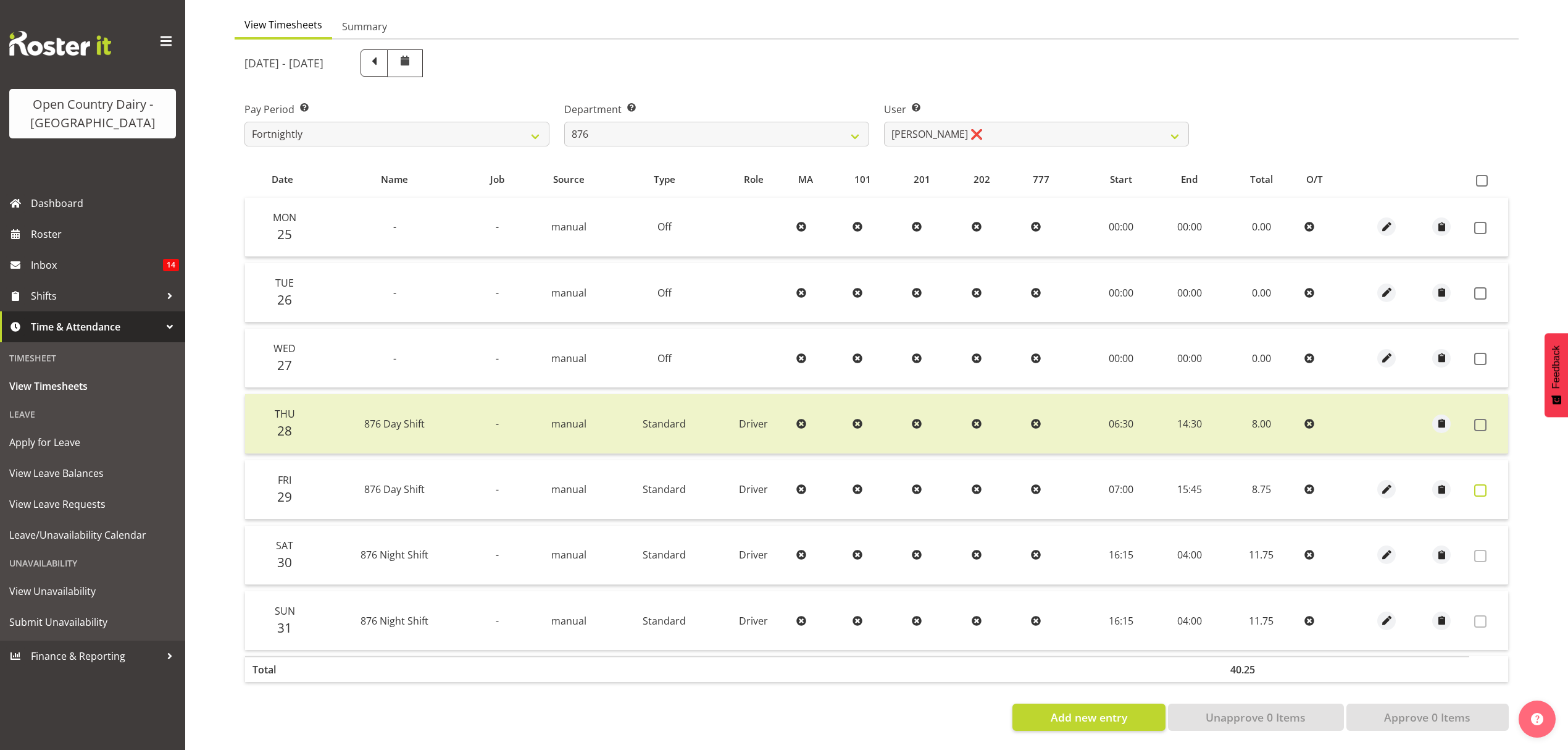
click at [1485, 485] on span at bounding box center [1481, 490] width 13 height 13
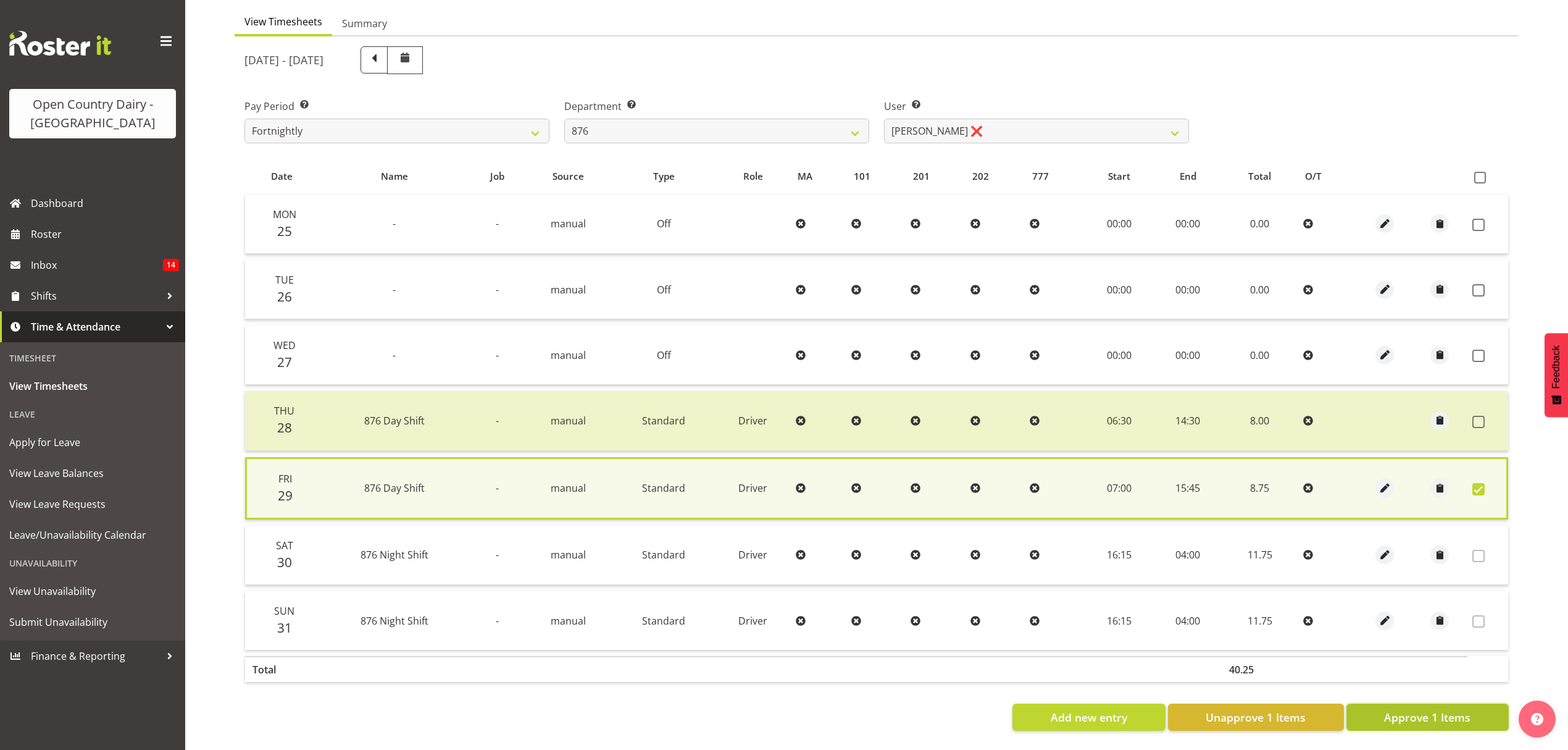
click at [1471, 707] on button "Approve 1 Items" at bounding box center [1428, 716] width 162 height 27
checkbox input "false"
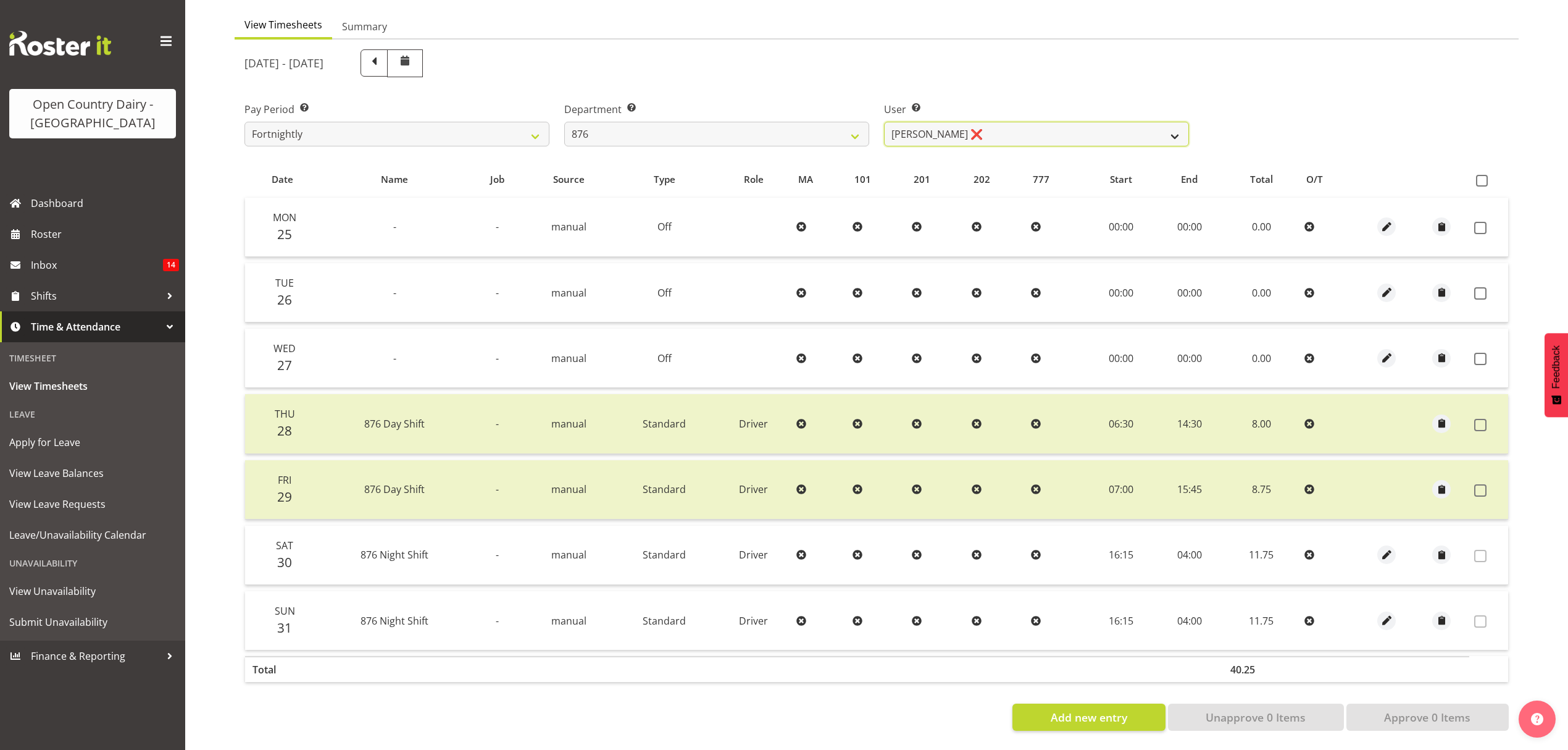
click at [1026, 134] on select "[PERSON_NAME] ❌ [PERSON_NAME] ❌ [PERSON_NAME] ❌ [PERSON_NAME] ❌" at bounding box center [1036, 134] width 305 height 24
click at [724, 122] on select "734 735 736 737 738 739 851 852 853 854 855 856 858 861 862 865 868 869 870 873" at bounding box center [716, 134] width 305 height 24
select select "690"
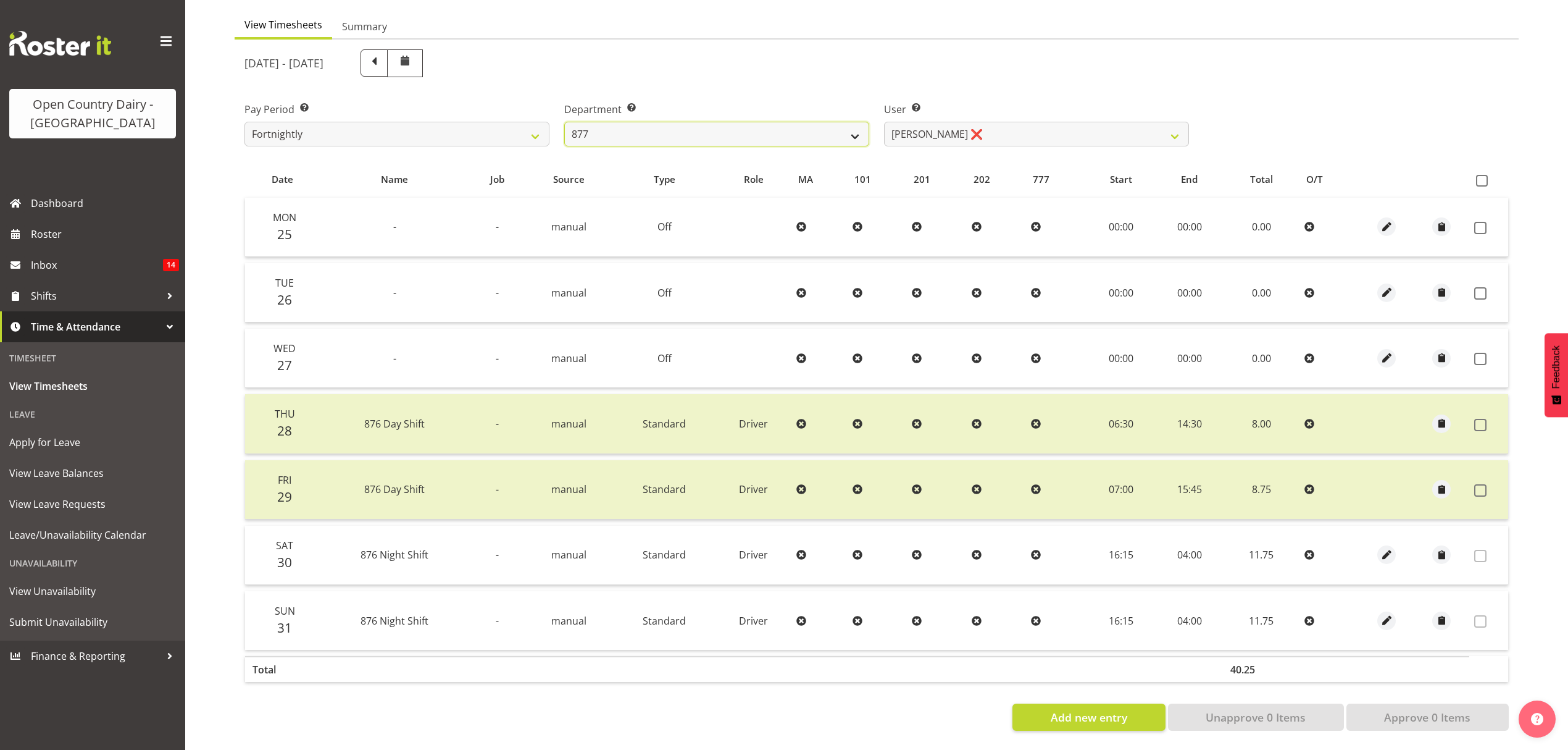
click at [564, 122] on select "734 735 736 737 738 739 851 852 853 854 855 856 858 861 862 865 868 869 870 873" at bounding box center [716, 134] width 305 height 24
select select "9759"
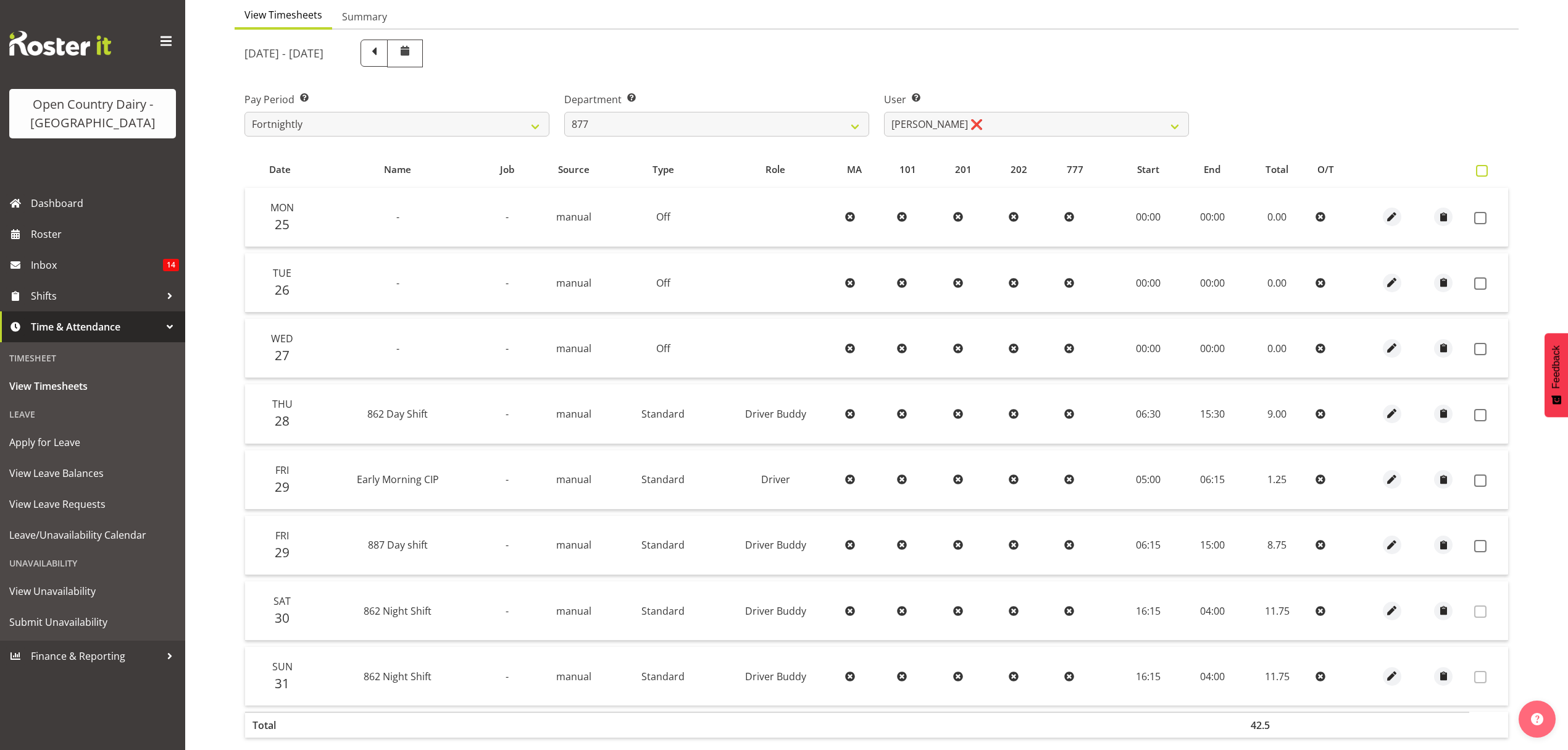
click at [1486, 173] on span at bounding box center [1482, 170] width 12 height 12
click at [1484, 173] on input "checkbox" at bounding box center [1481, 171] width 8 height 8
checkbox input "true"
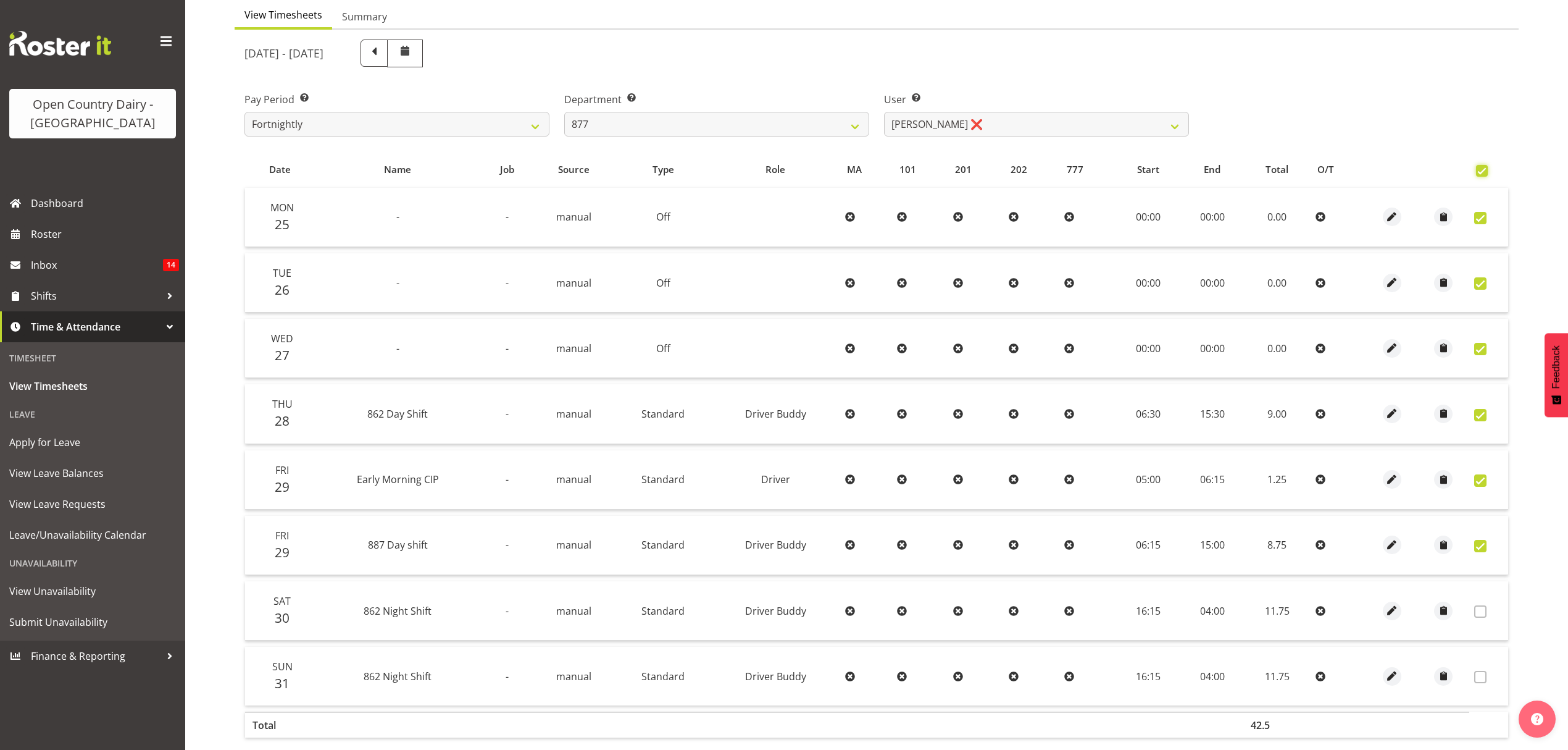
checkbox input "true"
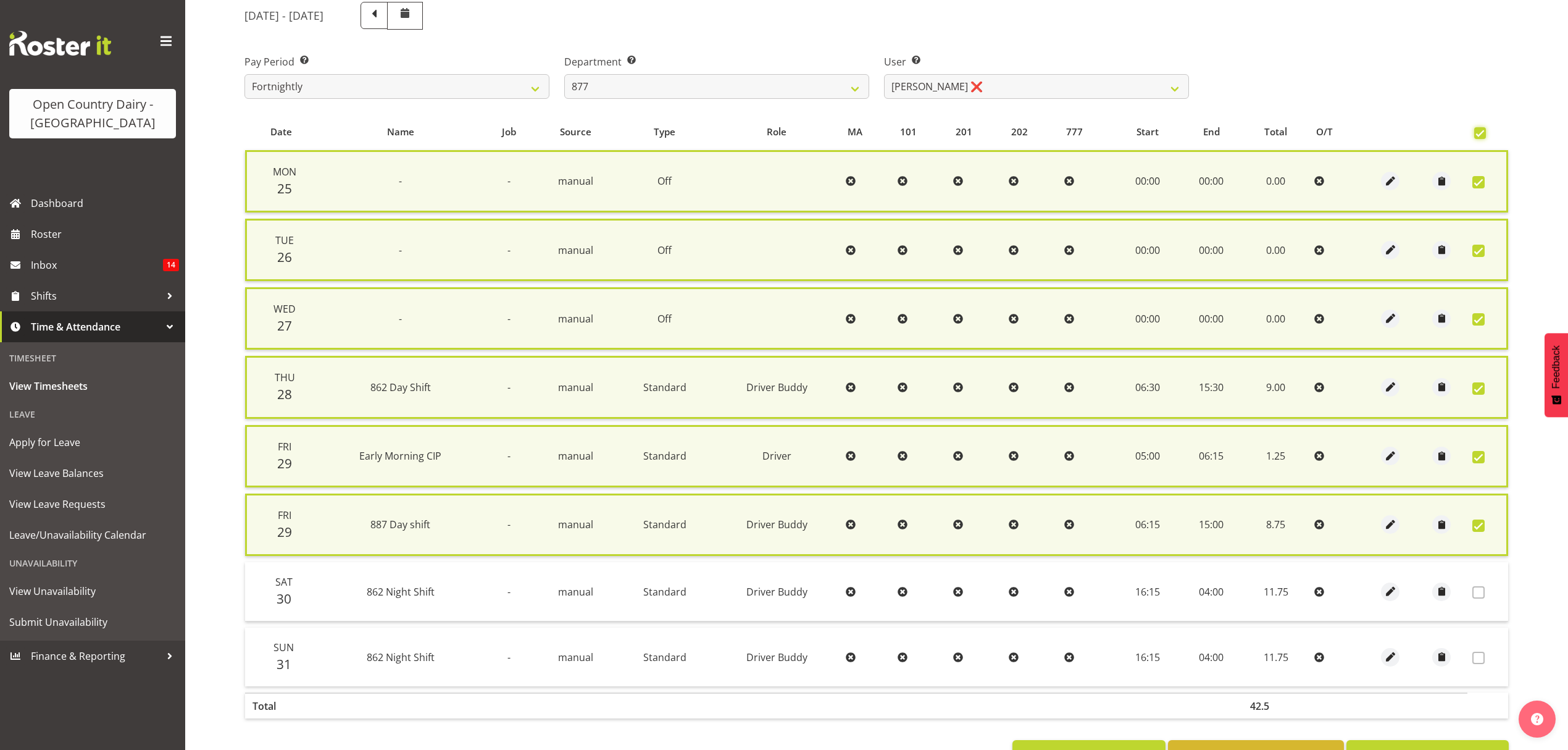
scroll to position [204, 0]
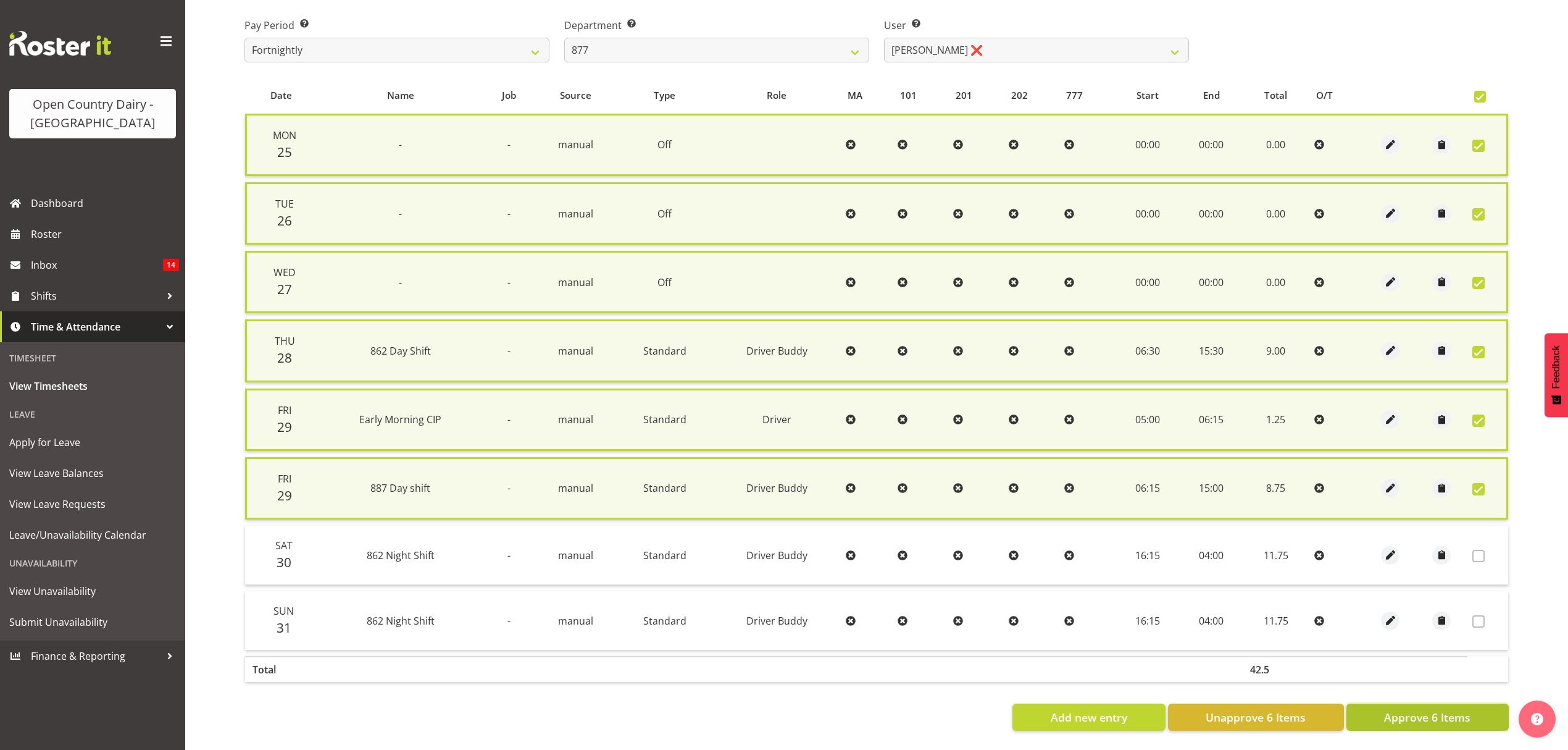
click at [1406, 709] on span "Approve 6 Items" at bounding box center [1427, 716] width 87 height 16
checkbox input "false"
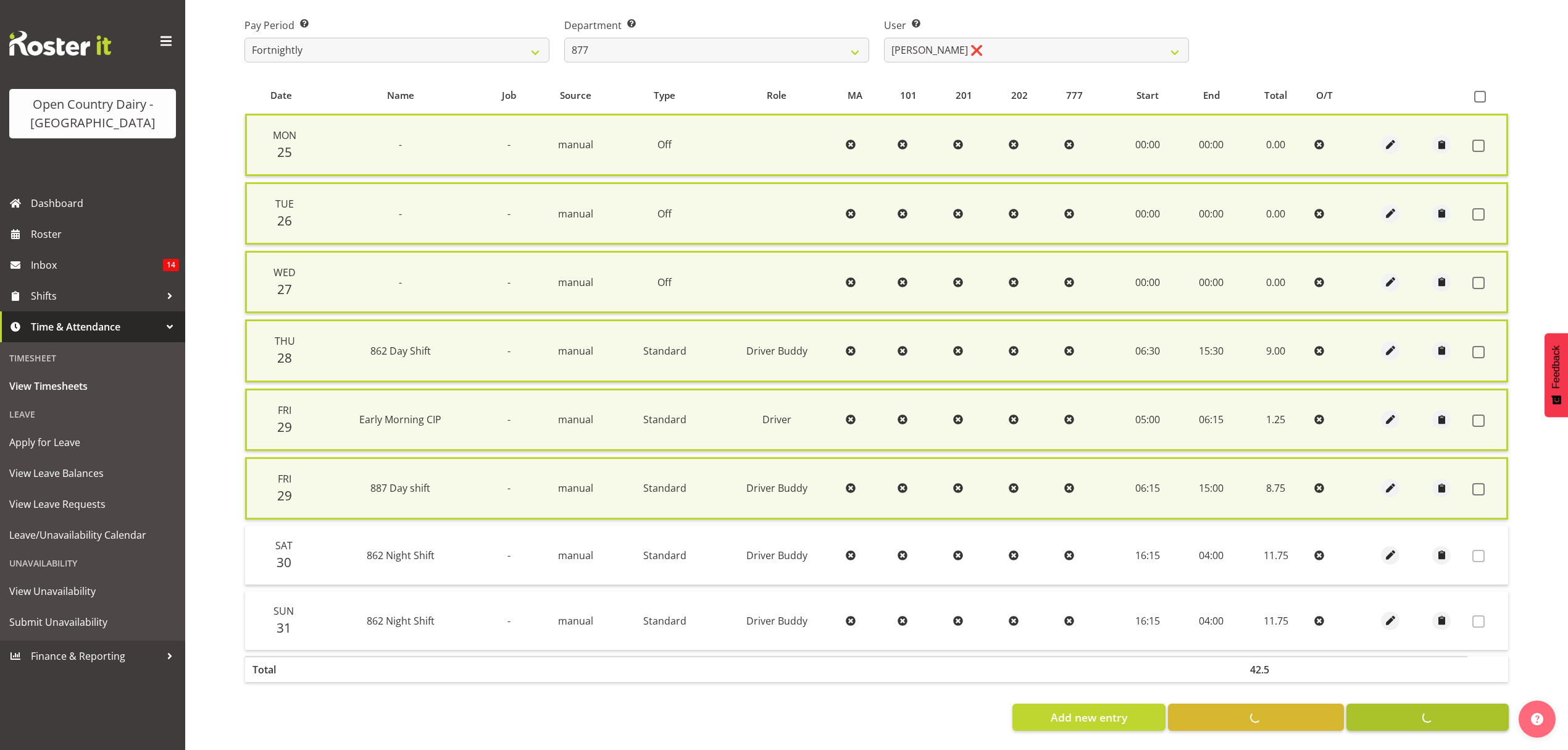
checkbox input "false"
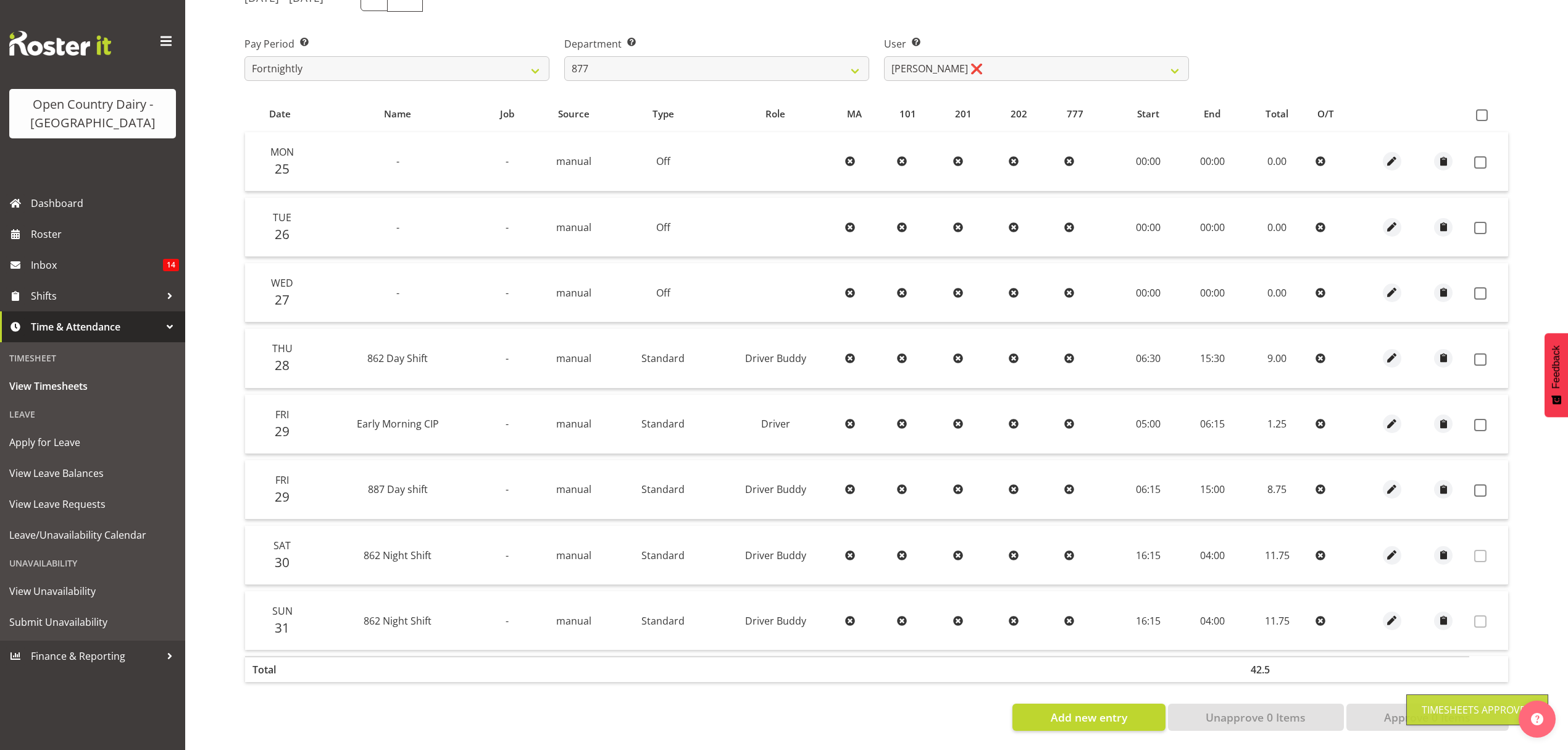
scroll to position [189, 0]
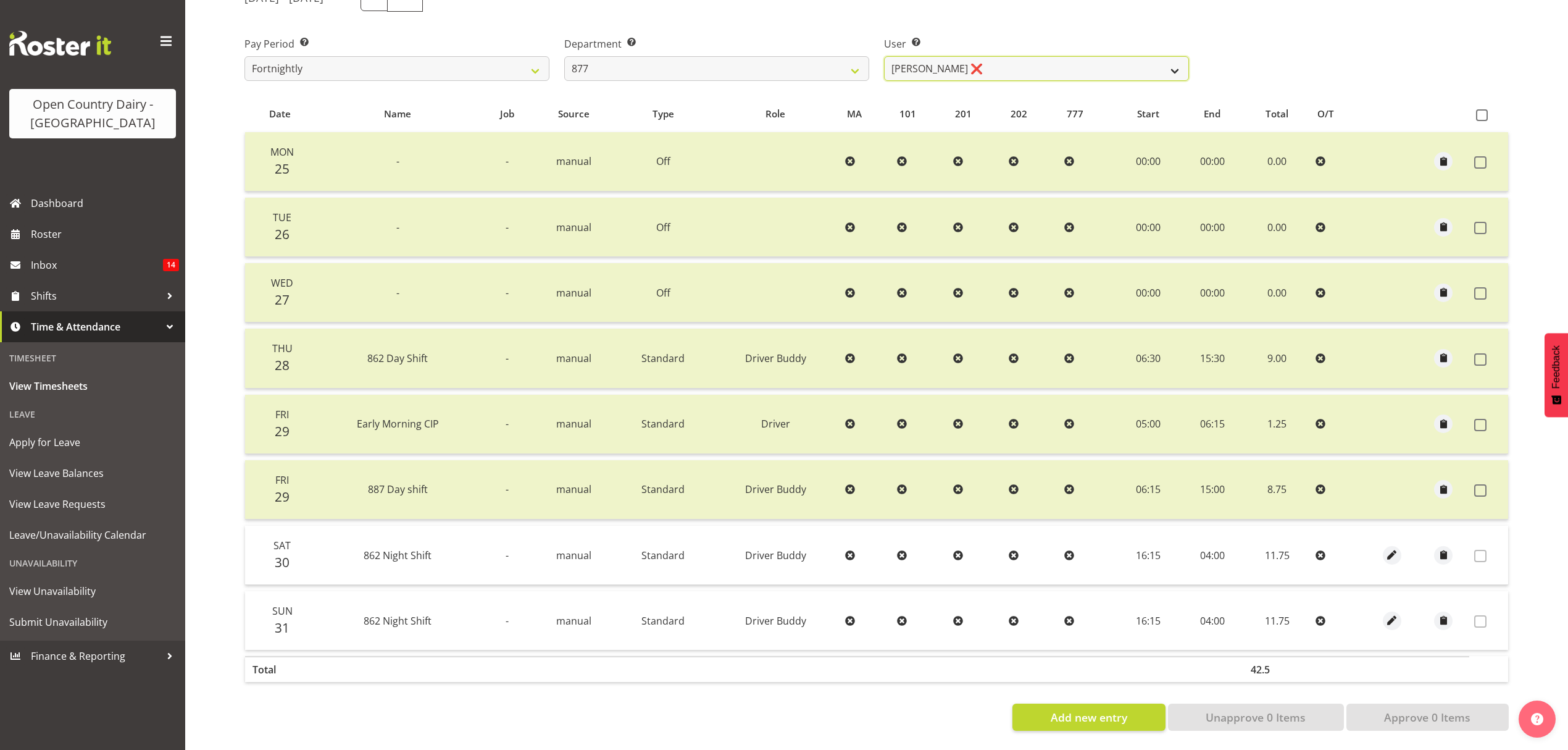
click at [940, 56] on select "[PERSON_NAME] ❌ [PERSON_NAME] ❌ [PERSON_NAME] ❌ [PERSON_NAME] ❌" at bounding box center [1036, 68] width 305 height 24
select select "11653"
click at [884, 56] on select "[PERSON_NAME] ❌ [PERSON_NAME] ❌ [PERSON_NAME] ❌ [PERSON_NAME] ❌" at bounding box center [1036, 68] width 305 height 24
click at [0, 0] on div at bounding box center [0, 0] width 0 height 0
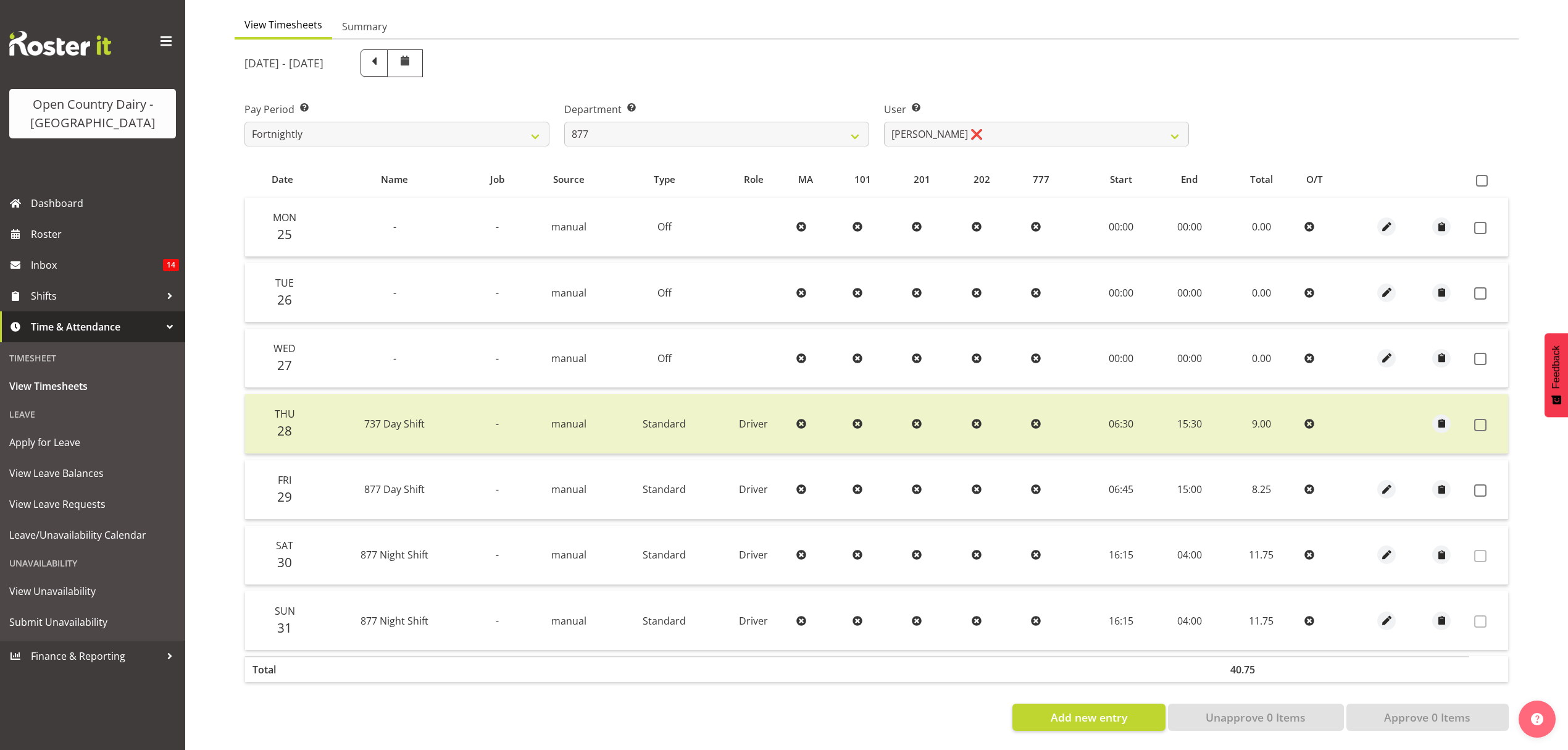
scroll to position [123, 0]
click at [1483, 484] on span at bounding box center [1481, 490] width 13 height 13
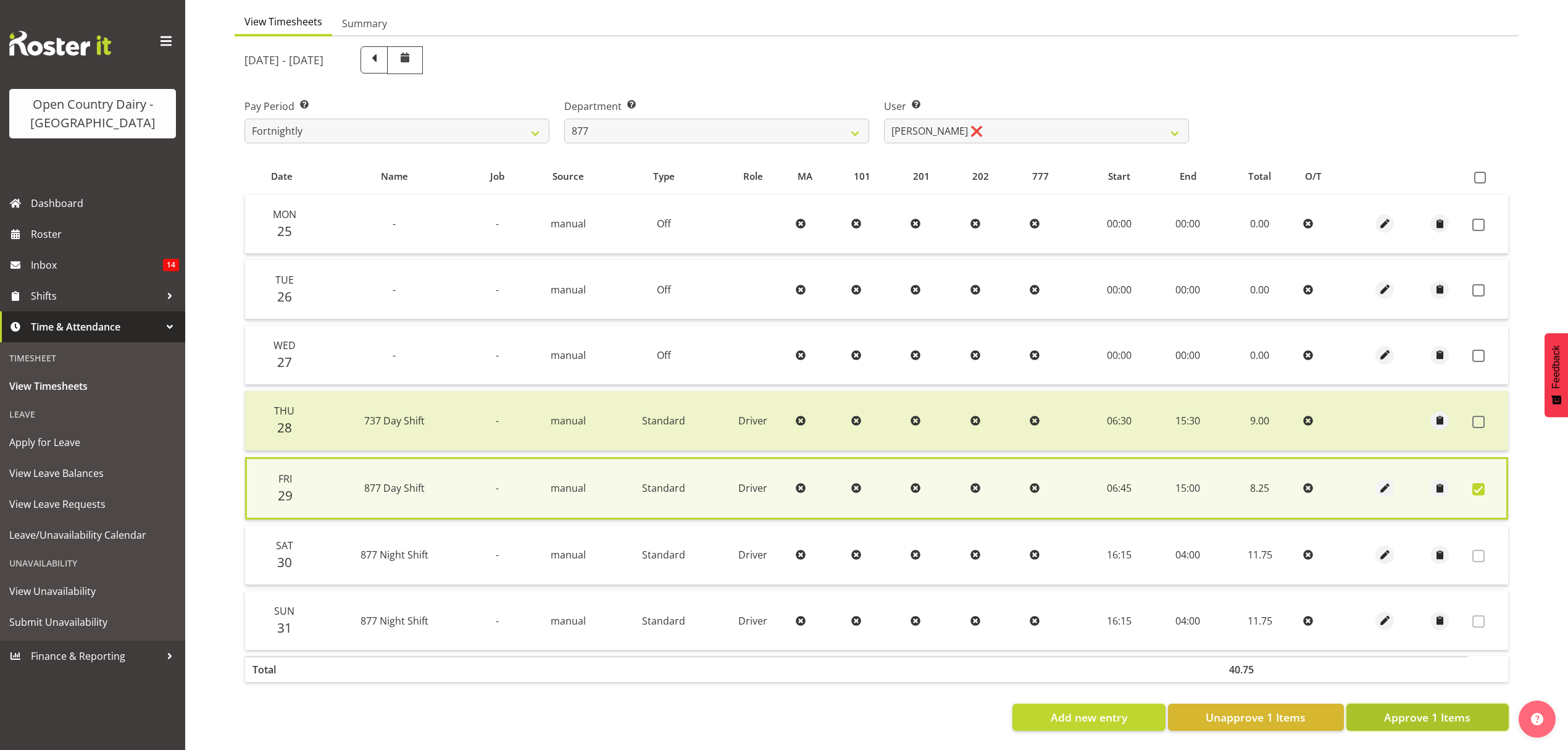
click at [1443, 712] on span "Approve 1 Items" at bounding box center [1427, 716] width 87 height 16
checkbox input "false"
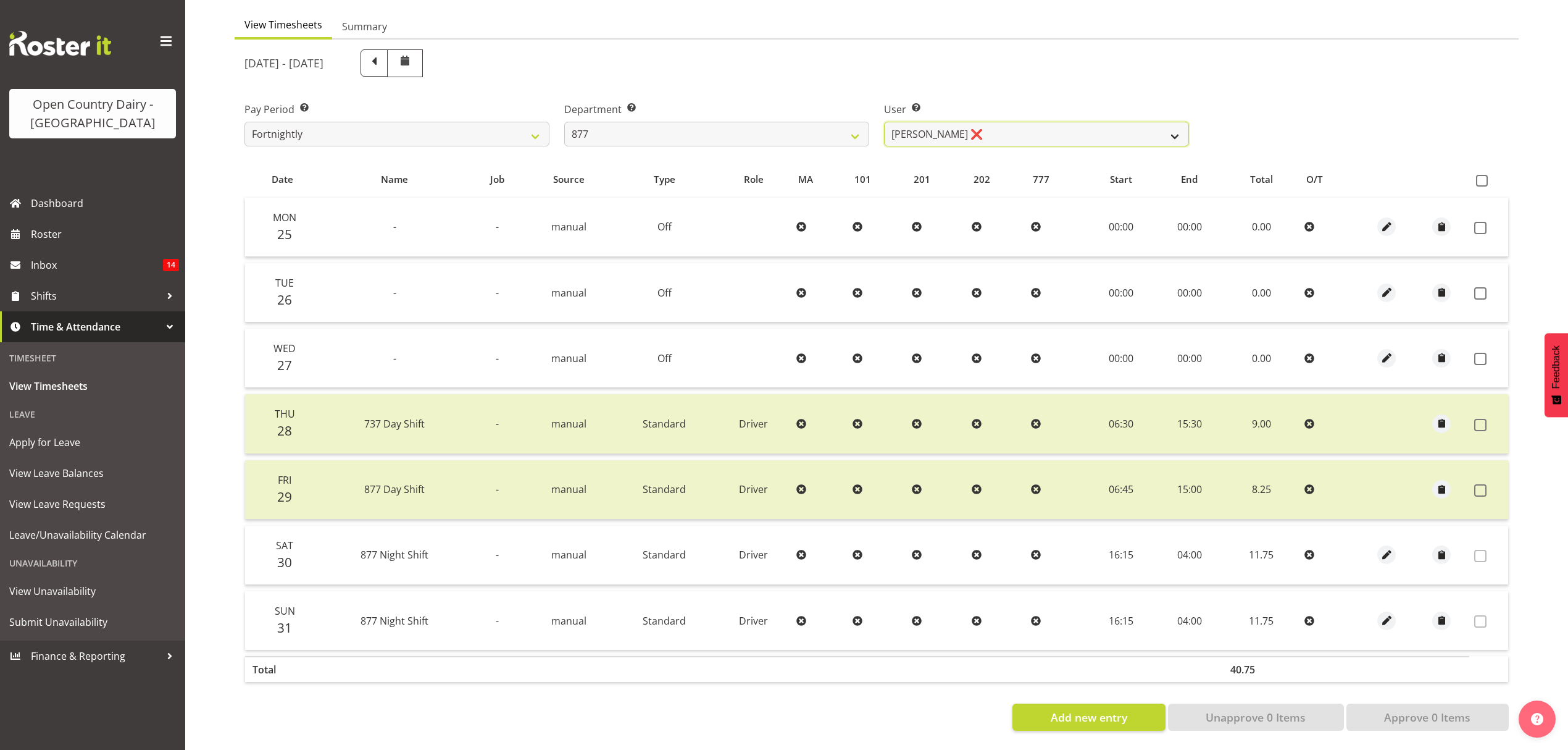
click at [1045, 132] on select "[PERSON_NAME] ❌ [PERSON_NAME] ❌ [PERSON_NAME] ❌ [PERSON_NAME] ❌" at bounding box center [1036, 134] width 305 height 24
select select "7468"
click at [884, 122] on select "[PERSON_NAME] ❌ [PERSON_NAME] ❌ [PERSON_NAME] ❌ [PERSON_NAME] ❌" at bounding box center [1036, 134] width 305 height 24
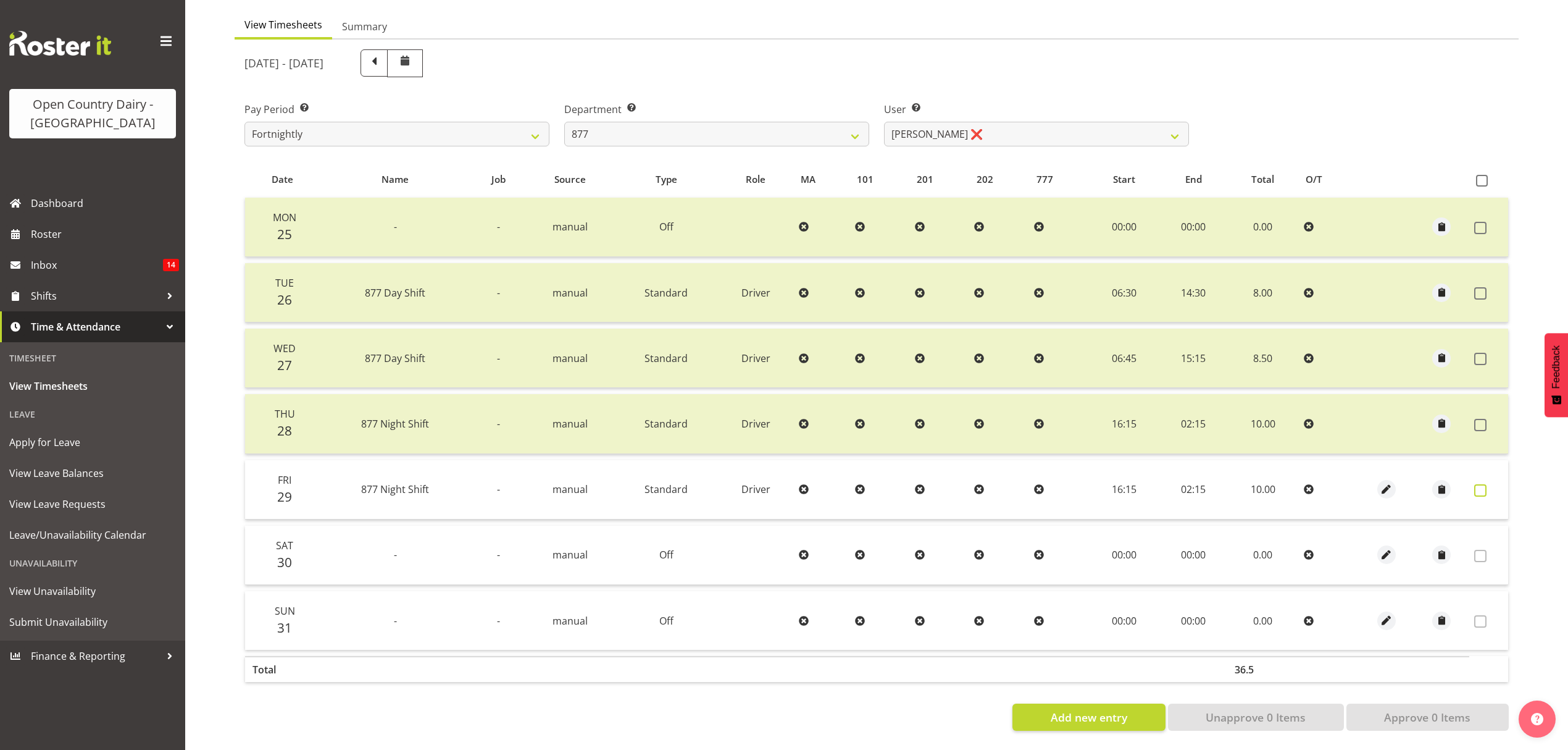
click at [1484, 484] on span at bounding box center [1481, 490] width 13 height 13
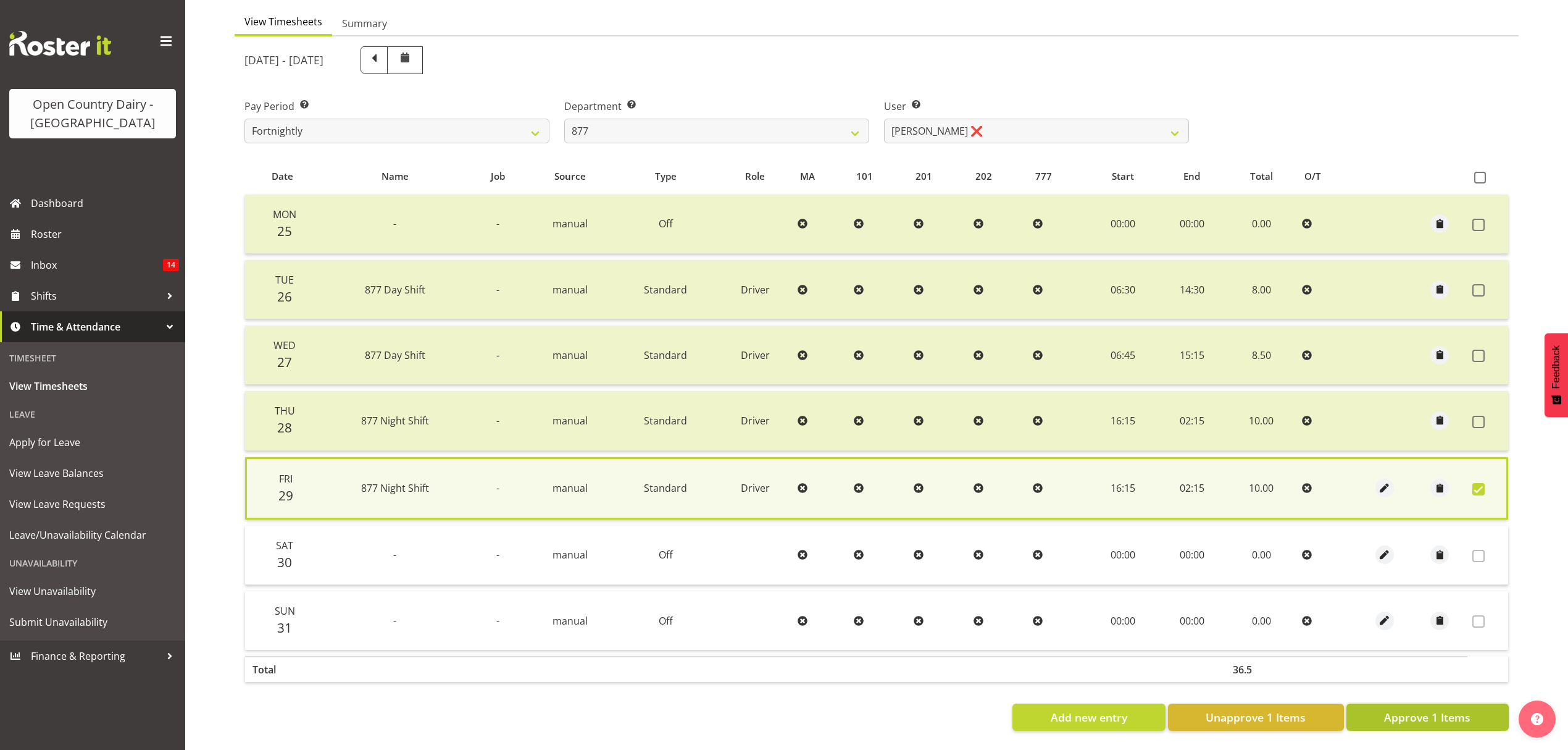
click at [1442, 709] on span "Approve 1 Items" at bounding box center [1427, 716] width 87 height 16
checkbox input "false"
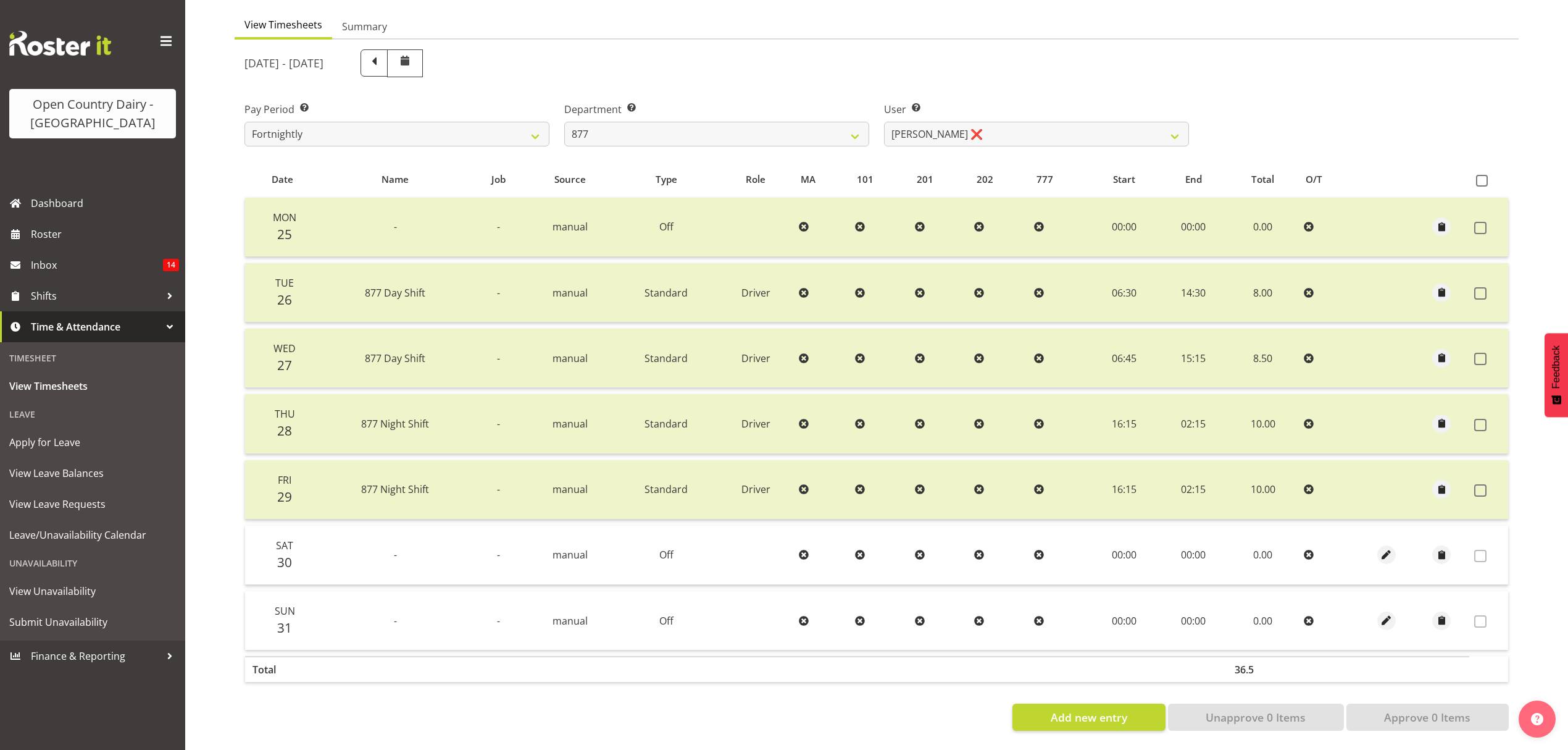
click at [1029, 108] on div "User Select user. Note: This is filtered down by the previous two drop-down ite…" at bounding box center [1036, 123] width 305 height 45
click at [1025, 122] on select "[PERSON_NAME] ❌ [PERSON_NAME] ❌ [PERSON_NAME] ❌ [PERSON_NAME] ❌" at bounding box center [1036, 134] width 305 height 24
click at [833, 122] on select "734 735 736 737 738 739 851 852 853 854 855 856 858 861 862 865 868 869 870 873" at bounding box center [716, 134] width 305 height 24
select select "691"
click at [564, 122] on select "734 735 736 737 738 739 851 852 853 854 855 856 858 861 862 865 868 869 870 873" at bounding box center [716, 134] width 305 height 24
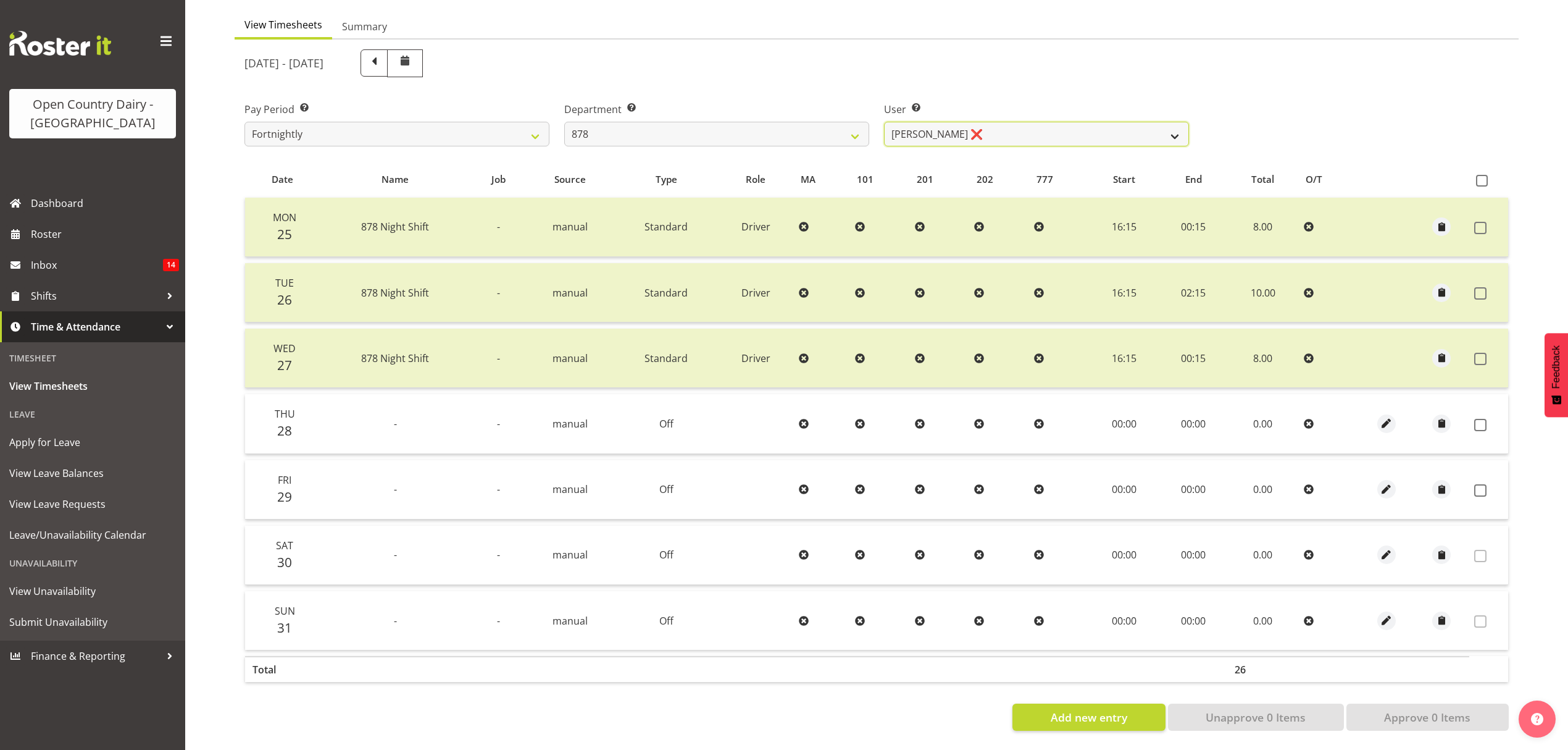
click at [939, 129] on select "[PERSON_NAME] ❌ [PERSON_NAME] ❌ [PERSON_NAME] ❌ [PERSON_NAME] ❌" at bounding box center [1036, 134] width 305 height 24
select select "7455"
click at [884, 122] on select "[PERSON_NAME] ❌ [PERSON_NAME] ❌ [PERSON_NAME] ❌ [PERSON_NAME] ❌" at bounding box center [1036, 134] width 305 height 24
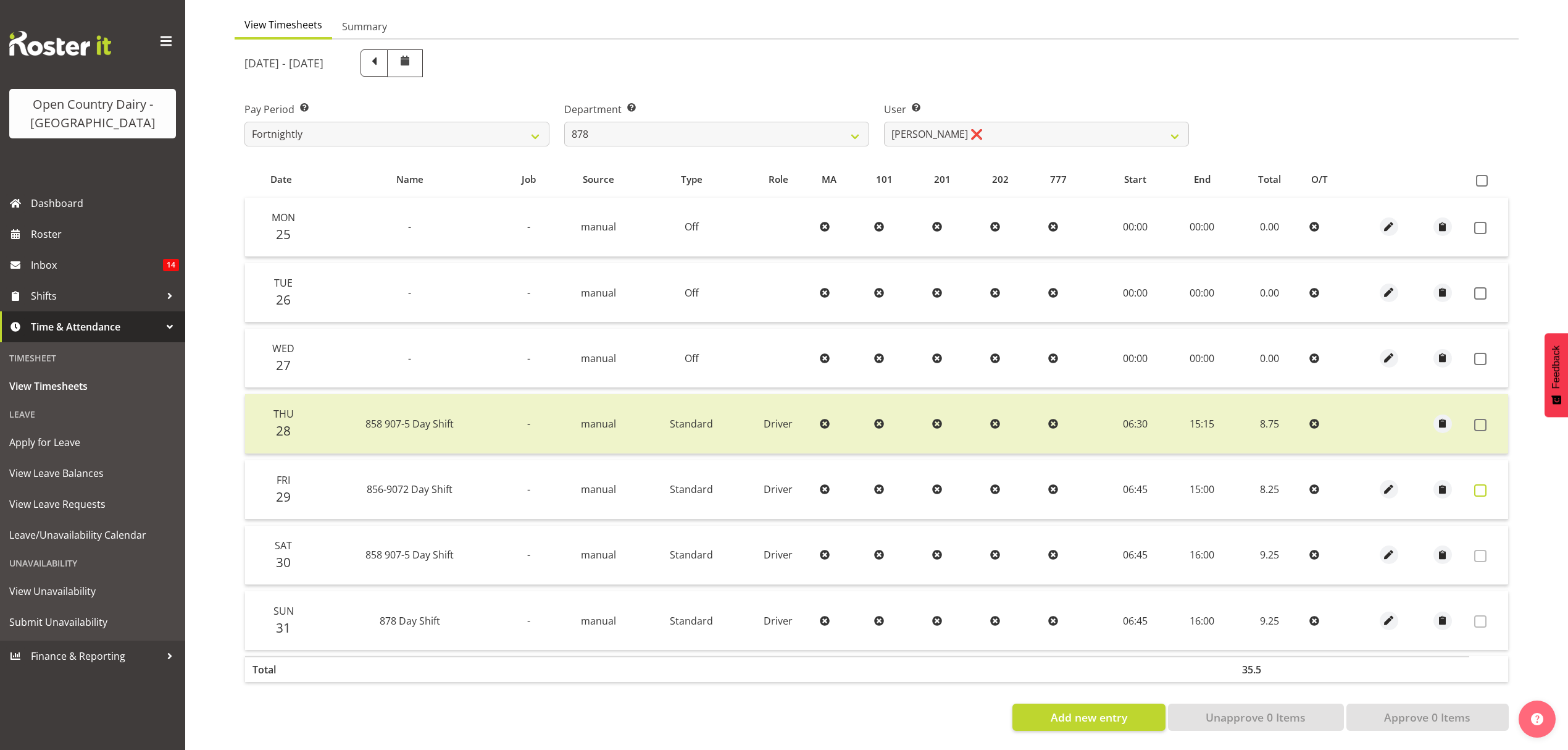
click at [1475, 484] on span at bounding box center [1481, 490] width 13 height 13
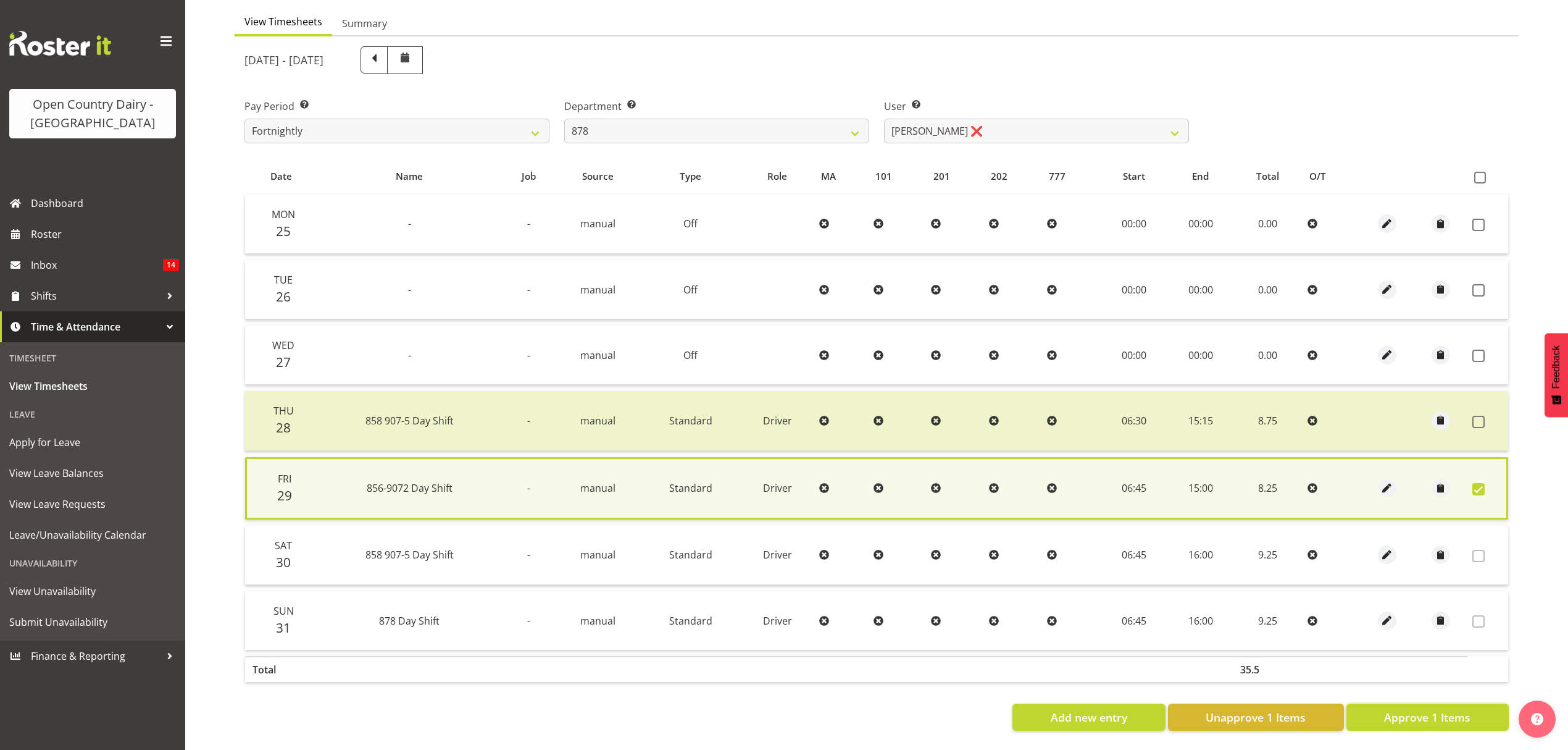
click at [1454, 711] on span "Approve 1 Items" at bounding box center [1427, 716] width 87 height 16
checkbox input "false"
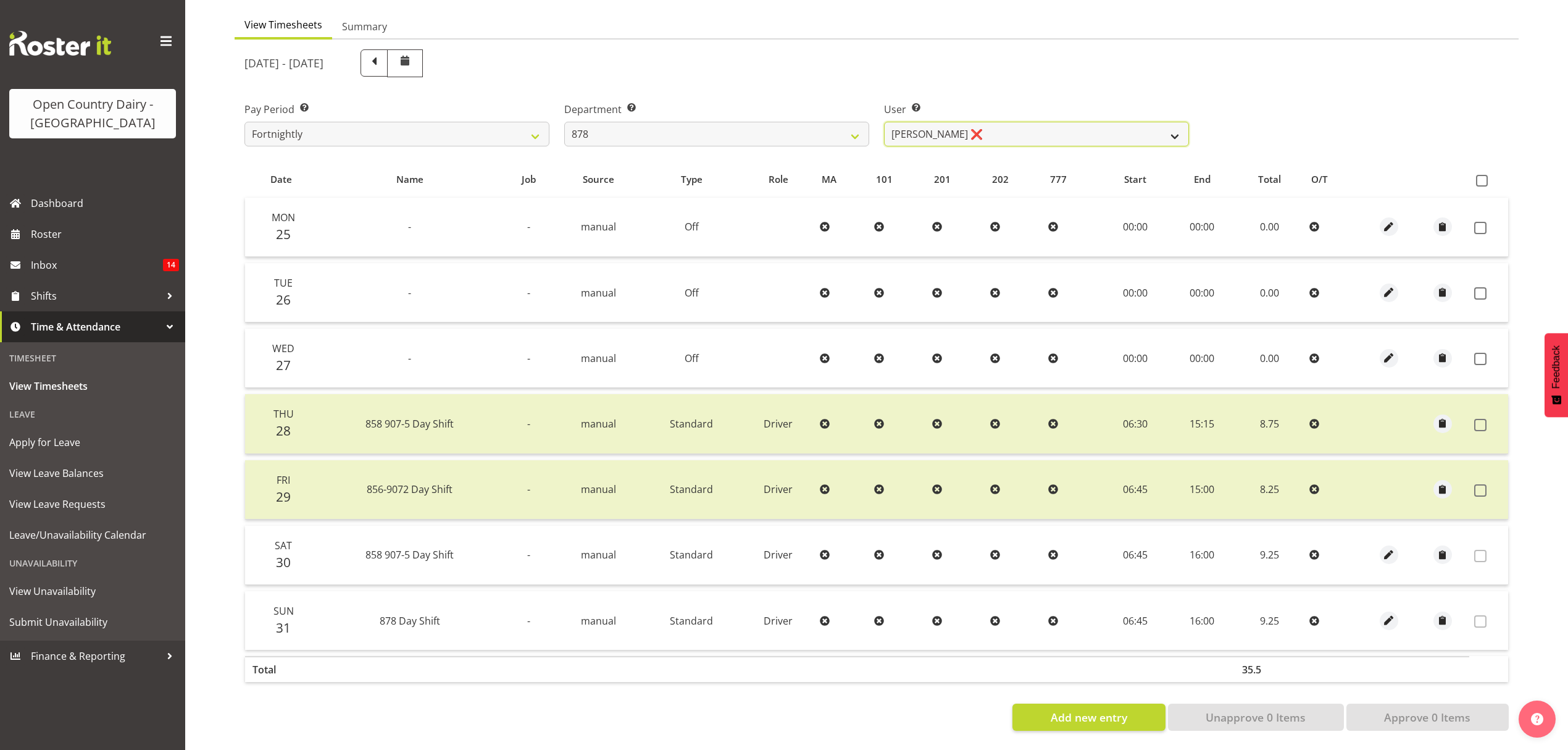
click at [922, 122] on select "[PERSON_NAME] ❌ [PERSON_NAME] ❌ [PERSON_NAME] ❌ [PERSON_NAME] ❌" at bounding box center [1036, 134] width 305 height 24
select select "11085"
click at [884, 122] on select "[PERSON_NAME] ❌ [PERSON_NAME] ❌ [PERSON_NAME] ❌ [PERSON_NAME] ❌" at bounding box center [1036, 134] width 305 height 24
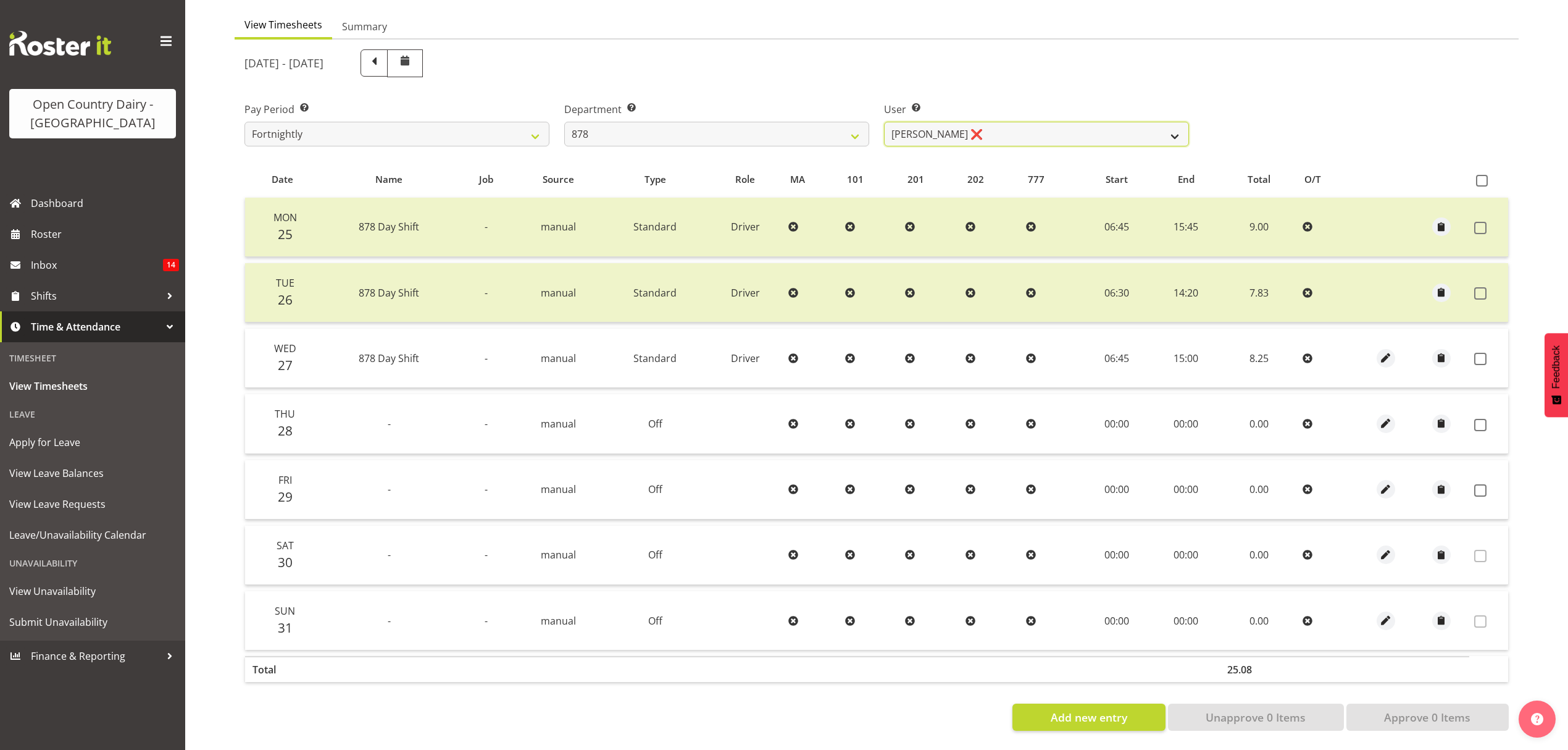
click at [901, 134] on select "[PERSON_NAME] ❌ [PERSON_NAME] ❌ [PERSON_NAME] ❌ [PERSON_NAME] ❌" at bounding box center [1036, 134] width 305 height 24
click at [843, 134] on select "734 735 736 737 738 739 851 852 853 854 855 856 858 861 862 865 868 869 870 873" at bounding box center [716, 134] width 305 height 24
select select "782"
click at [564, 122] on select "734 735 736 737 738 739 851 852 853 854 855 856 858 861 862 865 868 869 870 873" at bounding box center [716, 134] width 305 height 24
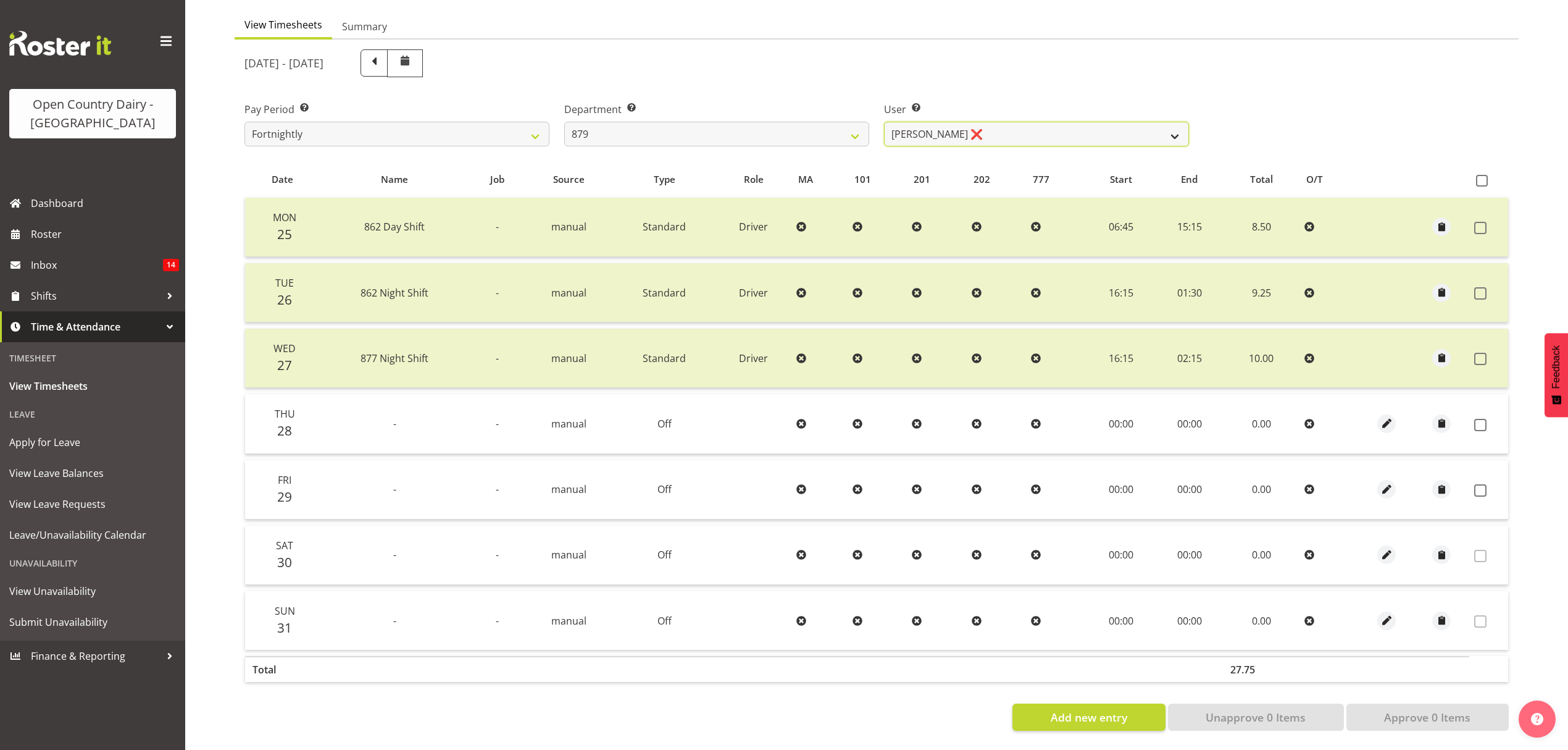
click at [982, 132] on select "[PERSON_NAME] ❌ [PERSON_NAME] ❌ [PERSON_NAME] ❌ [PERSON_NAME] ❌" at bounding box center [1036, 134] width 305 height 24
select select "7431"
click at [884, 122] on select "[PERSON_NAME] ❌ [PERSON_NAME] ❌ [PERSON_NAME] ❌ [PERSON_NAME] ❌" at bounding box center [1036, 134] width 305 height 24
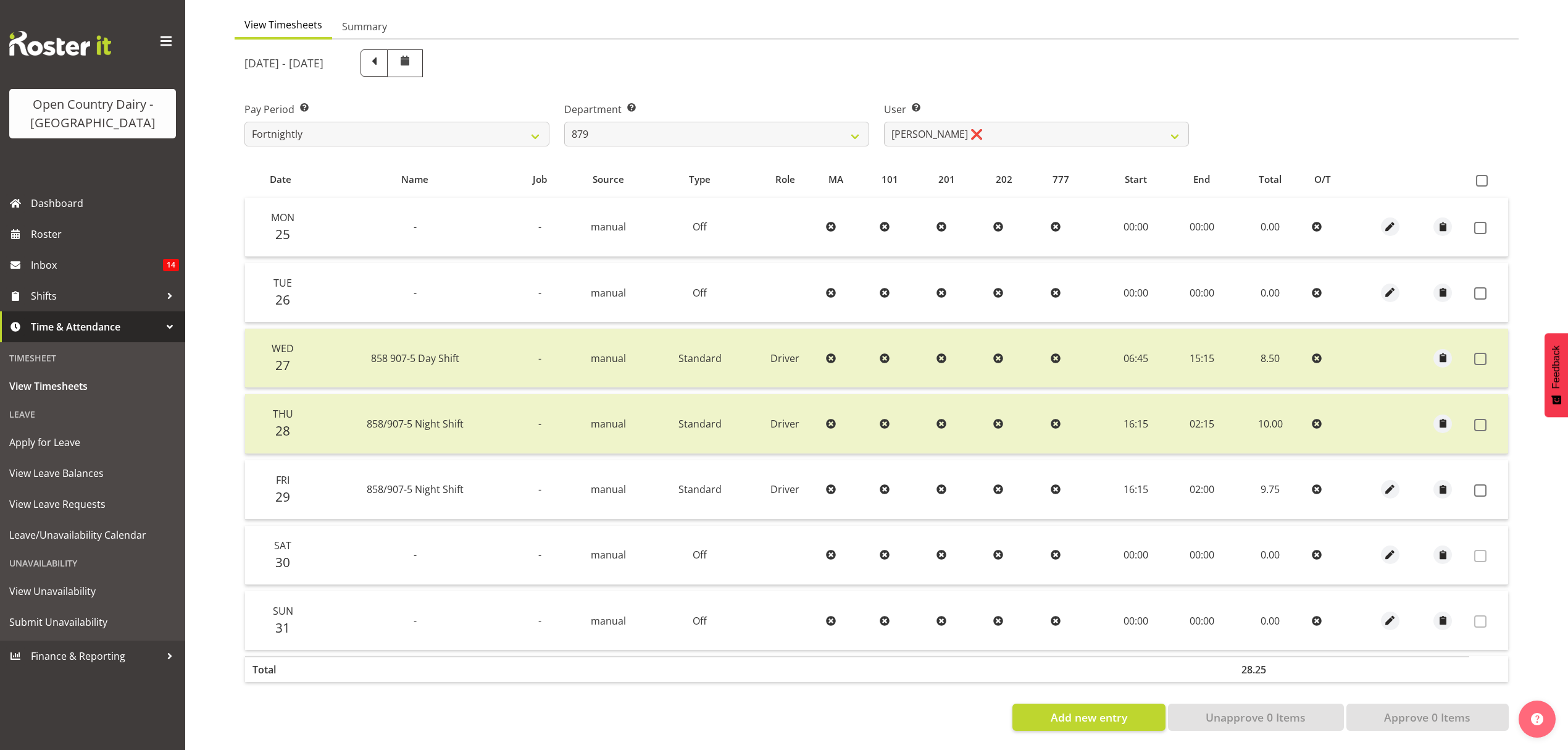
click at [1472, 478] on td at bounding box center [1489, 490] width 39 height 60
click at [1482, 484] on span at bounding box center [1481, 490] width 13 height 13
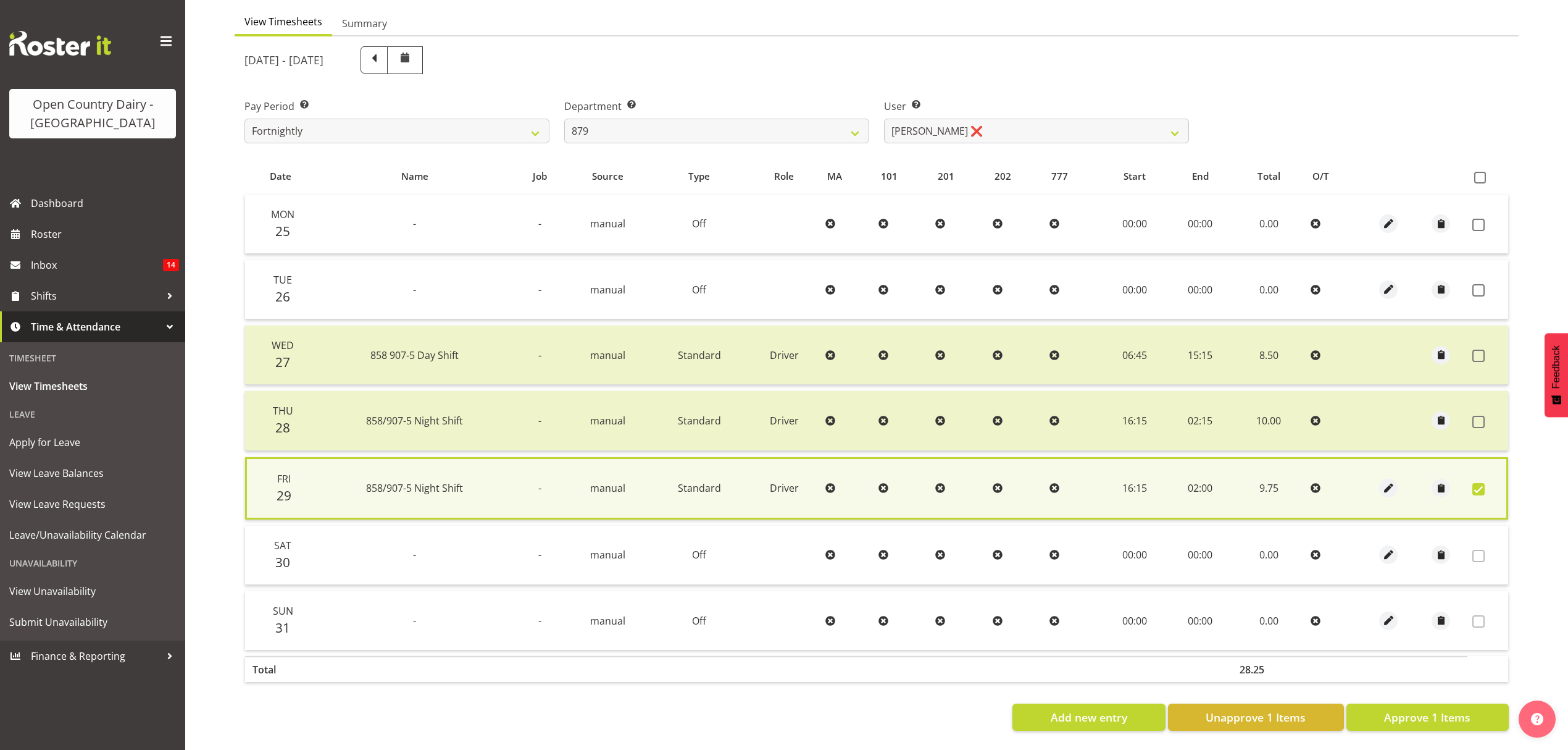
click at [1445, 724] on section "[DATE] - [DATE] Pay Period Select which pay period you would like to view. Fort…" at bounding box center [876, 388] width 1284 height 704
click at [1436, 709] on span "Approve 1 Items" at bounding box center [1427, 716] width 87 height 16
click at [1436, 703] on div "Add new entry Unapprove 1 Items Approve 1 Items" at bounding box center [877, 716] width 1265 height 27
checkbox input "false"
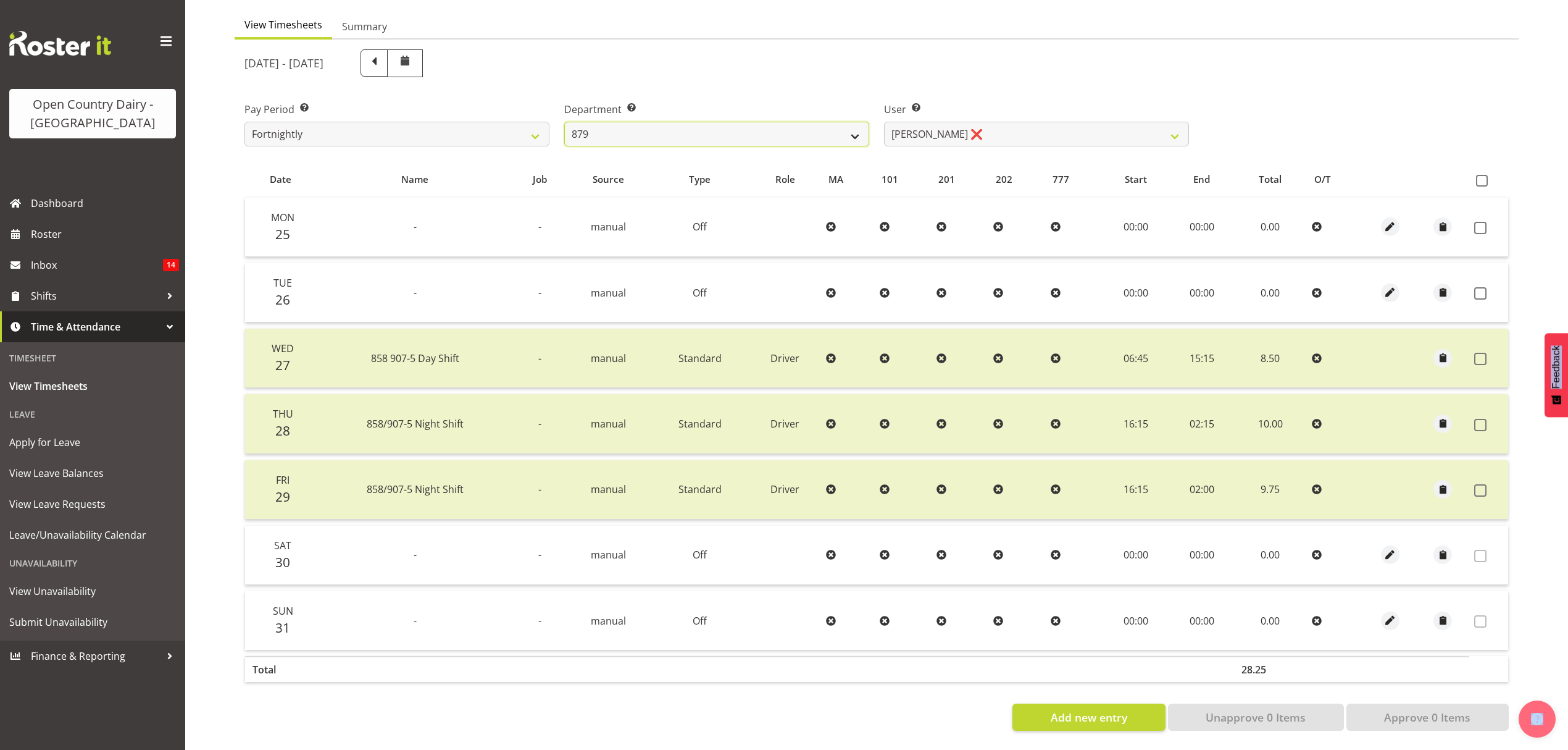
drag, startPoint x: 860, startPoint y: 123, endPoint x: 867, endPoint y: 123, distance: 7.0
click at [860, 123] on select "734 735 736 737 738 739 851 852 853 854 855 856 858 861 862 865 868 869 870 873" at bounding box center [716, 134] width 305 height 24
click at [927, 129] on select "[PERSON_NAME] ❌ [PERSON_NAME] ❌ [PERSON_NAME] ❌ [PERSON_NAME] ❌" at bounding box center [1036, 134] width 305 height 24
select select "7453"
click at [884, 122] on select "[PERSON_NAME] ❌ [PERSON_NAME] ❌ [PERSON_NAME] ❌ [PERSON_NAME] ❌" at bounding box center [1036, 134] width 305 height 24
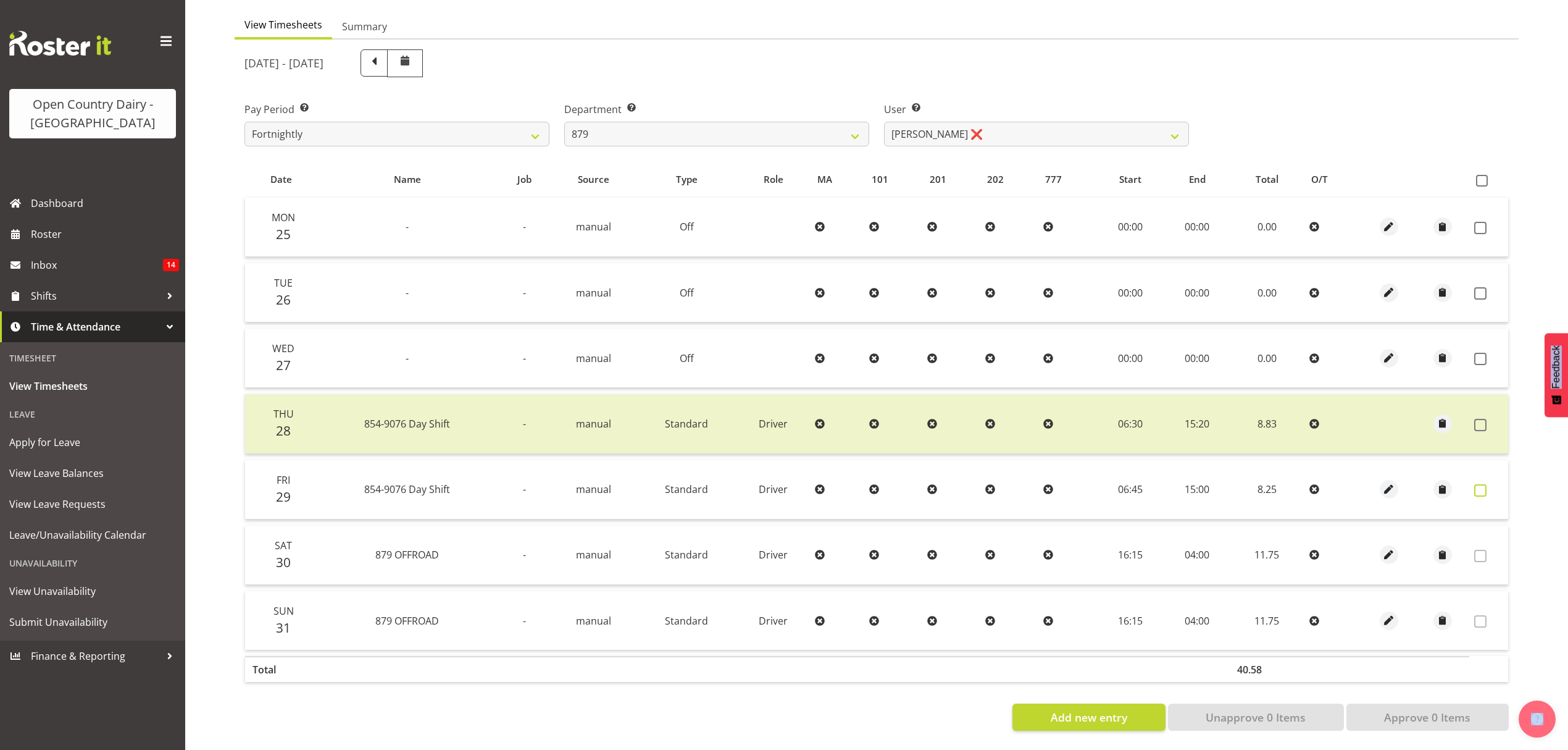
click at [1475, 484] on span at bounding box center [1481, 490] width 13 height 13
checkbox input "true"
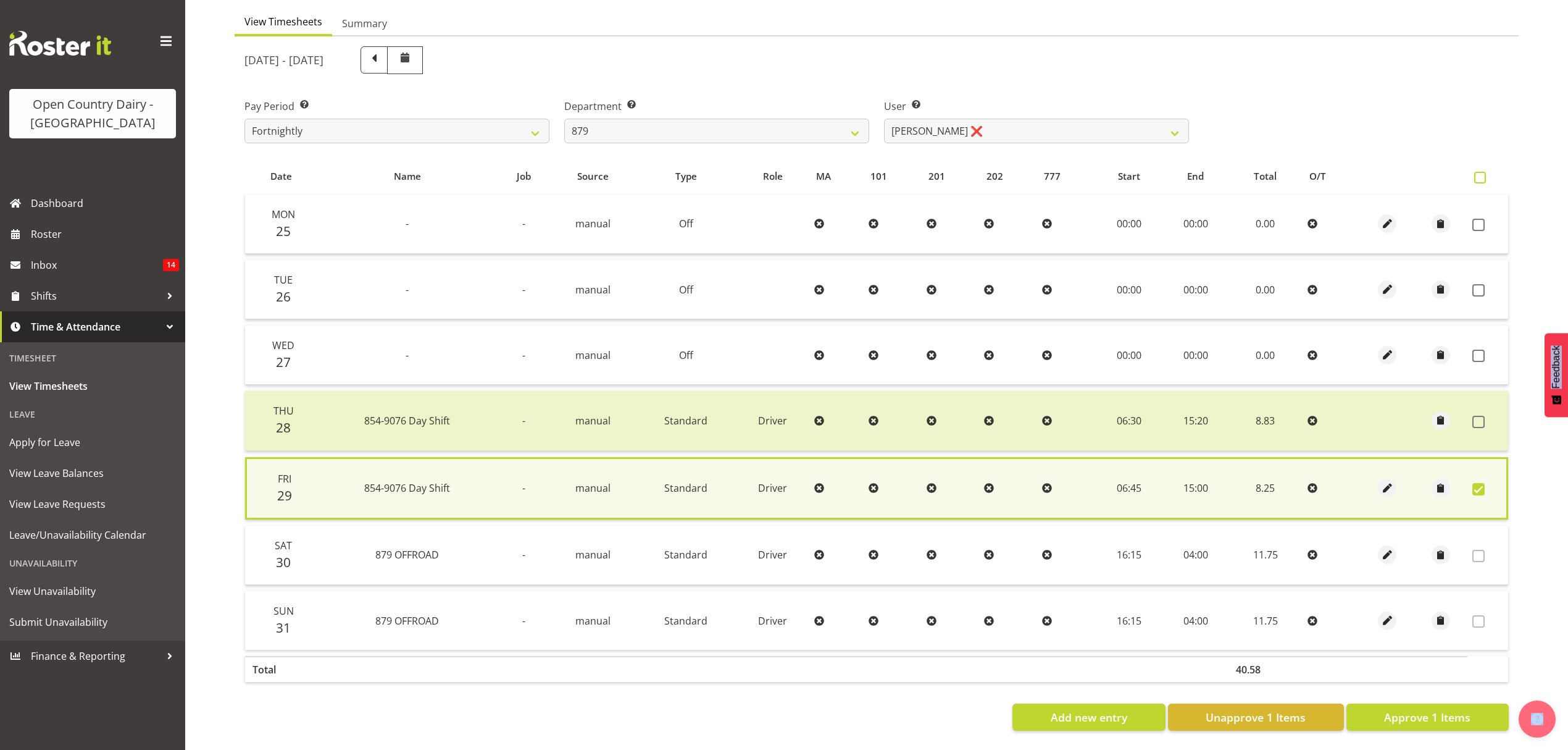
click at [1480, 174] on span at bounding box center [1481, 177] width 12 height 12
click at [1480, 174] on input "checkbox" at bounding box center [1479, 178] width 8 height 8
checkbox input "true"
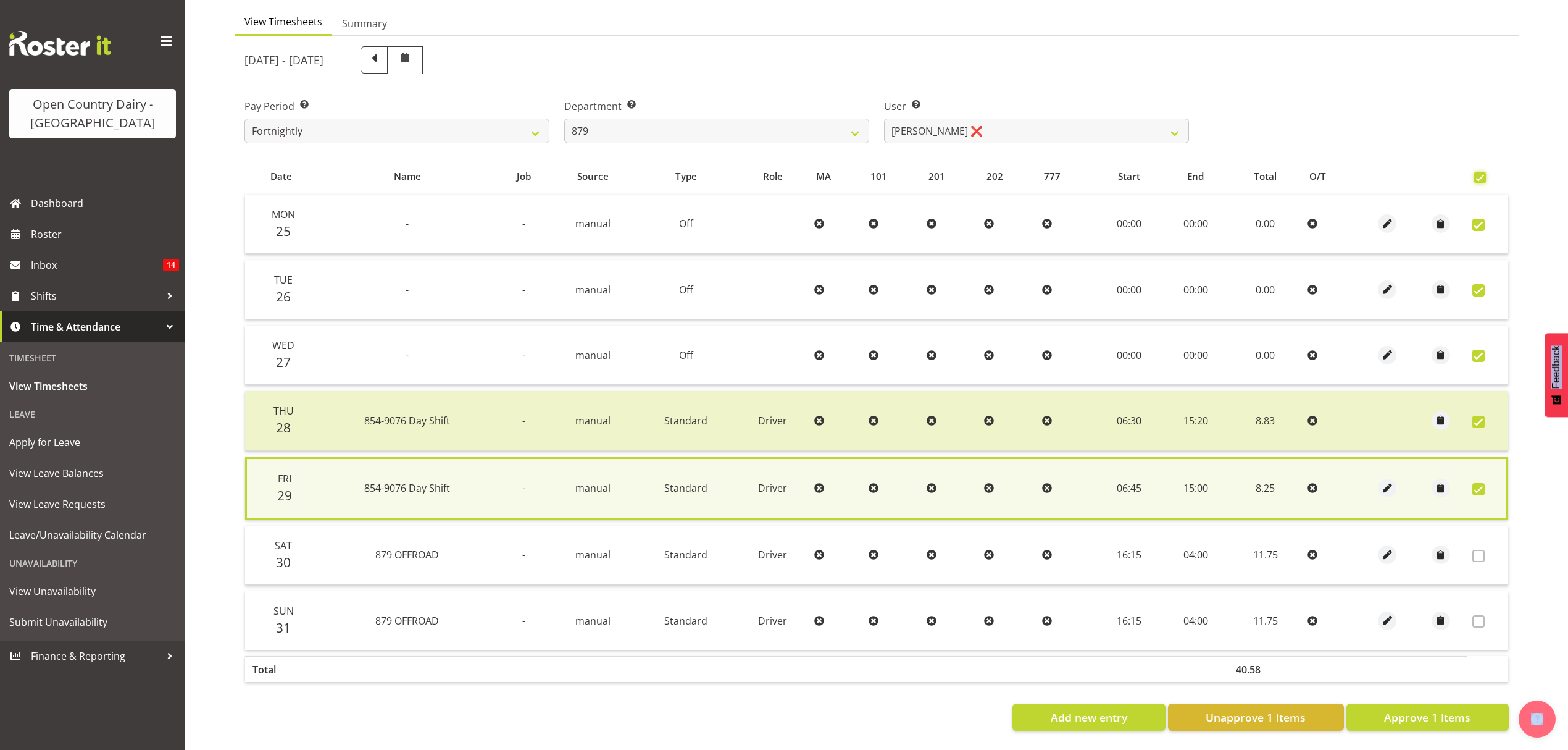
checkbox input "true"
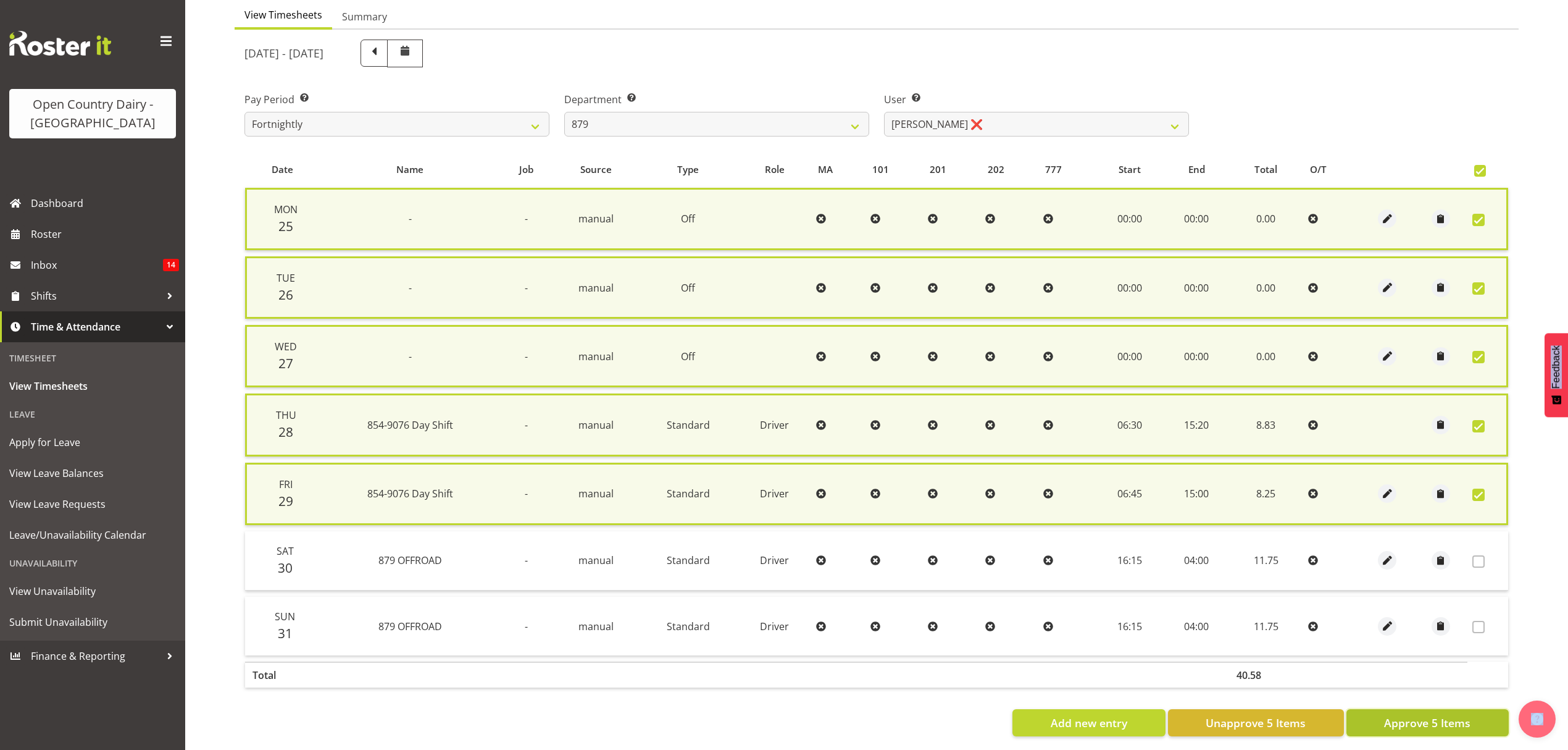
click at [1453, 715] on span "Approve 5 Items" at bounding box center [1427, 722] width 87 height 16
checkbox input "false"
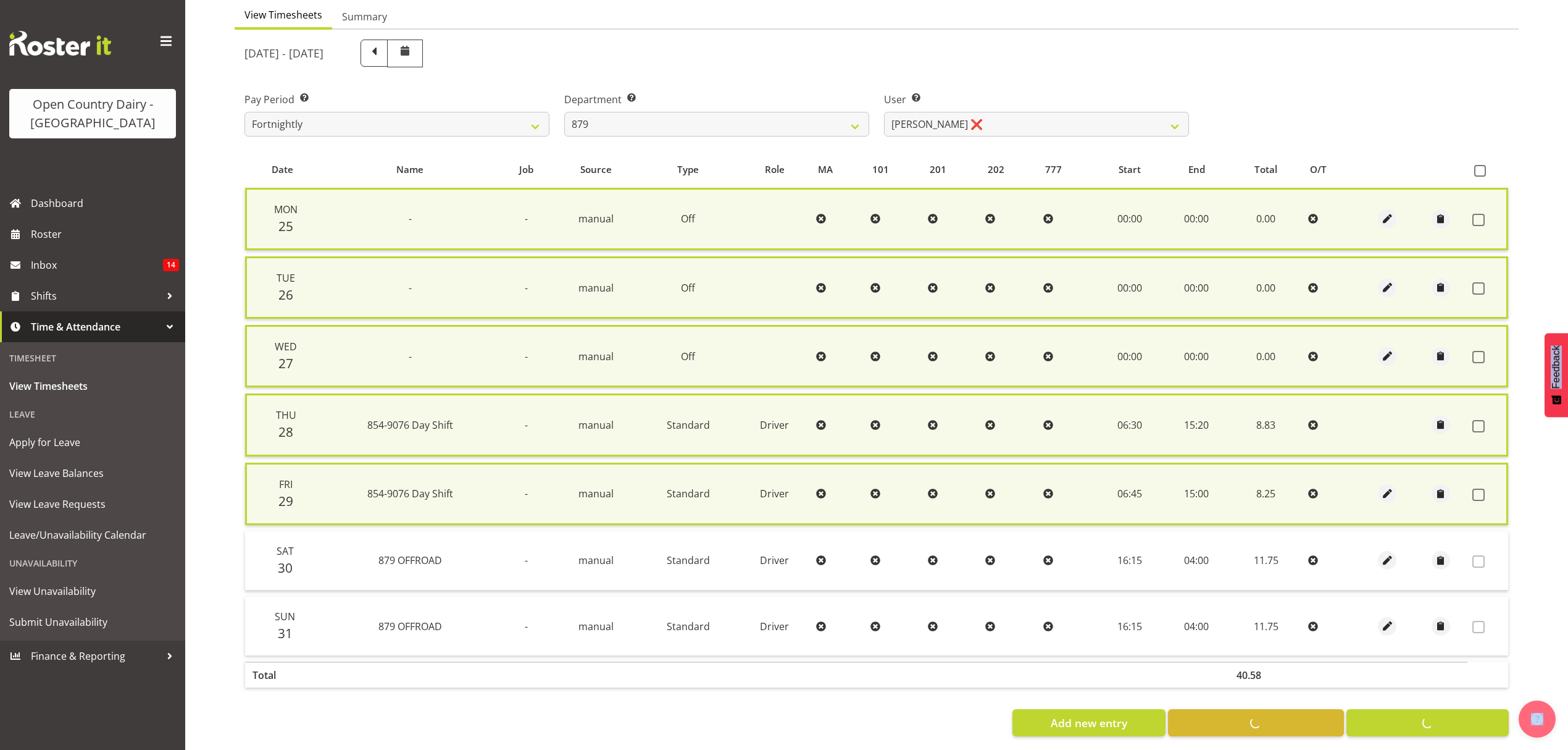
checkbox input "false"
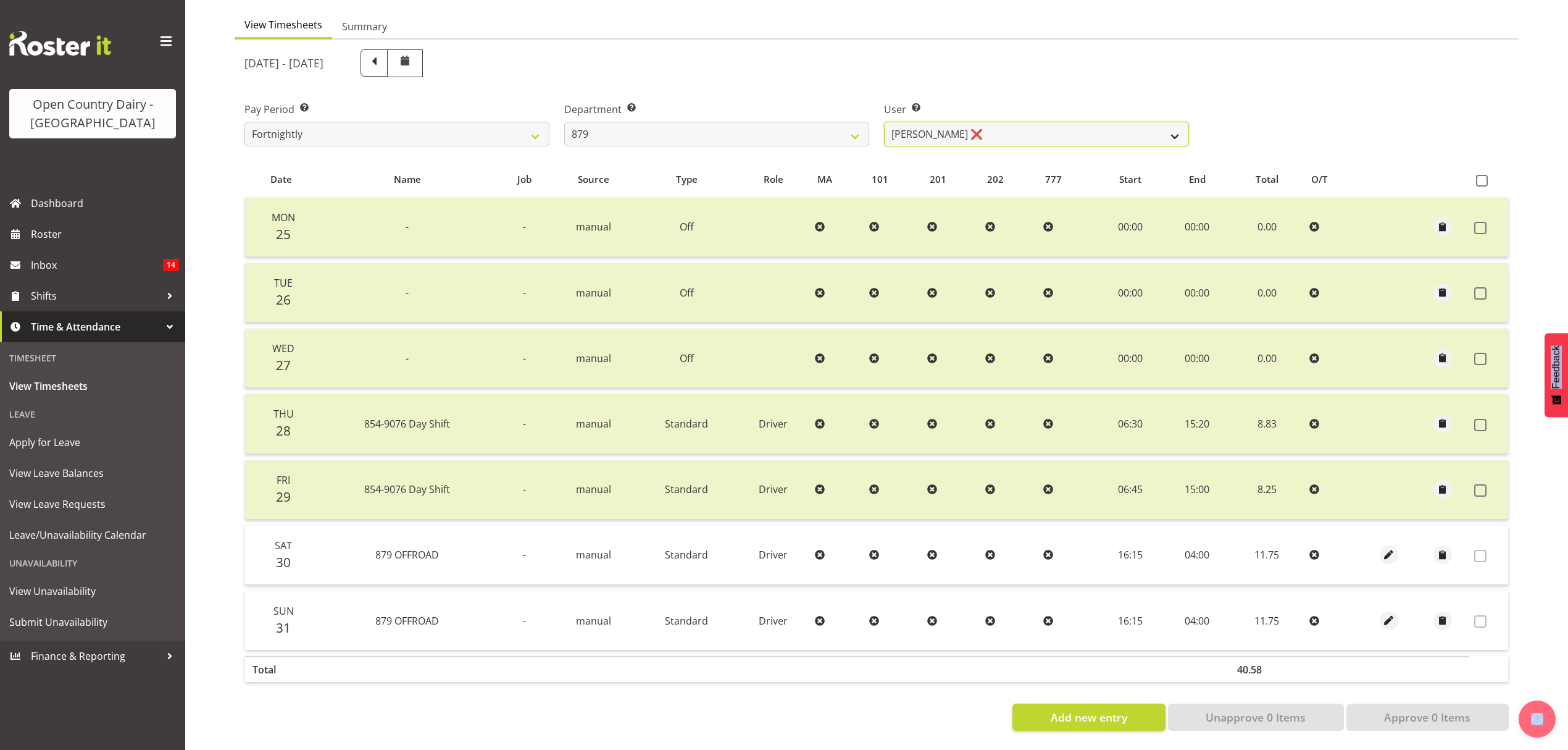
click at [931, 127] on select "[PERSON_NAME] ❌ [PERSON_NAME] ❌ [PERSON_NAME] ❌ [PERSON_NAME] ❌" at bounding box center [1036, 134] width 305 height 24
click at [821, 122] on select "734 735 736 737 738 739 851 852 853 854 855 856 858 861 862 865 868 869 870 873" at bounding box center [716, 134] width 305 height 24
select select "673"
click at [564, 122] on select "734 735 736 737 738 739 851 852 853 854 855 856 858 861 862 865 868 869 870 873" at bounding box center [716, 134] width 305 height 24
select select "7464"
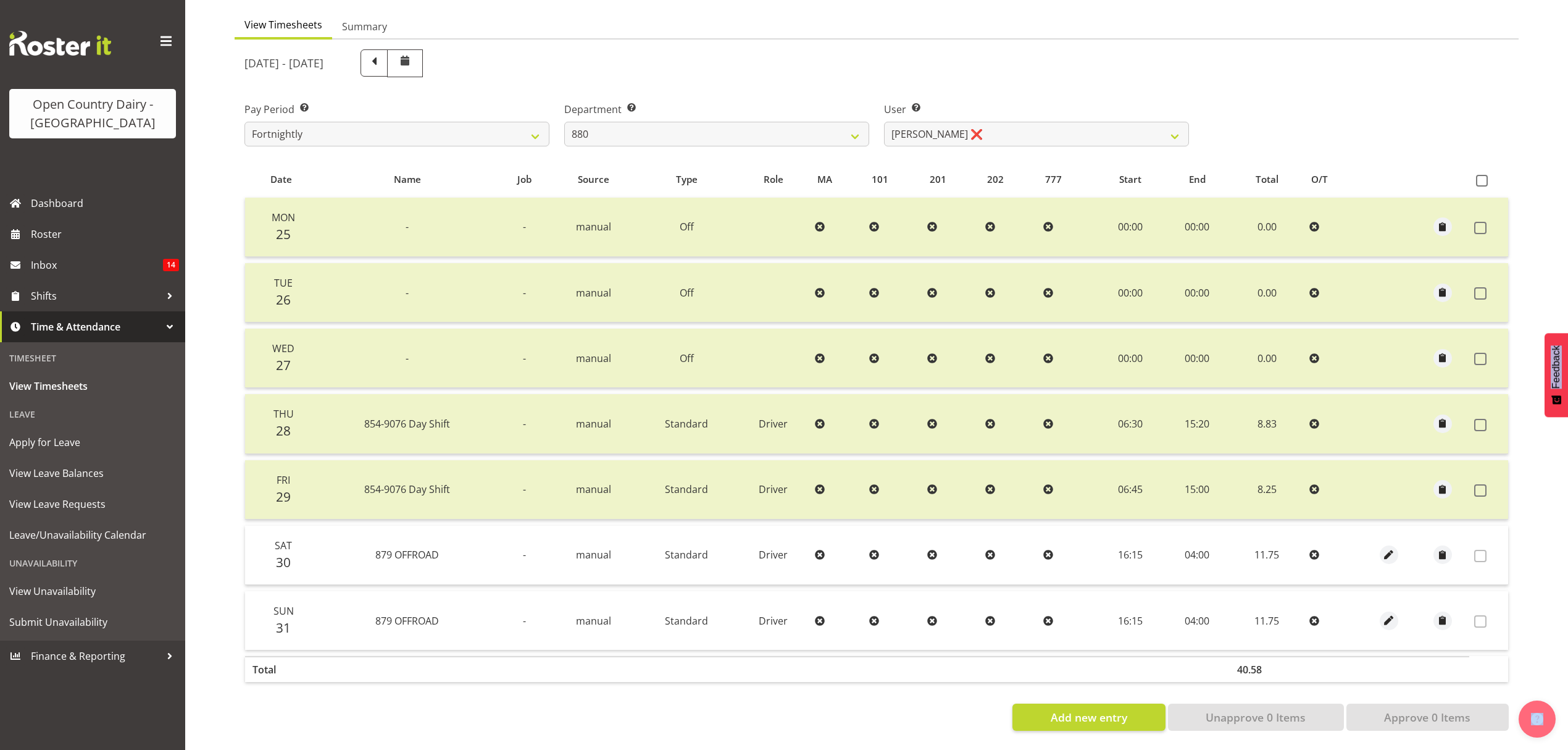
click at [0, 0] on div at bounding box center [0, 0] width 0 height 0
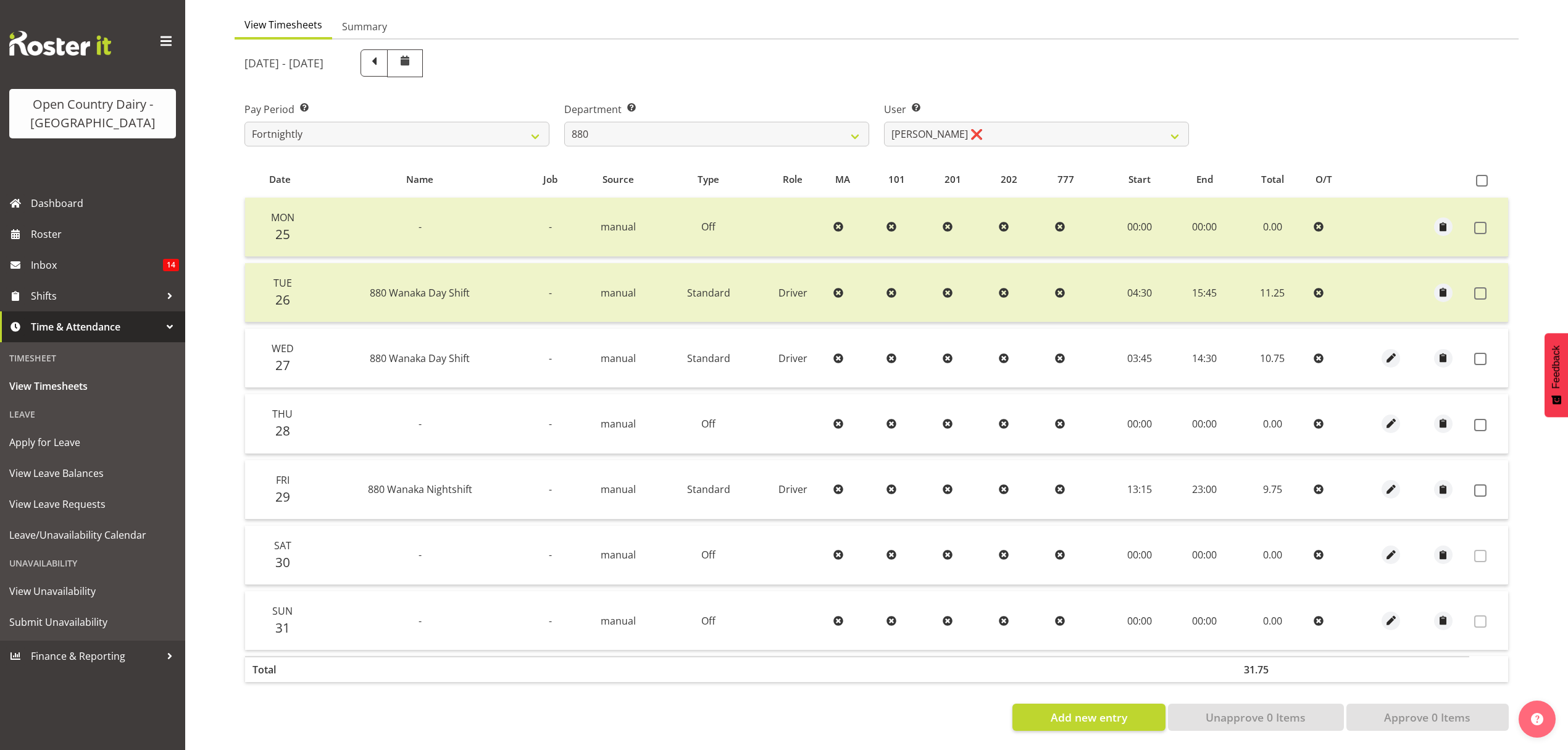
click at [1480, 486] on td at bounding box center [1489, 490] width 39 height 60
click at [1478, 484] on span at bounding box center [1481, 490] width 13 height 13
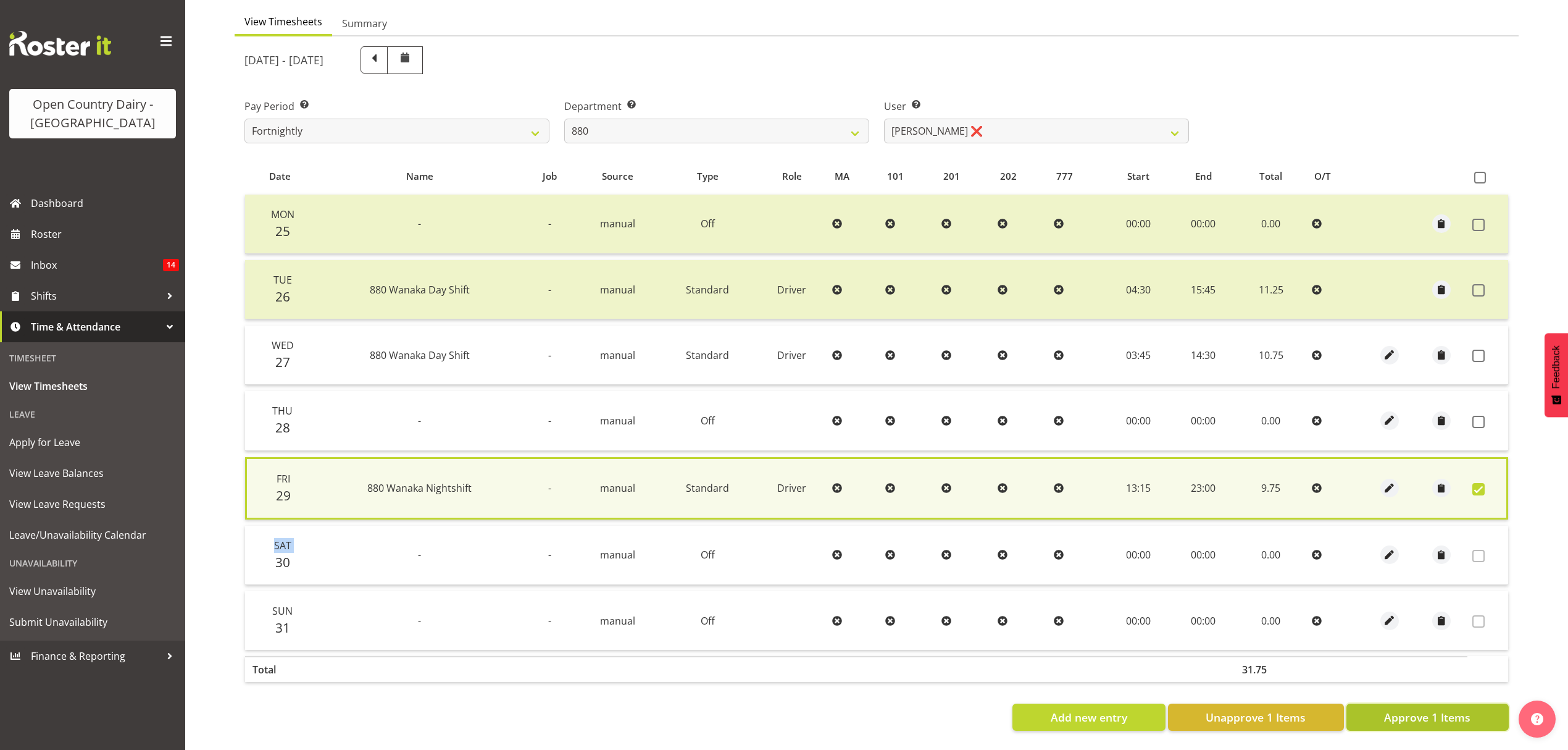
click at [1455, 709] on span "Approve 1 Items" at bounding box center [1427, 716] width 87 height 16
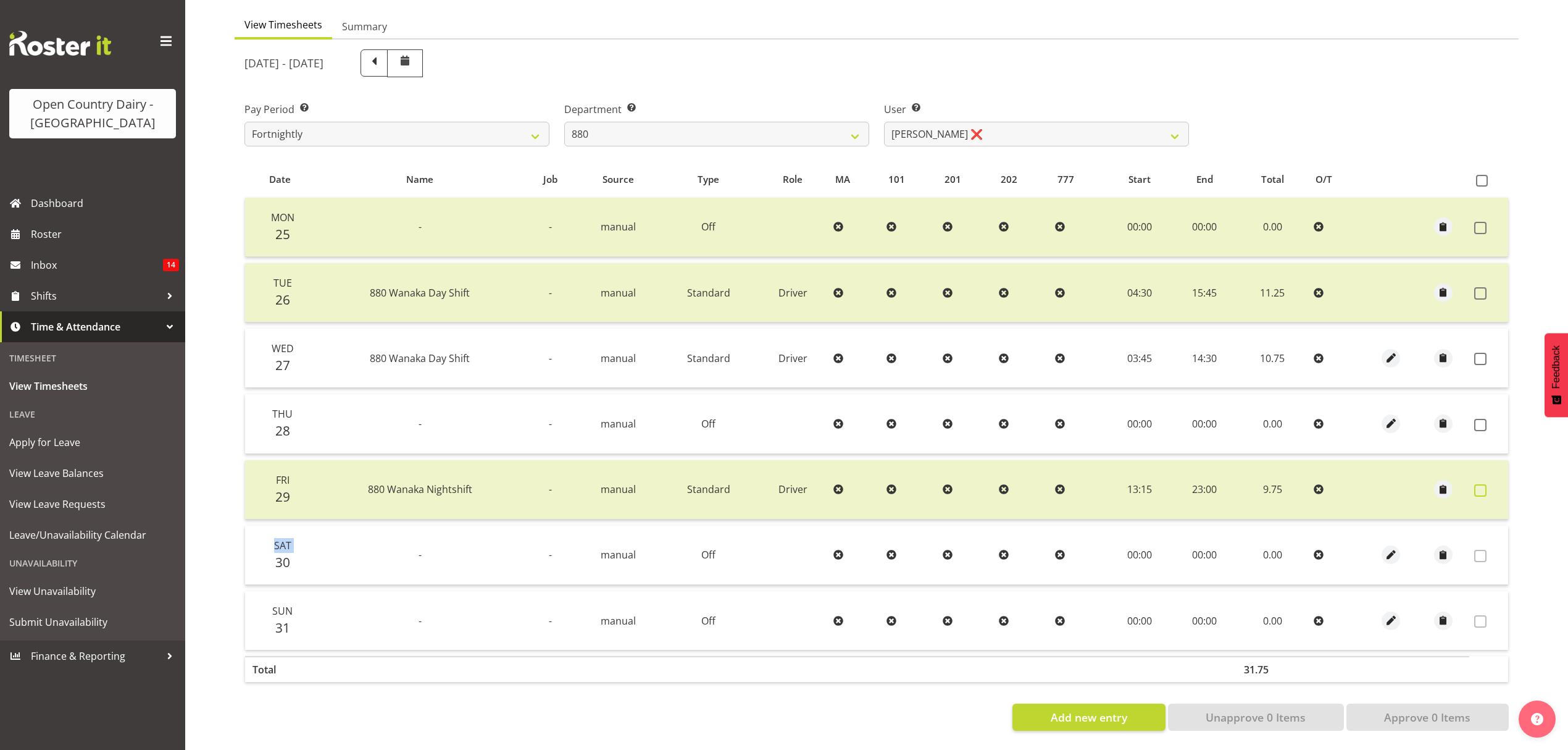
click at [1482, 484] on span at bounding box center [1481, 490] width 13 height 13
checkbox input "false"
click at [1077, 132] on select "[PERSON_NAME] ❌ [PERSON_NAME] ❌ [PERSON_NAME] ❌ [PERSON_NAME] ❌" at bounding box center [1036, 134] width 305 height 24
select select "7461"
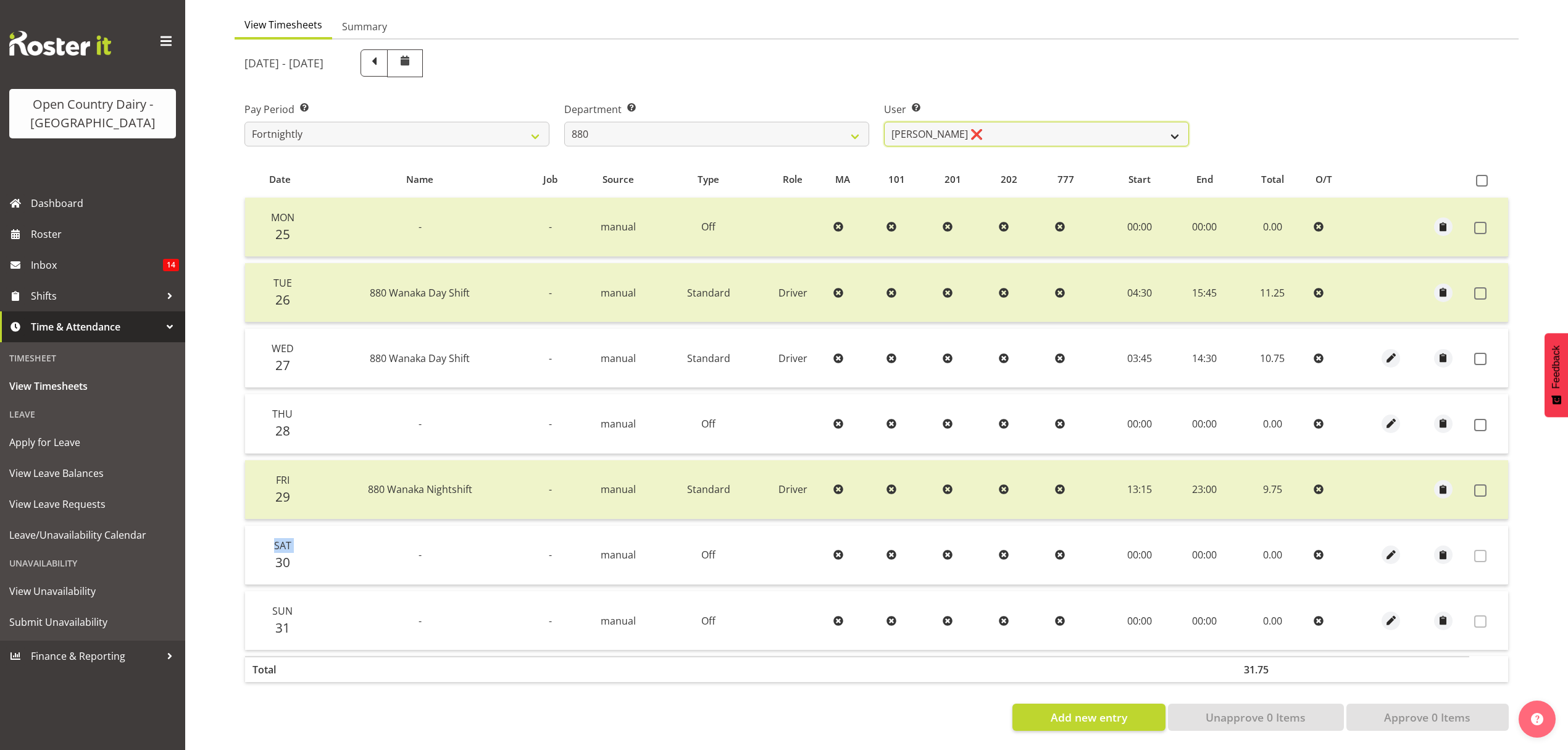
click at [884, 122] on select "[PERSON_NAME] ❌ [PERSON_NAME] ❌ [PERSON_NAME] ❌ [PERSON_NAME] ❌" at bounding box center [1036, 134] width 305 height 24
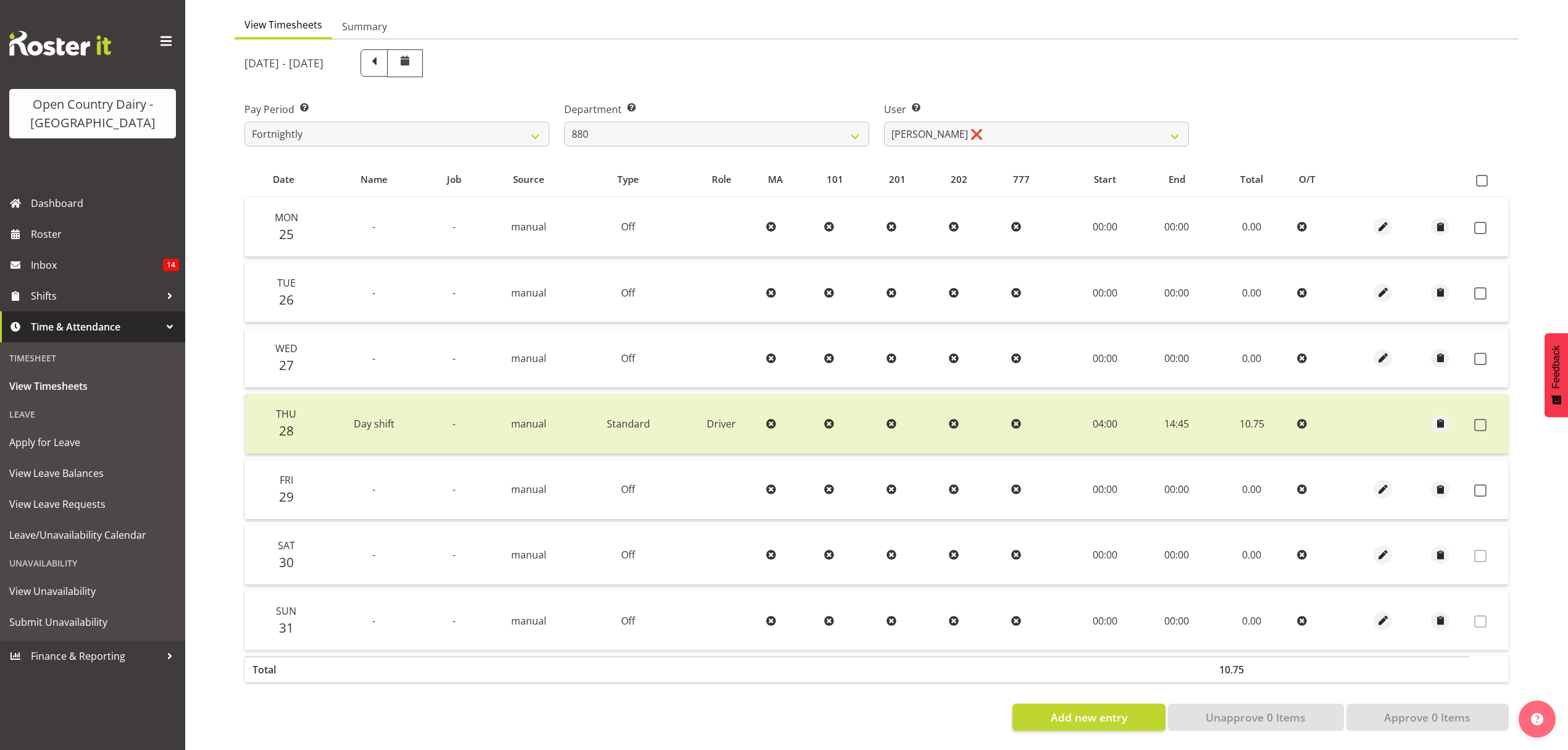
click at [1466, 100] on div "Pay Period Select which pay period you would like to view. Fortnightly Departme…" at bounding box center [876, 119] width 1279 height 69
click at [836, 123] on select "734 735 736 737 738 739 851 852 853 854 855 856 858 861 862 865 868 869 870 873" at bounding box center [716, 134] width 305 height 24
select select "908"
click at [564, 122] on select "734 735 736 737 738 739 851 852 853 854 855 856 858 861 862 865 868 869 870 873" at bounding box center [716, 134] width 305 height 24
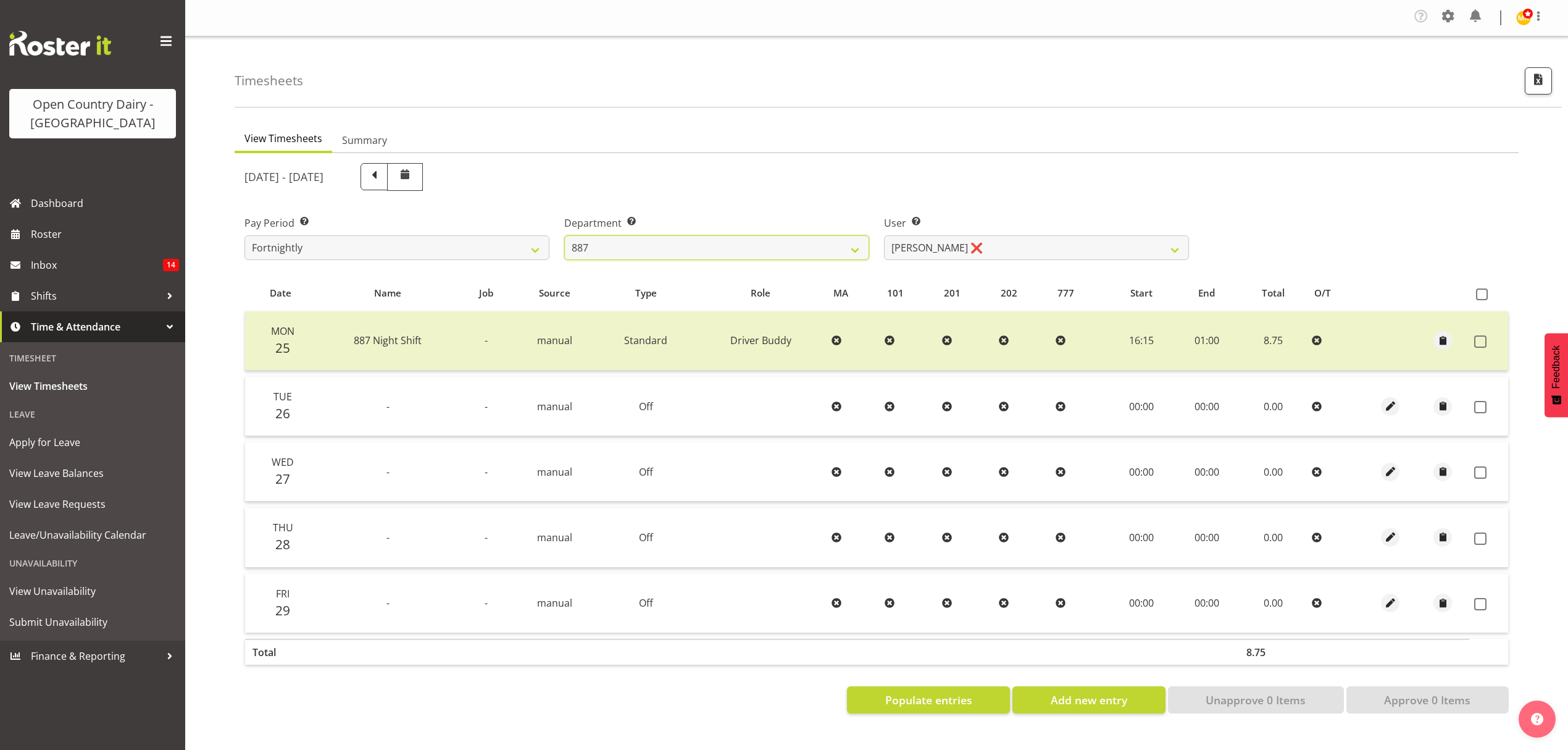
scroll to position [0, 0]
click at [1001, 244] on select "[PERSON_NAME] ❌ [PERSON_NAME] ❌ [PERSON_NAME] ❌ [PERSON_NAME] ❌" at bounding box center [1036, 247] width 305 height 24
select select "10376"
click at [884, 236] on select "[PERSON_NAME] ❌ [PERSON_NAME] ❌ [PERSON_NAME] ❌ [PERSON_NAME] ❌" at bounding box center [1036, 247] width 305 height 24
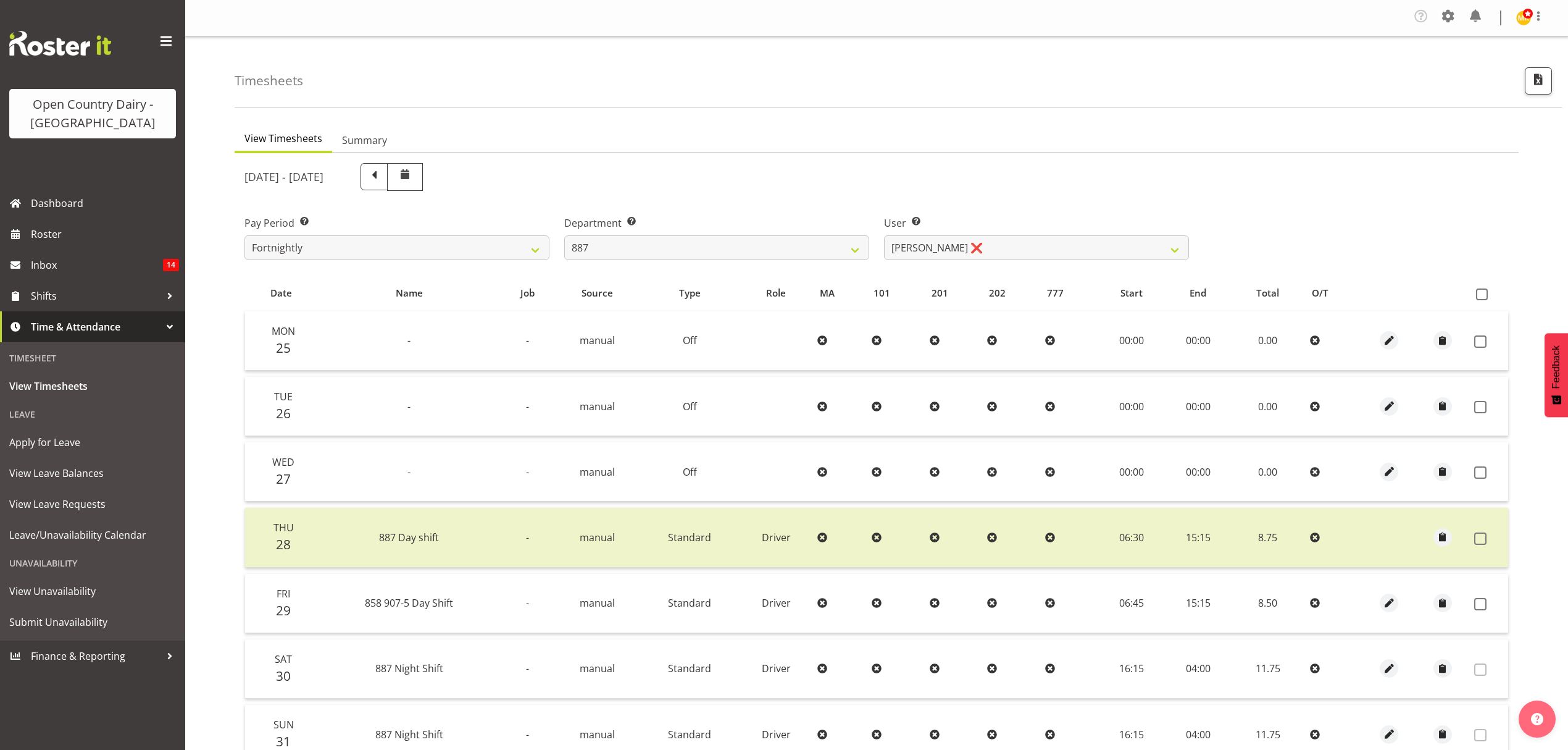
click at [1478, 590] on td at bounding box center [1489, 603] width 39 height 60
click at [1482, 603] on span at bounding box center [1481, 604] width 13 height 13
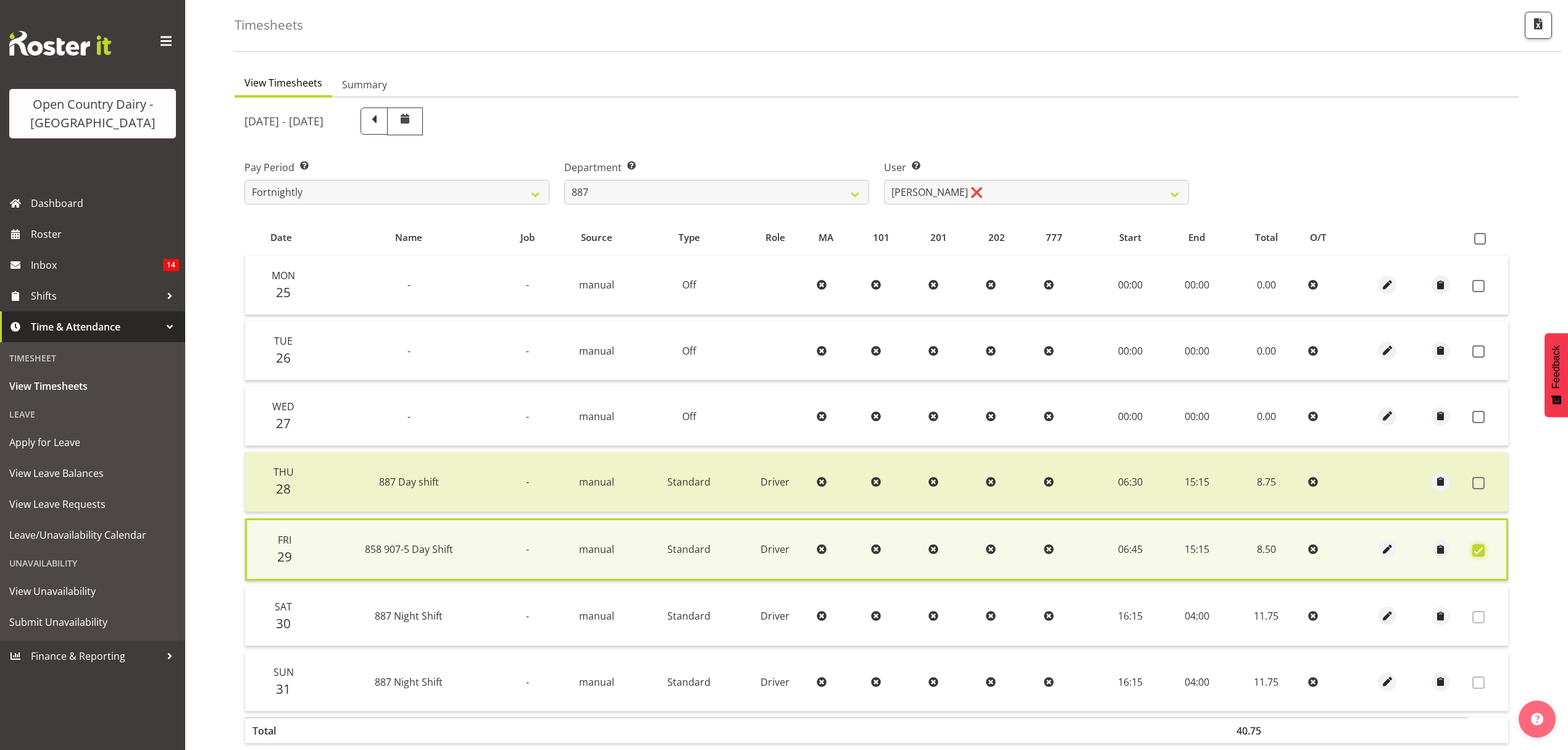
scroll to position [126, 0]
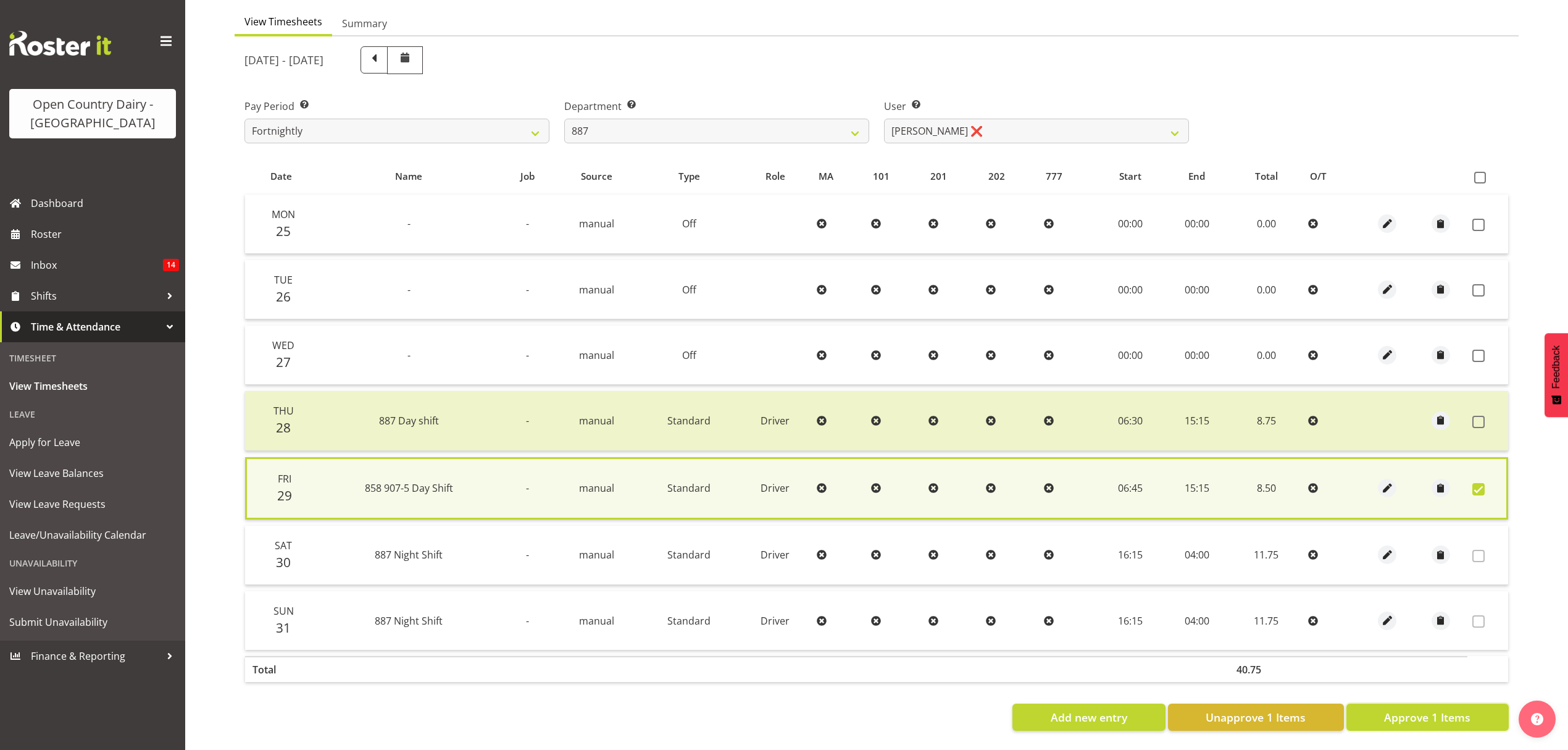
click at [1440, 709] on span "Approve 1 Items" at bounding box center [1427, 716] width 87 height 16
checkbox input "false"
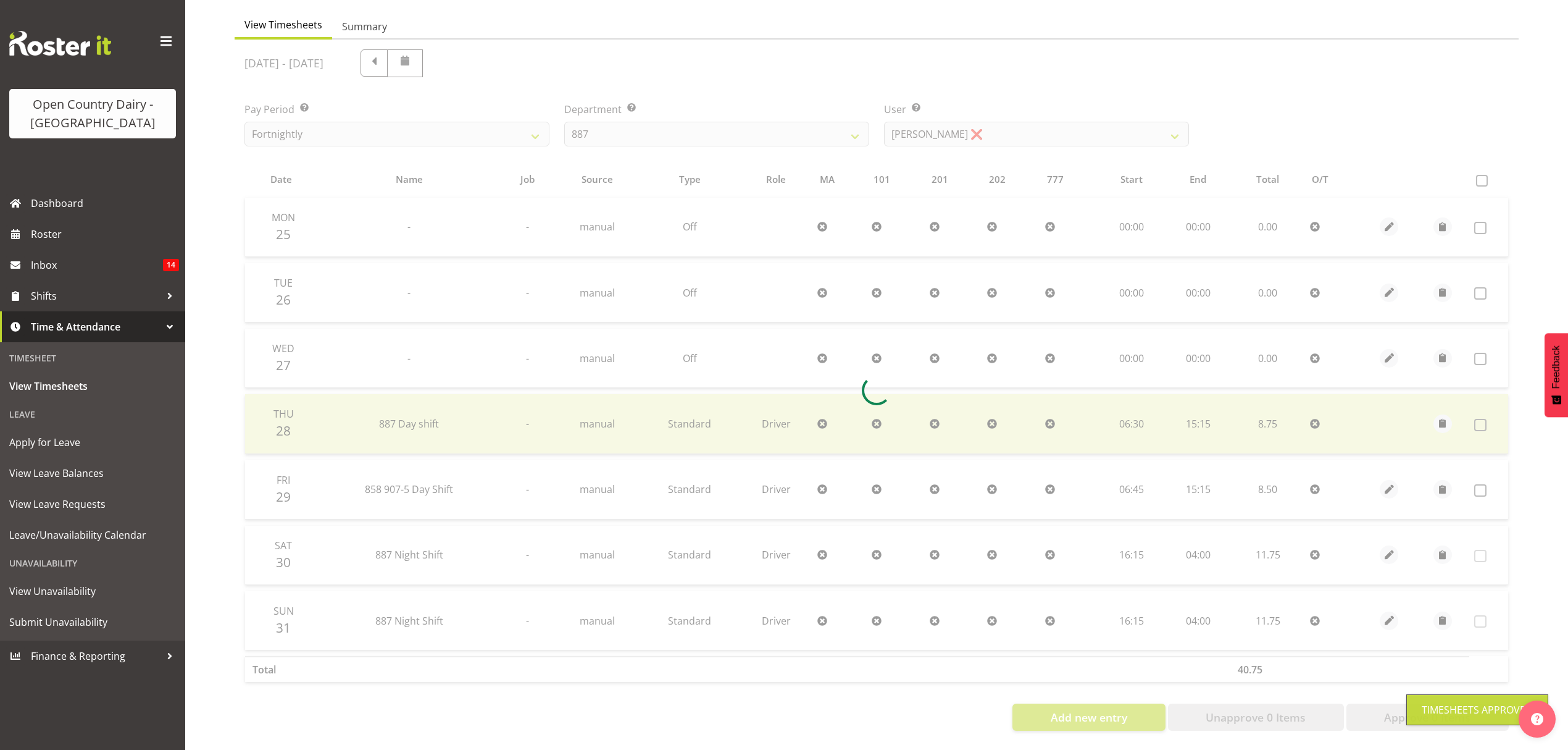
scroll to position [123, 0]
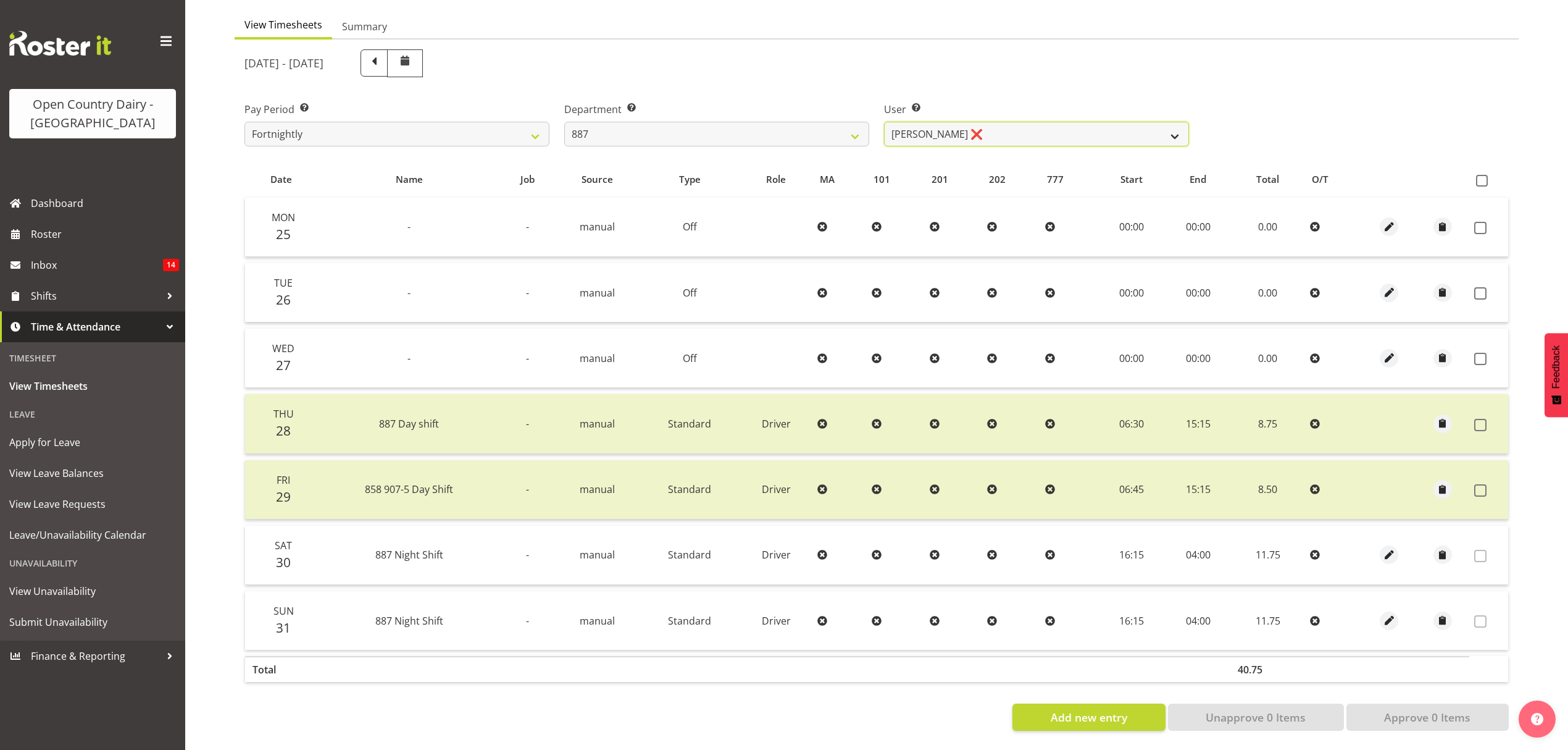
click at [909, 124] on select "[PERSON_NAME] ❌ [PERSON_NAME] ❌ [PERSON_NAME] ❌ [PERSON_NAME] ❌" at bounding box center [1036, 134] width 305 height 24
click at [829, 127] on select "734 735 736 737 738 739 851 852 853 854 855 856 858 861 862 865 868 869 870 873" at bounding box center [716, 134] width 305 height 24
select select "692"
click at [564, 122] on select "734 735 736 737 738 739 851 852 853 854 855 856 858 861 862 865 868 869 870 873" at bounding box center [716, 134] width 305 height 24
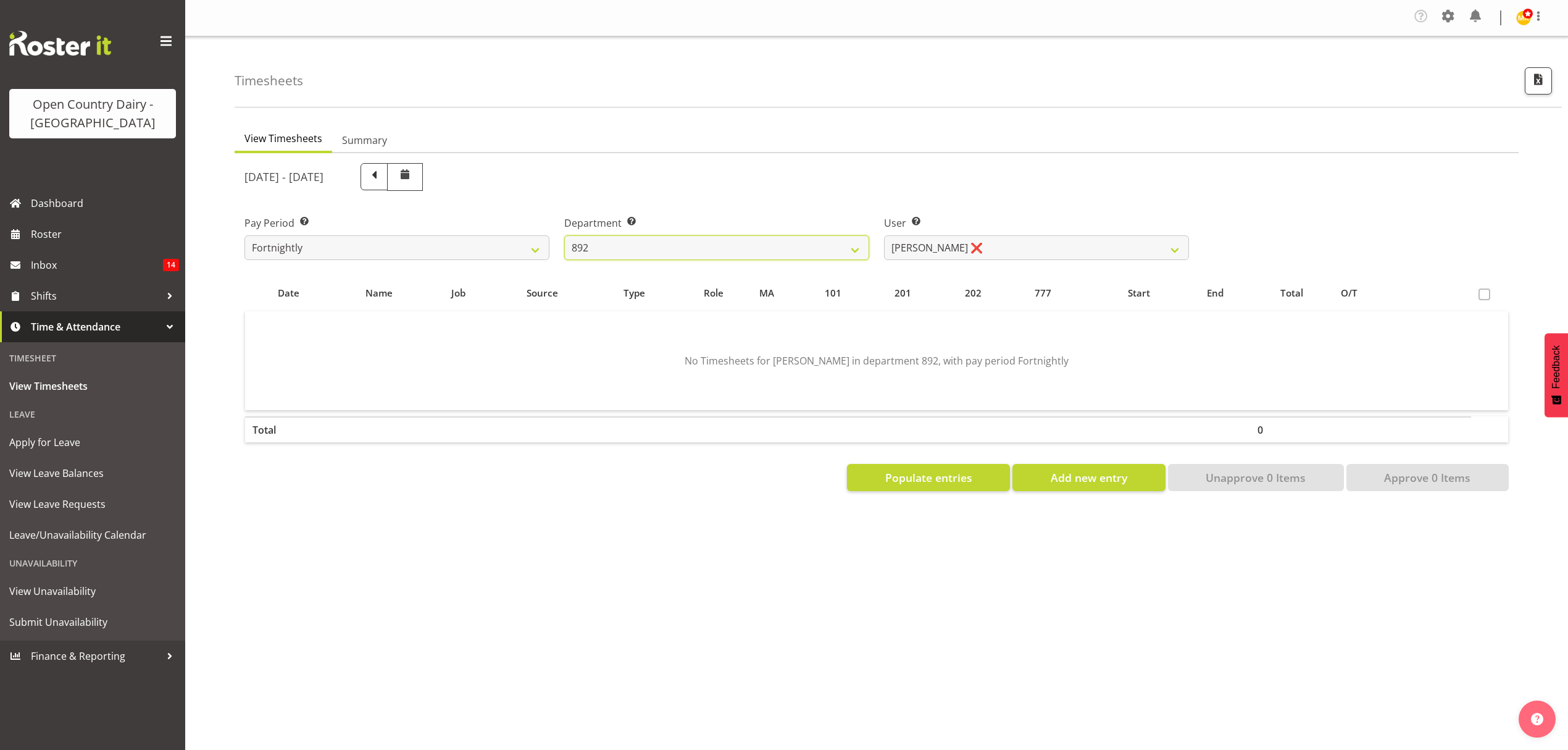
scroll to position [0, 0]
click at [1013, 240] on select "[PERSON_NAME] ❌ [PERSON_NAME] ❌ [PERSON_NAME] ❌ [PERSON_NAME] ❌ [PERSON_NAME] ❌" at bounding box center [1036, 247] width 305 height 24
select select "11650"
click at [884, 236] on select "[PERSON_NAME] ❌ [PERSON_NAME] ❌ [PERSON_NAME] ❌ [PERSON_NAME] ❌ [PERSON_NAME] ❌" at bounding box center [1036, 247] width 305 height 24
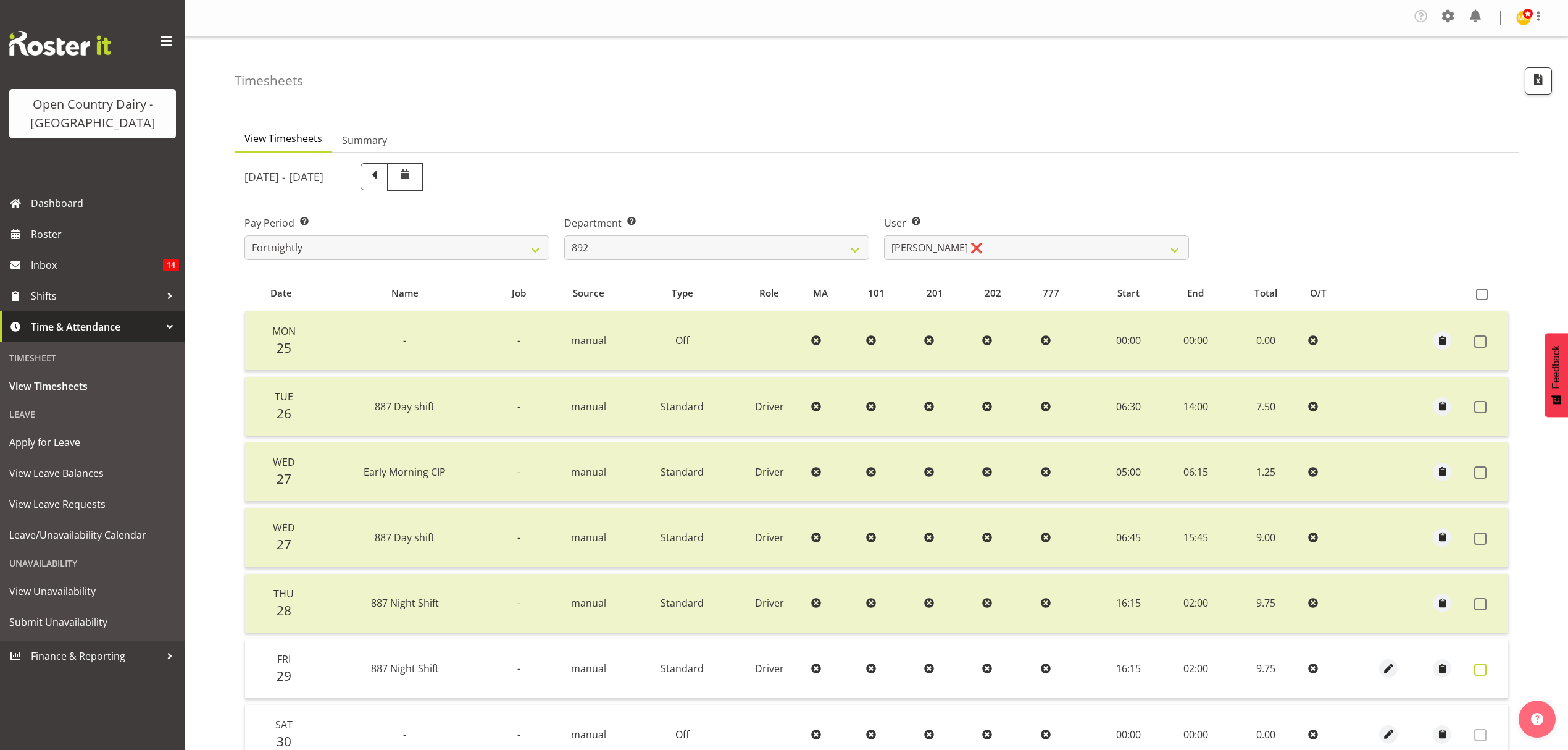
click at [1482, 670] on span at bounding box center [1481, 669] width 13 height 13
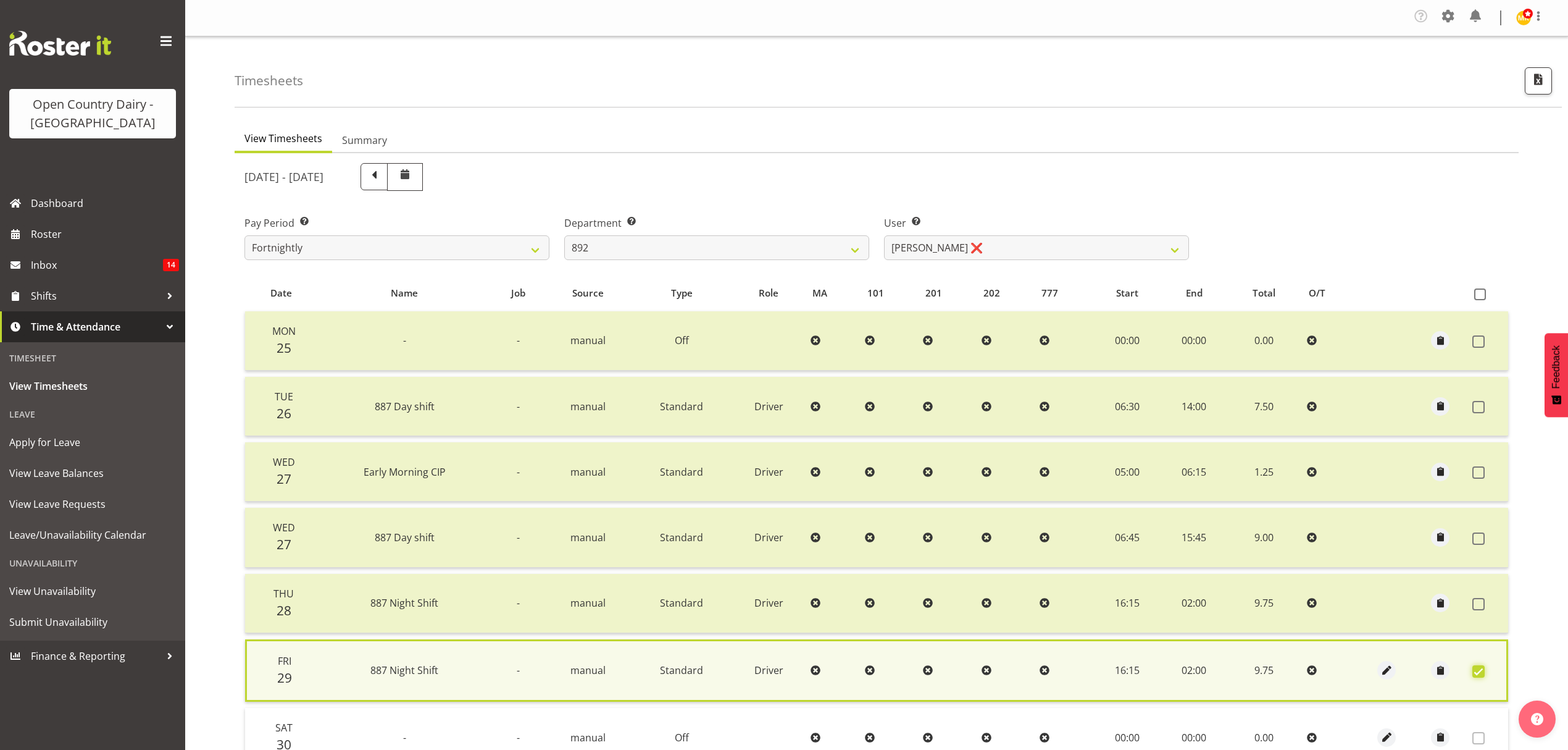
scroll to position [191, 0]
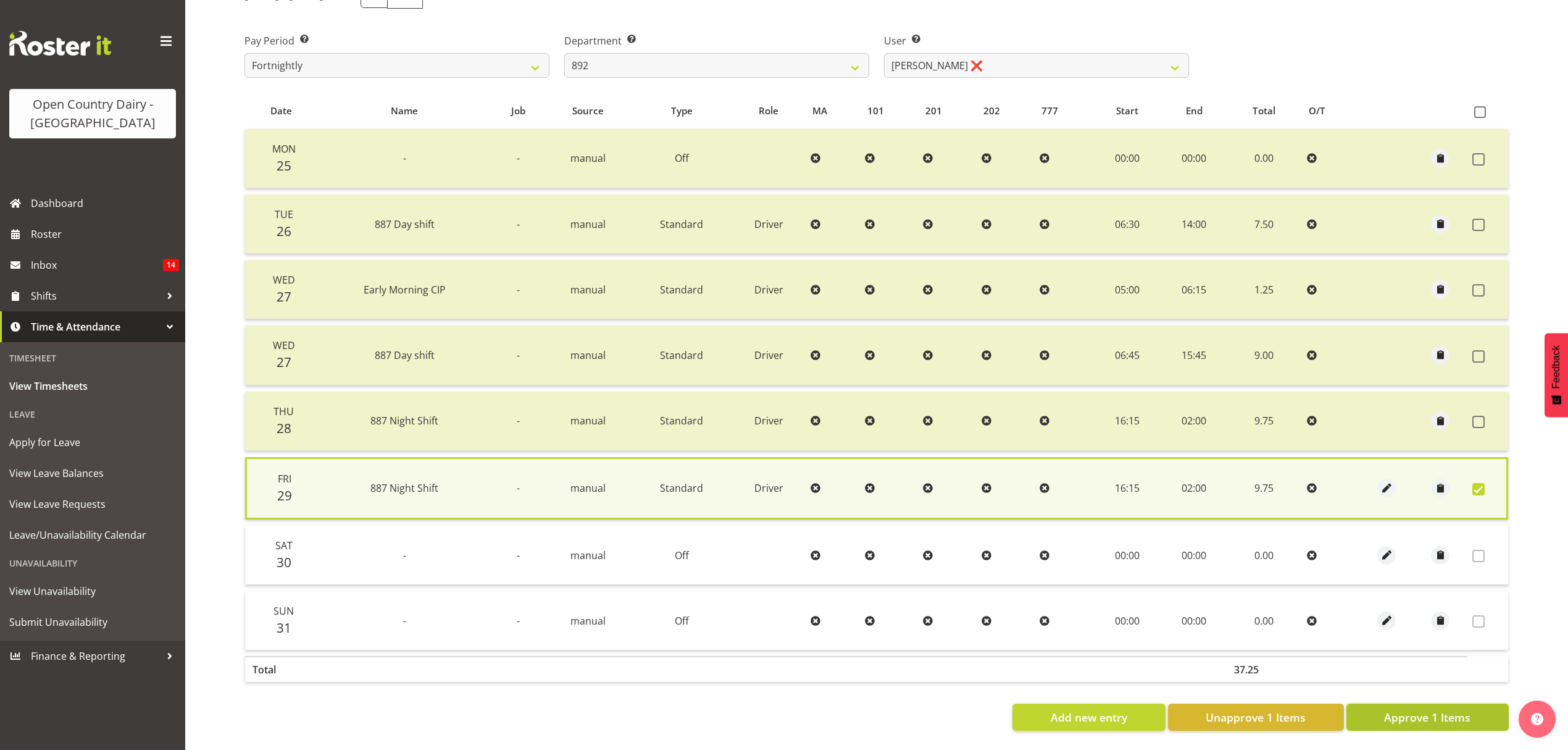
click at [1466, 710] on span "Approve 1 Items" at bounding box center [1427, 716] width 87 height 16
checkbox input "false"
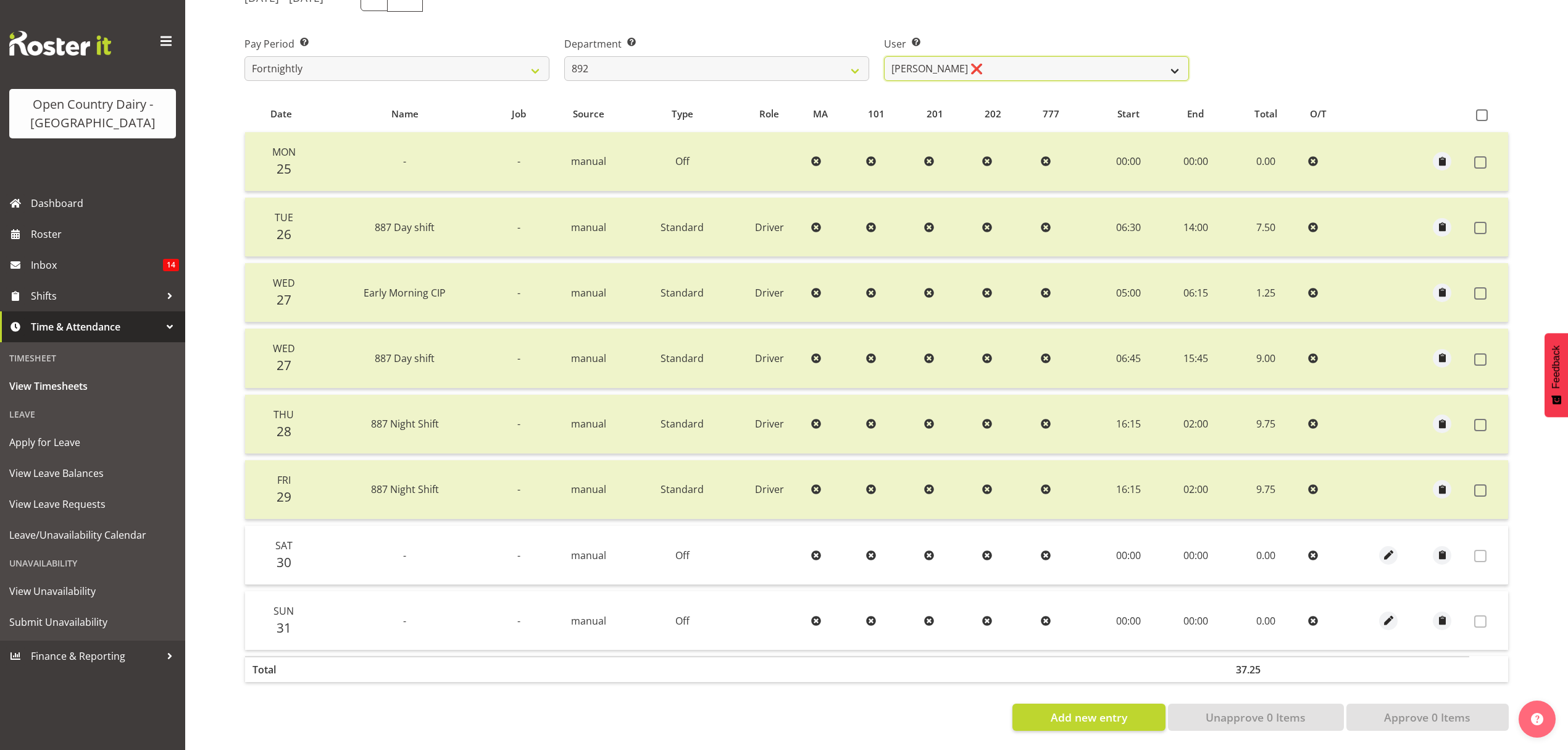
click at [925, 60] on select "[PERSON_NAME] ❌ [PERSON_NAME] ❌ [PERSON_NAME] ❌ [PERSON_NAME] ❌ [PERSON_NAME] ❌" at bounding box center [1036, 68] width 305 height 24
select select "11791"
click at [884, 56] on select "[PERSON_NAME] ❌ [PERSON_NAME] ❌ [PERSON_NAME] ❌ [PERSON_NAME] ❌ [PERSON_NAME] ❌" at bounding box center [1036, 68] width 305 height 24
click at [0, 0] on div at bounding box center [0, 0] width 0 height 0
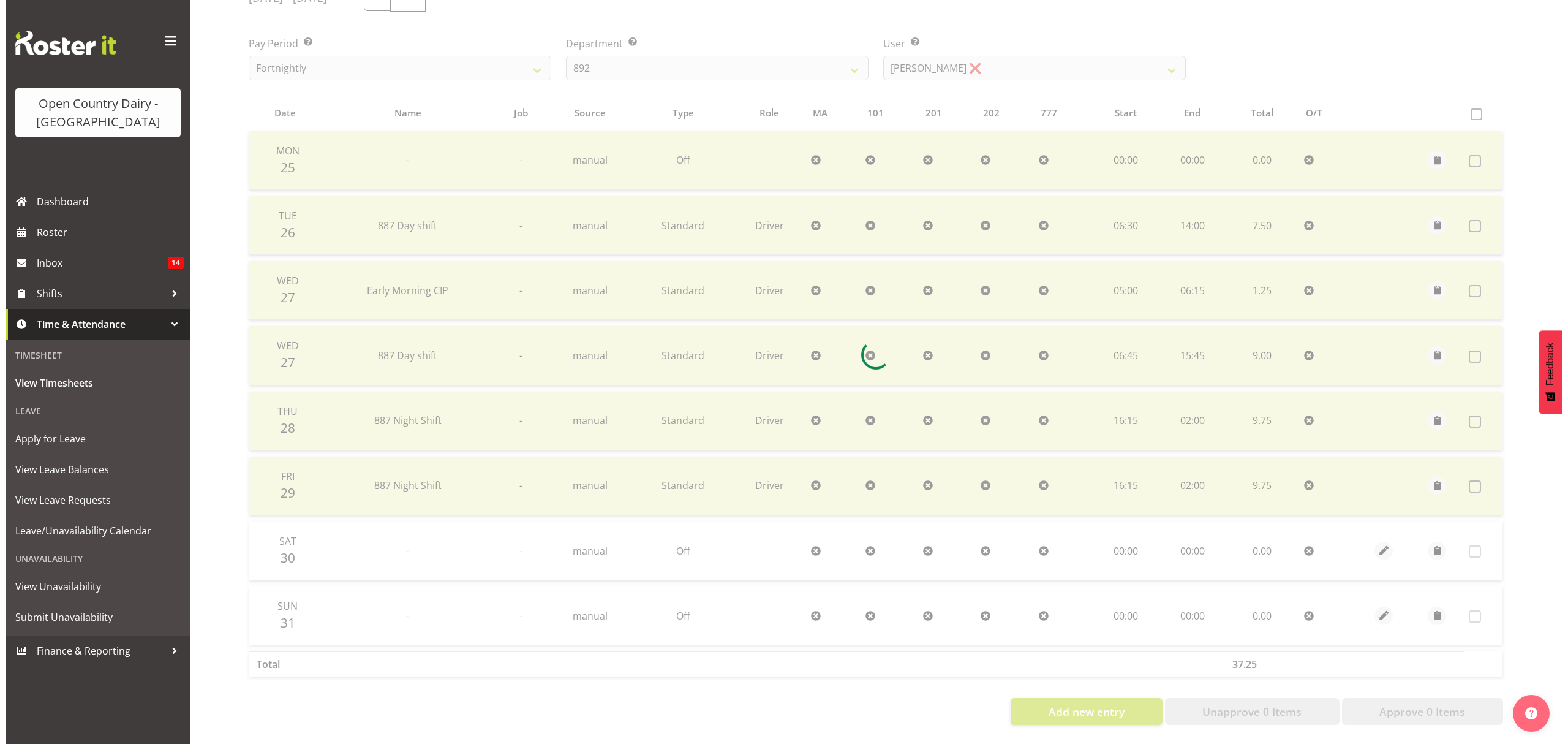
scroll to position [122, 0]
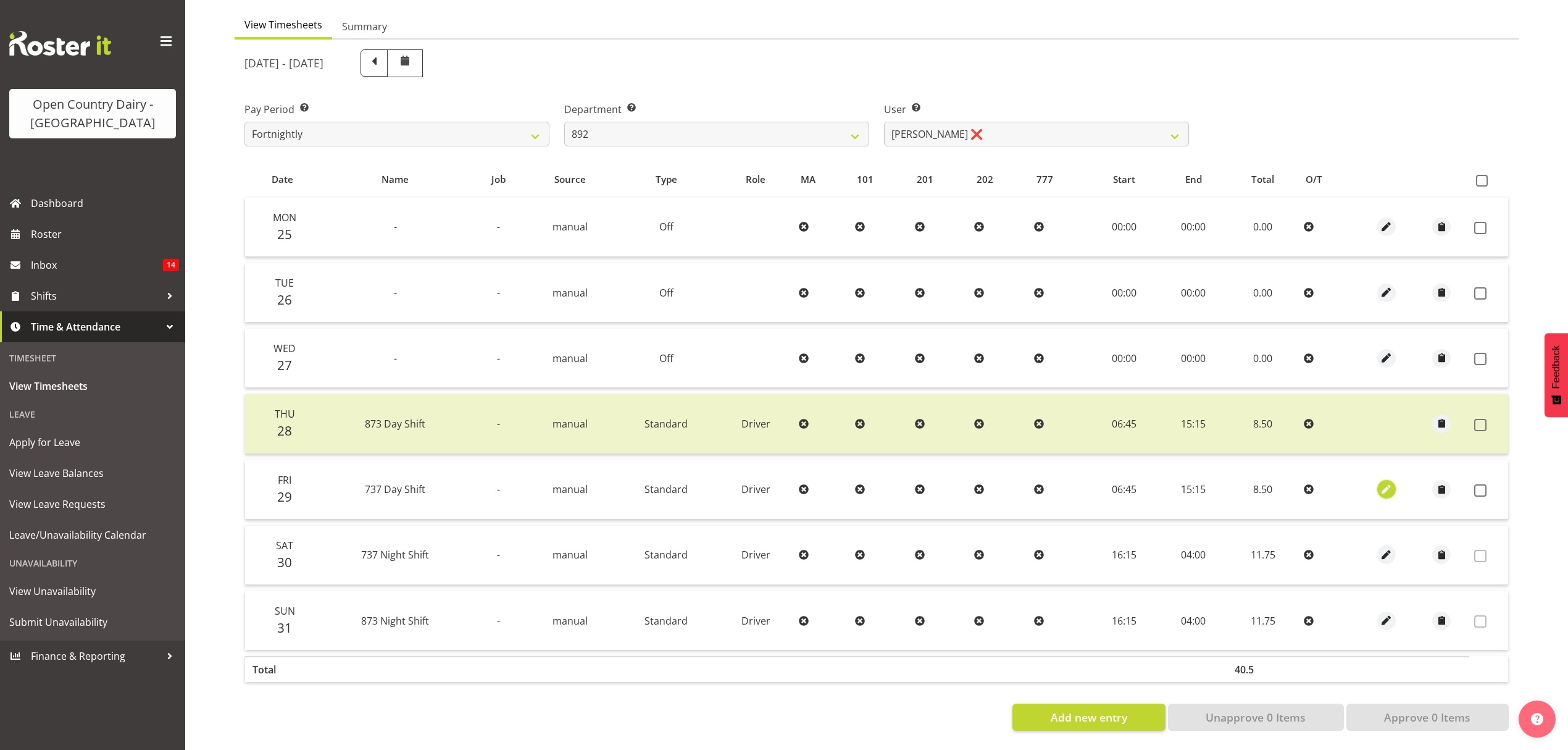
click at [1389, 482] on span "button" at bounding box center [1386, 489] width 14 height 14
select select "Standard"
select select "903"
select select "7"
select select "2025"
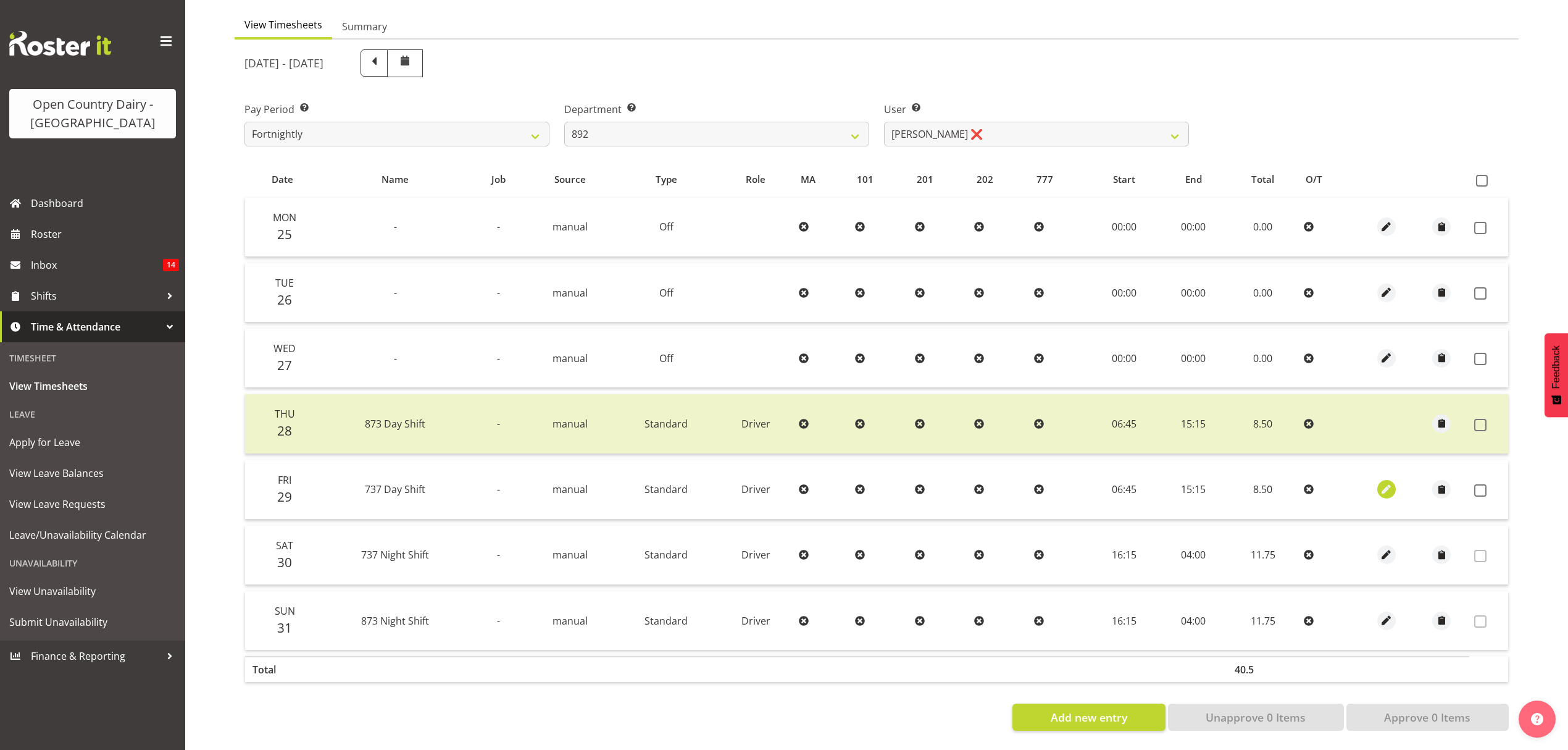
select select "15"
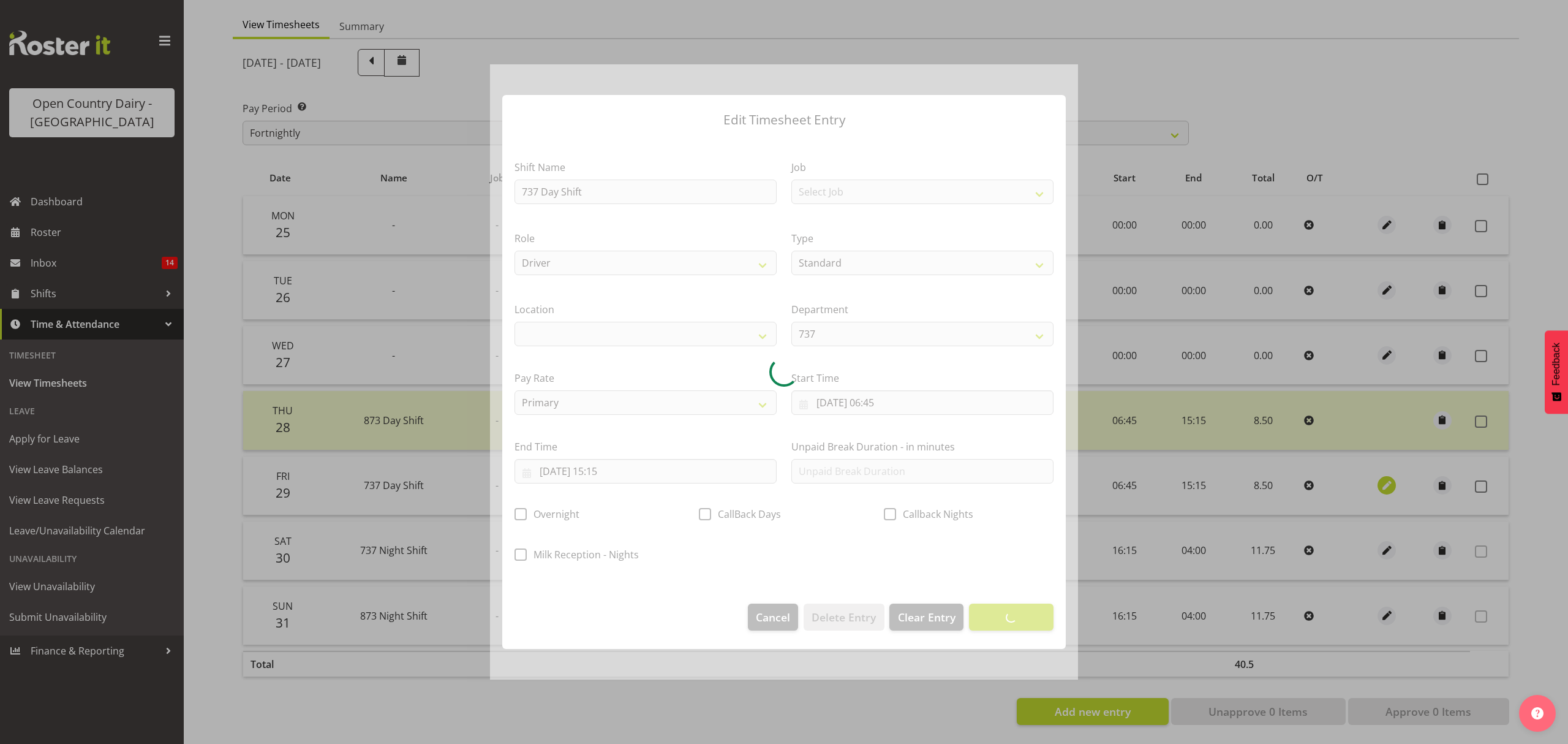
select select
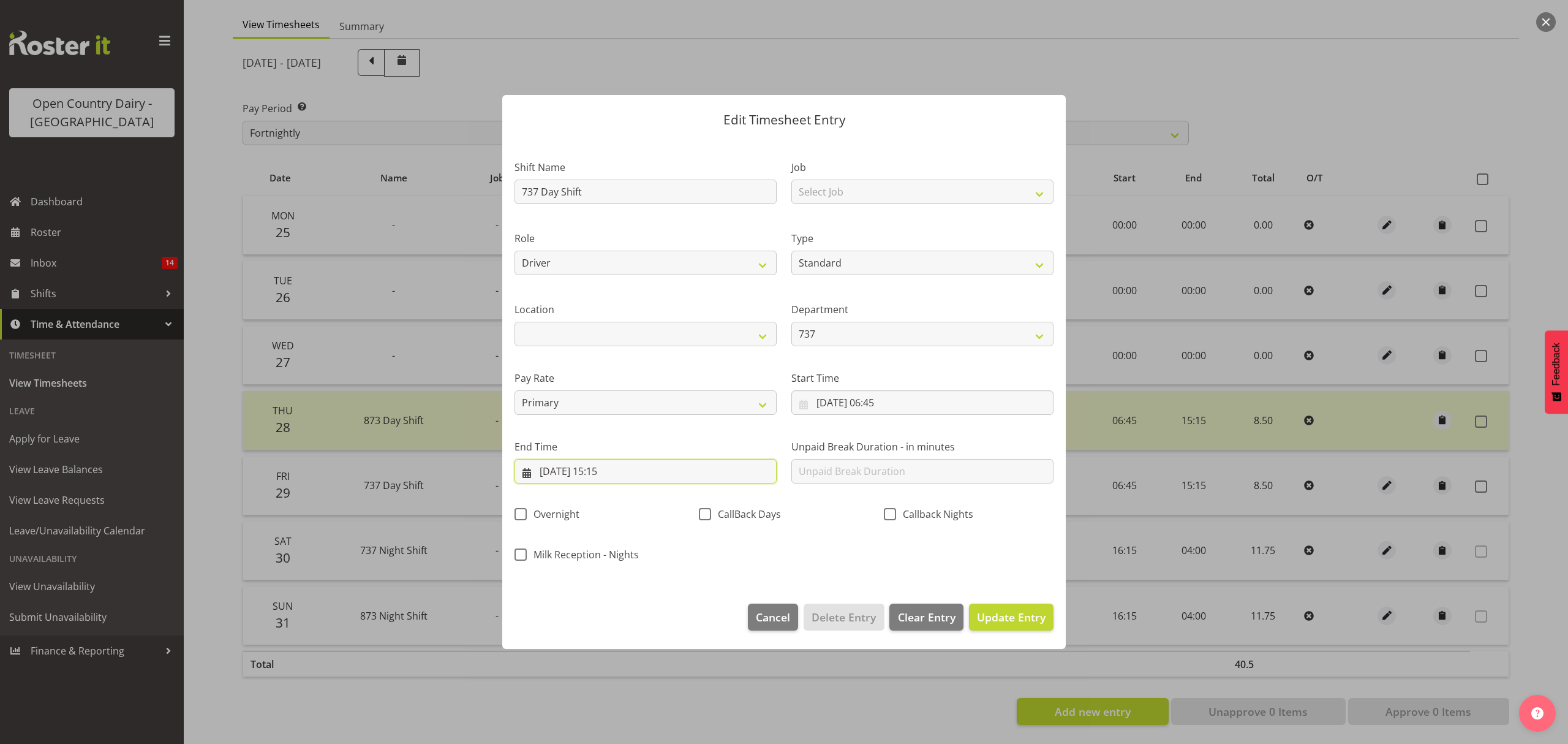
click at [616, 471] on input "[DATE] 15:15" at bounding box center [646, 471] width 262 height 24
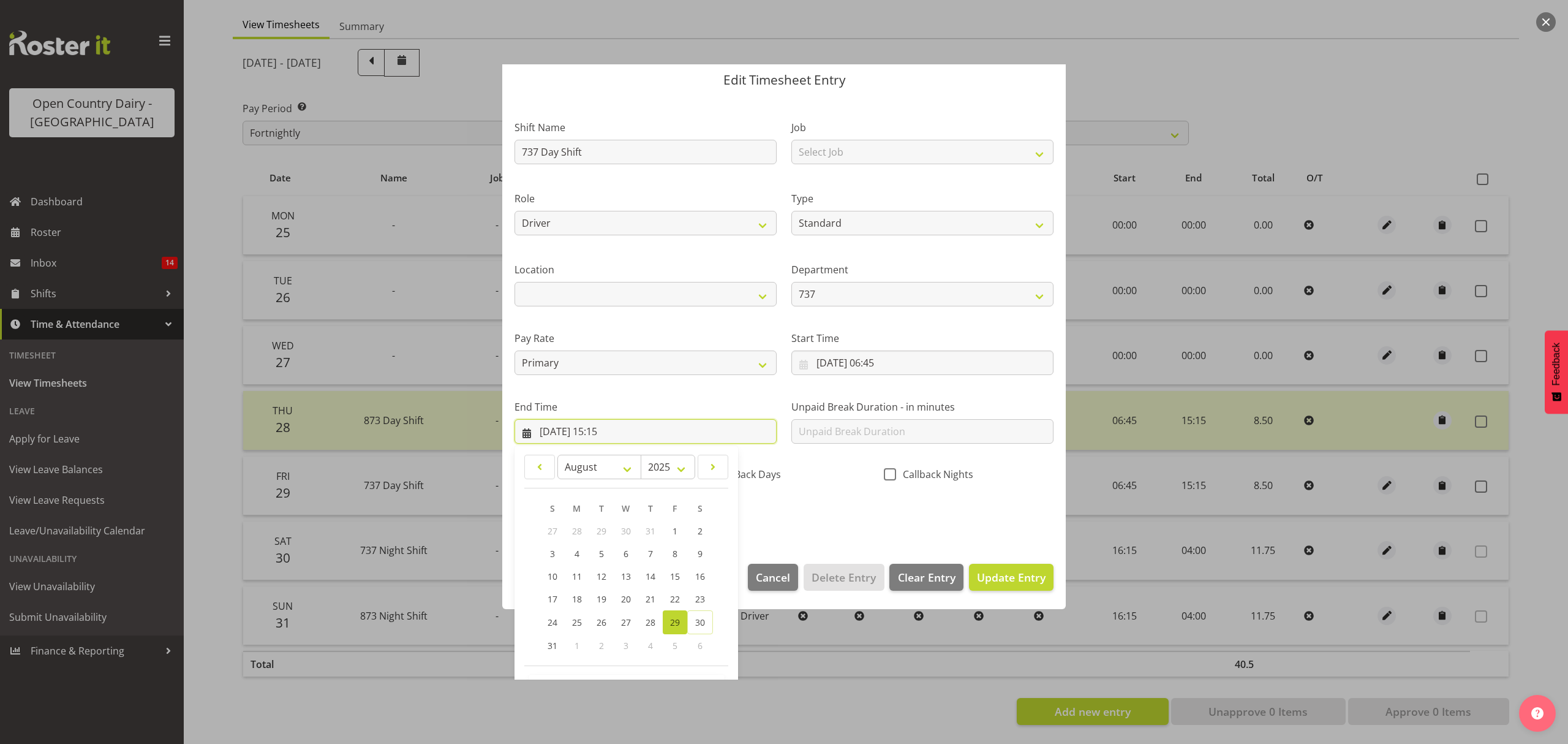
scroll to position [83, 0]
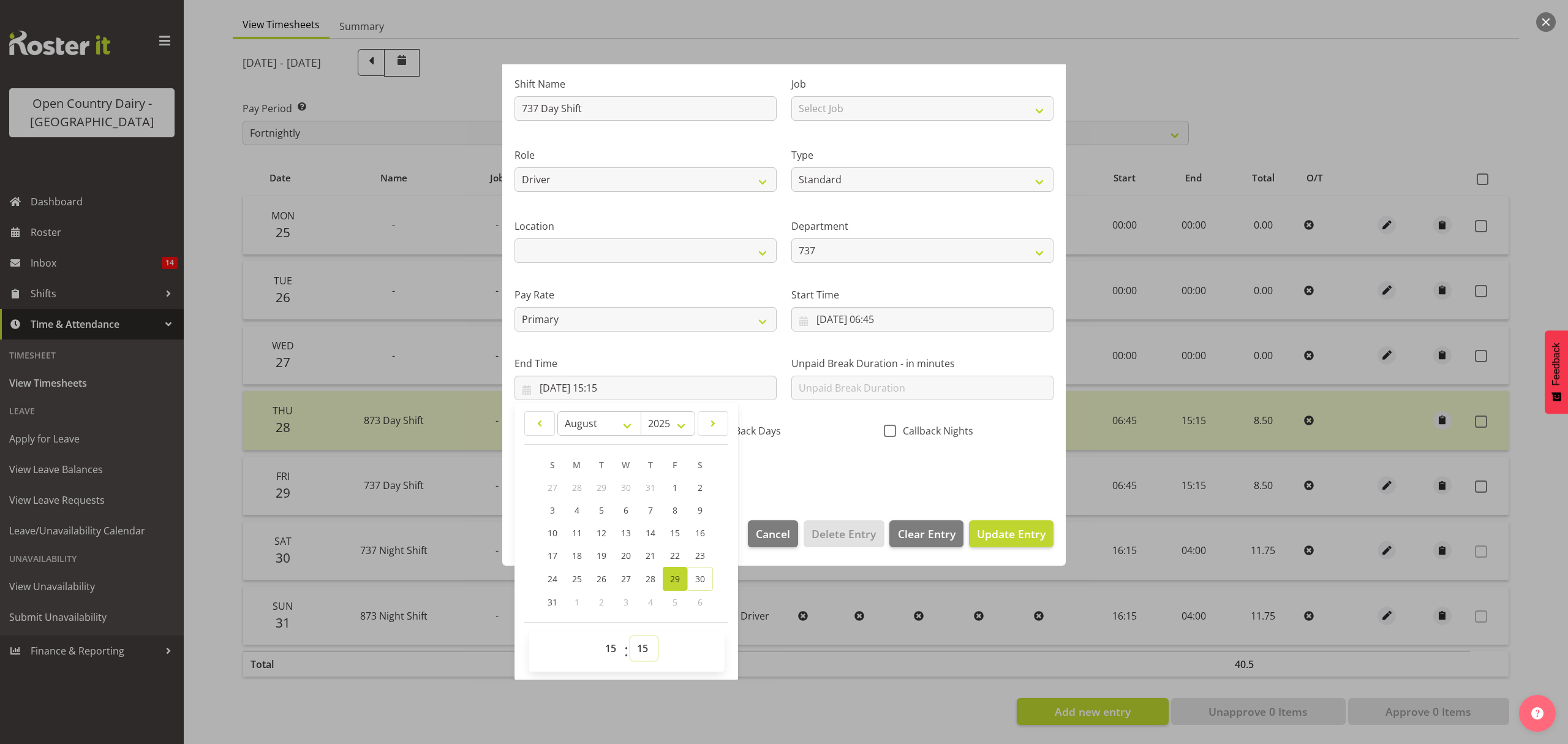
click at [645, 641] on select "00 01 02 03 04 05 06 07 08 09 10 11 12 13 14 15 16 17 18 19 20 21 22 23 24 25 2…" at bounding box center [644, 647] width 27 height 24
drag, startPoint x: 645, startPoint y: 641, endPoint x: 649, endPoint y: 626, distance: 15.5
click at [645, 641] on select "00 01 02 03 04 05 06 07 08 09 10 11 12 13 14 15 16 17 18 19 20 21 22 23 24 25 2…" at bounding box center [644, 647] width 27 height 24
click at [646, 642] on select "00 01 02 03 04 05 06 07 08 09 10 11 12 13 14 15 16 17 18 19 20 21 22 23 24 25 2…" at bounding box center [644, 647] width 27 height 24
select select "0"
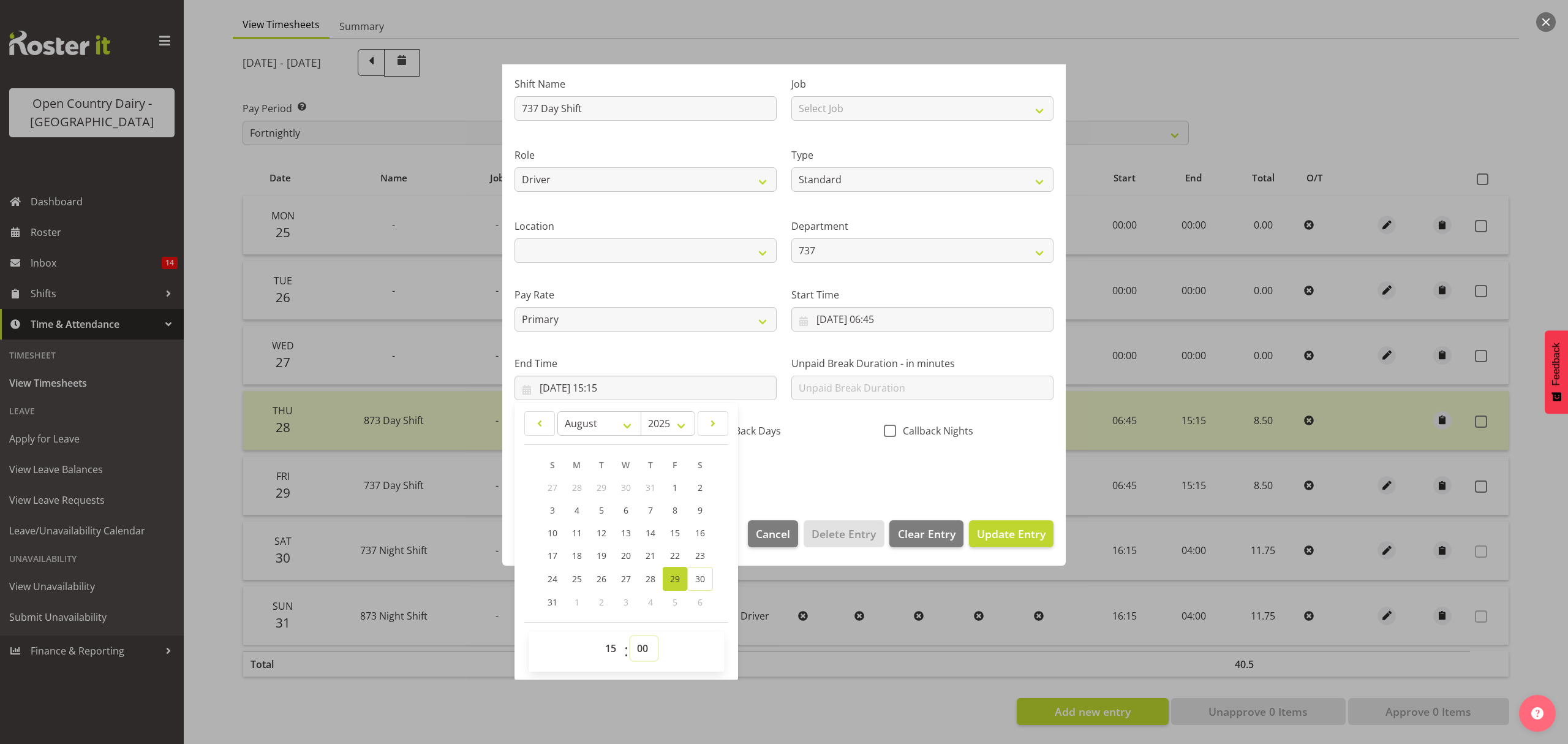
click at [631, 637] on select "00 01 02 03 04 05 06 07 08 09 10 11 12 13 14 15 16 17 18 19 20 21 22 23 24 25 2…" at bounding box center [644, 647] width 27 height 24
click at [894, 478] on div "Shift Name 737 Day Shift Job Select Job Connecting /unconnecting Trailers Meeti…" at bounding box center [784, 273] width 554 height 429
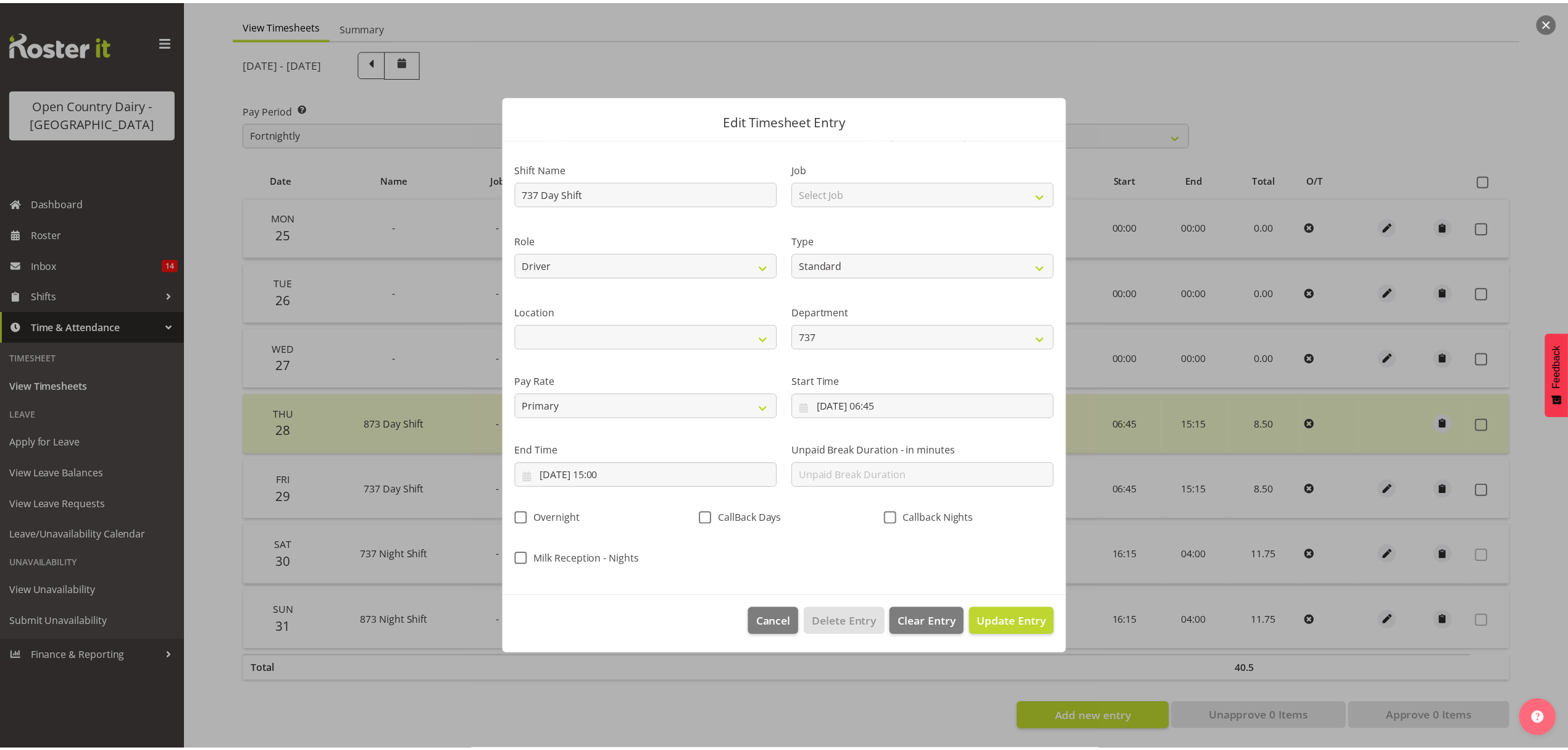
scroll to position [0, 0]
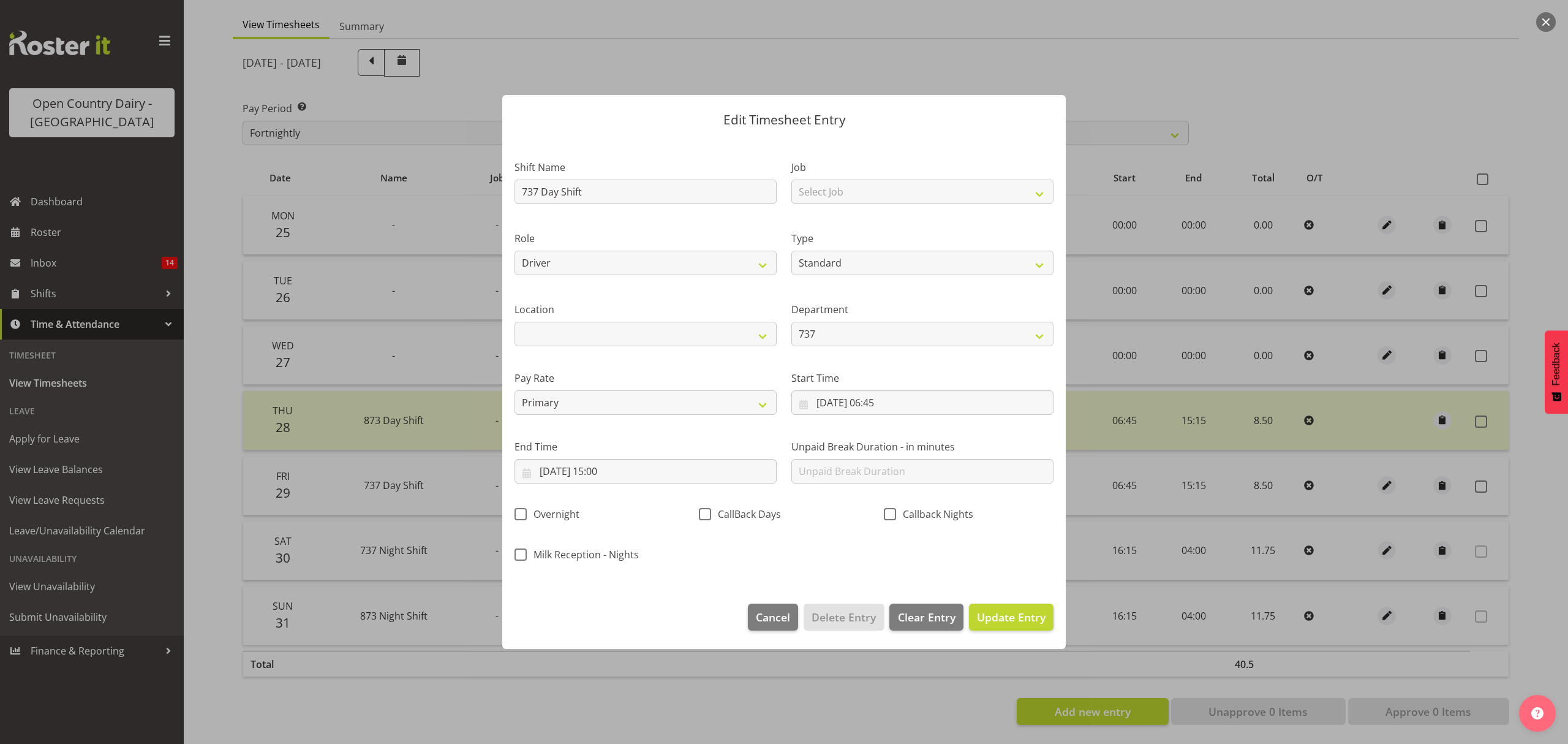
click at [1003, 536] on div "Shift Name 737 Day Shift Job Select Job Connecting /unconnecting Trailers Meeti…" at bounding box center [784, 357] width 554 height 429
click at [1016, 617] on span "Update Entry" at bounding box center [1011, 617] width 68 height 15
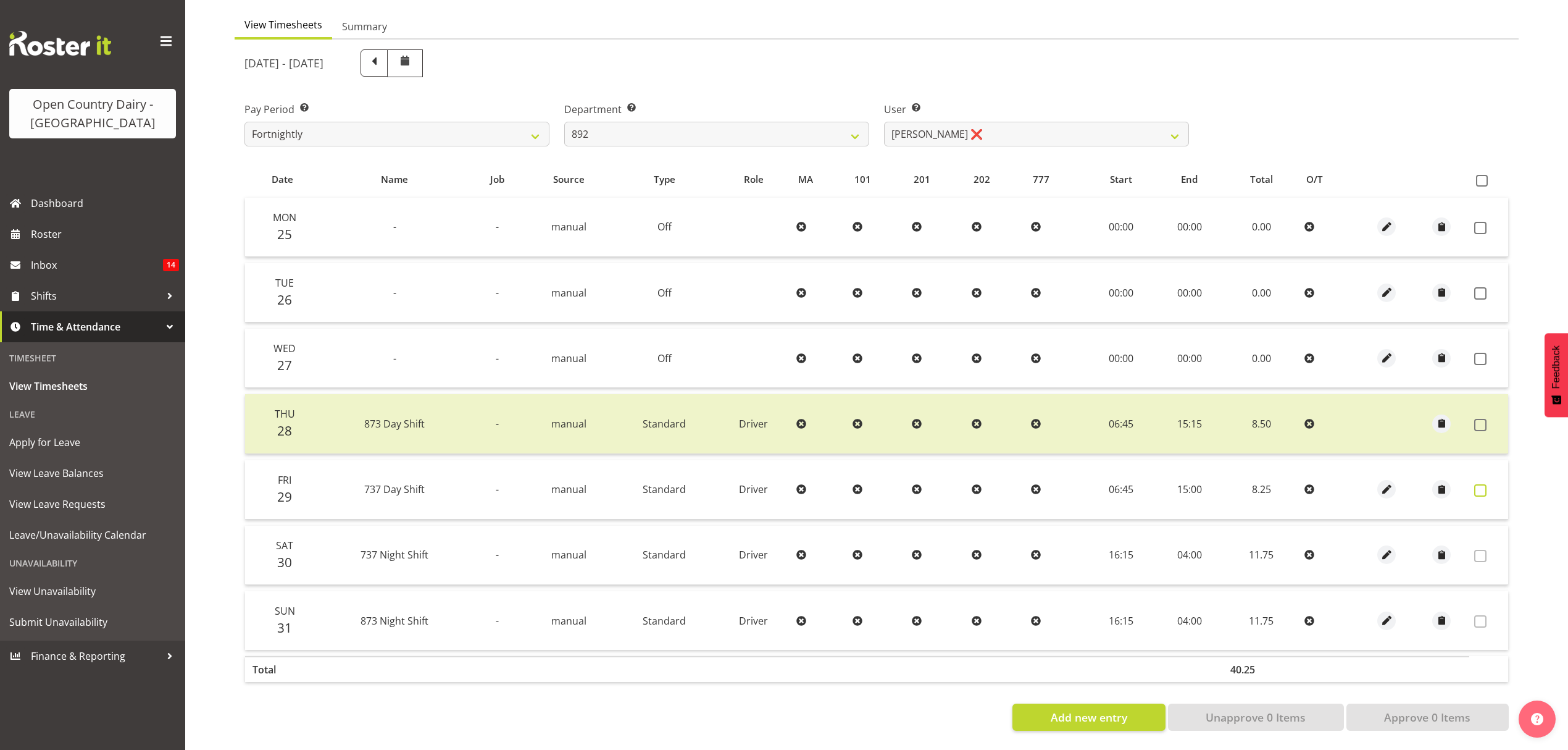
click at [1486, 484] on span at bounding box center [1481, 490] width 13 height 13
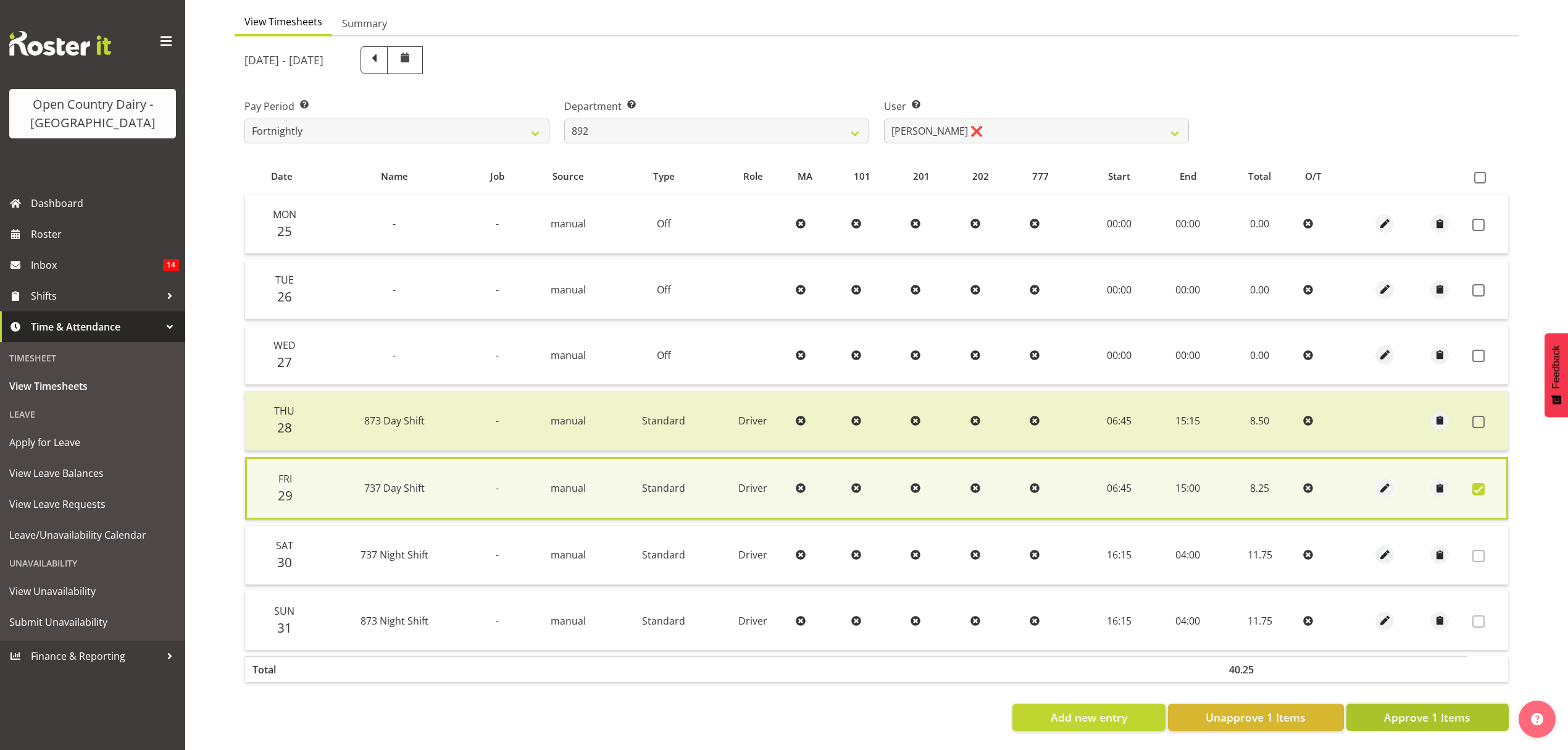
click at [1396, 709] on span "Approve 1 Items" at bounding box center [1427, 716] width 87 height 16
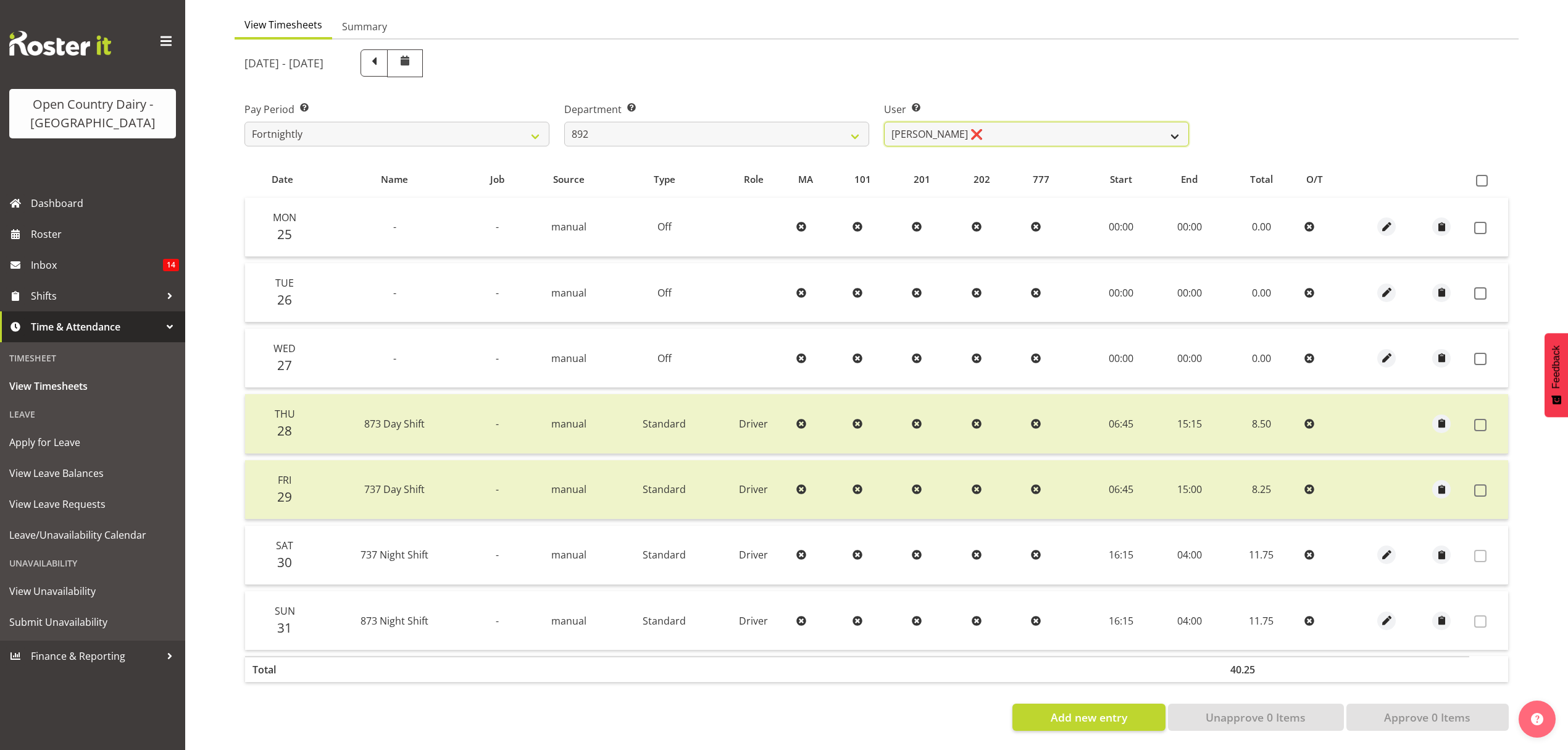
click at [1150, 123] on select "[PERSON_NAME] ❌ [PERSON_NAME] ❌ [PERSON_NAME] ❌ [PERSON_NAME] ❌ [PERSON_NAME] ❌" at bounding box center [1036, 134] width 305 height 24
click at [794, 126] on select "734 735 736 737 738 739 851 852 853 854 855 856 858 861 862 865 868 869 870 873" at bounding box center [716, 134] width 305 height 24
click at [564, 122] on select "734 735 736 737 738 739 851 852 853 854 855 856 858 861 862 865 868 869 870 873" at bounding box center [716, 134] width 305 height 24
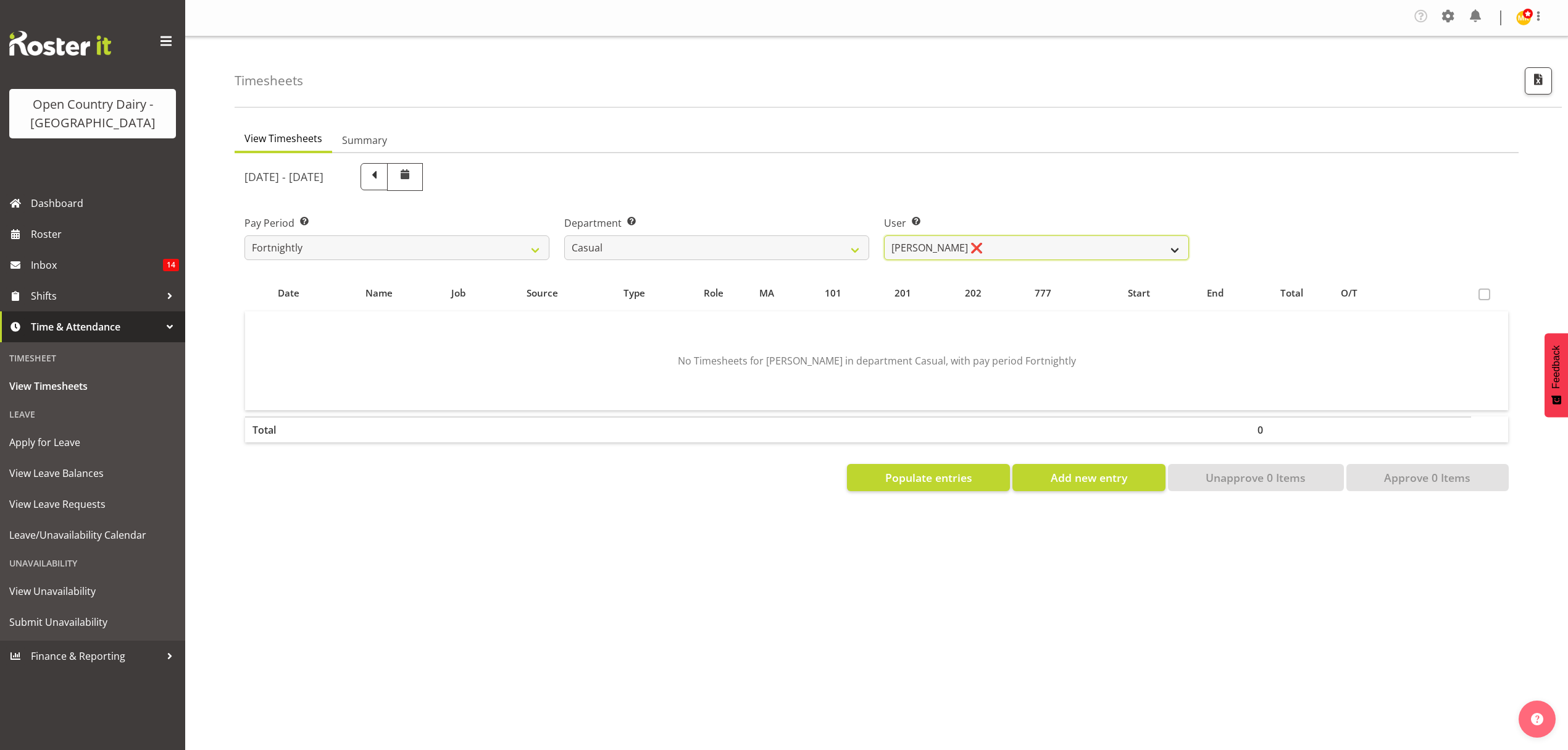
click at [973, 242] on select "[PERSON_NAME] ❌" at bounding box center [1036, 247] width 305 height 24
click at [810, 252] on select "734 735 736 737 738 739 851 852 853 854 855 856 858 861 862 865 868 869 870 873" at bounding box center [716, 247] width 305 height 24
click at [564, 236] on select "734 735 736 737 738 739 851 852 853 854 855 856 858 861 862 865 868 869 870 873" at bounding box center [716, 247] width 305 height 24
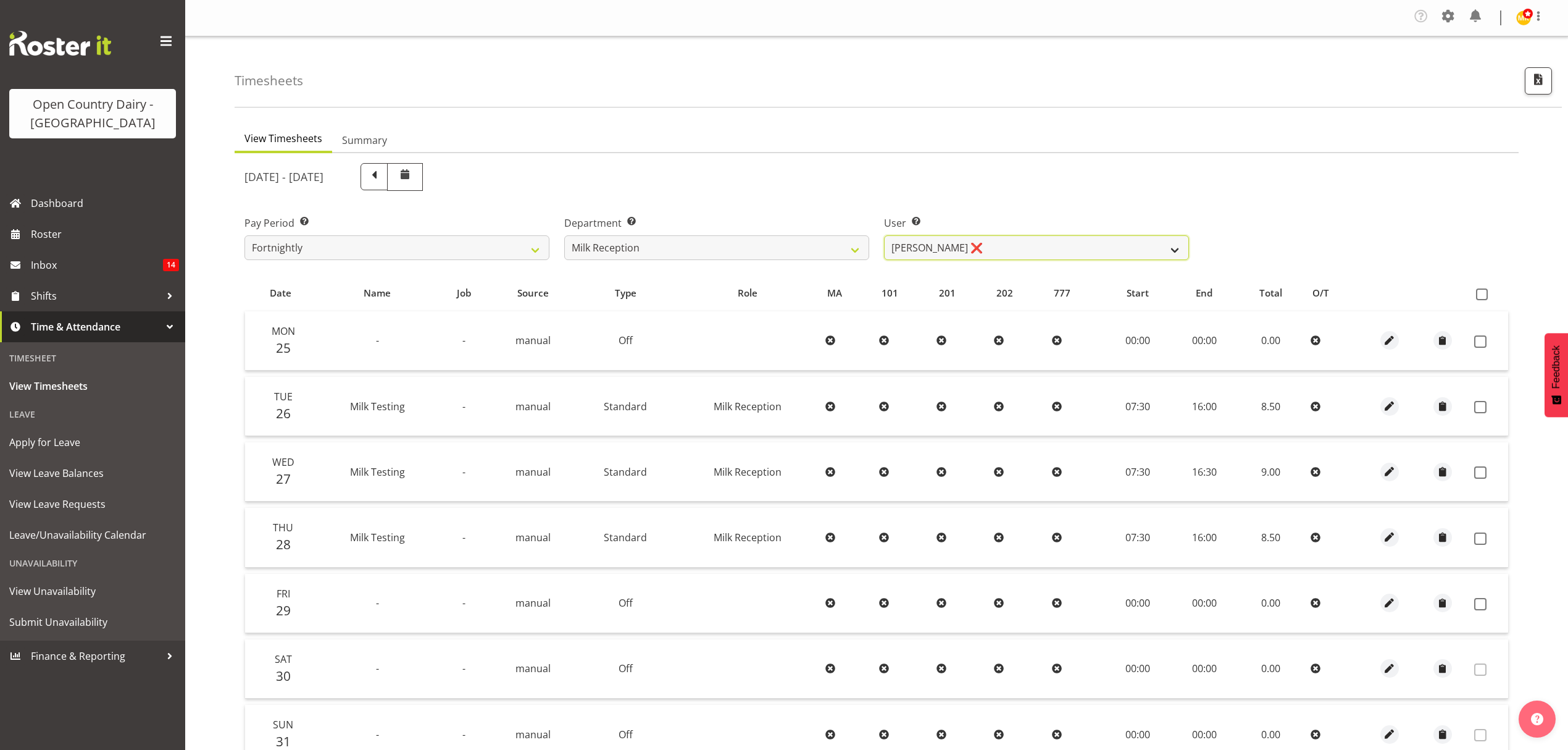
drag, startPoint x: 1006, startPoint y: 250, endPoint x: 1005, endPoint y: 257, distance: 7.1
click at [1006, 250] on select "[PERSON_NAME] ❌" at bounding box center [1036, 247] width 305 height 24
click at [835, 250] on select "734 735 736 737 738 739 851 852 853 854 855 856 858 861 862 865 868 869 870 873" at bounding box center [716, 247] width 305 height 24
click at [564, 236] on select "734 735 736 737 738 739 851 852 853 854 855 856 858 861 862 865 868 869 870 873" at bounding box center [716, 247] width 305 height 24
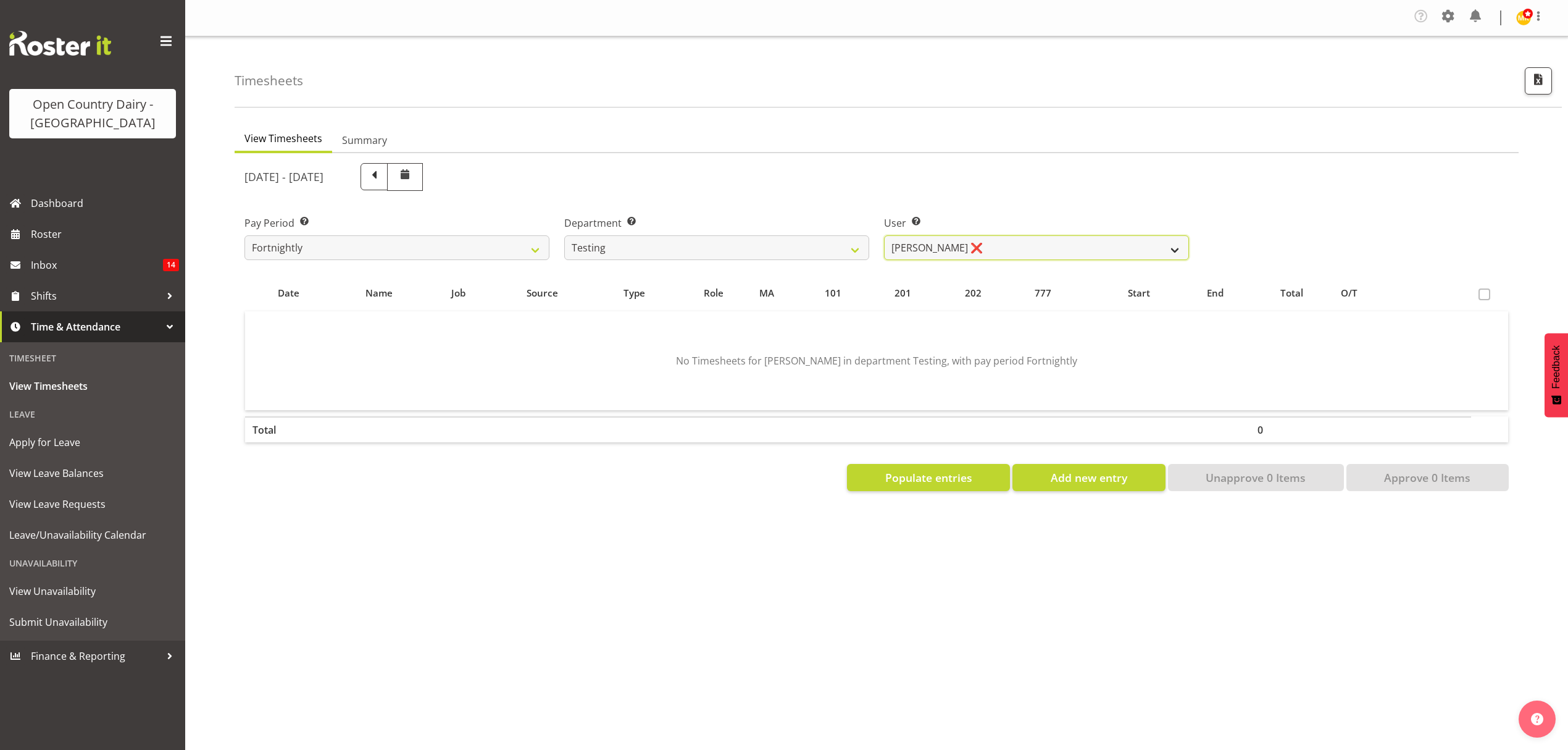
click at [899, 250] on select "[PERSON_NAME] ❌ [PERSON_NAME] Bloggs ❌ Milk Reception Awarua ❌ SMT Planning ❌ […" at bounding box center [1036, 247] width 305 height 24
click at [784, 257] on select "734 735 736 737 738 739 851 852 853 854 855 856 858 861 862 865 868 869 870 873" at bounding box center [716, 247] width 305 height 24
drag, startPoint x: 690, startPoint y: 250, endPoint x: 690, endPoint y: 258, distance: 8.0
click at [690, 250] on select "734 735 736 737 738 739 851 852 853 854 855 856 858 861 862 865 868 869 870 873" at bounding box center [716, 247] width 305 height 24
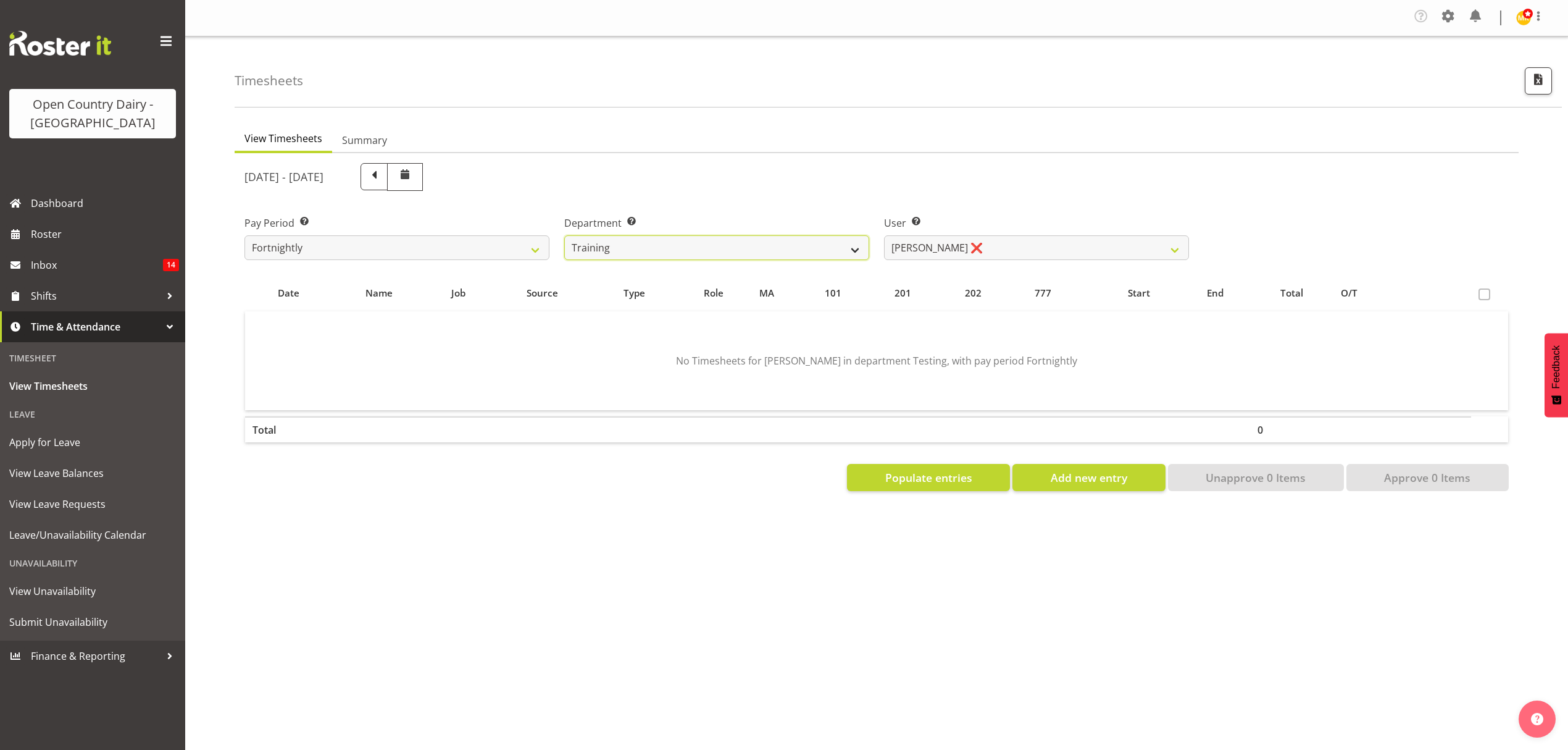
click at [564, 236] on select "734 735 736 737 738 739 851 852 853 854 855 856 858 861 862 865 868 869 870 873" at bounding box center [716, 247] width 305 height 24
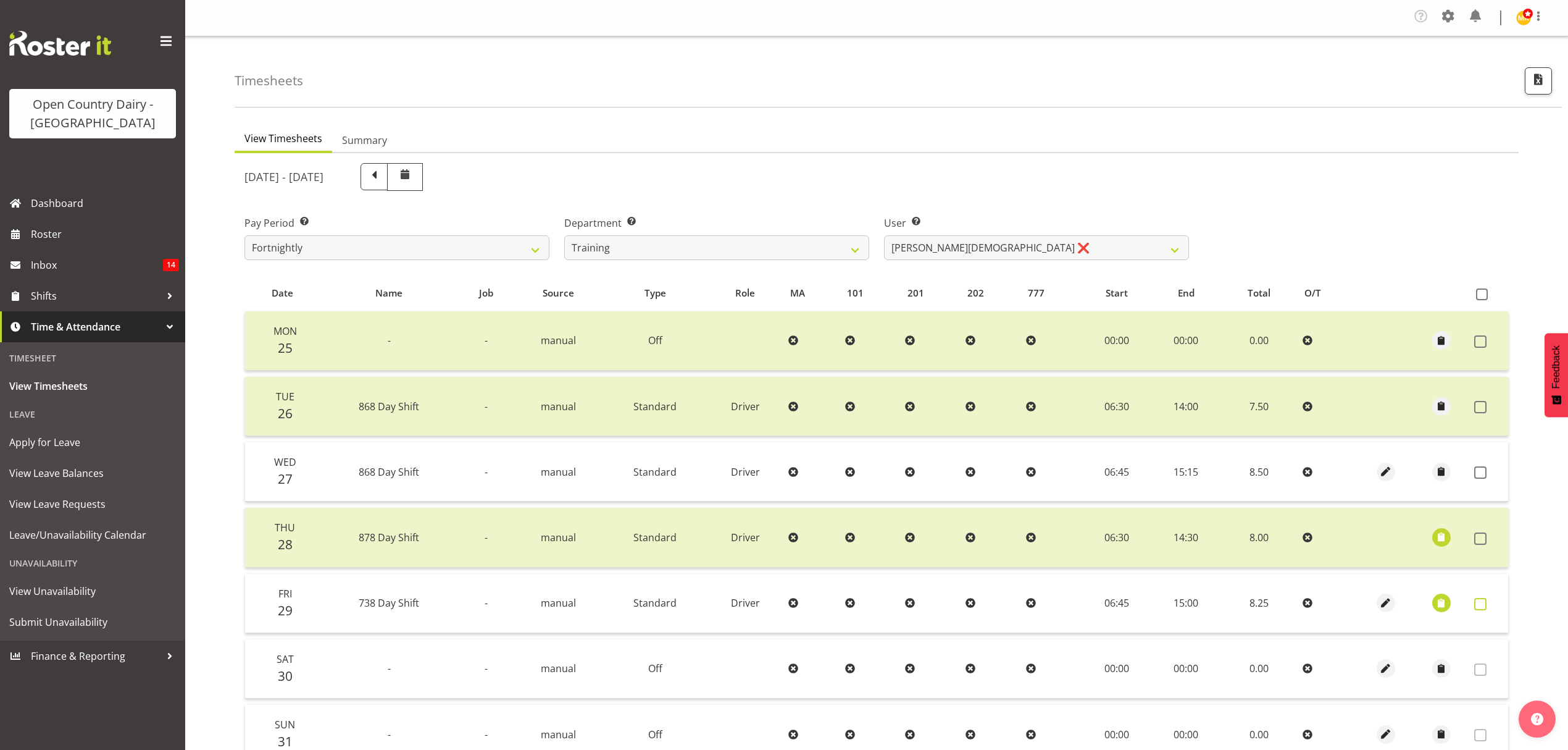
click at [1489, 606] on label at bounding box center [1484, 604] width 19 height 13
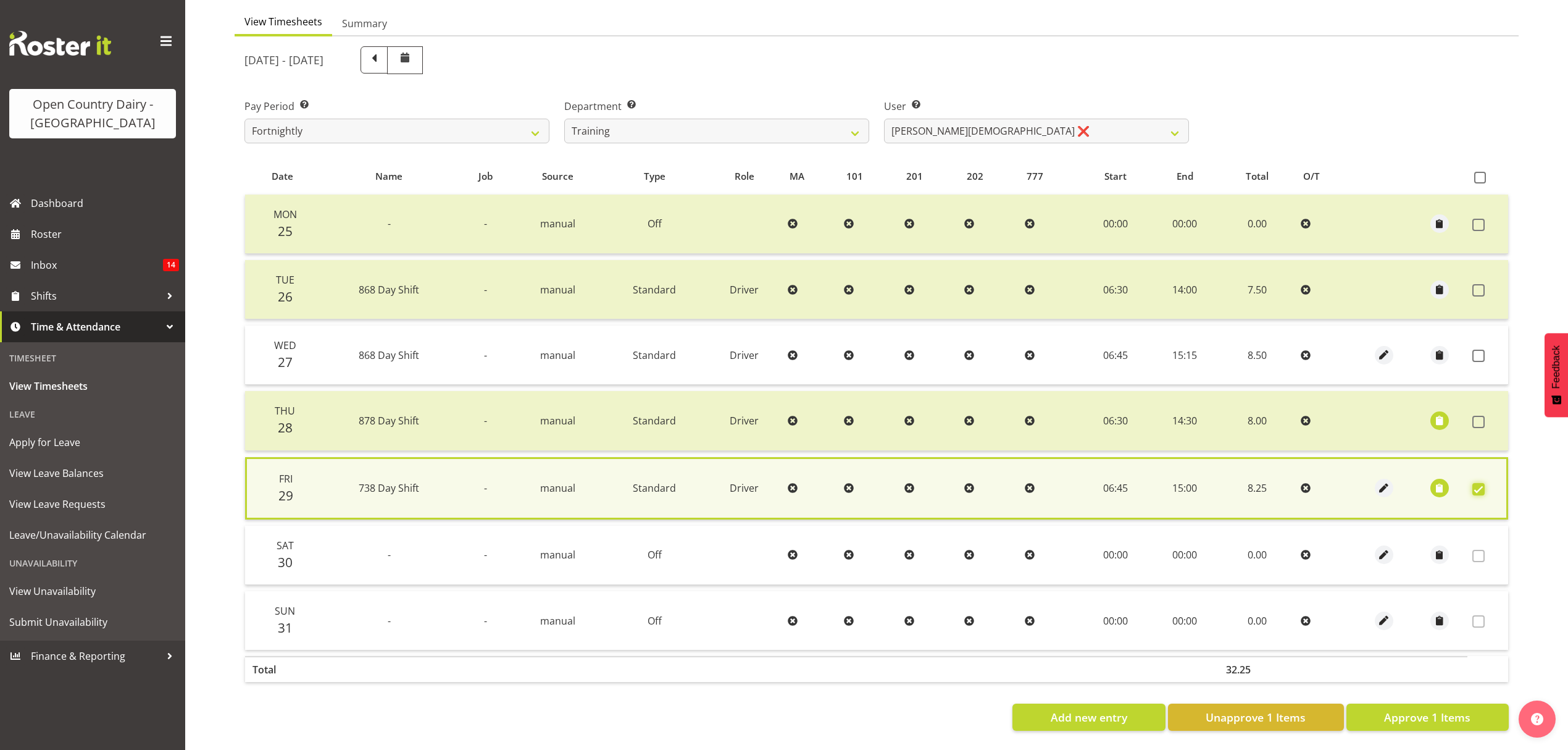
scroll to position [126, 0]
click at [1451, 709] on span "Approve 1 Items" at bounding box center [1427, 716] width 87 height 16
click at [1451, 708] on div "Add new entry Unapprove 1 Items Approve 1 Items" at bounding box center [877, 716] width 1265 height 27
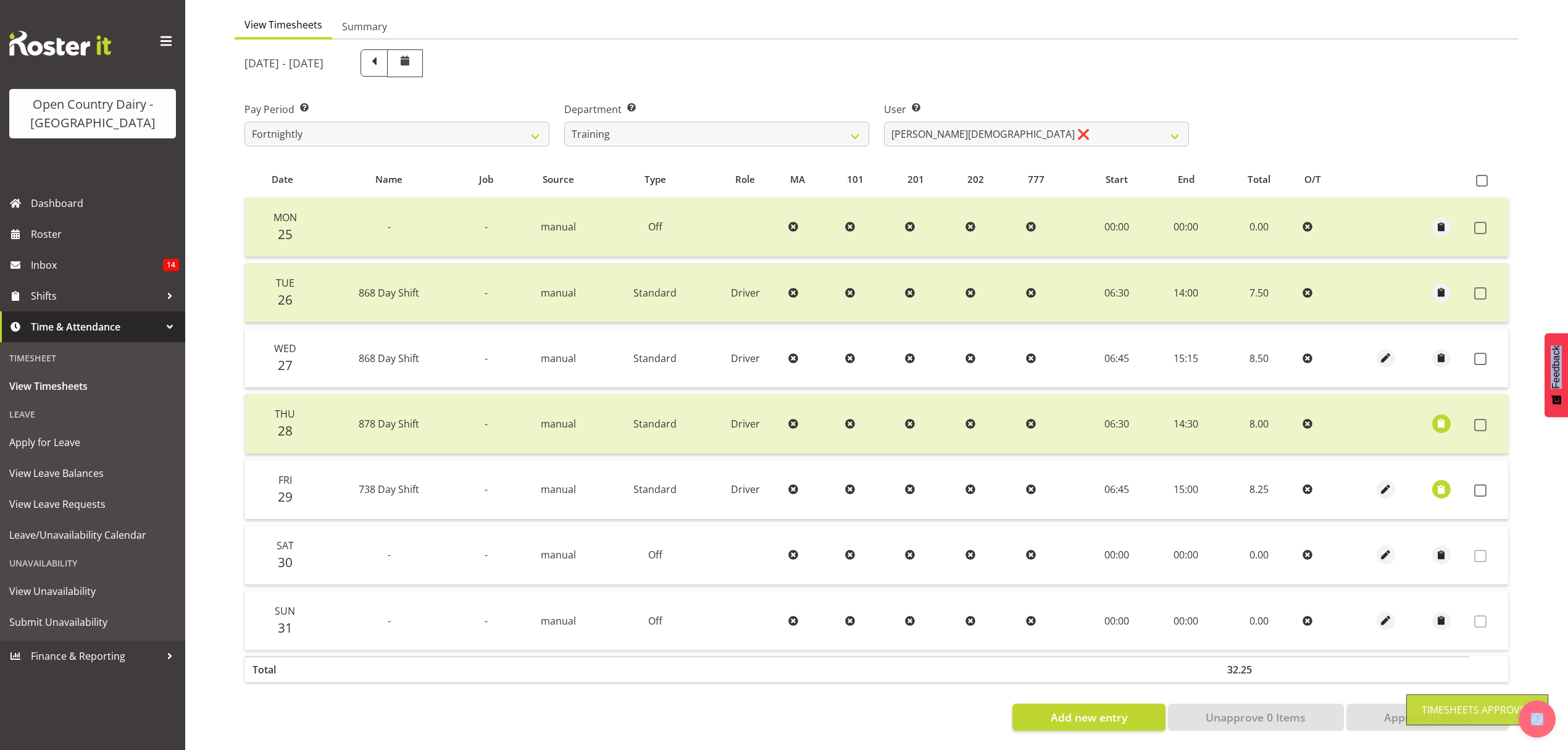
scroll to position [123, 0]
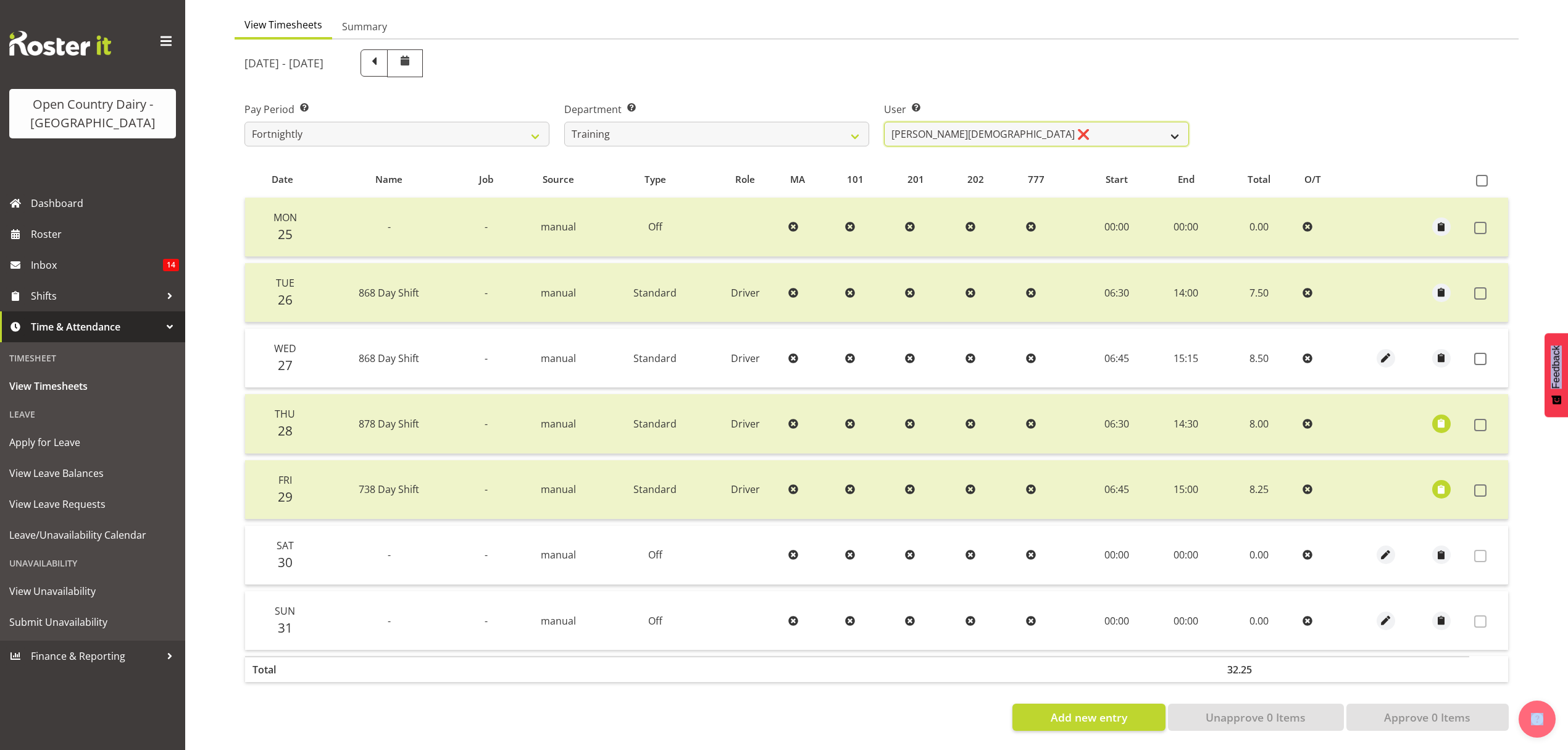
click at [1028, 122] on select "[PERSON_NAME][DEMOGRAPHIC_DATA] ❌" at bounding box center [1036, 134] width 305 height 24
click at [804, 128] on select "734 735 736 737 738 739 851 852 853 854 855 856 858 861 862 865 868 869 870 873" at bounding box center [716, 134] width 305 height 24
click at [564, 122] on select "734 735 736 737 738 739 851 852 853 854 855 856 858 861 862 865 868 869 870 873" at bounding box center [716, 134] width 305 height 24
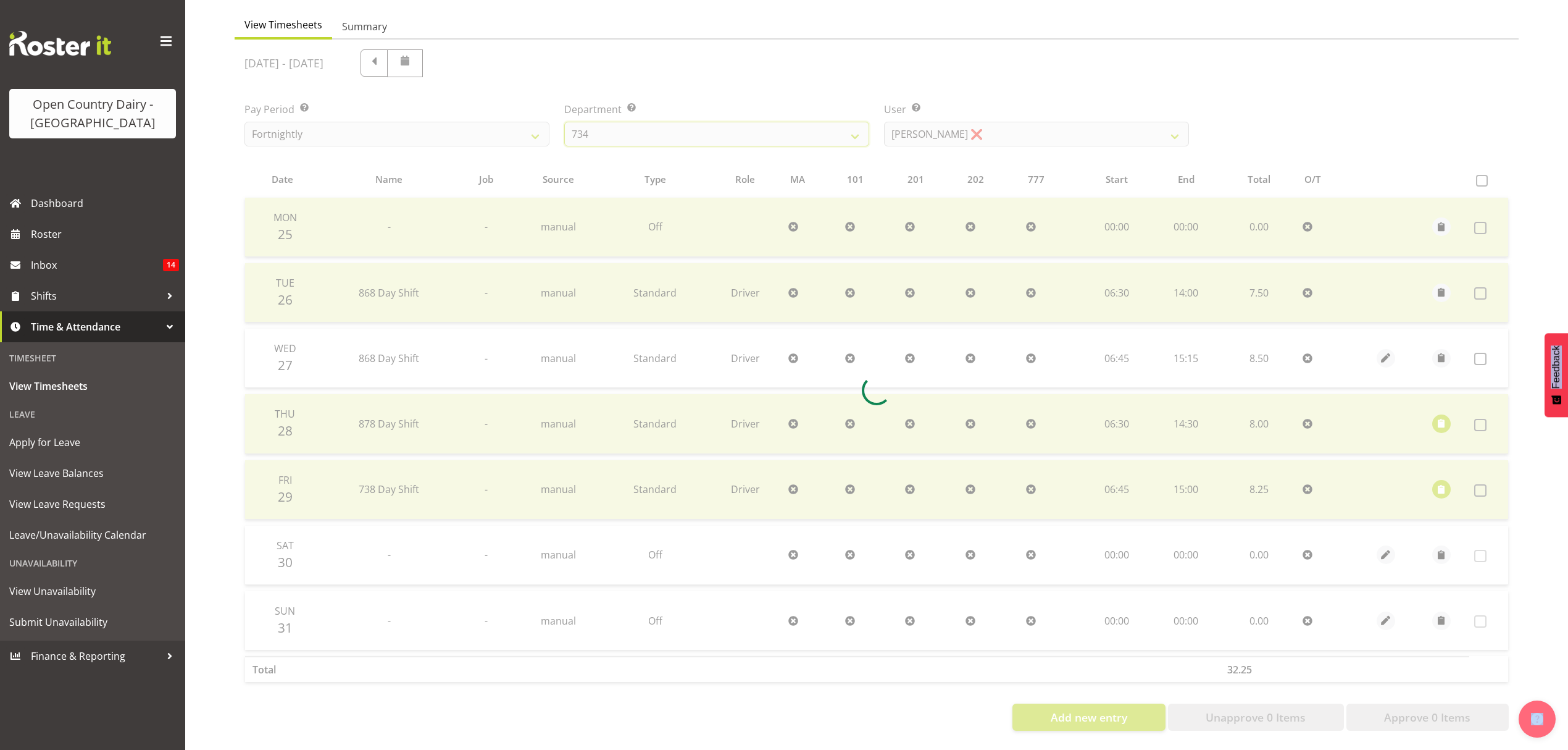
scroll to position [0, 0]
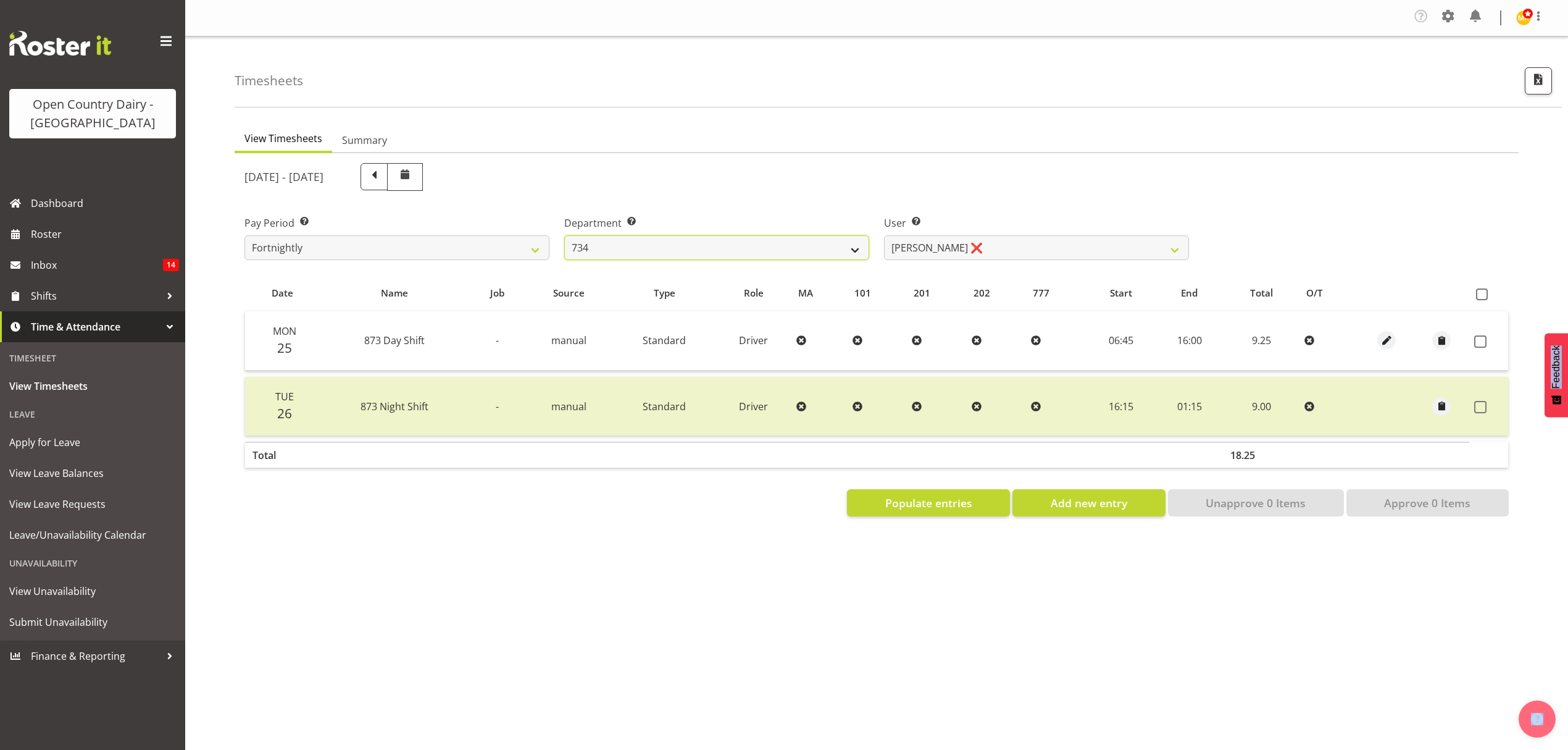
click at [790, 255] on select "734 735 736 737 738 739 851 852 853 854 855 856 858 861 862 865 868 869 870 873" at bounding box center [716, 247] width 305 height 24
click at [564, 236] on select "734 735 736 737 738 739 851 852 853 854 855 856 858 861 862 865 868 869 870 873" at bounding box center [716, 247] width 305 height 24
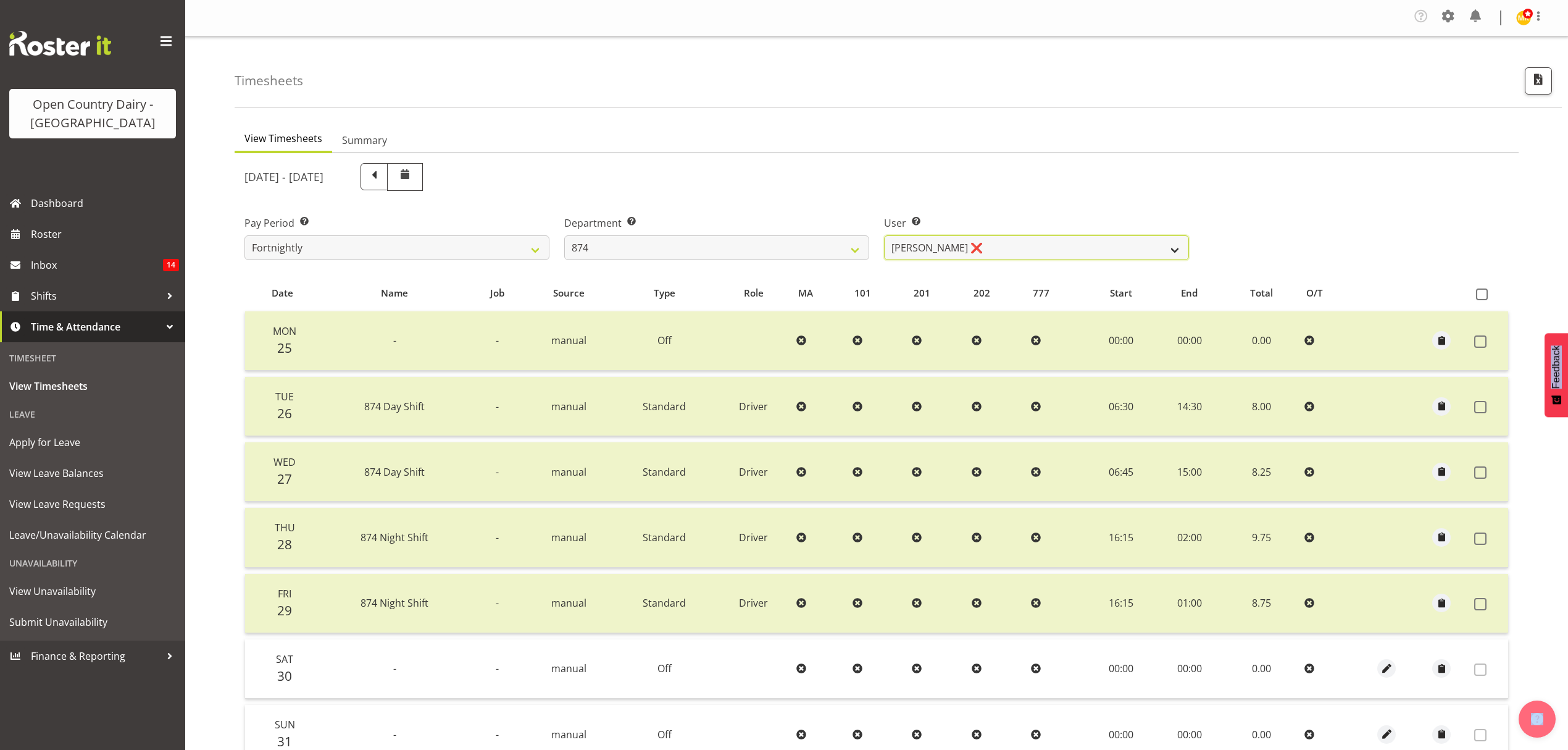
click at [1011, 254] on select "[PERSON_NAME] ❌ [PERSON_NAME] ❌ [PERSON_NAME] ❌ [PERSON_NAME] ❌" at bounding box center [1036, 247] width 305 height 24
click at [884, 236] on select "[PERSON_NAME] ❌ [PERSON_NAME] ❌ [PERSON_NAME] ❌ [PERSON_NAME] ❌" at bounding box center [1036, 247] width 305 height 24
click at [0, 0] on div at bounding box center [0, 0] width 0 height 0
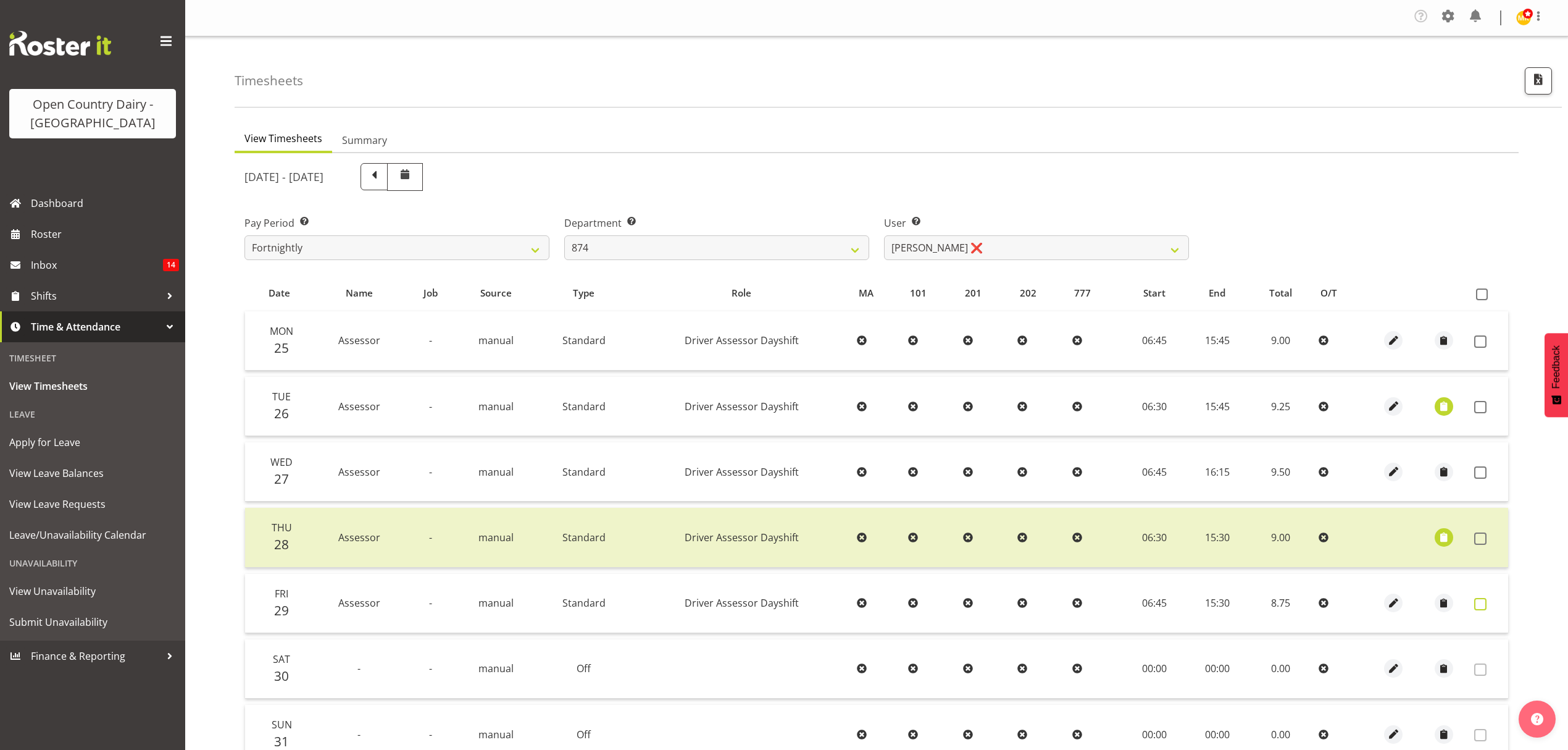
click at [1482, 604] on span at bounding box center [1481, 604] width 13 height 13
click at [1477, 601] on span at bounding box center [1481, 604] width 13 height 13
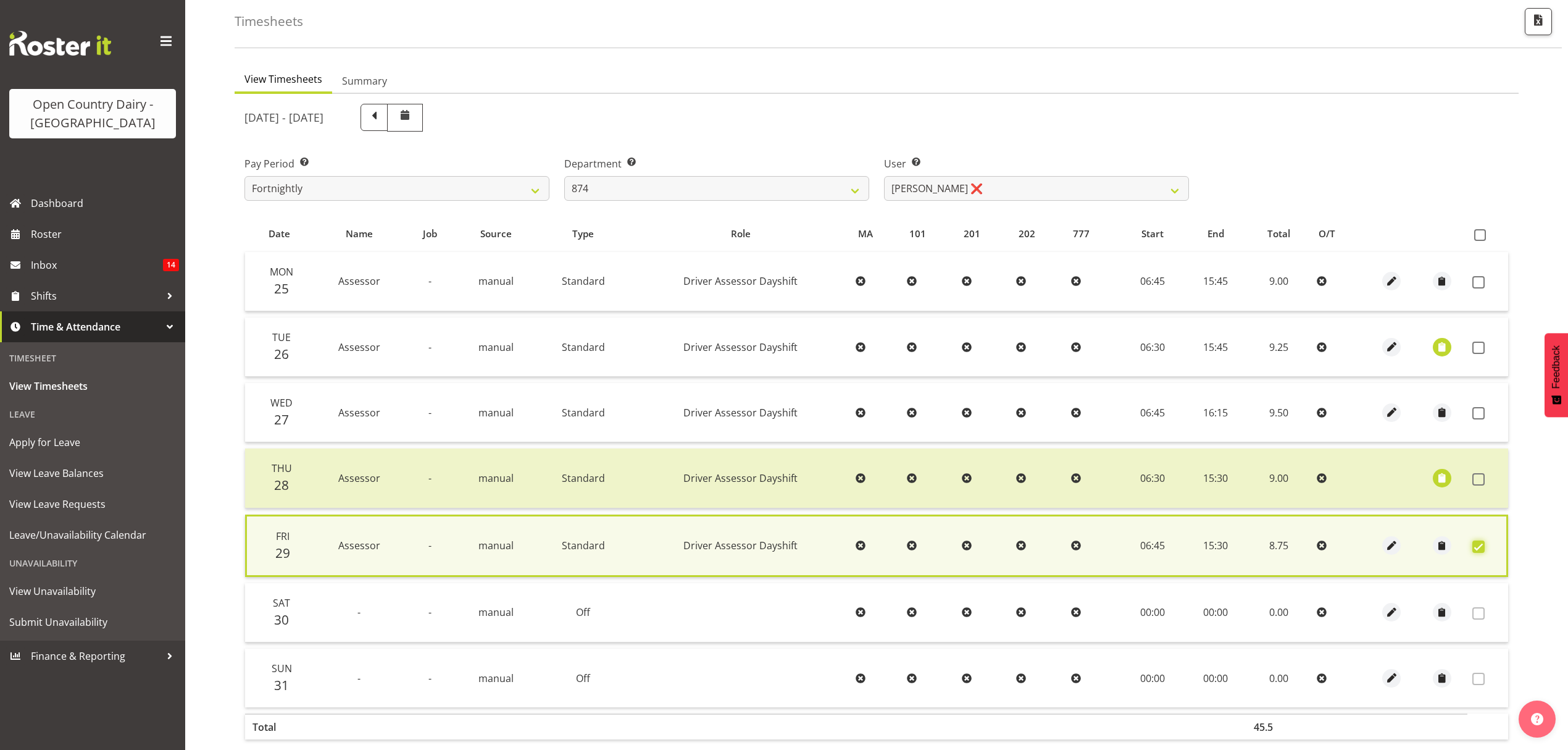
scroll to position [126, 0]
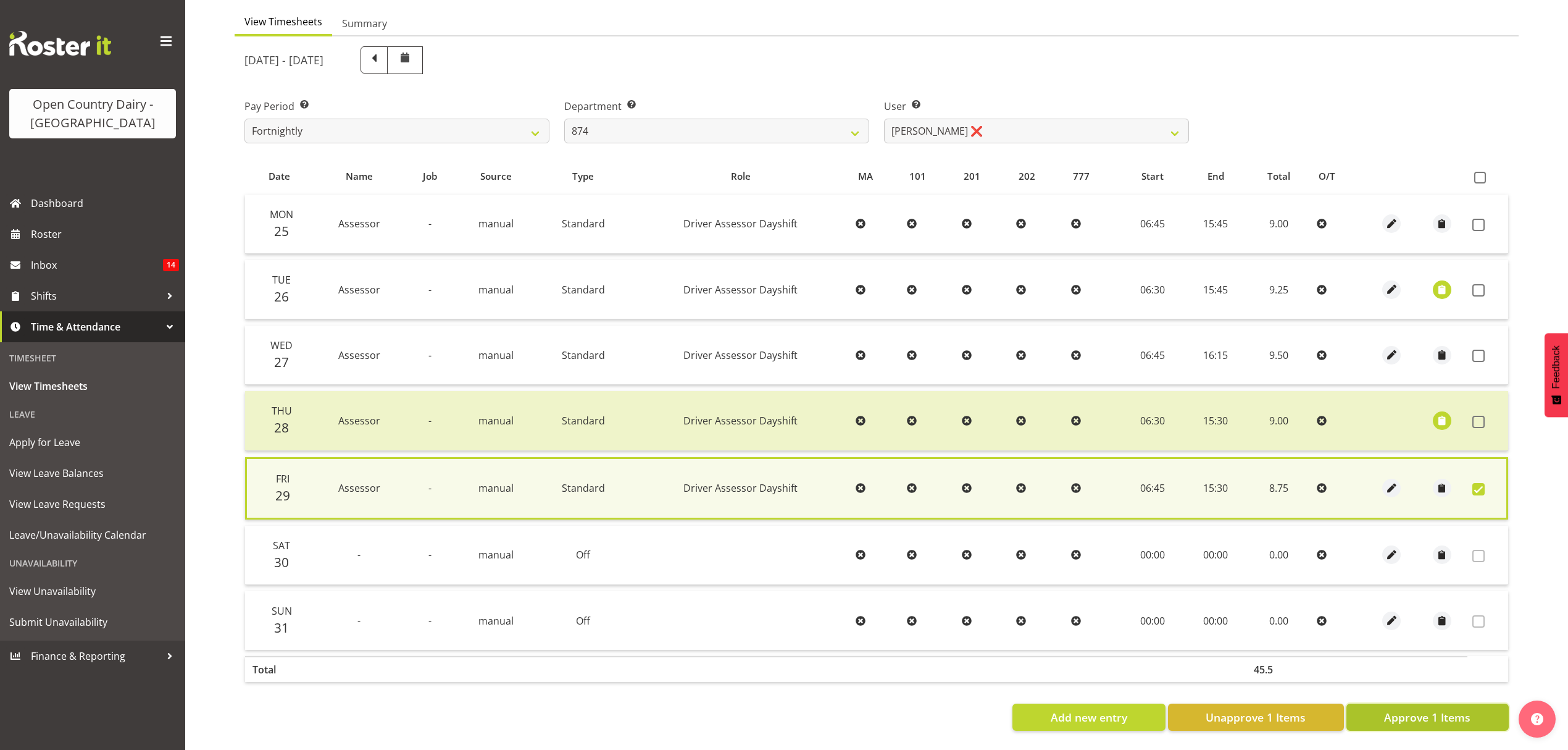
click at [1462, 703] on button "Approve 1 Items" at bounding box center [1428, 716] width 162 height 27
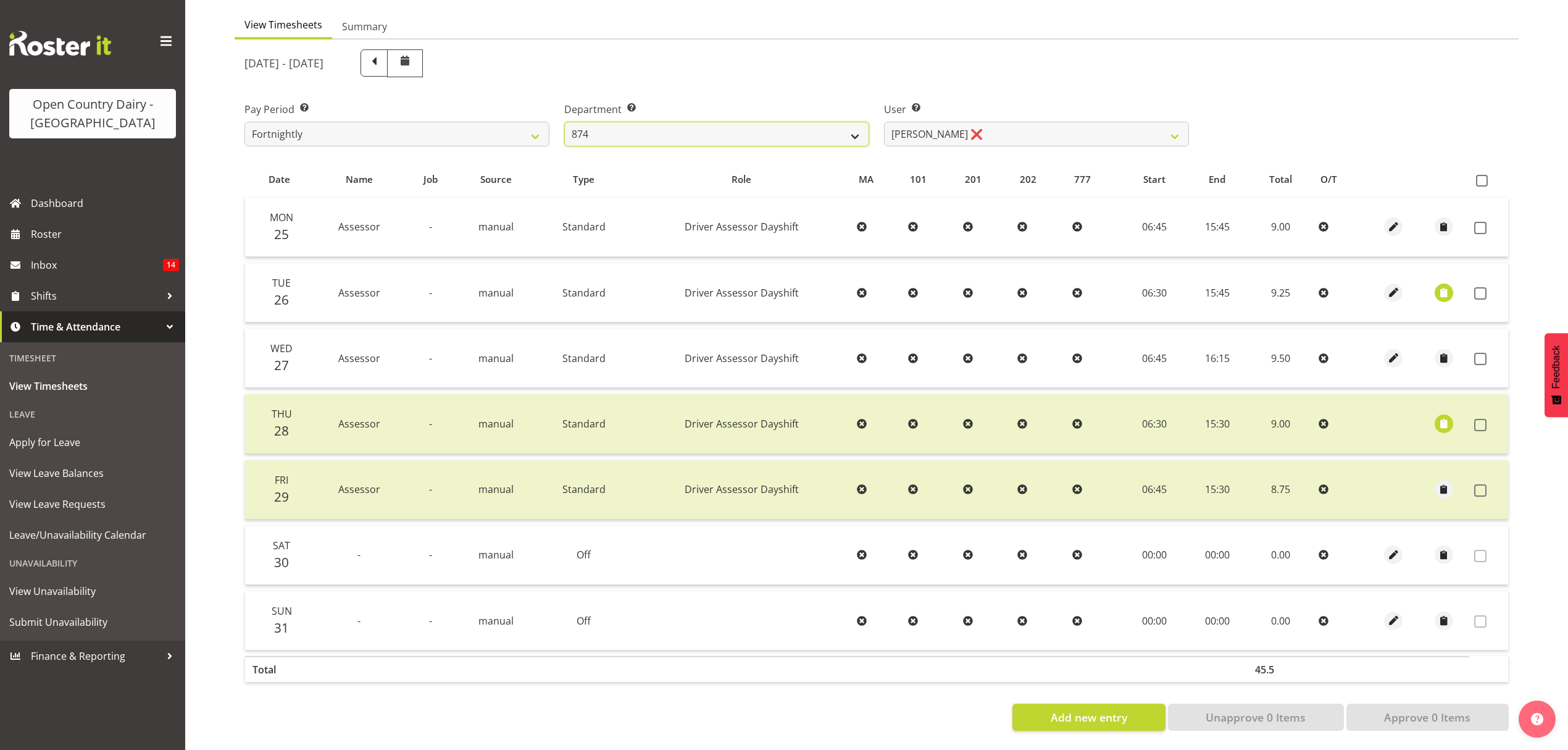
click at [835, 126] on select "734 735 736 737 738 739 851 852 853 854 855 856 858 861 862 865 868 869 870 873" at bounding box center [716, 134] width 305 height 24
click at [564, 122] on select "734 735 736 737 738 739 851 852 853 854 855 856 858 861 862 865 868 869 870 873" at bounding box center [716, 134] width 305 height 24
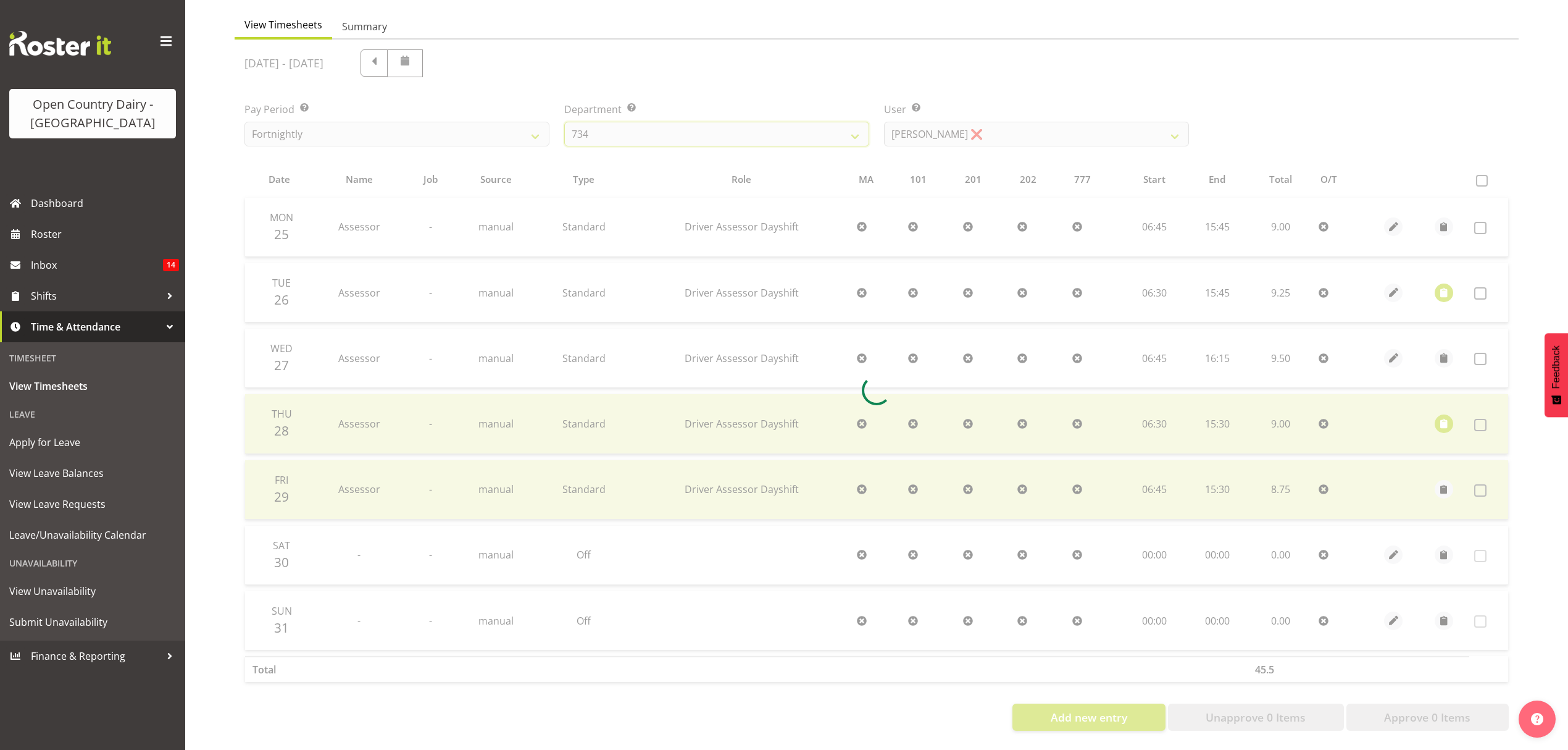
scroll to position [0, 0]
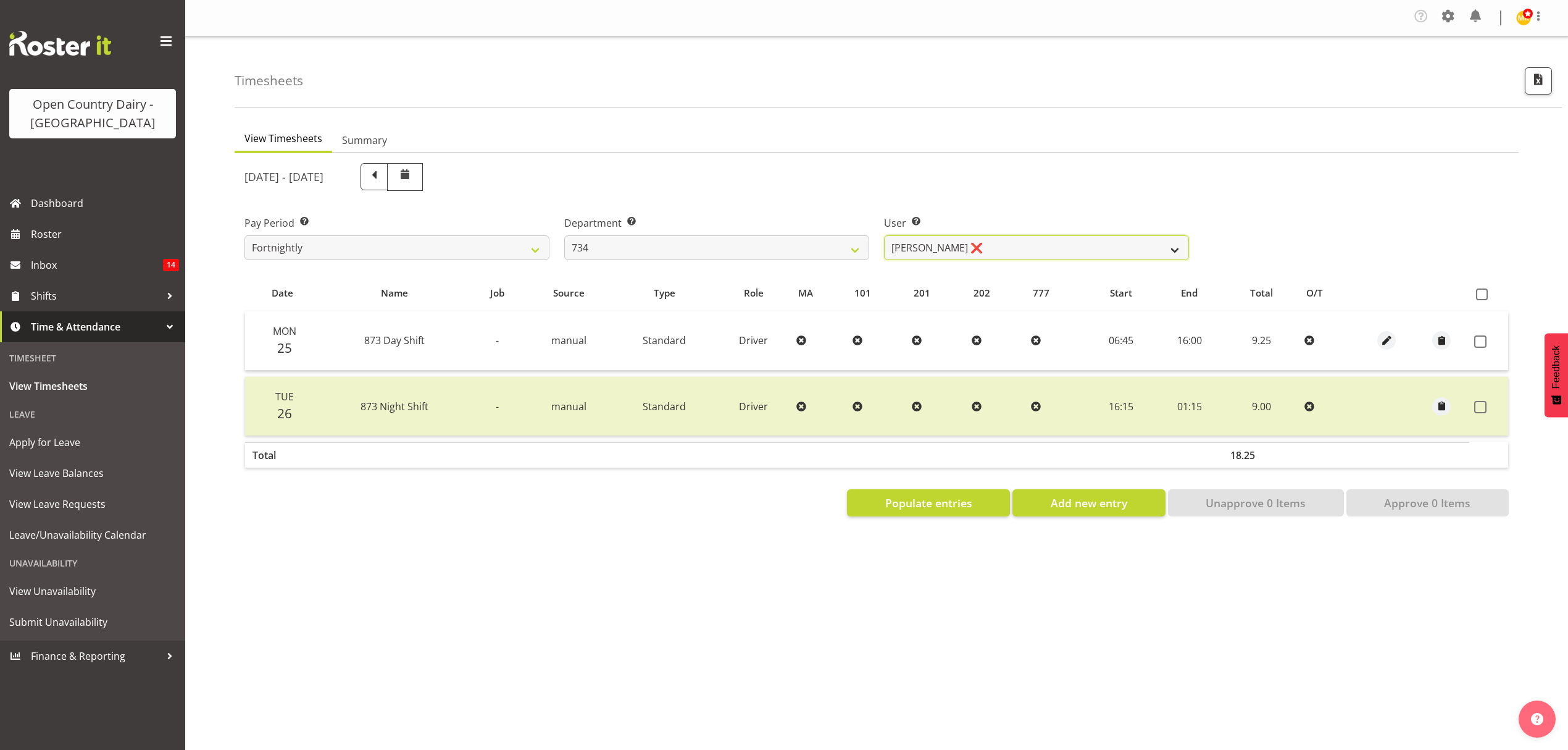
click at [997, 249] on select "[PERSON_NAME] ❌ [PERSON_NAME] ❌ [PERSON_NAME] ❌ [PERSON_NAME] ❌" at bounding box center [1036, 247] width 305 height 24
click at [884, 236] on select "[PERSON_NAME] ❌ [PERSON_NAME] ❌ [PERSON_NAME] ❌ [PERSON_NAME] ❌" at bounding box center [1036, 247] width 305 height 24
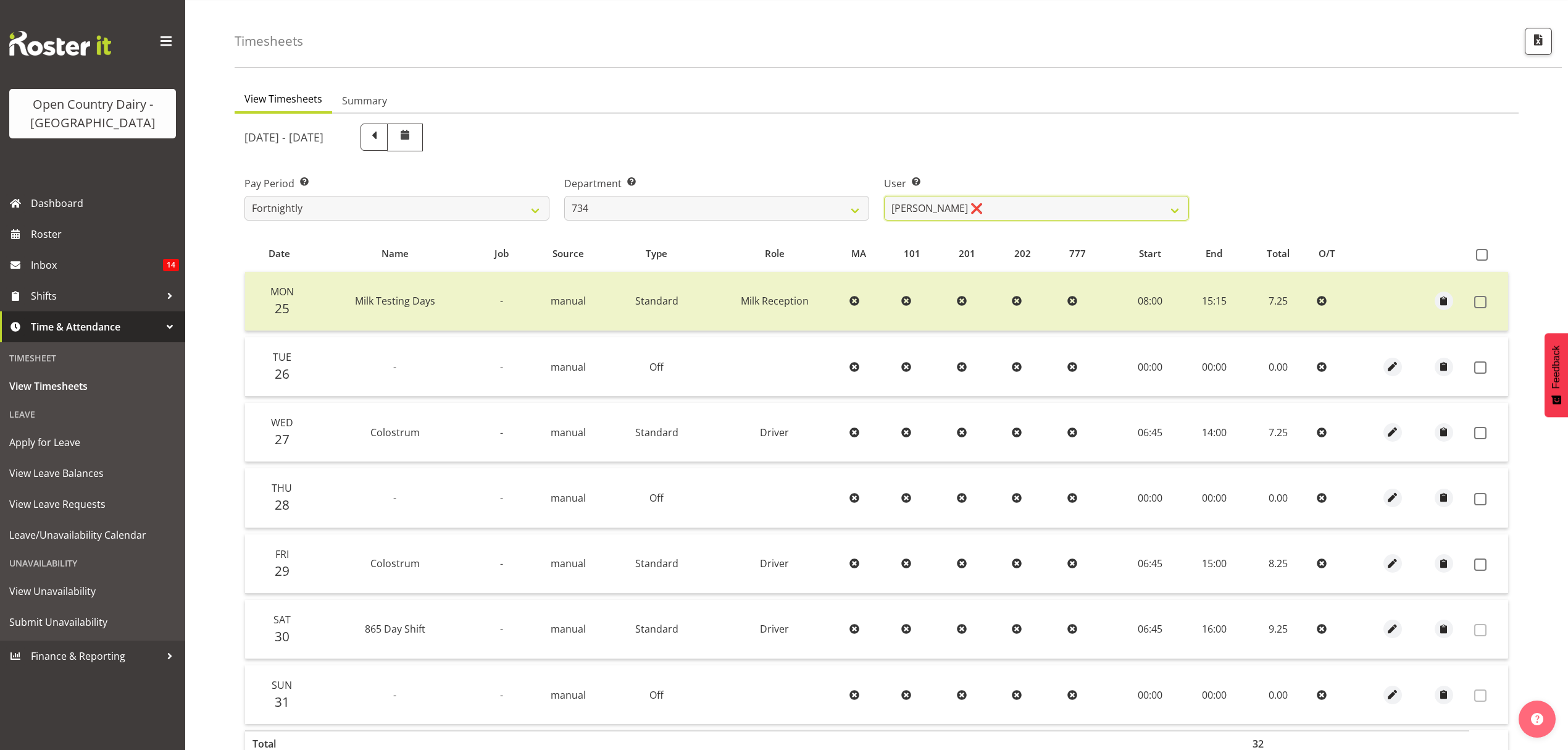
scroll to position [82, 0]
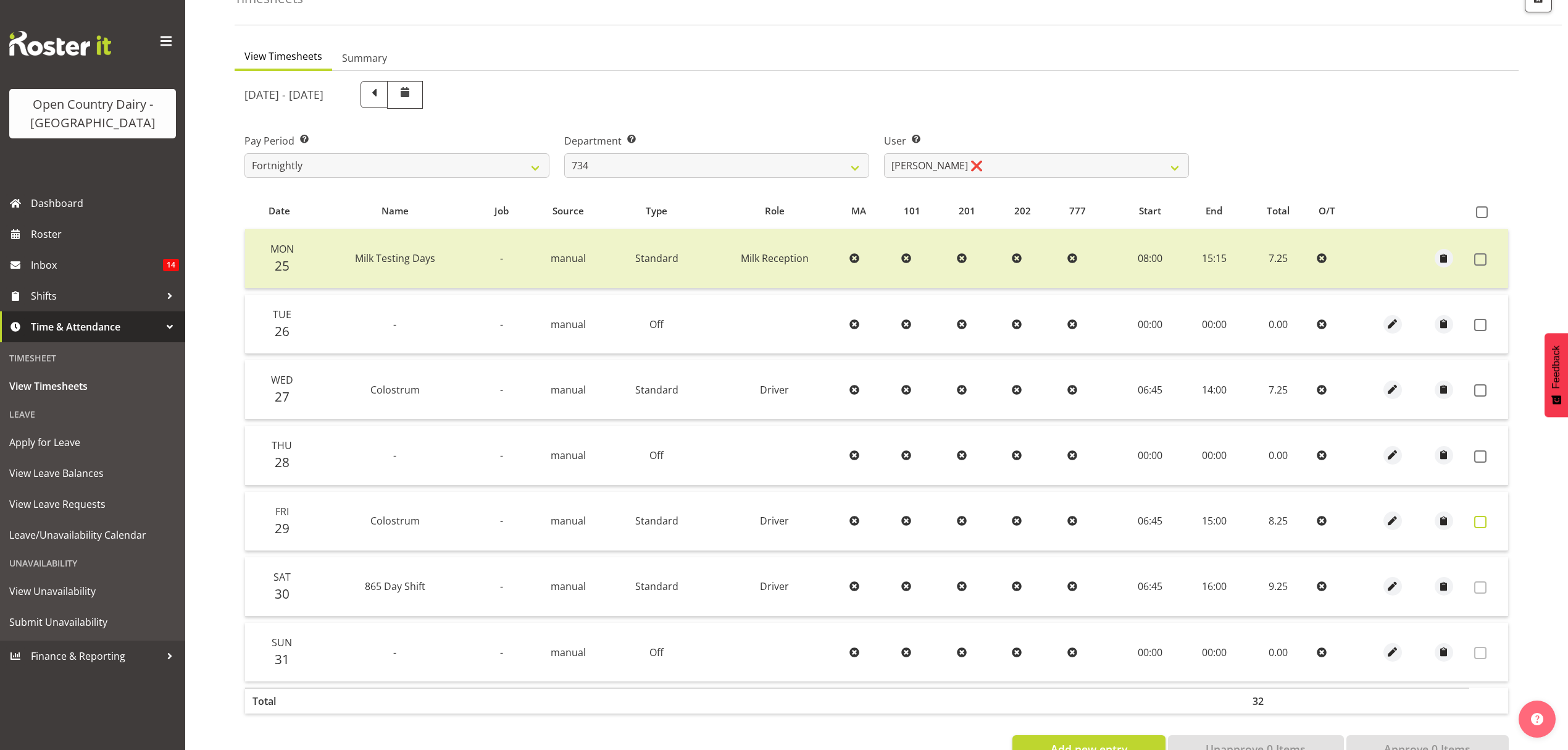
click at [1481, 522] on span at bounding box center [1481, 522] width 13 height 13
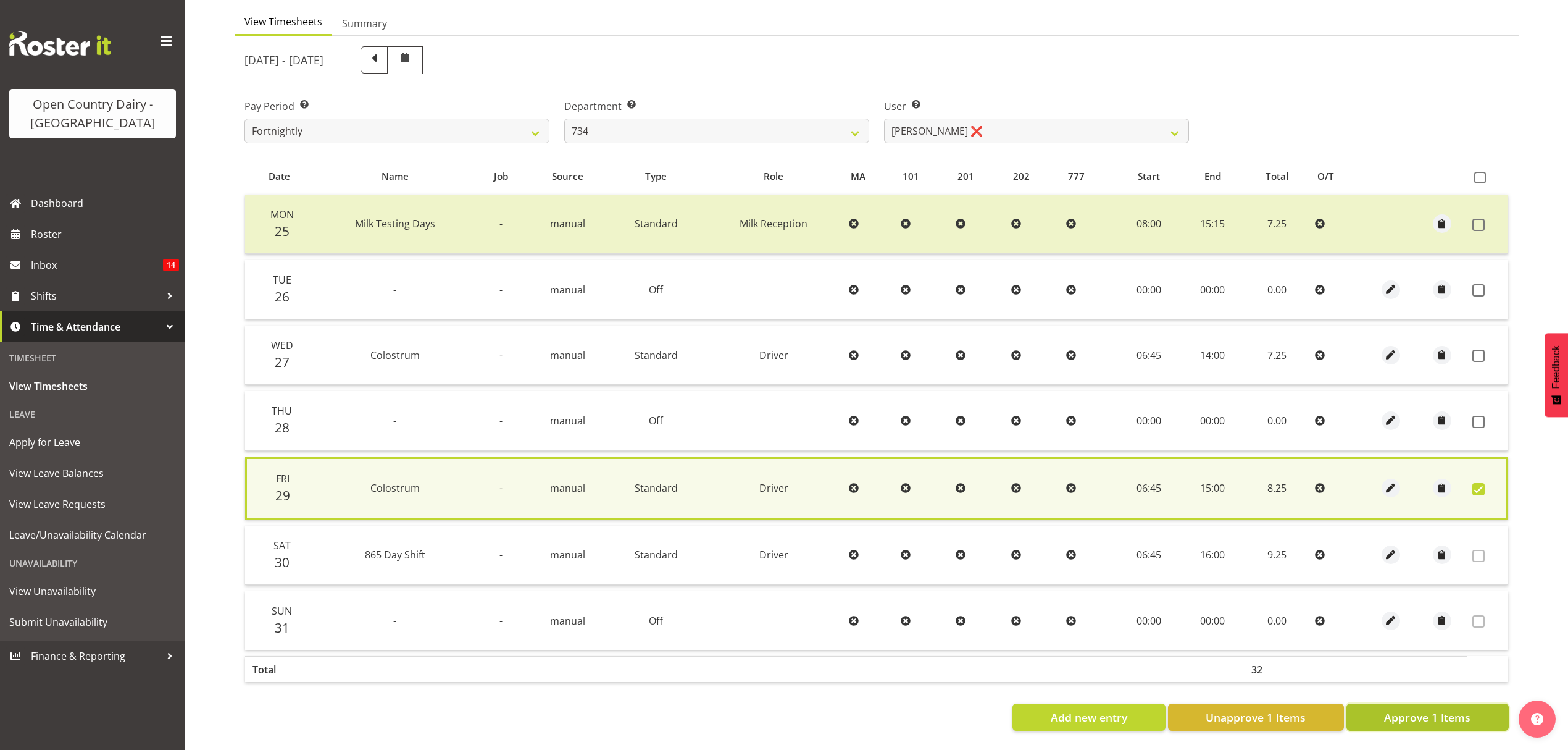
click at [1426, 712] on span "Approve 1 Items" at bounding box center [1427, 716] width 87 height 16
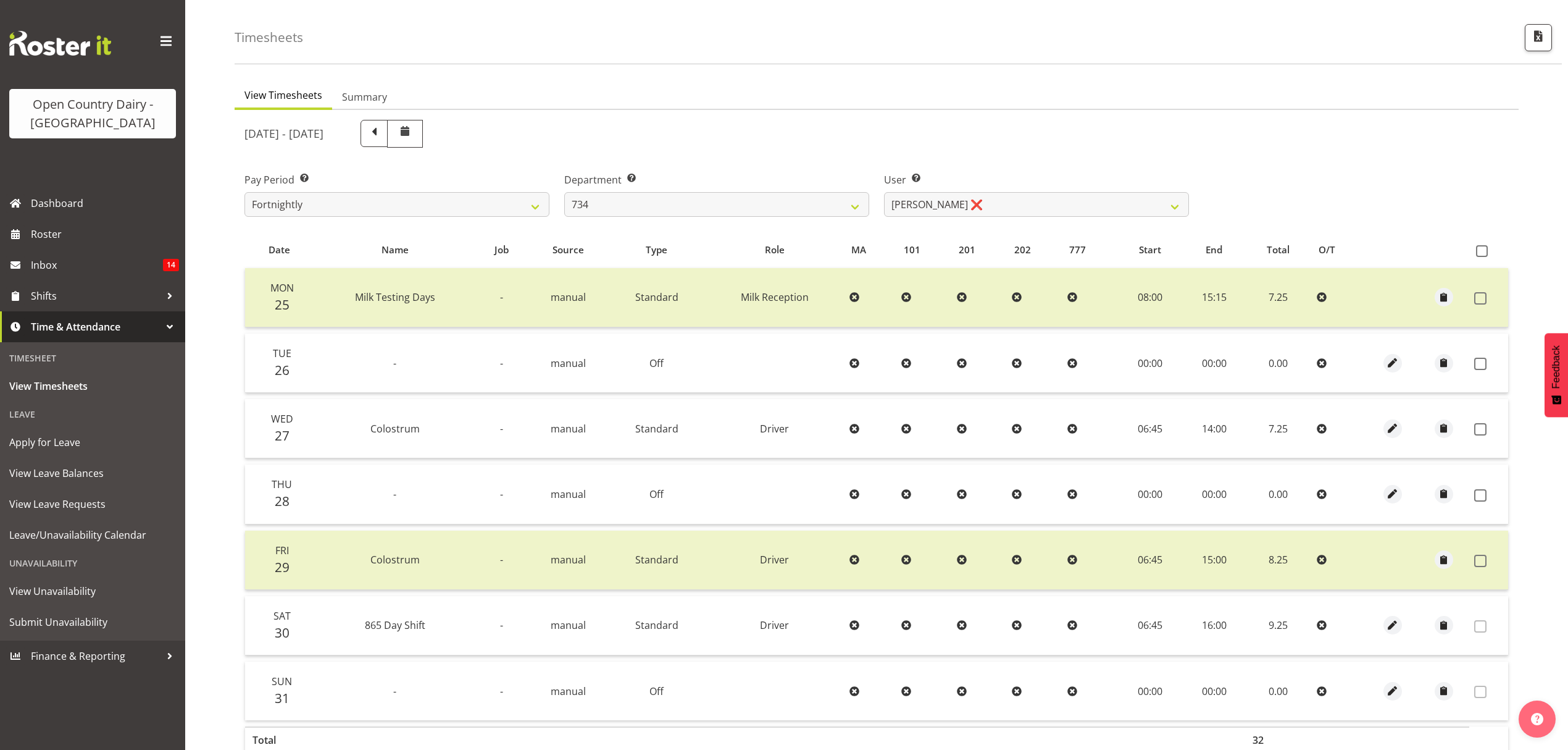
scroll to position [41, 0]
